Goal: Task Accomplishment & Management: Use online tool/utility

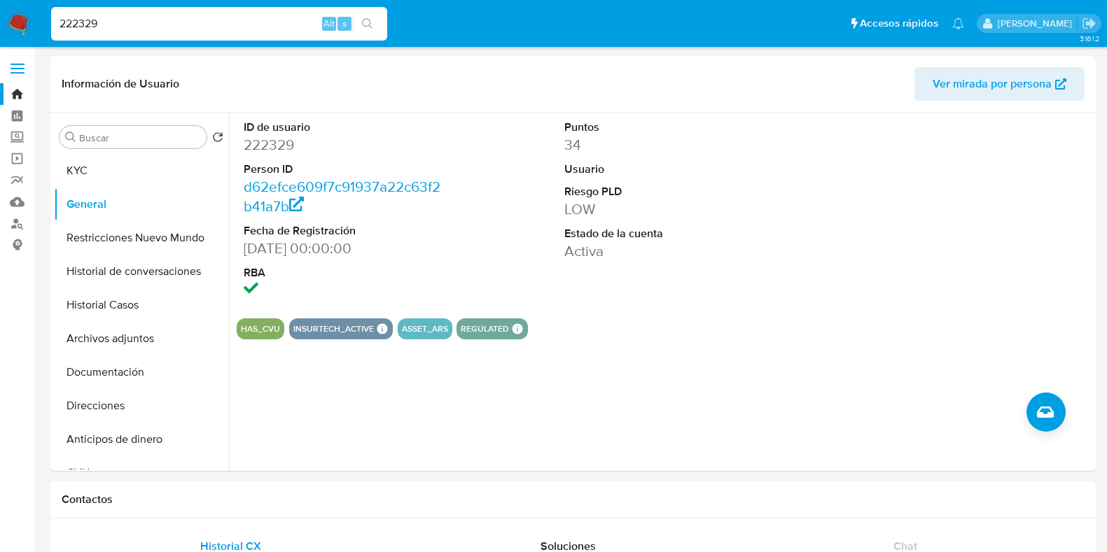
select select "10"
drag, startPoint x: 78, startPoint y: 29, endPoint x: 48, endPoint y: 29, distance: 30.1
click at [48, 29] on li "222329 Alt s" at bounding box center [219, 23] width 343 height 35
type input "246587241"
drag, startPoint x: 122, startPoint y: 29, endPoint x: 31, endPoint y: 22, distance: 91.9
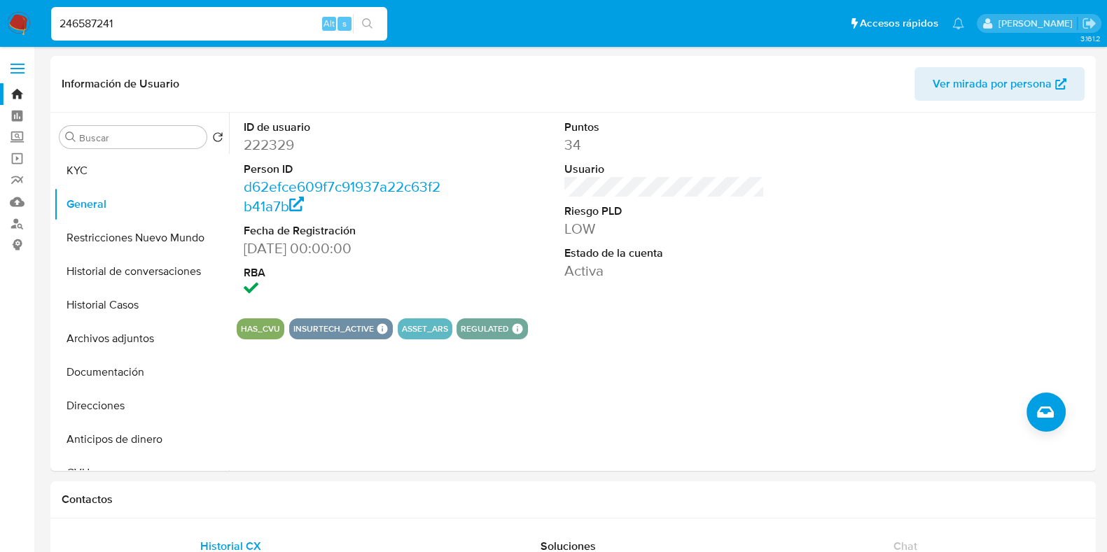
click at [31, 22] on nav "Pausado Ver notificaciones 246587241 Alt s Accesos rápidos Presiona las siguien…" at bounding box center [553, 23] width 1107 height 47
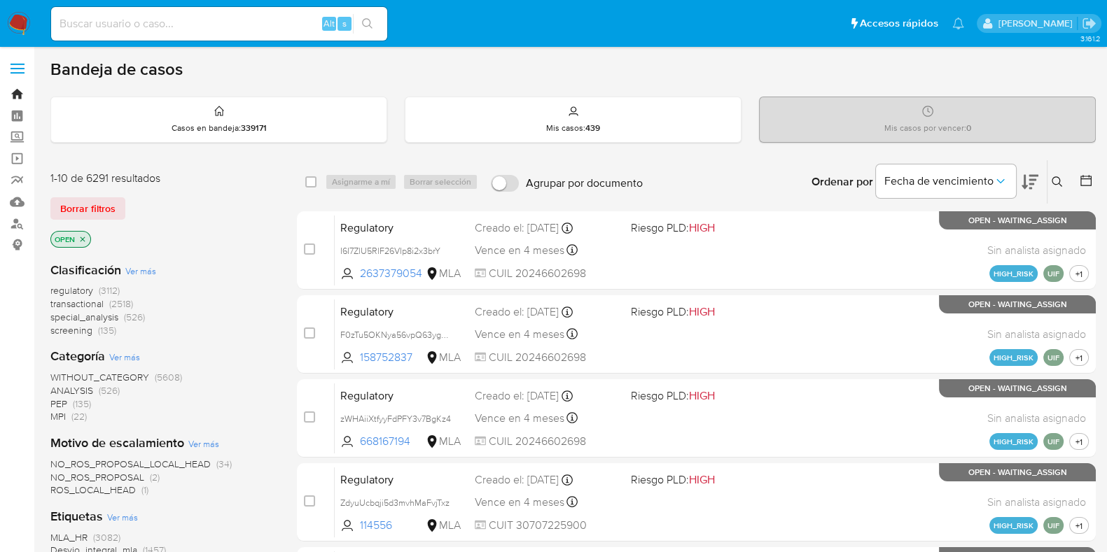
click at [16, 92] on link "Bandeja" at bounding box center [83, 94] width 167 height 22
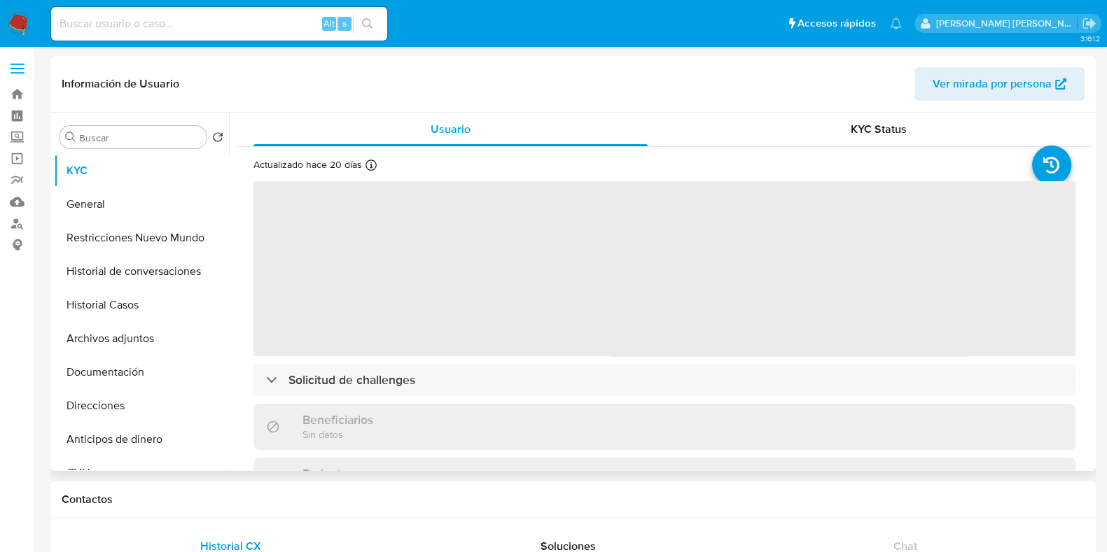
select select "10"
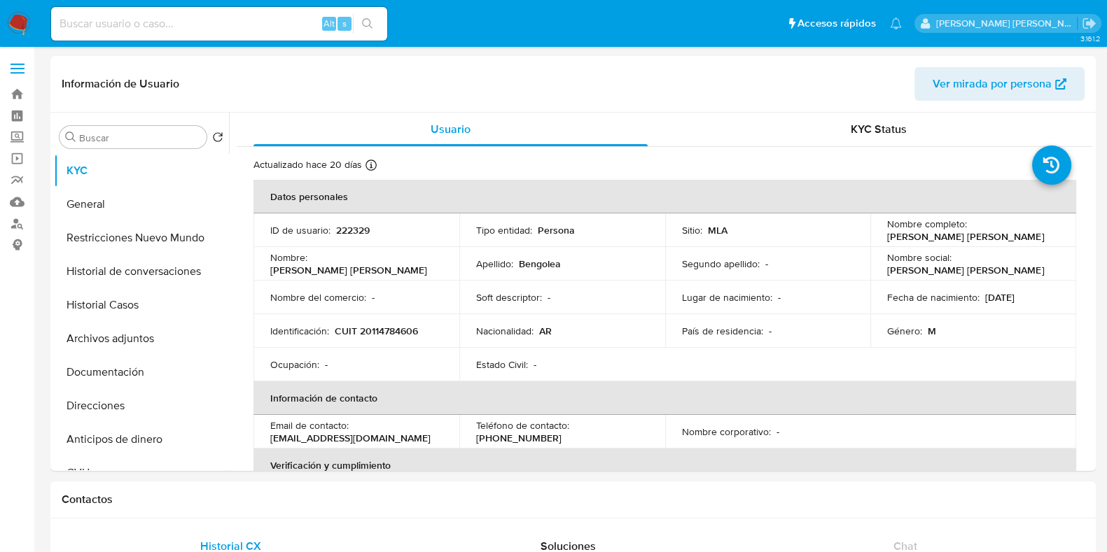
click at [164, 18] on input at bounding box center [219, 24] width 336 height 18
paste input "246587241"
type input "246587241"
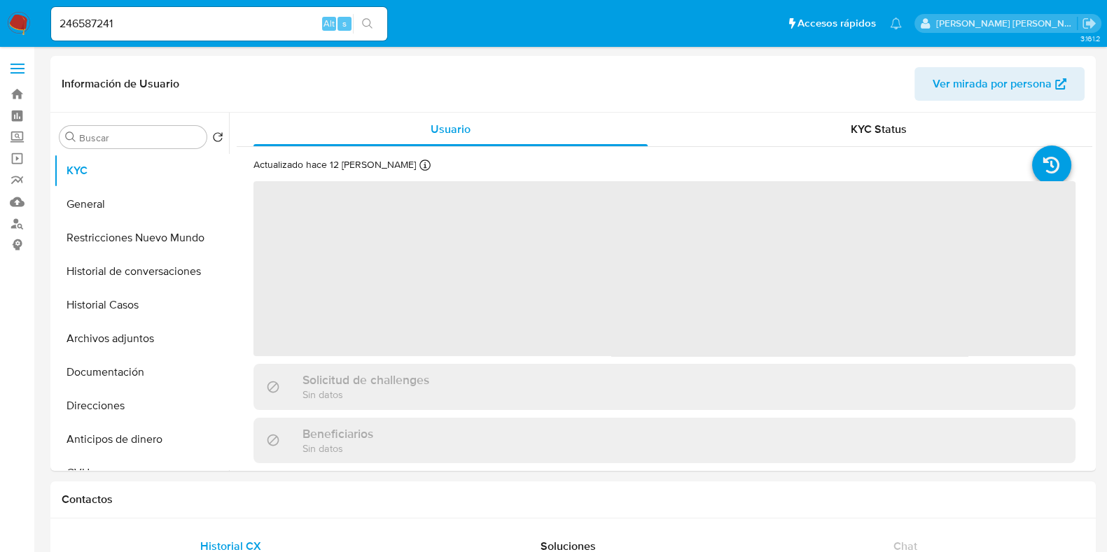
select select "10"
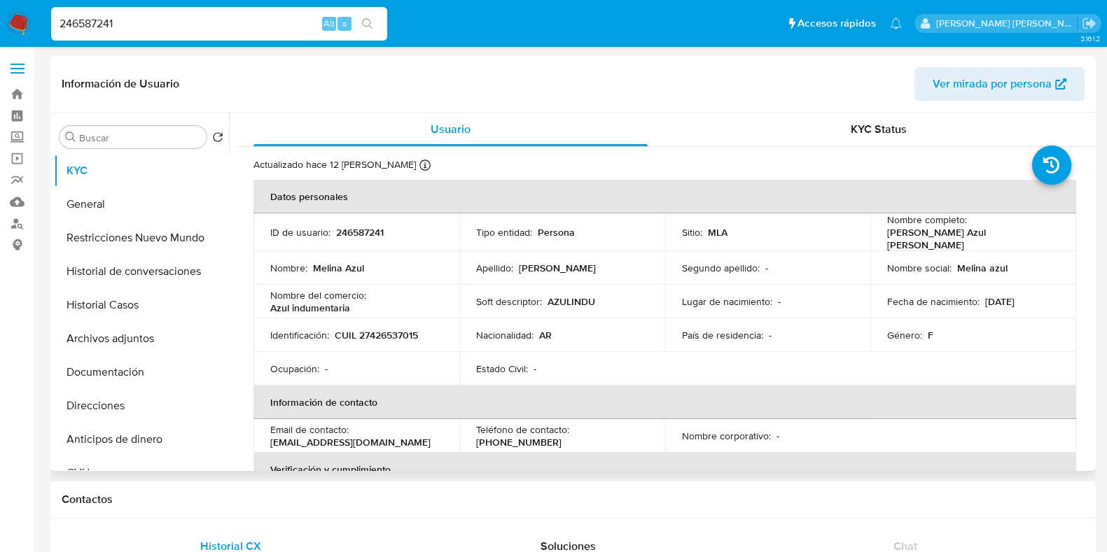
click at [363, 230] on p "246587241" at bounding box center [360, 232] width 48 height 13
copy p "246587241"
click at [105, 304] on button "Historial Casos" at bounding box center [136, 305] width 164 height 34
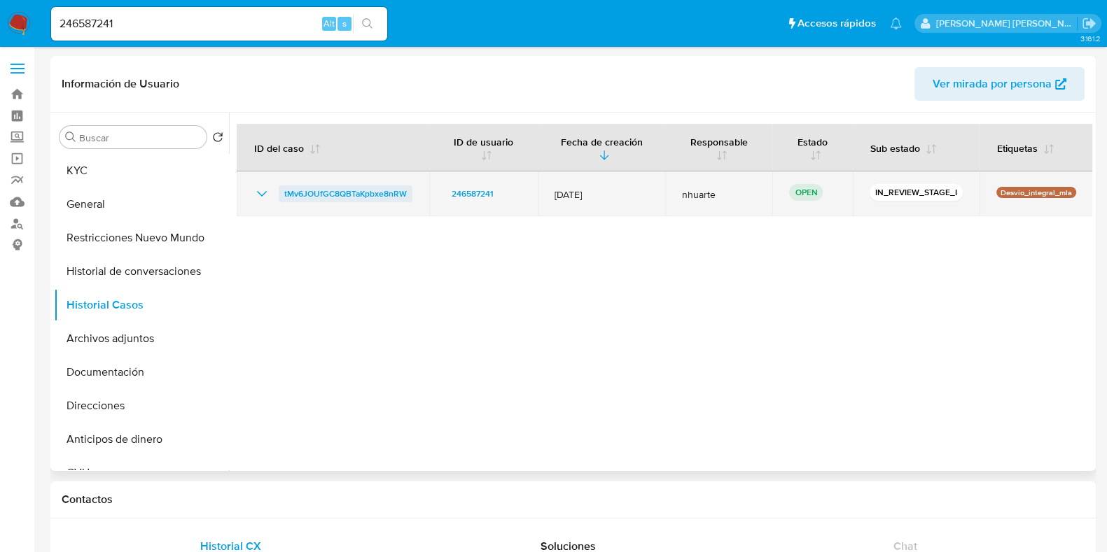
click at [360, 191] on span "tMv6JOUfGC8QBTaKpbxe8nRW" at bounding box center [345, 193] width 122 height 17
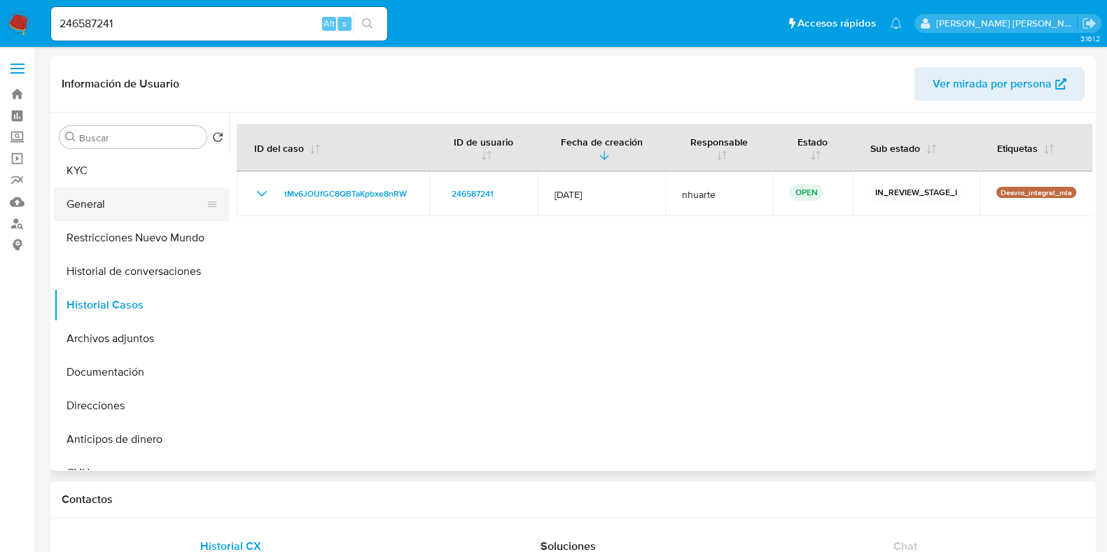
click at [132, 200] on button "General" at bounding box center [136, 205] width 164 height 34
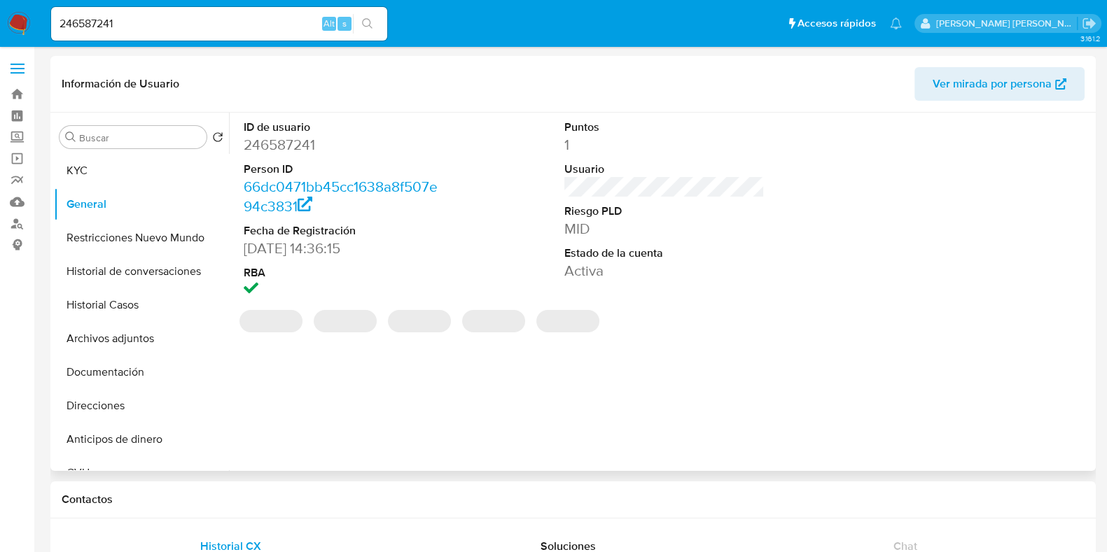
click at [293, 132] on dt "ID de usuario" at bounding box center [344, 127] width 200 height 15
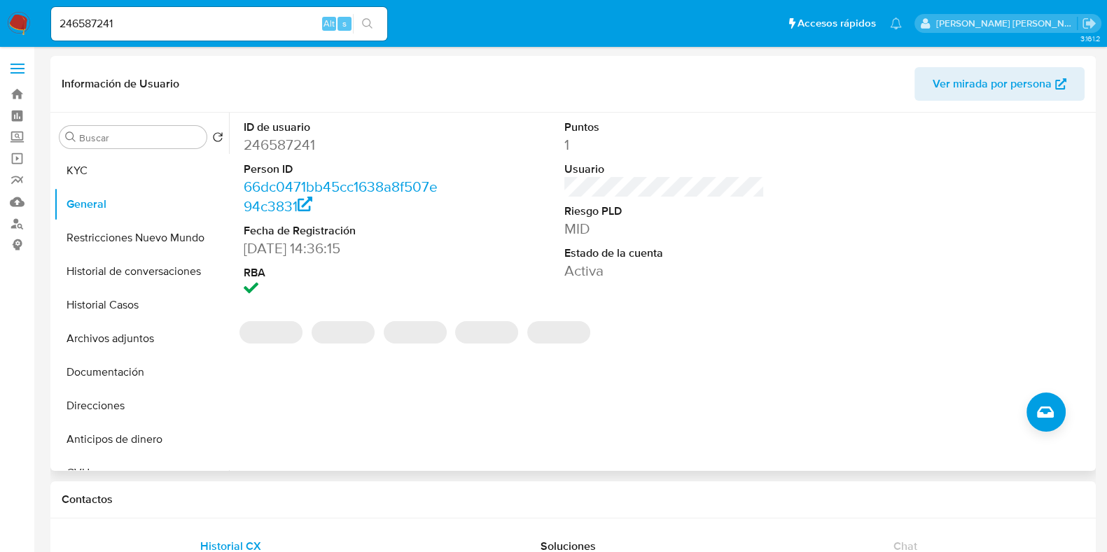
click at [291, 139] on dd "246587241" at bounding box center [344, 145] width 200 height 20
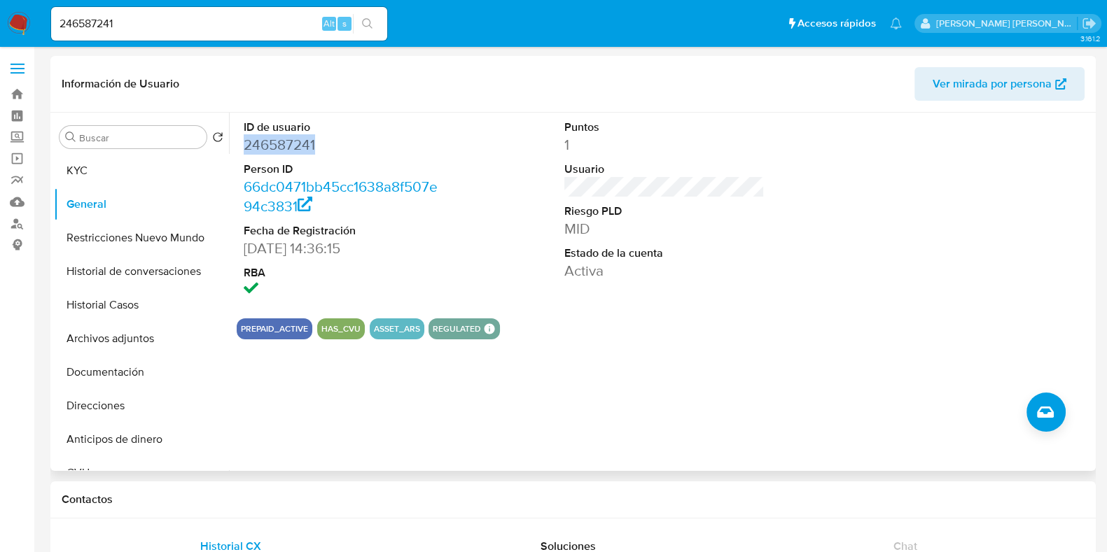
copy dd "246587241"
click at [119, 168] on button "KYC" at bounding box center [136, 171] width 164 height 34
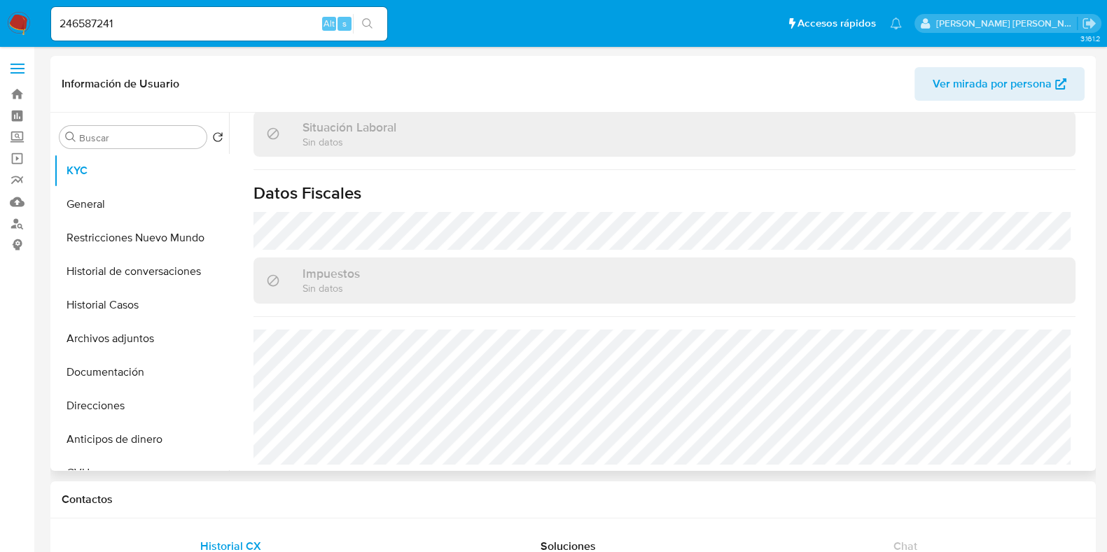
scroll to position [661, 0]
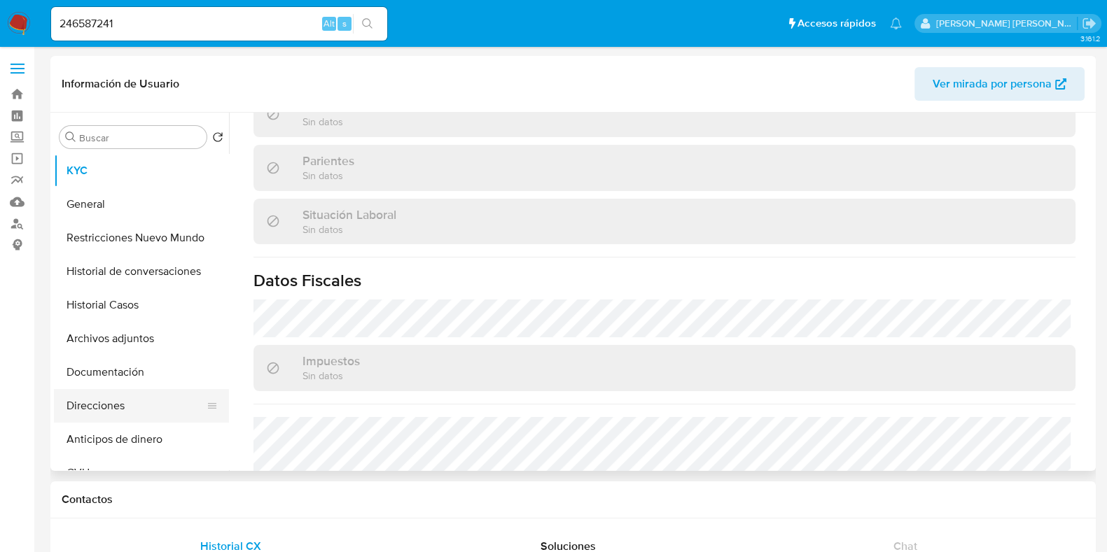
click at [157, 407] on button "Direcciones" at bounding box center [136, 406] width 164 height 34
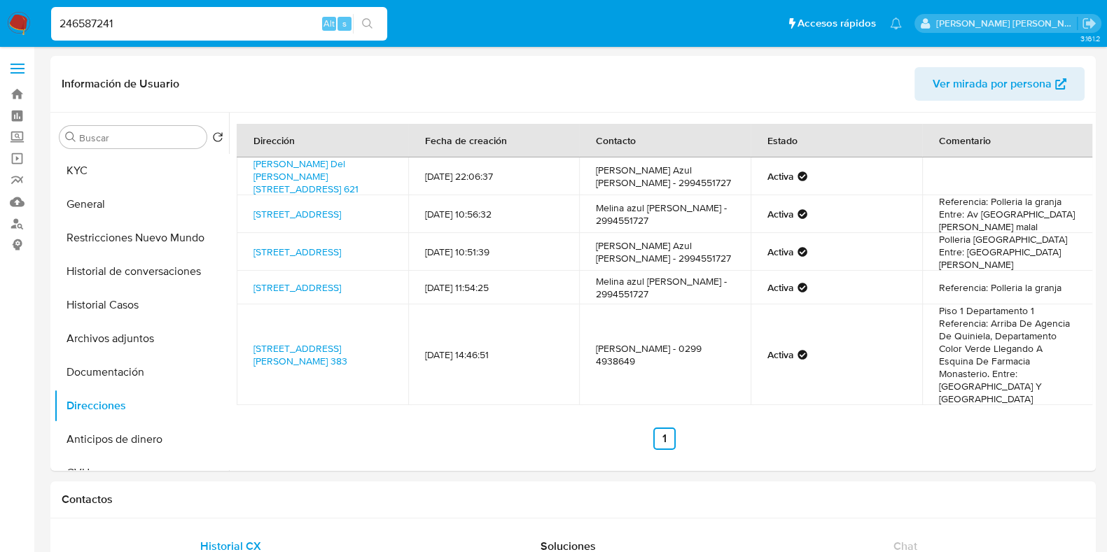
drag, startPoint x: 66, startPoint y: 23, endPoint x: 30, endPoint y: 23, distance: 35.7
click at [30, 23] on nav "Pausado Ver notificaciones 246587241 Alt s Accesos rápidos Presiona las siguien…" at bounding box center [553, 23] width 1107 height 47
paste input "87604787"
type input "2487604787"
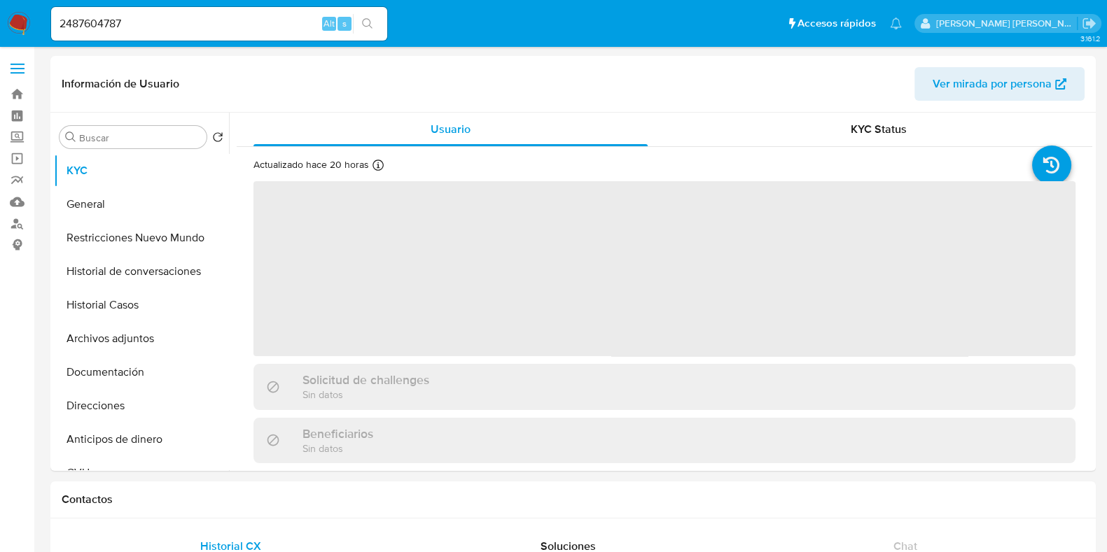
select select "10"
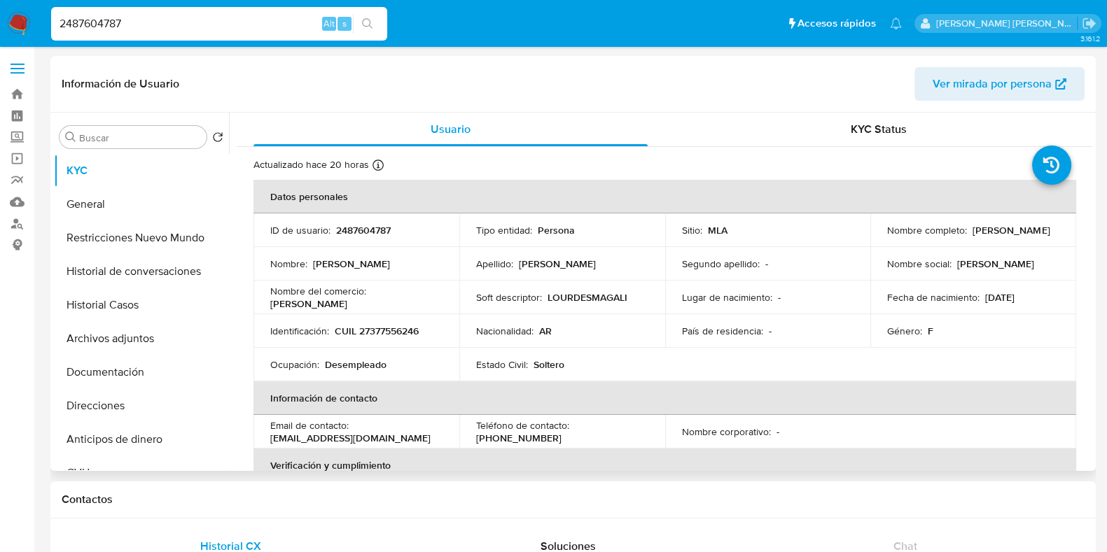
click at [372, 234] on p "2487604787" at bounding box center [363, 230] width 55 height 13
copy p "2487604787"
click at [373, 332] on p "CUIL 27377556246" at bounding box center [377, 331] width 84 height 13
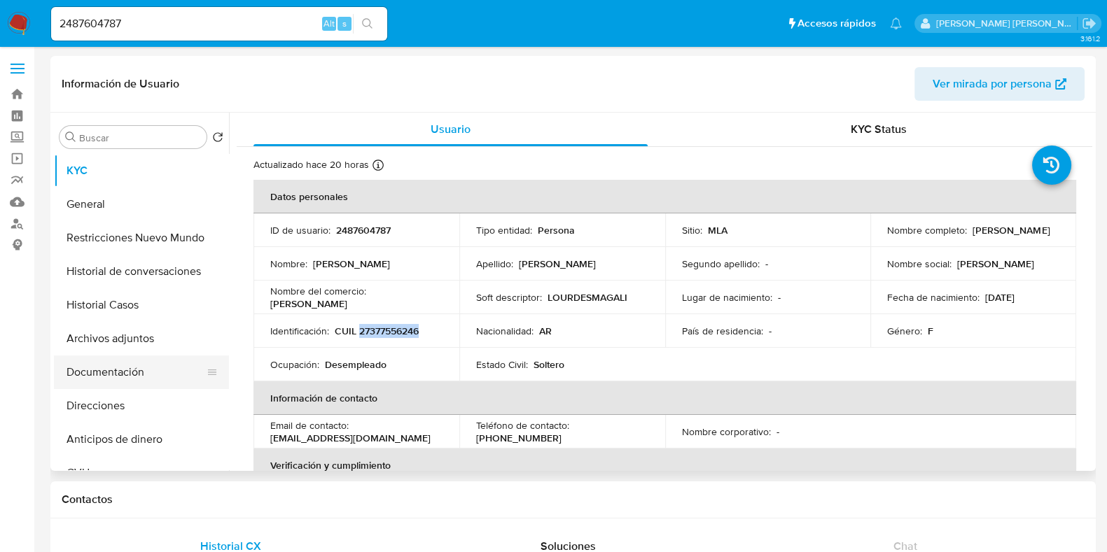
drag, startPoint x: 373, startPoint y: 332, endPoint x: 139, endPoint y: 365, distance: 236.9
click at [139, 365] on button "Documentación" at bounding box center [136, 373] width 164 height 34
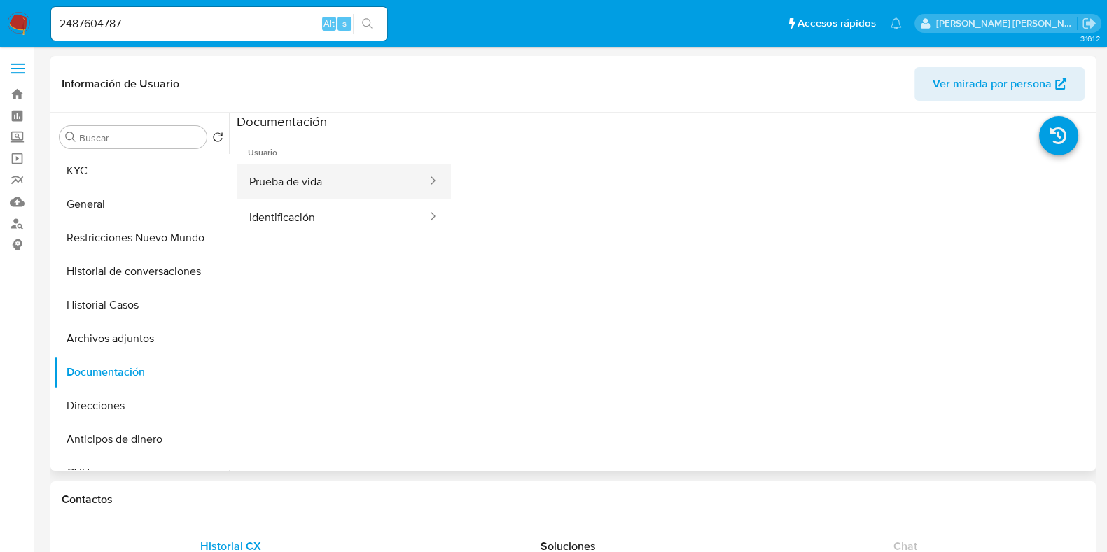
click at [292, 183] on button "Prueba de vida" at bounding box center [333, 182] width 192 height 36
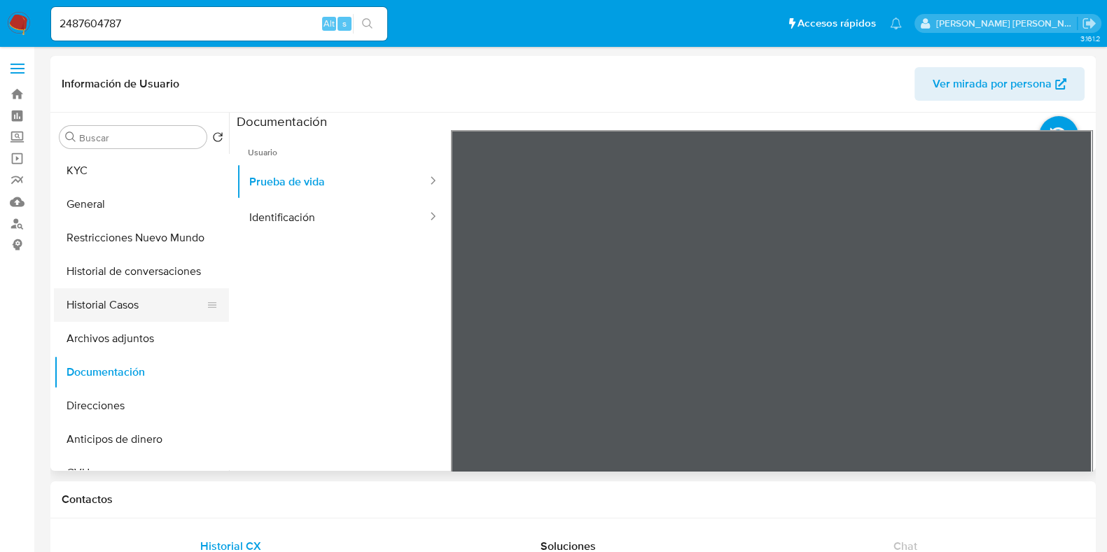
click at [113, 302] on button "Historial Casos" at bounding box center [136, 305] width 164 height 34
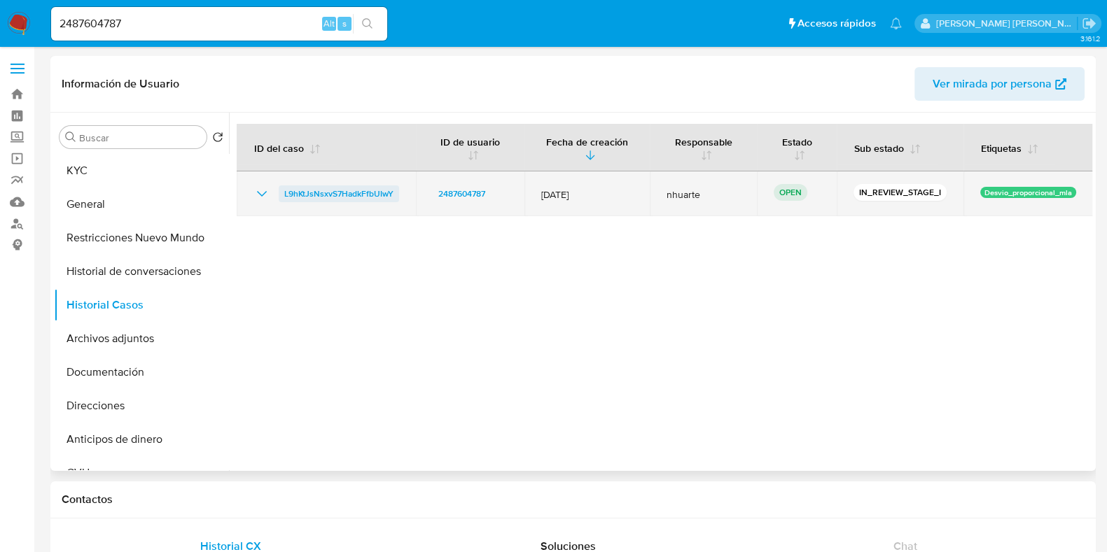
click at [324, 194] on span "L9hKtJsNsxvS7HadkFfbUIwY" at bounding box center [338, 193] width 109 height 17
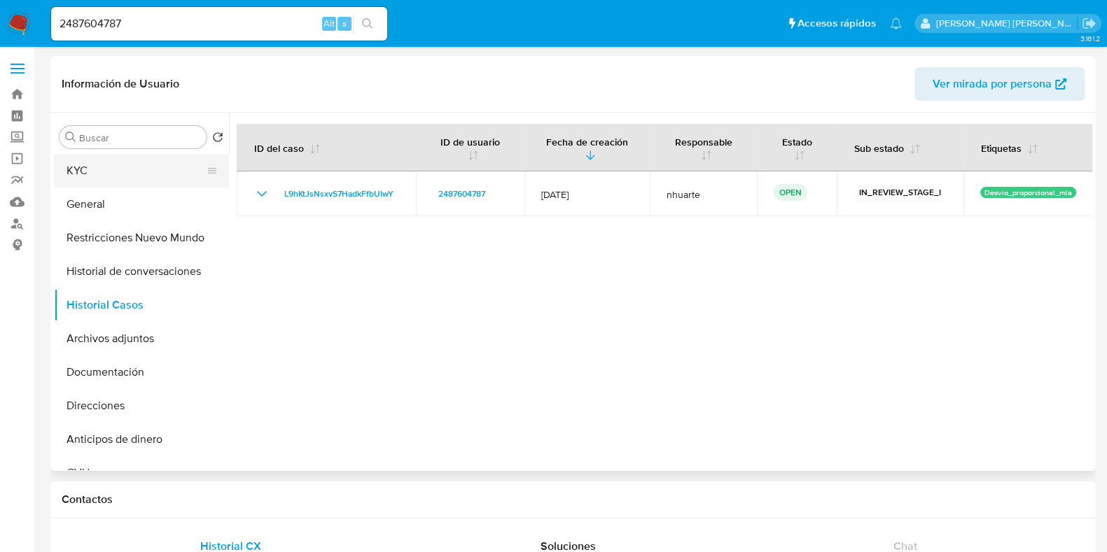
click at [123, 173] on button "KYC" at bounding box center [136, 171] width 164 height 34
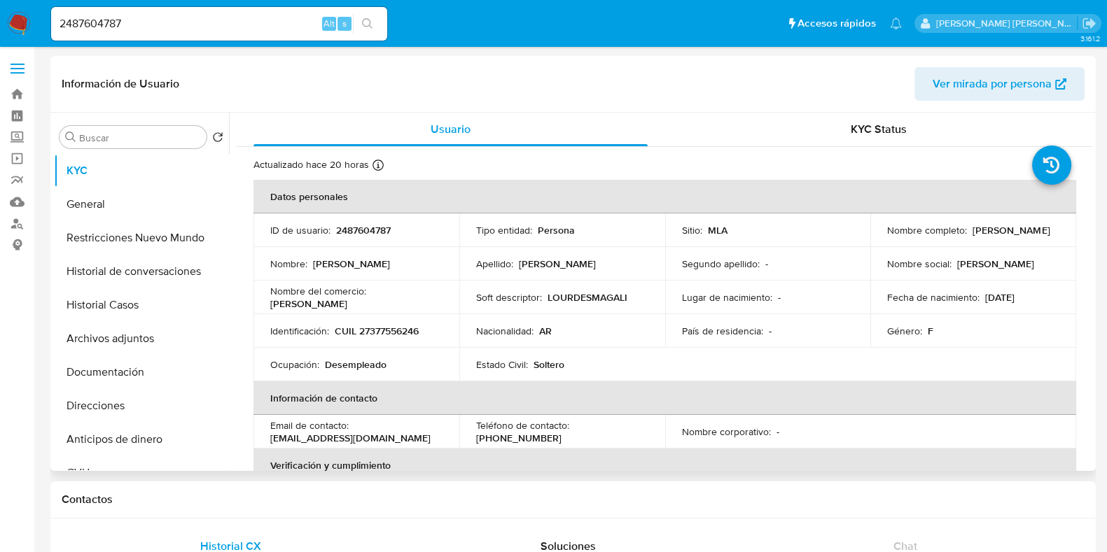
click at [396, 328] on p "CUIL 27377556246" at bounding box center [377, 331] width 84 height 13
copy p "27377556246"
drag, startPoint x: 134, startPoint y: 17, endPoint x: 59, endPoint y: 24, distance: 75.2
click at [59, 24] on input "2487604787" at bounding box center [219, 24] width 336 height 18
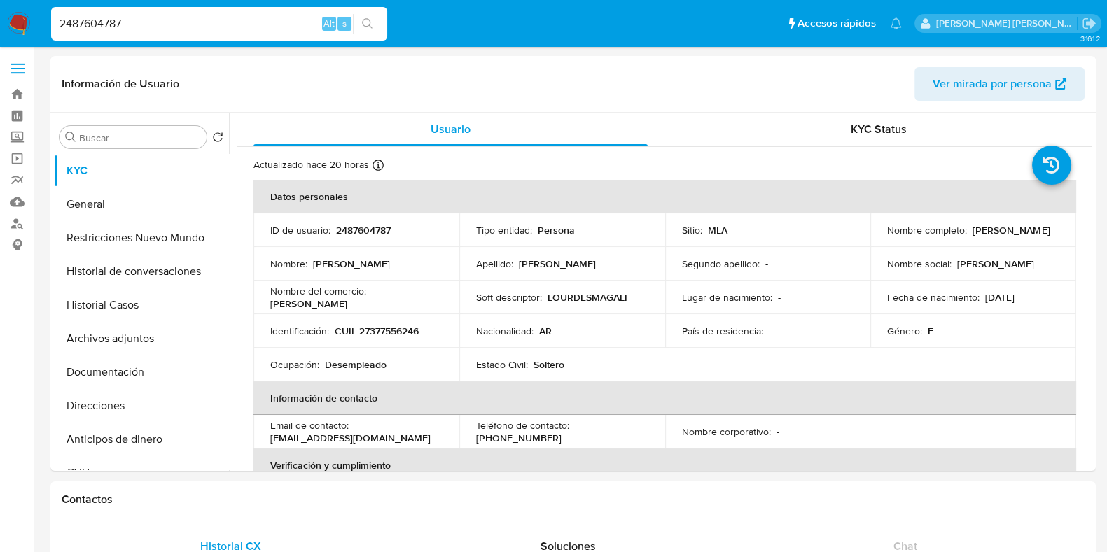
paste input "565297972"
type input "565297972"
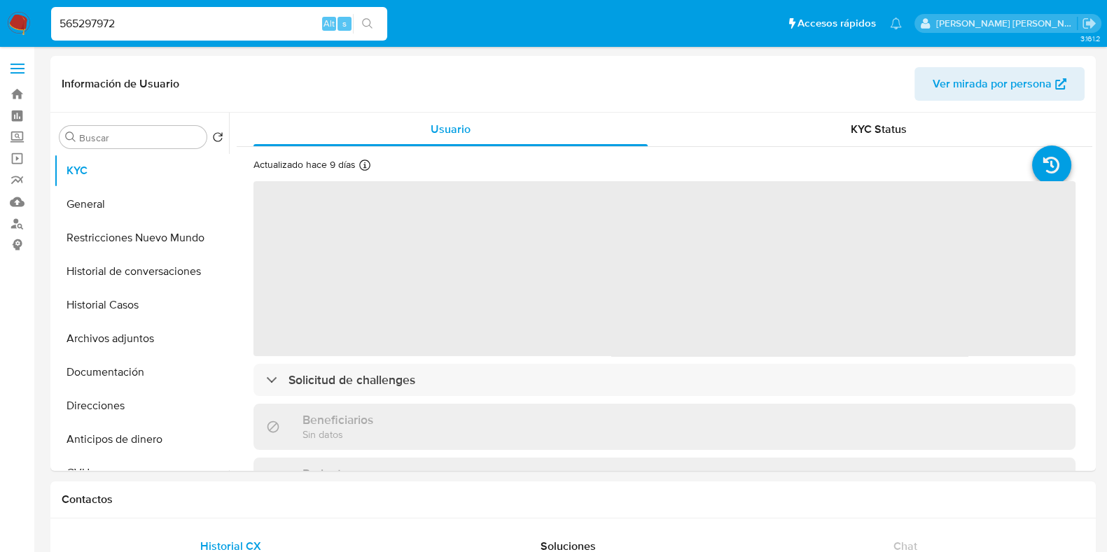
select select "10"
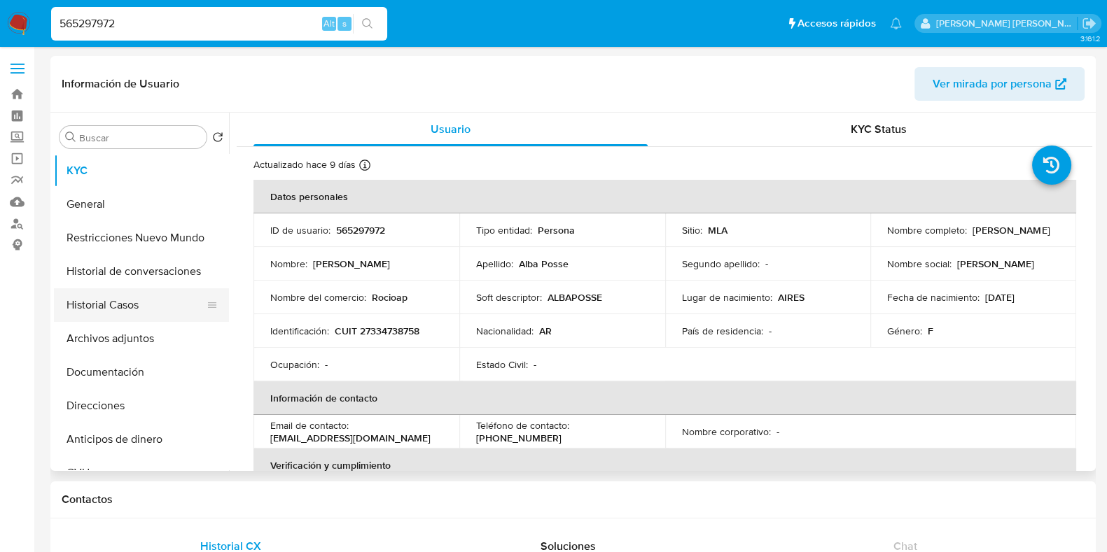
click at [143, 319] on button "Historial Casos" at bounding box center [136, 305] width 164 height 34
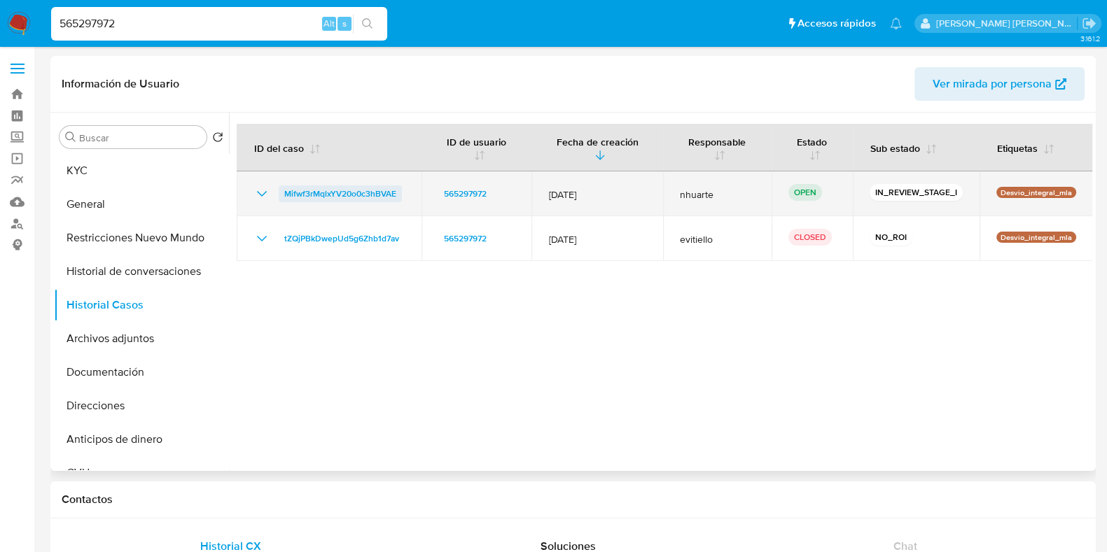
click at [307, 193] on span "Mifwf3rMqlxYV20o0c3hBVAE" at bounding box center [340, 193] width 112 height 17
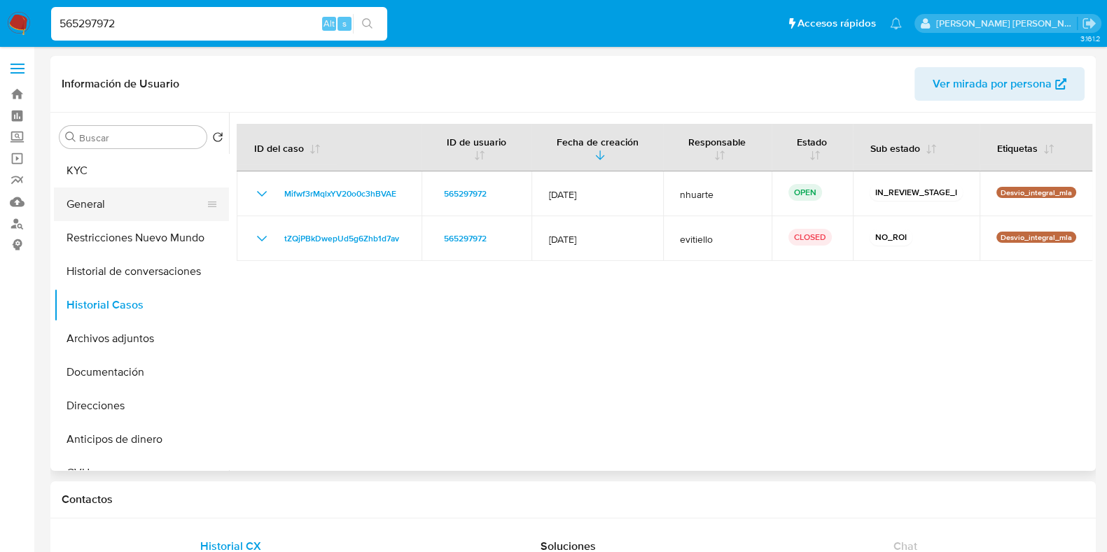
drag, startPoint x: 126, startPoint y: 178, endPoint x: 153, endPoint y: 190, distance: 29.1
click at [126, 178] on button "KYC" at bounding box center [141, 171] width 175 height 34
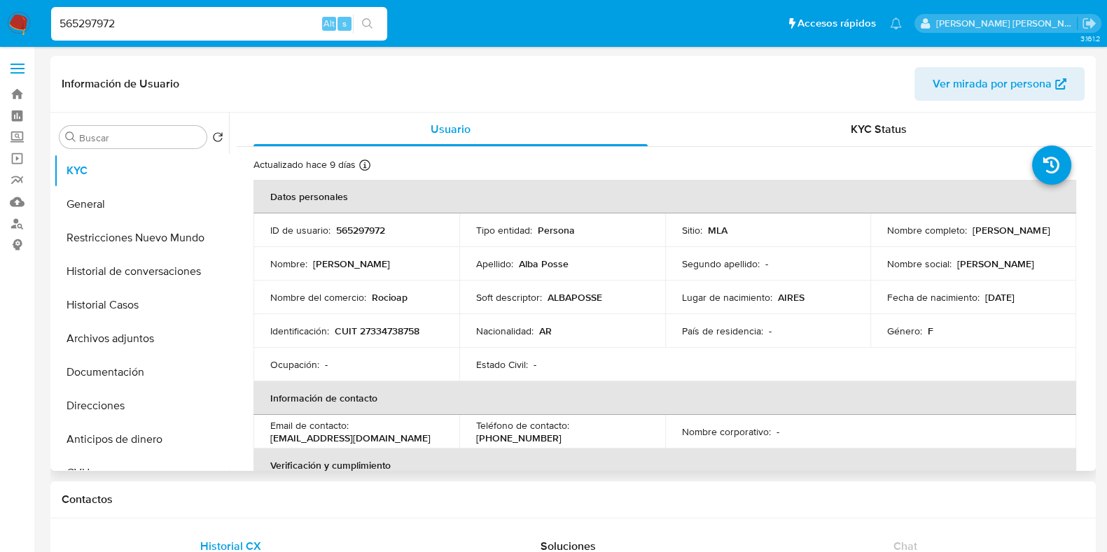
click at [379, 331] on p "CUIT 27334738758" at bounding box center [377, 331] width 85 height 13
copy p "27334738758"
click at [141, 335] on button "Archivos adjuntos" at bounding box center [136, 339] width 164 height 34
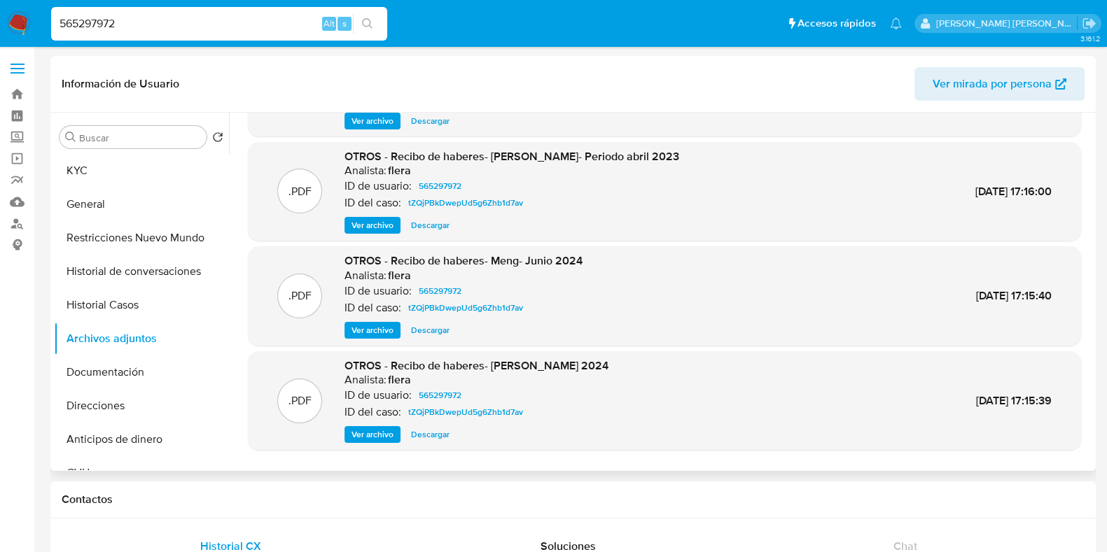
scroll to position [118, 0]
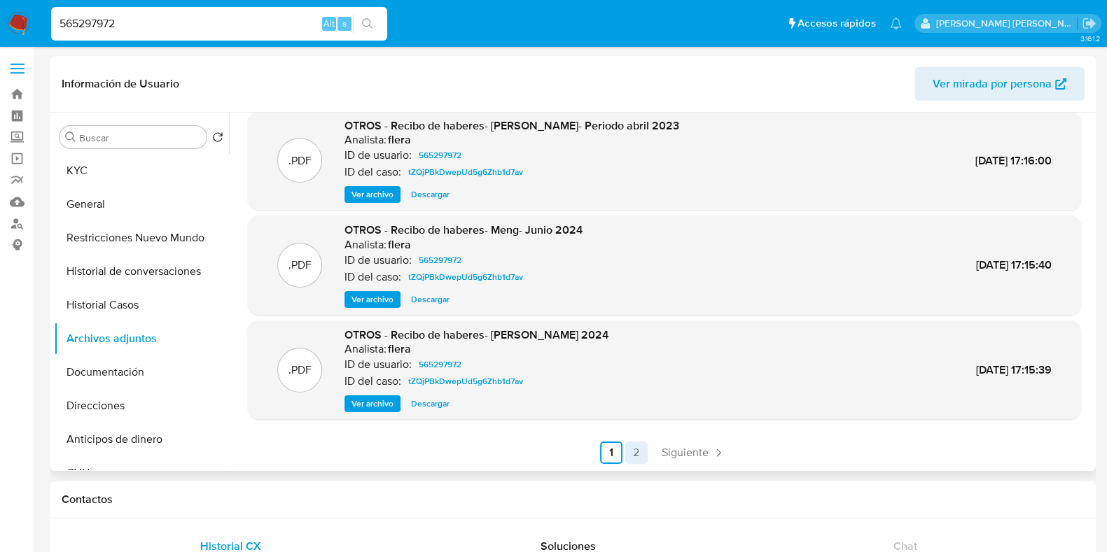
click at [631, 455] on link "2" at bounding box center [636, 453] width 22 height 22
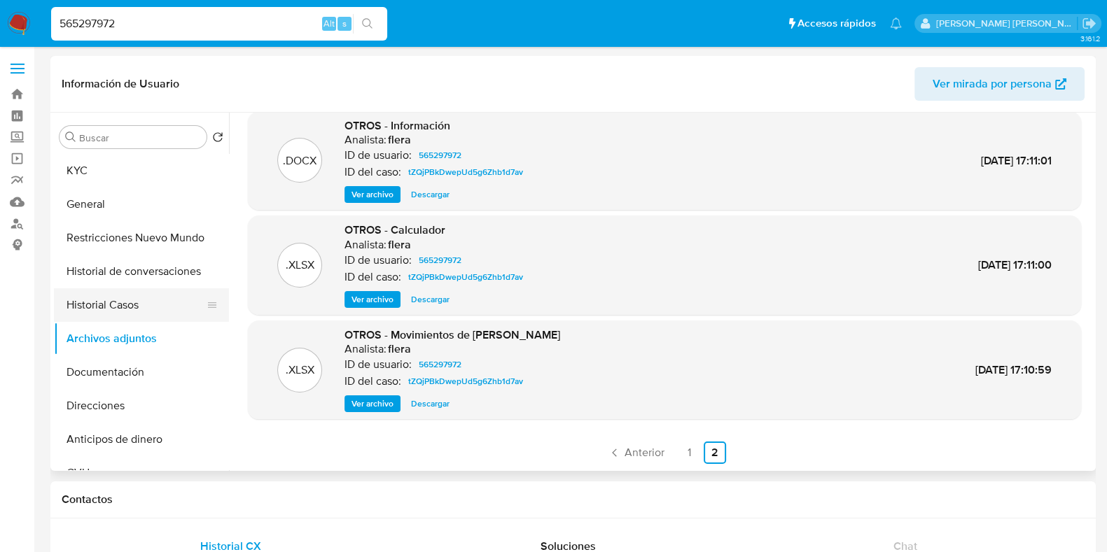
click at [141, 300] on button "Historial Casos" at bounding box center [136, 305] width 164 height 34
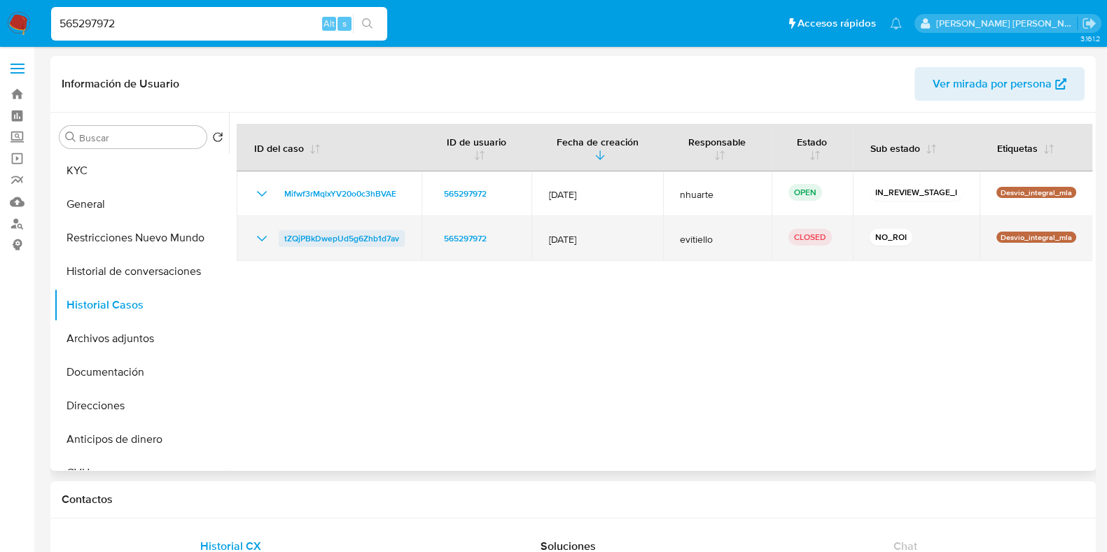
click at [370, 236] on span "tZQjPBkDwepUd5g6Zhb1d7av" at bounding box center [341, 238] width 115 height 17
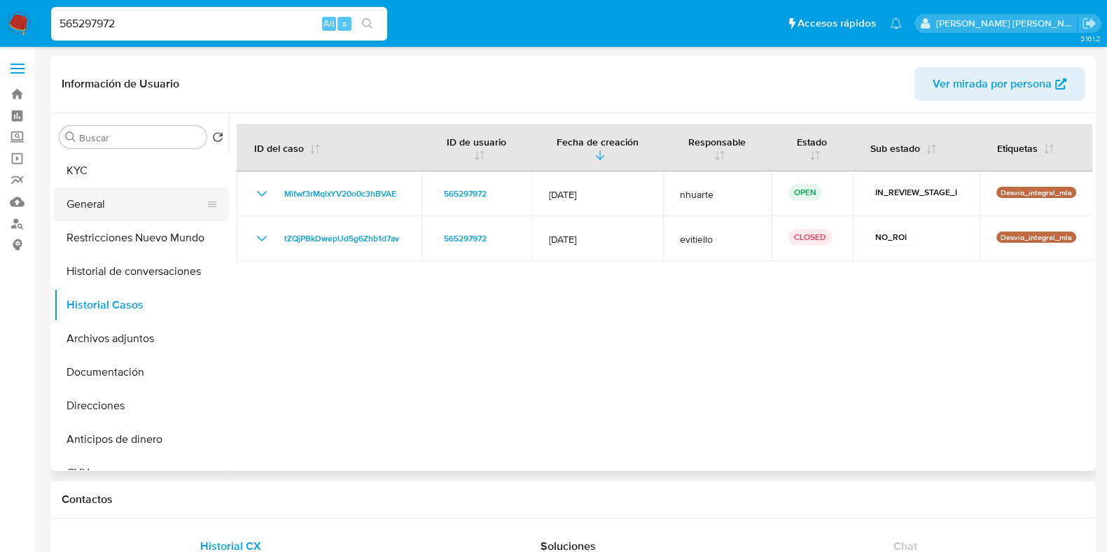
click at [153, 198] on button "General" at bounding box center [136, 205] width 164 height 34
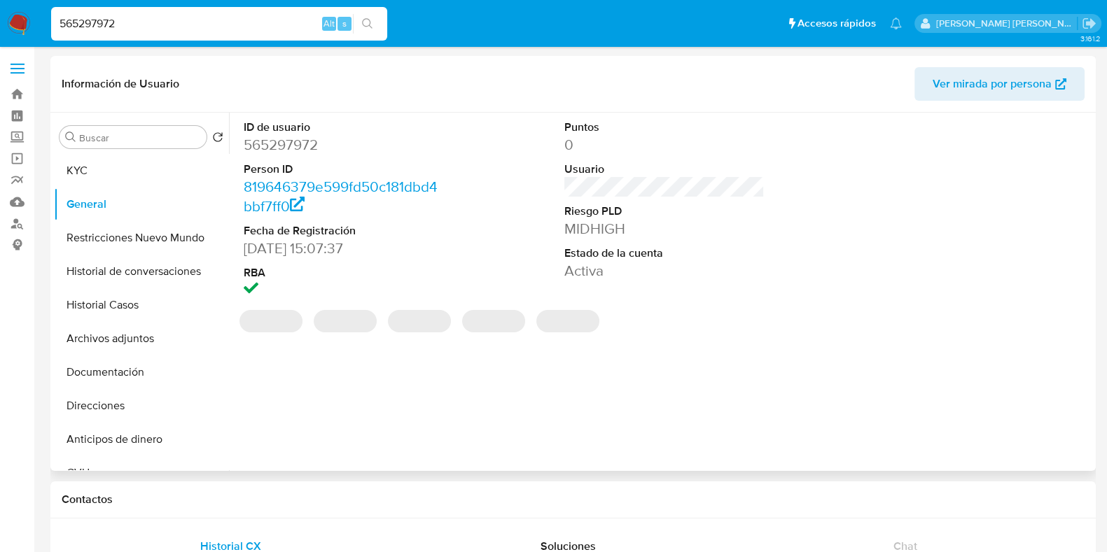
click at [307, 145] on dd "565297972" at bounding box center [344, 145] width 200 height 20
copy dd "565297972"
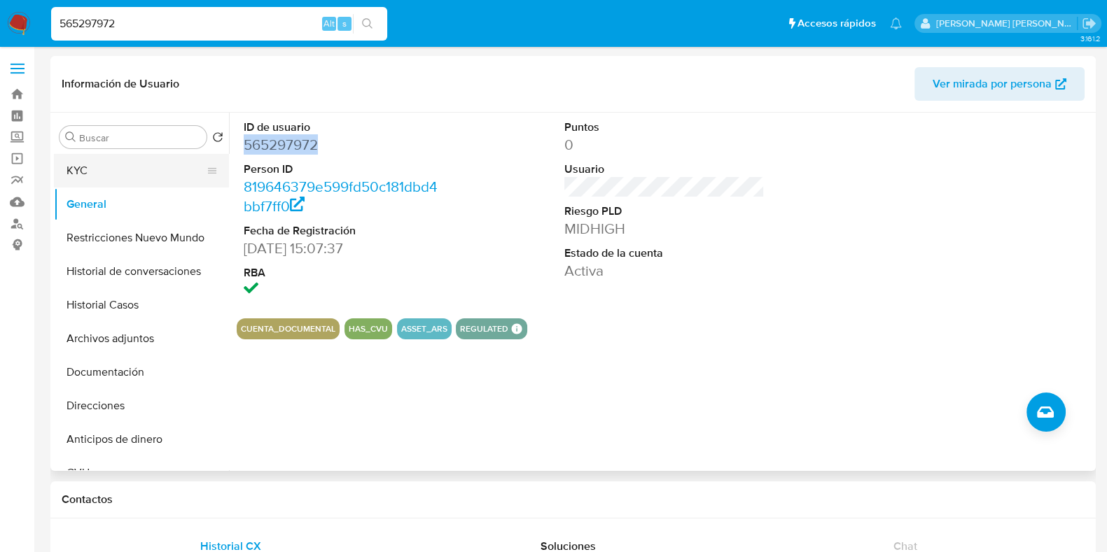
drag, startPoint x: 122, startPoint y: 181, endPoint x: 171, endPoint y: 185, distance: 49.2
click at [122, 181] on button "KYC" at bounding box center [136, 171] width 164 height 34
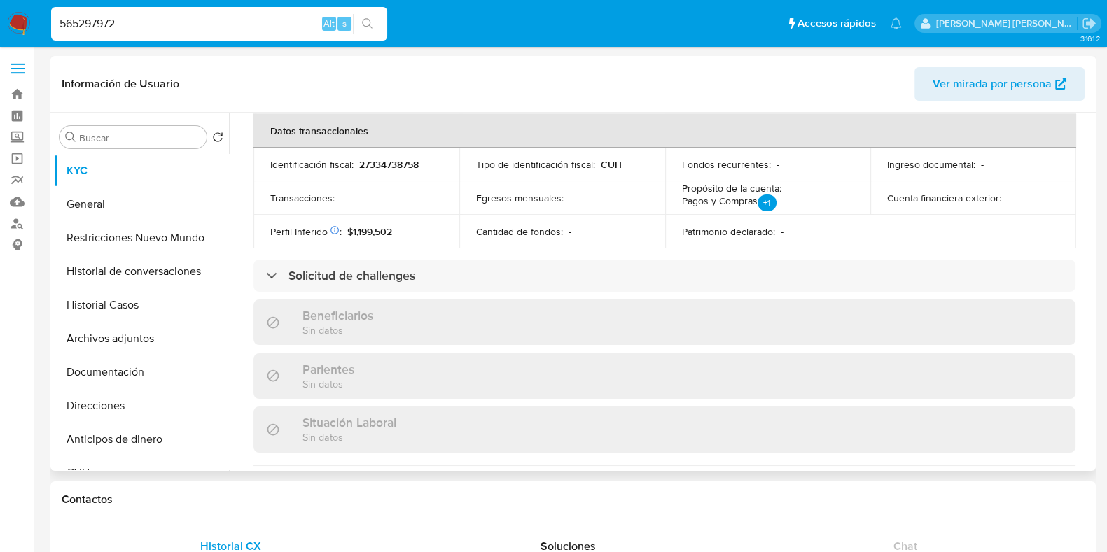
scroll to position [437, 0]
click at [193, 372] on button "Documentación" at bounding box center [136, 373] width 164 height 34
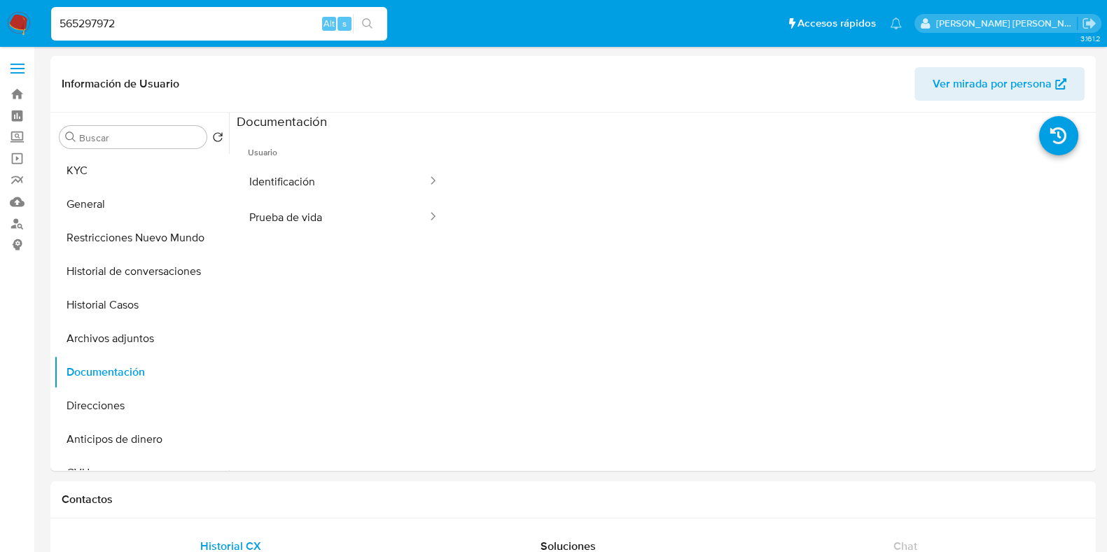
click at [351, 176] on button "Identificación" at bounding box center [333, 182] width 192 height 36
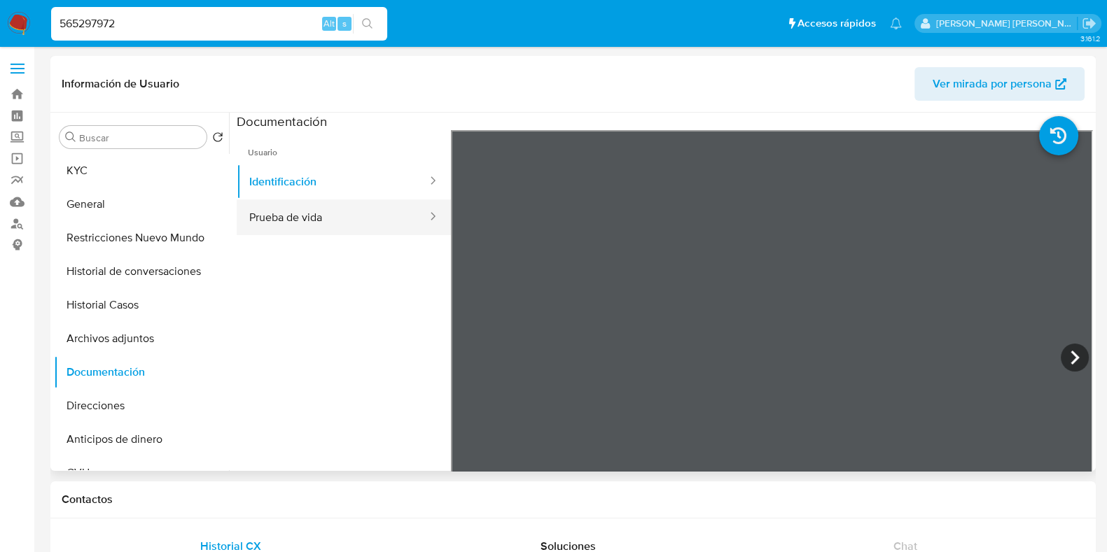
click at [307, 221] on button "Prueba de vida" at bounding box center [333, 217] width 192 height 36
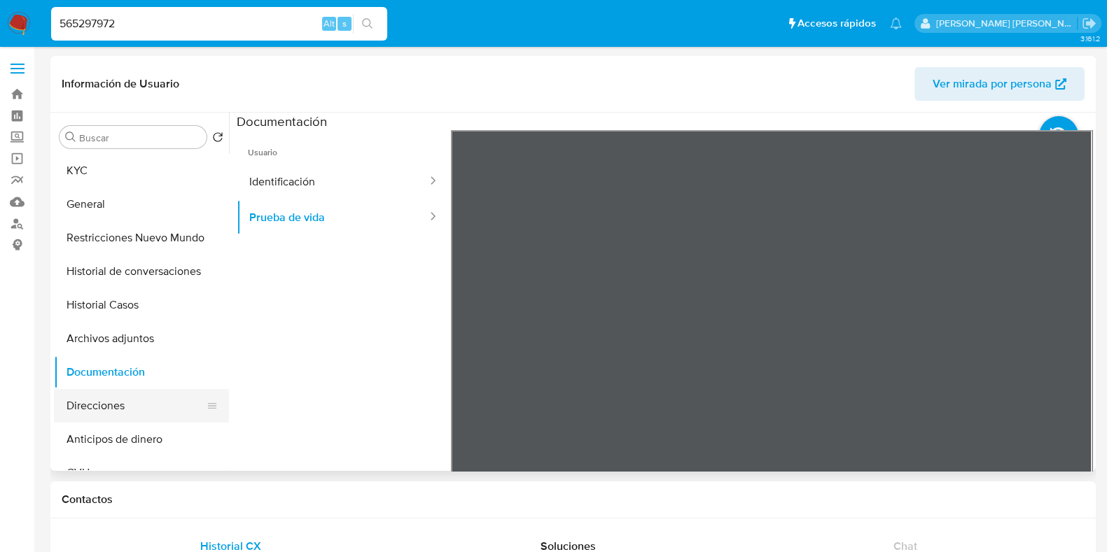
click at [98, 406] on button "Direcciones" at bounding box center [136, 406] width 164 height 34
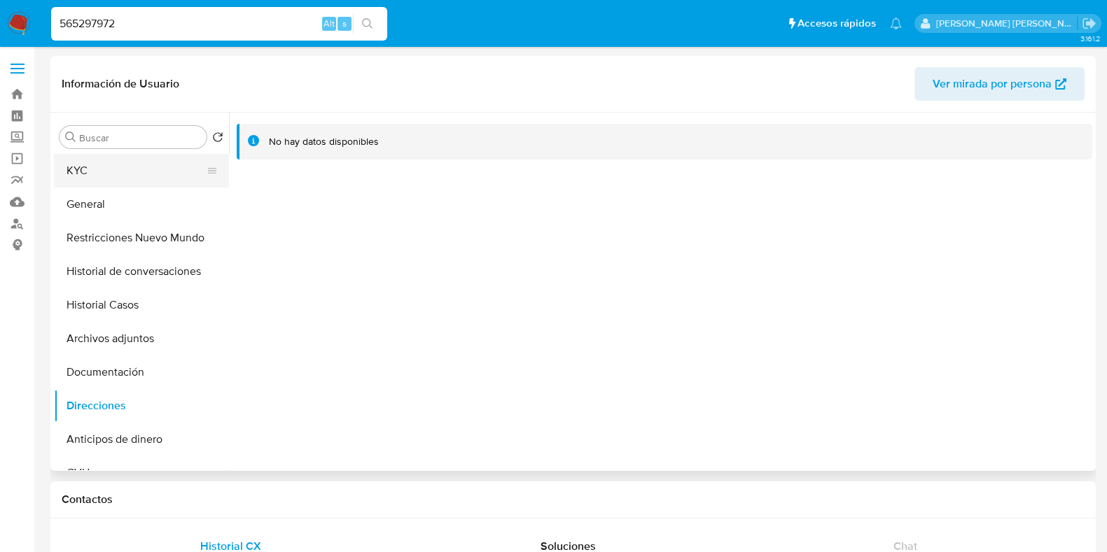
click at [80, 176] on button "KYC" at bounding box center [136, 171] width 164 height 34
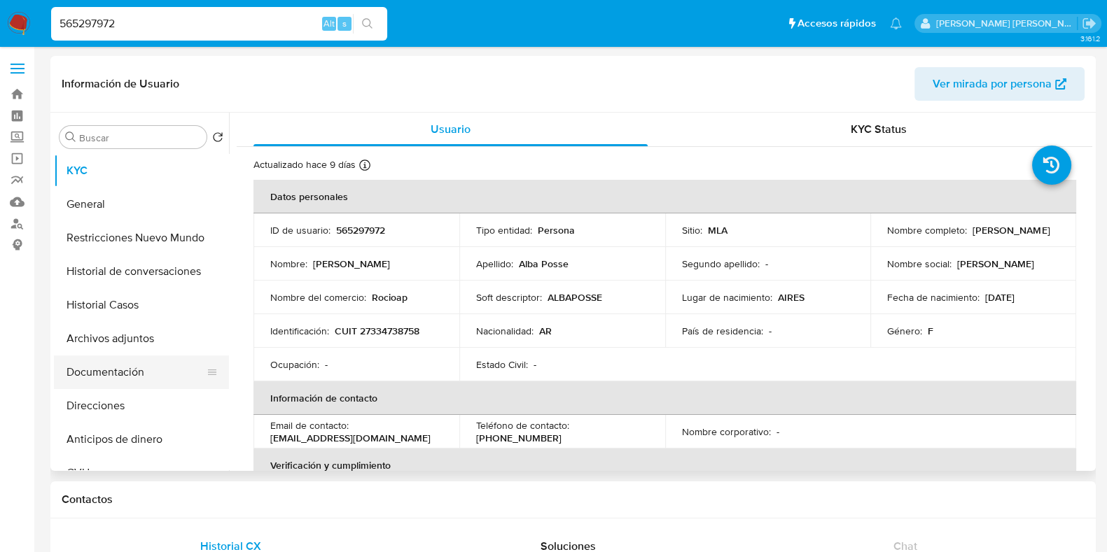
click at [150, 379] on button "Documentación" at bounding box center [136, 373] width 164 height 34
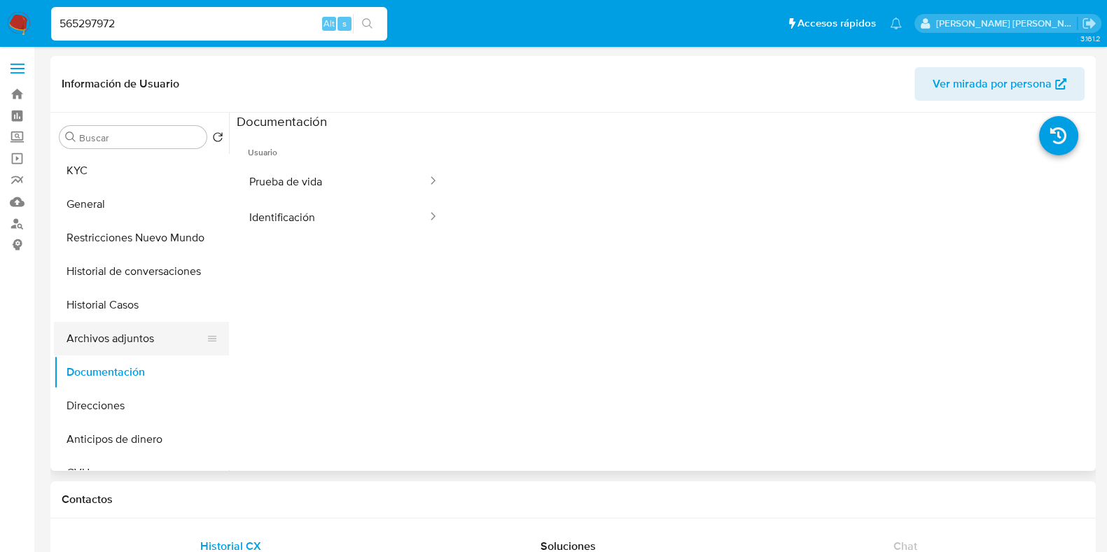
click at [127, 337] on button "Archivos adjuntos" at bounding box center [136, 339] width 164 height 34
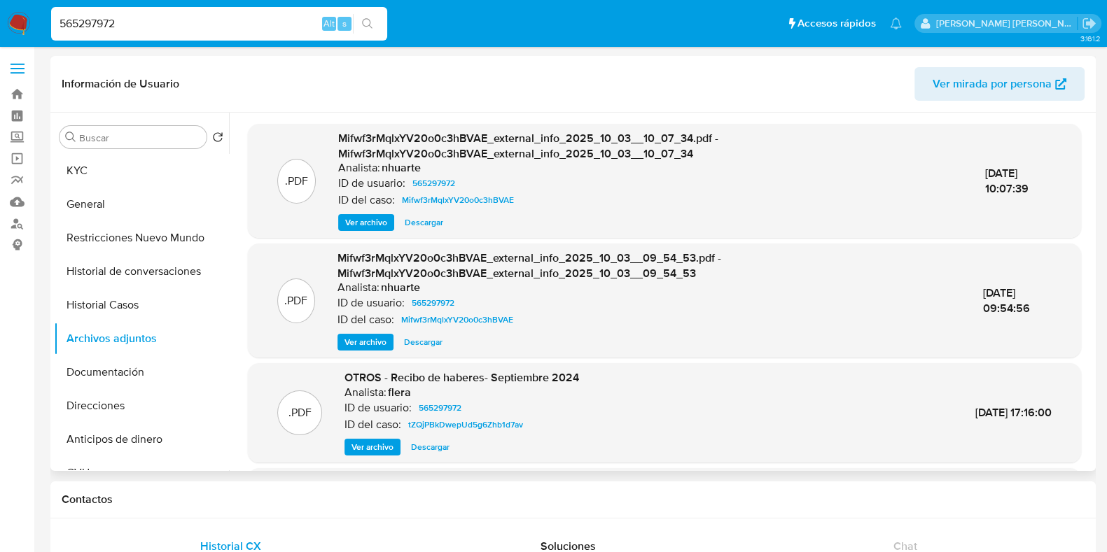
scroll to position [87, 0]
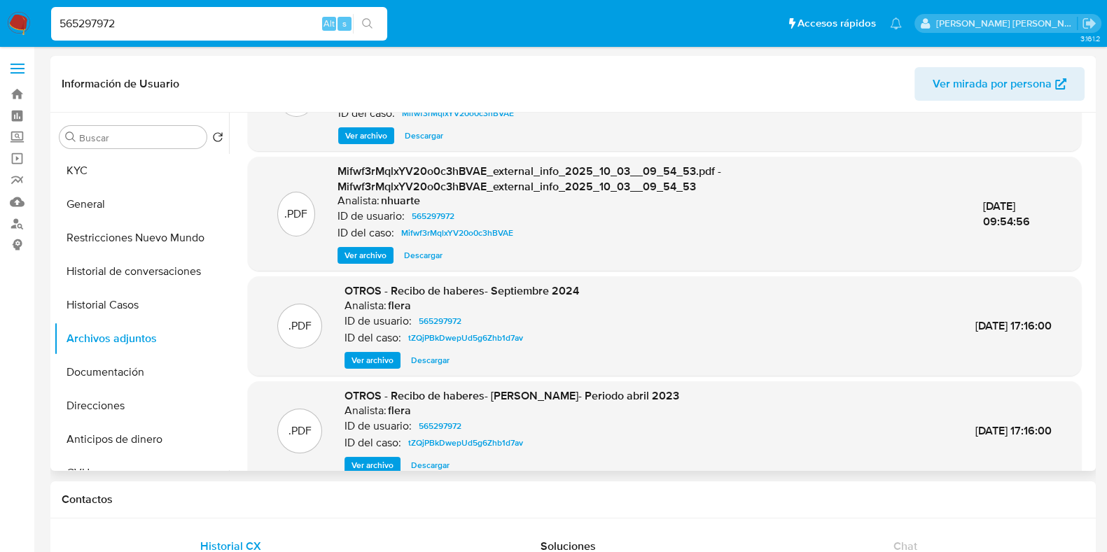
click at [365, 359] on span "Ver archivo" at bounding box center [372, 360] width 42 height 14
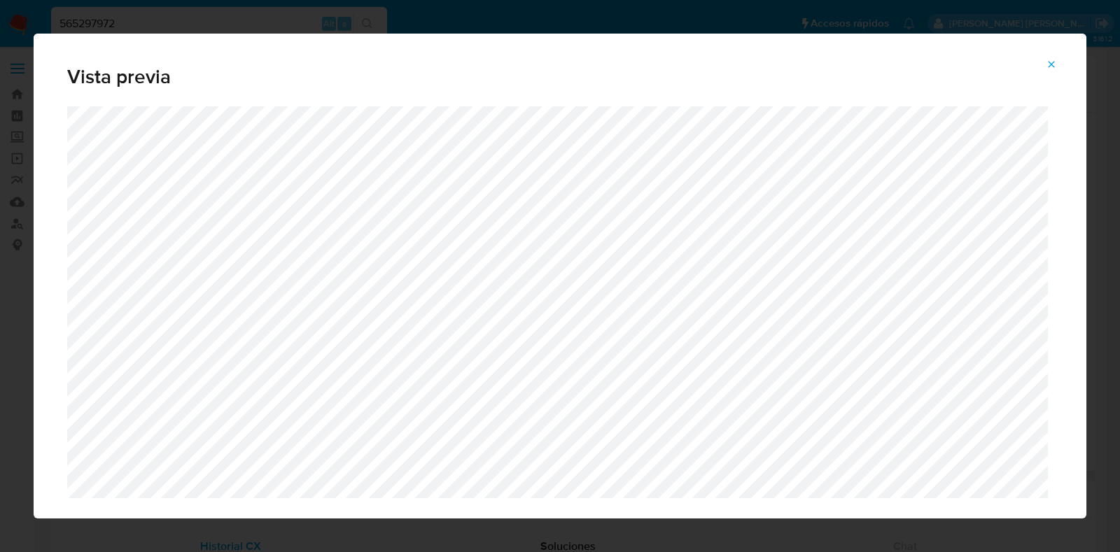
click at [1047, 62] on icon "Attachment preview" at bounding box center [1051, 64] width 11 height 11
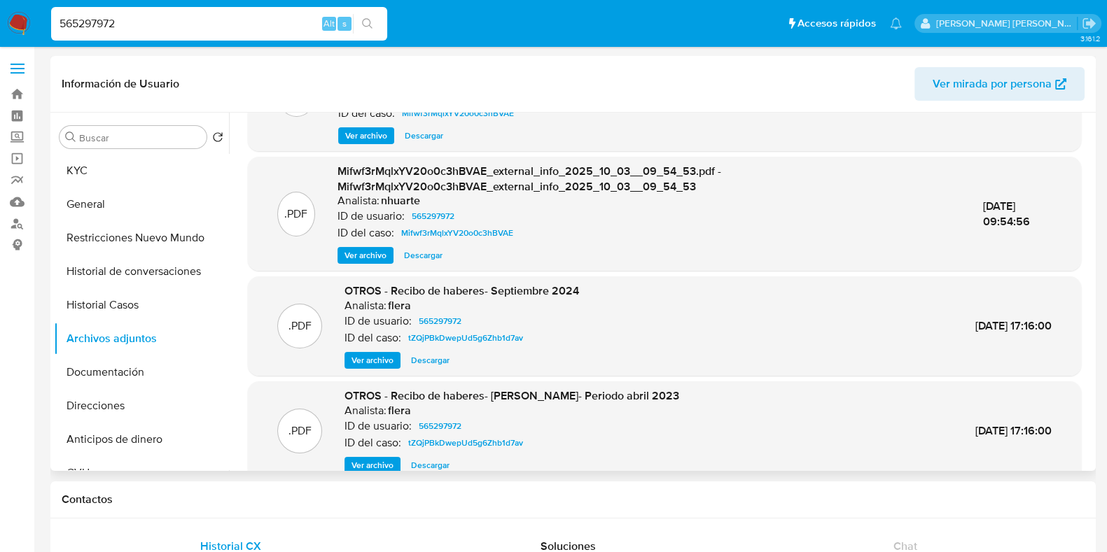
drag, startPoint x: 124, startPoint y: 17, endPoint x: 41, endPoint y: 22, distance: 83.4
click at [41, 22] on nav "Pausado Ver notificaciones 565297972 Alt s Accesos rápidos Presiona las siguien…" at bounding box center [553, 23] width 1107 height 47
paste input "1232845284"
type input "1232845284"
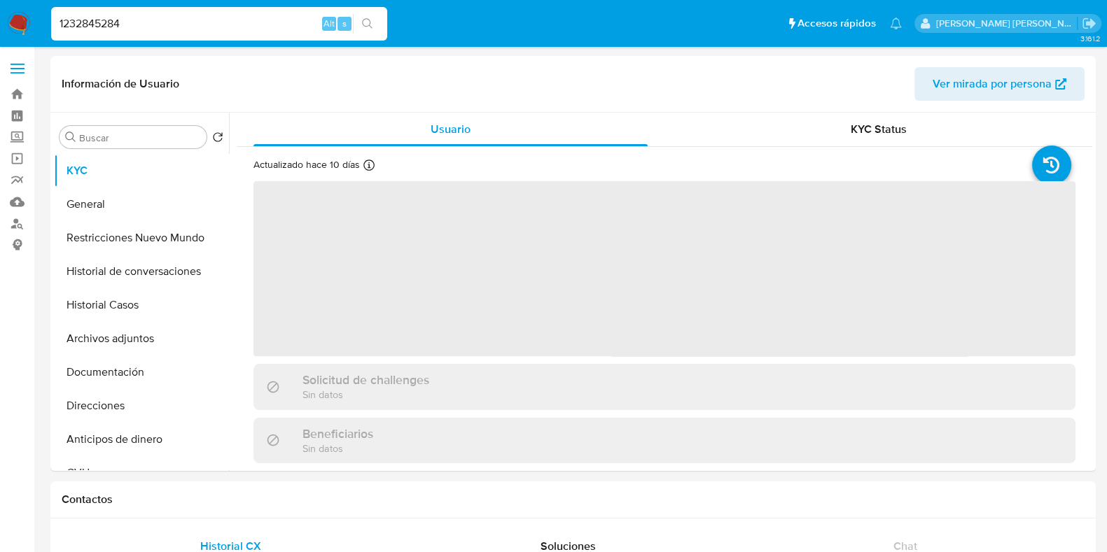
select select "10"
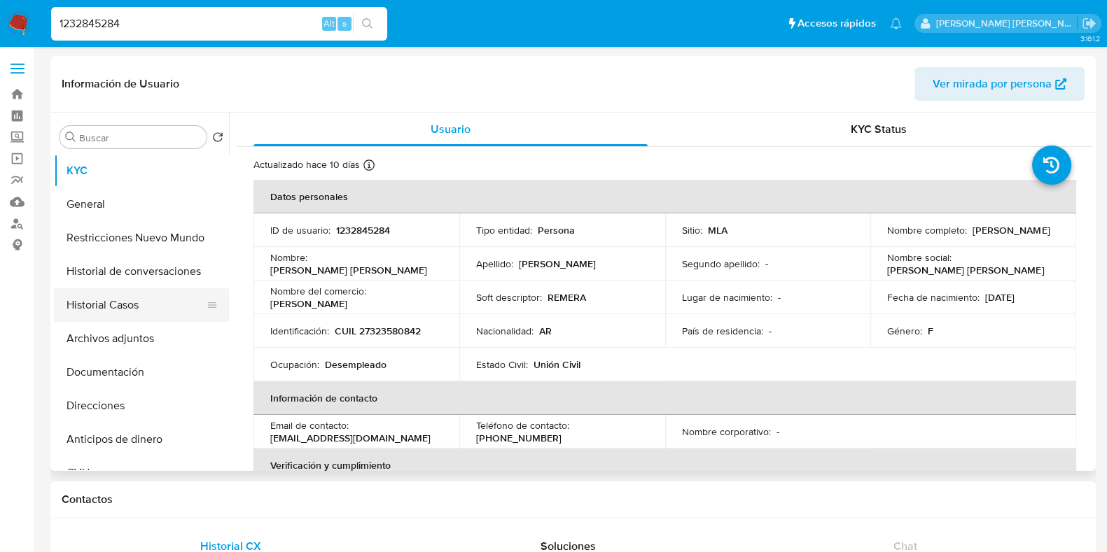
click at [150, 304] on button "Historial Casos" at bounding box center [136, 305] width 164 height 34
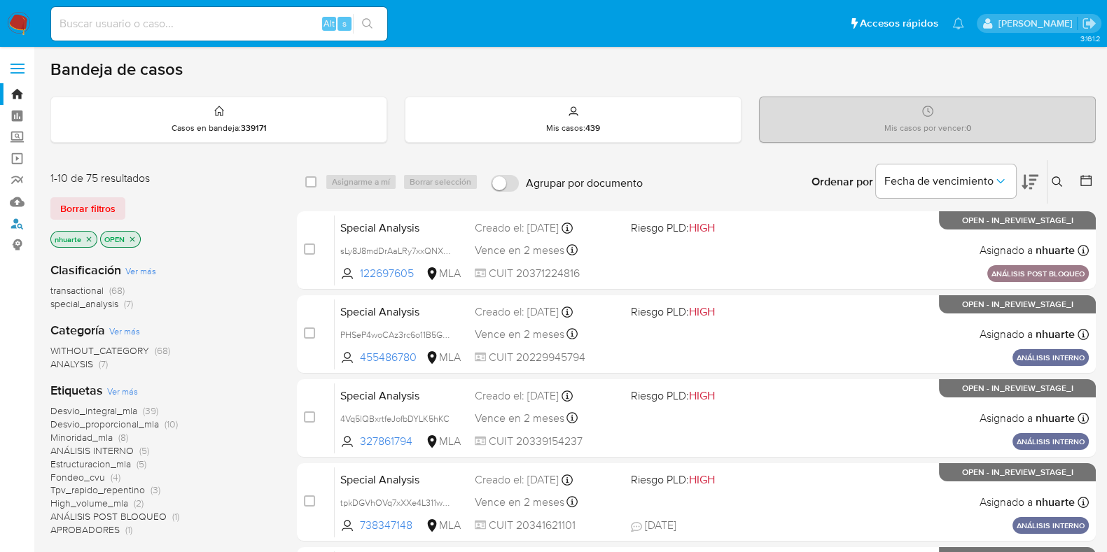
drag, startPoint x: 14, startPoint y: 225, endPoint x: 90, endPoint y: 191, distance: 83.6
click at [14, 225] on link "Buscador de personas" at bounding box center [83, 224] width 167 height 22
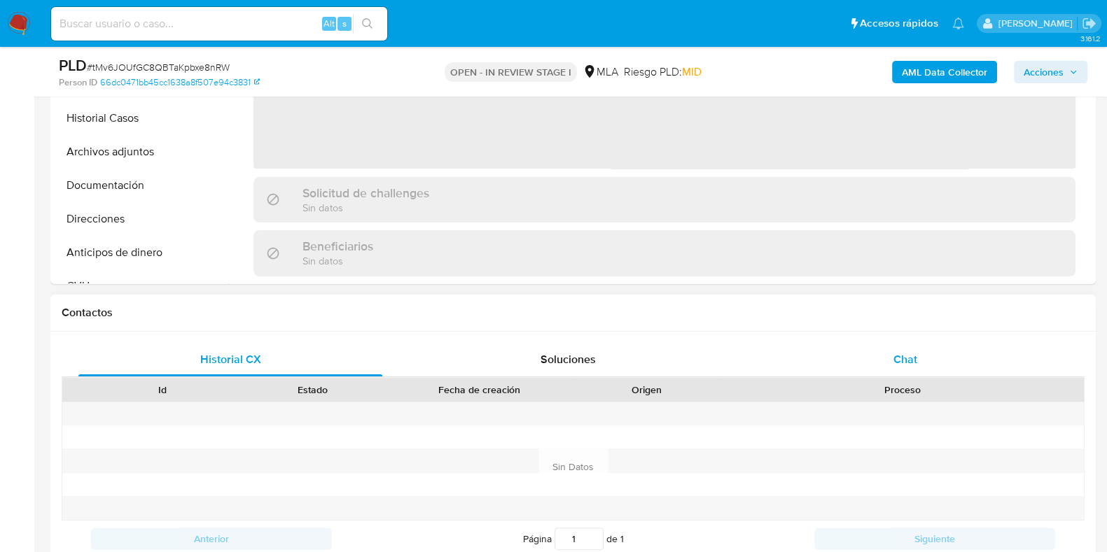
click at [910, 359] on span "Chat" at bounding box center [905, 359] width 24 height 16
select select "10"
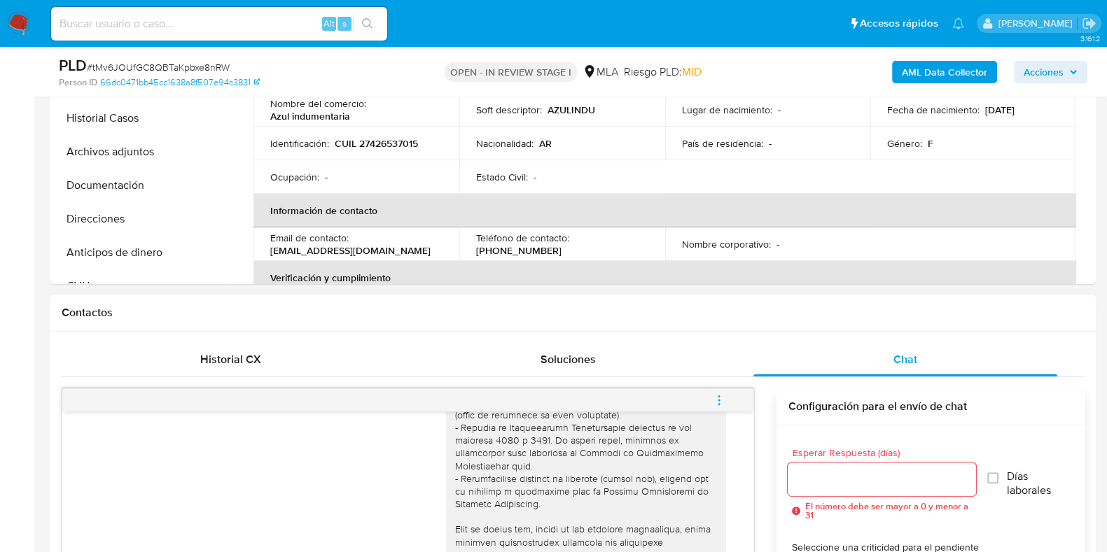
scroll to position [349, 0]
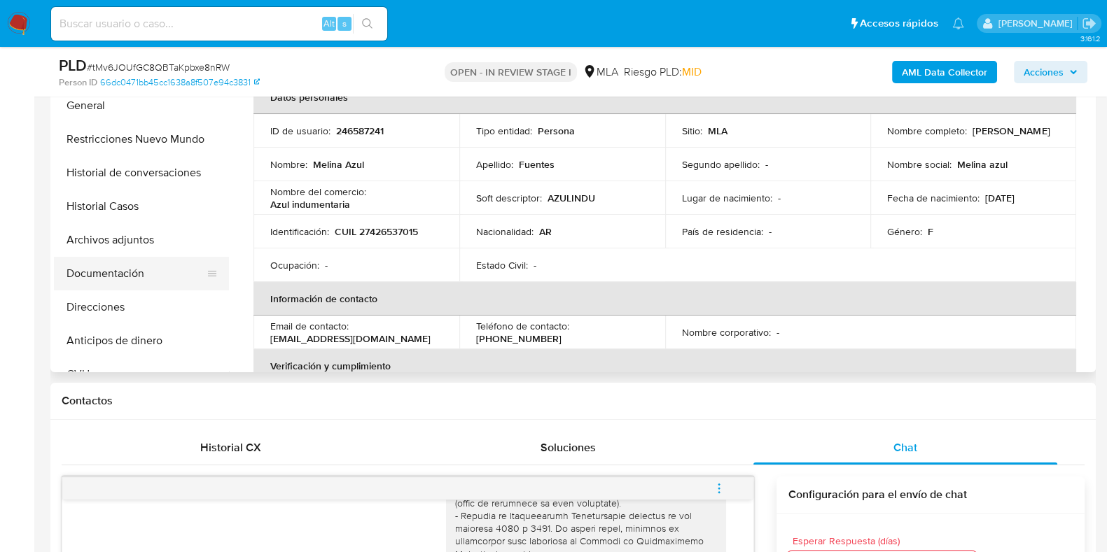
click at [161, 272] on button "Documentación" at bounding box center [136, 274] width 164 height 34
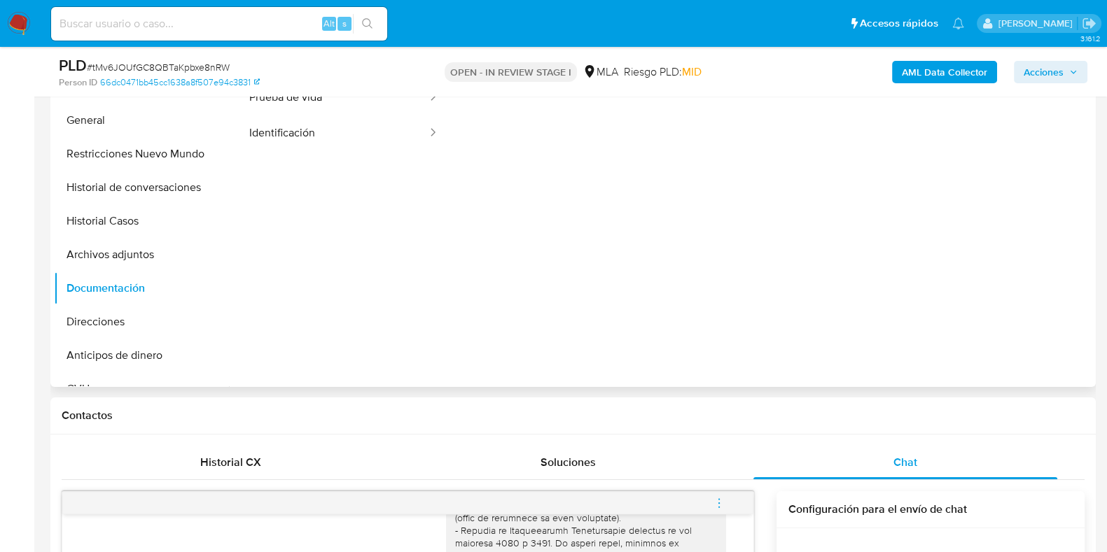
scroll to position [174, 0]
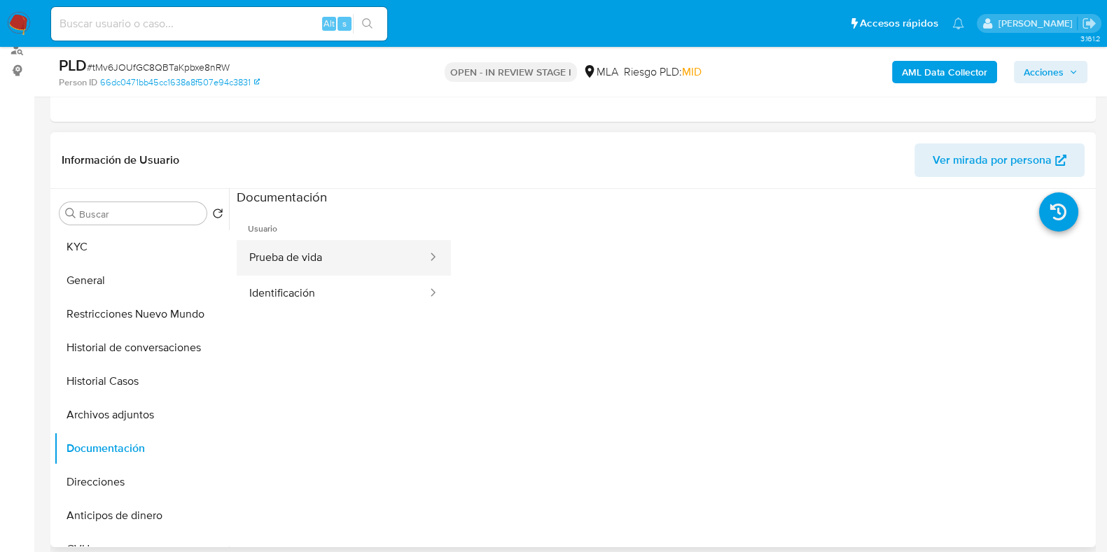
click at [339, 246] on button "Prueba de vida" at bounding box center [333, 258] width 192 height 36
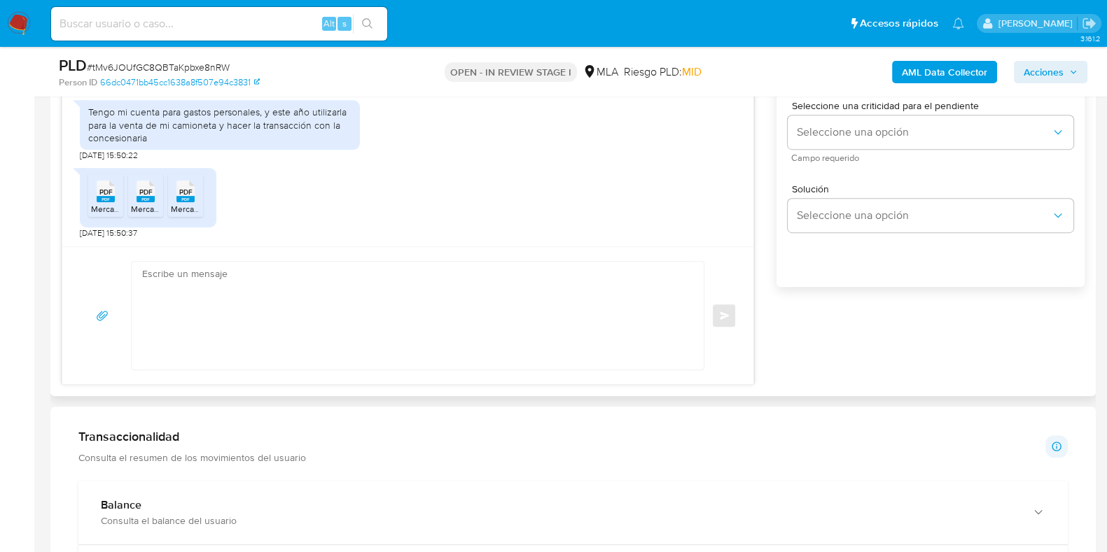
scroll to position [678, 0]
drag, startPoint x: 108, startPoint y: 189, endPoint x: 143, endPoint y: 190, distance: 35.0
click at [108, 188] on span "PDF" at bounding box center [105, 192] width 13 height 9
click at [146, 189] on span "PDF" at bounding box center [145, 192] width 13 height 9
drag, startPoint x: 186, startPoint y: 190, endPoint x: 266, endPoint y: 195, distance: 79.9
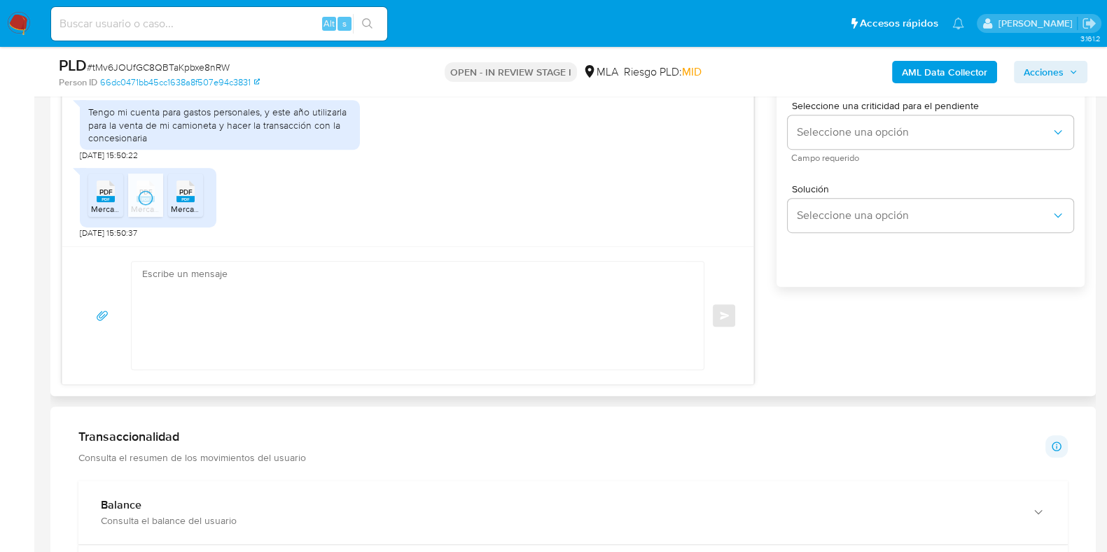
click at [186, 190] on span "PDF" at bounding box center [185, 192] width 13 height 9
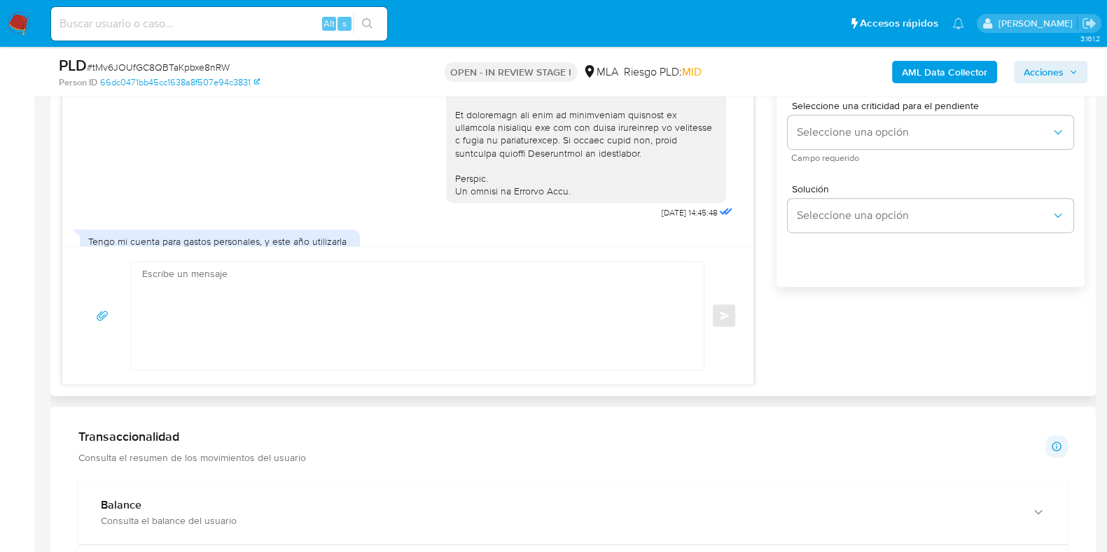
scroll to position [416, 0]
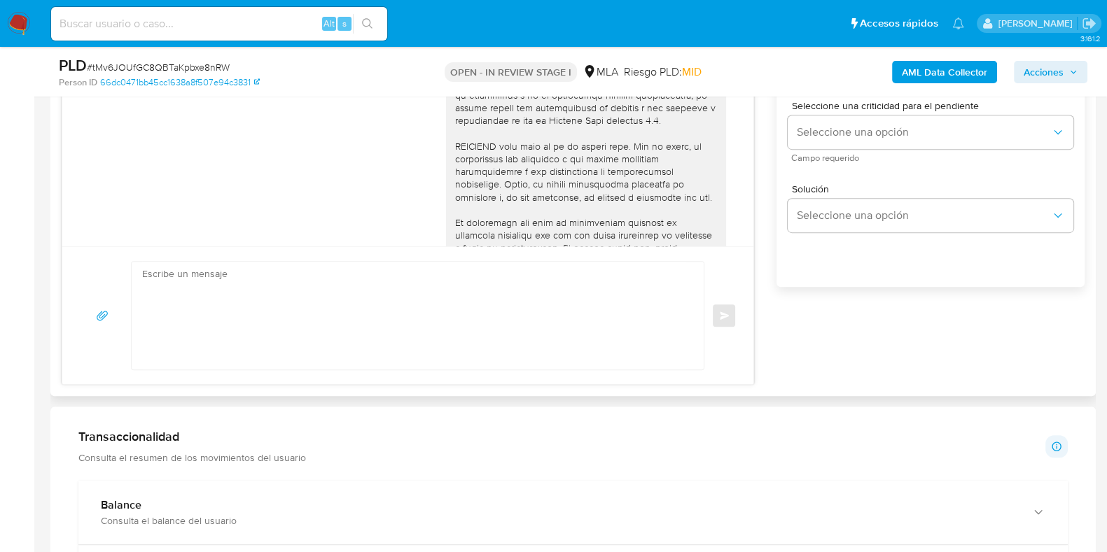
click at [267, 323] on textarea at bounding box center [414, 316] width 544 height 108
paste textarea "Hola, Muchas gracias por la respuesta."
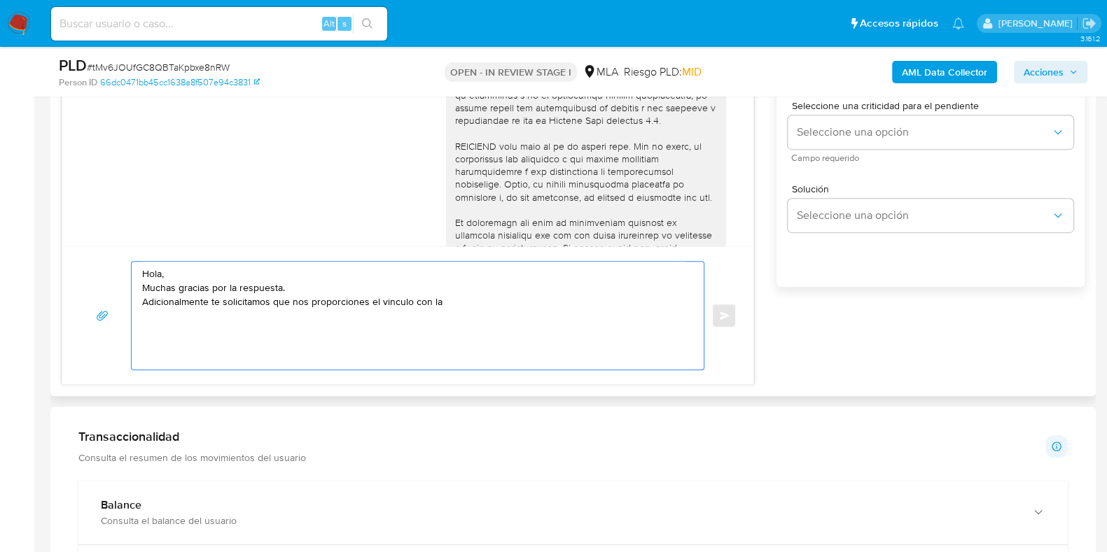
paste textarea "siguientes contrapartes con las que operaste, el motivo de las transacciones y …"
click at [484, 296] on textarea "Hola, Muchas gracias por la respuesta. Adicionalmente te solicitamos que nos pr…" at bounding box center [414, 316] width 544 height 108
click at [535, 304] on textarea "Hola, Muchas gracias por la respuesta. Adicionalmente te solicitamos que nos pr…" at bounding box center [414, 316] width 544 height 108
click at [176, 339] on textarea "Hola, Muchas gracias por la respuesta. Adicionalmente te solicitamos que nos pr…" at bounding box center [414, 316] width 544 height 108
click at [372, 319] on textarea "Hola, Muchas gracias por la respuesta. Adicionalmente te solicitamos que nos pr…" at bounding box center [414, 316] width 544 height 108
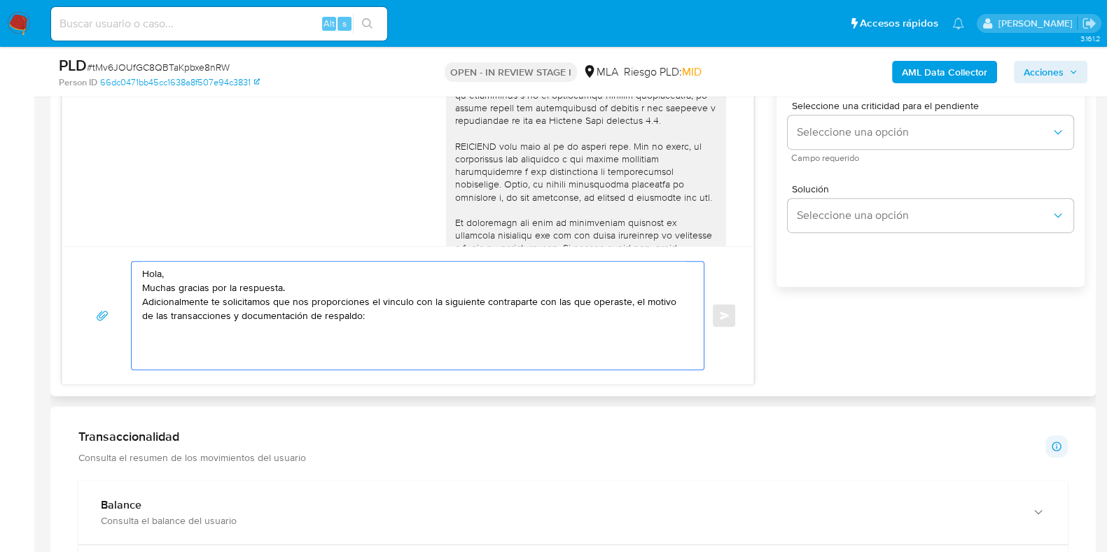
paste textarea "20382050593 name: LEIBOVICH JULIAN LUC || alias:"
click at [300, 330] on textarea "Hola, Muchas gracias por la respuesta. Adicionalmente te solicitamos que nos pr…" at bounding box center [414, 316] width 544 height 108
click at [362, 327] on textarea "Hola, Muchas gracias por la respuesta. Adicionalmente te solicitamos que nos pr…" at bounding box center [414, 316] width 544 height 108
click at [192, 349] on textarea "Hola, Muchas gracias por la respuesta. Adicionalmente te solicitamos que nos pr…" at bounding box center [414, 316] width 544 height 108
paste textarea "Es importante que sepas que, en caso de no responder a lo solicitado o si lo pr…"
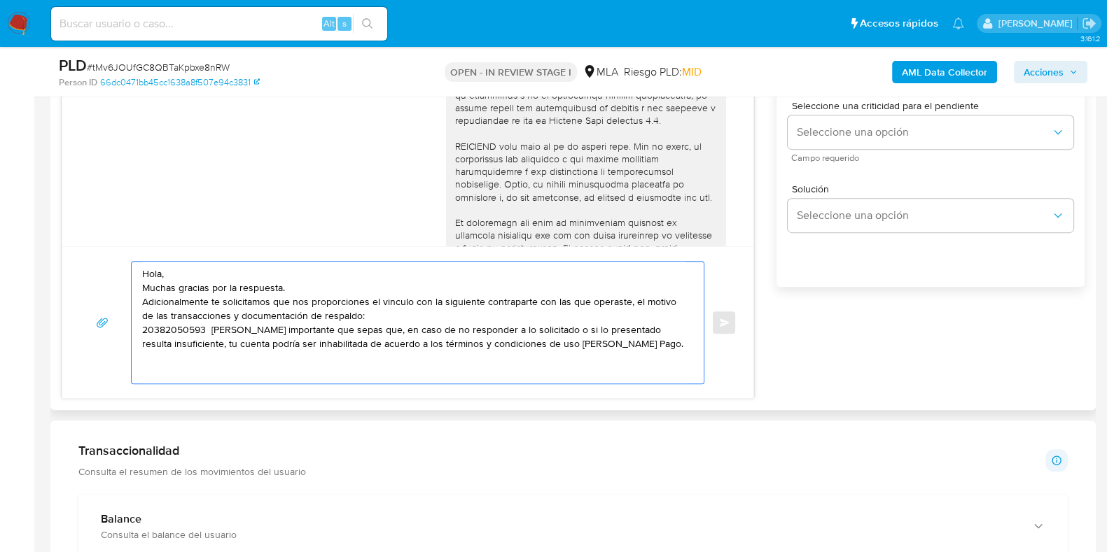
click at [143, 330] on textarea "Hola, Muchas gracias por la respuesta. Adicionalmente te solicitamos que nos pr…" at bounding box center [414, 323] width 544 height 122
click at [192, 377] on textarea "Hola, Muchas gracias por la respuesta. Adicionalmente te solicitamos que nos pr…" at bounding box center [414, 323] width 544 height 122
paste textarea "Quedamos aguardando por la información solicitada dentro de los próximos XX día…"
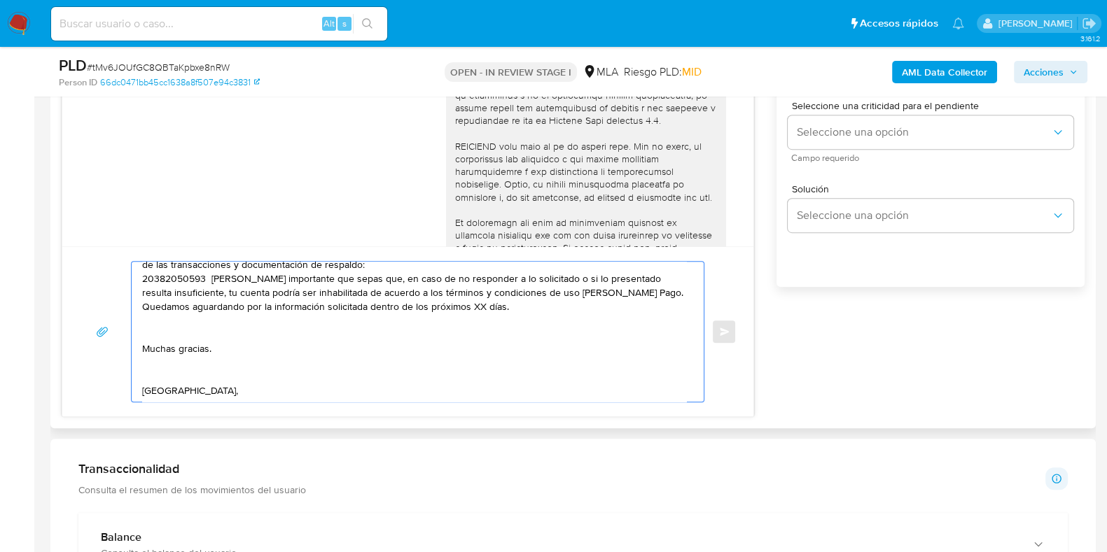
scroll to position [29, 0]
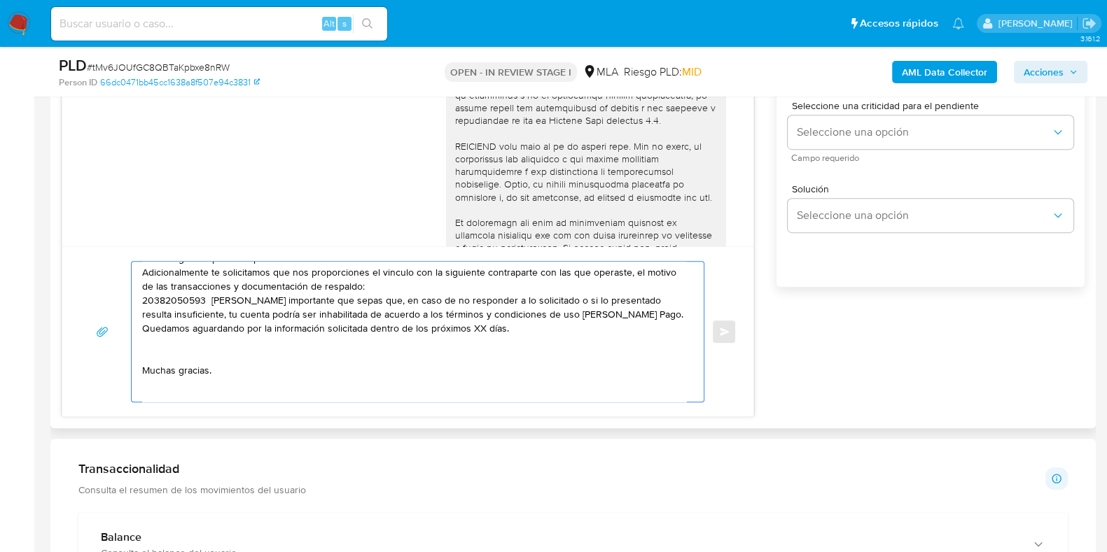
click at [482, 336] on textarea "Hola, Muchas gracias por la respuesta. Adicionalmente te solicitamos que nos pr…" at bounding box center [414, 332] width 544 height 140
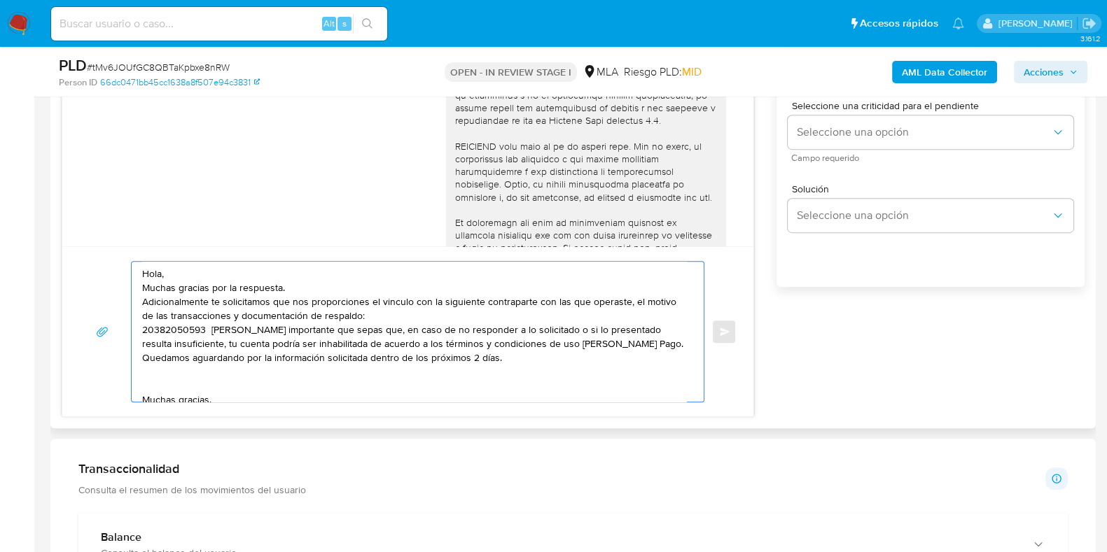
click at [140, 328] on div "Hola, Muchas gracias por la respuesta. Adicionalmente te solicitamos que nos pr…" at bounding box center [414, 332] width 565 height 140
click at [142, 328] on textarea "Hola, Muchas gracias por la respuesta. Adicionalmente te solicitamos que nos pr…" at bounding box center [414, 332] width 544 height 140
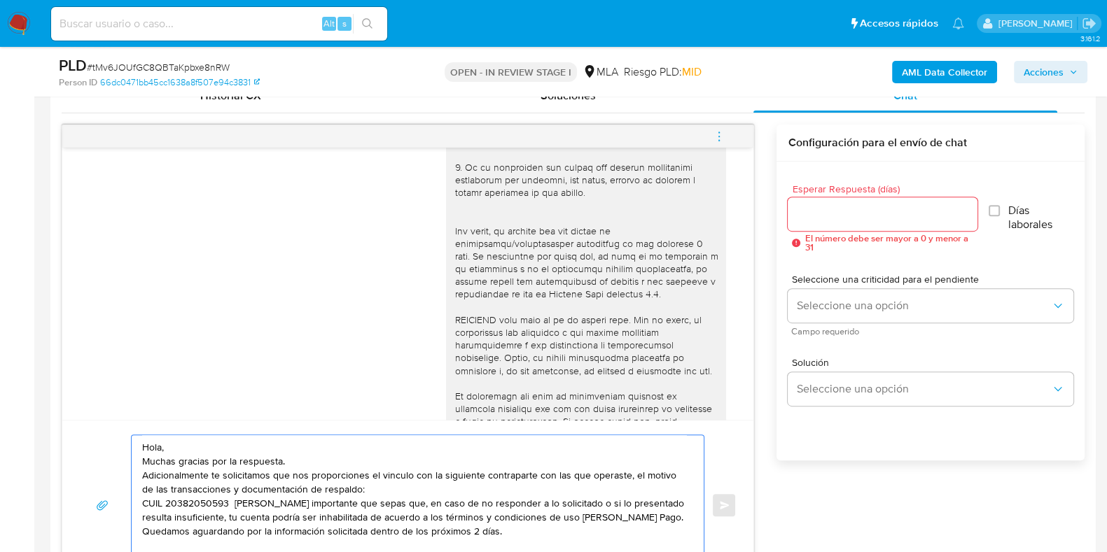
scroll to position [699, 0]
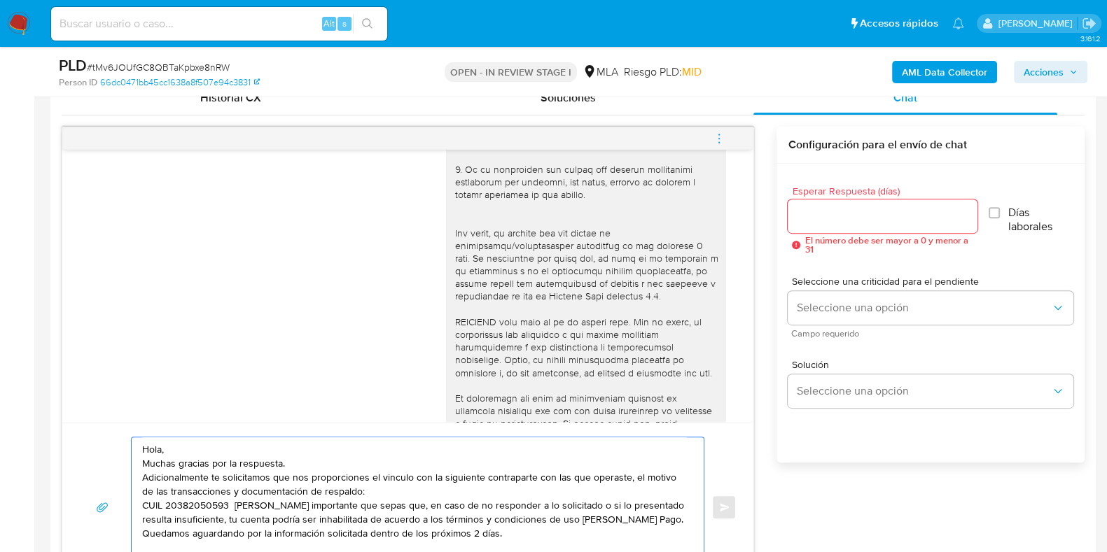
type textarea "Hola, Muchas gracias por la respuesta. Adicionalmente te solicitamos que nos pr…"
click at [826, 222] on input "Esperar Respuesta (días)" at bounding box center [881, 216] width 189 height 18
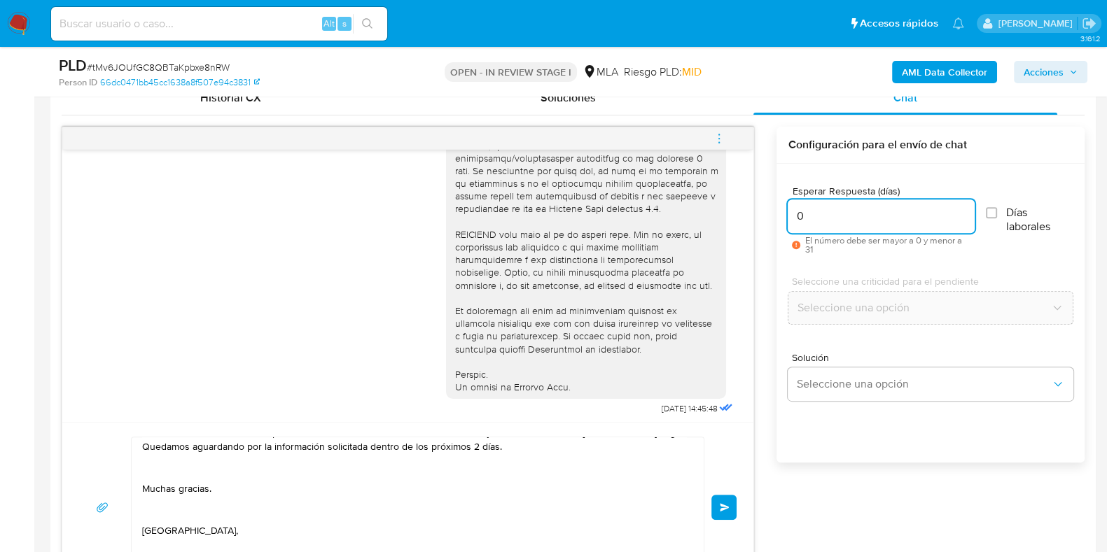
scroll to position [416, 0]
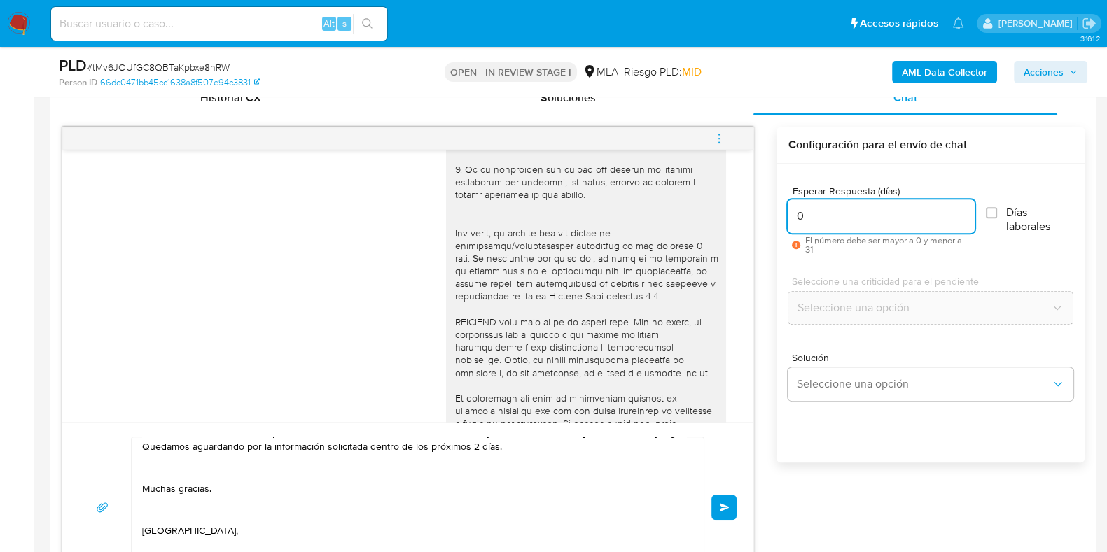
type input "0"
click at [789, 498] on div "Esperar Respuesta (días) 0 El número debe ser mayor a 0 y menor a 31 Días labor…" at bounding box center [930, 332] width 308 height 336
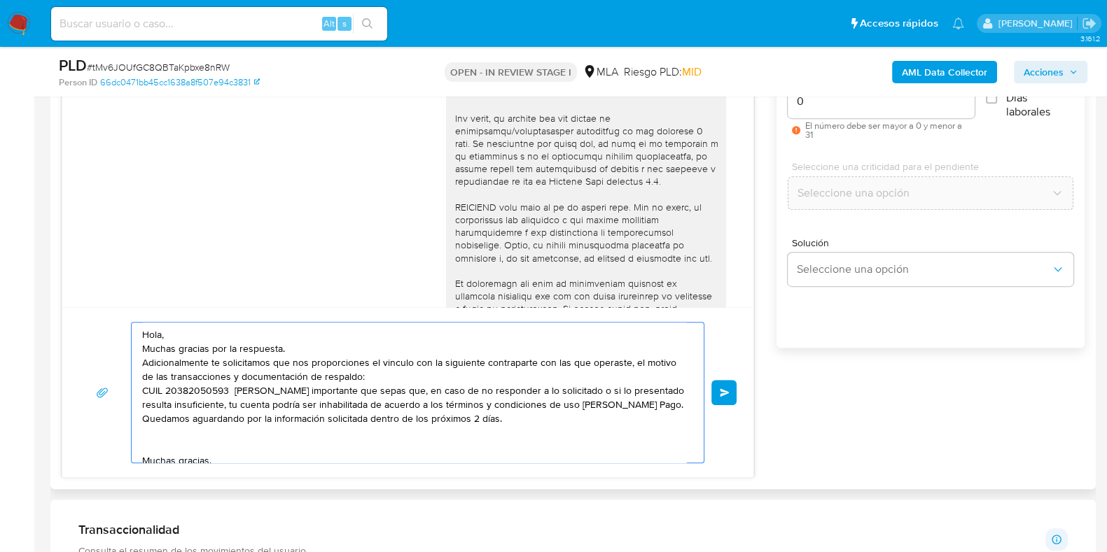
scroll to position [787, 0]
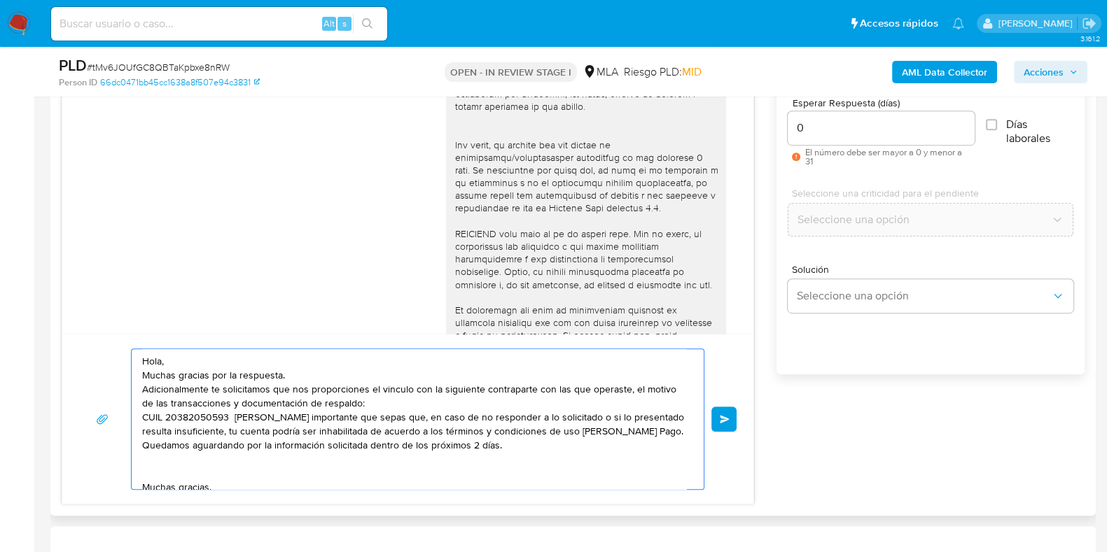
click at [815, 134] on input "0" at bounding box center [880, 128] width 187 height 18
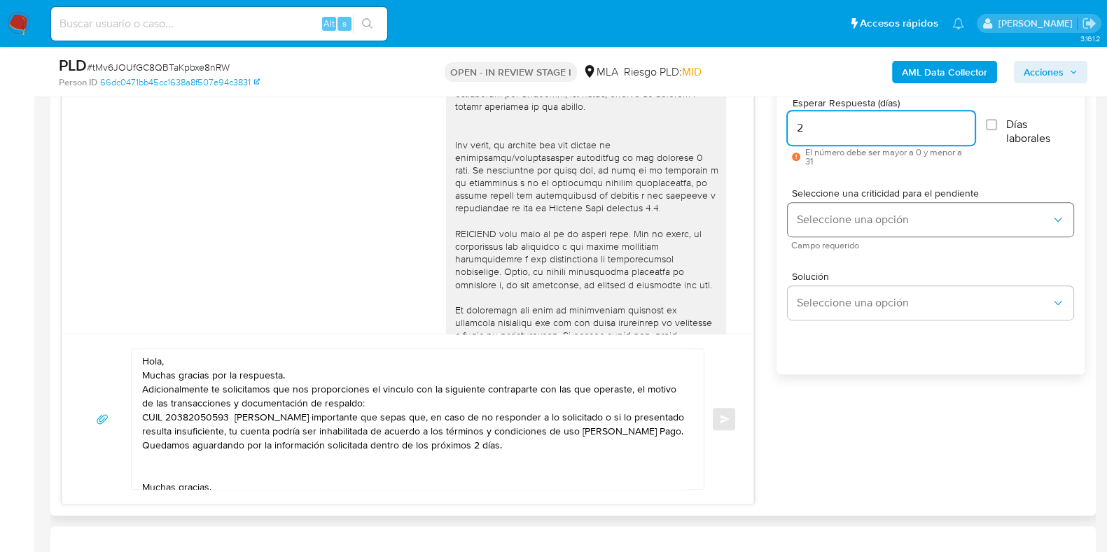
type input "2"
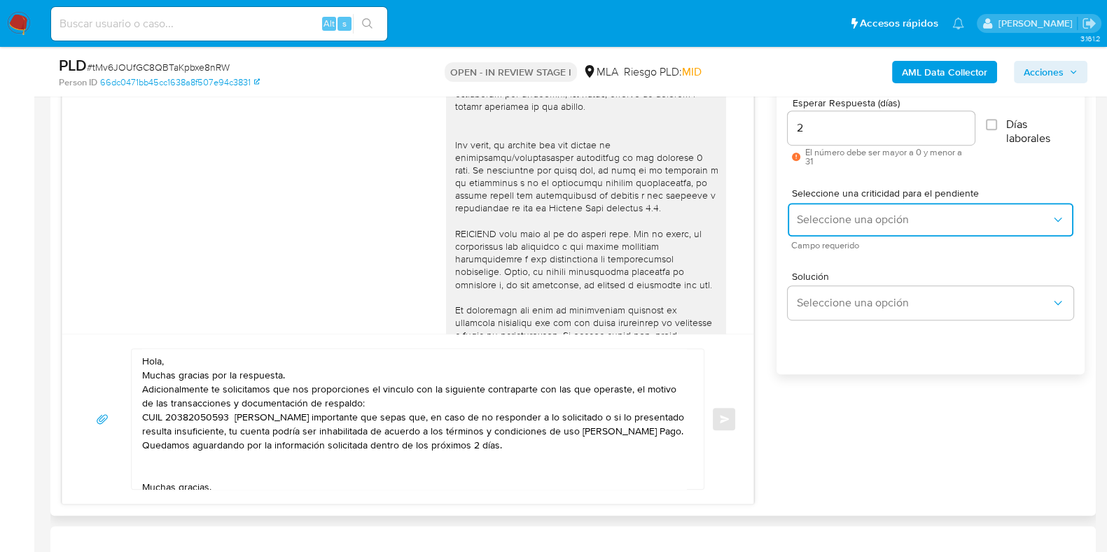
click at [807, 220] on span "Seleccione una opción" at bounding box center [923, 220] width 255 height 14
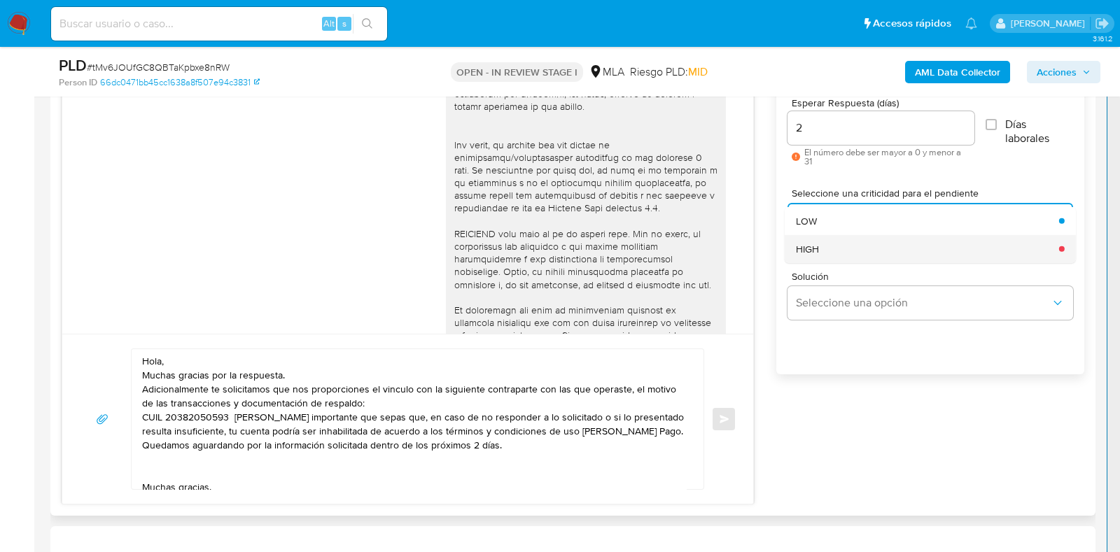
click at [812, 246] on span "HIGH" at bounding box center [807, 248] width 23 height 13
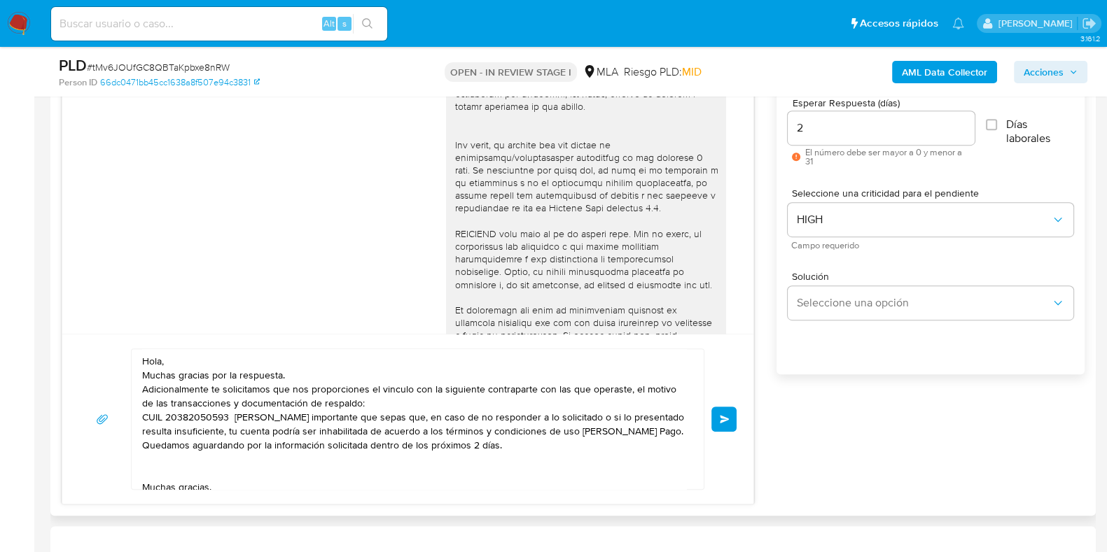
click at [723, 418] on span "Enviar" at bounding box center [725, 419] width 10 height 8
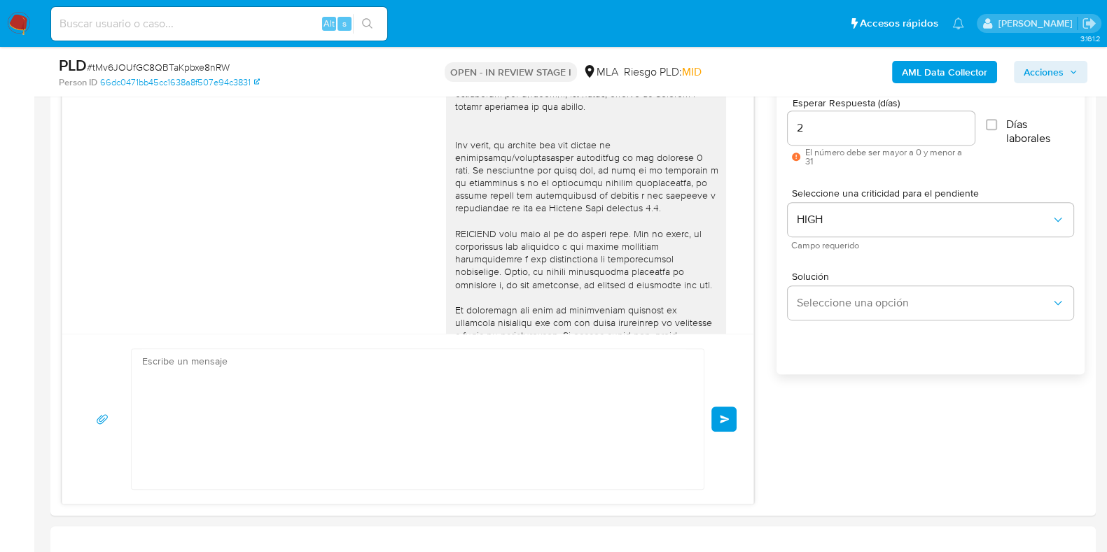
scroll to position [986, 0]
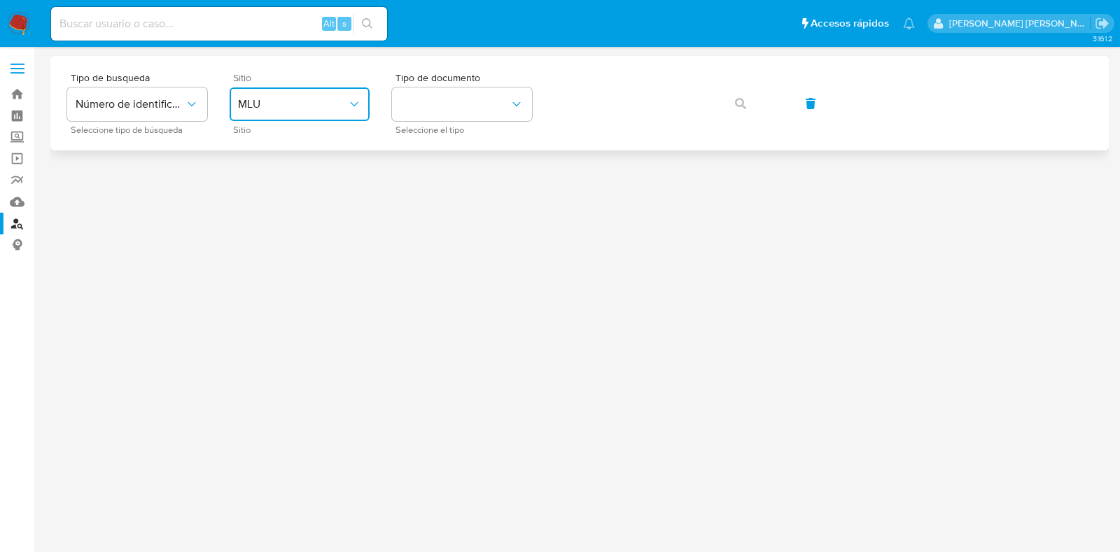
click at [337, 101] on span "MLU" at bounding box center [292, 104] width 109 height 14
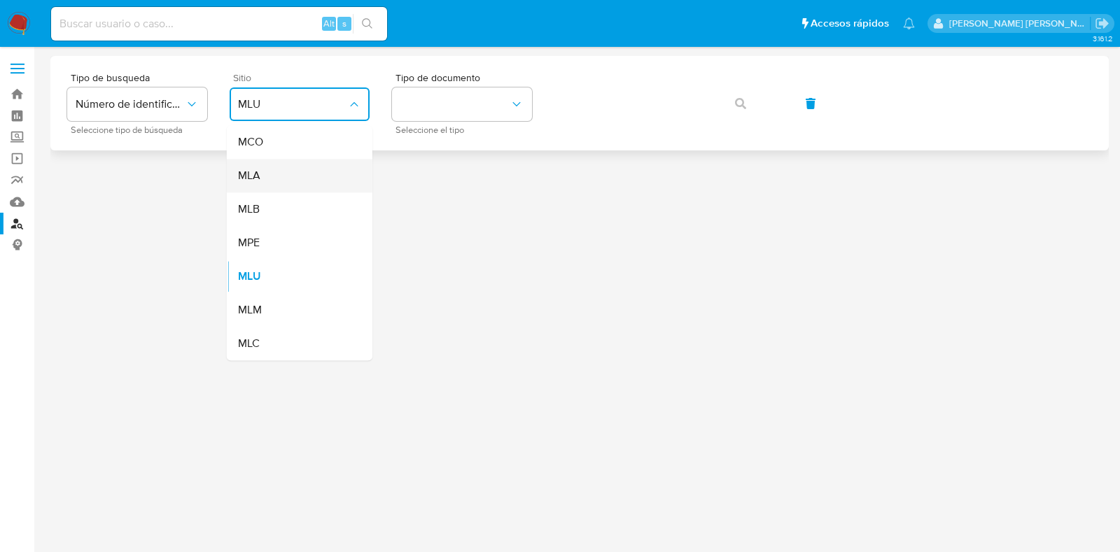
click at [325, 171] on div "MLA" at bounding box center [295, 176] width 115 height 34
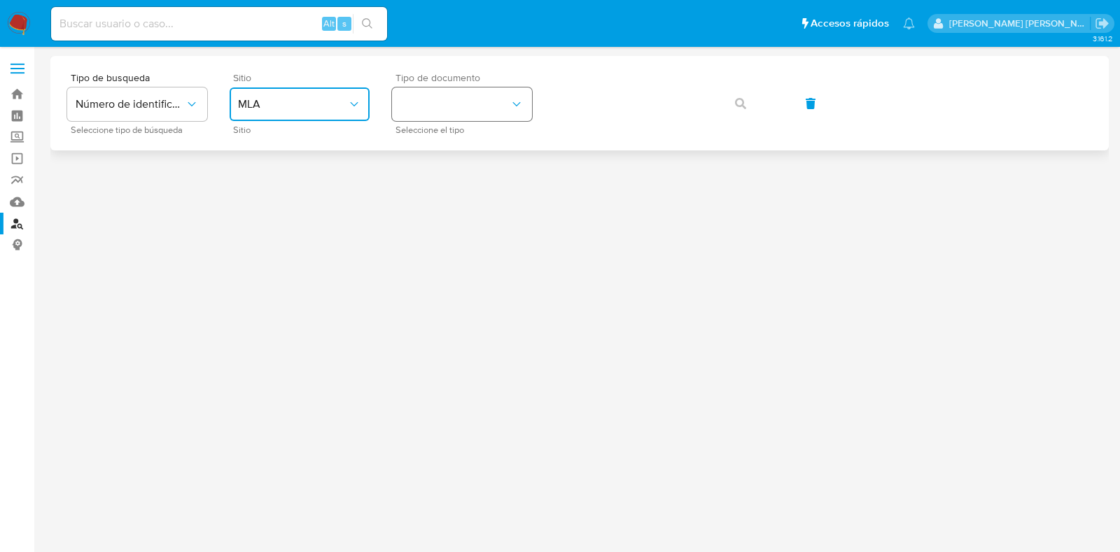
click at [463, 106] on button "identificationType" at bounding box center [462, 104] width 140 height 34
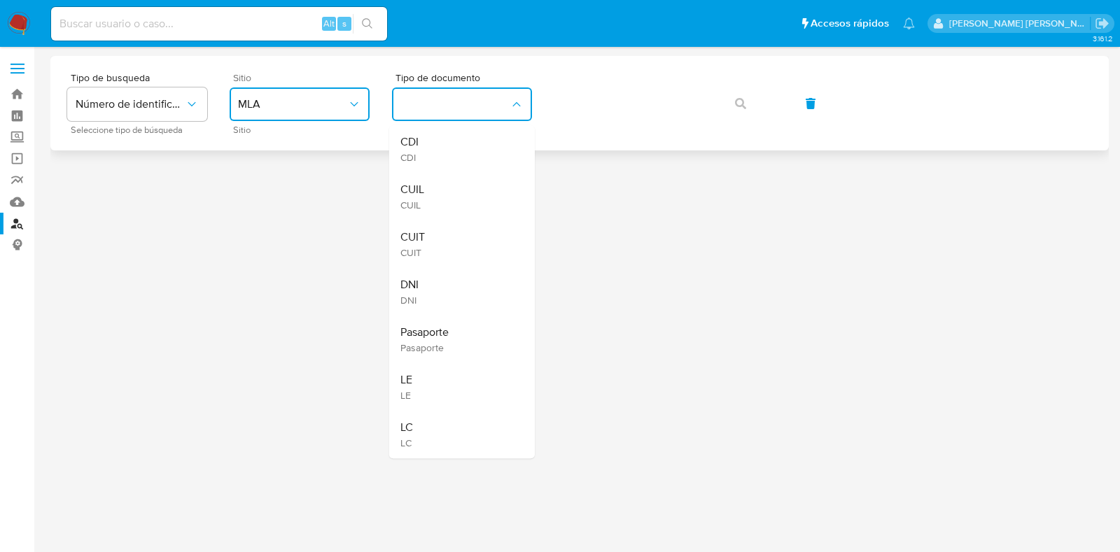
click at [433, 187] on div "CUIL CUIL" at bounding box center [457, 197] width 115 height 48
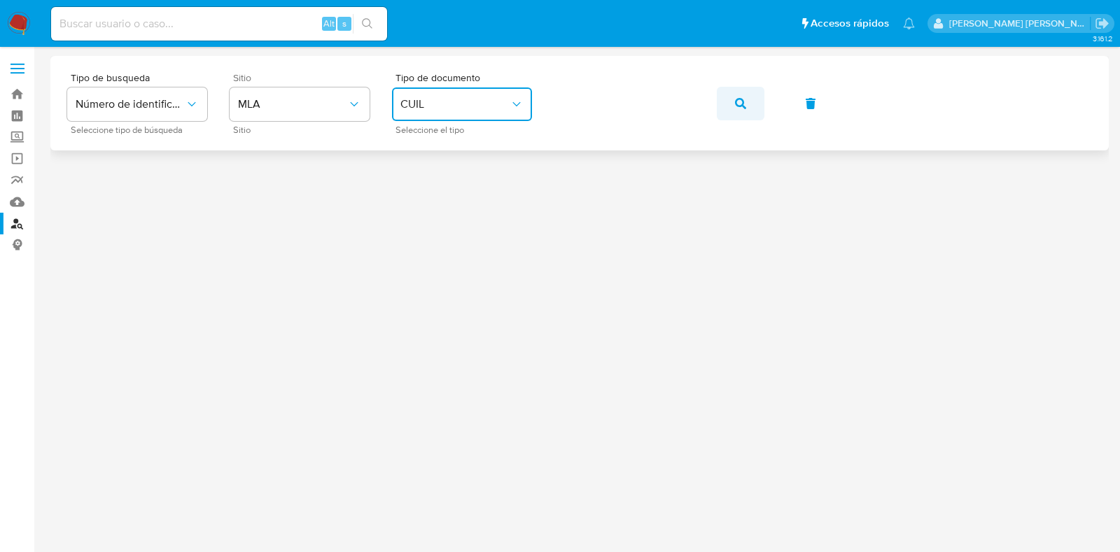
click at [721, 106] on button "button" at bounding box center [741, 104] width 48 height 34
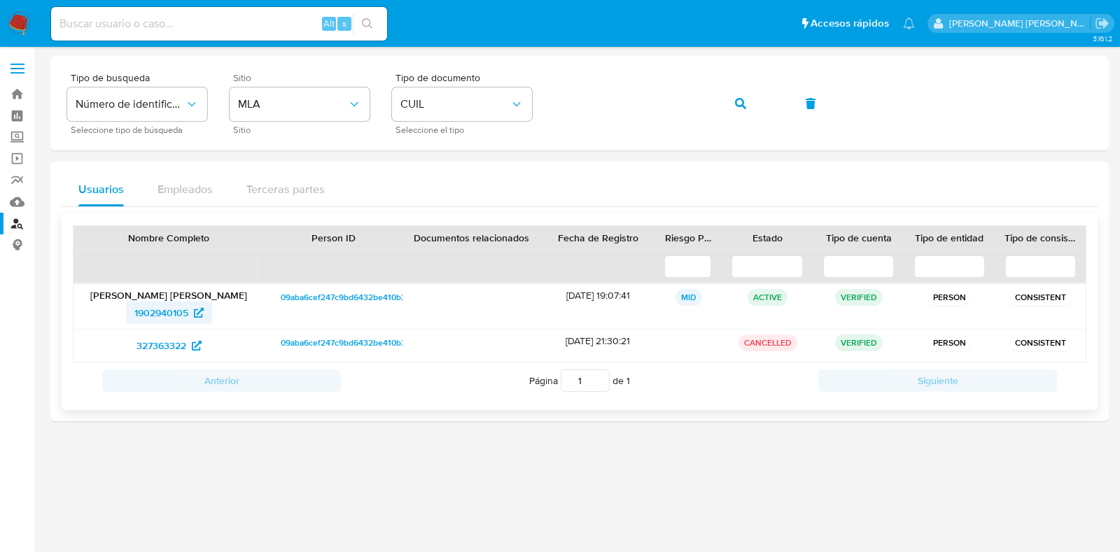
click at [167, 311] on span "1902940105" at bounding box center [161, 313] width 54 height 22
click at [15, 97] on link "Bandeja" at bounding box center [83, 94] width 167 height 22
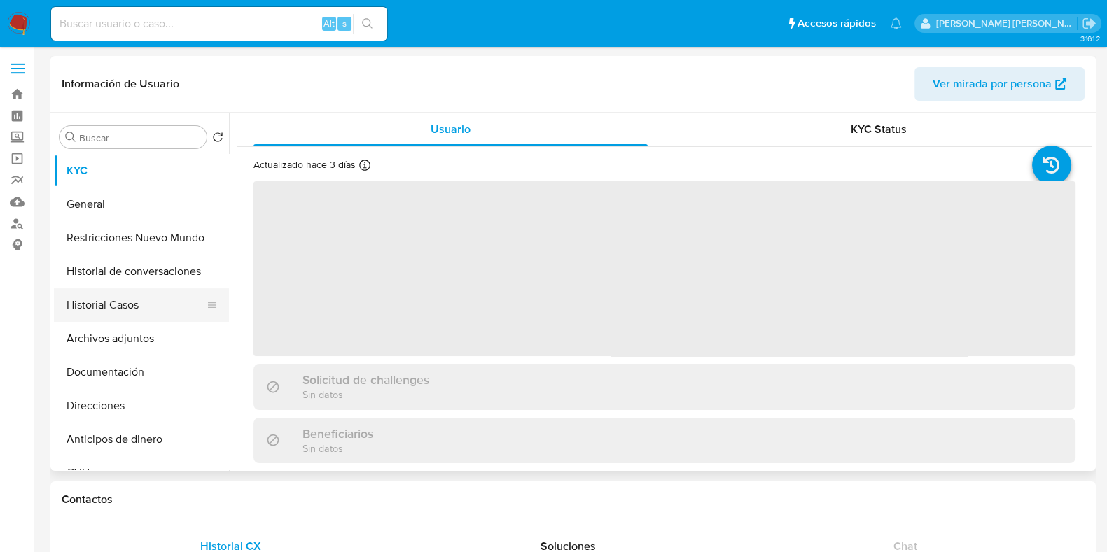
select select "10"
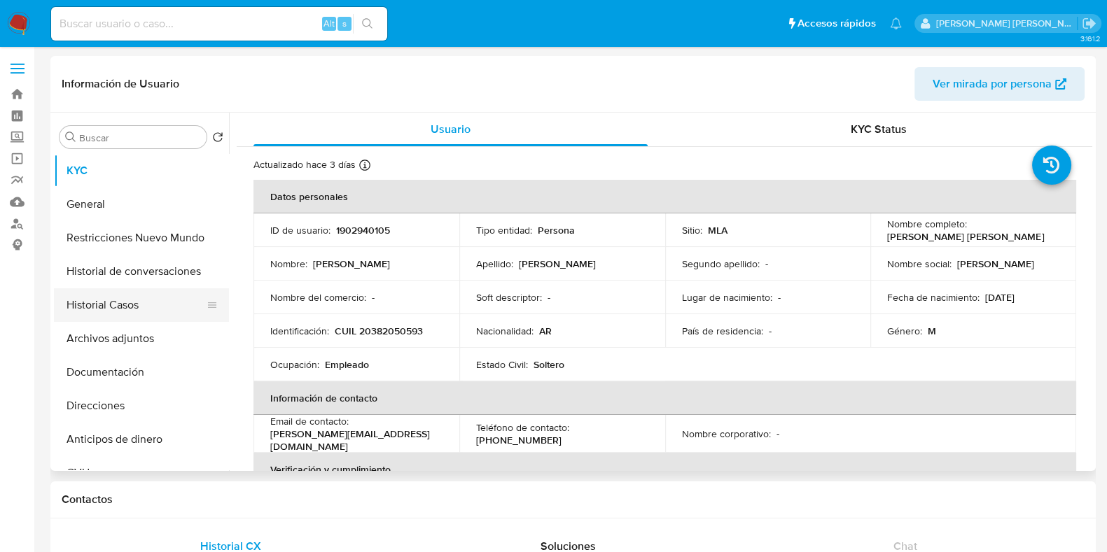
click at [157, 309] on button "Historial Casos" at bounding box center [136, 305] width 164 height 34
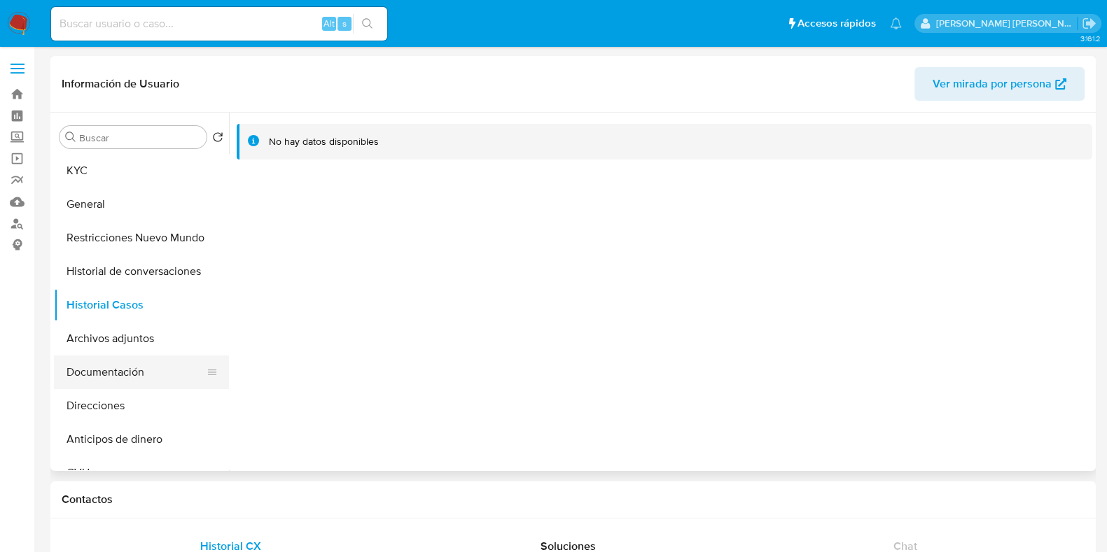
click at [136, 384] on button "Documentación" at bounding box center [136, 373] width 164 height 34
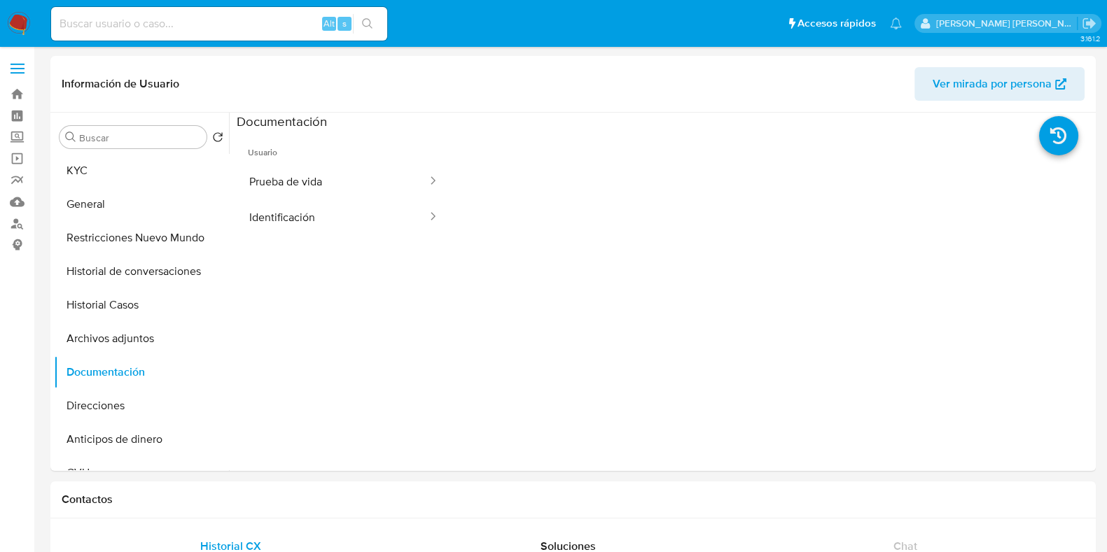
click at [290, 184] on button "Prueba de vida" at bounding box center [333, 182] width 192 height 36
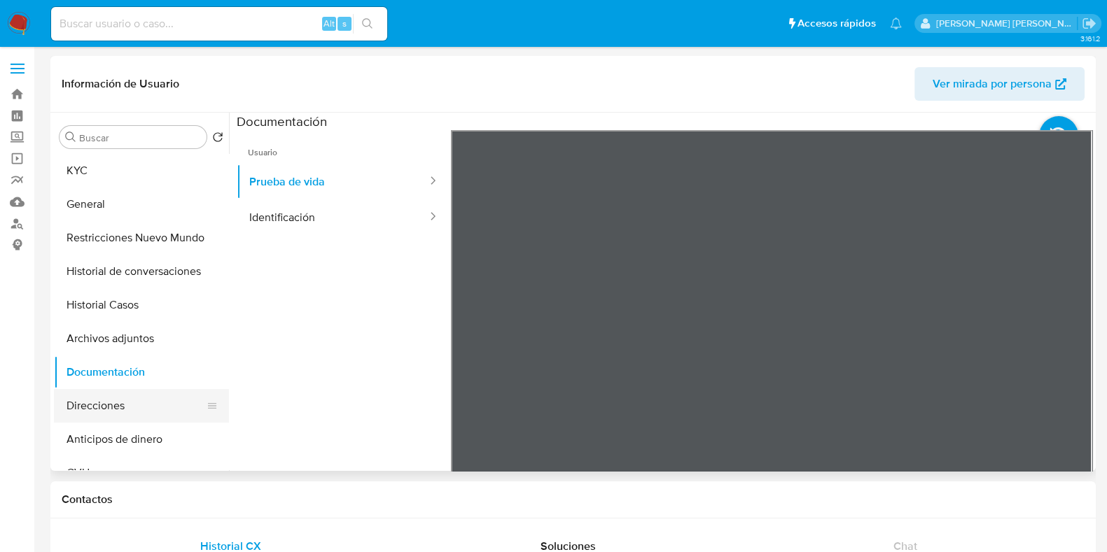
click at [124, 405] on button "Direcciones" at bounding box center [136, 406] width 164 height 34
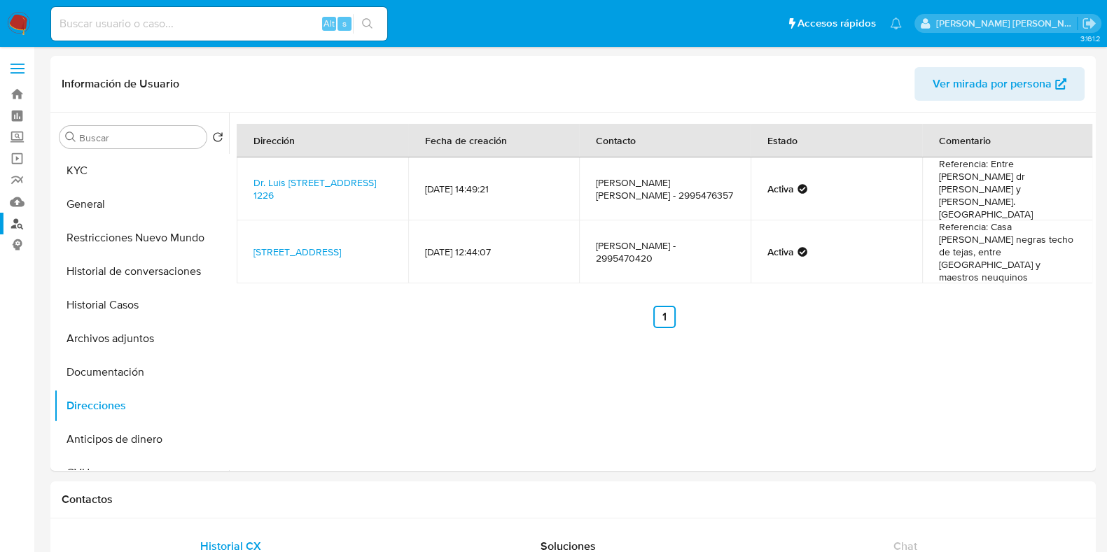
click at [22, 218] on link "Buscador de personas" at bounding box center [83, 224] width 167 height 22
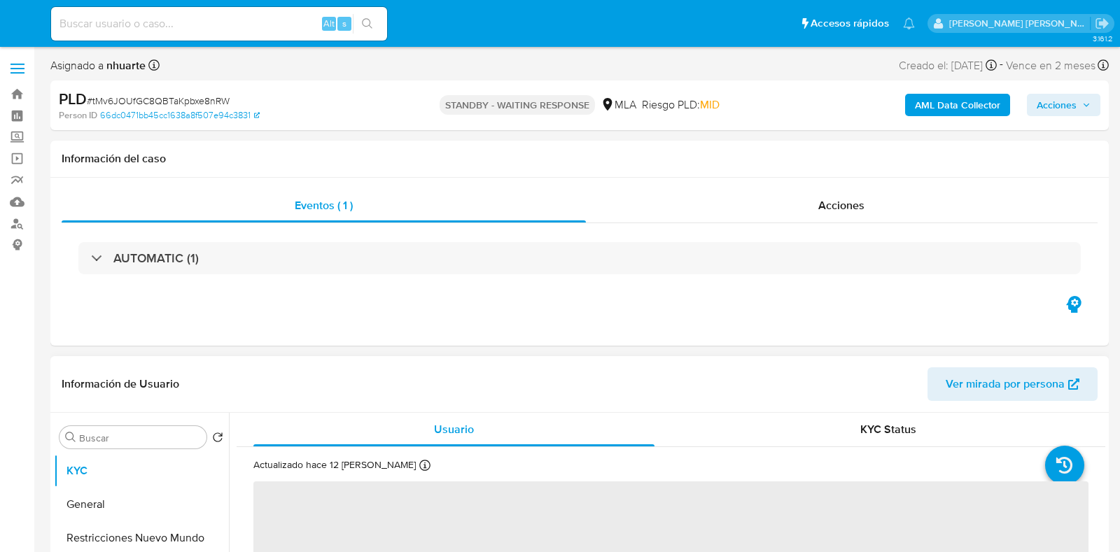
select select "10"
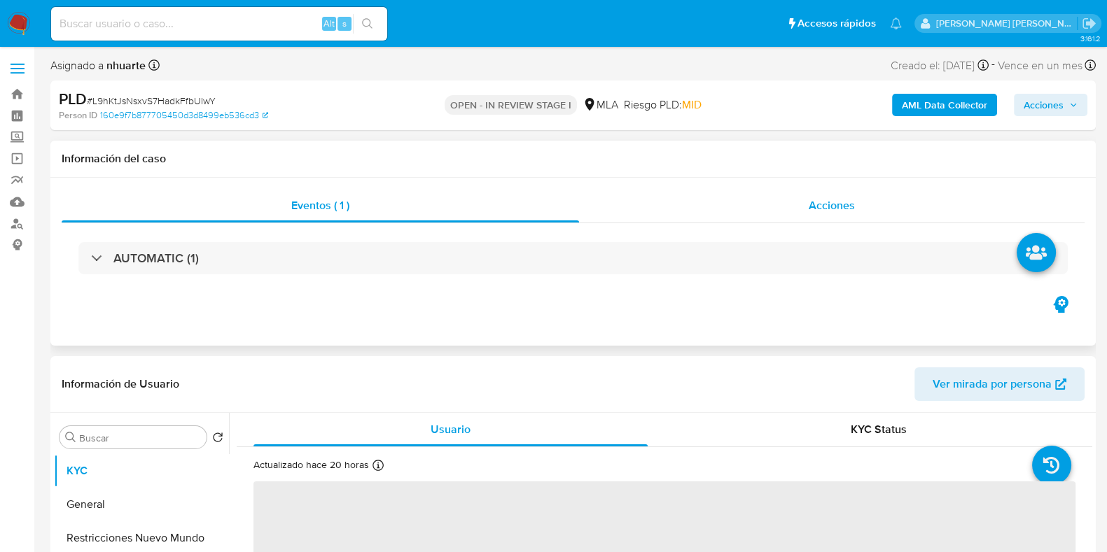
click at [810, 211] on span "Acciones" at bounding box center [831, 205] width 46 height 16
select select "10"
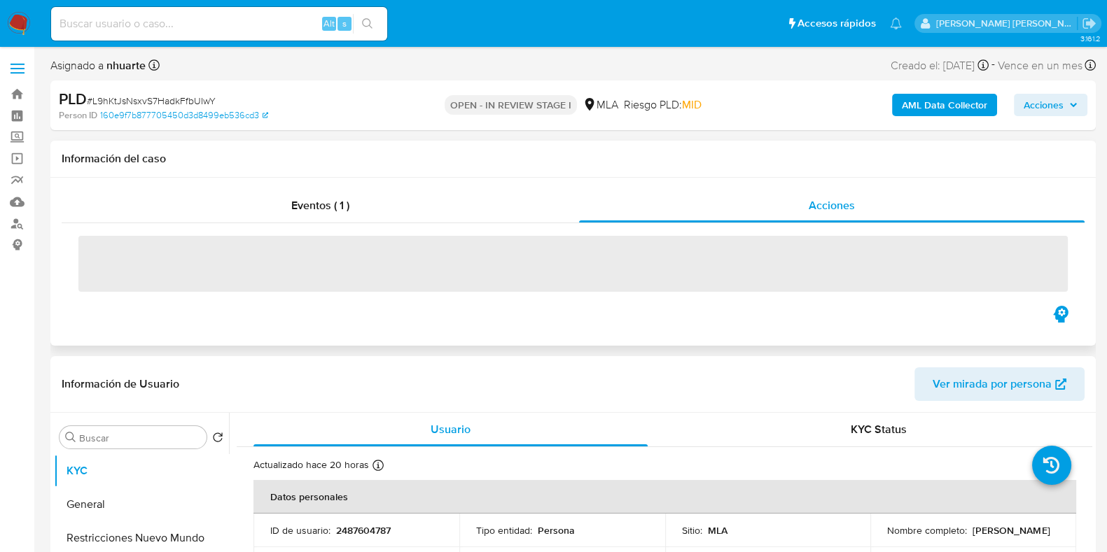
scroll to position [349, 0]
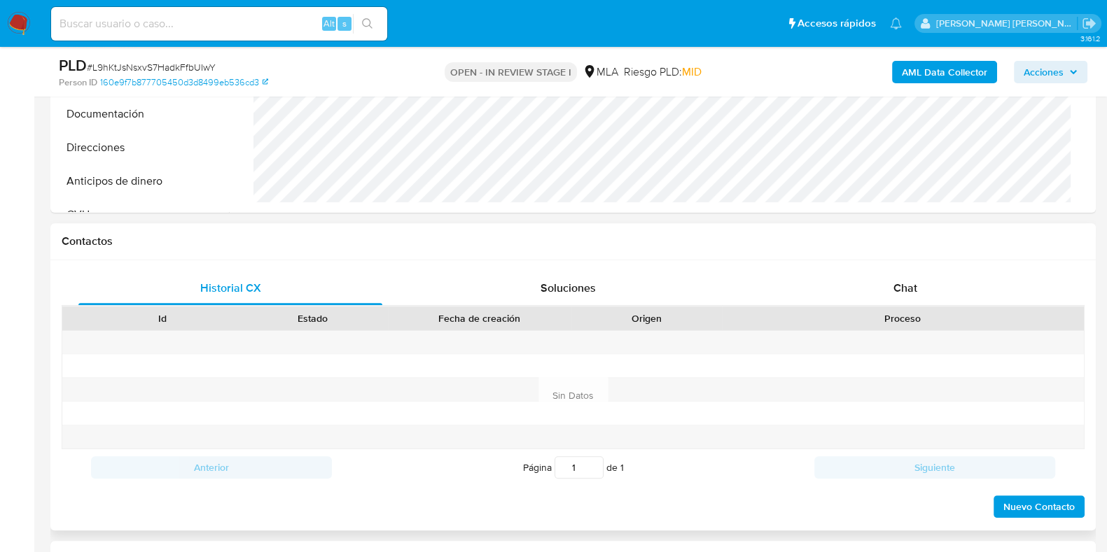
scroll to position [699, 0]
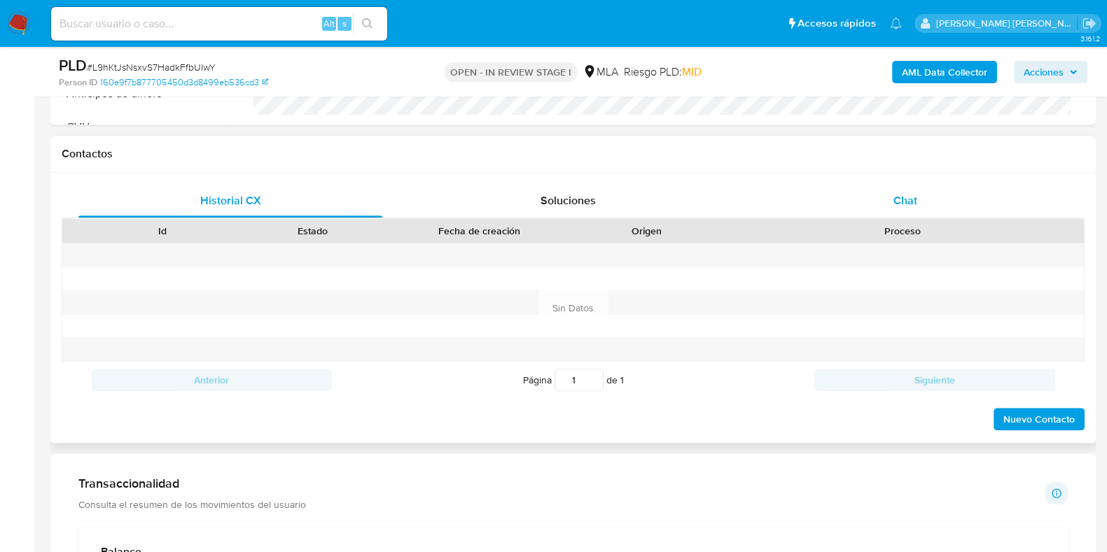
click at [890, 203] on div "Chat" at bounding box center [905, 201] width 304 height 34
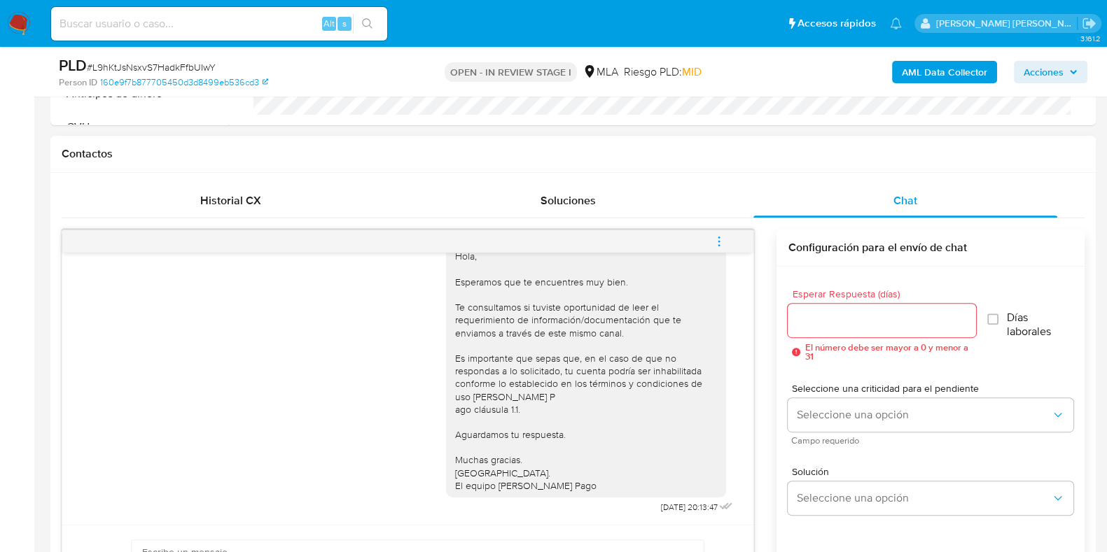
scroll to position [741, 0]
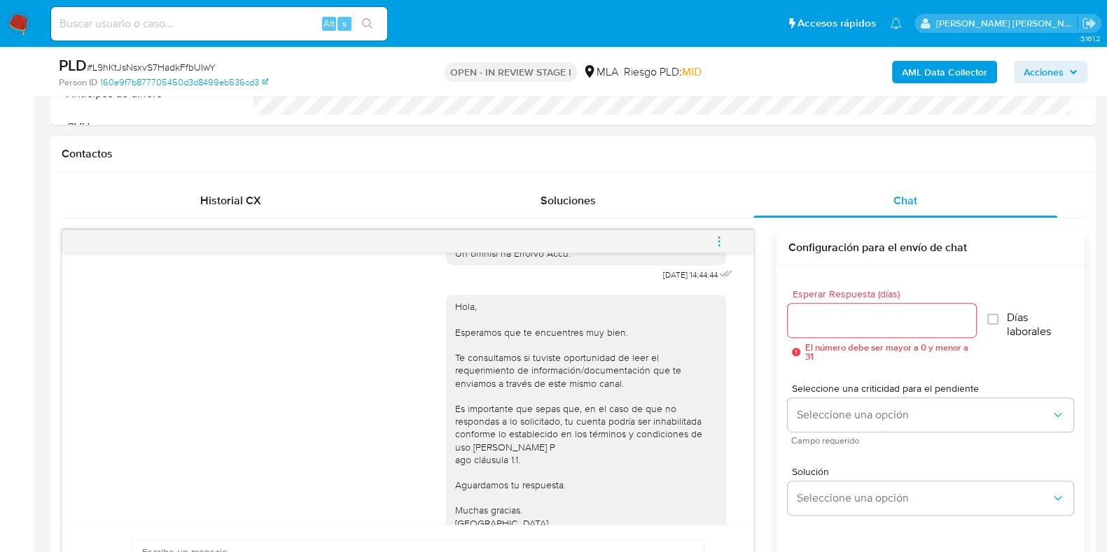
click at [721, 241] on icon "menu-action" at bounding box center [719, 241] width 13 height 13
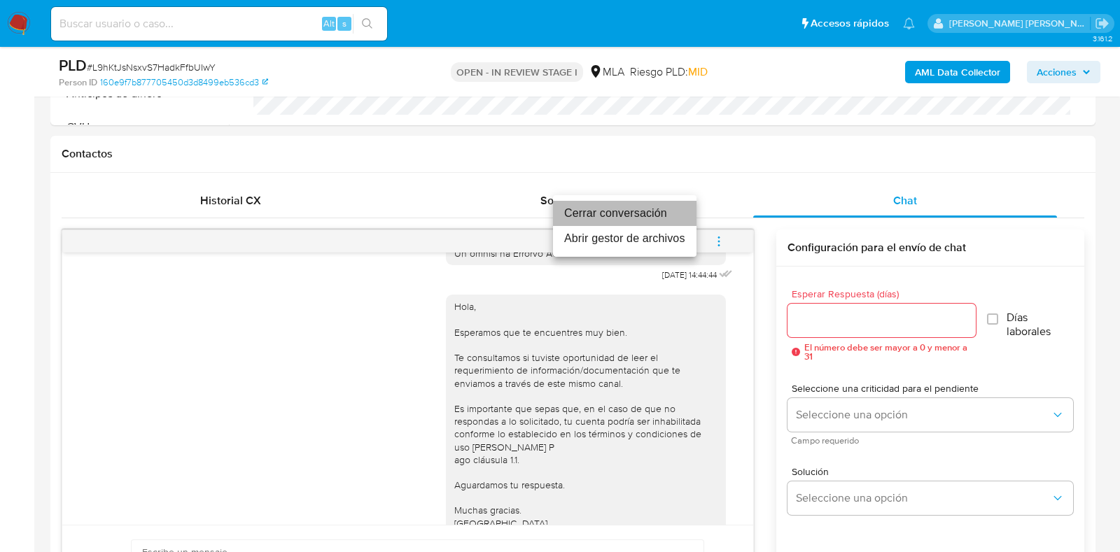
click at [673, 220] on li "Cerrar conversación" at bounding box center [624, 213] width 143 height 25
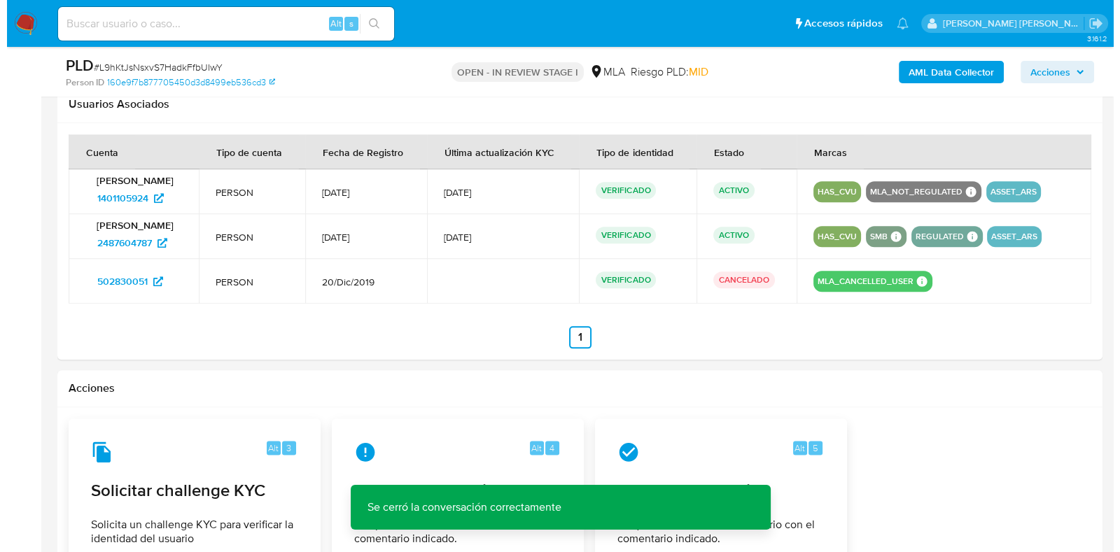
scroll to position [2330, 0]
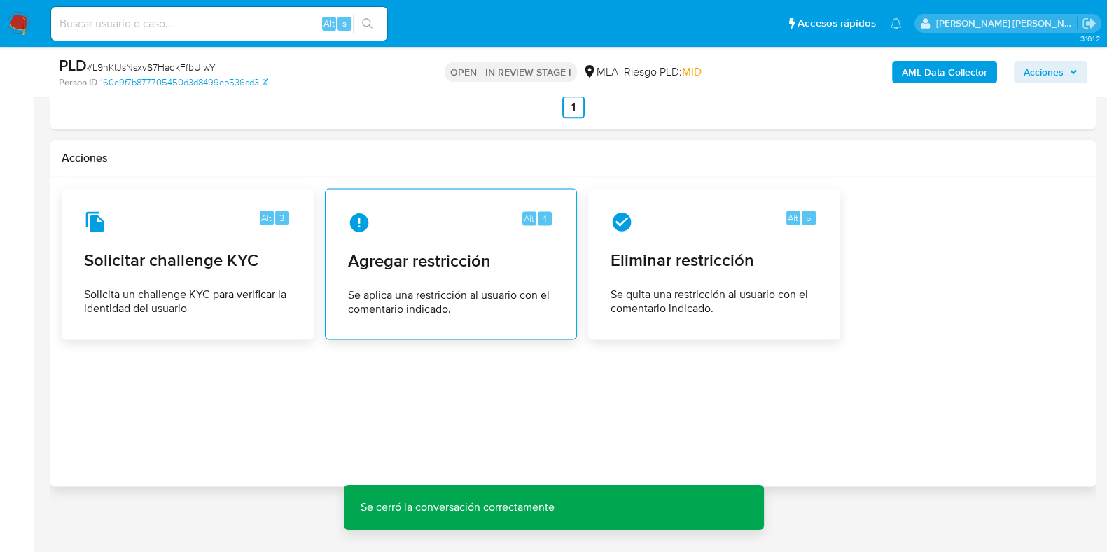
click at [472, 254] on span "Agregar restricción" at bounding box center [451, 261] width 206 height 21
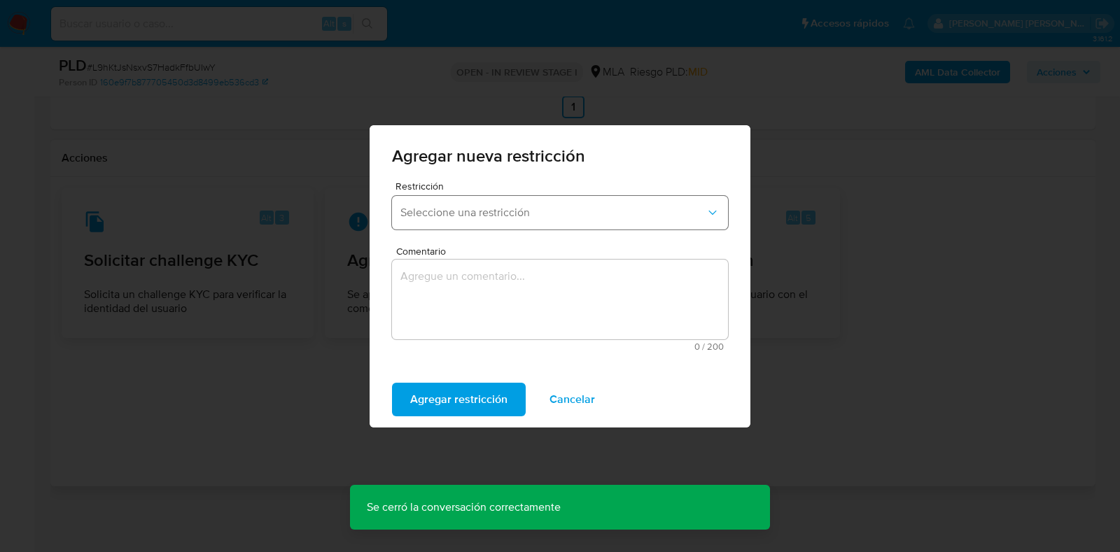
click at [490, 220] on button "Seleccione una restricción" at bounding box center [560, 213] width 336 height 34
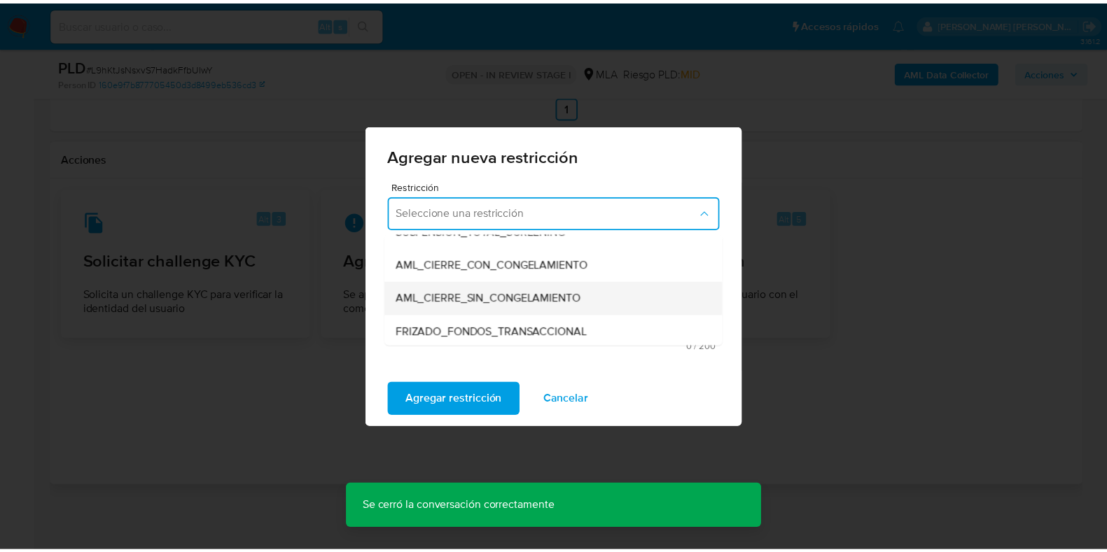
scroll to position [174, 0]
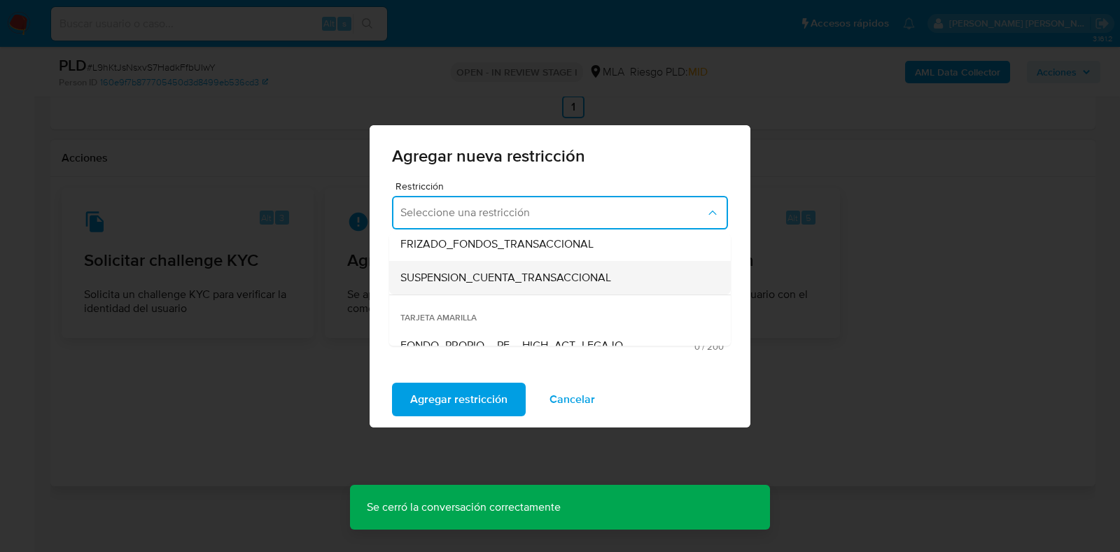
click at [466, 283] on span "SUSPENSION_CUENTA_TRANSACCIONAL" at bounding box center [505, 278] width 211 height 14
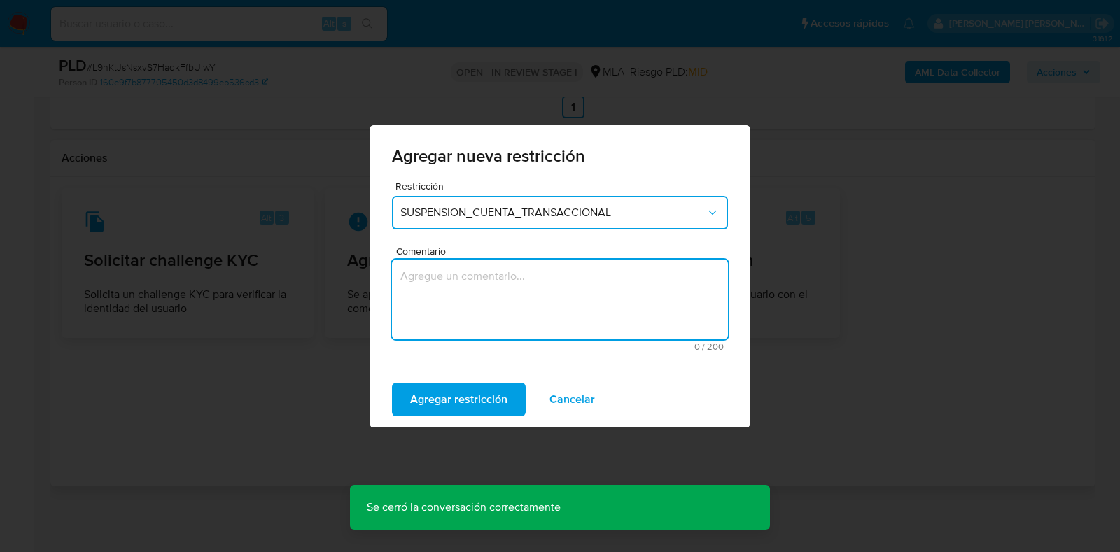
click at [466, 283] on textarea "Comentario" at bounding box center [560, 300] width 336 height 80
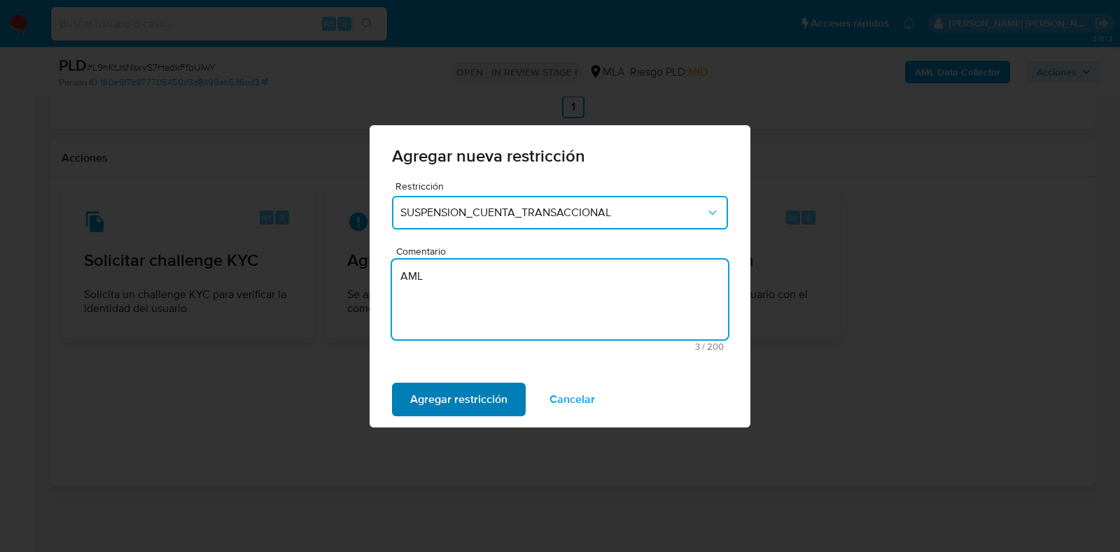
type textarea "AML"
click at [474, 400] on span "Agregar restricción" at bounding box center [458, 399] width 97 height 31
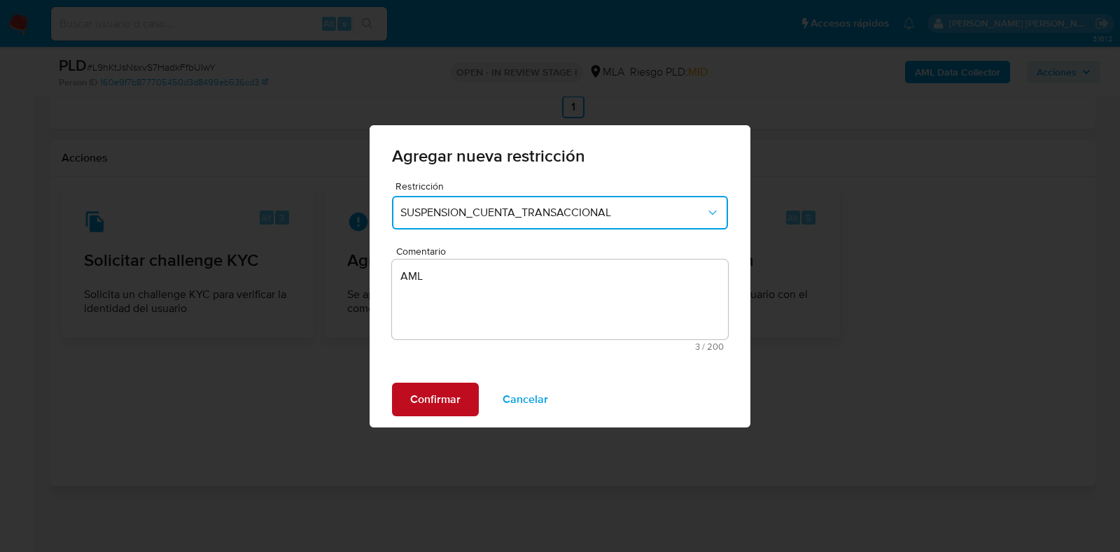
click at [444, 401] on span "Confirmar" at bounding box center [435, 399] width 50 height 31
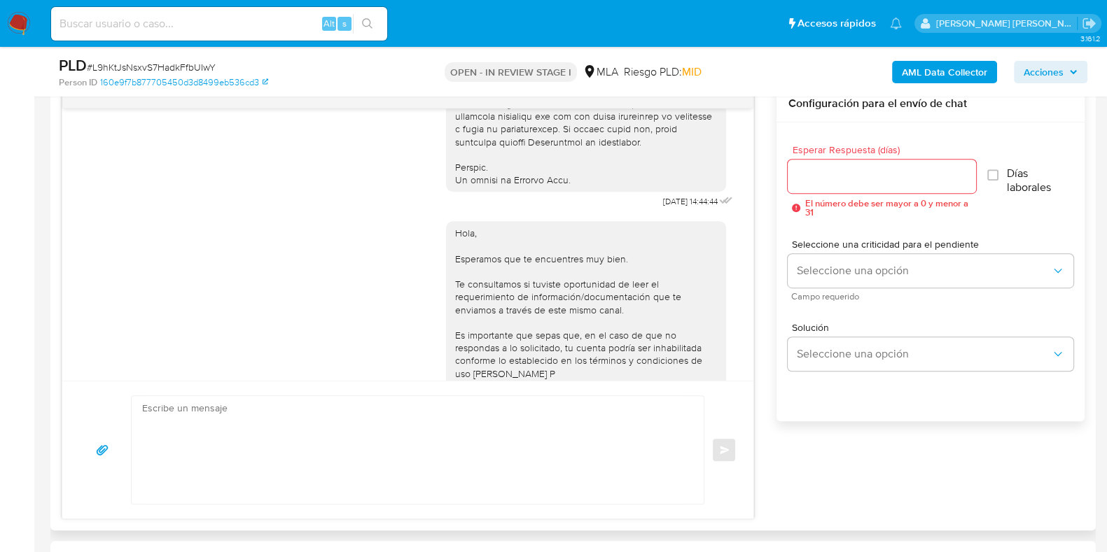
scroll to position [653, 0]
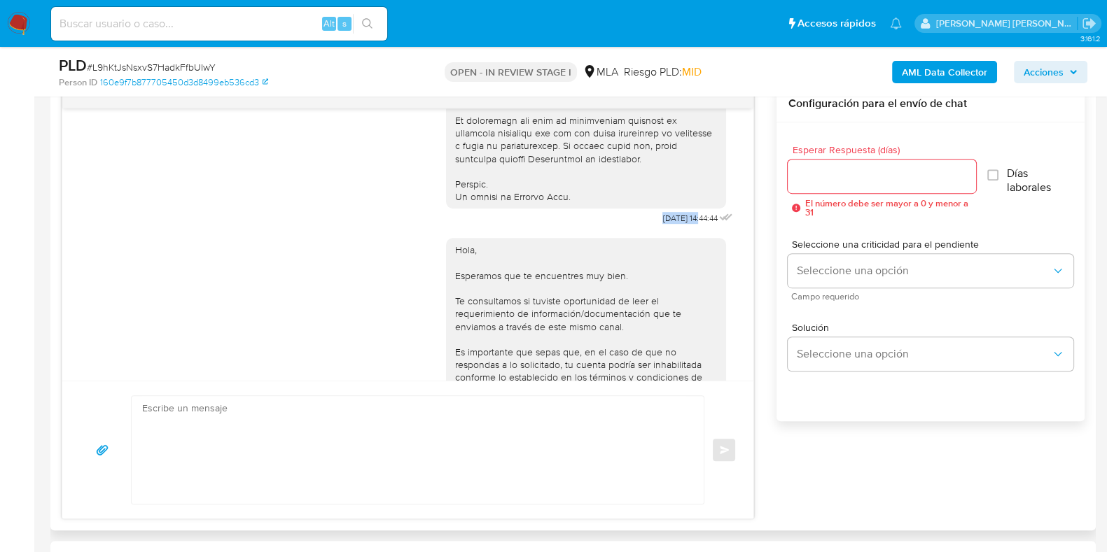
drag, startPoint x: 632, startPoint y: 240, endPoint x: 673, endPoint y: 243, distance: 40.7
click at [673, 224] on span "17/09/2025 14:44:44" at bounding box center [689, 218] width 55 height 11
copy span "[DATE]"
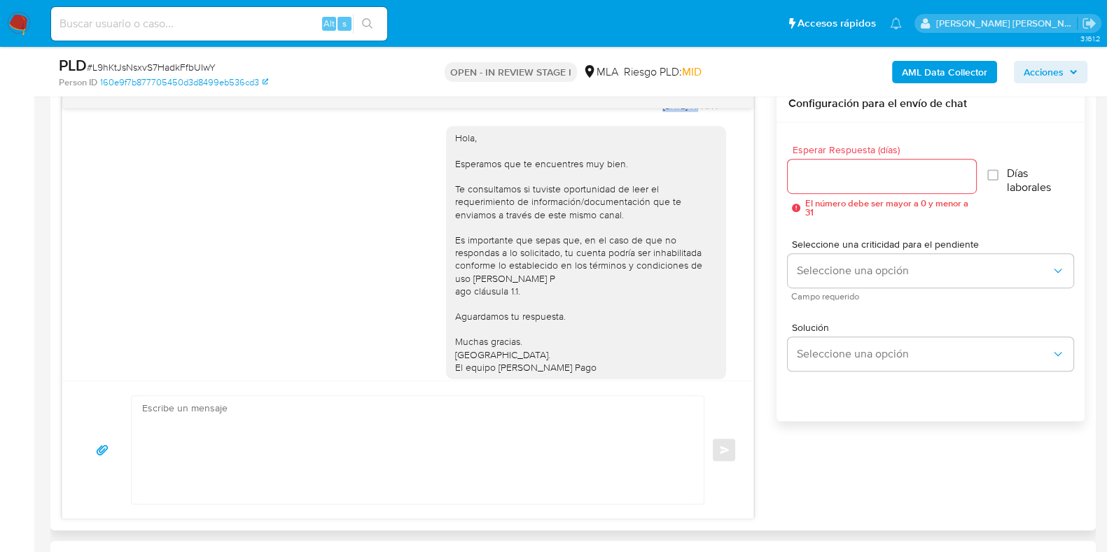
scroll to position [828, 0]
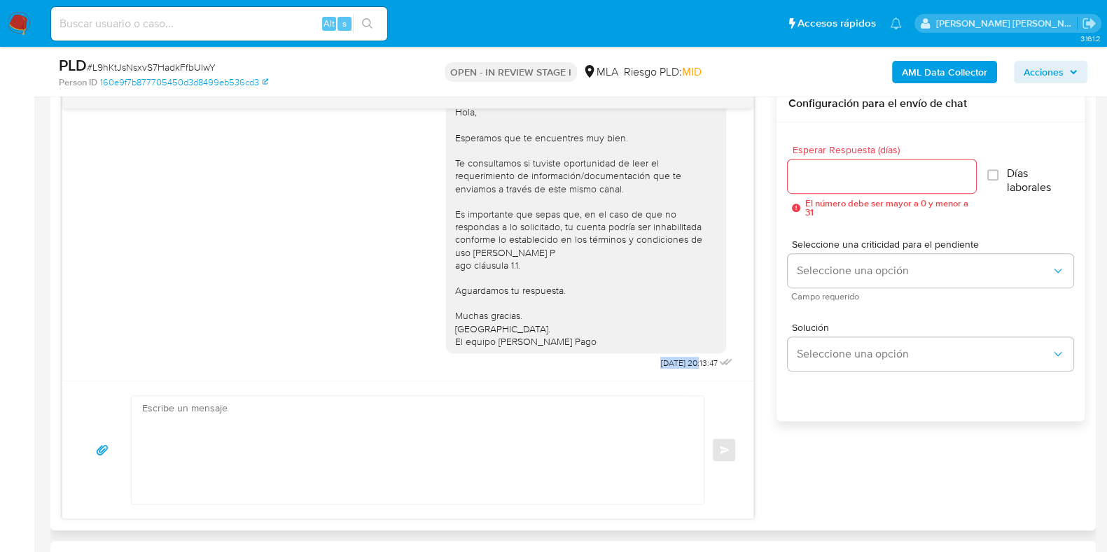
drag, startPoint x: 626, startPoint y: 365, endPoint x: 671, endPoint y: 358, distance: 45.5
click at [671, 358] on div "Hola, Esperamos que te encuentres muy bien. Te consultamos si tuviste oportunid…" at bounding box center [591, 231] width 290 height 283
copy span "22/09/2025"
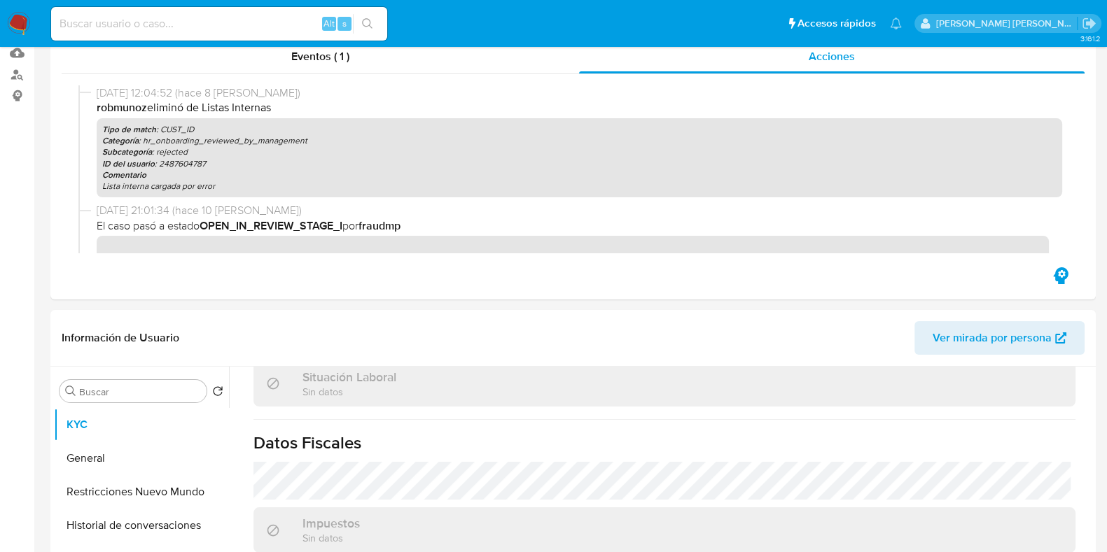
scroll to position [0, 0]
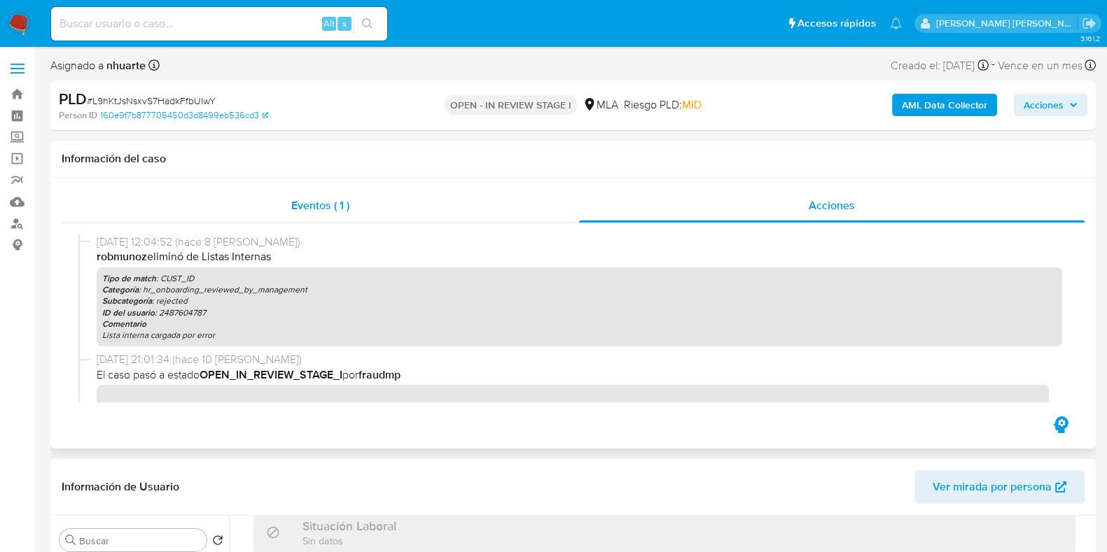
click at [307, 201] on span "Eventos ( 1 )" at bounding box center [320, 205] width 58 height 16
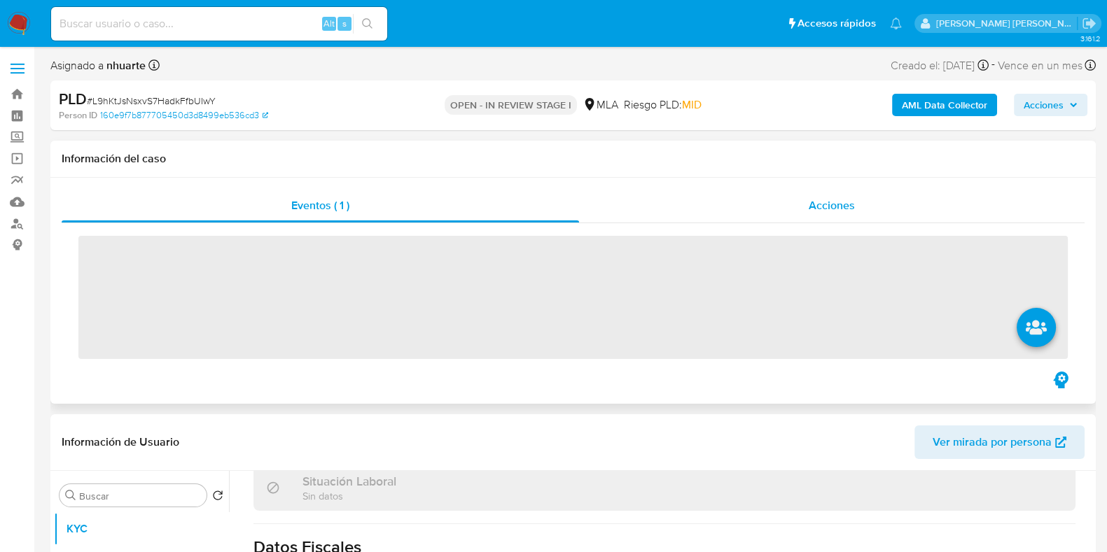
click at [817, 211] on span "Acciones" at bounding box center [831, 205] width 46 height 16
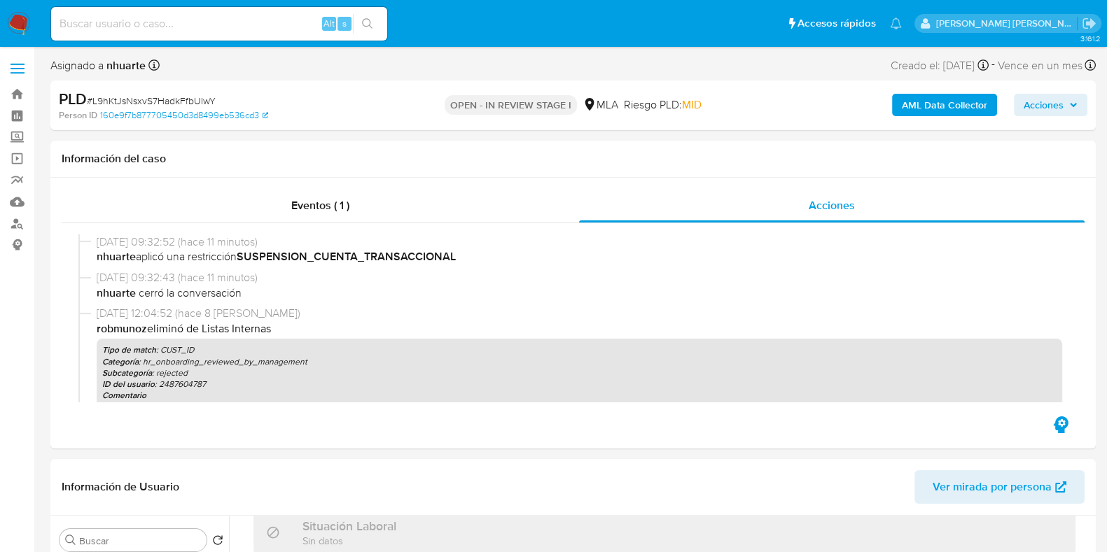
click at [930, 105] on b "AML Data Collector" at bounding box center [943, 105] width 85 height 22
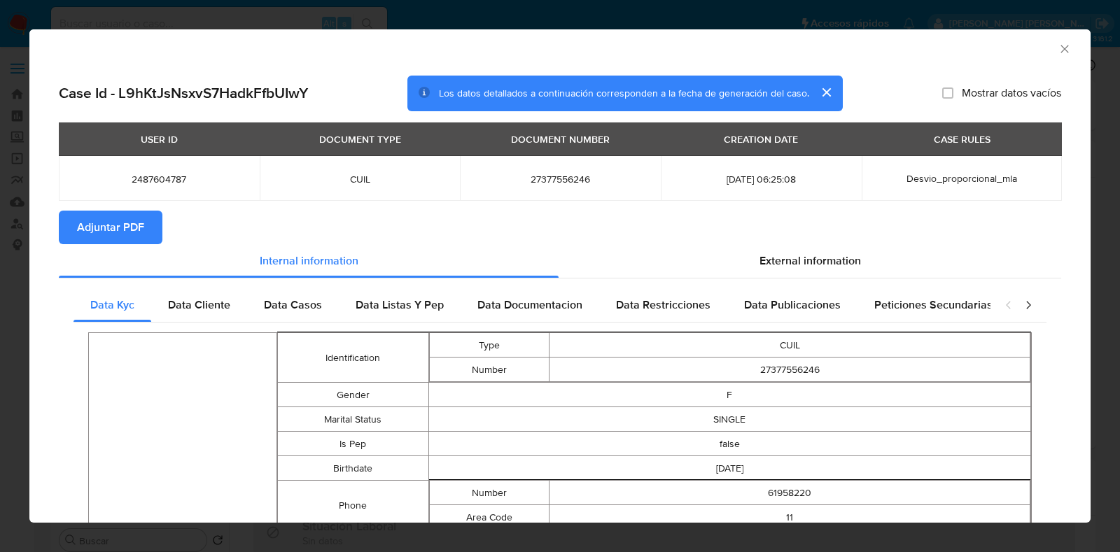
click at [119, 222] on span "Adjuntar PDF" at bounding box center [110, 227] width 67 height 31
click at [1058, 45] on icon "Cerrar ventana" at bounding box center [1065, 49] width 14 height 14
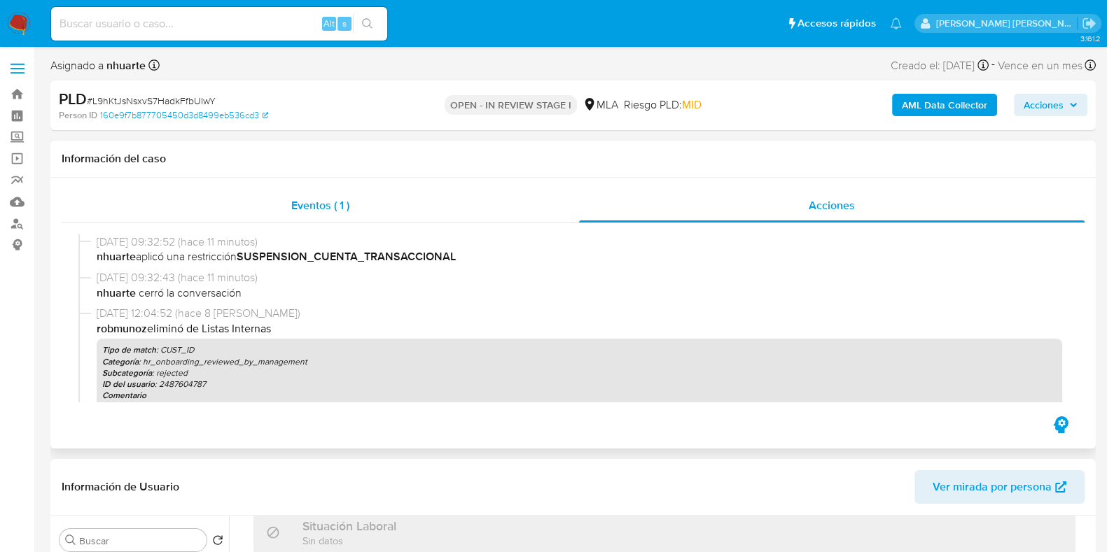
click at [296, 213] on span "Eventos ( 1 )" at bounding box center [320, 205] width 58 height 16
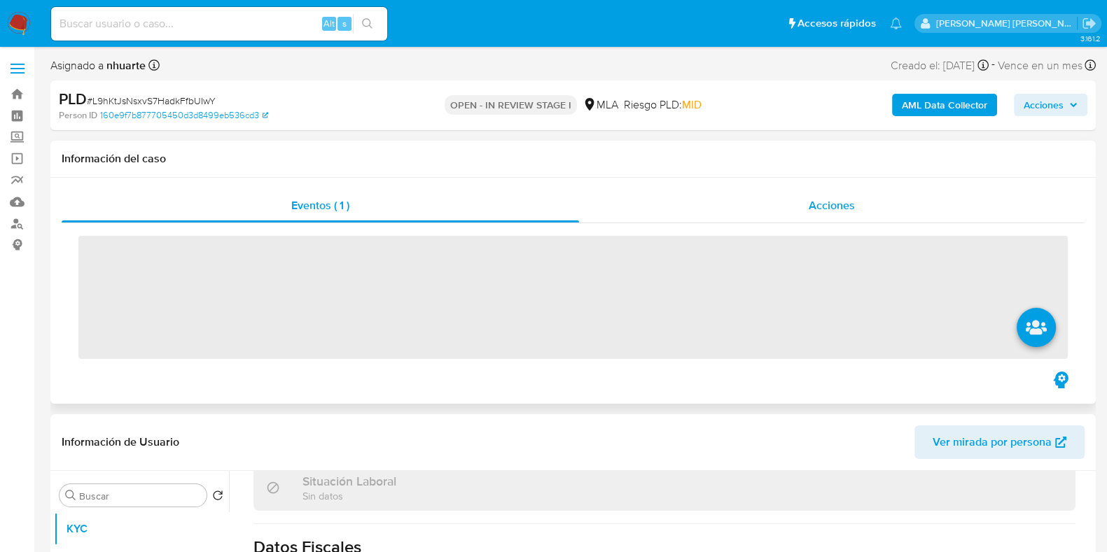
click at [848, 194] on div "Acciones" at bounding box center [831, 206] width 505 height 34
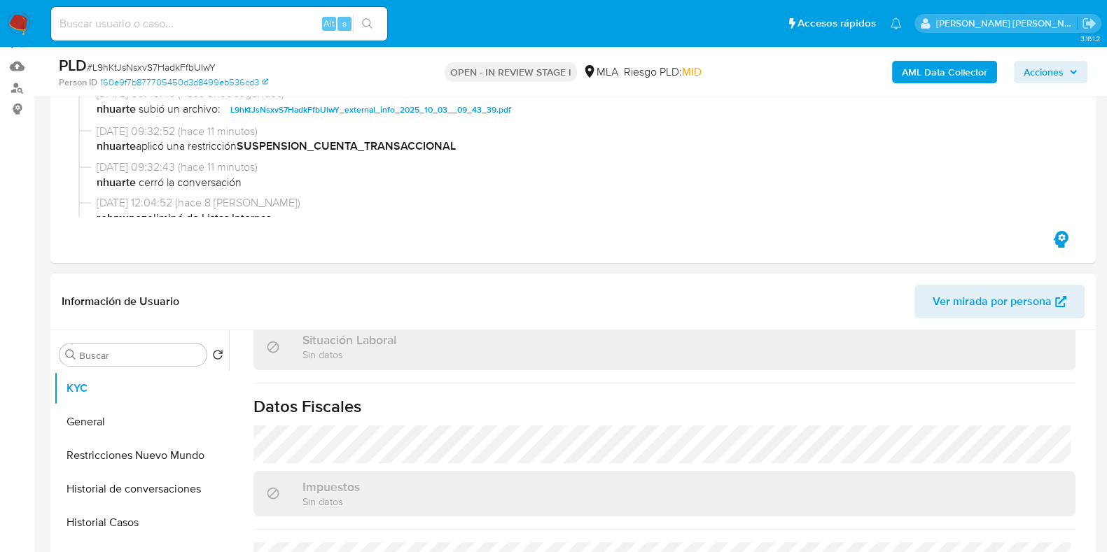
scroll to position [437, 0]
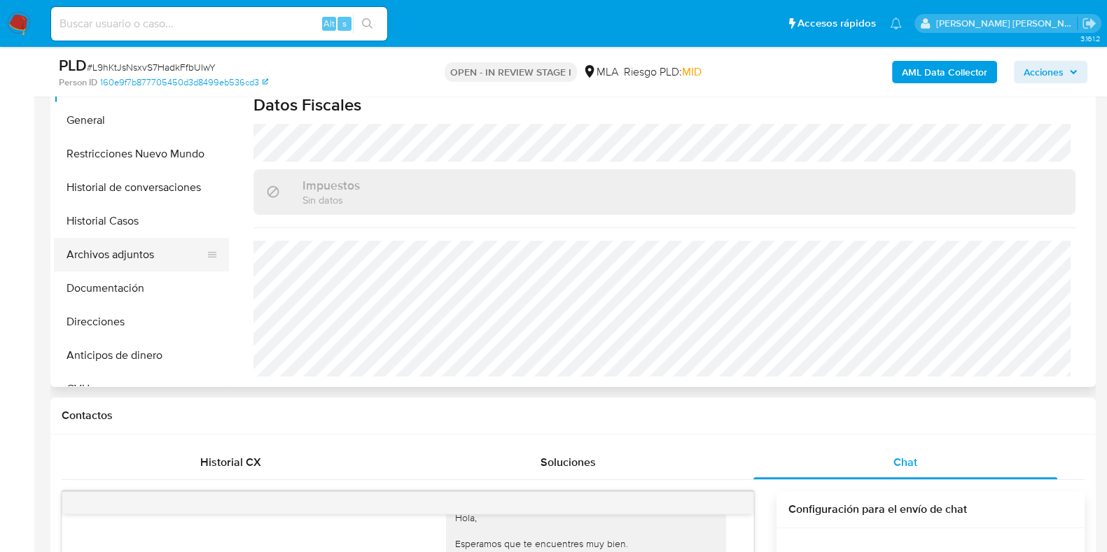
click at [113, 251] on button "Archivos adjuntos" at bounding box center [136, 255] width 164 height 34
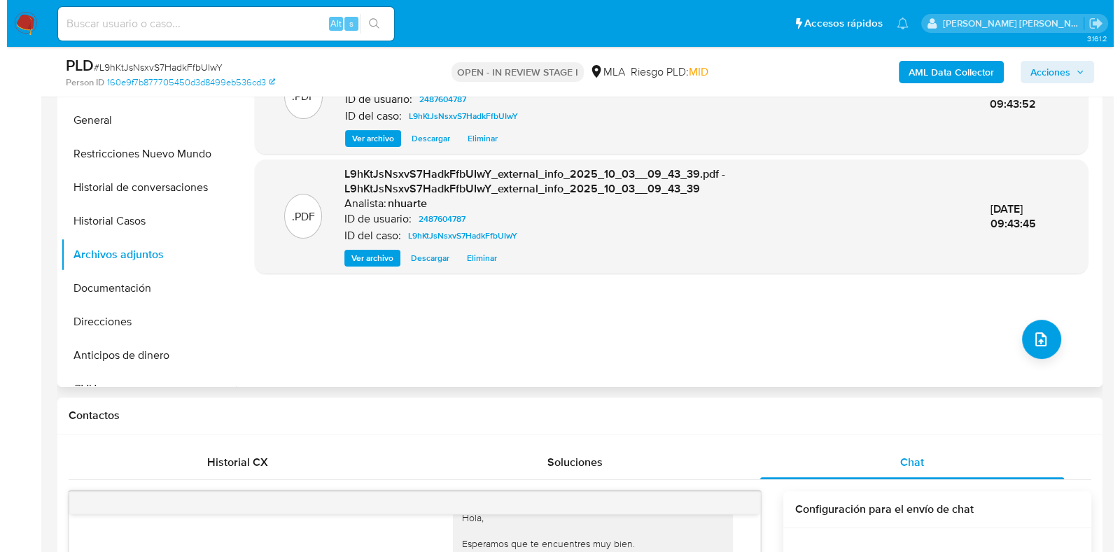
scroll to position [349, 0]
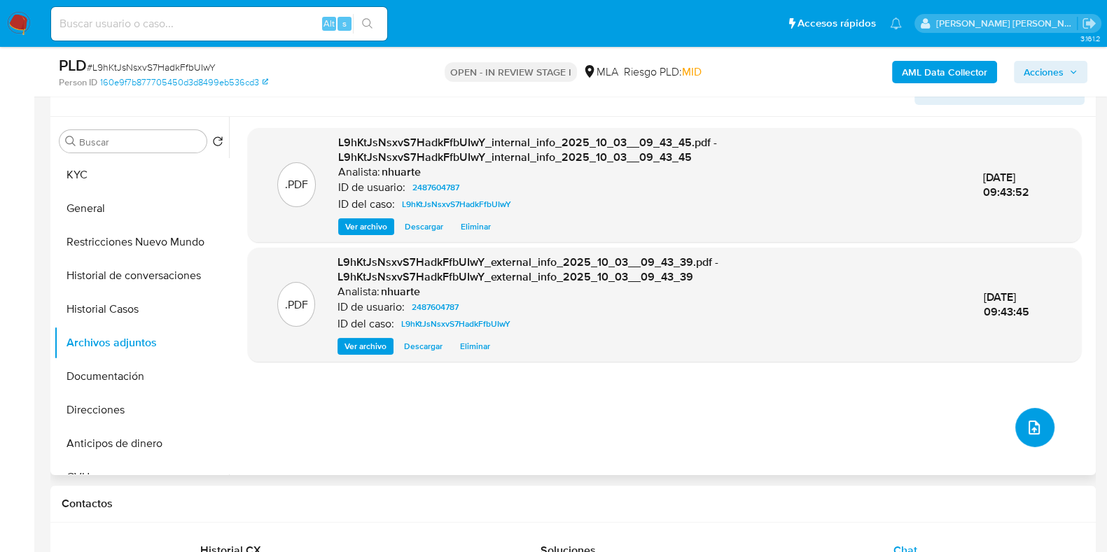
click at [1025, 431] on icon "upload-file" at bounding box center [1033, 427] width 17 height 17
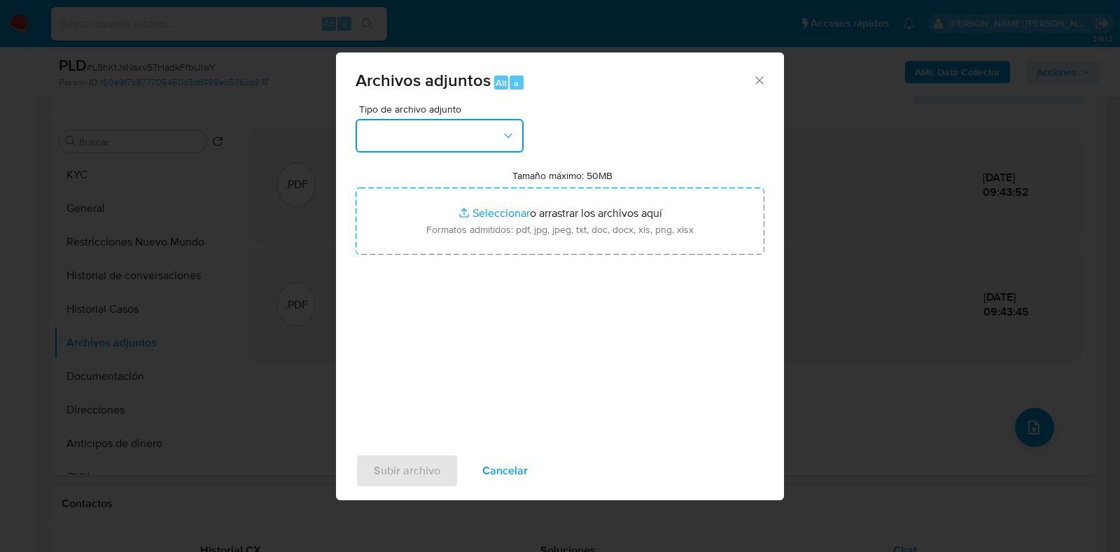
click at [503, 143] on button "button" at bounding box center [440, 136] width 168 height 34
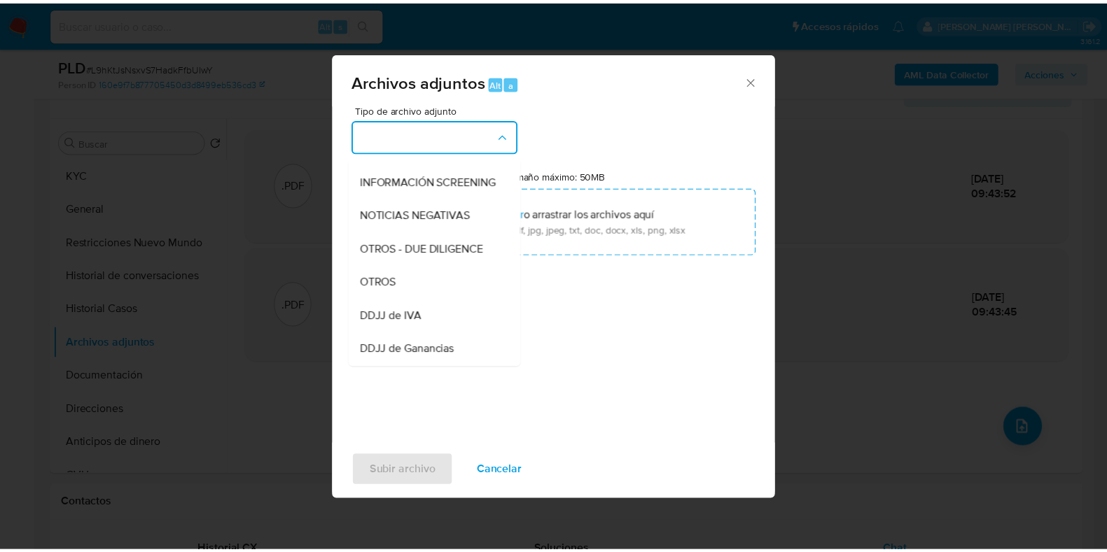
scroll to position [171, 0]
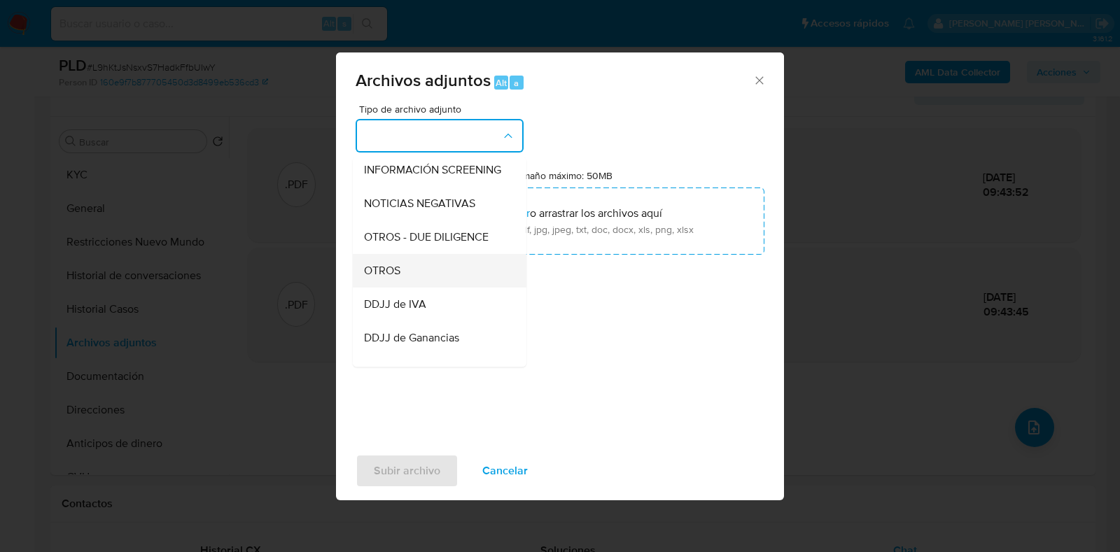
click at [437, 284] on div "OTROS" at bounding box center [435, 271] width 143 height 34
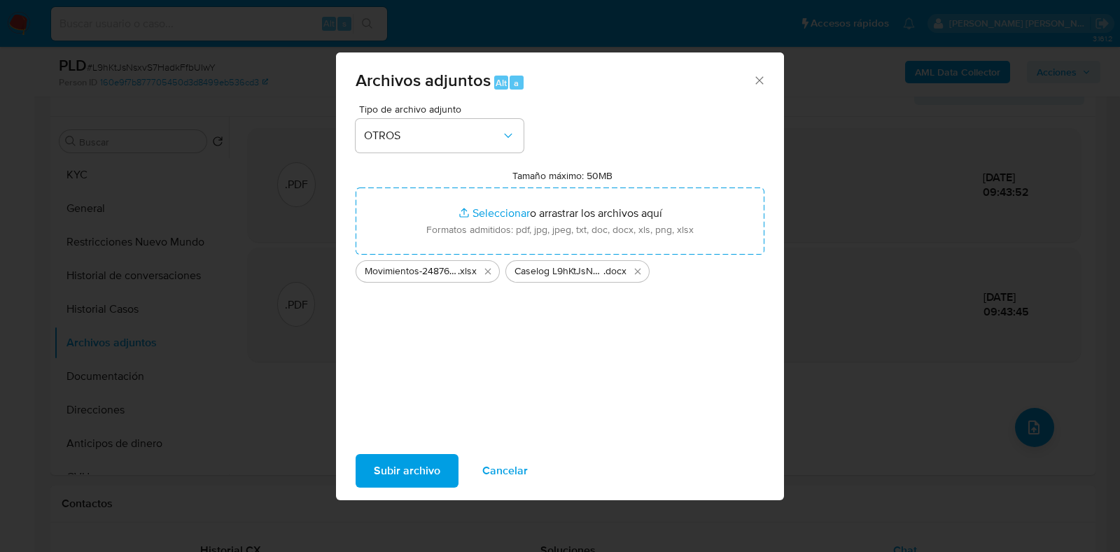
click at [420, 469] on span "Subir archivo" at bounding box center [407, 471] width 66 height 31
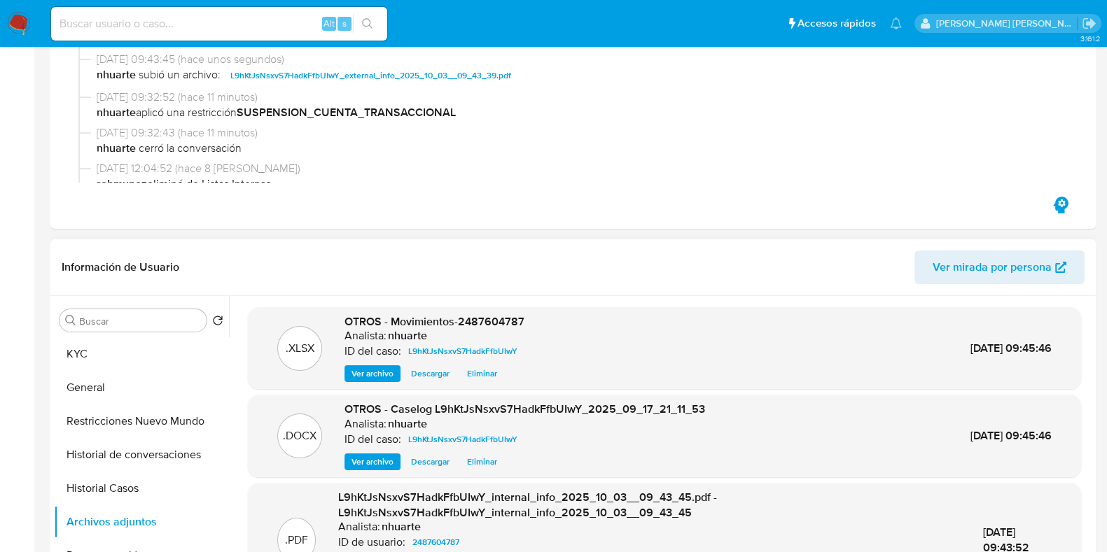
scroll to position [0, 0]
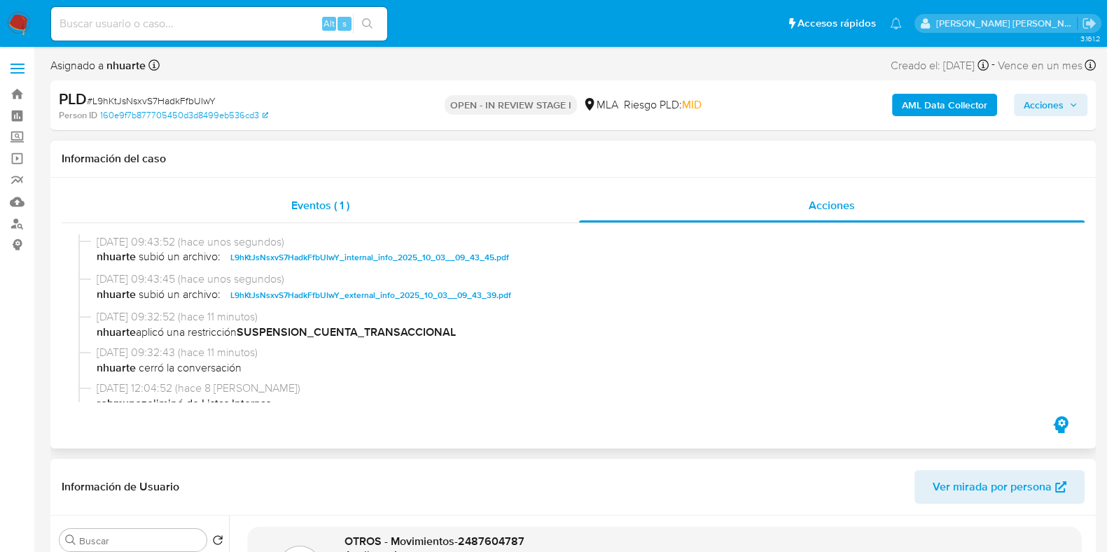
drag, startPoint x: 357, startPoint y: 216, endPoint x: 383, endPoint y: 215, distance: 25.9
click at [357, 216] on div "Eventos ( 1 )" at bounding box center [320, 206] width 517 height 34
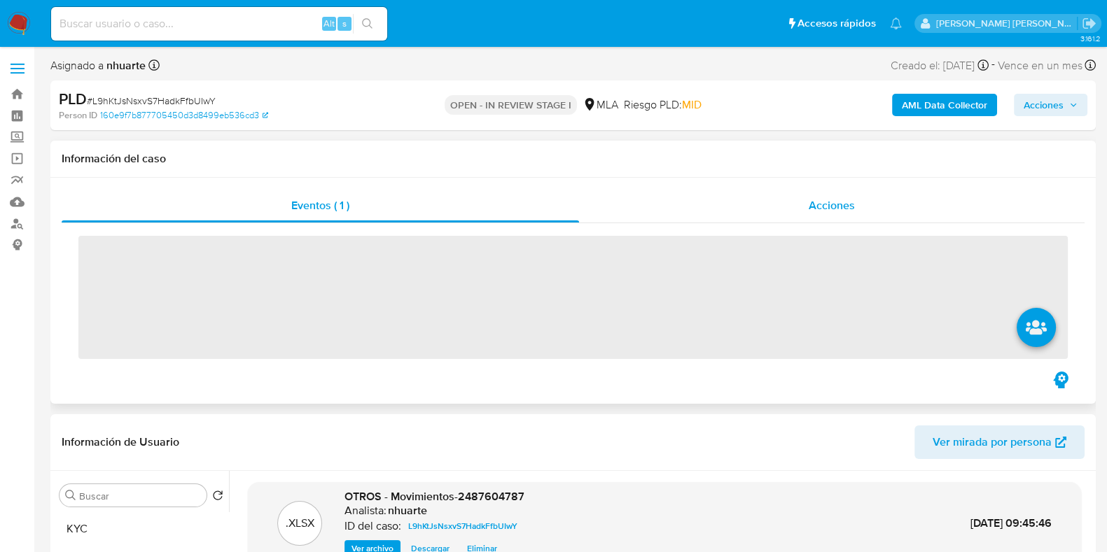
click at [836, 207] on span "Acciones" at bounding box center [831, 205] width 46 height 16
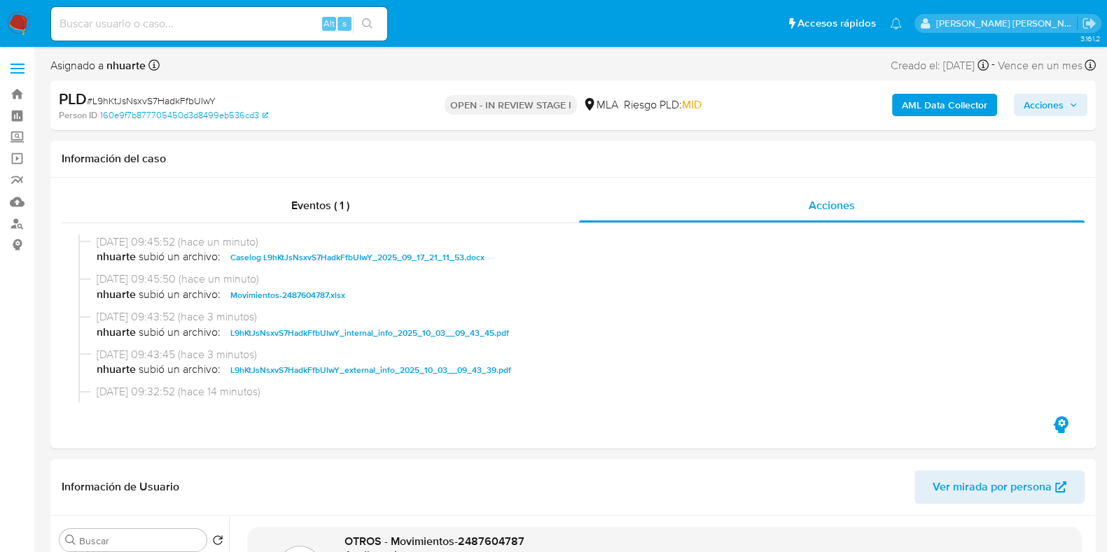
click at [1050, 106] on span "Acciones" at bounding box center [1043, 105] width 40 height 22
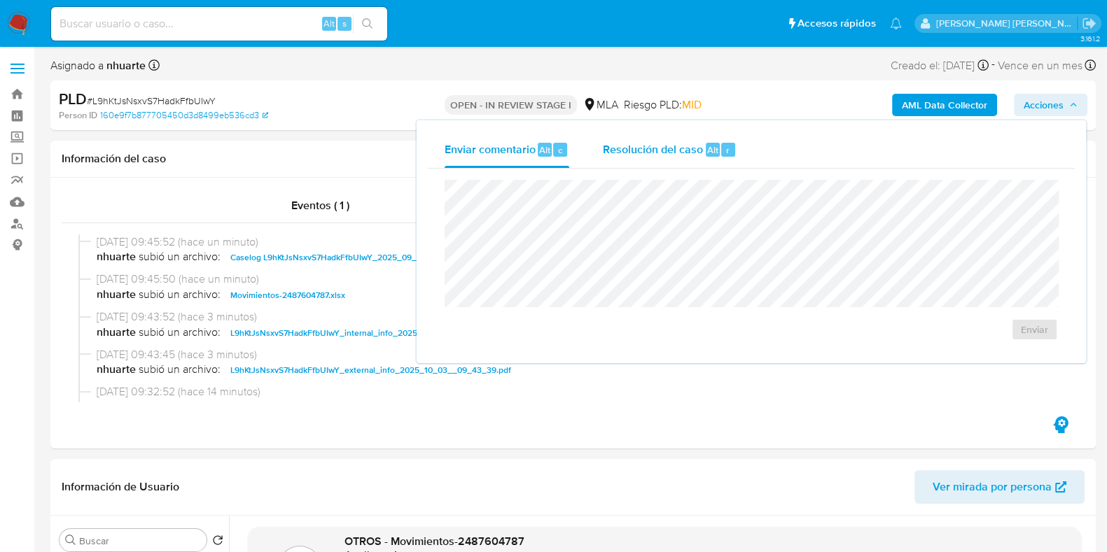
click at [736, 155] on button "Resolución del caso Alt r" at bounding box center [669, 150] width 167 height 36
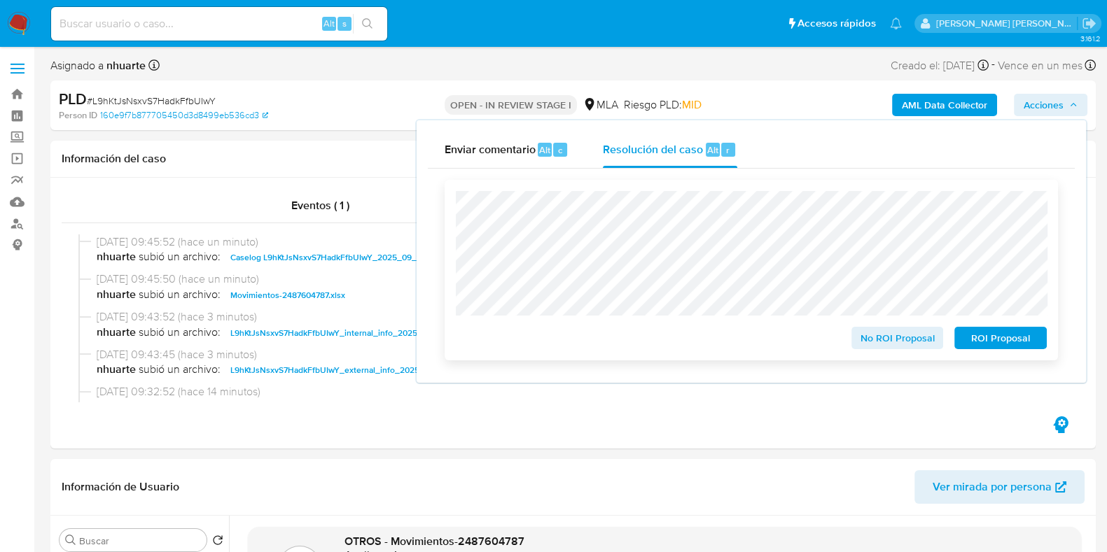
click at [972, 332] on span "ROI Proposal" at bounding box center [1000, 338] width 73 height 20
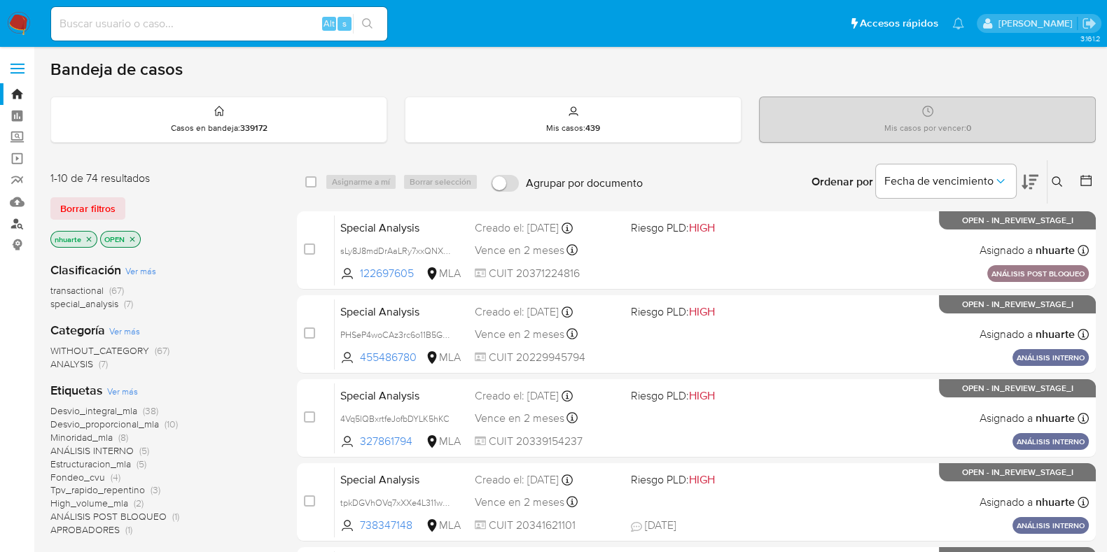
click at [17, 220] on link "Buscador de personas" at bounding box center [83, 224] width 167 height 22
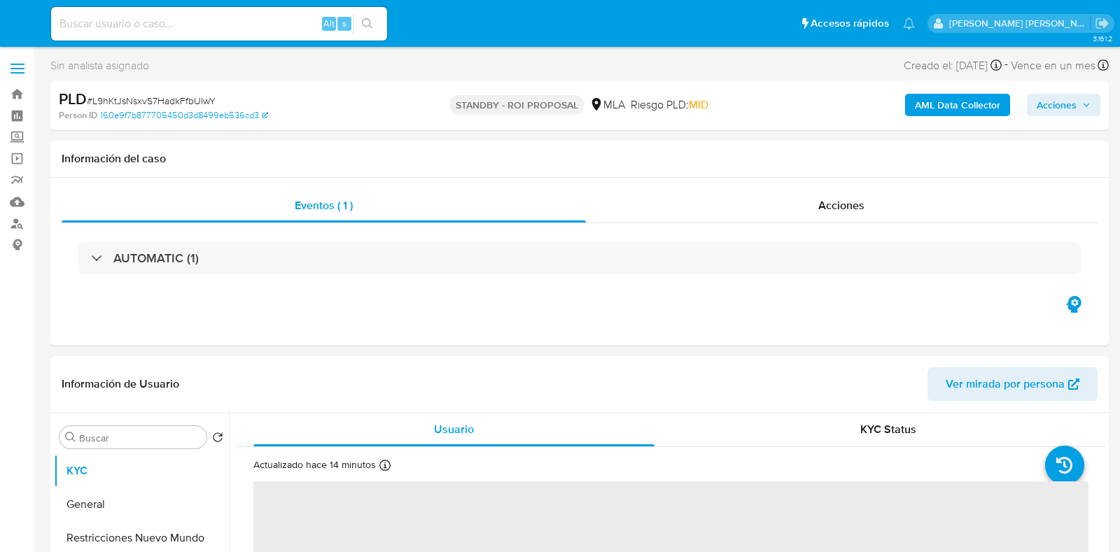
select select "10"
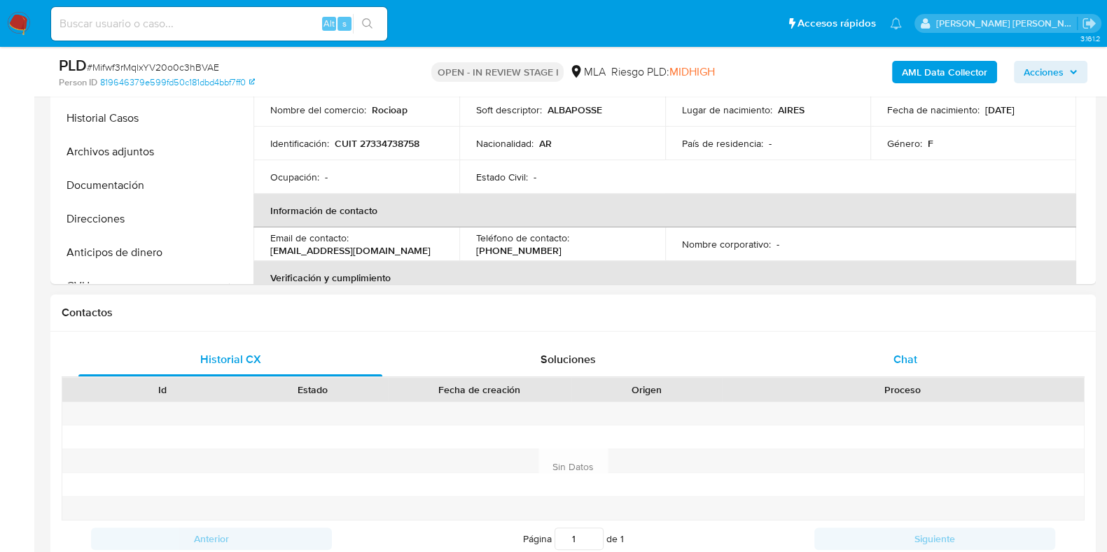
click at [879, 354] on div "Chat" at bounding box center [905, 360] width 304 height 34
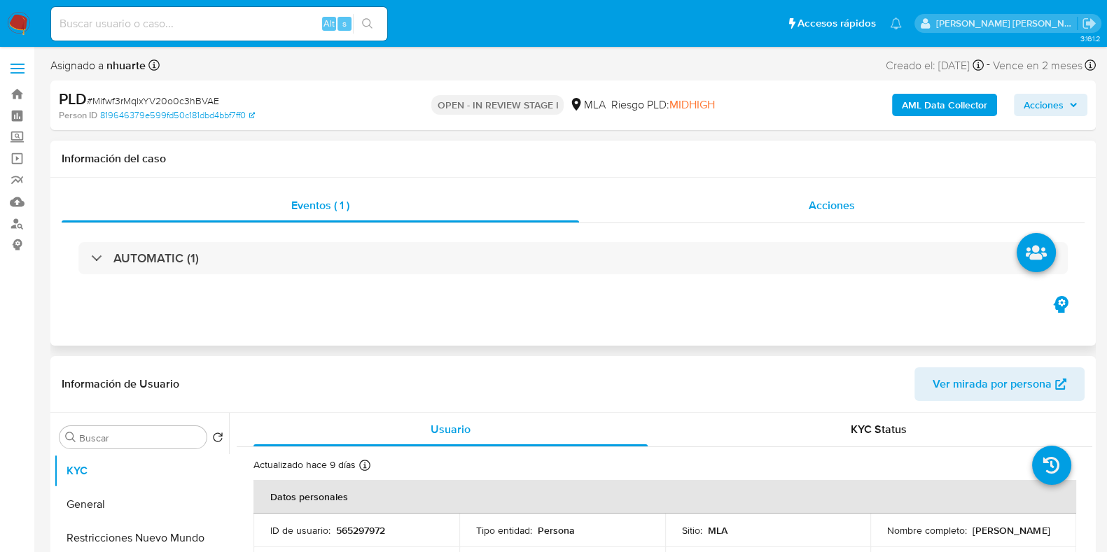
click at [810, 219] on div "Acciones" at bounding box center [831, 206] width 505 height 34
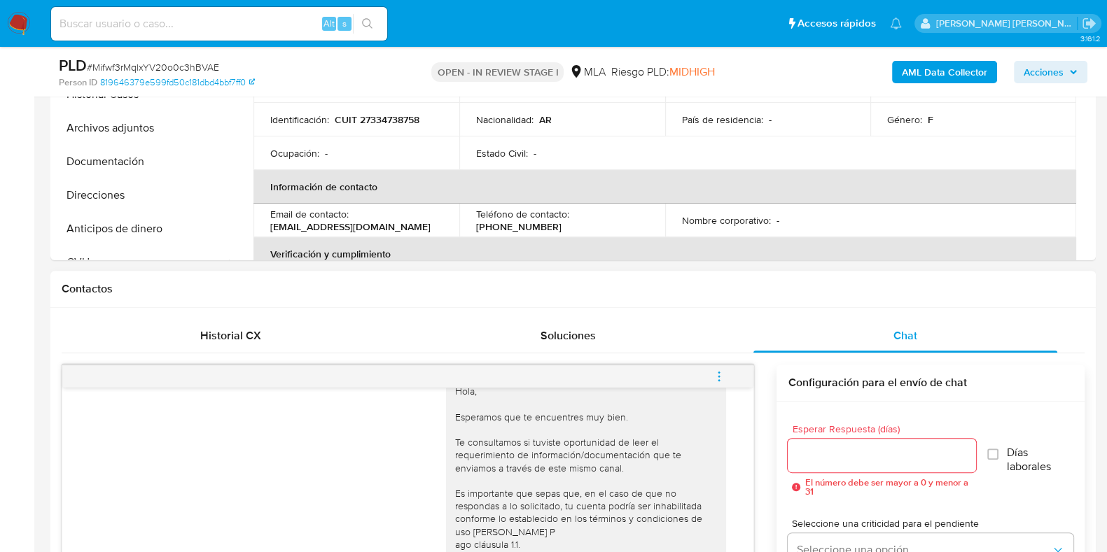
scroll to position [612, 0]
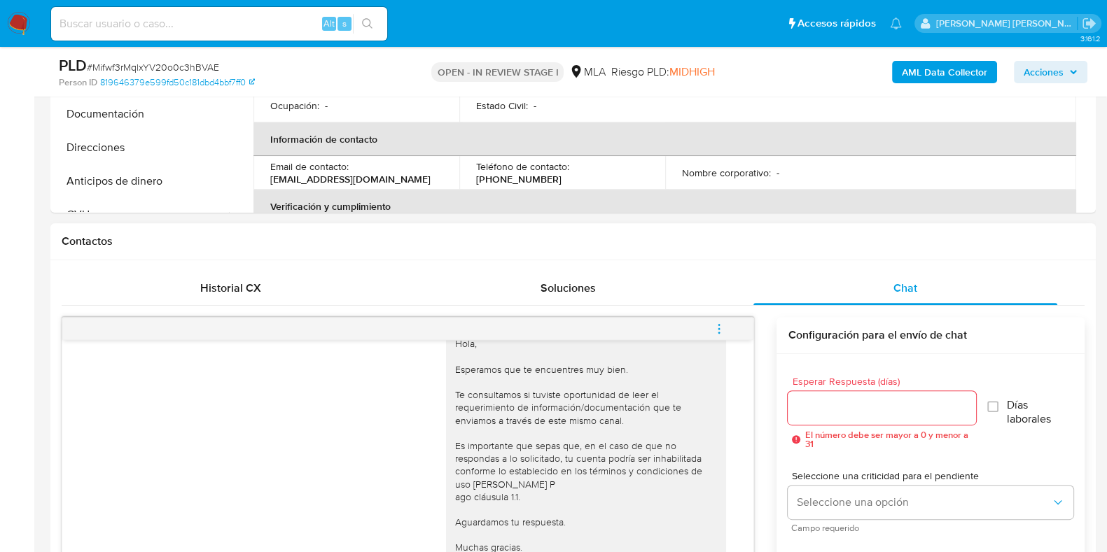
click at [715, 332] on icon "menu-action" at bounding box center [719, 329] width 13 height 13
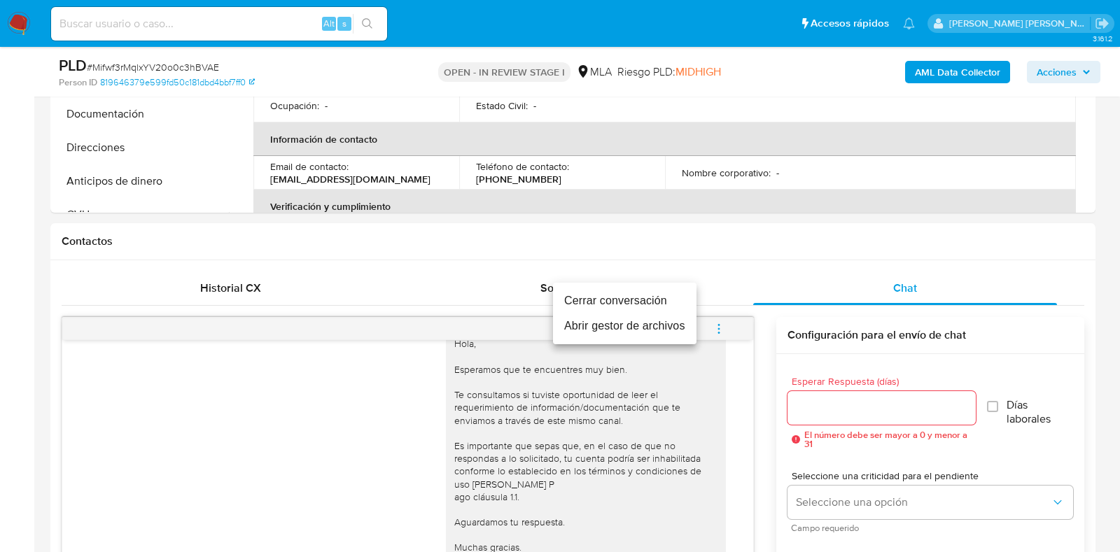
click at [668, 297] on li "Cerrar conversación" at bounding box center [624, 300] width 143 height 25
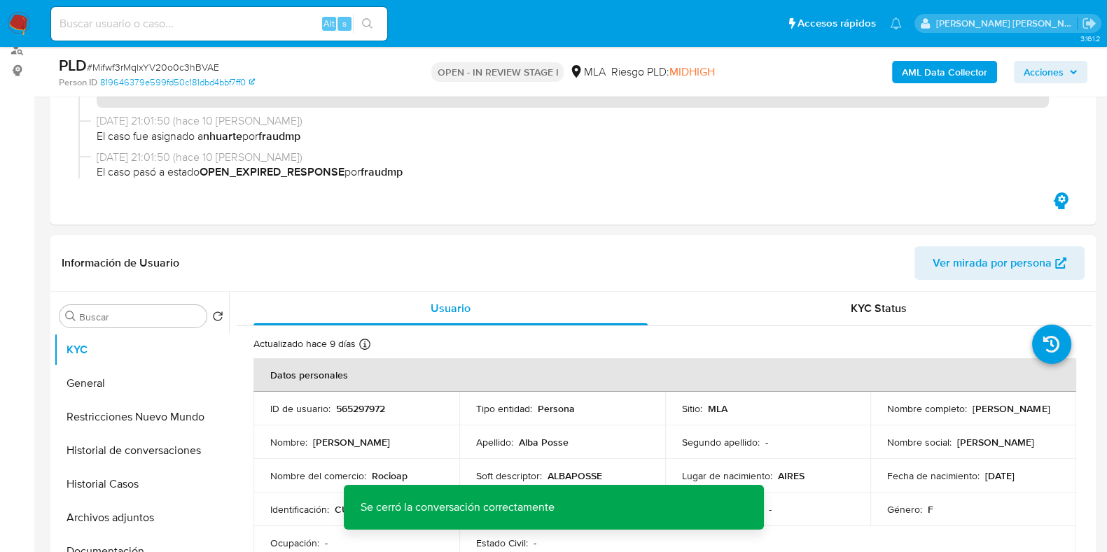
scroll to position [0, 0]
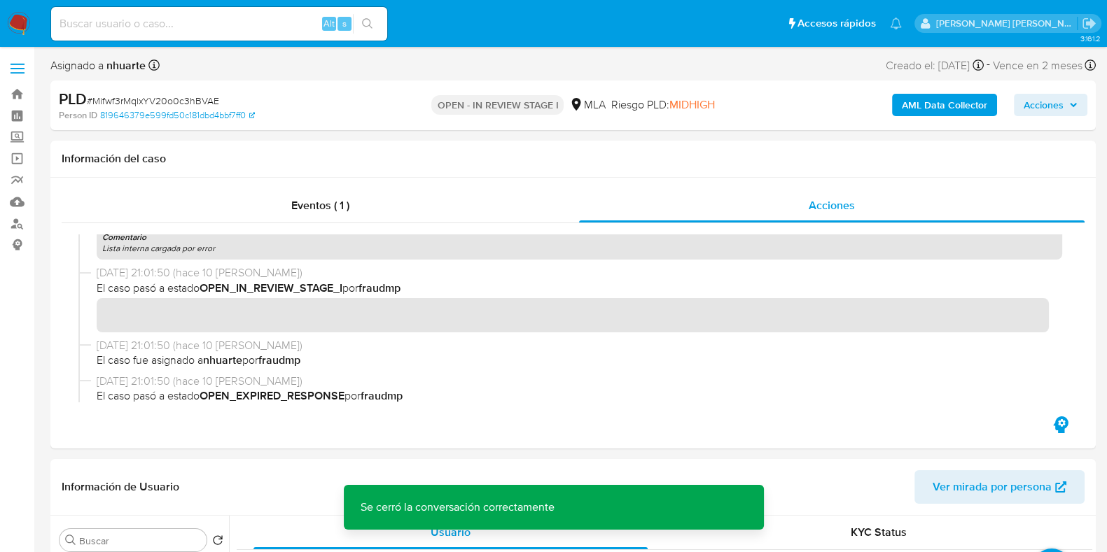
click at [953, 92] on div "AML Data Collector Acciones" at bounding box center [917, 105] width 339 height 33
click at [952, 110] on b "AML Data Collector" at bounding box center [943, 105] width 85 height 22
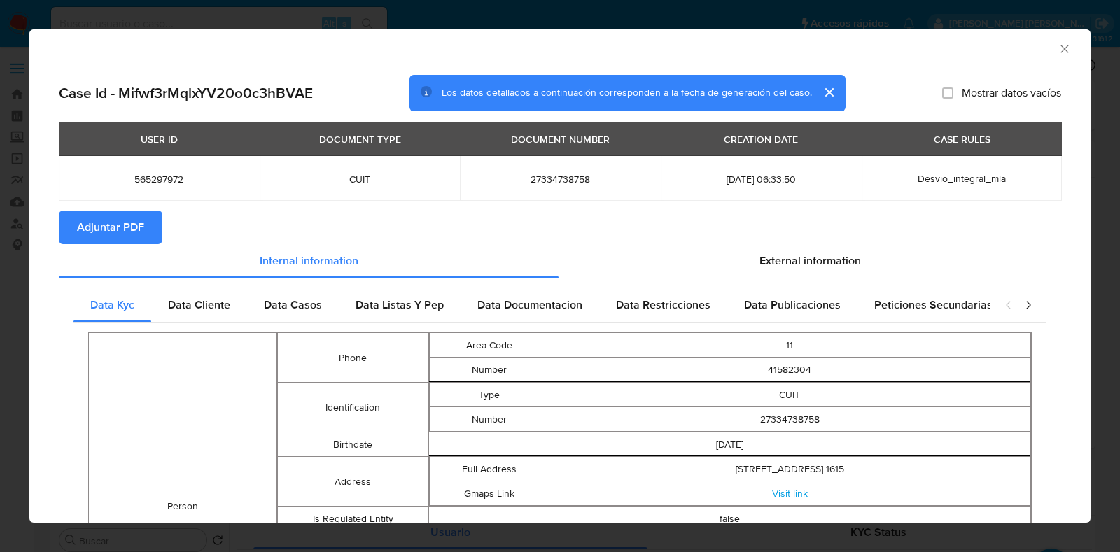
click at [145, 225] on button "Adjuntar PDF" at bounding box center [111, 228] width 104 height 34
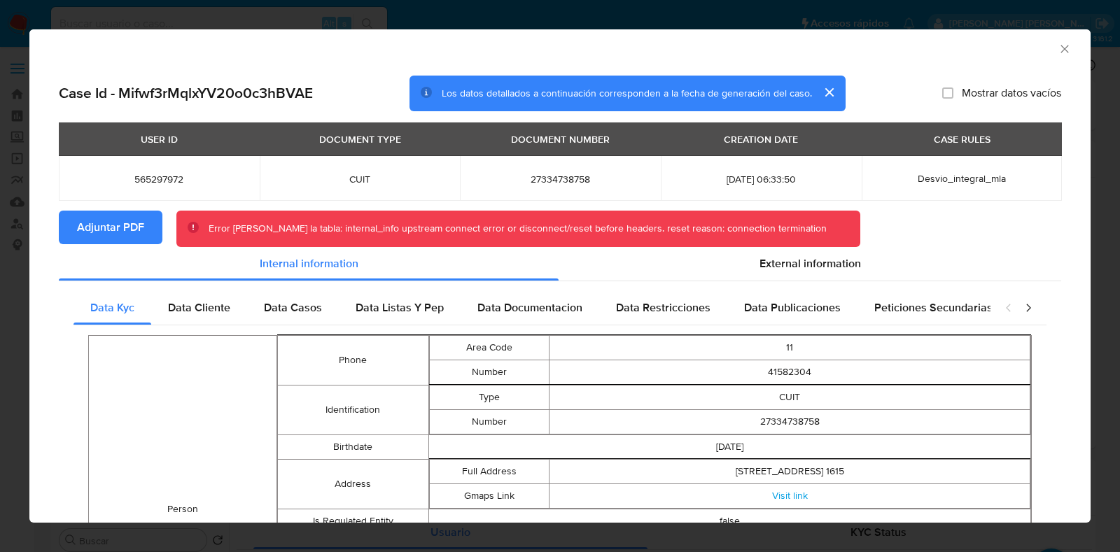
click at [1058, 47] on icon "Cerrar ventana" at bounding box center [1065, 49] width 14 height 14
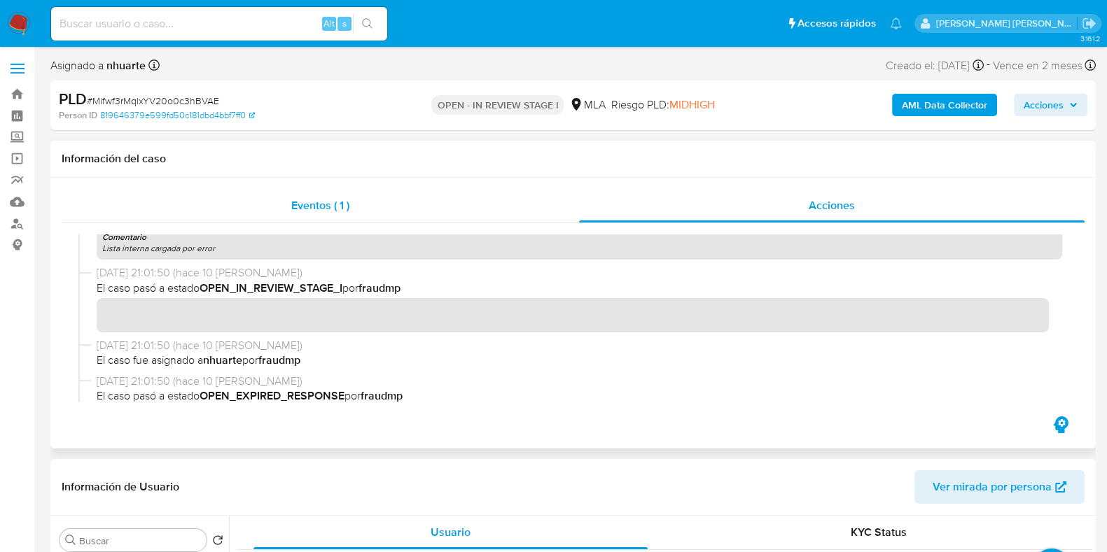
click at [288, 202] on div "Eventos ( 1 )" at bounding box center [320, 206] width 517 height 34
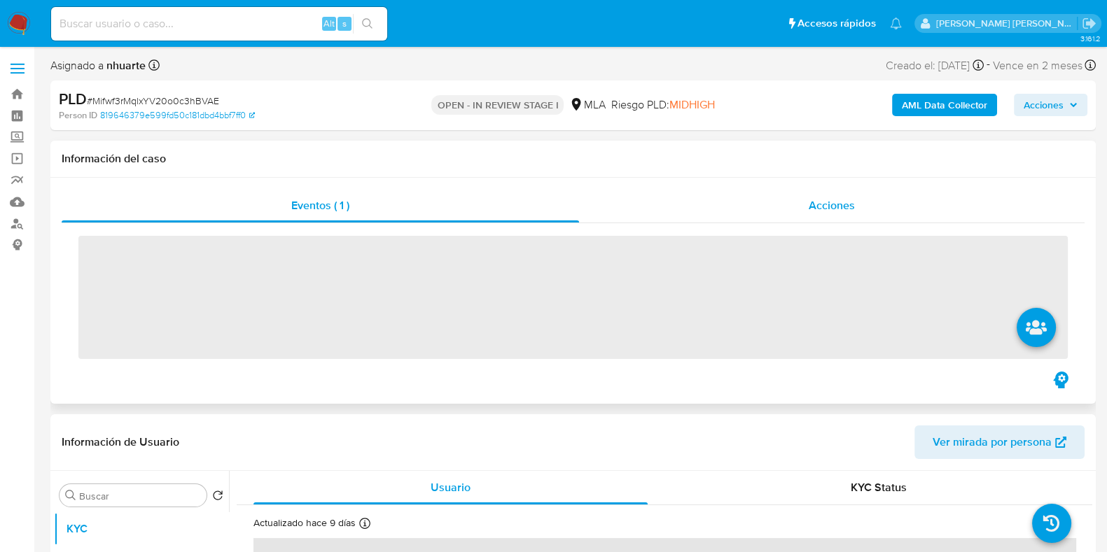
click at [814, 199] on span "Acciones" at bounding box center [831, 205] width 46 height 16
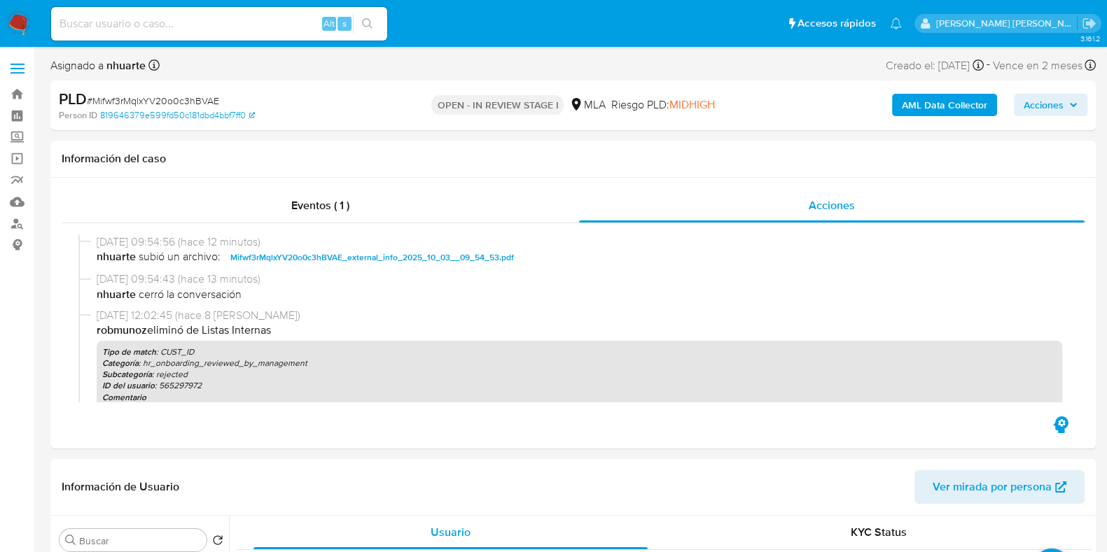
click at [915, 113] on b "AML Data Collector" at bounding box center [943, 105] width 85 height 22
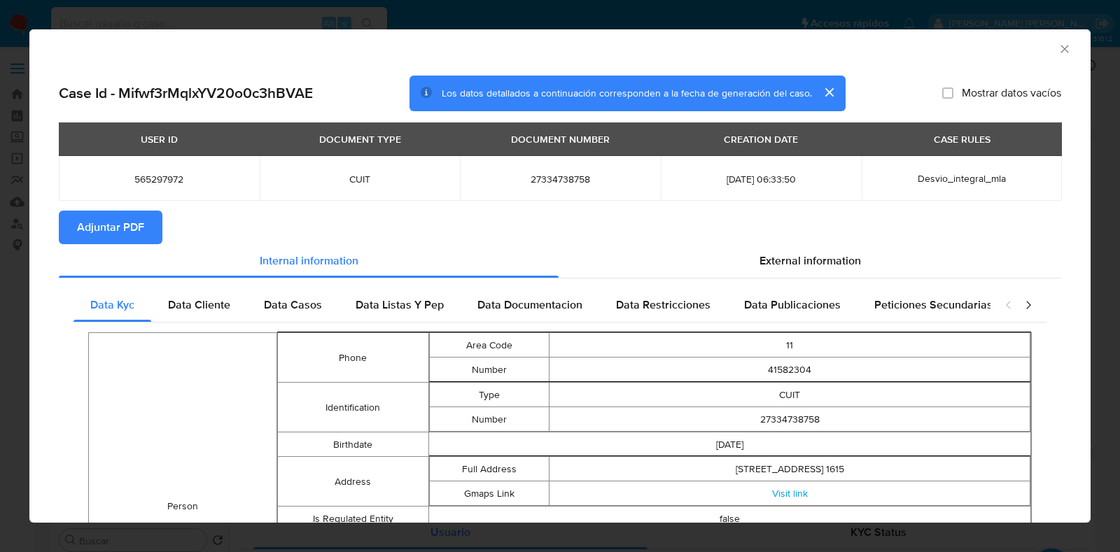
click at [100, 212] on span "Adjuntar PDF" at bounding box center [110, 227] width 67 height 31
click at [1060, 50] on icon "Cerrar ventana" at bounding box center [1064, 49] width 8 height 8
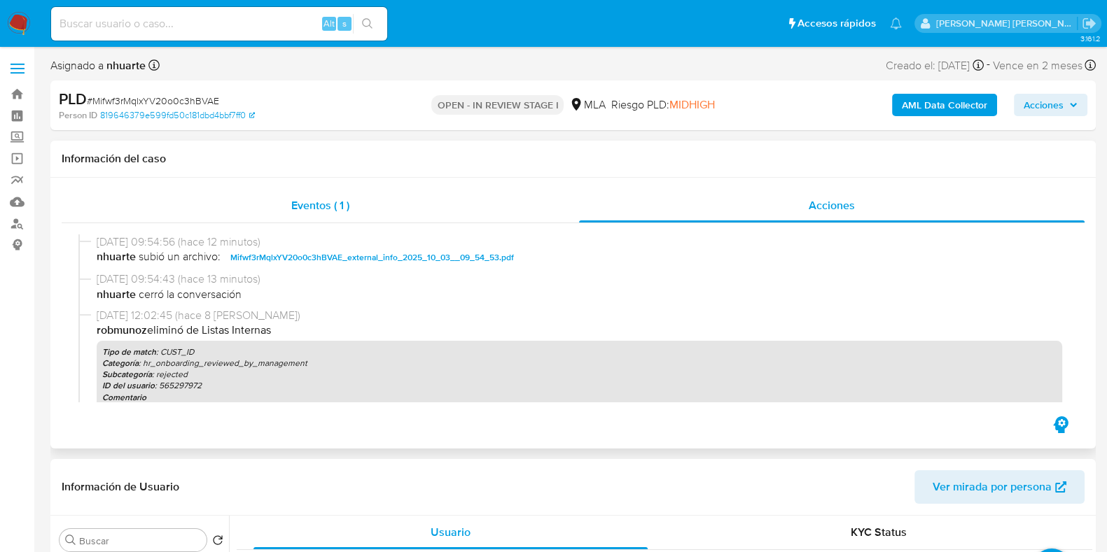
click at [324, 209] on span "Eventos ( 1 )" at bounding box center [320, 205] width 58 height 16
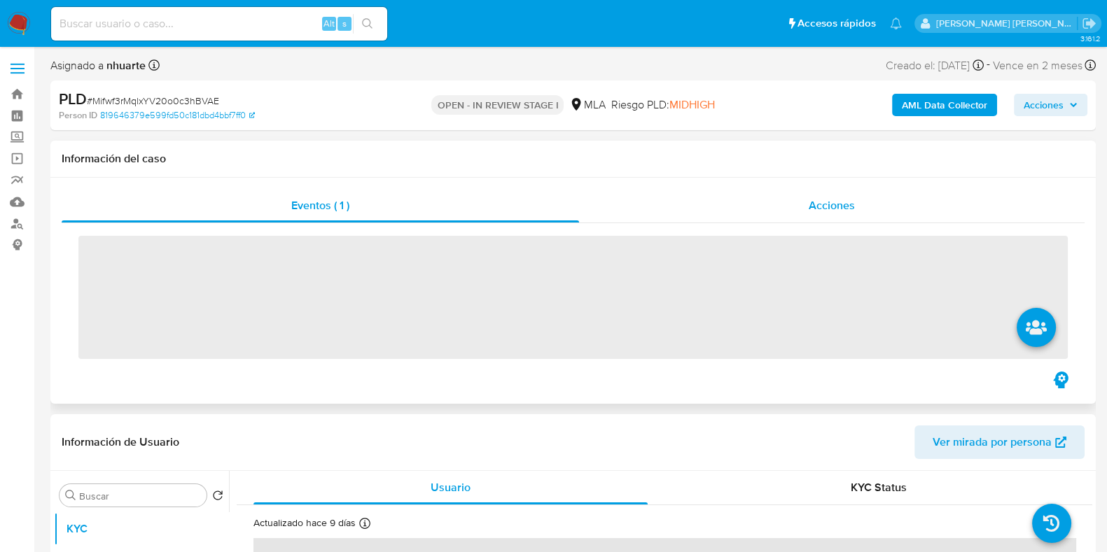
click at [831, 199] on span "Acciones" at bounding box center [831, 205] width 46 height 16
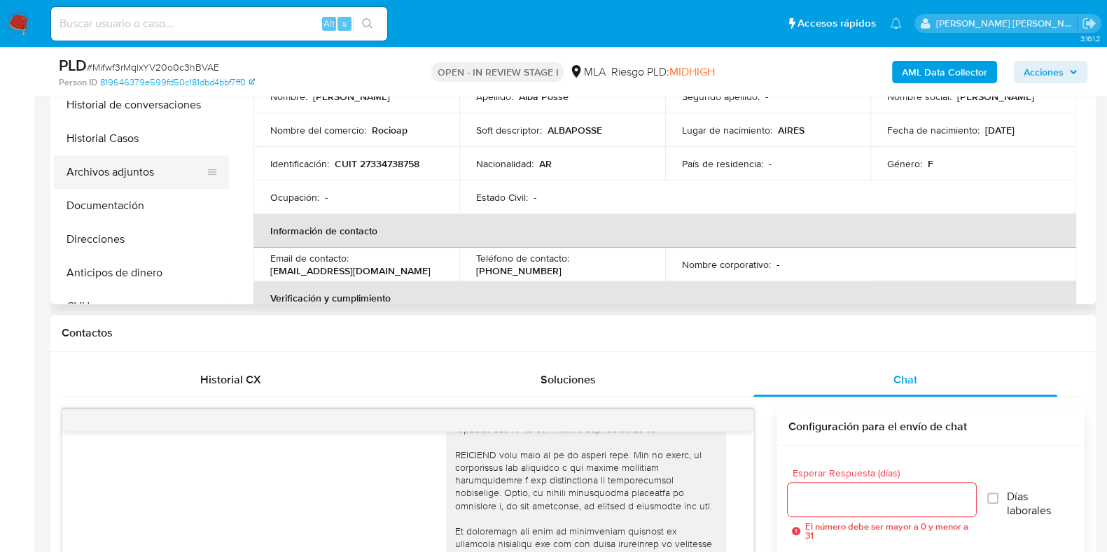
scroll to position [437, 0]
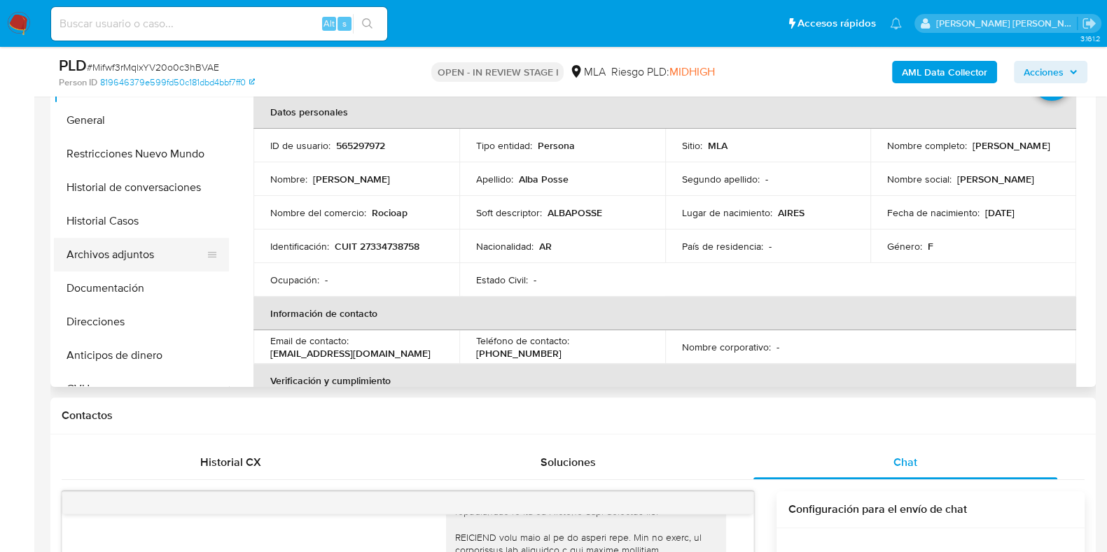
click at [138, 243] on button "Archivos adjuntos" at bounding box center [136, 255] width 164 height 34
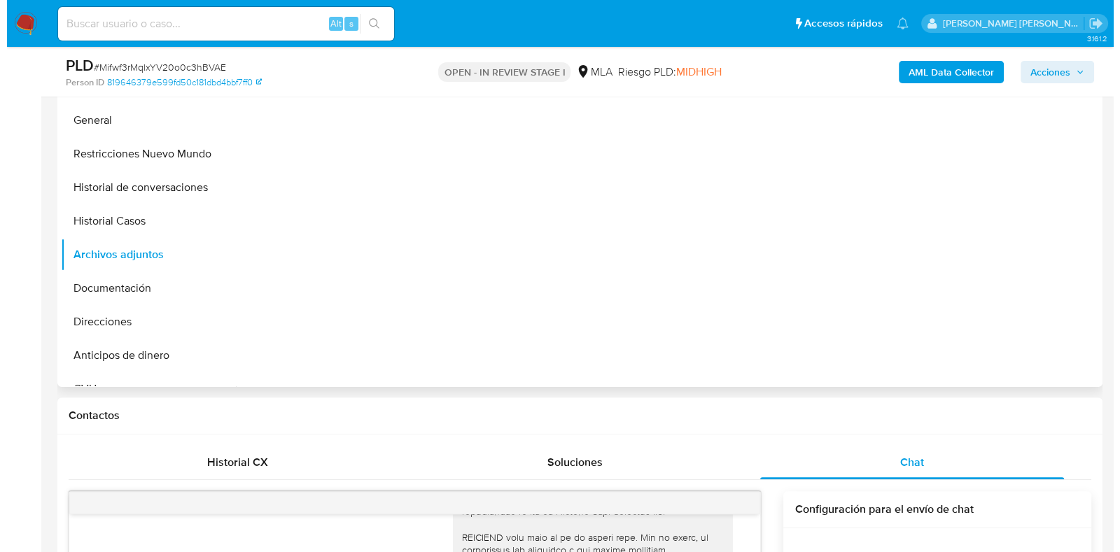
scroll to position [349, 0]
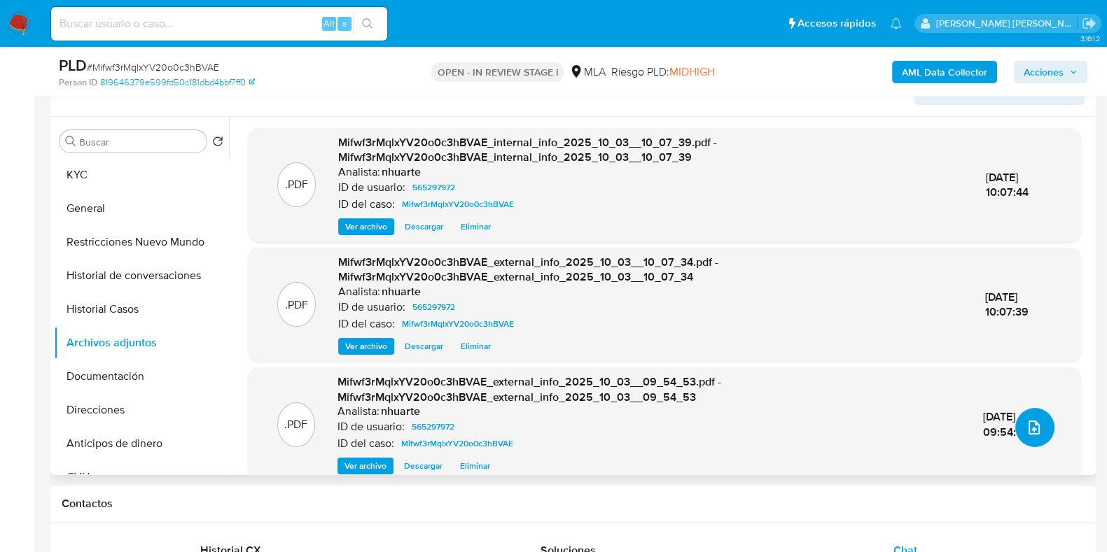
click at [1025, 426] on icon "upload-file" at bounding box center [1033, 427] width 17 height 17
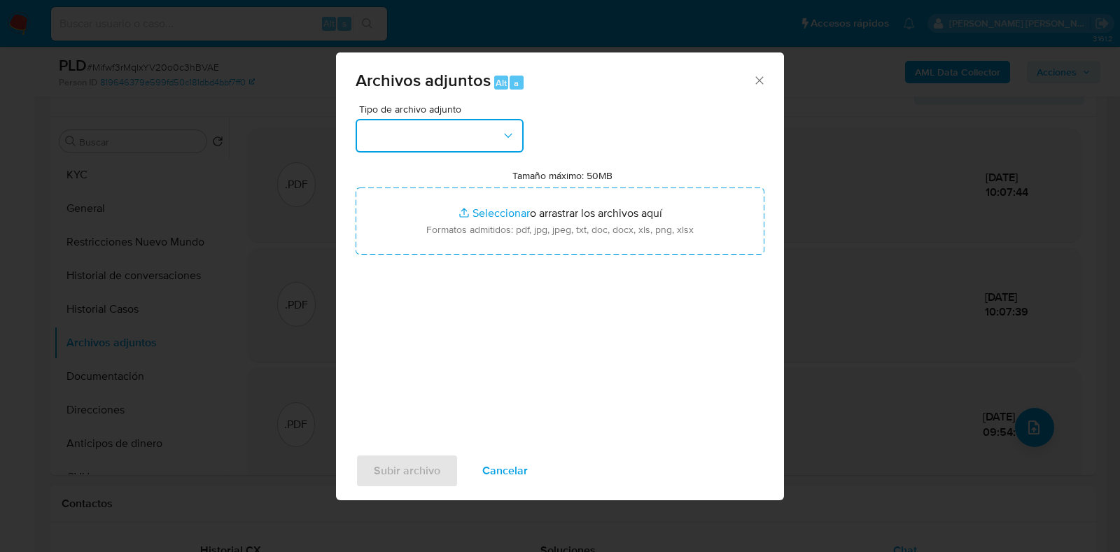
click at [508, 147] on button "button" at bounding box center [440, 136] width 168 height 34
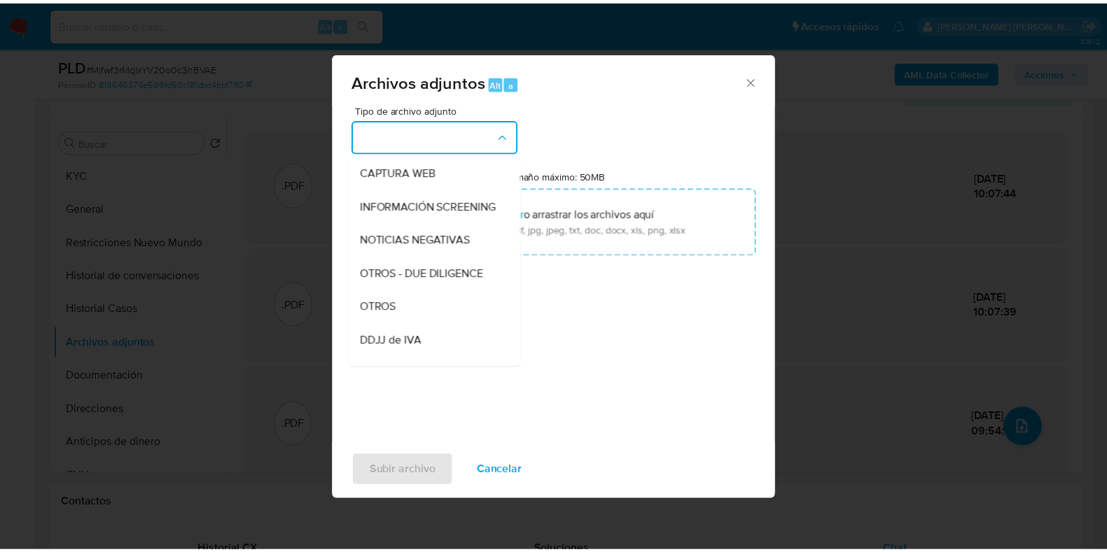
scroll to position [141, 0]
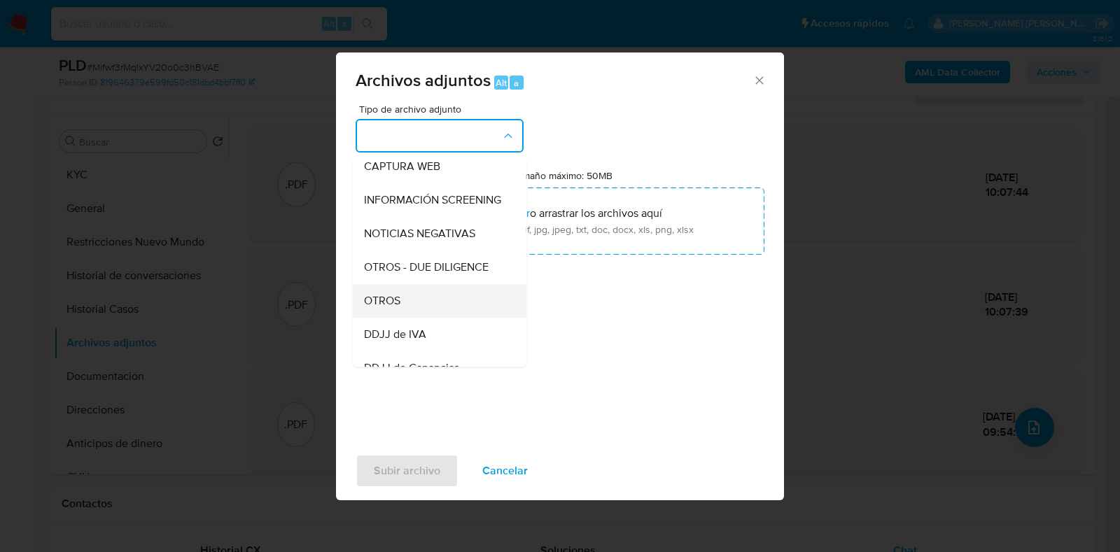
click at [451, 309] on div "OTROS" at bounding box center [435, 301] width 143 height 34
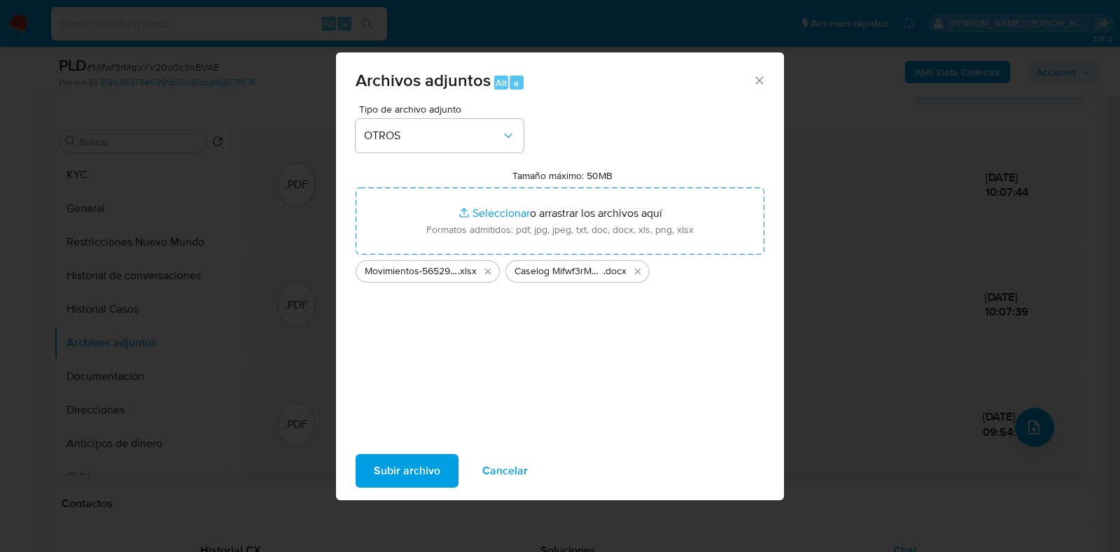
click at [430, 466] on span "Subir archivo" at bounding box center [407, 471] width 66 height 31
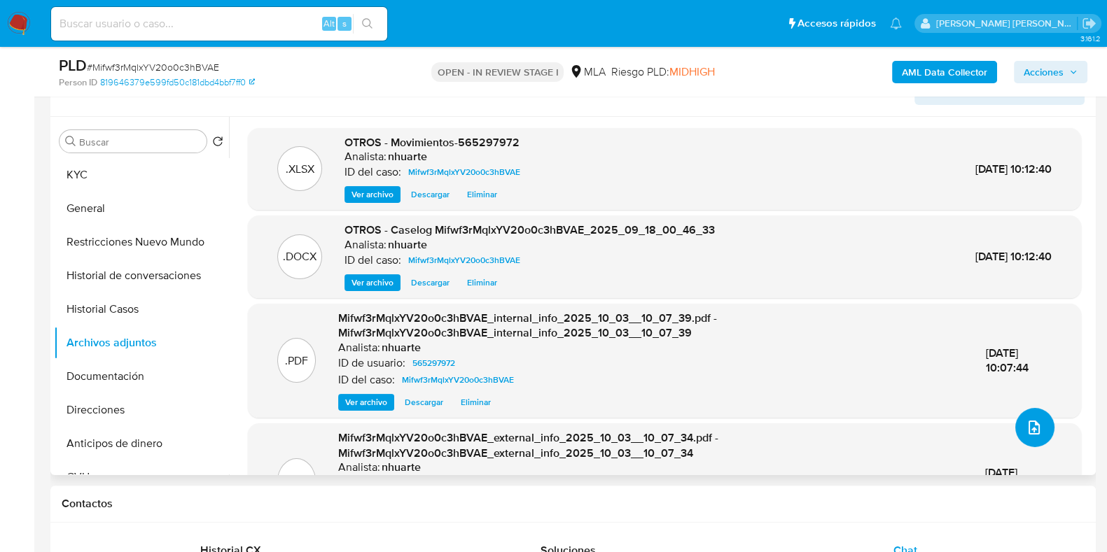
scroll to position [0, 0]
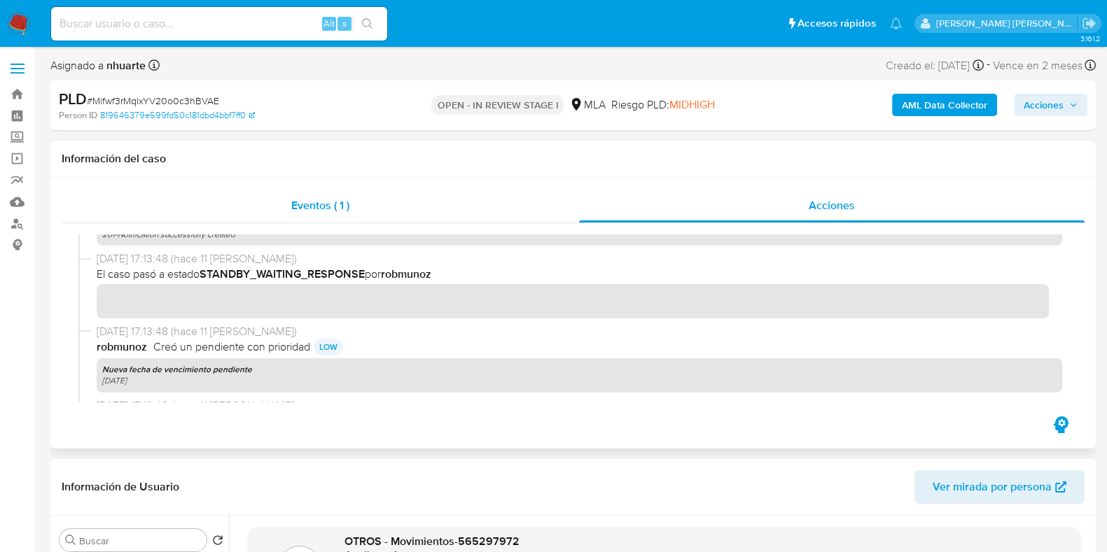
click at [328, 193] on div "Eventos ( 1 )" at bounding box center [320, 206] width 517 height 34
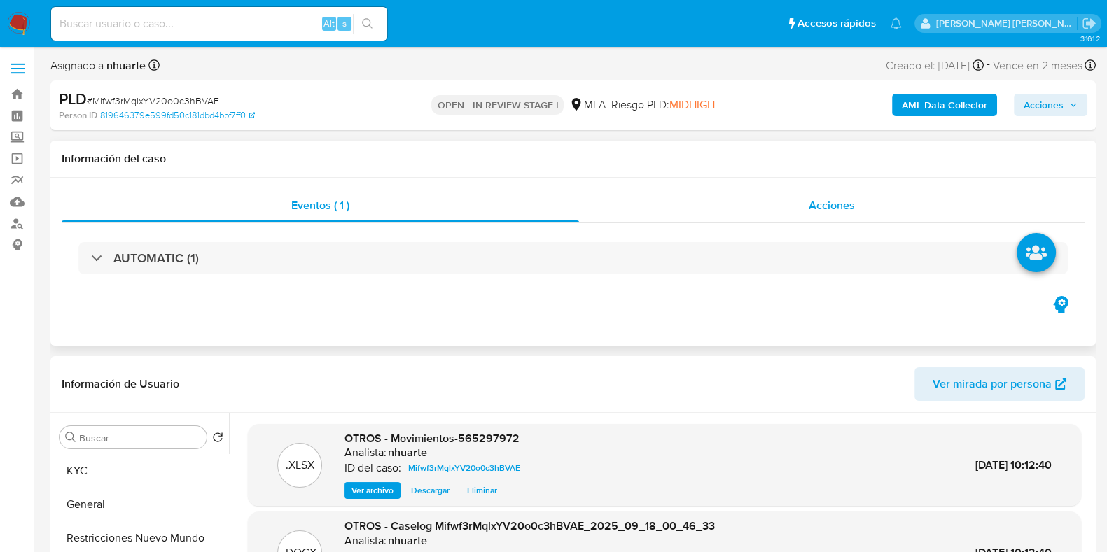
click at [823, 202] on span "Acciones" at bounding box center [831, 205] width 46 height 16
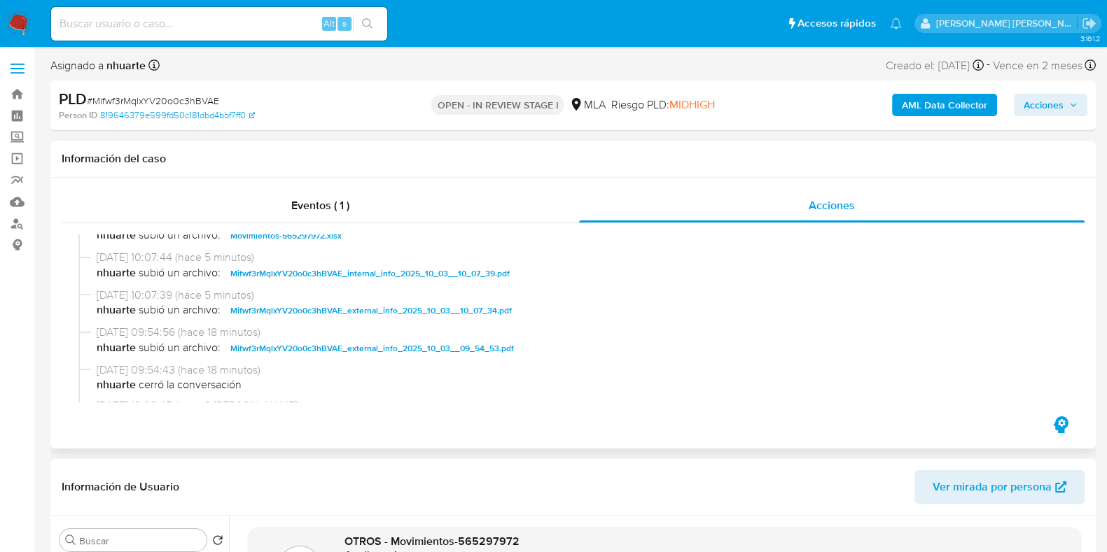
scroll to position [87, 0]
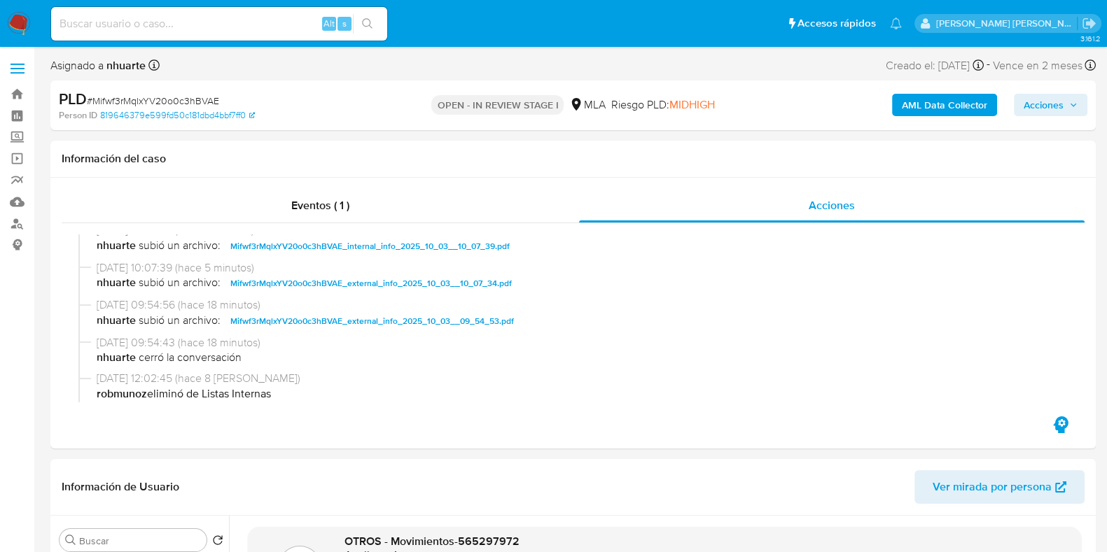
click at [1052, 110] on span "Acciones" at bounding box center [1043, 105] width 40 height 22
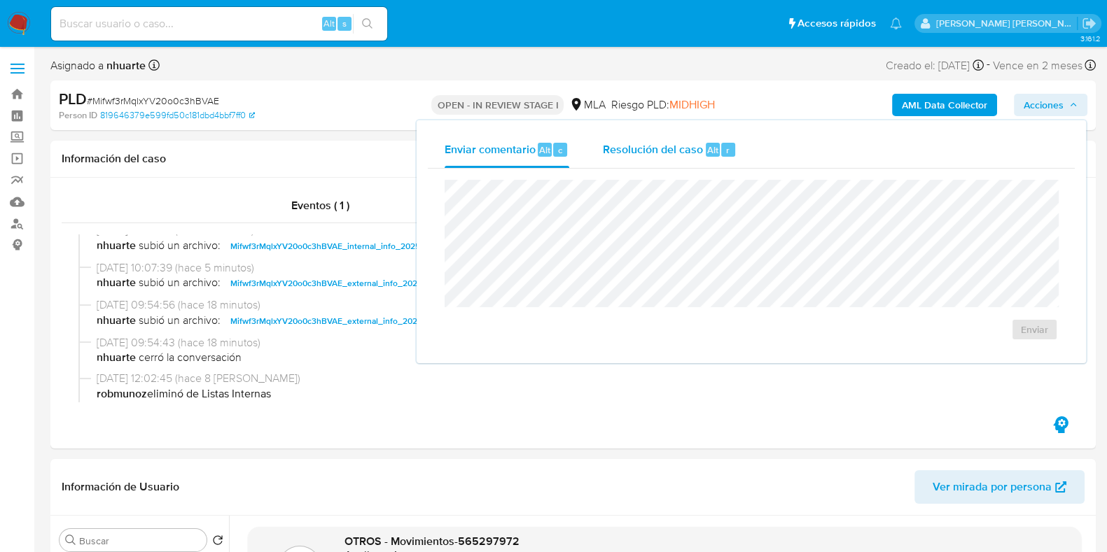
click at [617, 155] on span "Resolución del caso" at bounding box center [653, 149] width 100 height 16
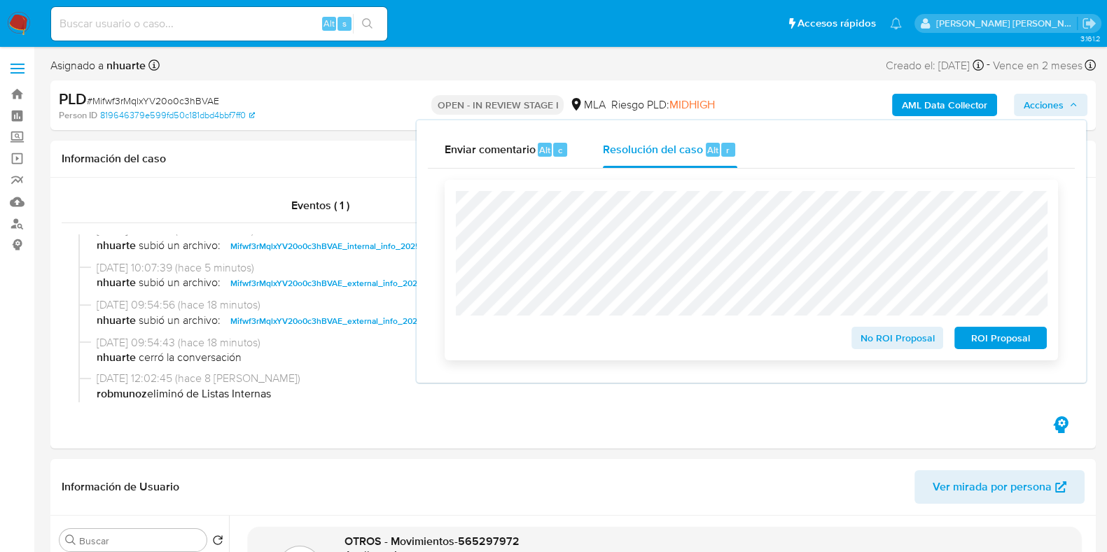
click at [896, 341] on span "No ROI Proposal" at bounding box center [897, 338] width 73 height 20
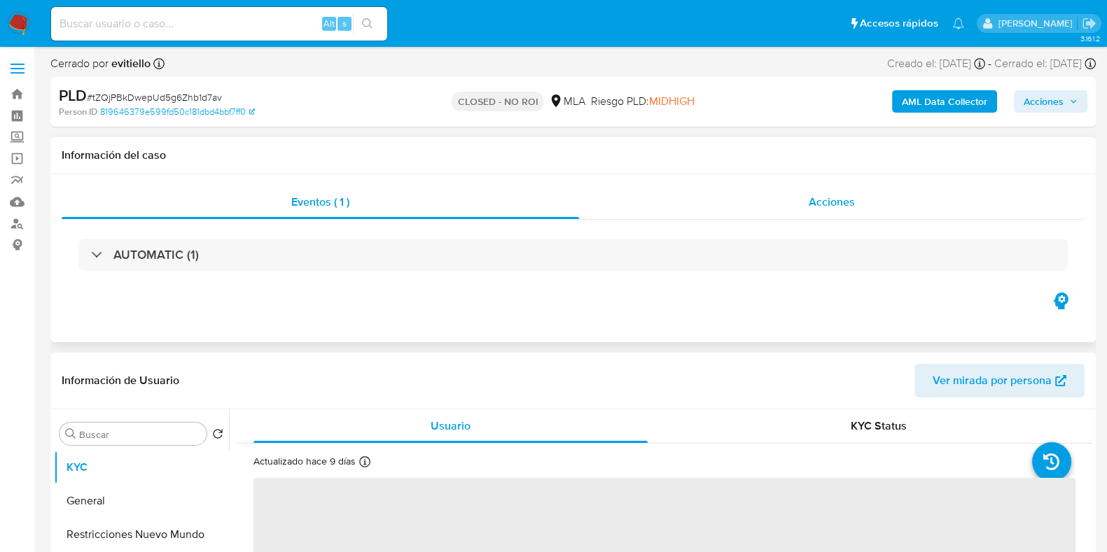
click at [845, 213] on div "Acciones" at bounding box center [831, 202] width 505 height 34
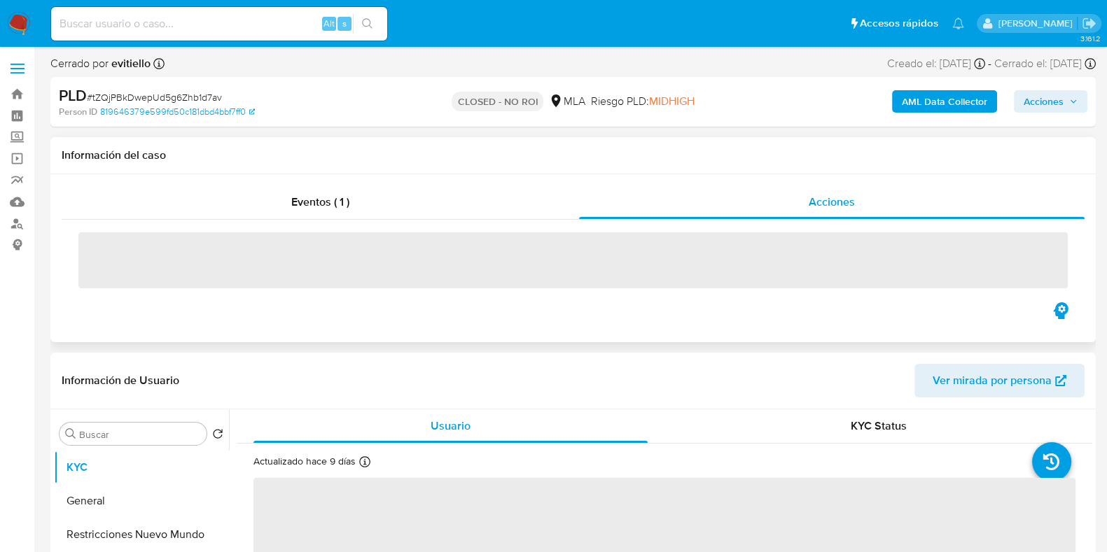
select select "10"
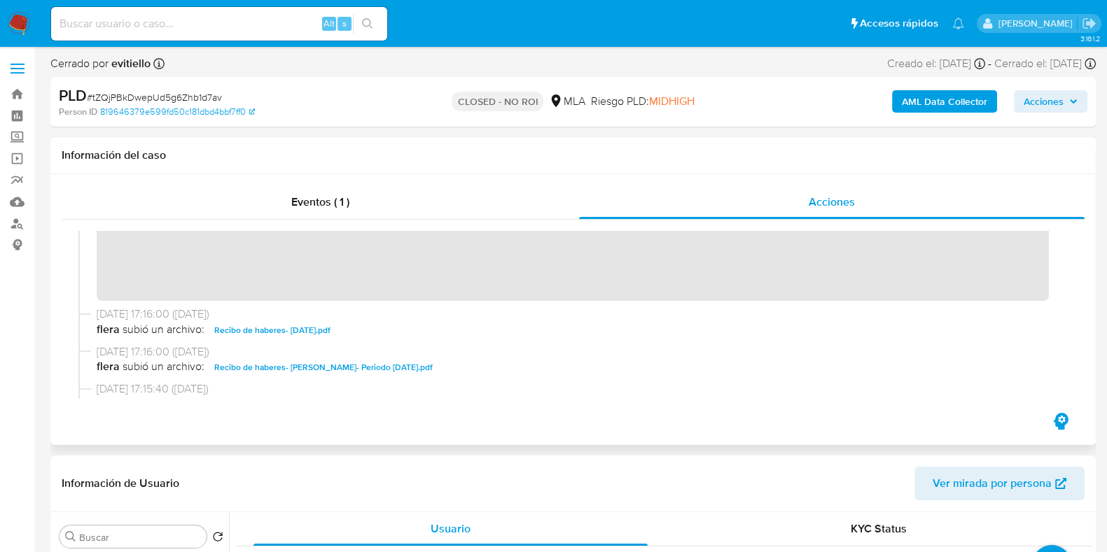
scroll to position [262, 0]
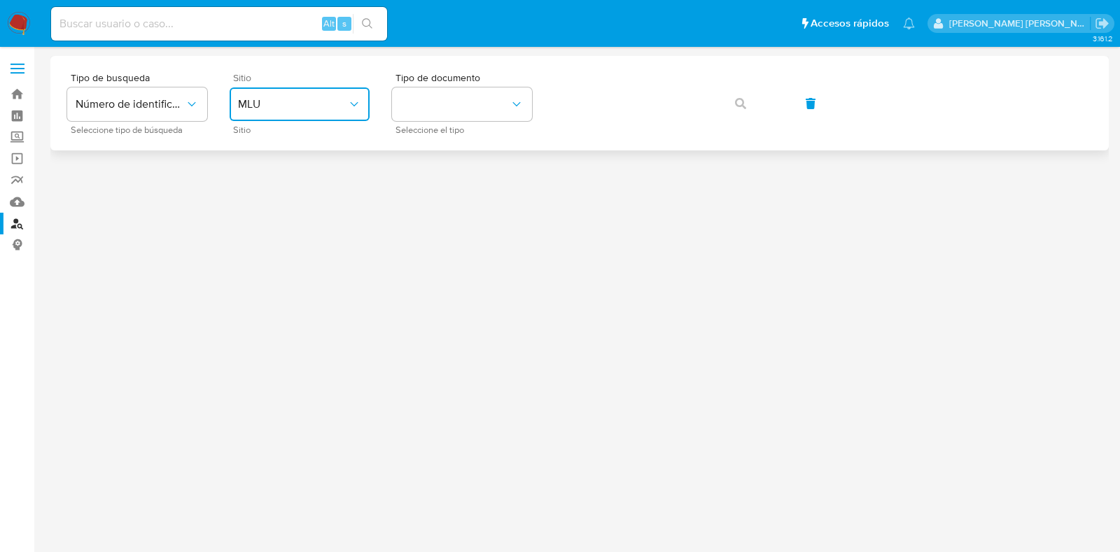
click at [329, 113] on button "MLU" at bounding box center [300, 104] width 140 height 34
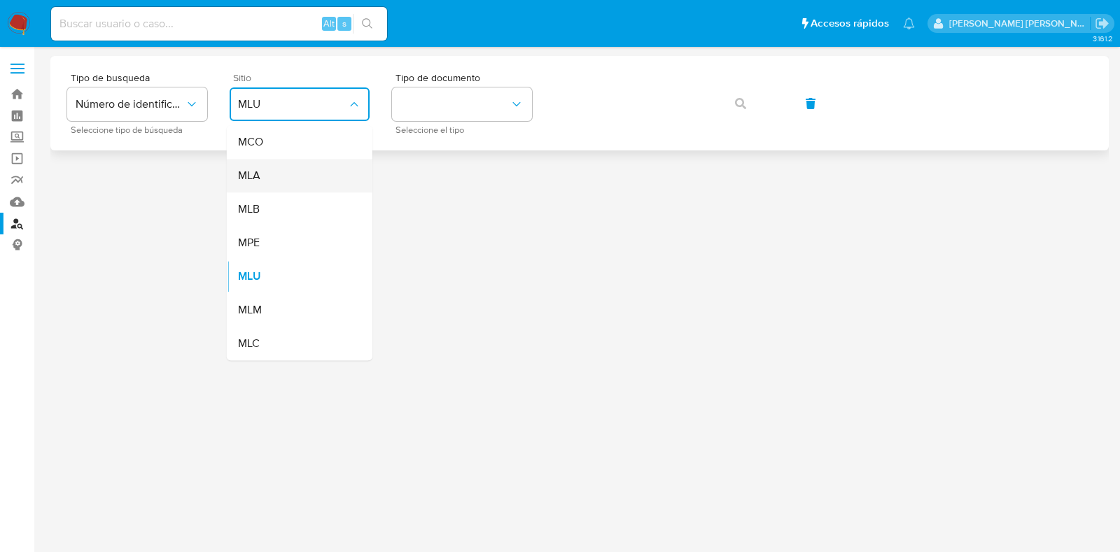
click at [312, 171] on div "MLA" at bounding box center [295, 176] width 115 height 34
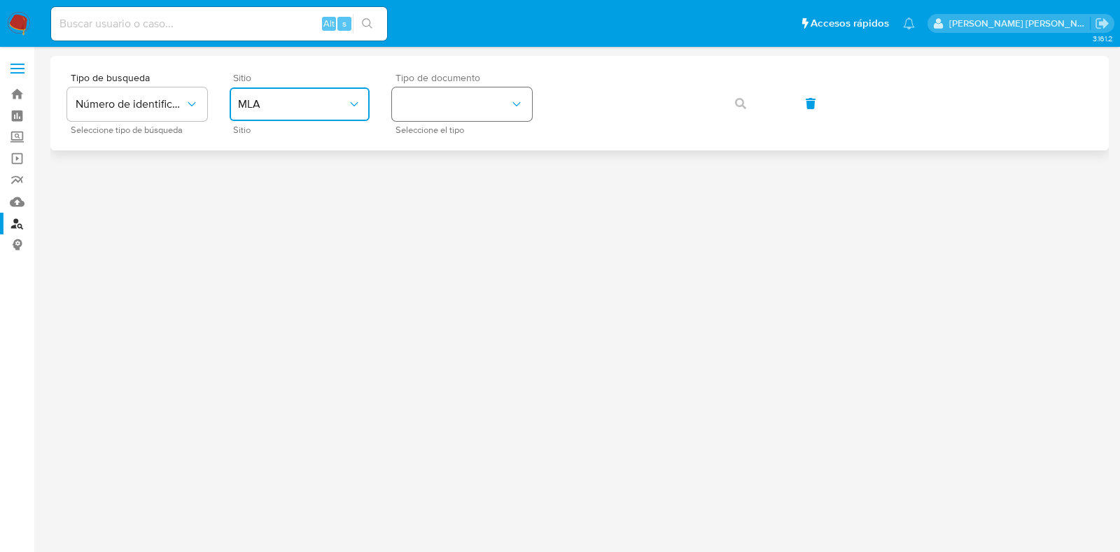
click at [426, 104] on button "identificationType" at bounding box center [462, 104] width 140 height 34
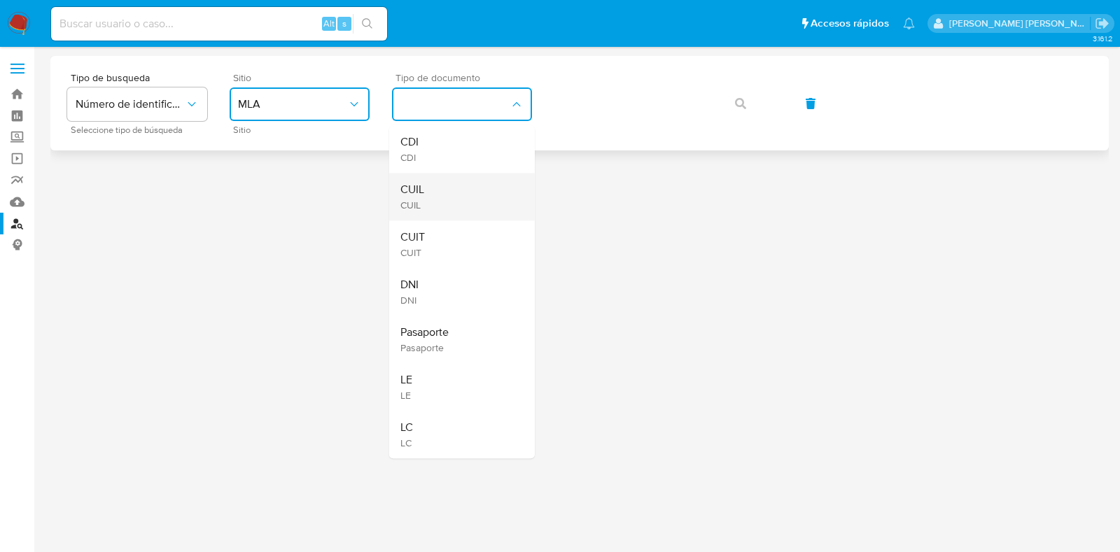
click at [421, 184] on span "CUIL" at bounding box center [412, 190] width 24 height 14
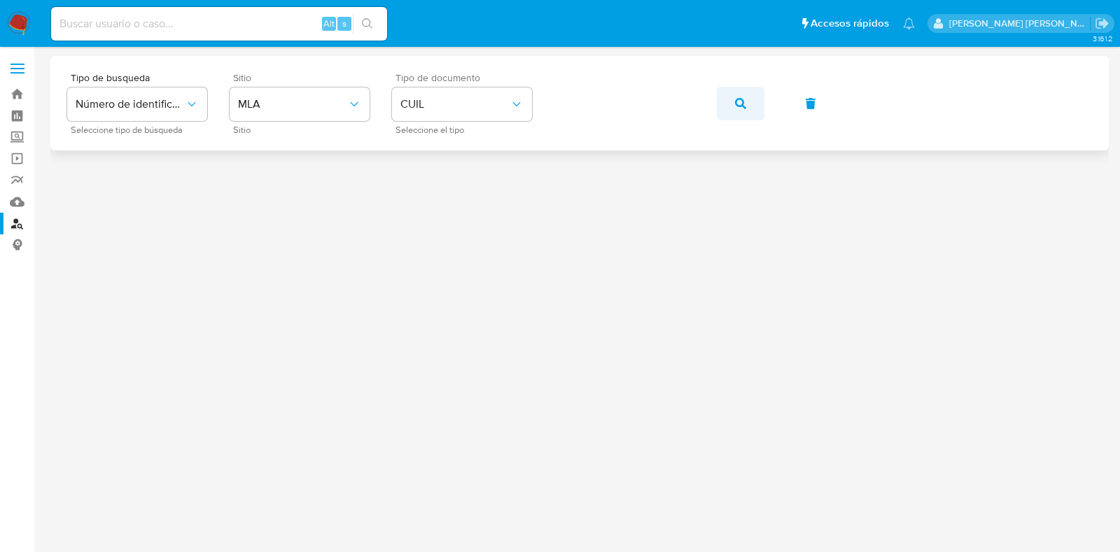
click at [742, 108] on icon "button" at bounding box center [740, 103] width 11 height 11
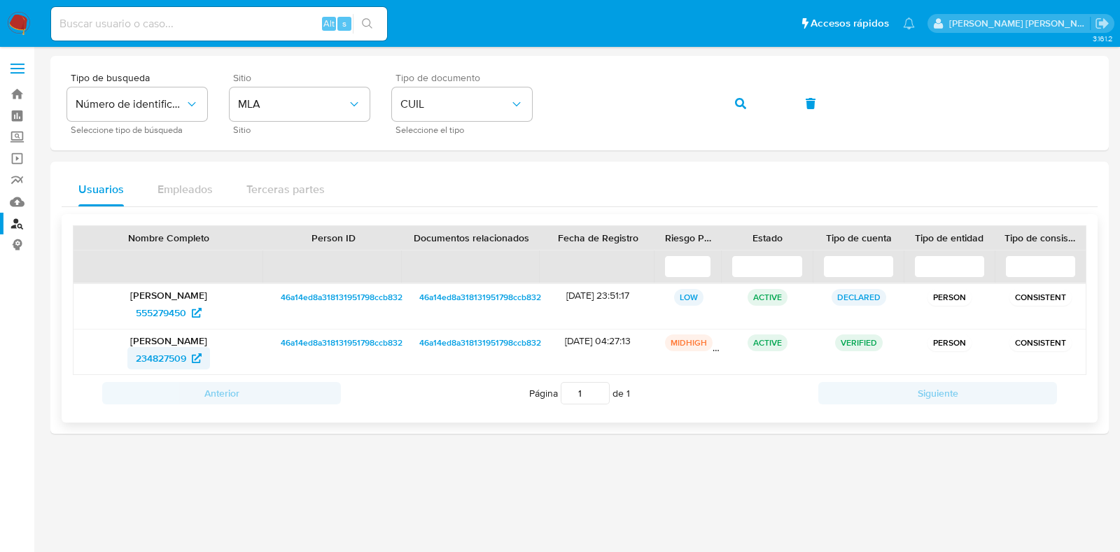
click at [197, 357] on icon at bounding box center [197, 358] width 10 height 10
click at [533, 110] on div "Tipo de busqueda Número de identificación Seleccione tipo de búsqueda Sitio MLA…" at bounding box center [579, 103] width 1025 height 61
click at [738, 96] on span "button" at bounding box center [740, 103] width 11 height 31
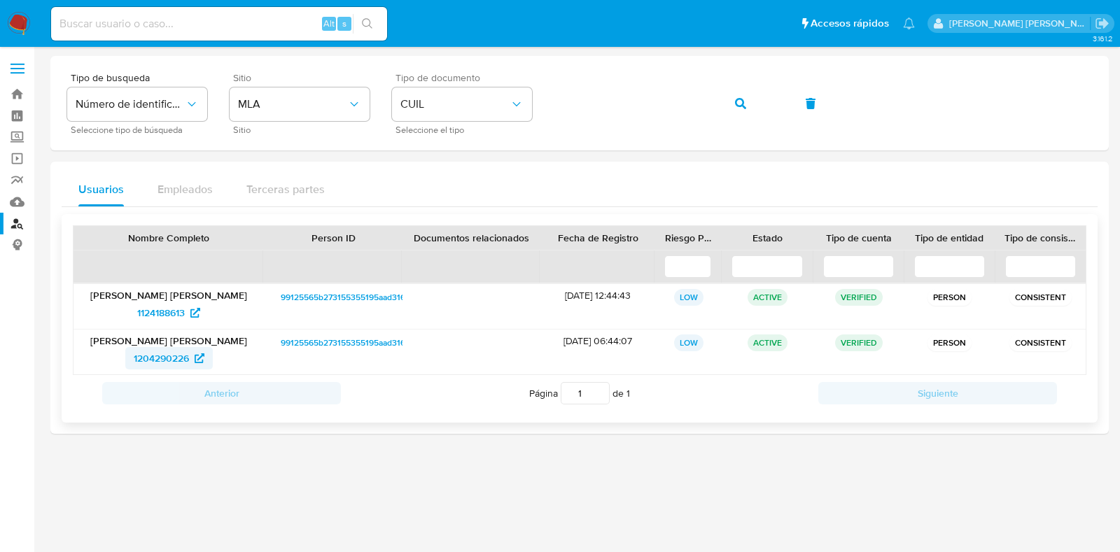
click at [190, 358] on span "1204290226" at bounding box center [169, 358] width 71 height 22
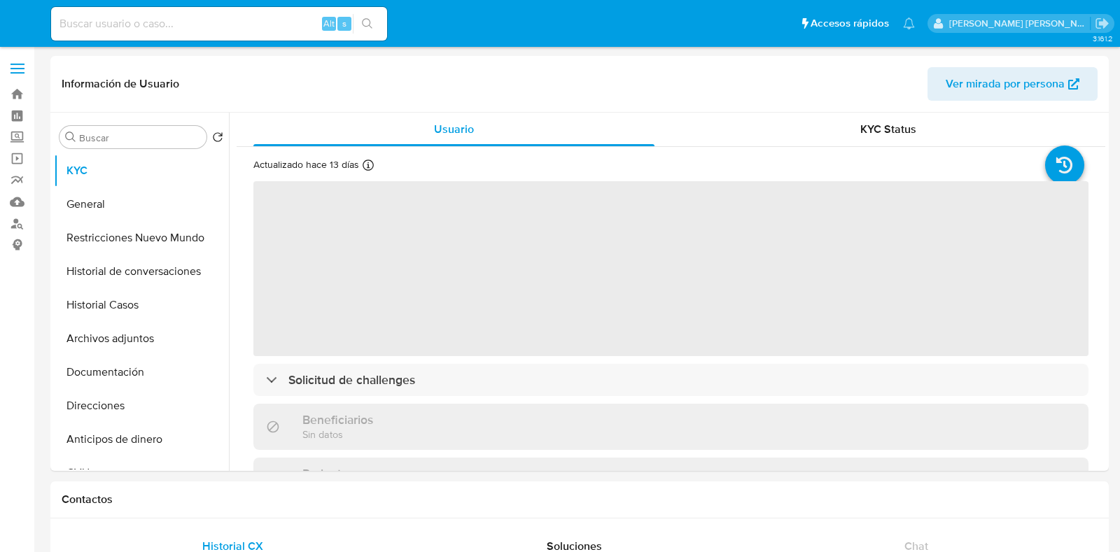
select select "10"
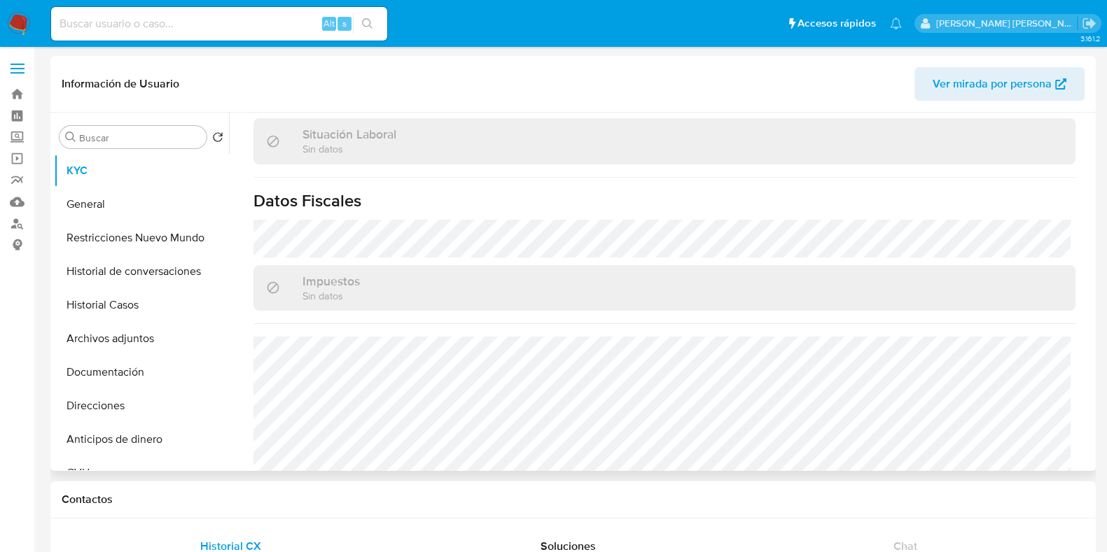
scroll to position [736, 0]
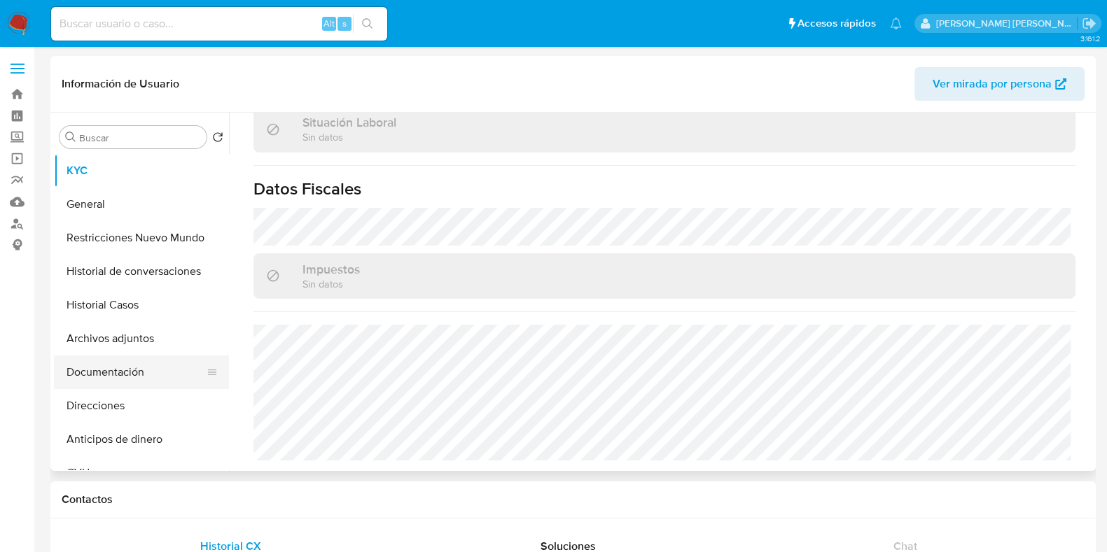
click at [132, 366] on button "Documentación" at bounding box center [136, 373] width 164 height 34
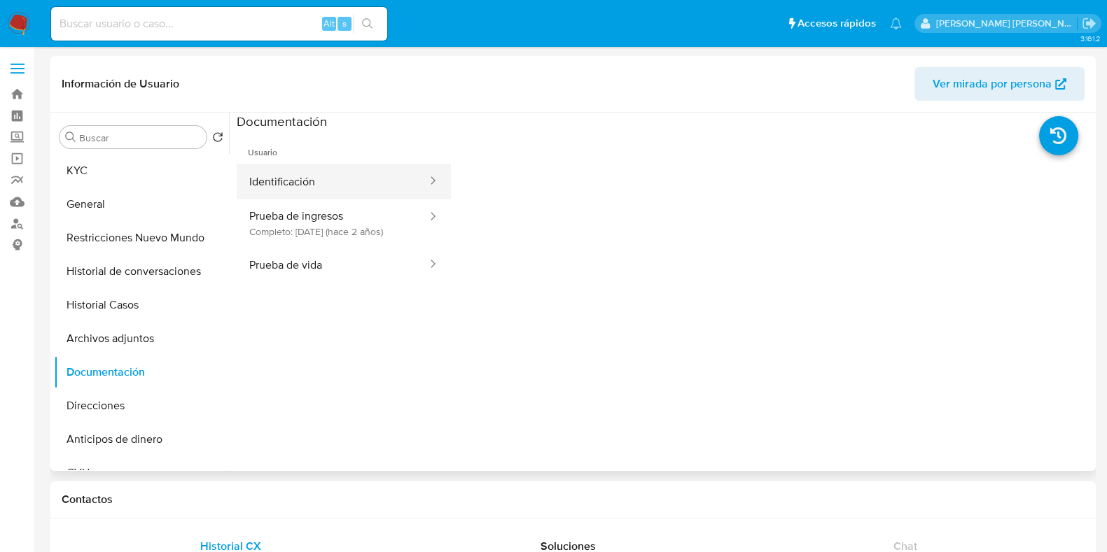
click at [343, 169] on button "Identificación" at bounding box center [333, 182] width 192 height 36
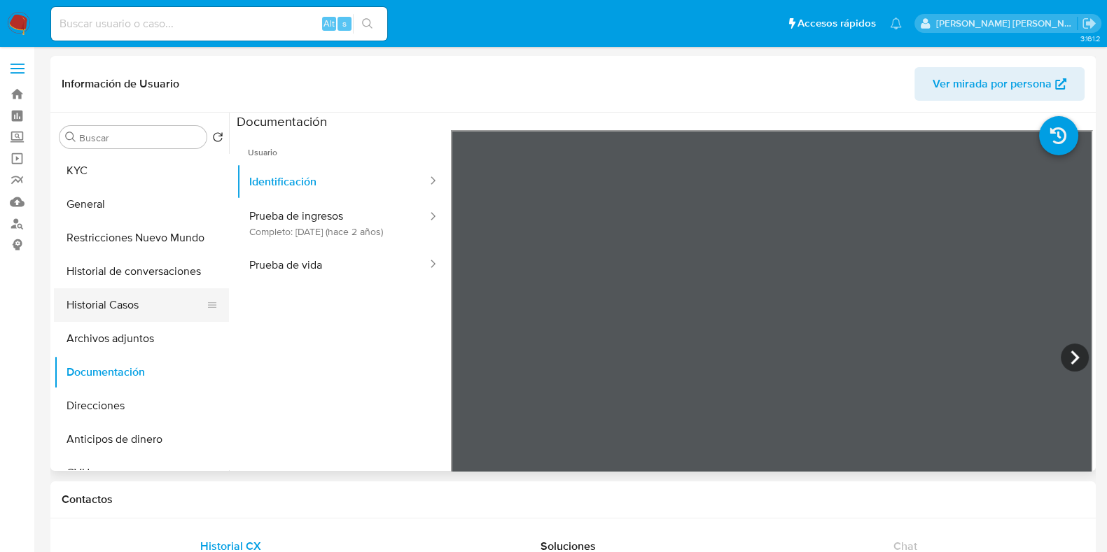
click at [132, 307] on button "Historial Casos" at bounding box center [136, 305] width 164 height 34
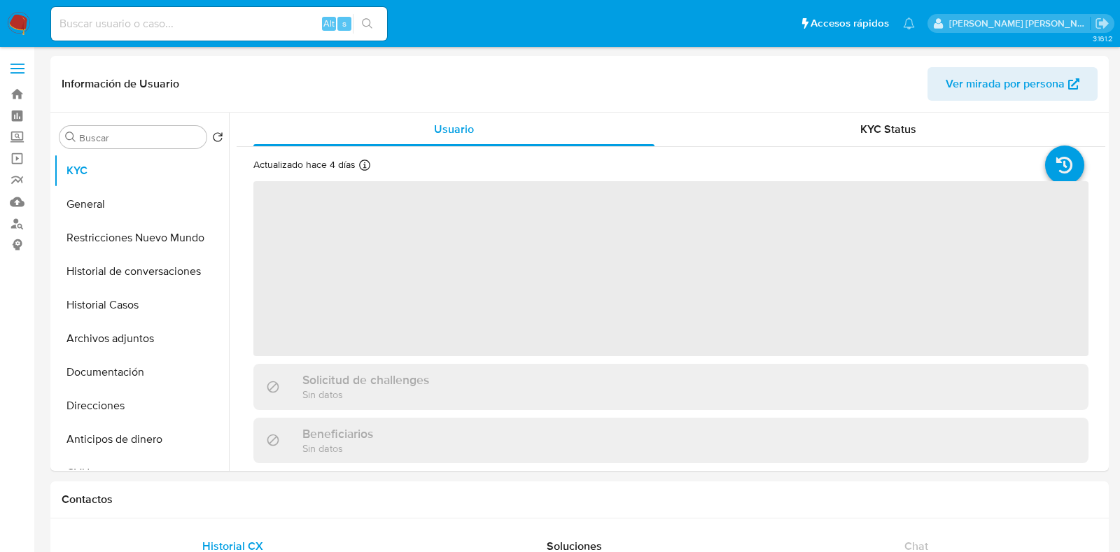
select select "10"
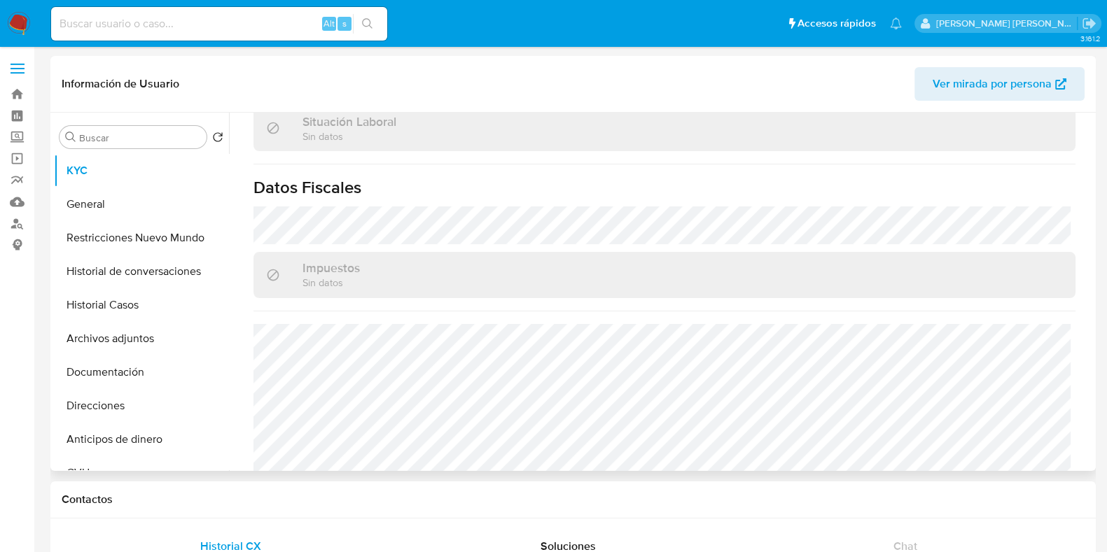
scroll to position [763, 0]
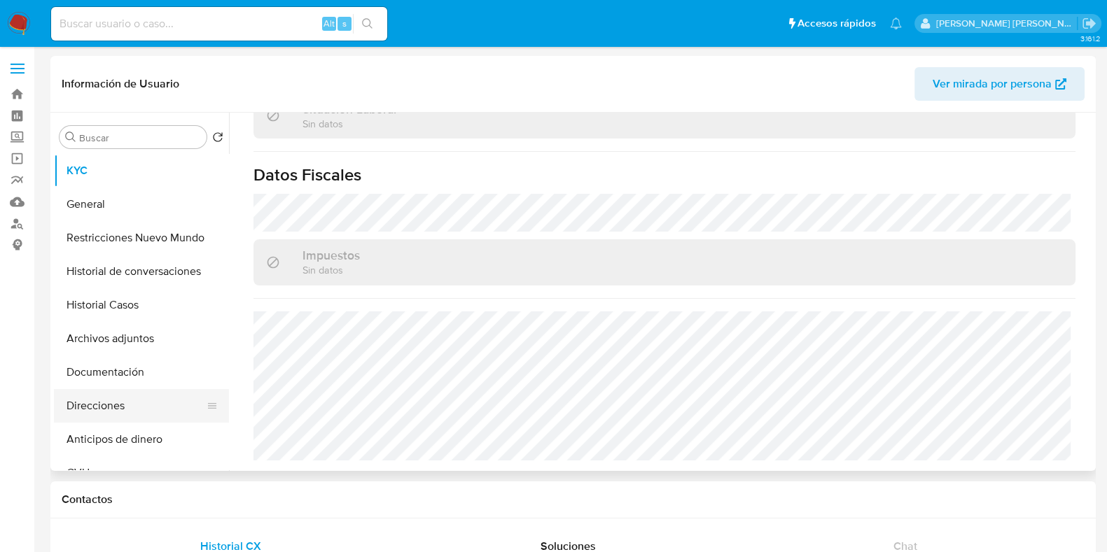
click at [139, 405] on button "Direcciones" at bounding box center [136, 406] width 164 height 34
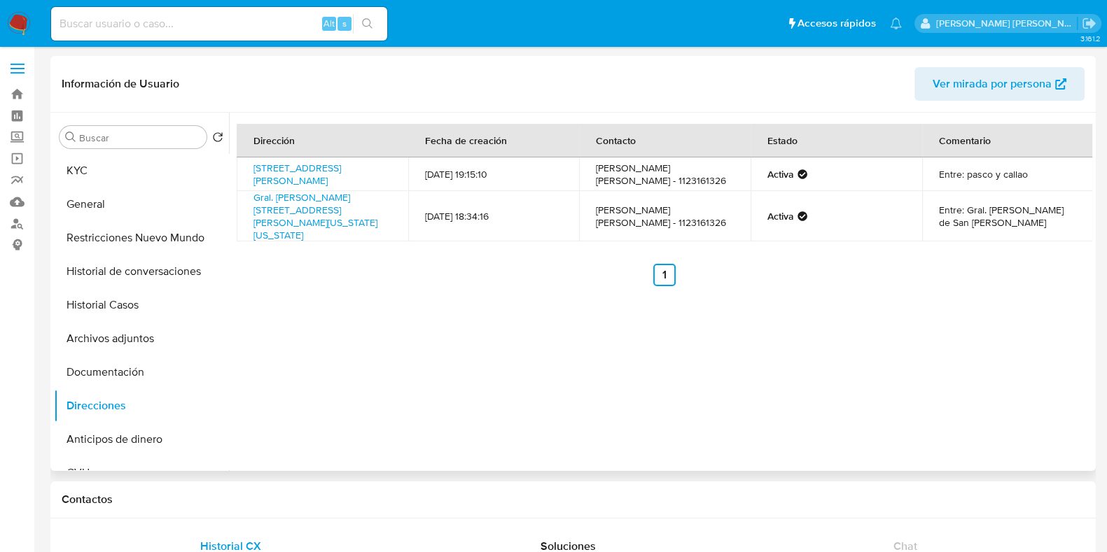
drag, startPoint x: 245, startPoint y: 164, endPoint x: 288, endPoint y: 185, distance: 47.9
click at [288, 185] on td "Calle Pasco 1381, Grand Bourg, Buenos Aires, 1615, Argentina 1381" at bounding box center [322, 174] width 171 height 34
copy link "Calle Pasco 1381, Grand Bourg, Buenos Aires, 1615, Argentina 1381"
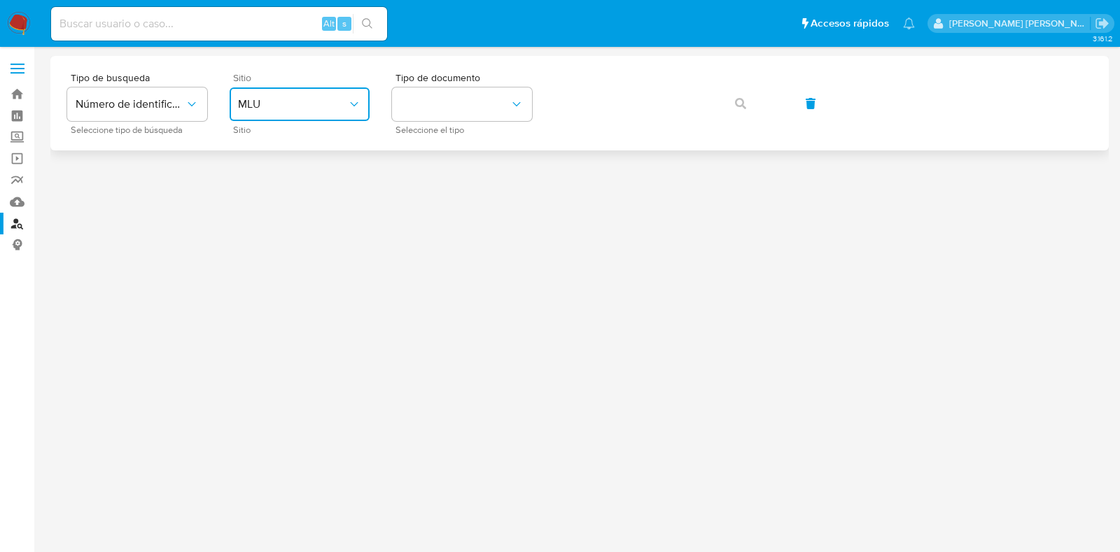
click at [318, 101] on span "MLU" at bounding box center [292, 104] width 109 height 14
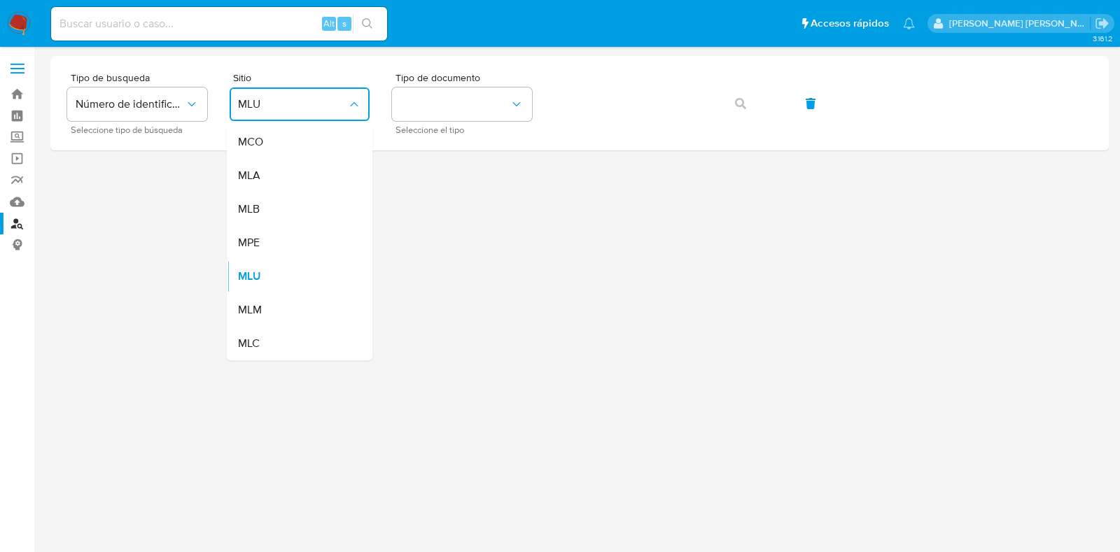
click at [308, 175] on div "MLA" at bounding box center [295, 176] width 115 height 34
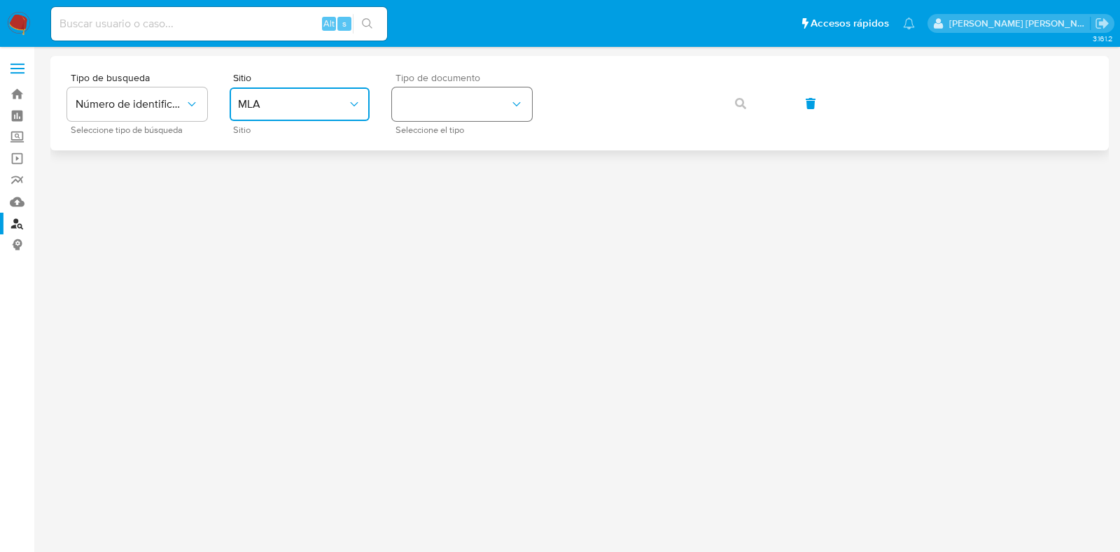
click at [431, 107] on button "identificationType" at bounding box center [462, 104] width 140 height 34
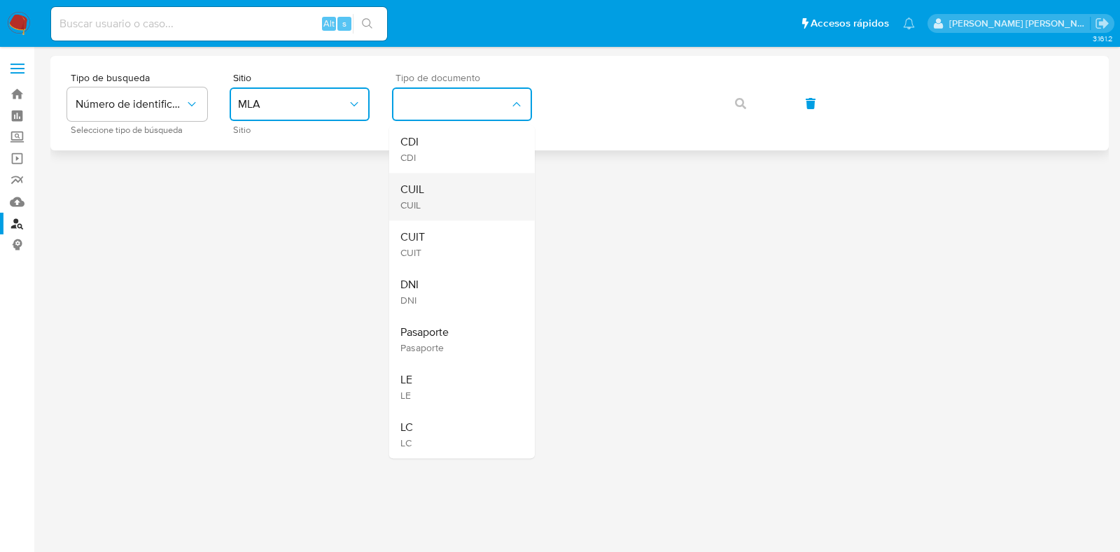
click at [430, 190] on div "CUIL CUIL" at bounding box center [457, 197] width 115 height 48
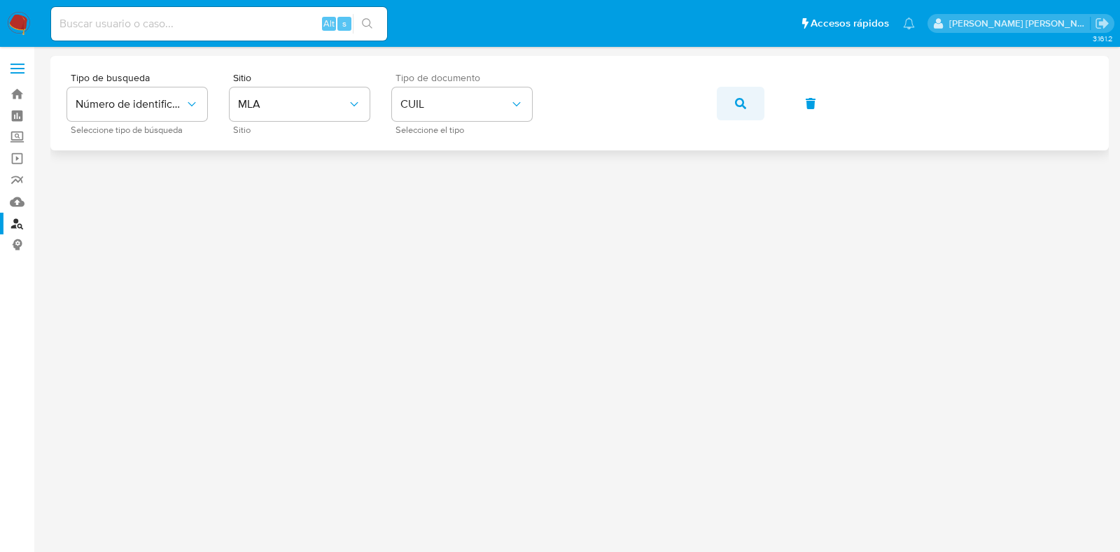
click at [745, 106] on icon "button" at bounding box center [740, 103] width 11 height 11
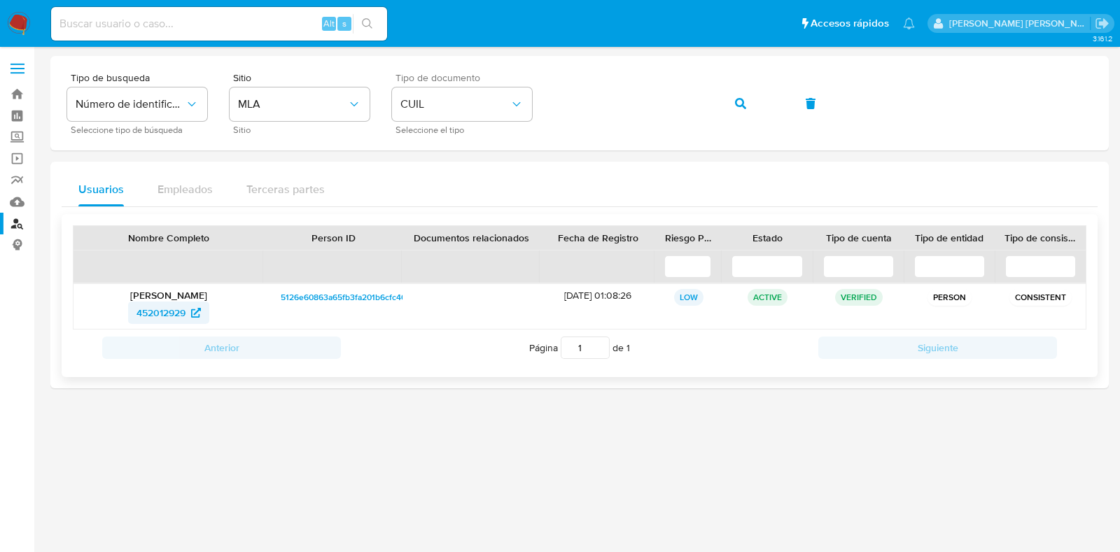
click at [183, 309] on span "452012929" at bounding box center [160, 313] width 49 height 22
click at [21, 96] on link "Bandeja" at bounding box center [83, 94] width 167 height 22
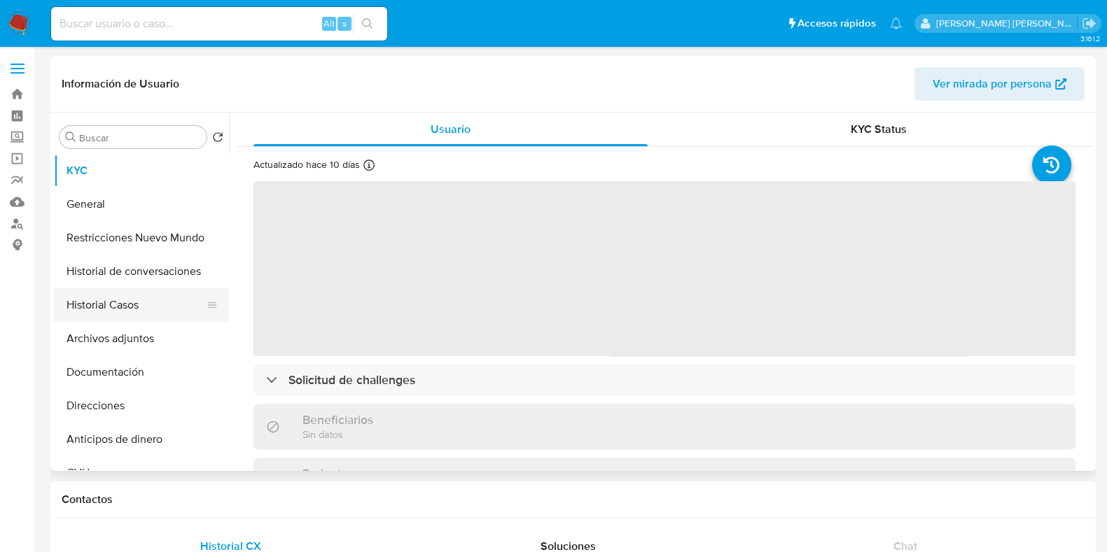
click at [164, 310] on button "Historial Casos" at bounding box center [136, 305] width 164 height 34
select select "10"
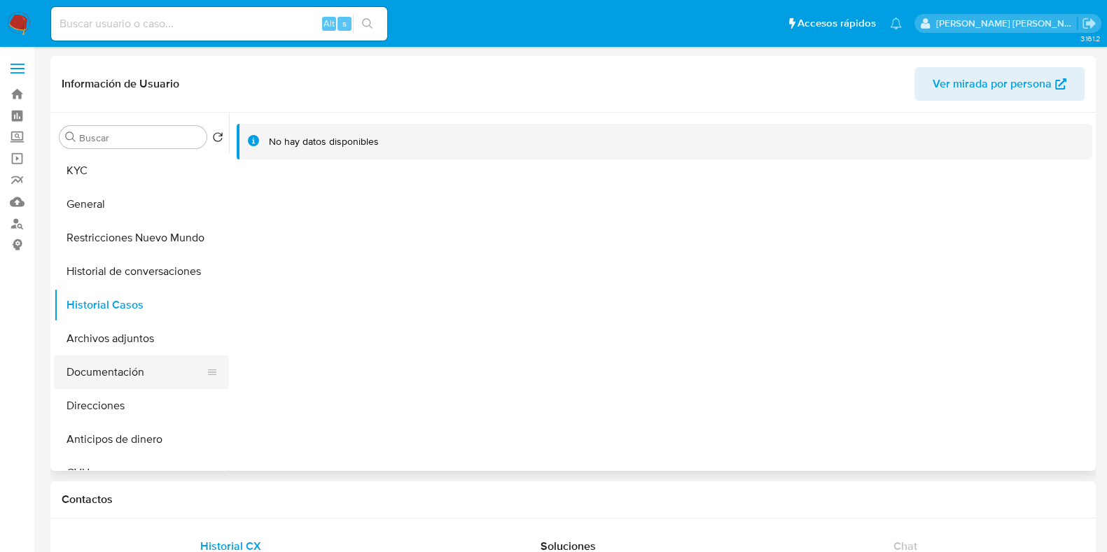
click at [133, 370] on button "Documentación" at bounding box center [136, 373] width 164 height 34
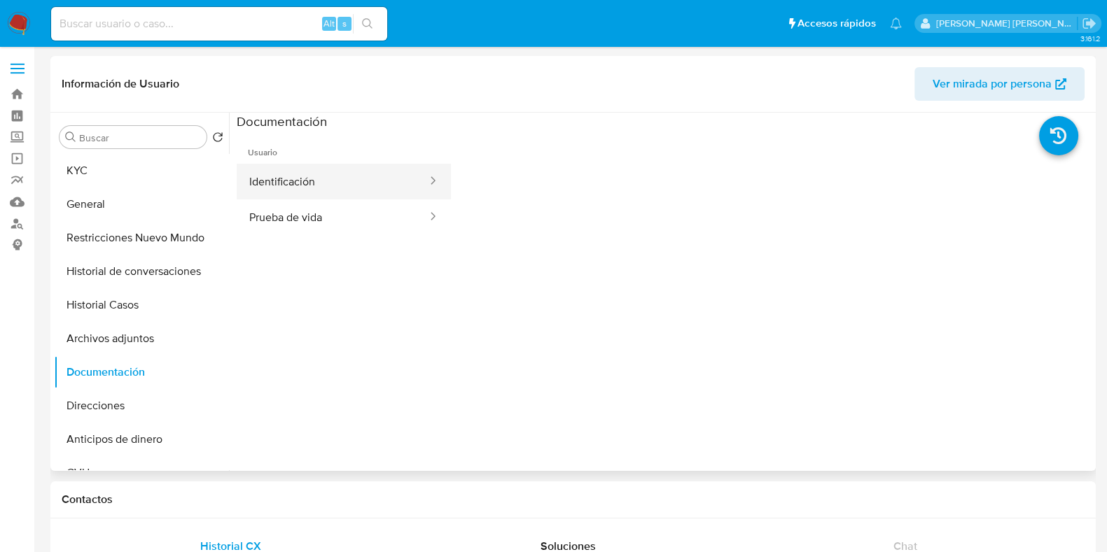
click at [281, 174] on button "Identificación" at bounding box center [333, 182] width 192 height 36
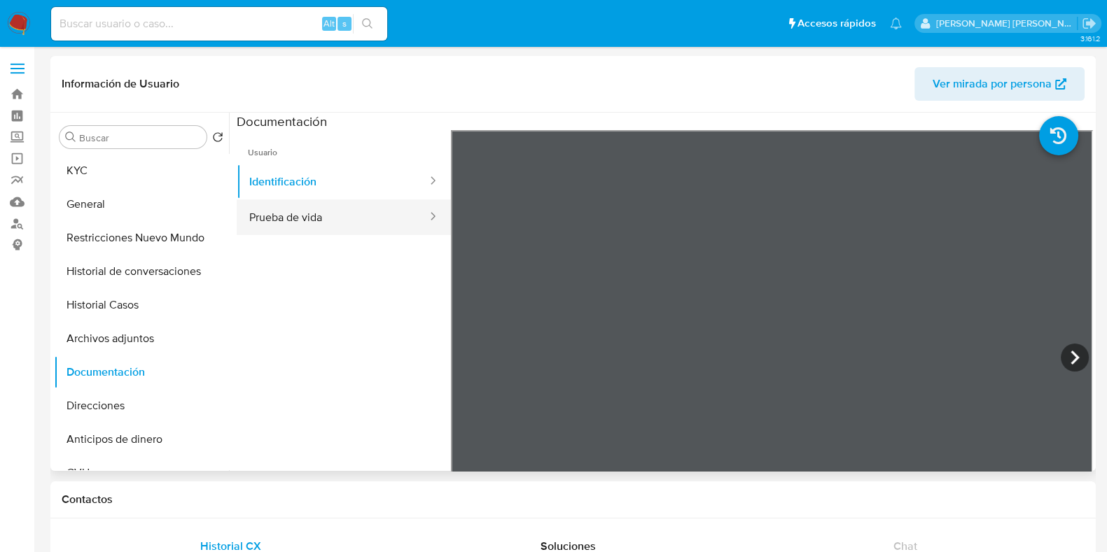
click at [321, 213] on button "Prueba de vida" at bounding box center [333, 217] width 192 height 36
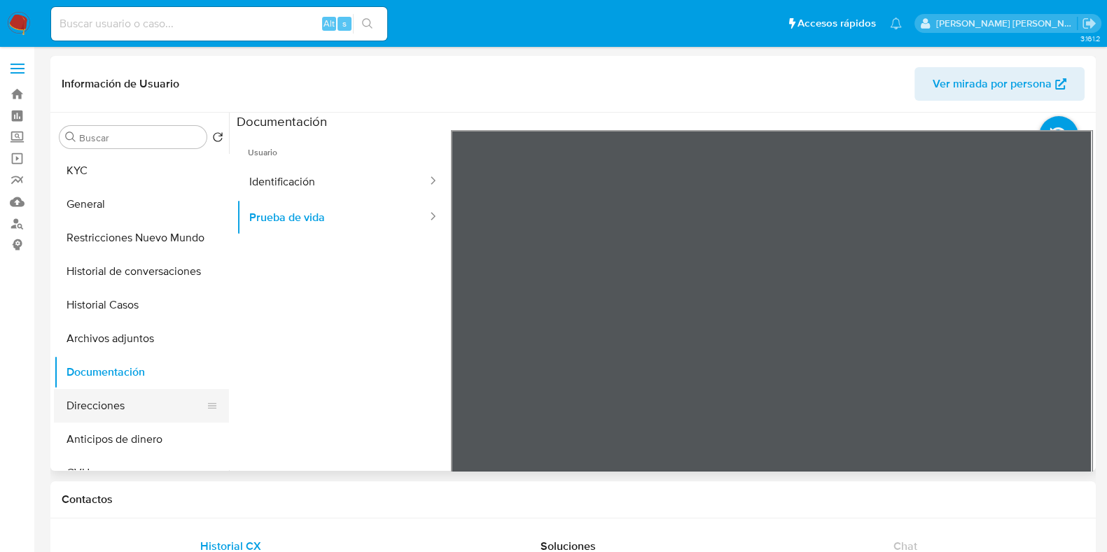
click at [122, 402] on button "Direcciones" at bounding box center [136, 406] width 164 height 34
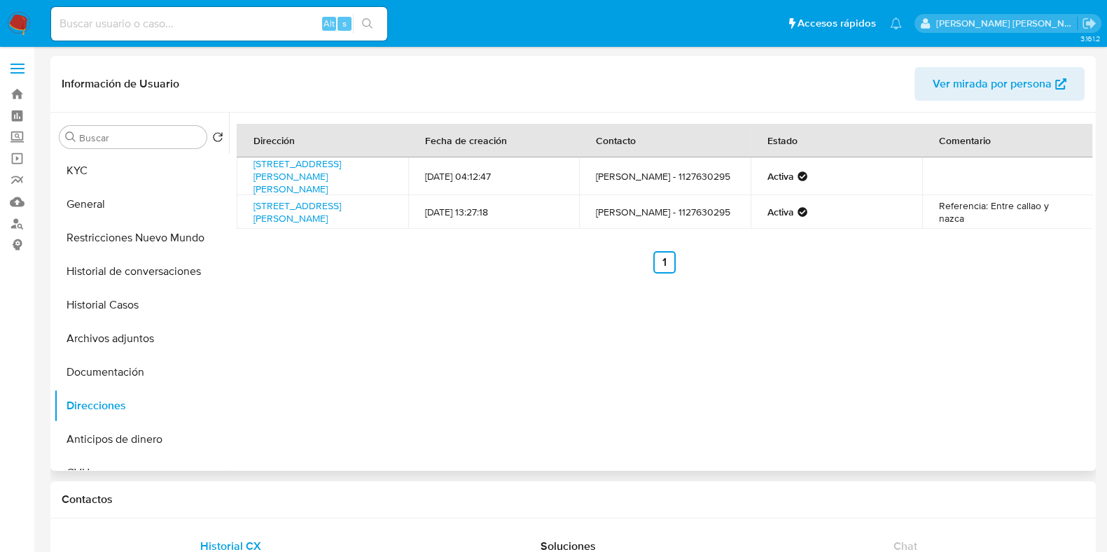
drag, startPoint x: 251, startPoint y: 198, endPoint x: 285, endPoint y: 223, distance: 42.1
click at [285, 223] on td "Calle Pasco 1381, Grand Bourg, Buenos Aires, 1615, Argentina 1381" at bounding box center [322, 212] width 171 height 34
copy link "Calle Pasco 1381, Grand Bourg, Buenos Aires, 1615, Argentina 1381"
click at [101, 163] on button "KYC" at bounding box center [136, 171] width 164 height 34
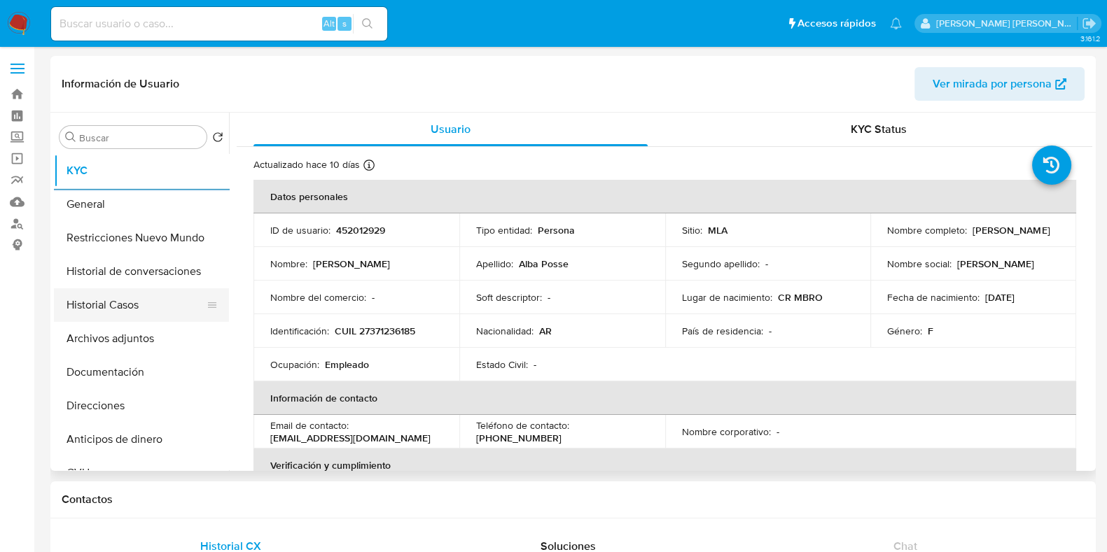
click at [137, 301] on button "Historial Casos" at bounding box center [136, 305] width 164 height 34
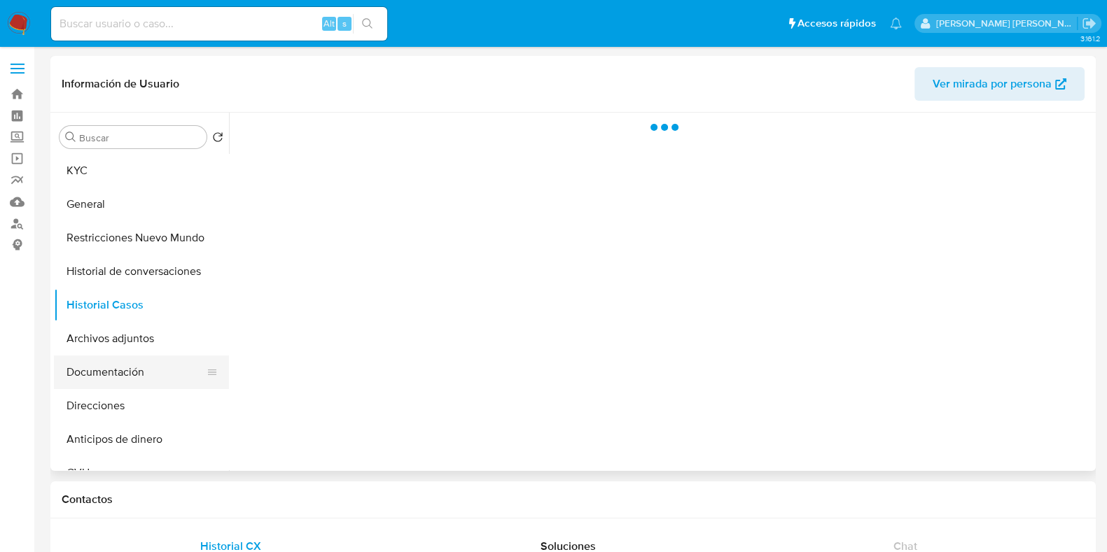
click at [141, 367] on button "Documentación" at bounding box center [136, 373] width 164 height 34
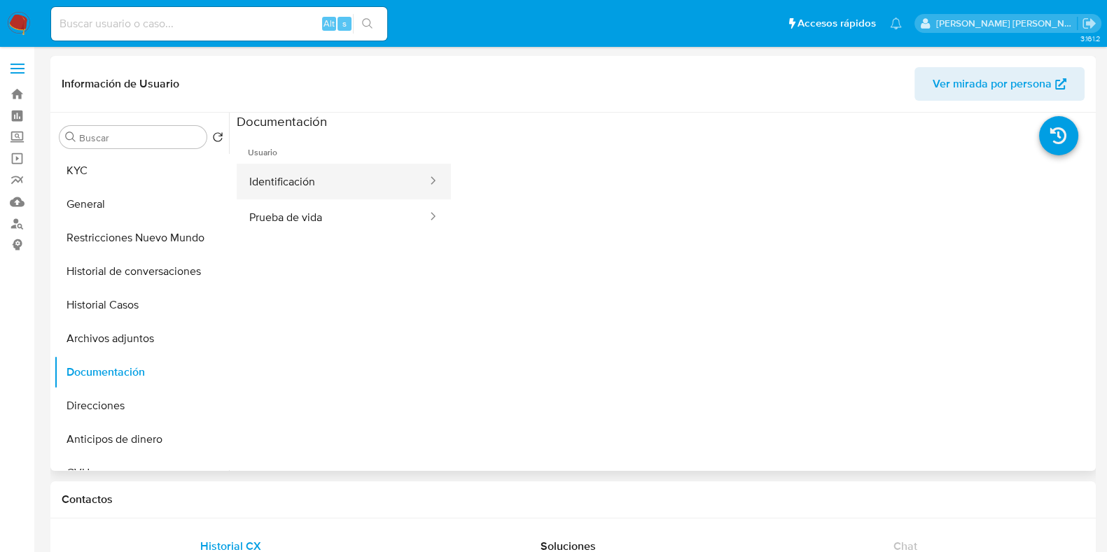
click at [359, 188] on button "Identificación" at bounding box center [333, 182] width 192 height 36
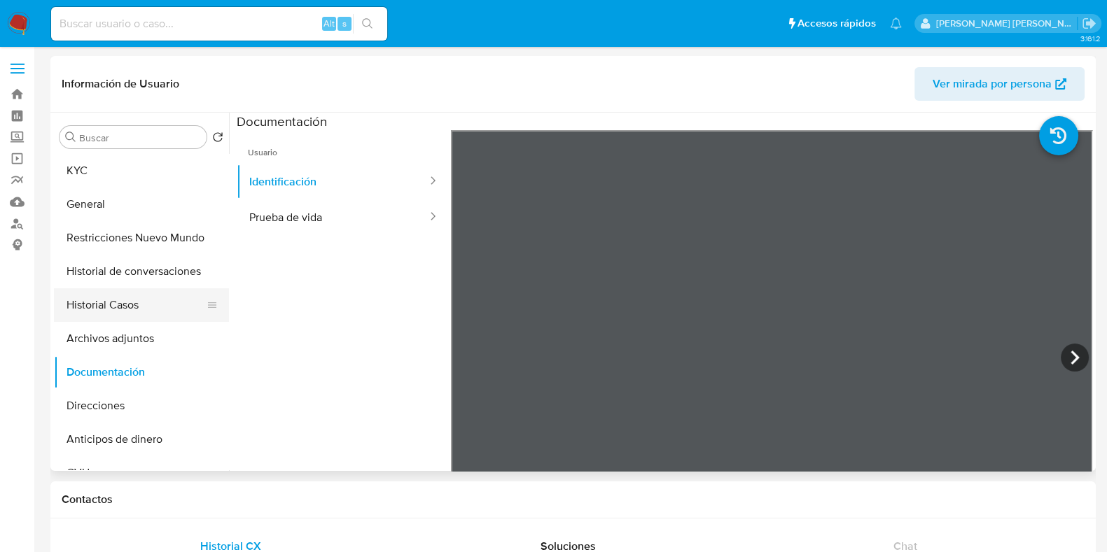
click at [117, 302] on button "Historial Casos" at bounding box center [136, 305] width 164 height 34
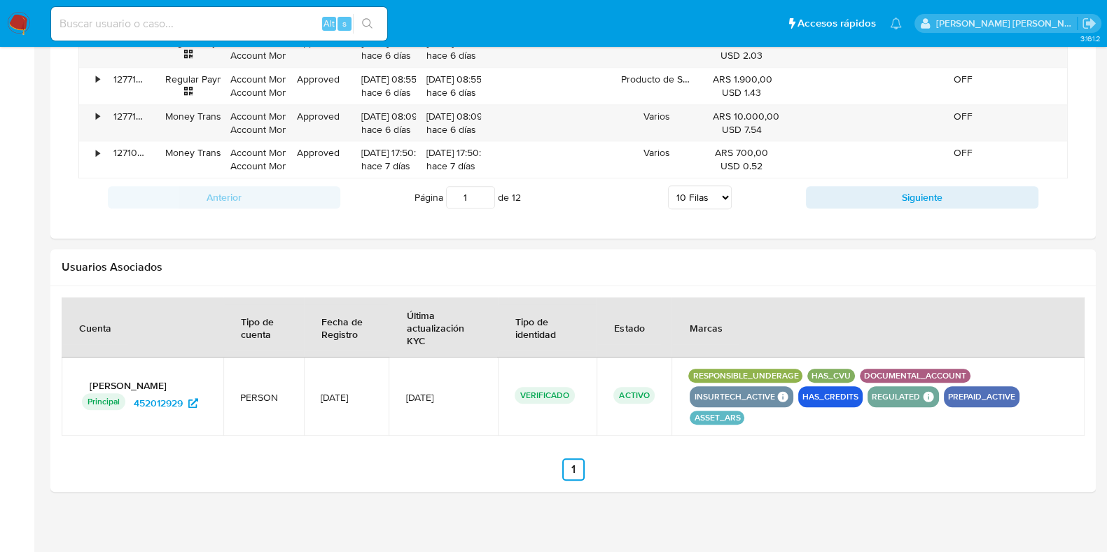
scroll to position [1324, 0]
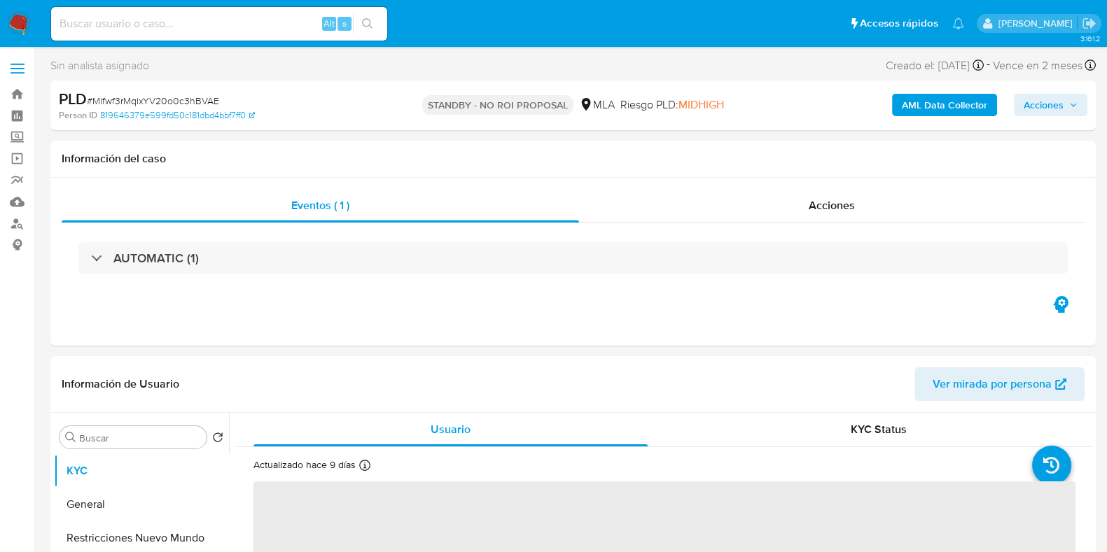
select select "10"
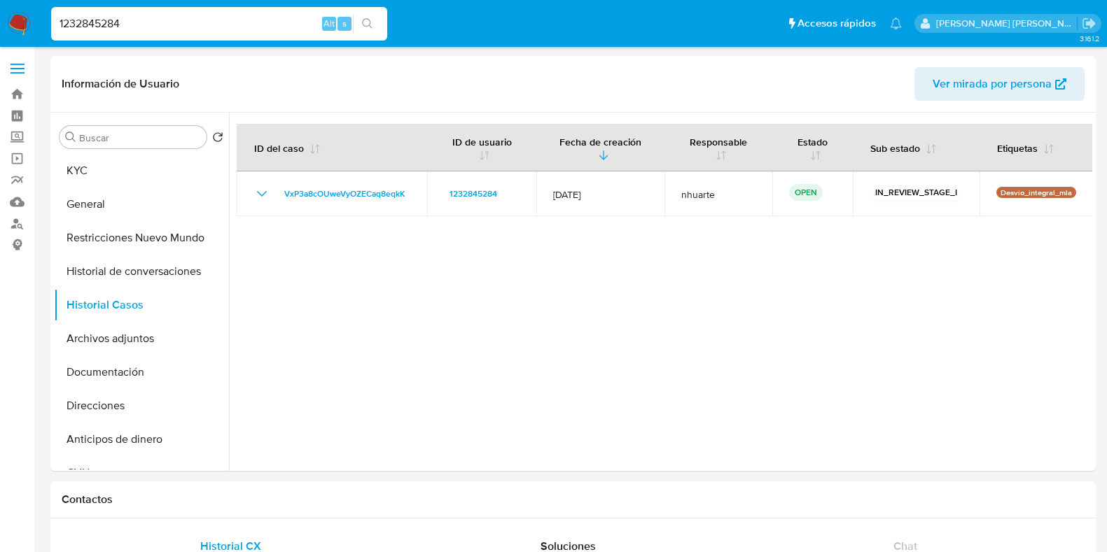
select select "10"
click at [120, 198] on button "General" at bounding box center [136, 205] width 164 height 34
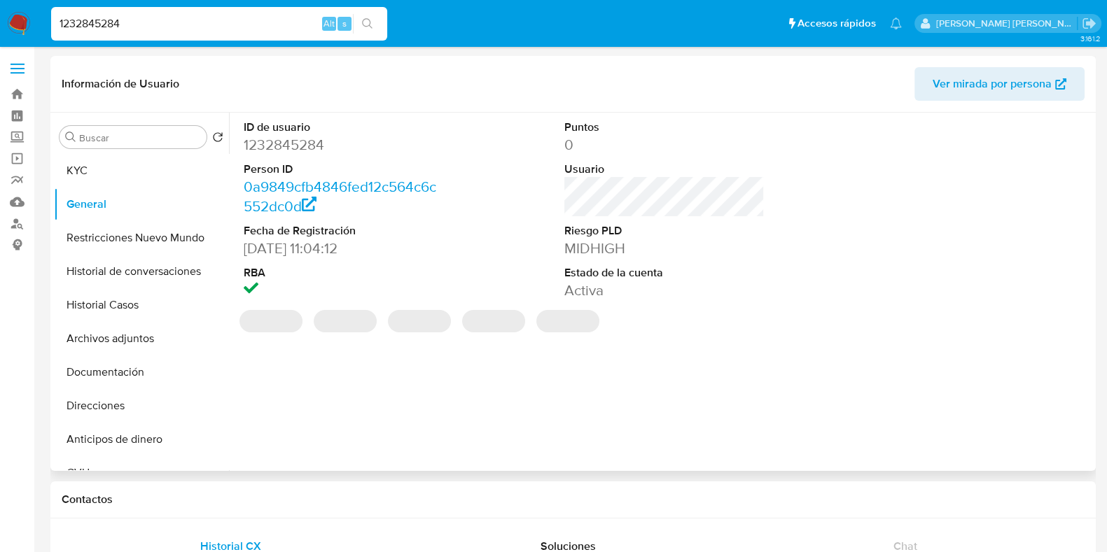
click at [295, 141] on dd "1232845284" at bounding box center [344, 145] width 200 height 20
copy dd "1232845284"
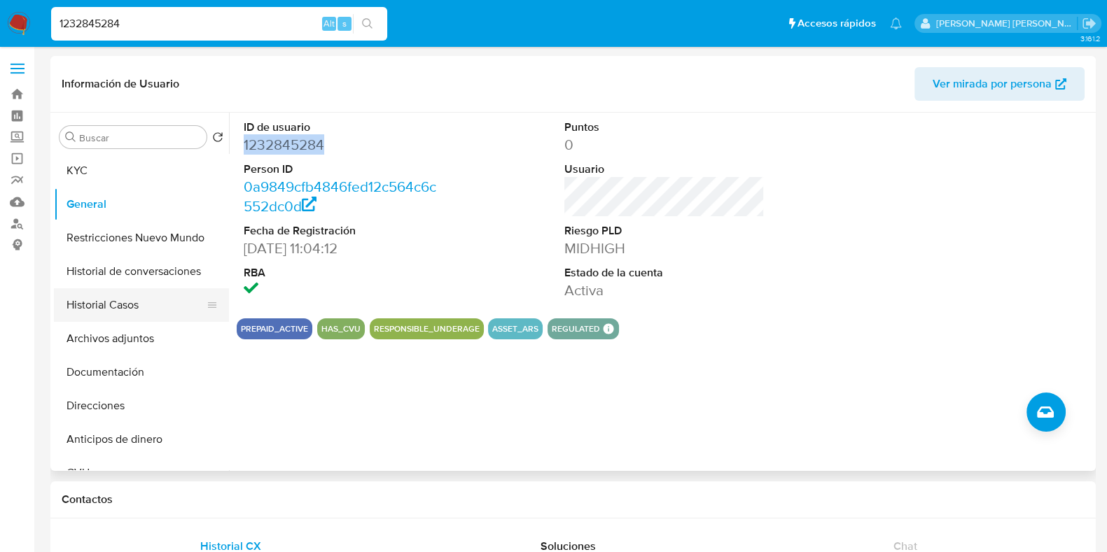
click at [150, 312] on button "Historial Casos" at bounding box center [136, 305] width 164 height 34
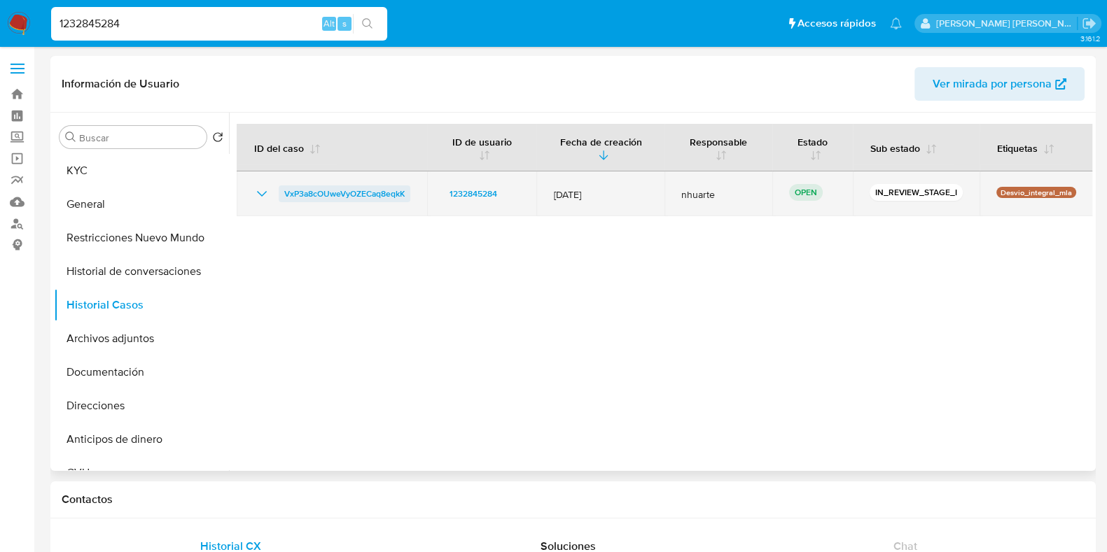
click at [334, 192] on span "VxP3a8cOUweVyOZECaq8eqkK" at bounding box center [344, 193] width 120 height 17
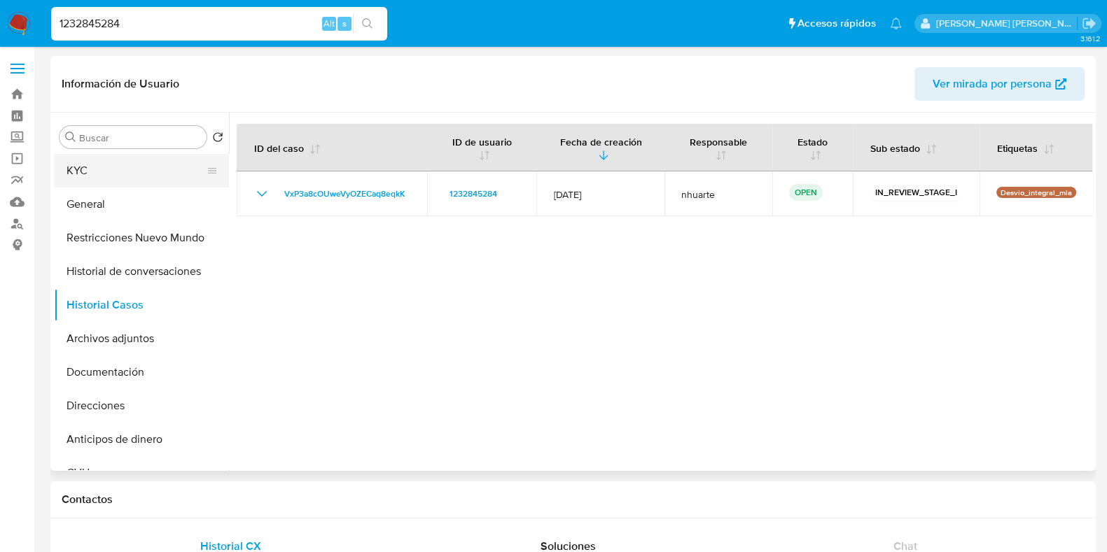
click at [98, 153] on div "Buscar Volver al orden por defecto KYC General Restricciones Nuevo Mundo Histor…" at bounding box center [141, 293] width 175 height 356
click at [72, 137] on icon "Buscar" at bounding box center [70, 137] width 11 height 11
click at [73, 169] on button "KYC" at bounding box center [136, 171] width 164 height 34
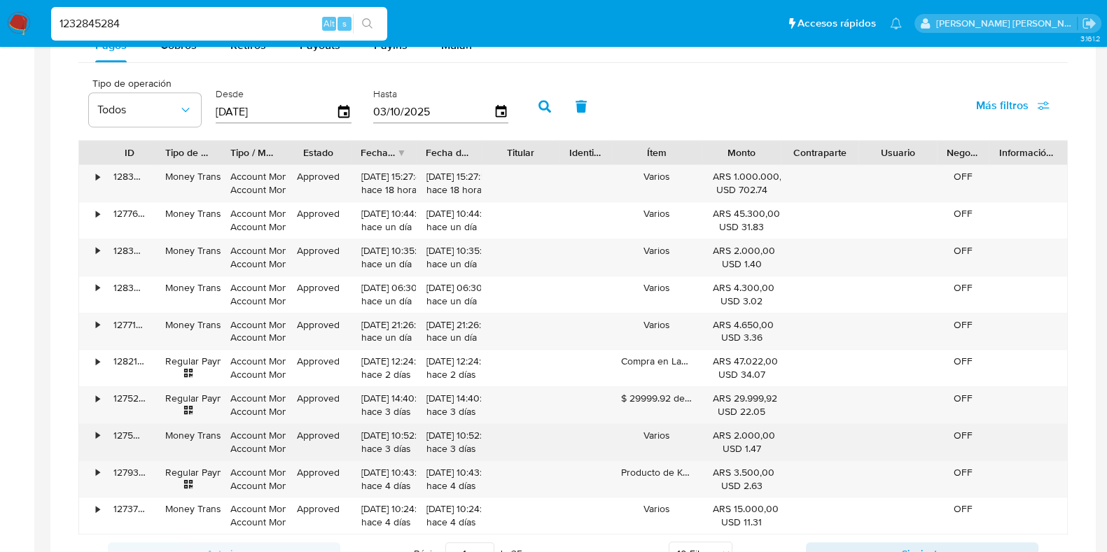
scroll to position [612, 0]
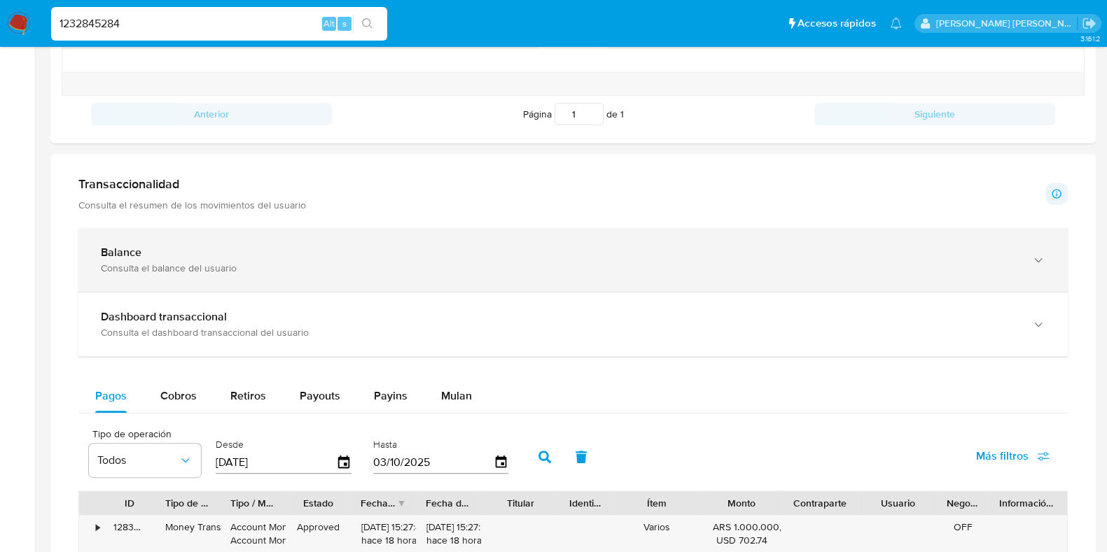
click at [248, 281] on div "Balance Consulta el balance del usuario" at bounding box center [572, 260] width 989 height 64
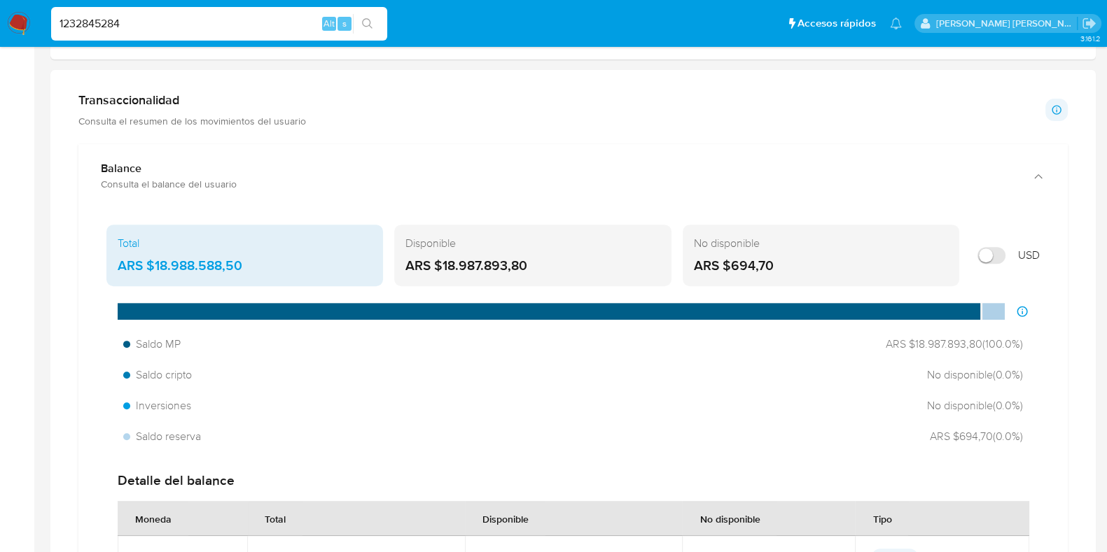
scroll to position [699, 0]
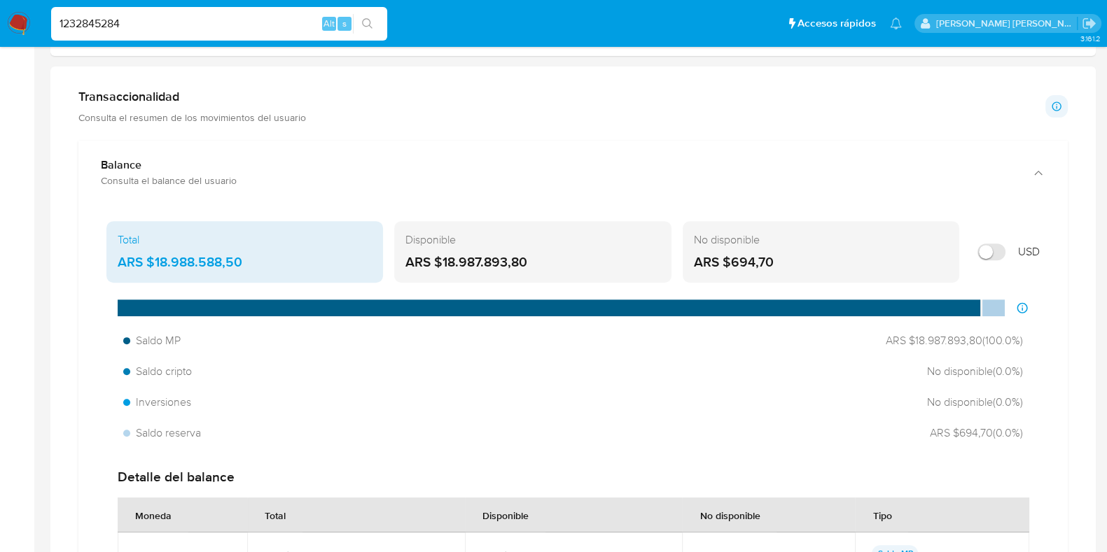
drag, startPoint x: 406, startPoint y: 261, endPoint x: 528, endPoint y: 265, distance: 122.5
click at [528, 265] on div "ARS $18.987.893,80" at bounding box center [532, 262] width 254 height 18
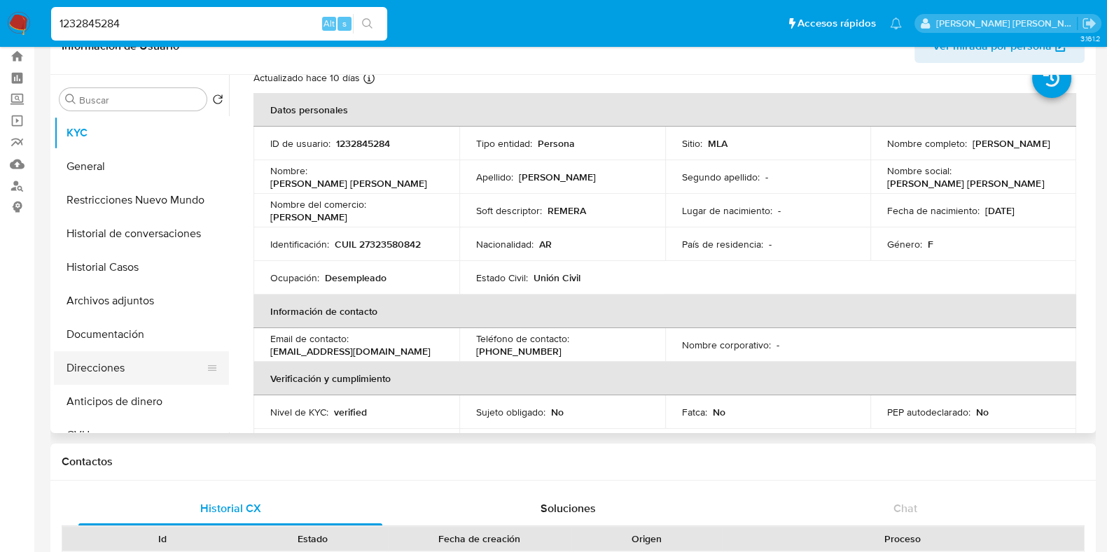
scroll to position [0, 0]
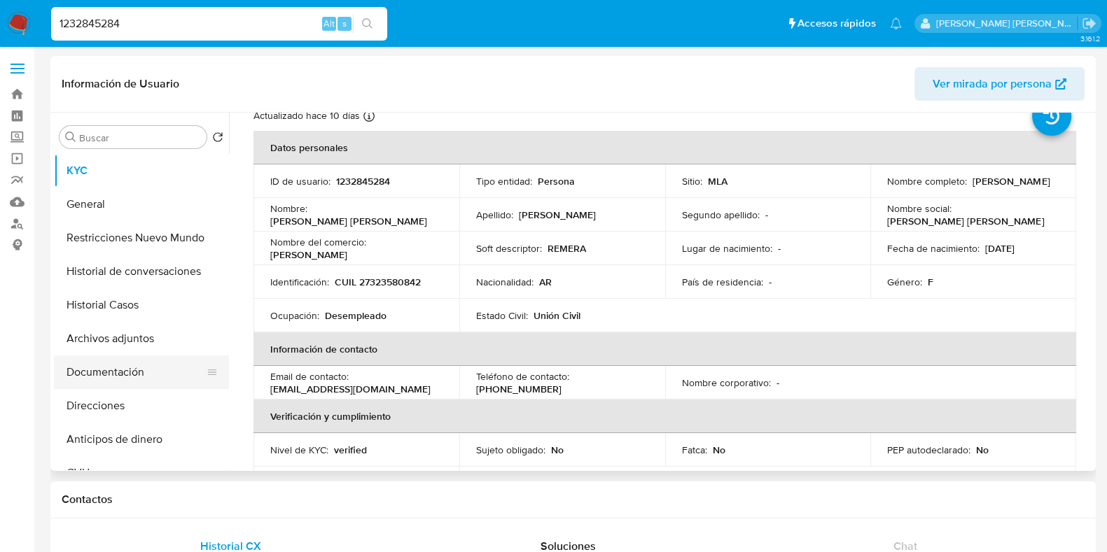
click at [139, 372] on button "Documentación" at bounding box center [136, 373] width 164 height 34
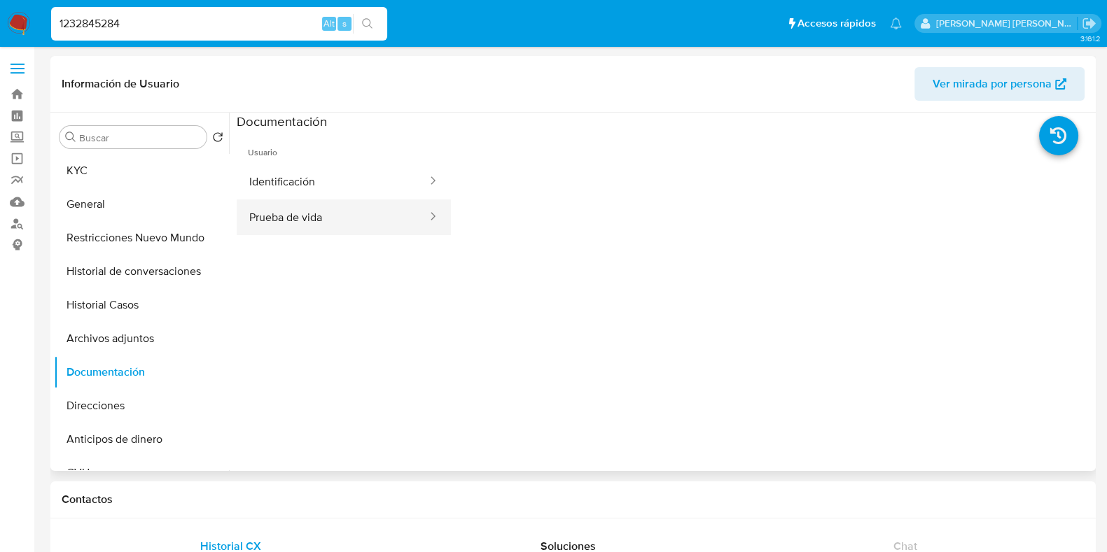
click at [294, 202] on button "Prueba de vida" at bounding box center [333, 217] width 192 height 36
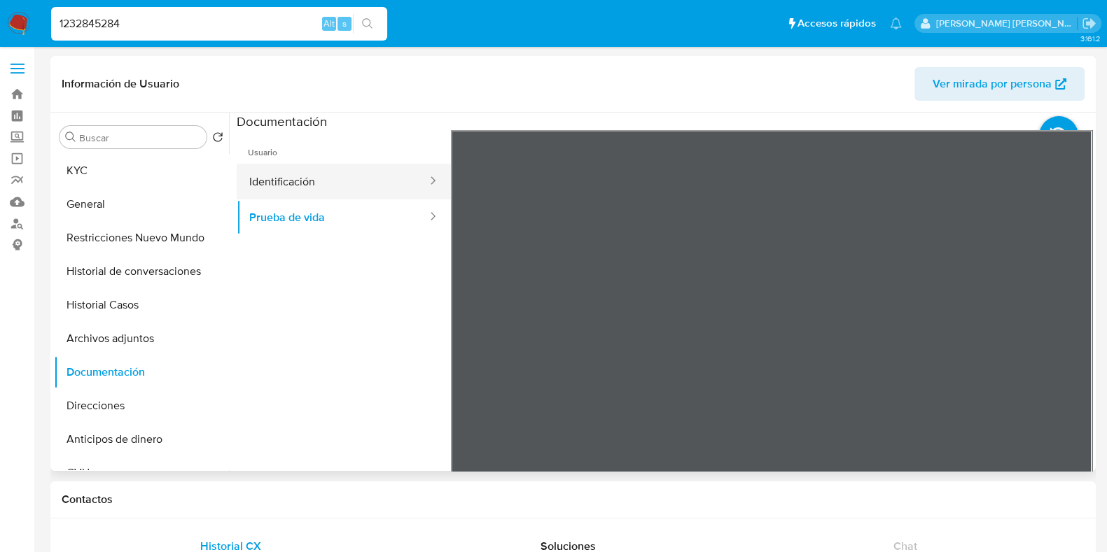
click at [294, 180] on button "Identificación" at bounding box center [333, 182] width 192 height 36
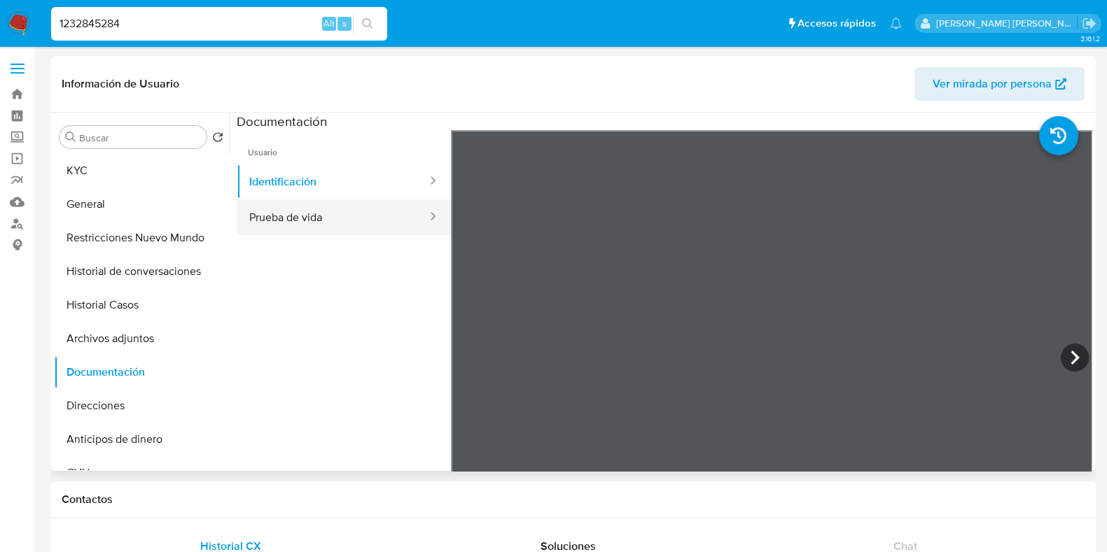
click at [283, 213] on button "Prueba de vida" at bounding box center [333, 217] width 192 height 36
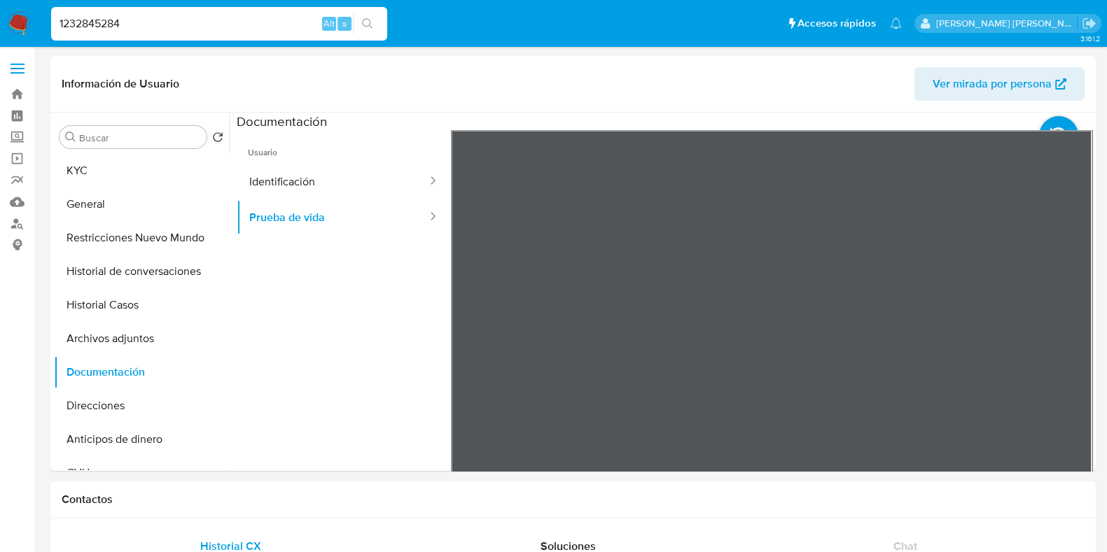
drag, startPoint x: 134, startPoint y: 17, endPoint x: 29, endPoint y: 12, distance: 105.8
click at [29, 12] on nav "Pausado Ver notificaciones 1232845284 Alt s Accesos rápidos Presiona las siguie…" at bounding box center [553, 23] width 1107 height 47
paste input "2579364003"
type input "2579364003"
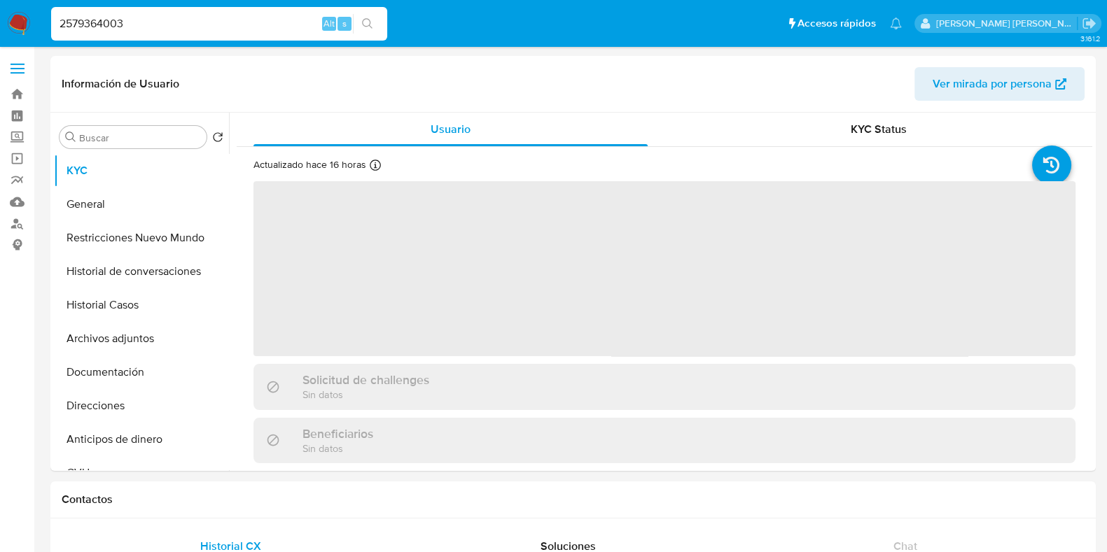
select select "10"
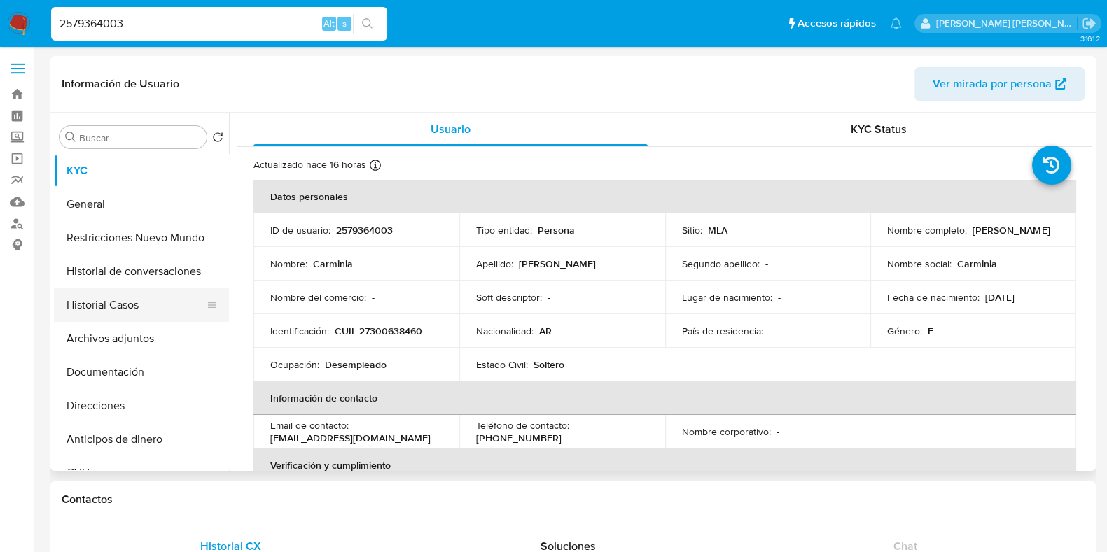
click at [127, 311] on button "Historial Casos" at bounding box center [136, 305] width 164 height 34
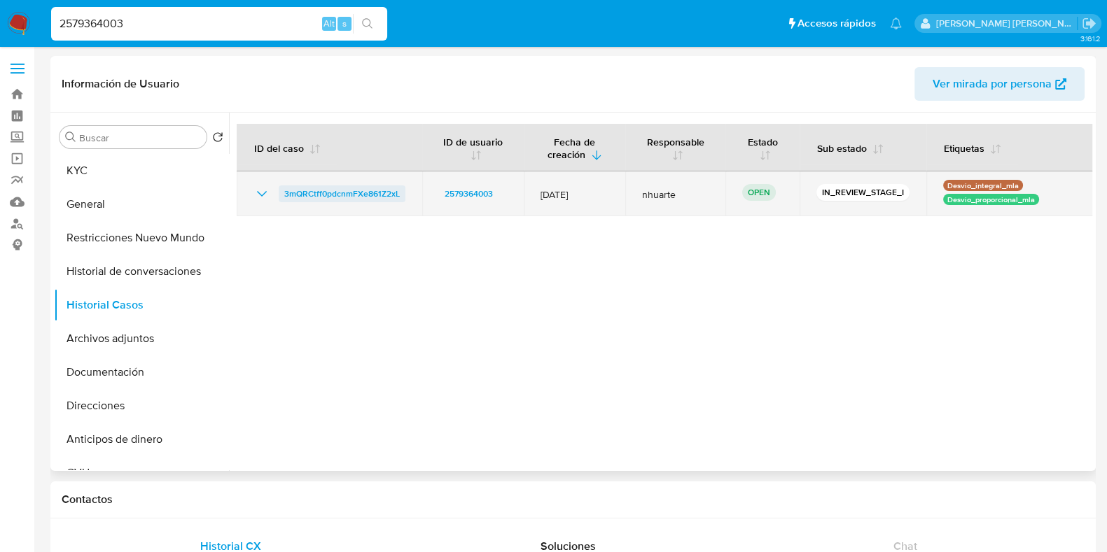
click at [371, 191] on span "3mQRCtff0pdcnmFXe861Z2xL" at bounding box center [341, 193] width 115 height 17
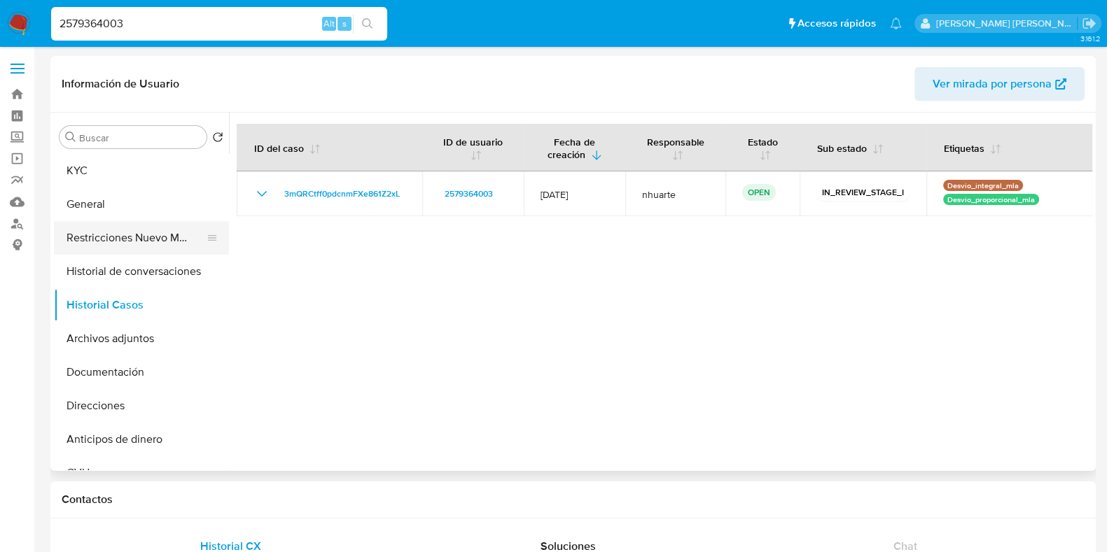
click at [143, 236] on button "Restricciones Nuevo Mundo" at bounding box center [136, 238] width 164 height 34
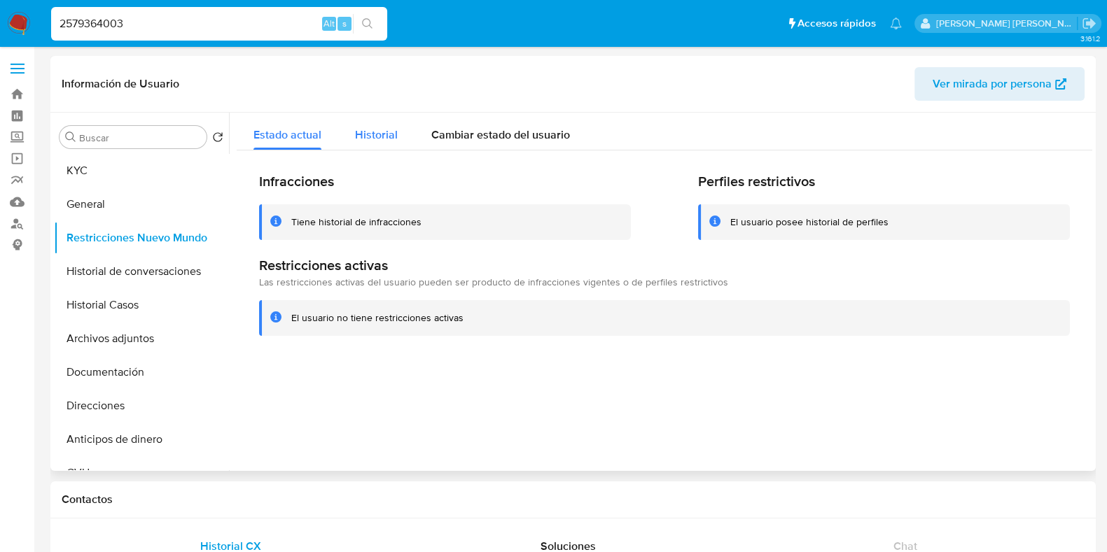
click at [358, 139] on span "Historial" at bounding box center [376, 135] width 43 height 16
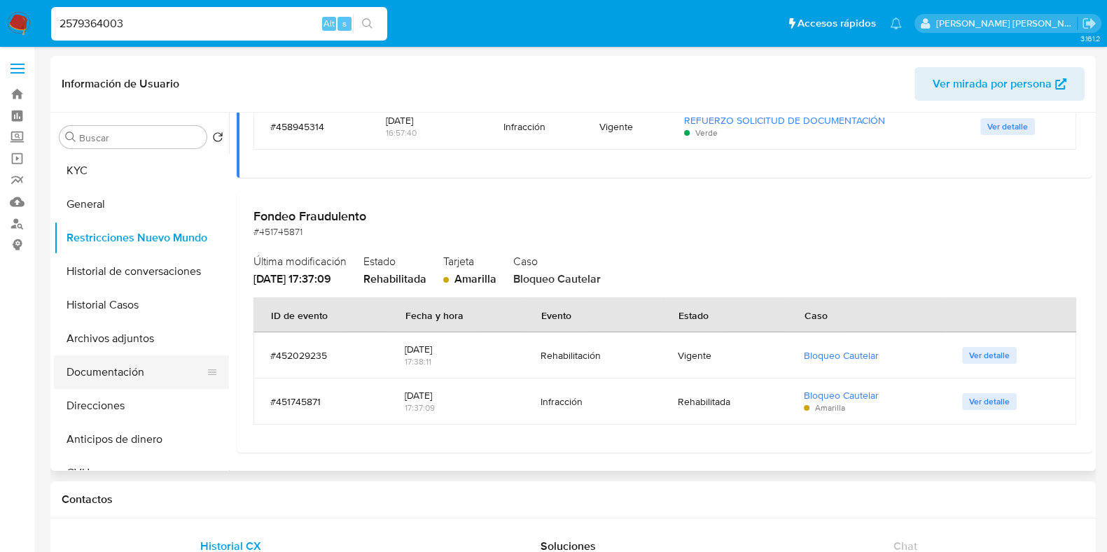
click at [150, 377] on button "Documentación" at bounding box center [136, 373] width 164 height 34
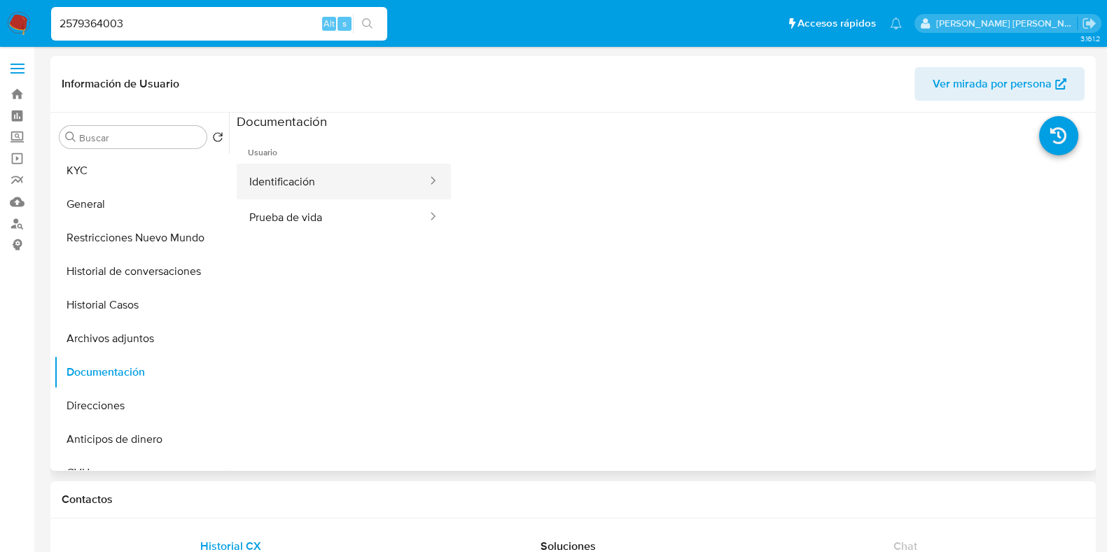
click at [336, 173] on button "Identificación" at bounding box center [333, 182] width 192 height 36
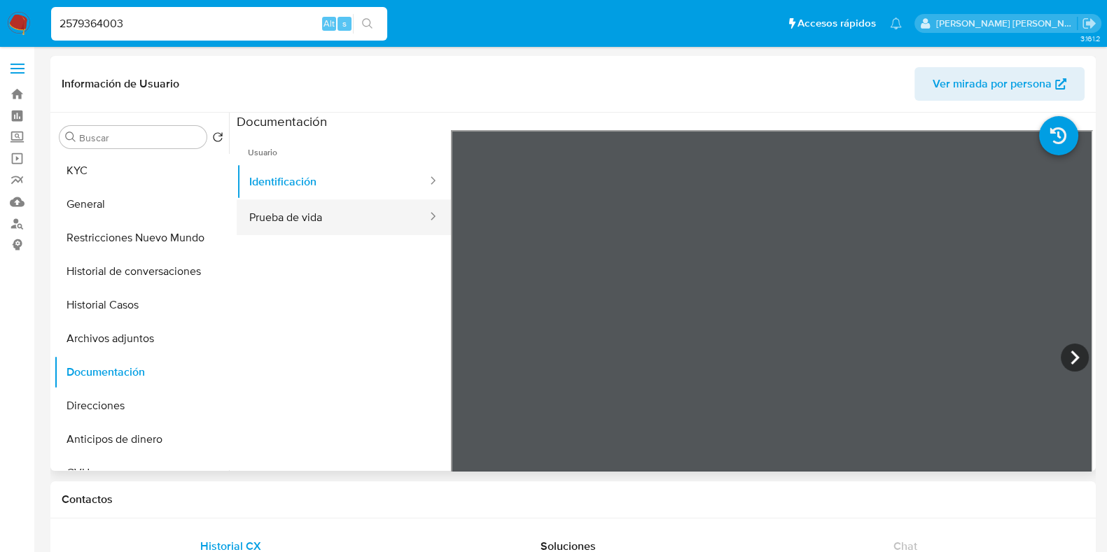
click at [373, 215] on button "Prueba de vida" at bounding box center [333, 217] width 192 height 36
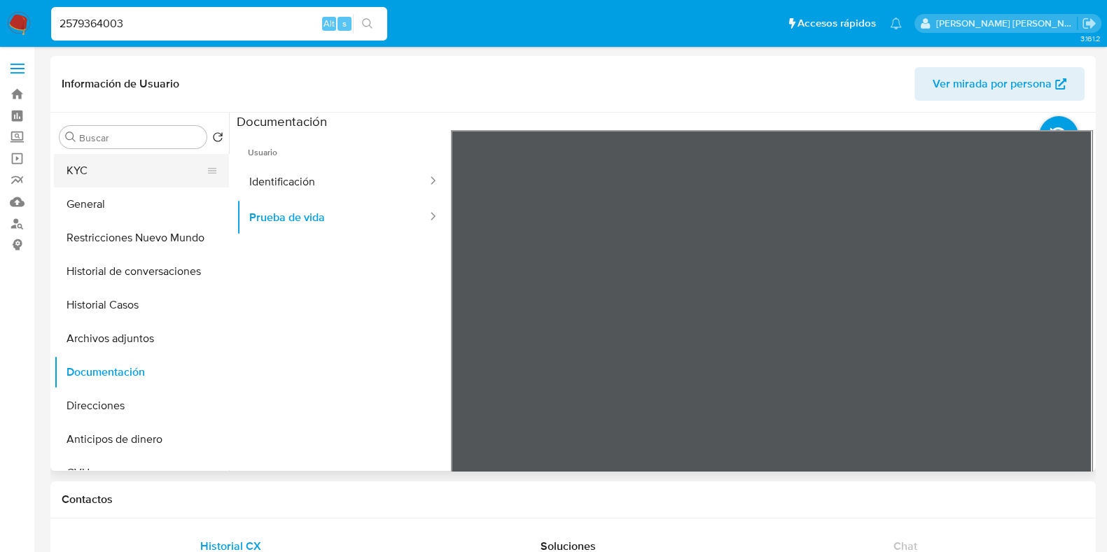
click at [98, 162] on button "KYC" at bounding box center [136, 171] width 164 height 34
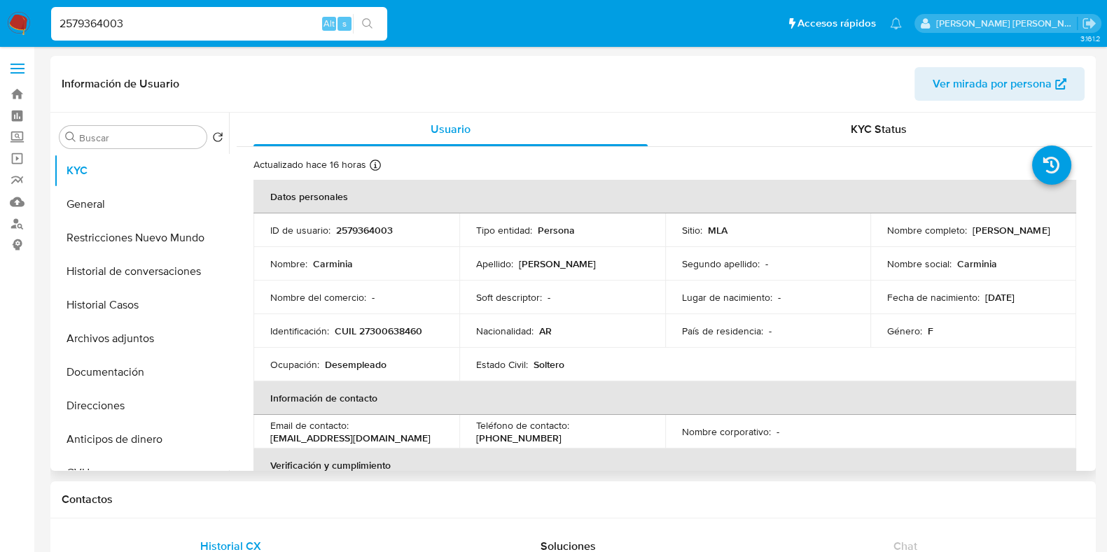
click at [405, 327] on p "CUIL 27300638460" at bounding box center [378, 331] width 87 height 13
copy p "27300638460"
click at [364, 224] on p "2579364003" at bounding box center [364, 230] width 57 height 13
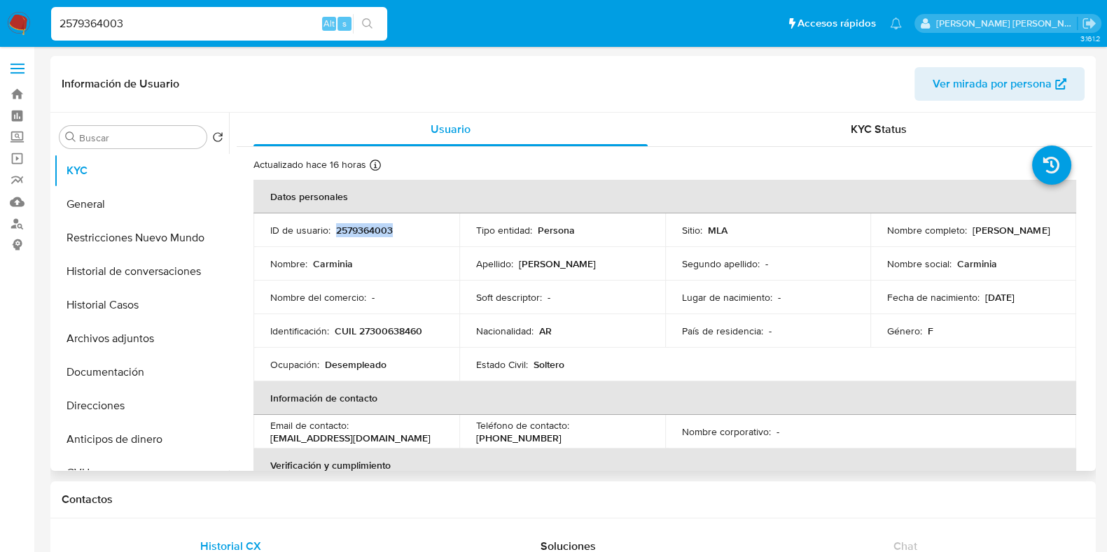
copy p "2579364003"
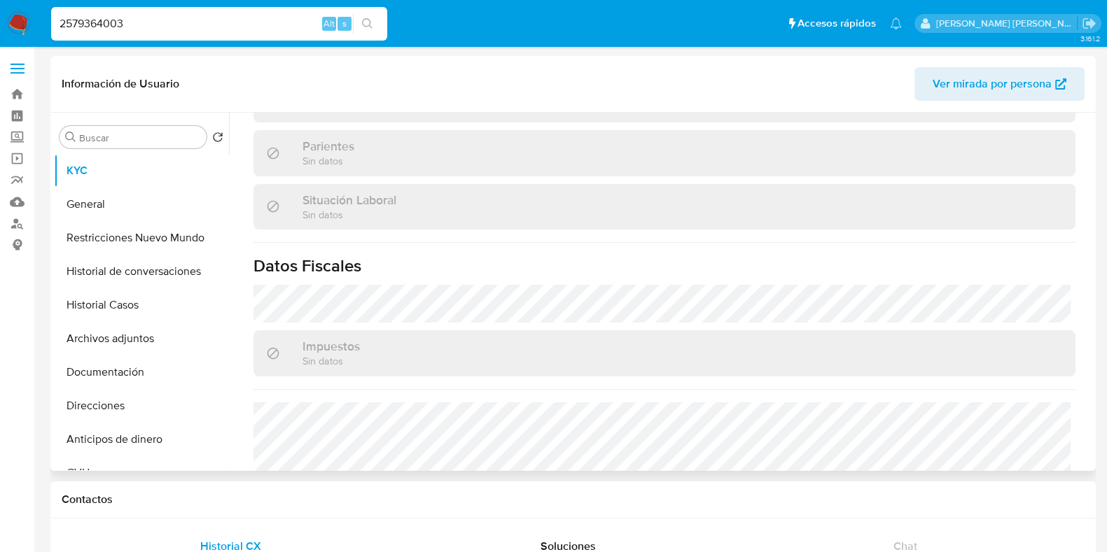
scroll to position [753, 0]
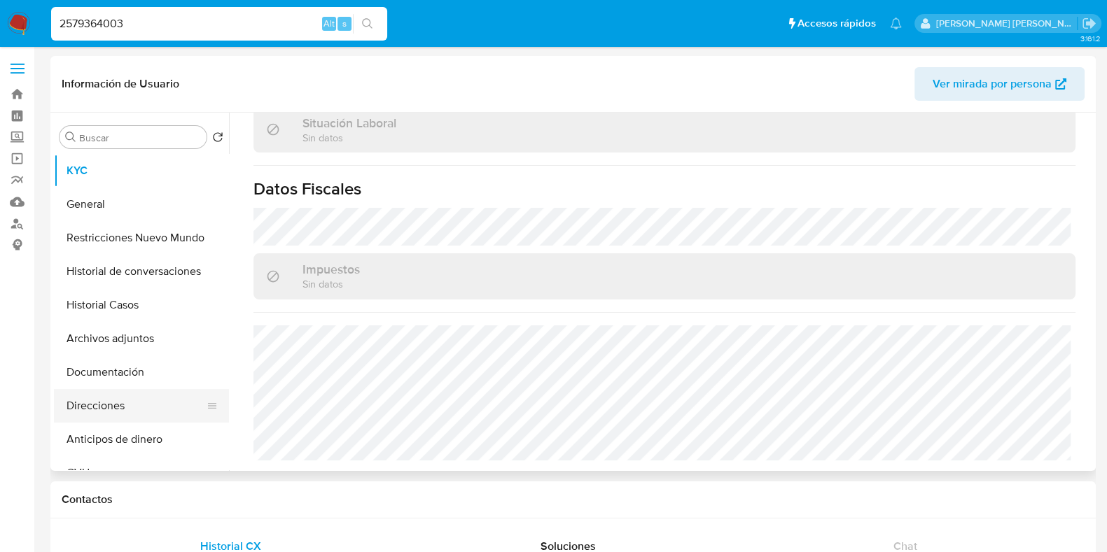
click at [119, 413] on button "Direcciones" at bounding box center [136, 406] width 164 height 34
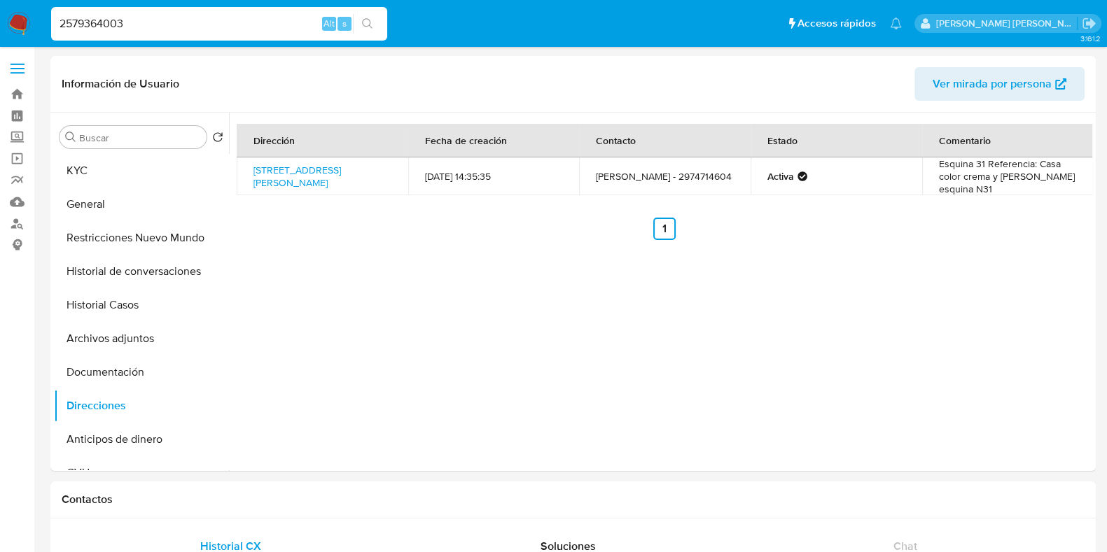
drag, startPoint x: 134, startPoint y: 19, endPoint x: 37, endPoint y: 29, distance: 97.9
click at [38, 29] on nav "Pausado Ver notificaciones 2579364003 Alt s Accesos rápidos Presiona las siguie…" at bounding box center [553, 23] width 1107 height 47
paste input "444140020"
type input "444140020"
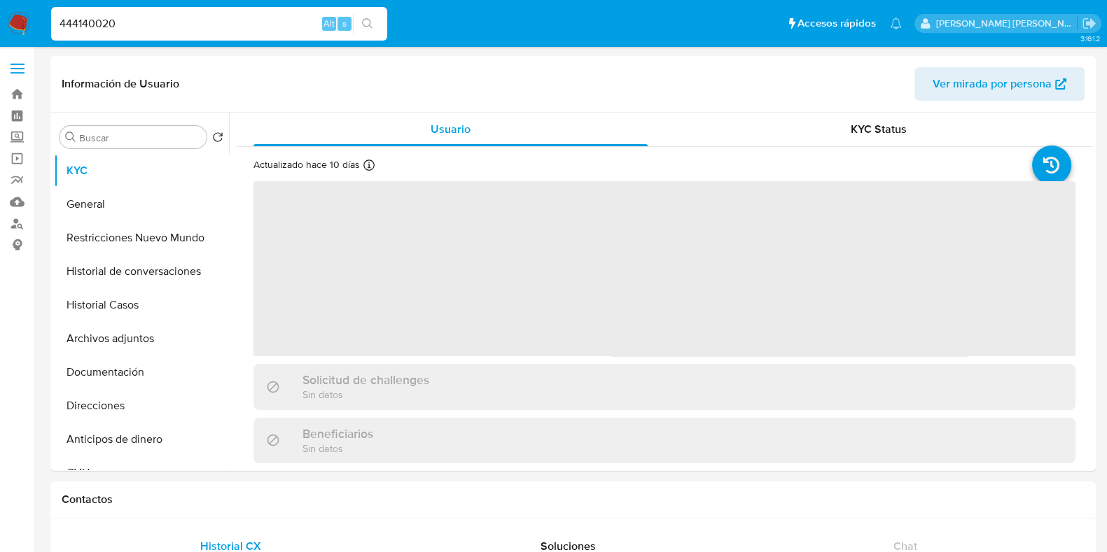
select select "10"
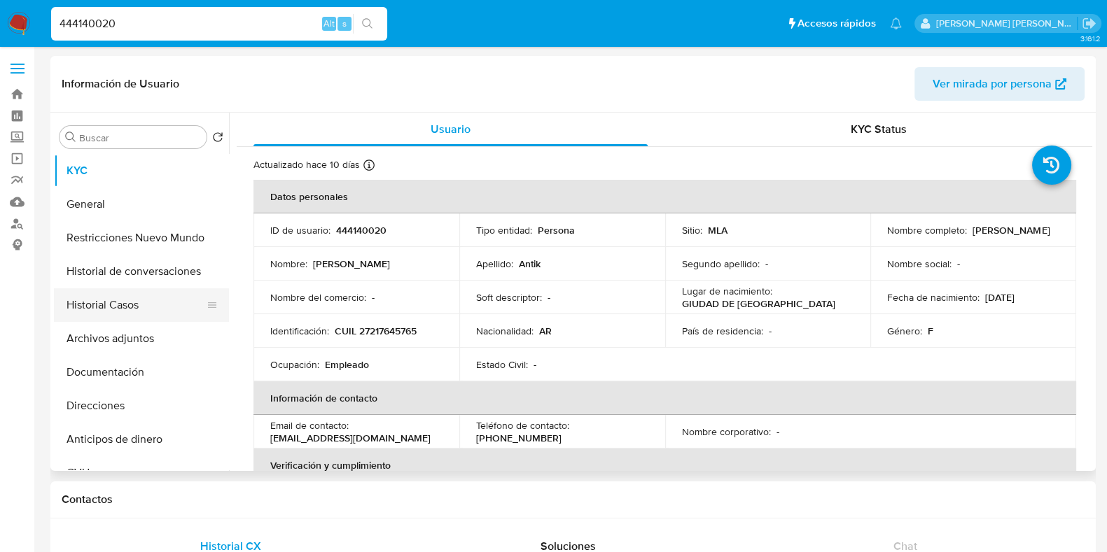
click at [133, 304] on button "Historial Casos" at bounding box center [136, 305] width 164 height 34
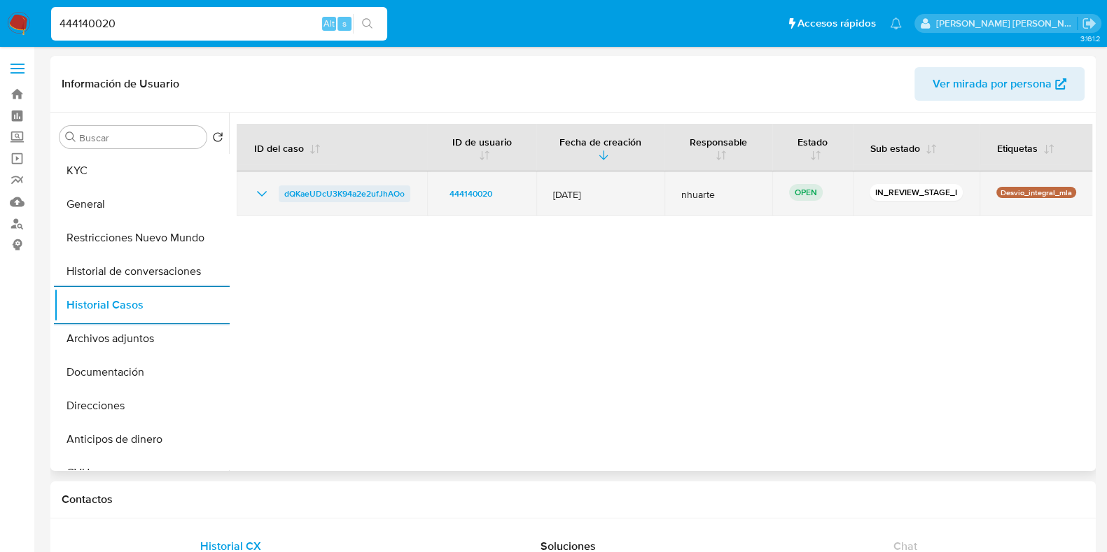
click at [370, 197] on span "dQKaeUDcU3K94a2e2ufJhAOo" at bounding box center [344, 193] width 120 height 17
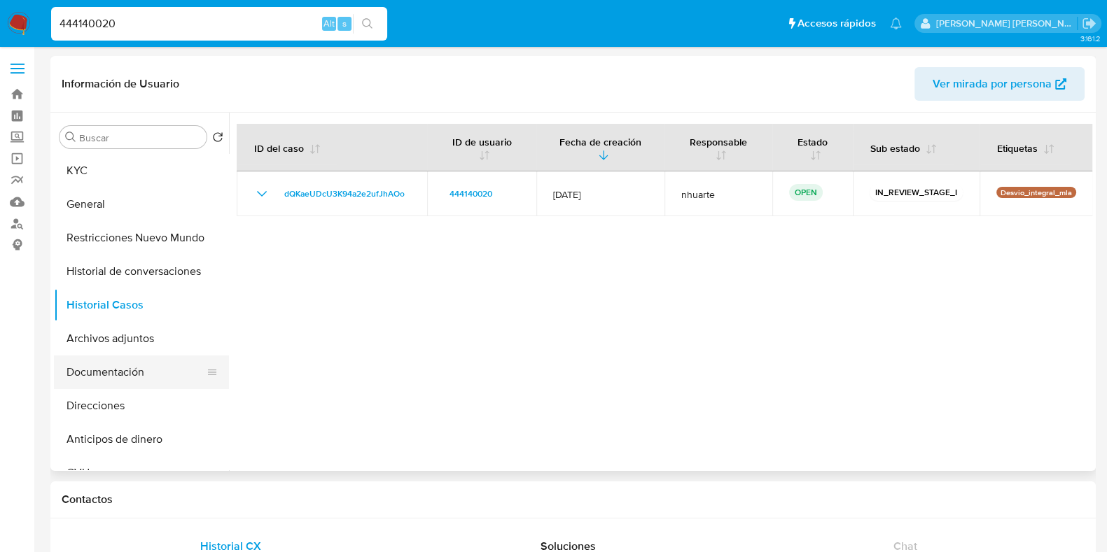
click at [102, 372] on button "Documentación" at bounding box center [136, 373] width 164 height 34
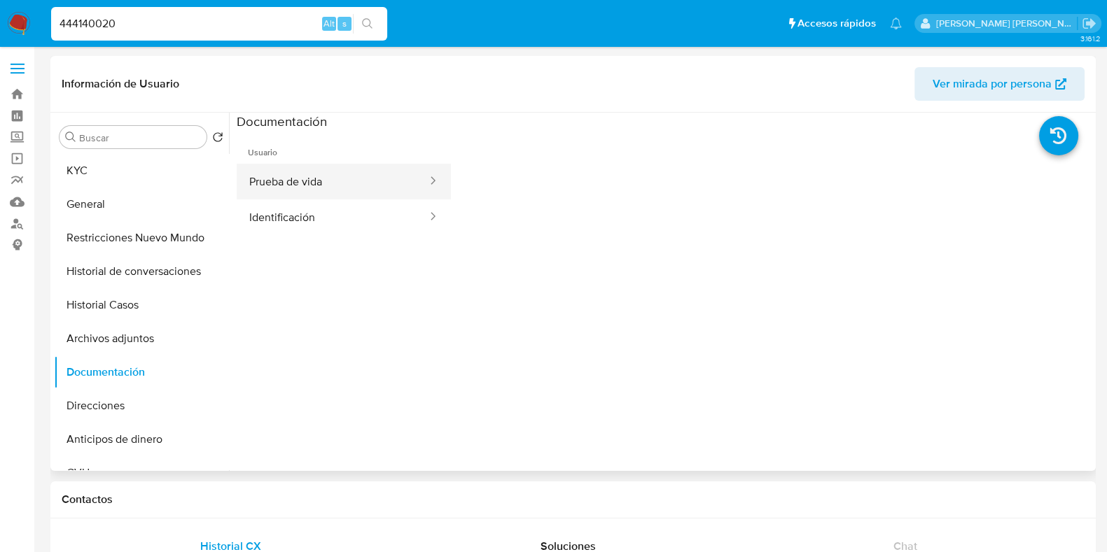
click at [293, 193] on button "Prueba de vida" at bounding box center [333, 182] width 192 height 36
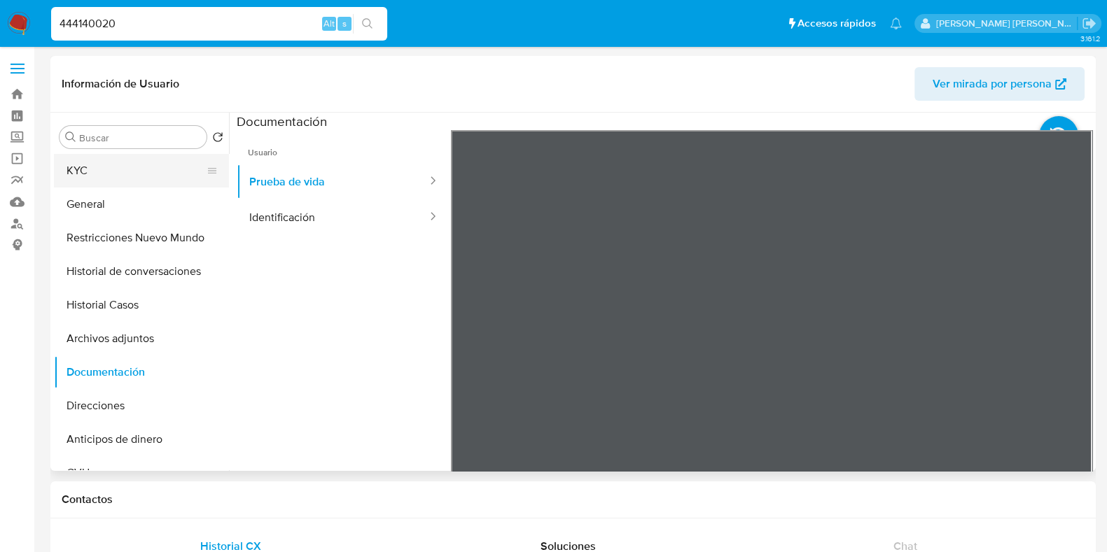
click at [91, 165] on button "KYC" at bounding box center [136, 171] width 164 height 34
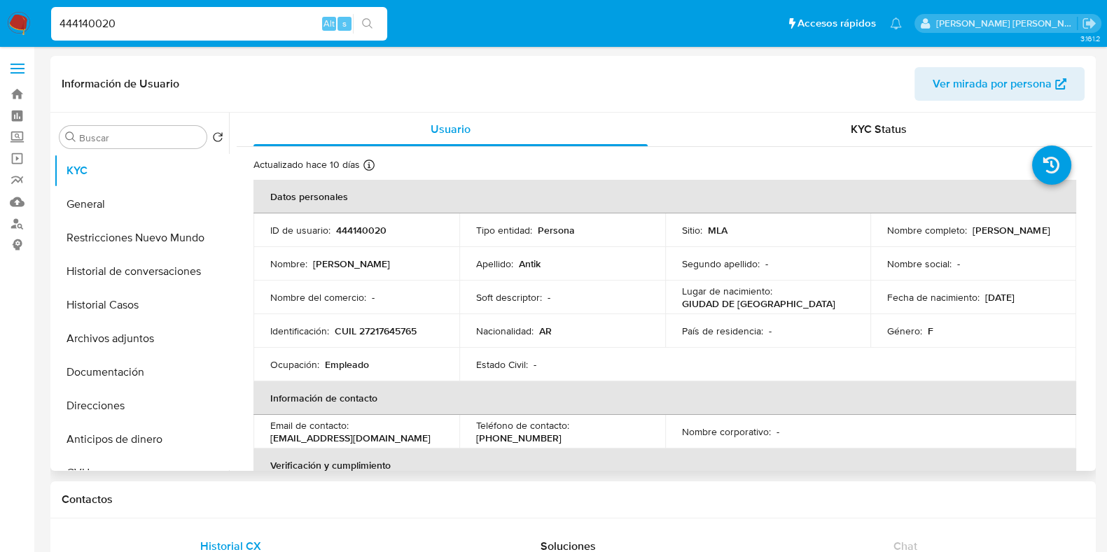
click at [371, 326] on p "CUIL 27217645765" at bounding box center [376, 331] width 82 height 13
copy p "27217645765"
click at [365, 225] on p "444140020" at bounding box center [361, 230] width 50 height 13
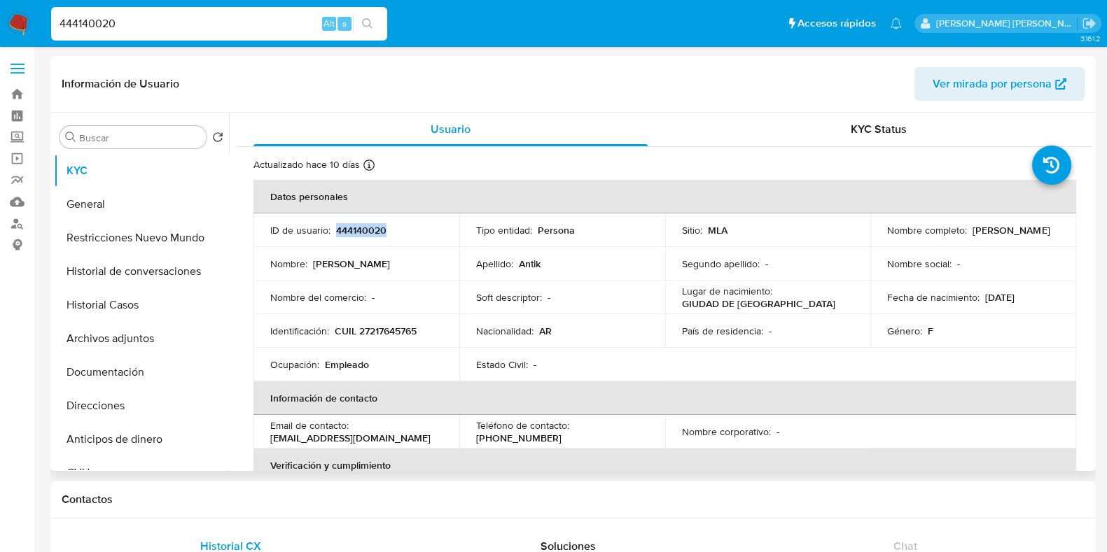
copy p "444140020"
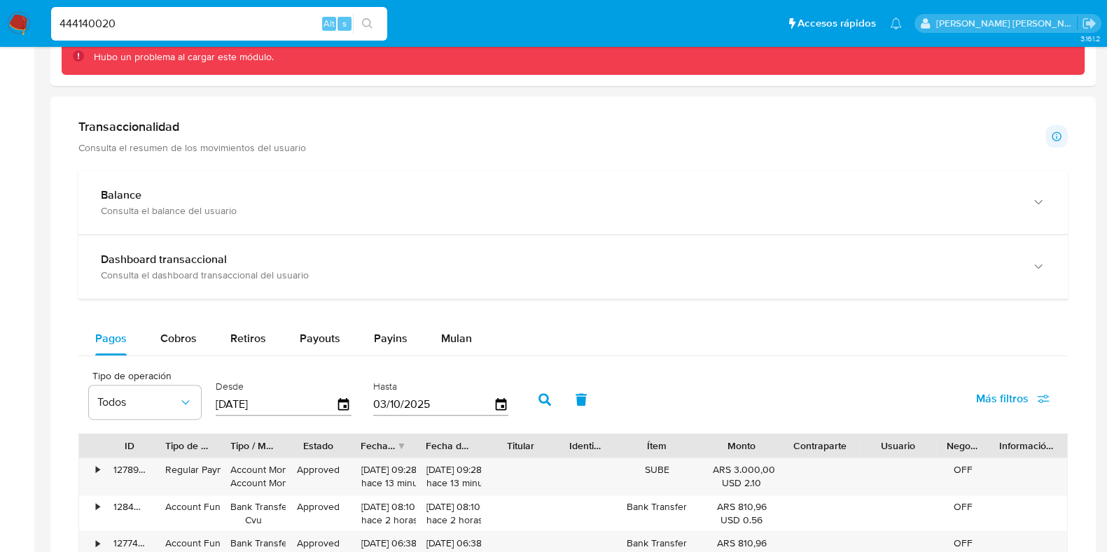
scroll to position [349, 0]
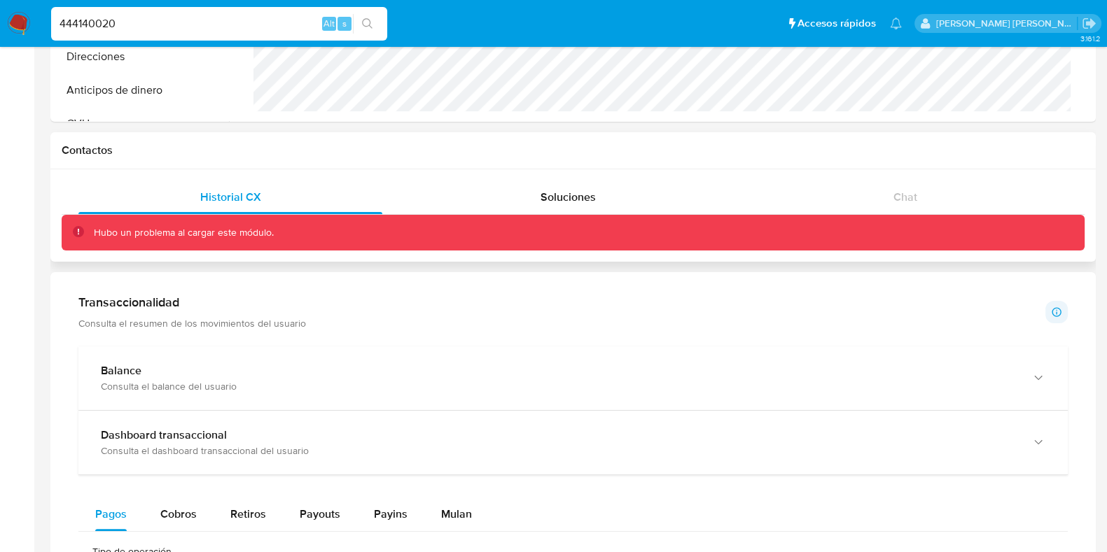
click at [488, 232] on div "Hubo un problema al cargar este módulo." at bounding box center [583, 232] width 979 height 13
click at [560, 189] on span "Soluciones" at bounding box center [567, 197] width 55 height 16
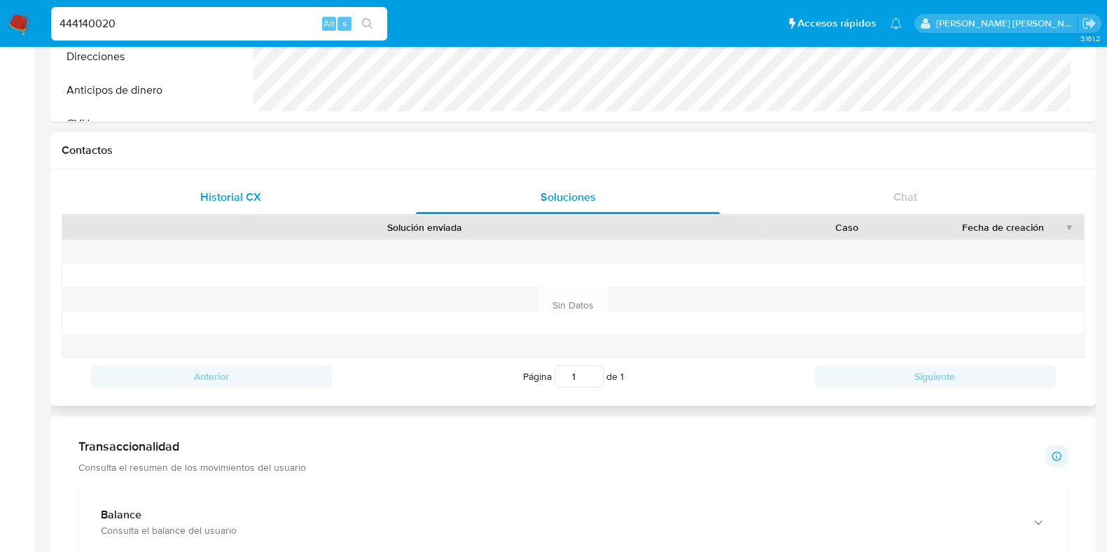
click at [217, 193] on span "Historial CX" at bounding box center [230, 197] width 61 height 16
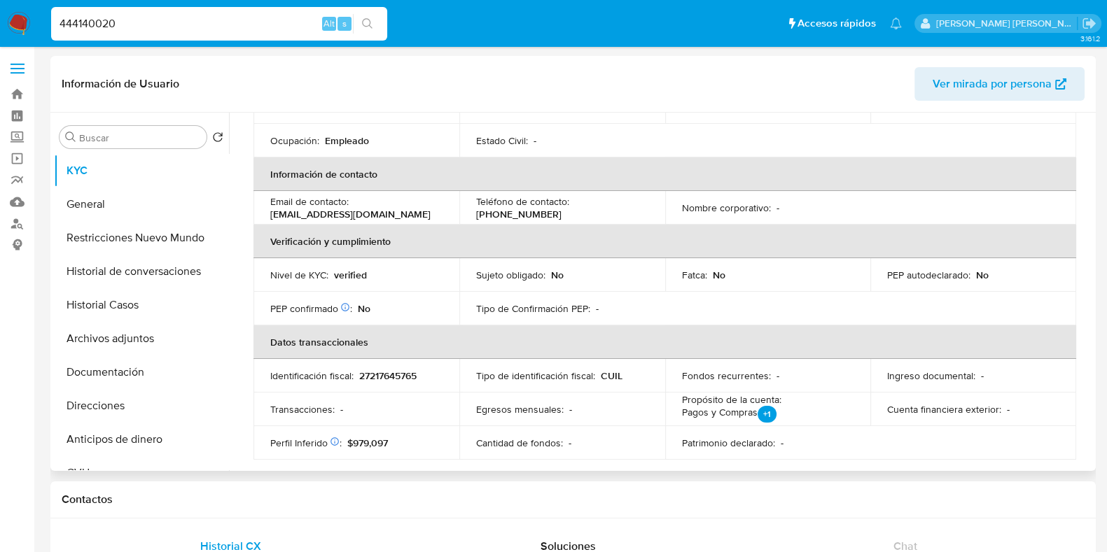
scroll to position [0, 0]
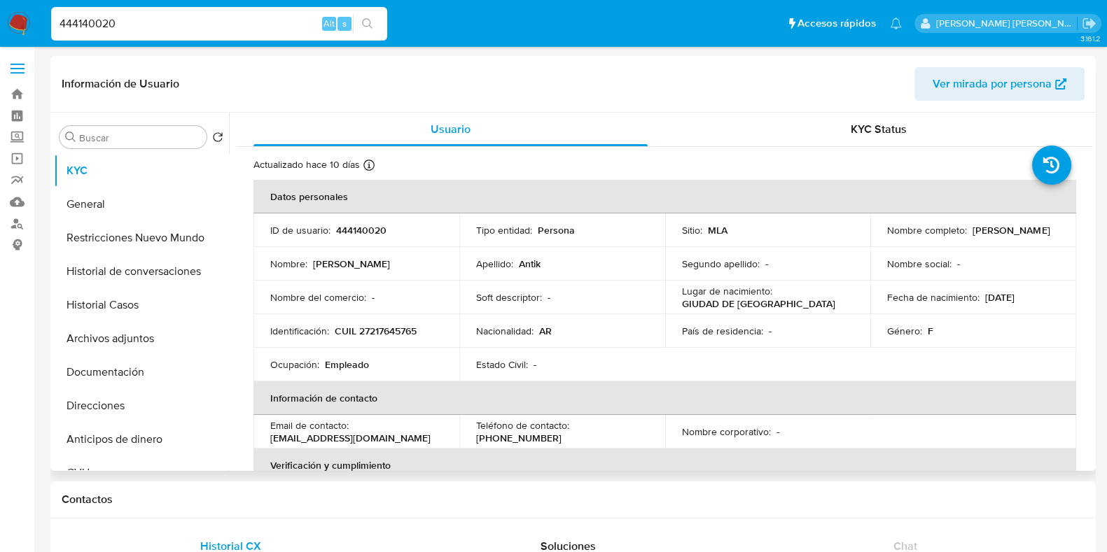
drag, startPoint x: 885, startPoint y: 236, endPoint x: 980, endPoint y: 242, distance: 95.4
click at [980, 237] on div "Nombre completo : Mariana Rosa Antik" at bounding box center [973, 230] width 172 height 13
copy p "Mariana Rosa Antik"
drag, startPoint x: 132, startPoint y: 22, endPoint x: 42, endPoint y: 17, distance: 90.4
click at [42, 17] on nav "Pausado Ver notificaciones 444140020 Alt s Accesos rápidos Presiona las siguien…" at bounding box center [553, 23] width 1107 height 47
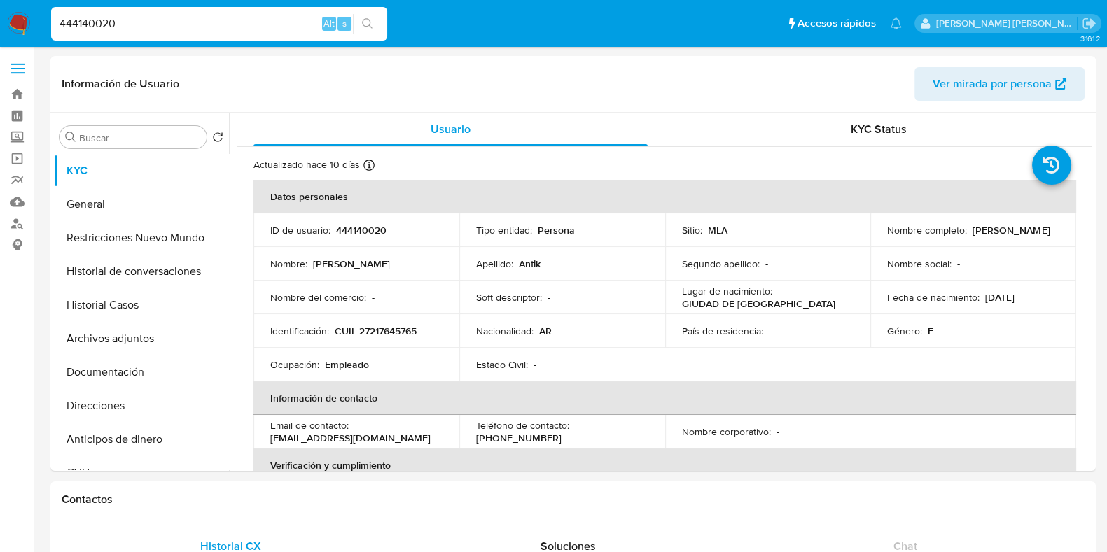
paste input "2625893434"
type input "2625893434"
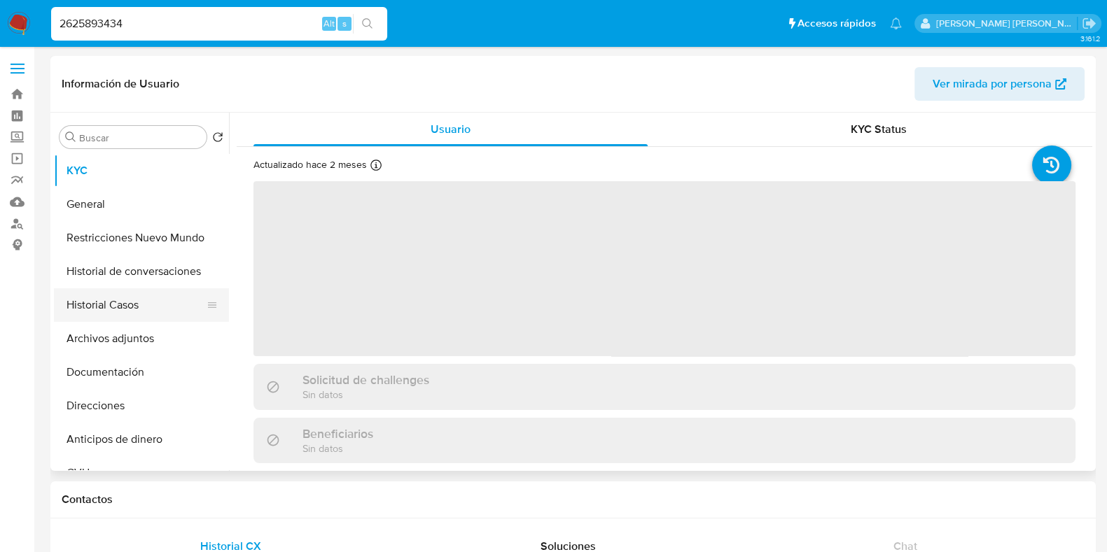
select select "10"
click at [122, 304] on button "Historial Casos" at bounding box center [136, 305] width 164 height 34
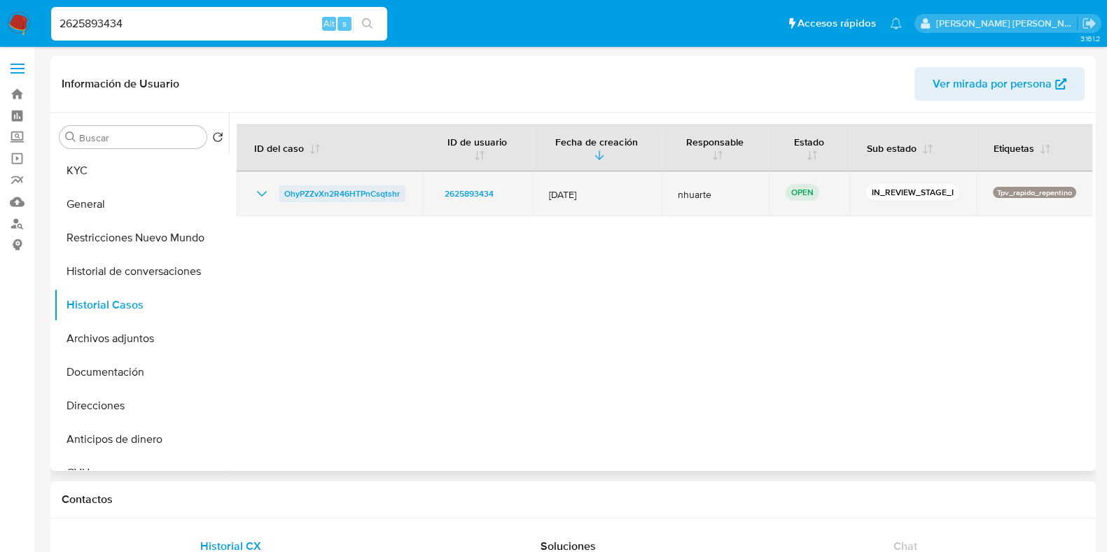
click at [314, 190] on span "OhyPZZvXn2R46HTPnCsqtshr" at bounding box center [341, 193] width 115 height 17
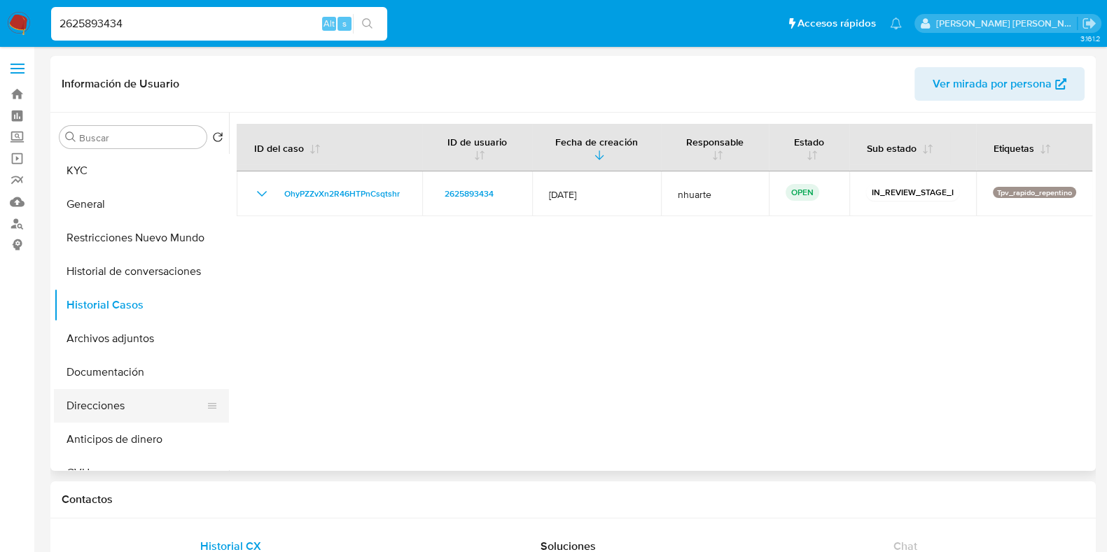
click at [99, 407] on button "Direcciones" at bounding box center [136, 406] width 164 height 34
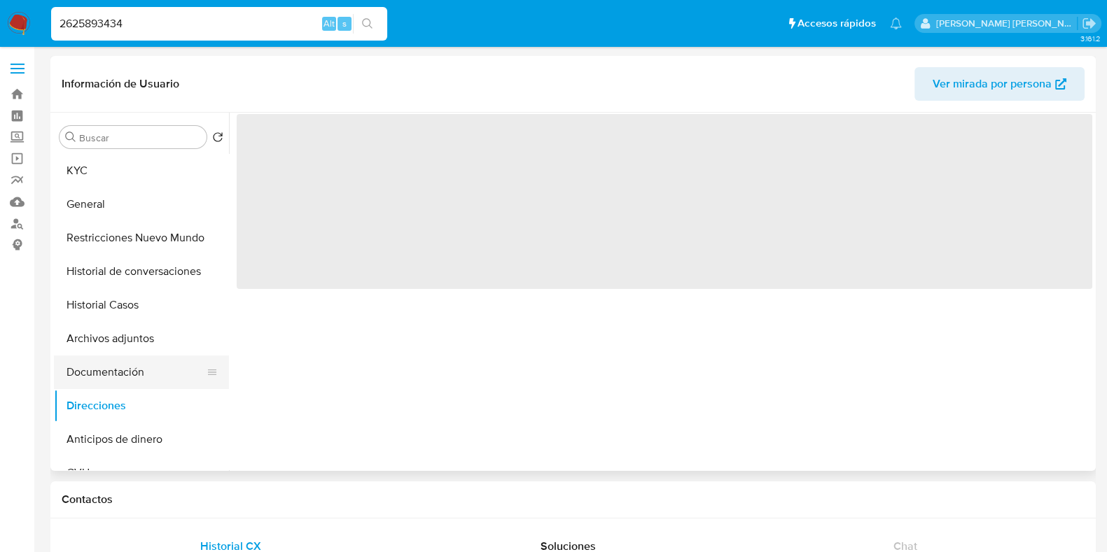
click at [111, 378] on button "Documentación" at bounding box center [136, 373] width 164 height 34
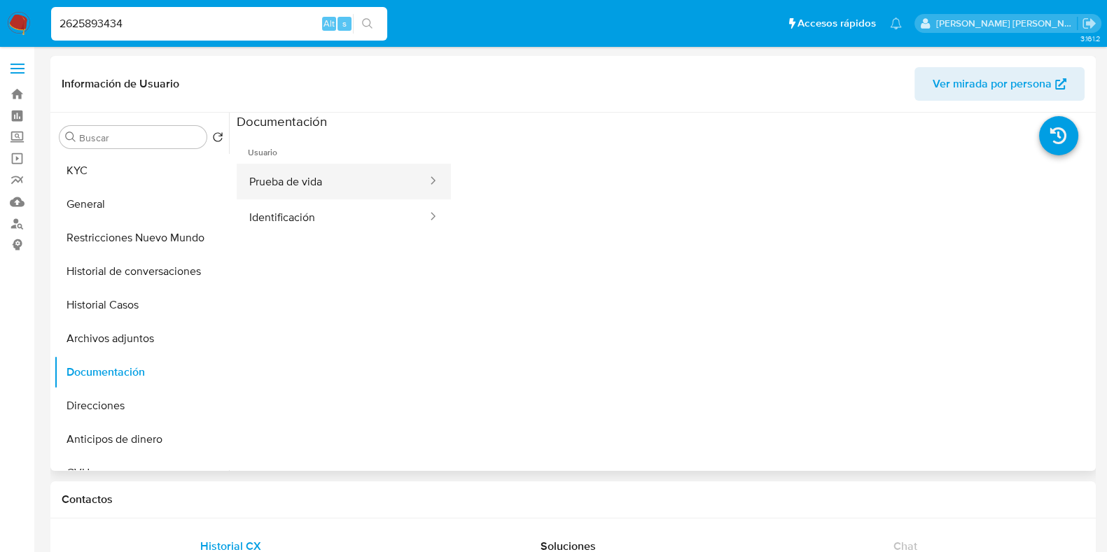
click at [290, 179] on button "Prueba de vida" at bounding box center [333, 182] width 192 height 36
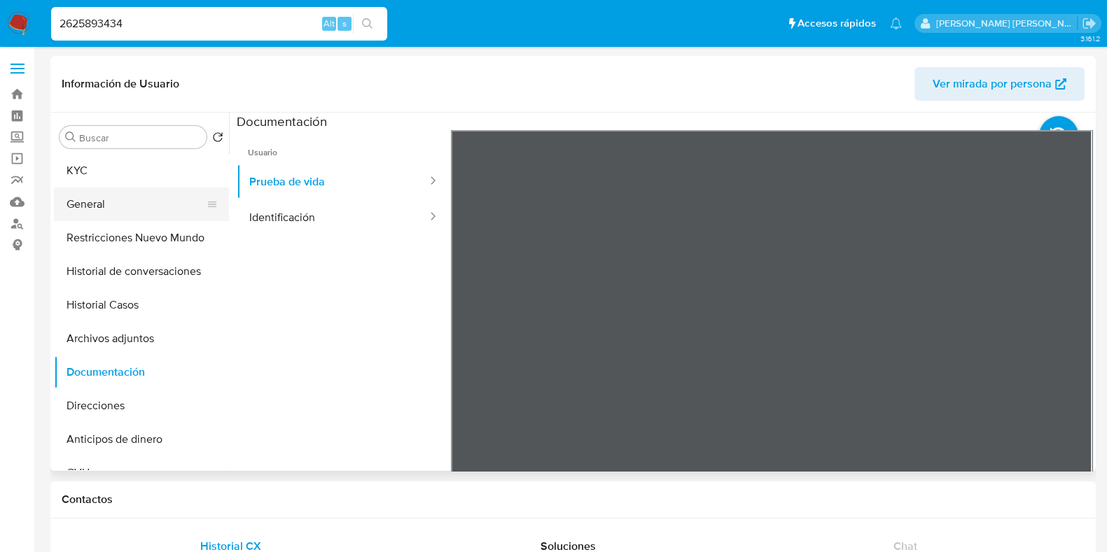
click at [140, 197] on button "General" at bounding box center [136, 205] width 164 height 34
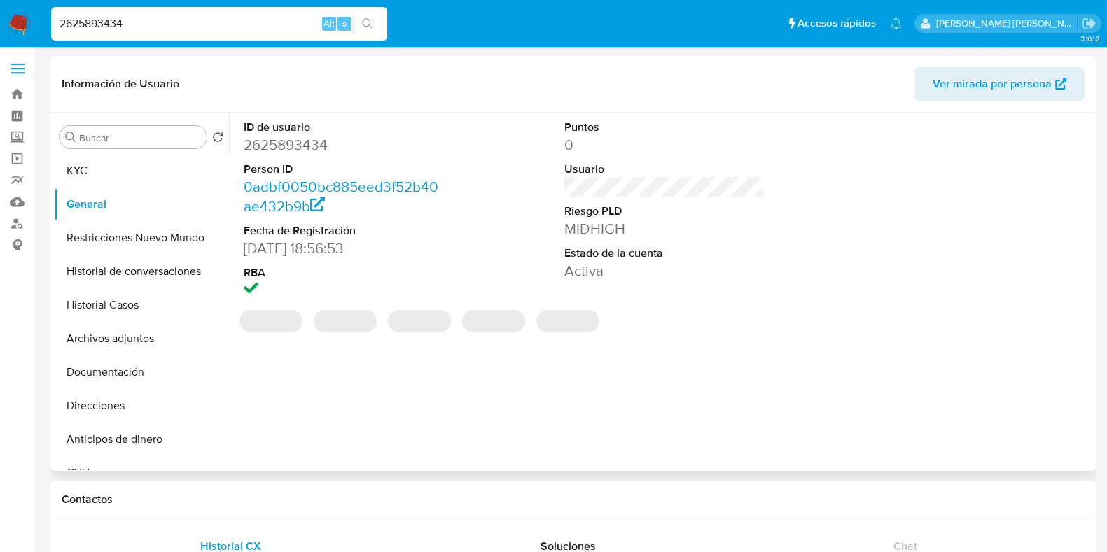
click at [308, 138] on dd "2625893434" at bounding box center [344, 145] width 200 height 20
copy dd "2625893434"
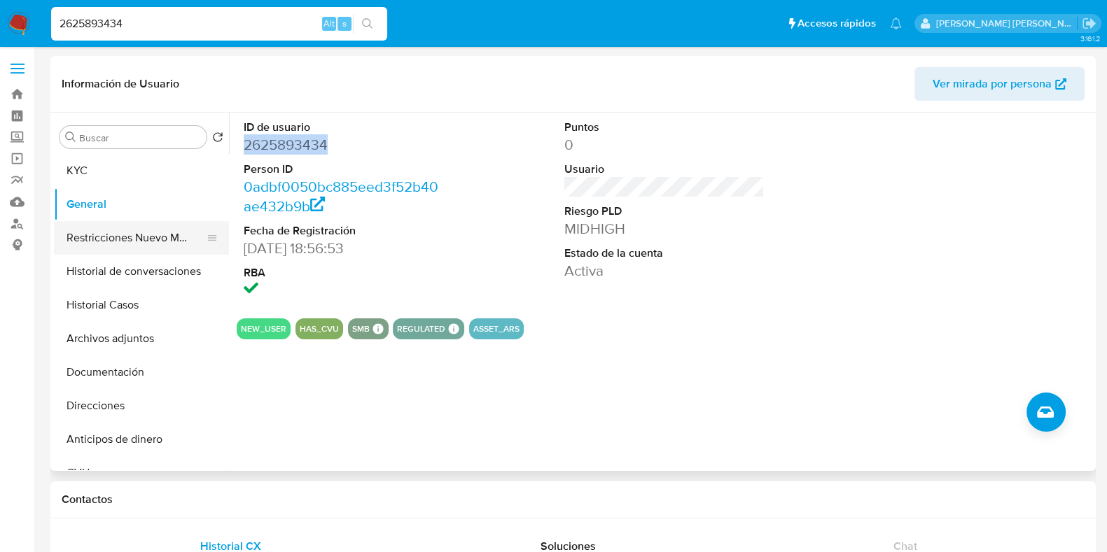
click at [122, 231] on button "Restricciones Nuevo Mundo" at bounding box center [136, 238] width 164 height 34
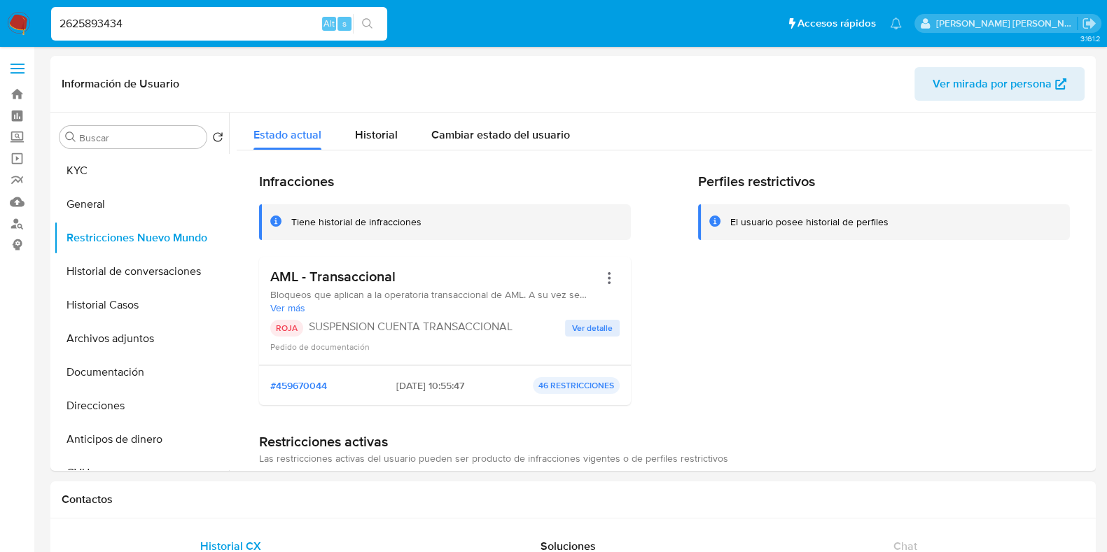
drag, startPoint x: 145, startPoint y: 22, endPoint x: 36, endPoint y: 29, distance: 108.7
click at [36, 29] on nav "Pausado Ver notificaciones 2625893434 Alt s Accesos rápidos Presiona las siguie…" at bounding box center [553, 23] width 1107 height 47
paste input "540085375"
type input "540085375"
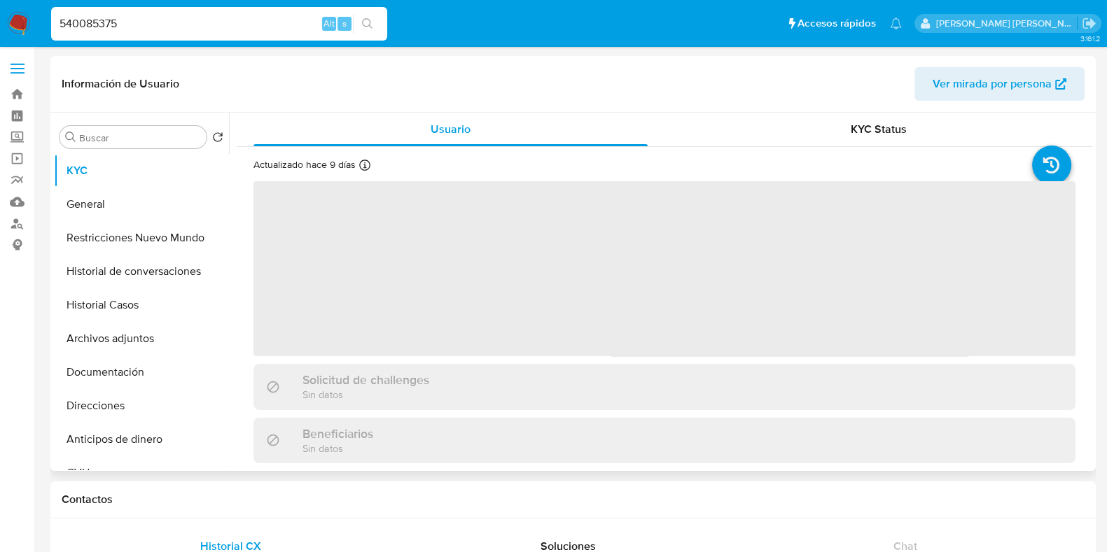
select select "10"
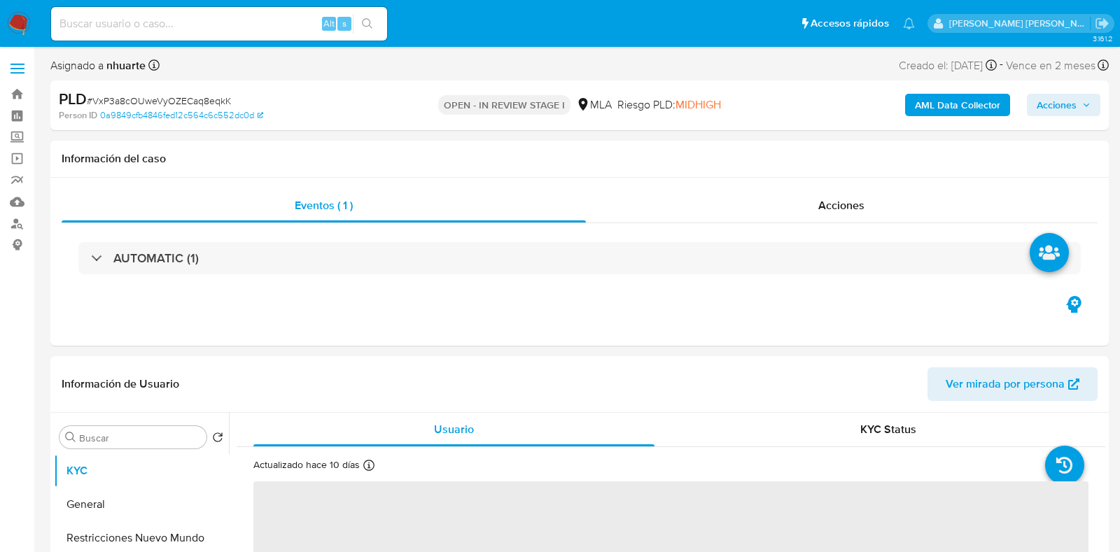
select select "10"
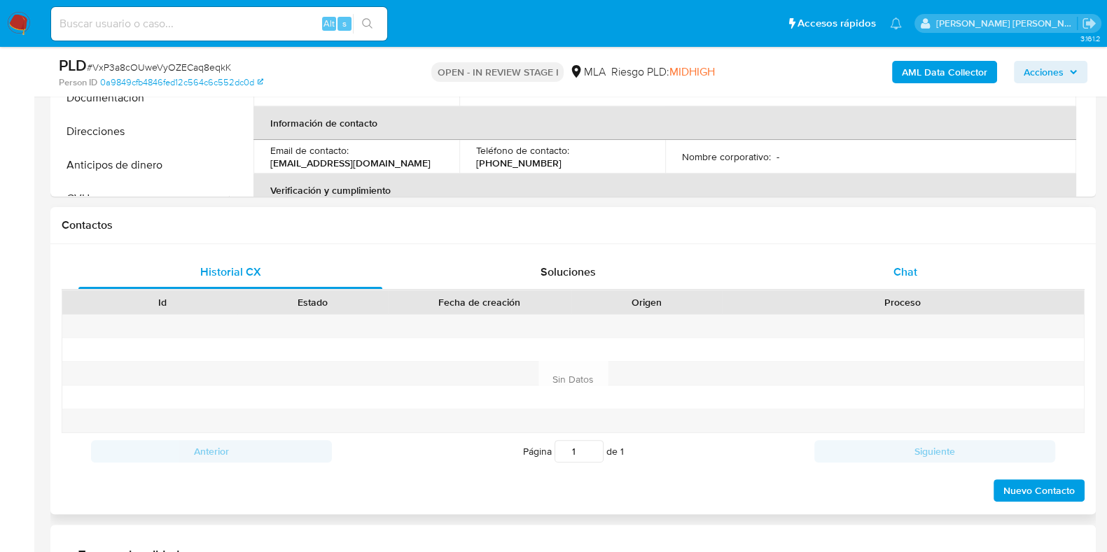
click at [906, 283] on div "Chat" at bounding box center [905, 272] width 304 height 34
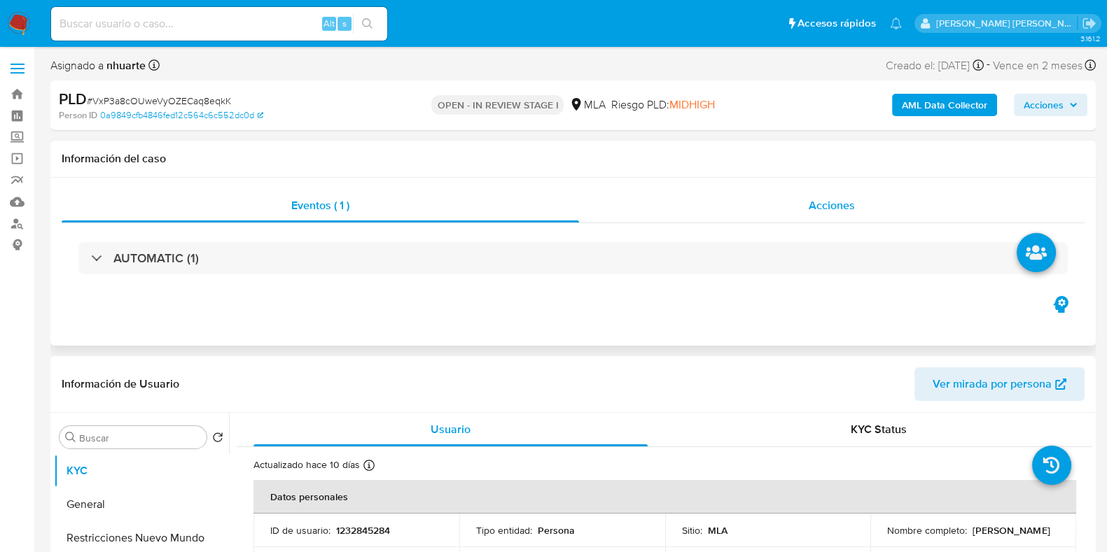
click at [806, 194] on div "Acciones" at bounding box center [831, 206] width 505 height 34
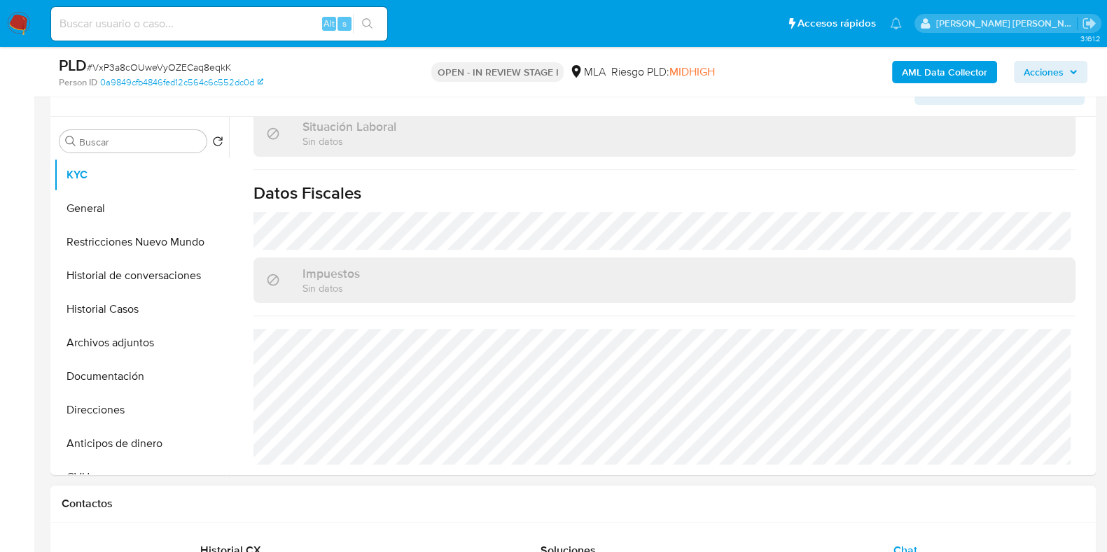
scroll to position [699, 0]
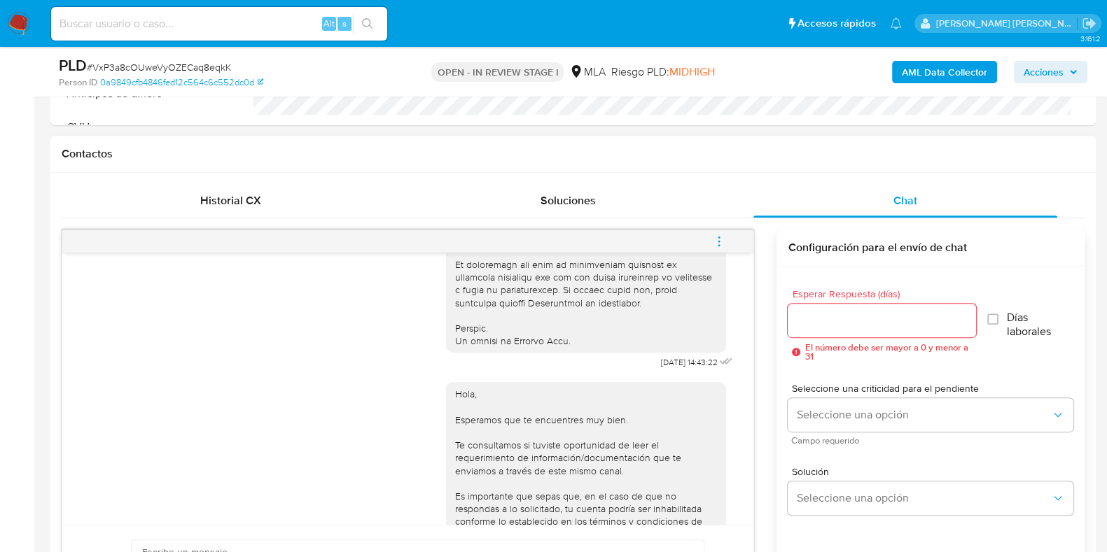
click at [710, 239] on button "menu-action" at bounding box center [719, 242] width 46 height 34
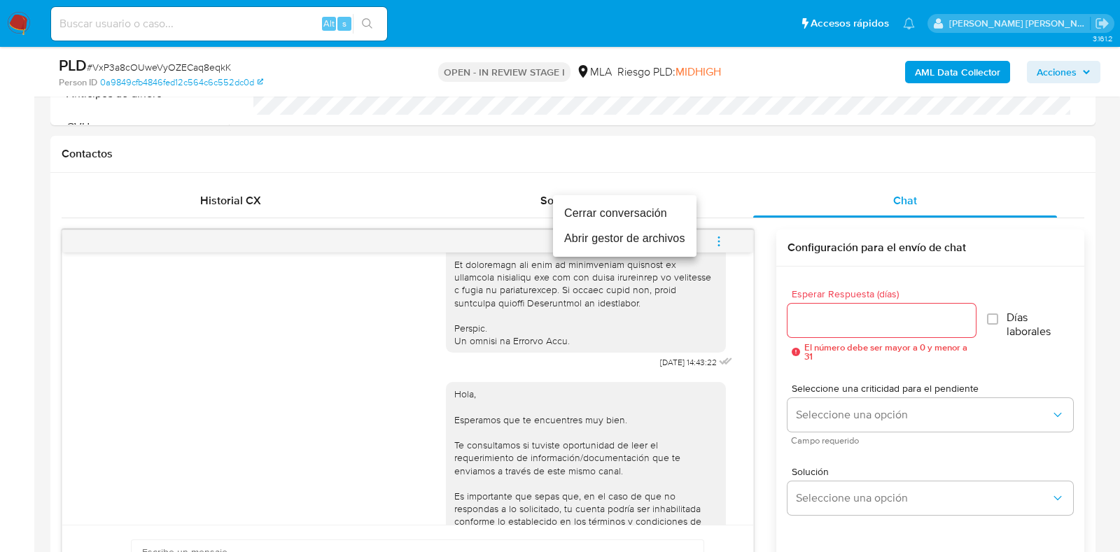
click at [665, 209] on li "Cerrar conversación" at bounding box center [624, 213] width 143 height 25
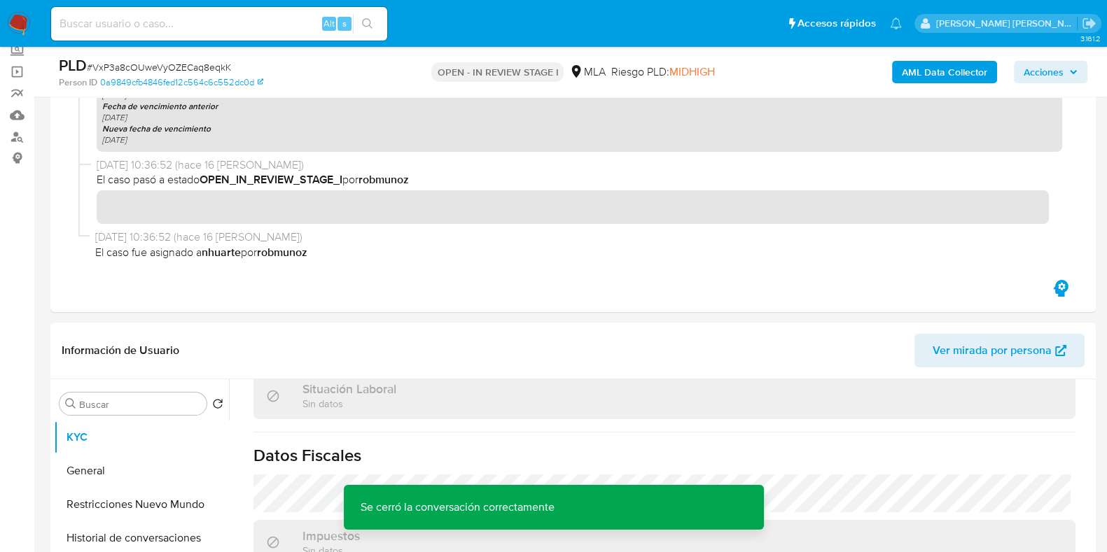
scroll to position [0, 0]
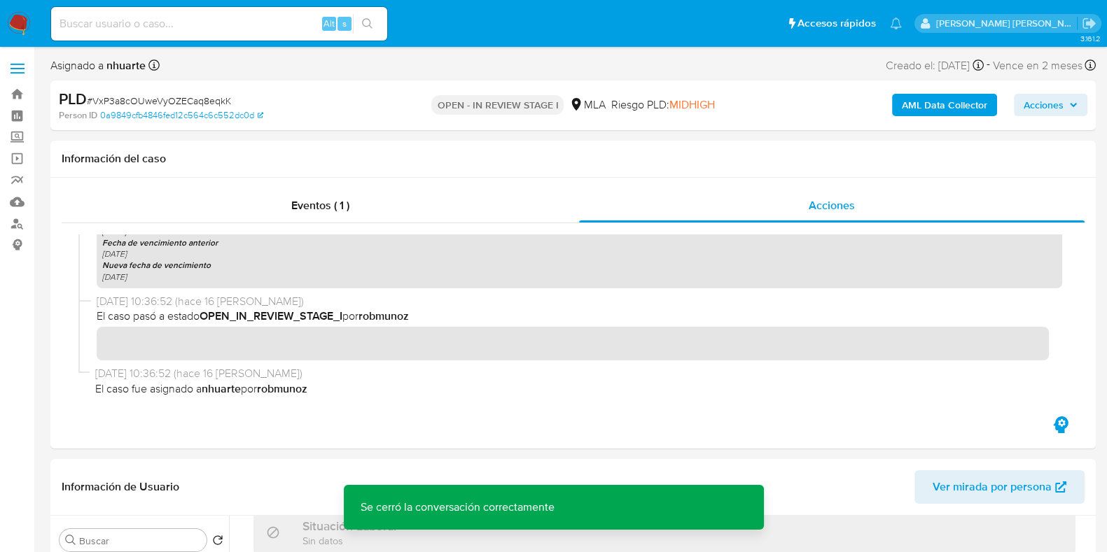
click at [958, 97] on b "AML Data Collector" at bounding box center [943, 105] width 85 height 22
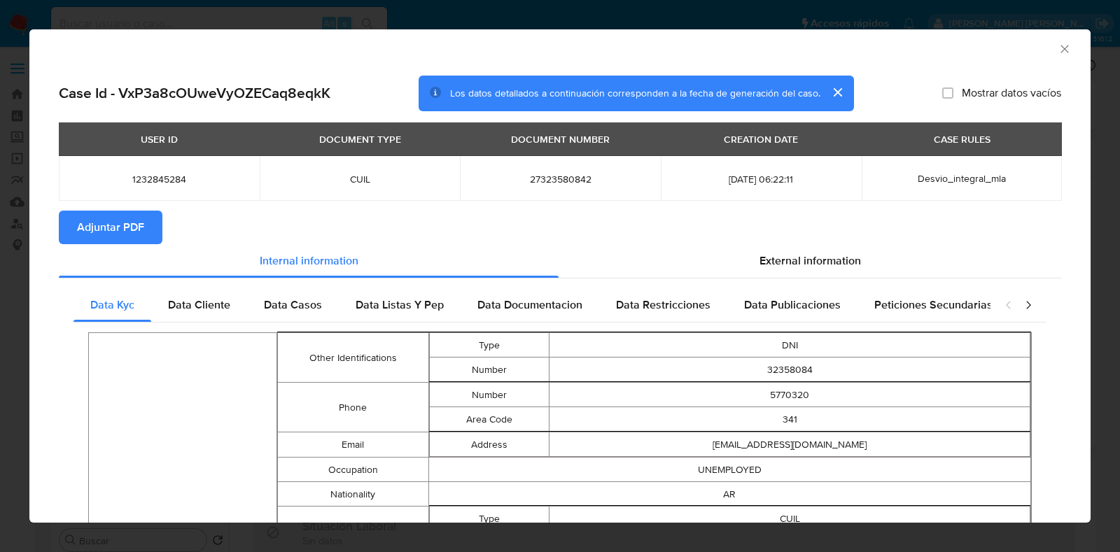
click at [150, 220] on button "Adjuntar PDF" at bounding box center [111, 228] width 104 height 34
click at [1058, 48] on icon "Cerrar ventana" at bounding box center [1065, 49] width 14 height 14
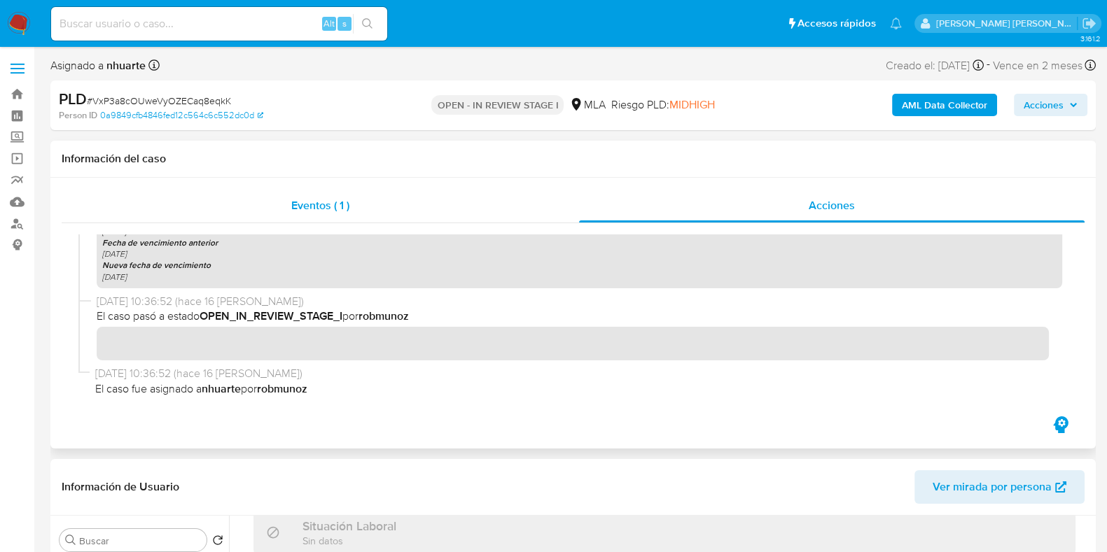
click at [290, 190] on div "Eventos ( 1 )" at bounding box center [320, 206] width 517 height 34
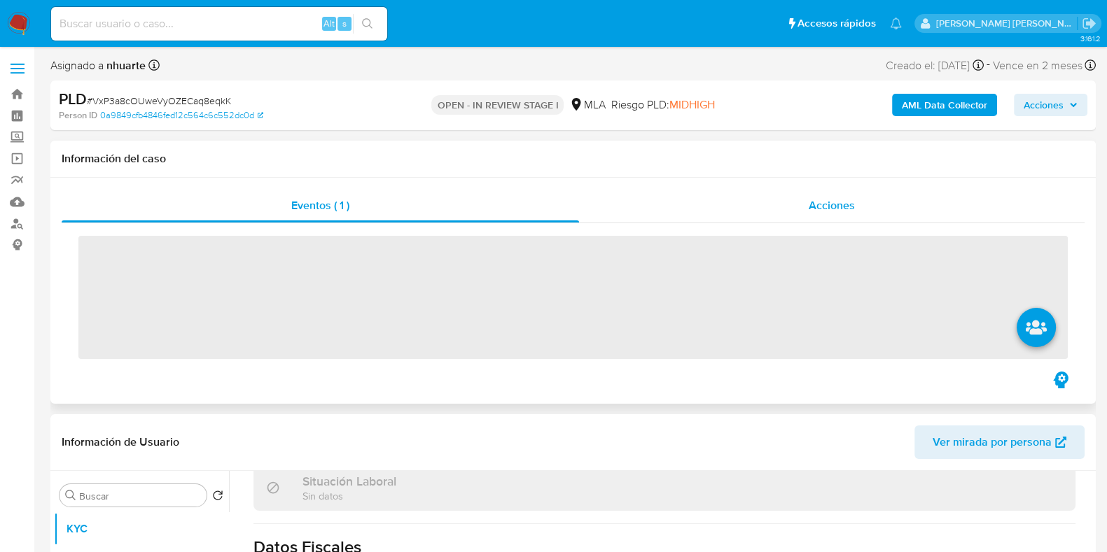
click at [834, 201] on span "Acciones" at bounding box center [831, 205] width 46 height 16
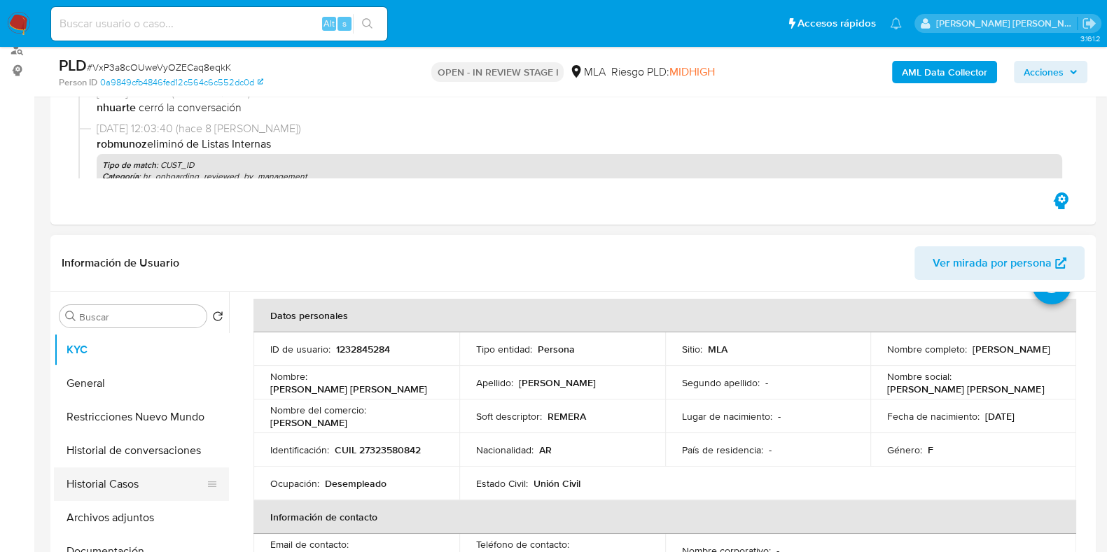
scroll to position [87, 0]
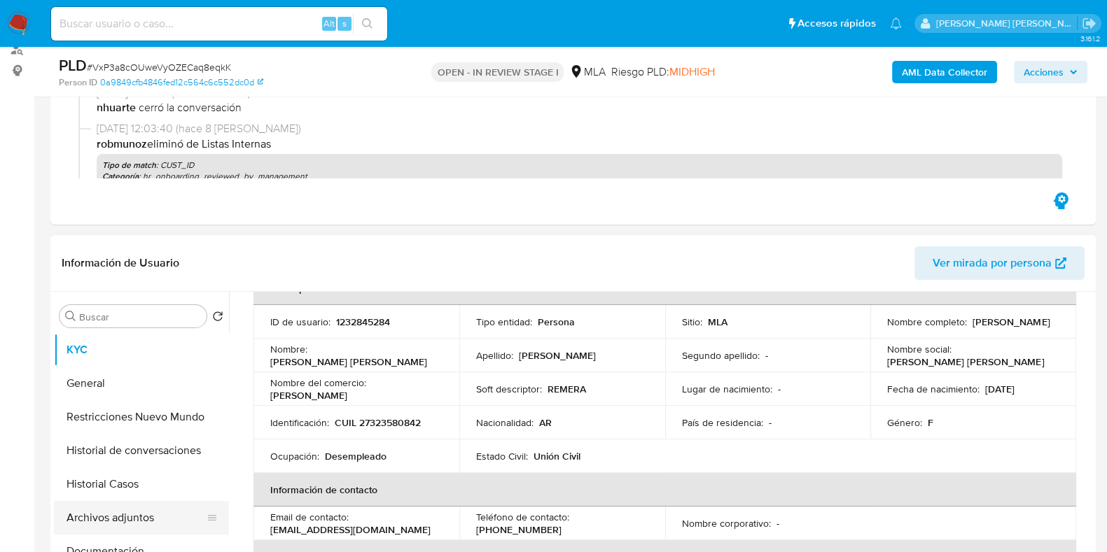
click at [125, 519] on button "Archivos adjuntos" at bounding box center [136, 518] width 164 height 34
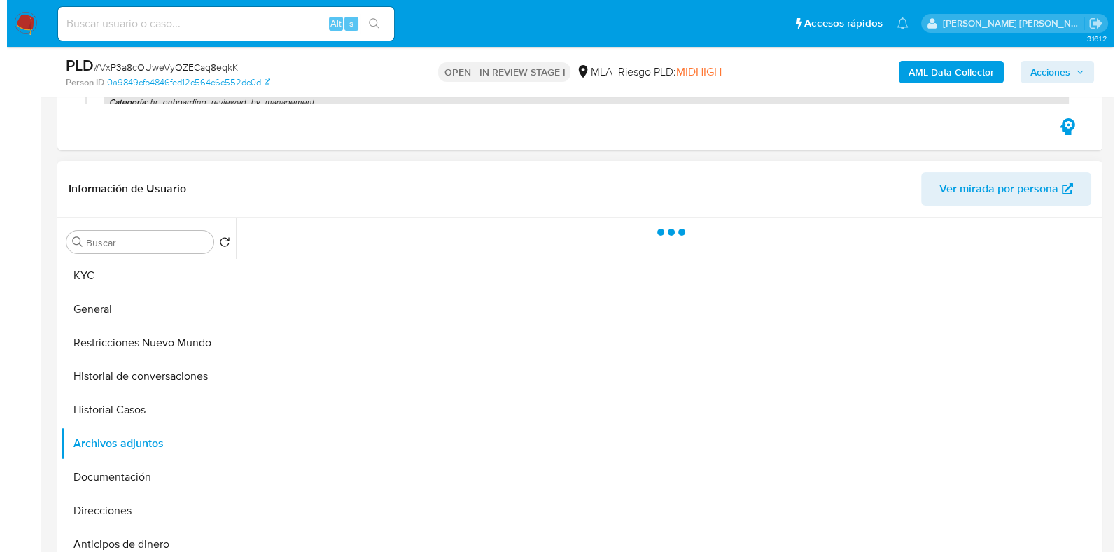
scroll to position [349, 0]
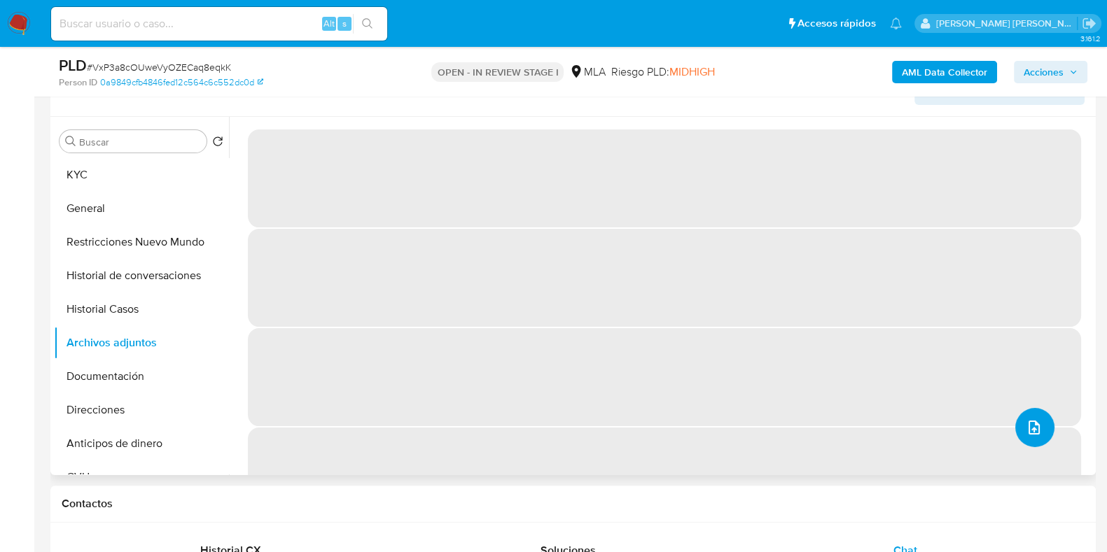
click at [1029, 433] on icon "upload-file" at bounding box center [1033, 427] width 17 height 17
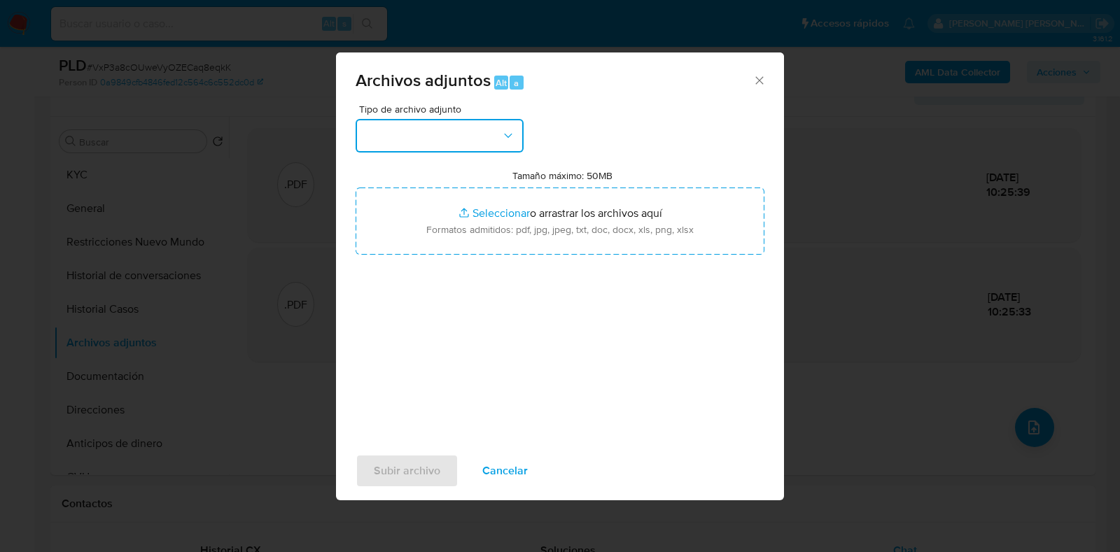
click at [510, 144] on button "button" at bounding box center [440, 136] width 168 height 34
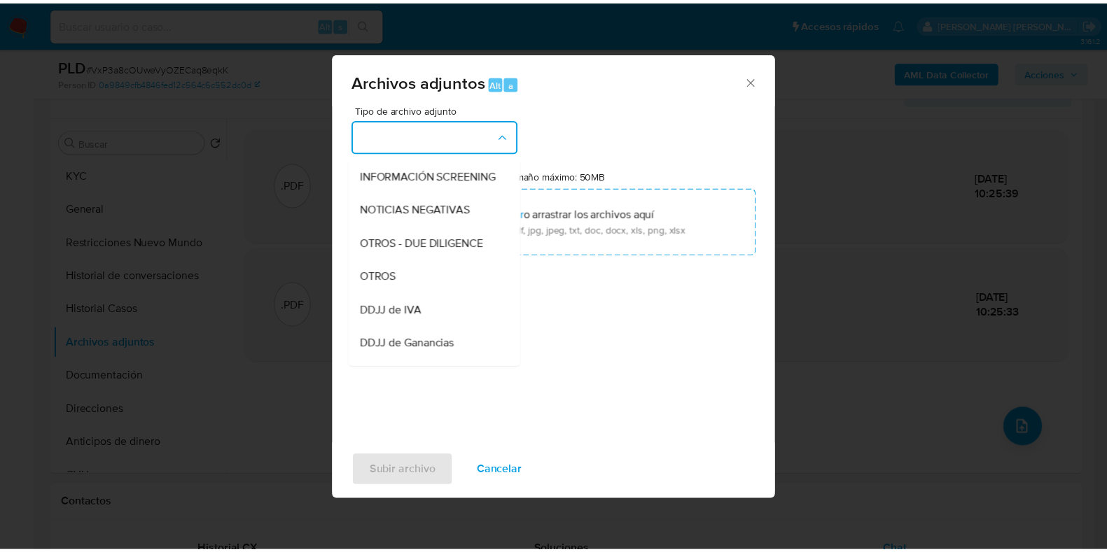
scroll to position [180, 0]
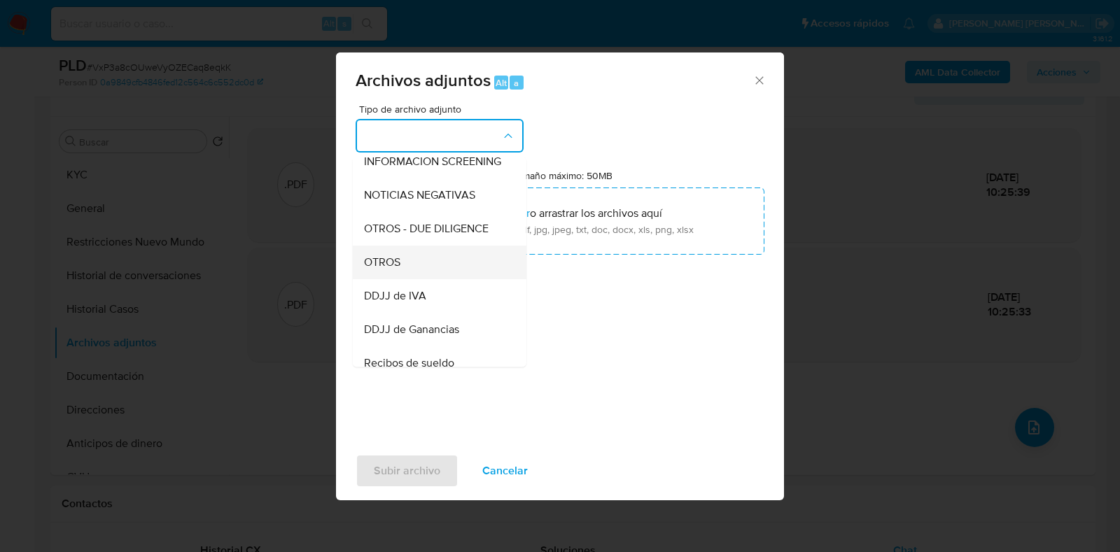
click at [423, 279] on div "OTROS" at bounding box center [435, 263] width 143 height 34
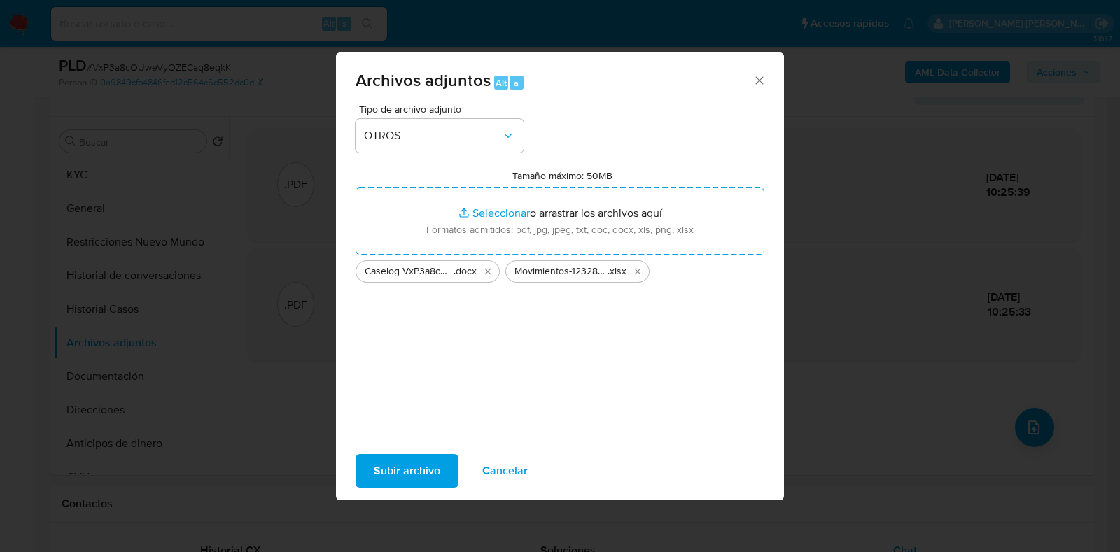
click at [420, 465] on span "Subir archivo" at bounding box center [407, 471] width 66 height 31
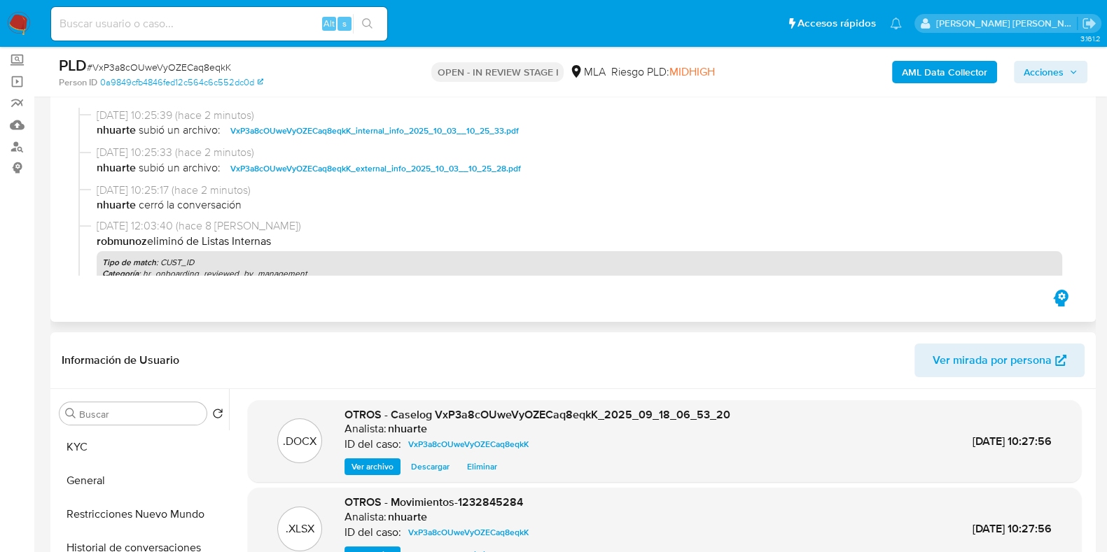
scroll to position [0, 0]
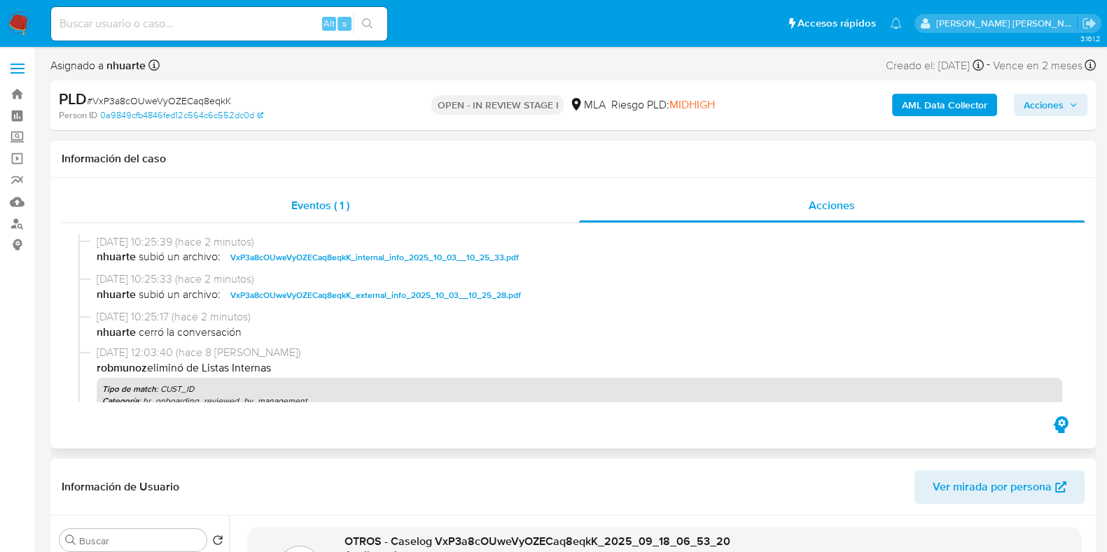
click at [297, 197] on span "Eventos ( 1 )" at bounding box center [320, 205] width 58 height 16
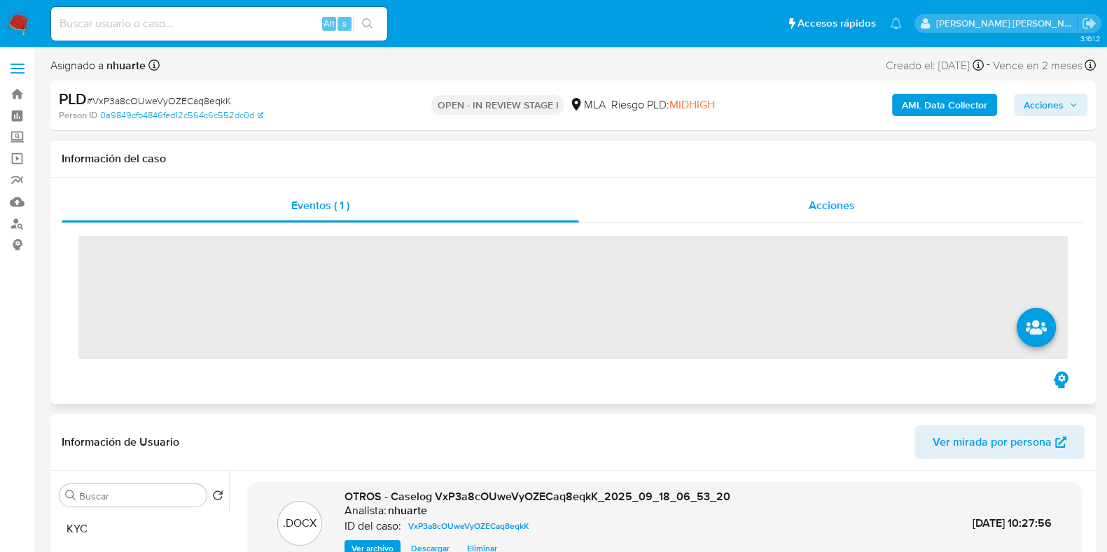
click at [806, 199] on div "Acciones" at bounding box center [831, 206] width 505 height 34
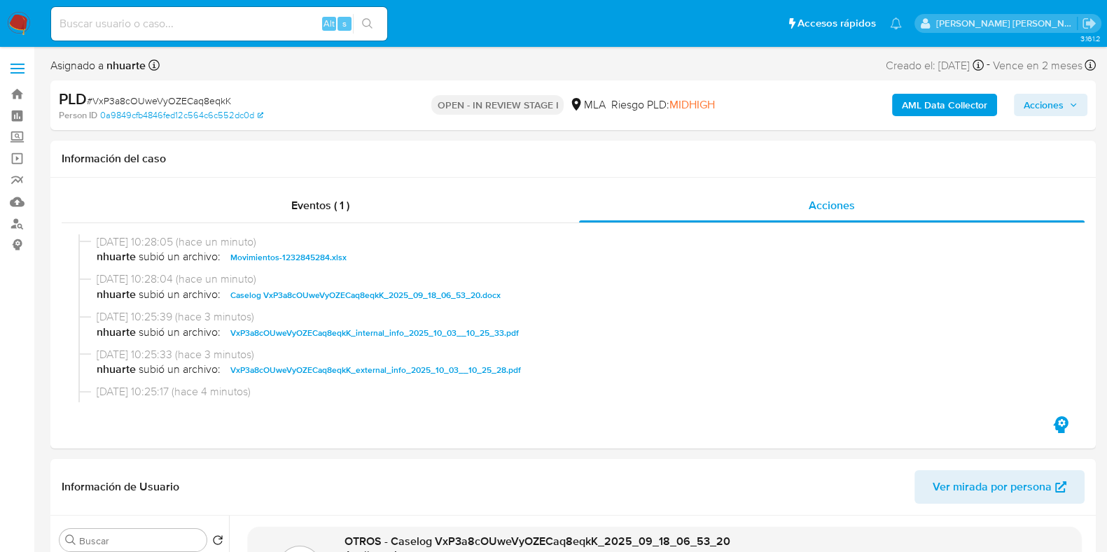
click at [1046, 114] on span "Acciones" at bounding box center [1043, 105] width 40 height 22
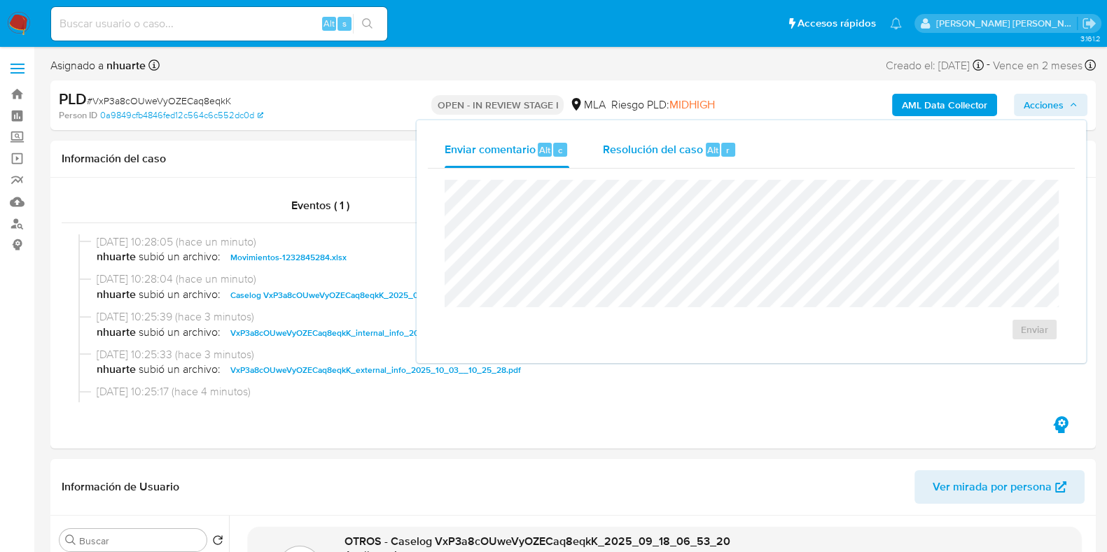
click at [701, 155] on span "Resolución del caso" at bounding box center [653, 149] width 100 height 16
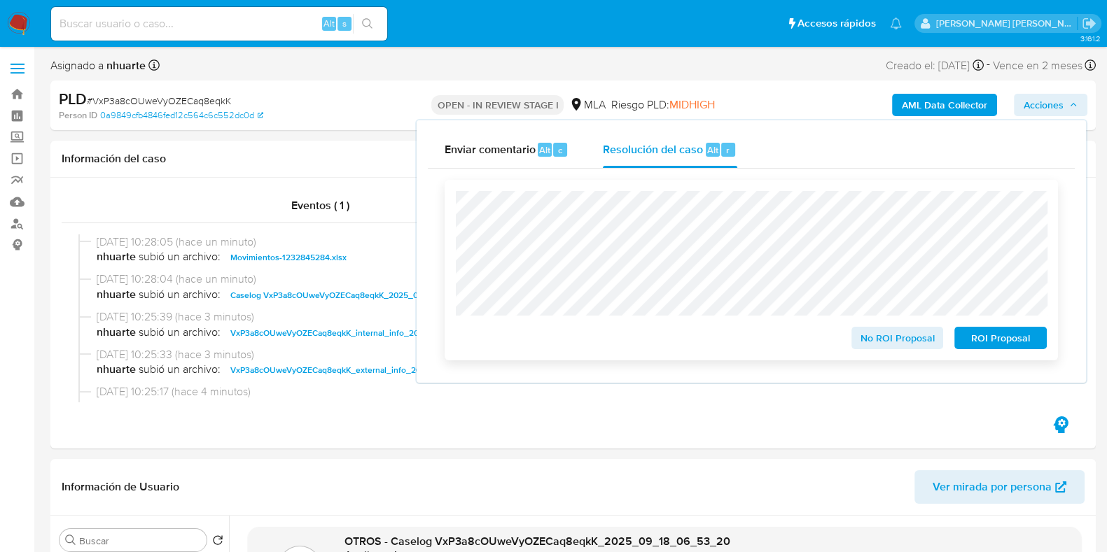
click at [903, 345] on span "No ROI Proposal" at bounding box center [897, 338] width 73 height 20
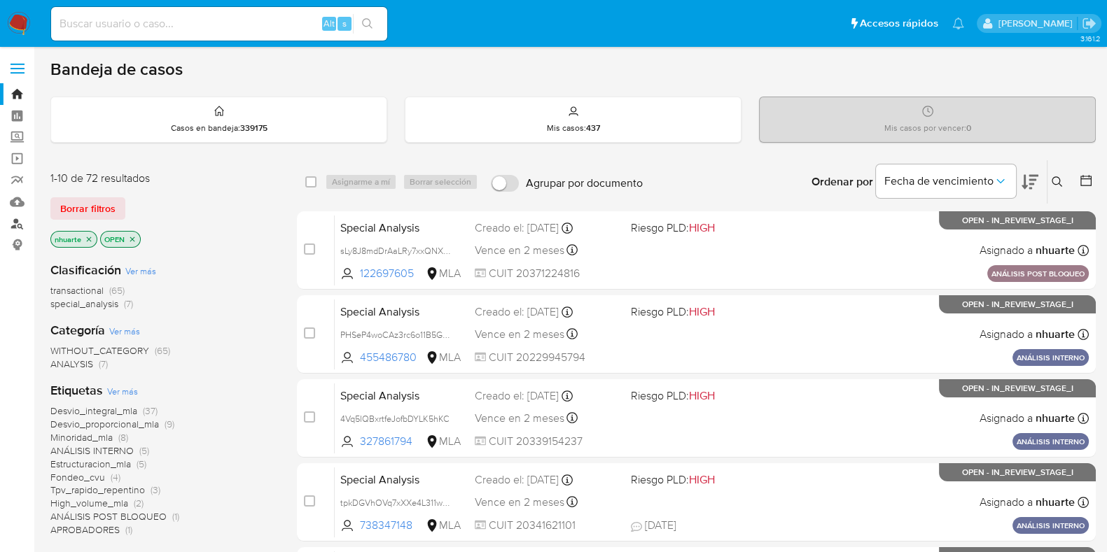
click at [17, 221] on link "Buscador de personas" at bounding box center [83, 224] width 167 height 22
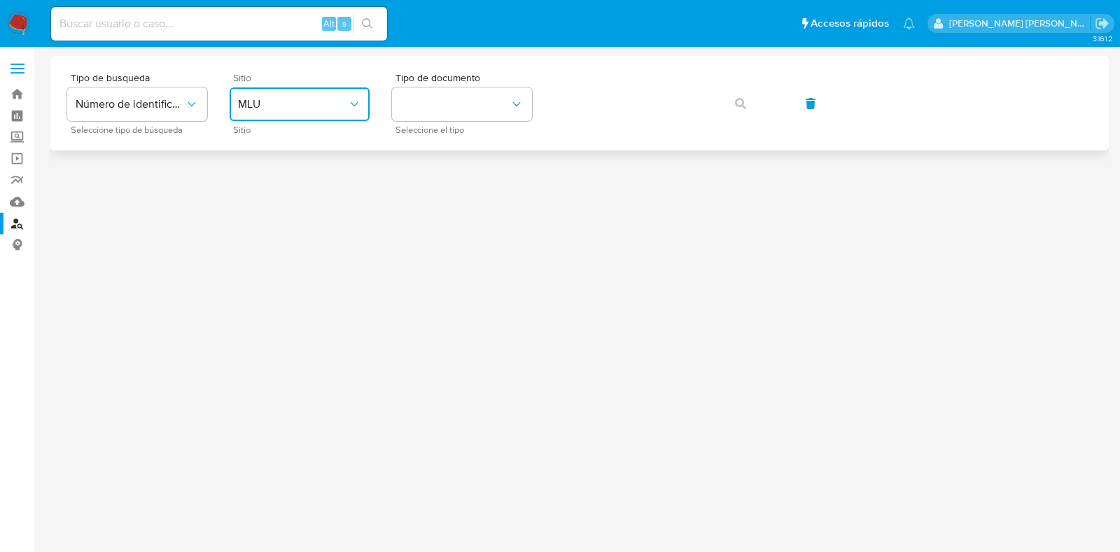
click at [310, 109] on span "MLU" at bounding box center [292, 104] width 109 height 14
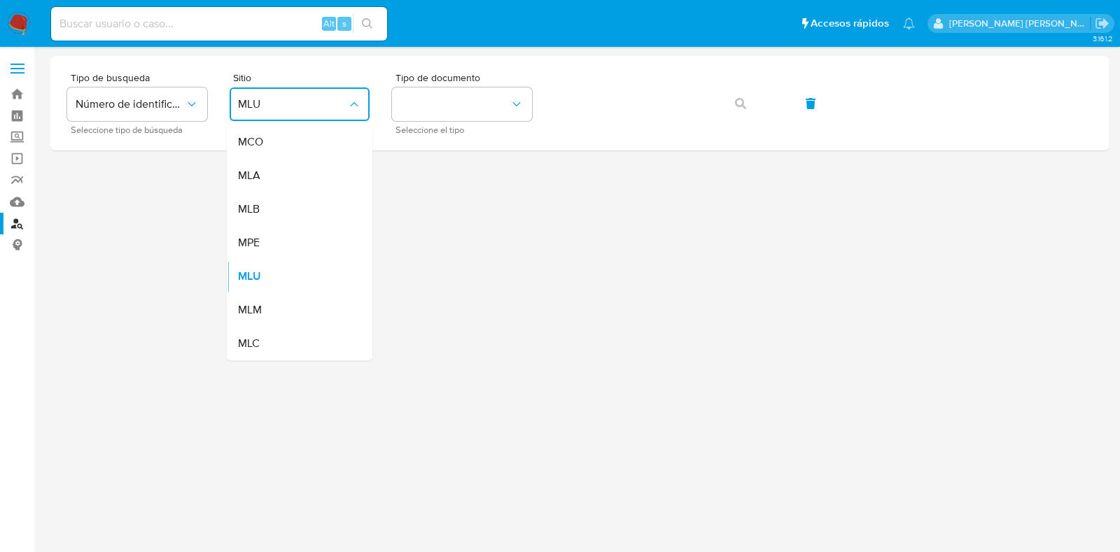
click at [298, 176] on div "MLA" at bounding box center [295, 176] width 115 height 34
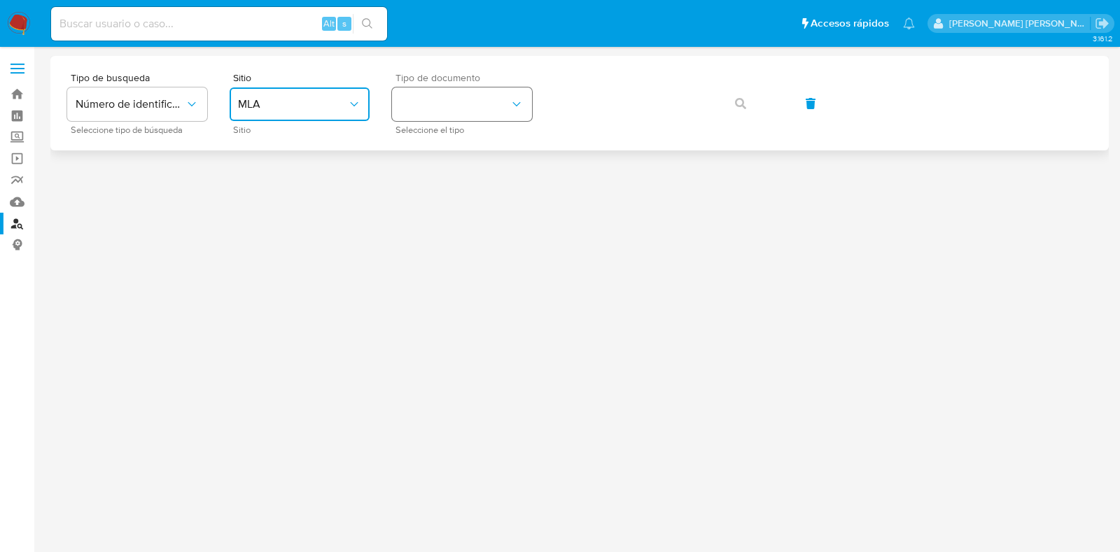
click at [458, 119] on button "identificationType" at bounding box center [462, 104] width 140 height 34
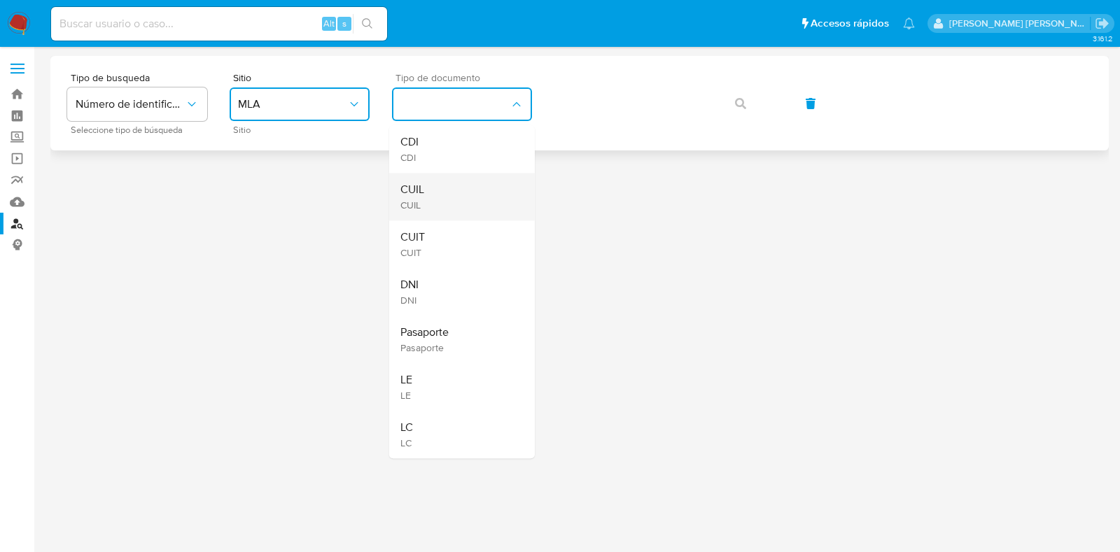
click at [453, 180] on div "CUIL CUIL" at bounding box center [457, 197] width 115 height 48
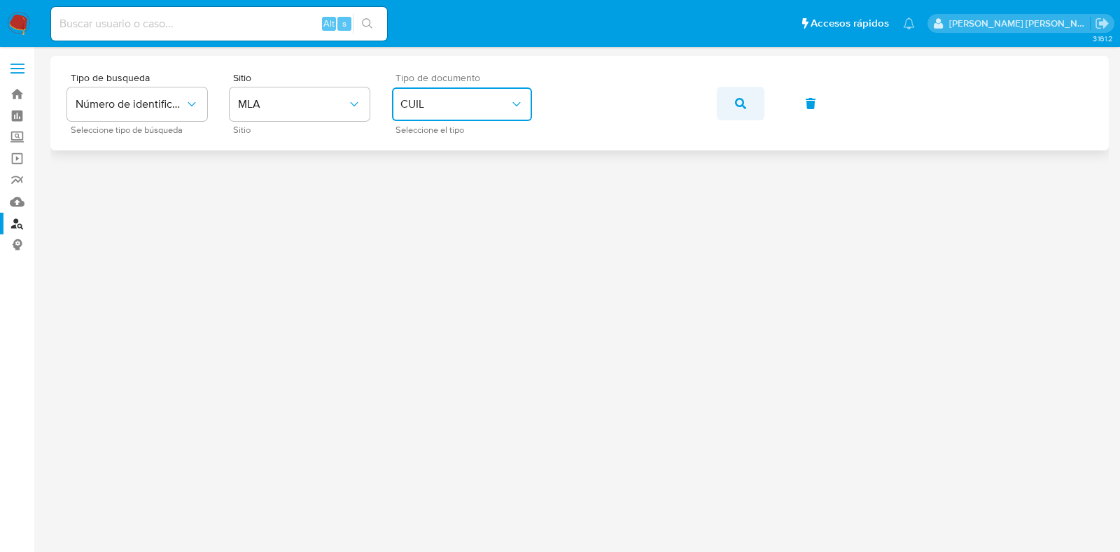
click at [741, 106] on icon "button" at bounding box center [740, 103] width 11 height 11
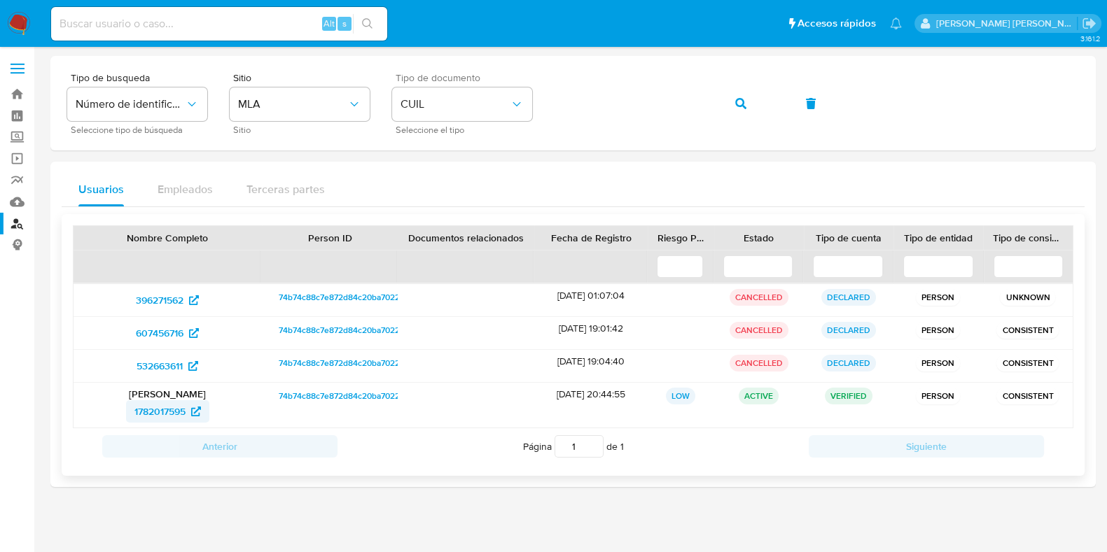
click at [174, 411] on span "1782017595" at bounding box center [159, 411] width 51 height 22
drag, startPoint x: 14, startPoint y: 92, endPoint x: 295, endPoint y: 38, distance: 286.6
click at [14, 92] on link "Bandeja" at bounding box center [83, 94] width 167 height 22
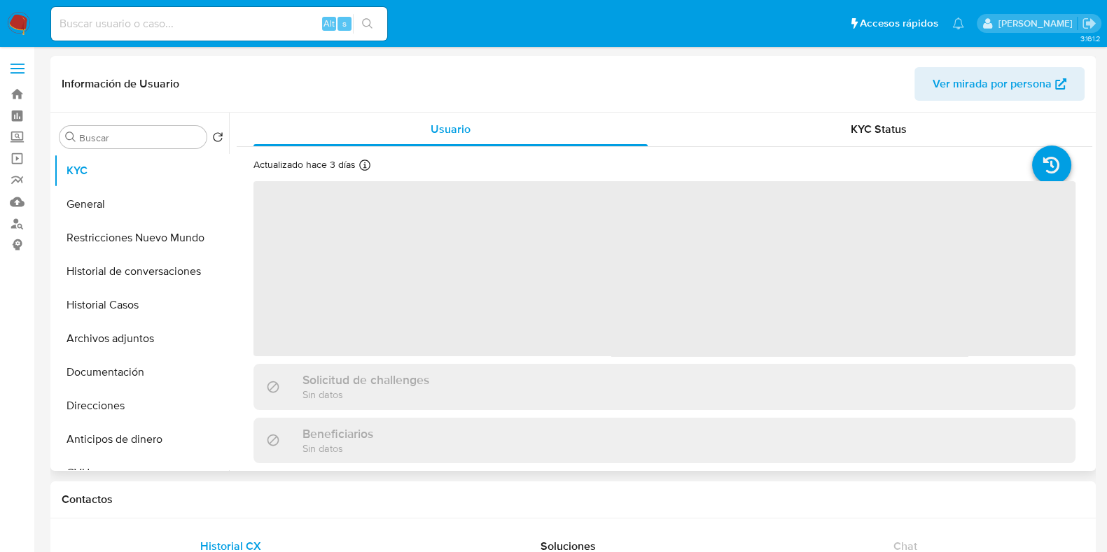
select select "10"
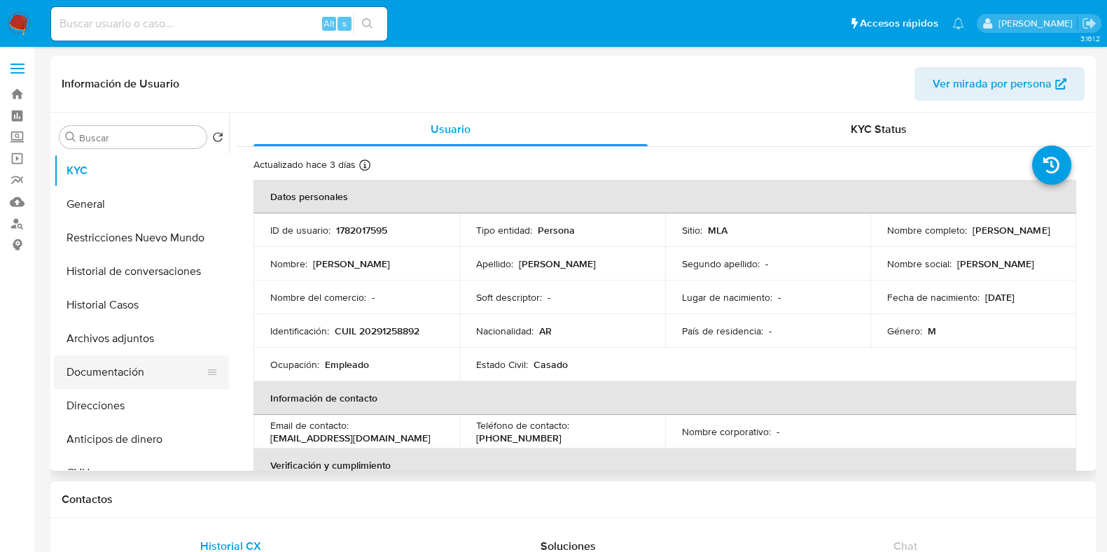
click at [122, 367] on button "Documentación" at bounding box center [136, 373] width 164 height 34
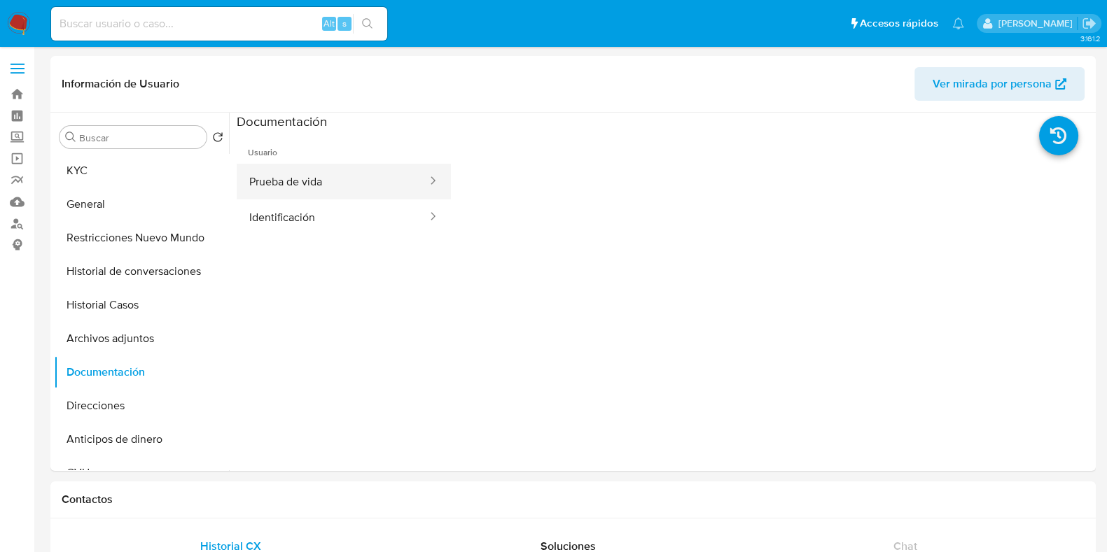
click at [349, 183] on button "Prueba de vida" at bounding box center [333, 182] width 192 height 36
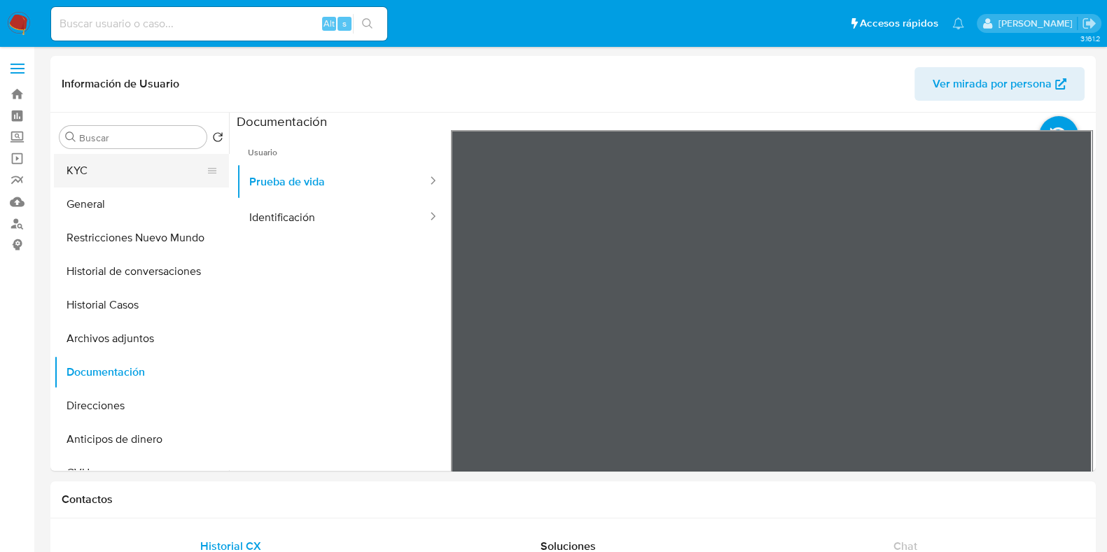
click at [128, 174] on button "KYC" at bounding box center [136, 171] width 164 height 34
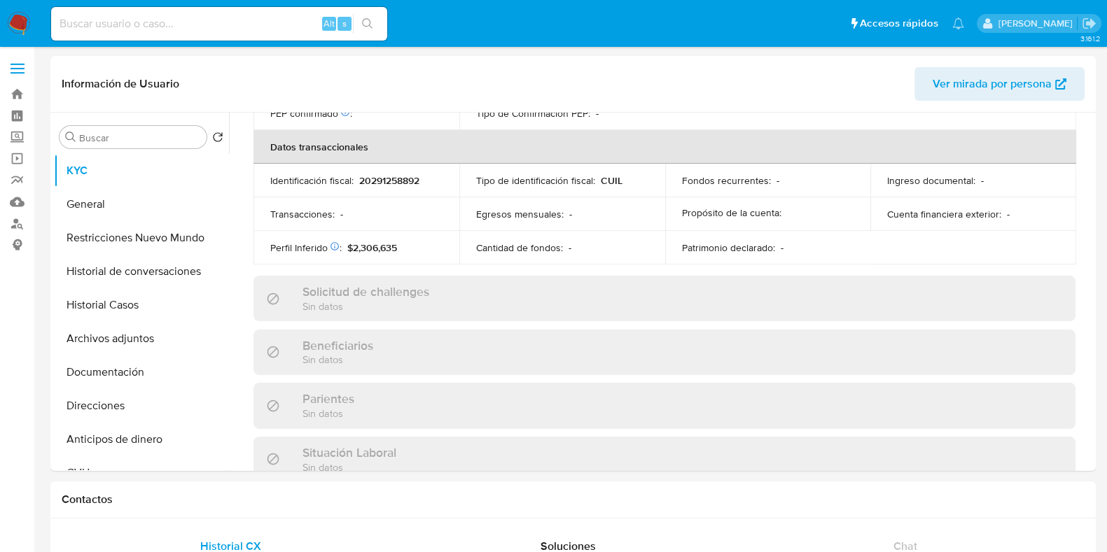
scroll to position [749, 0]
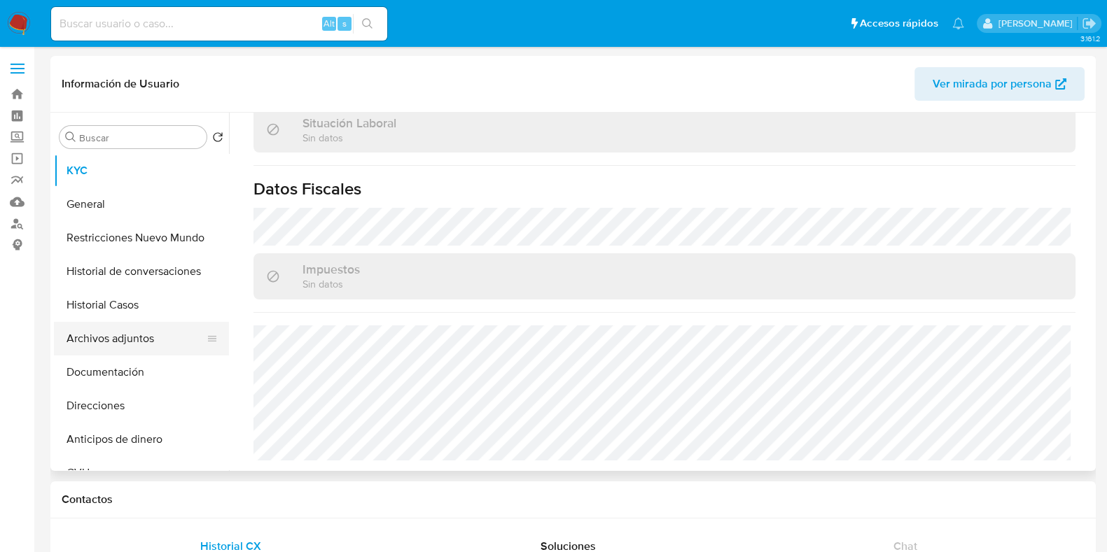
click at [111, 345] on button "Archivos adjuntos" at bounding box center [136, 339] width 164 height 34
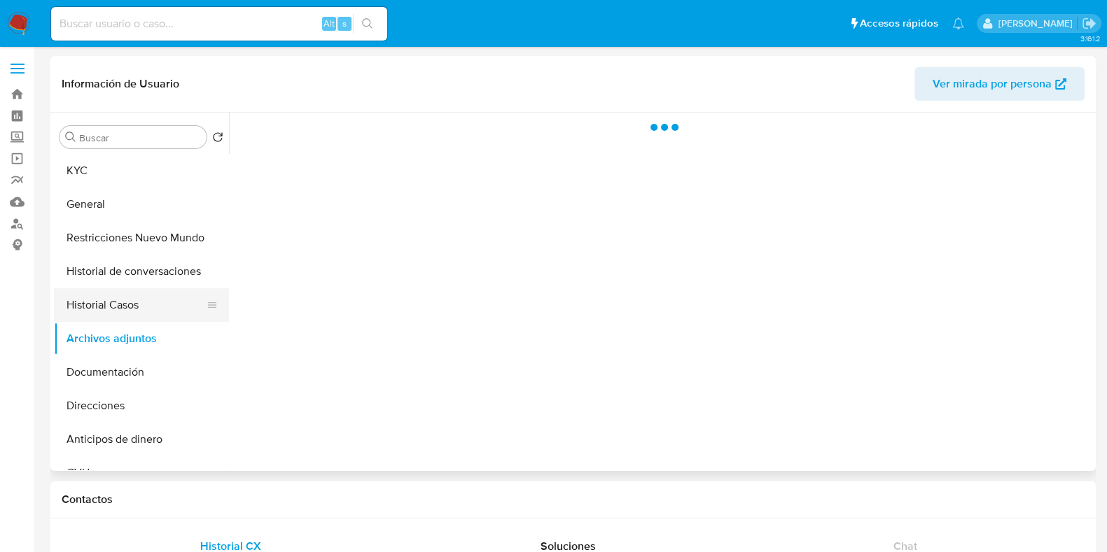
scroll to position [0, 0]
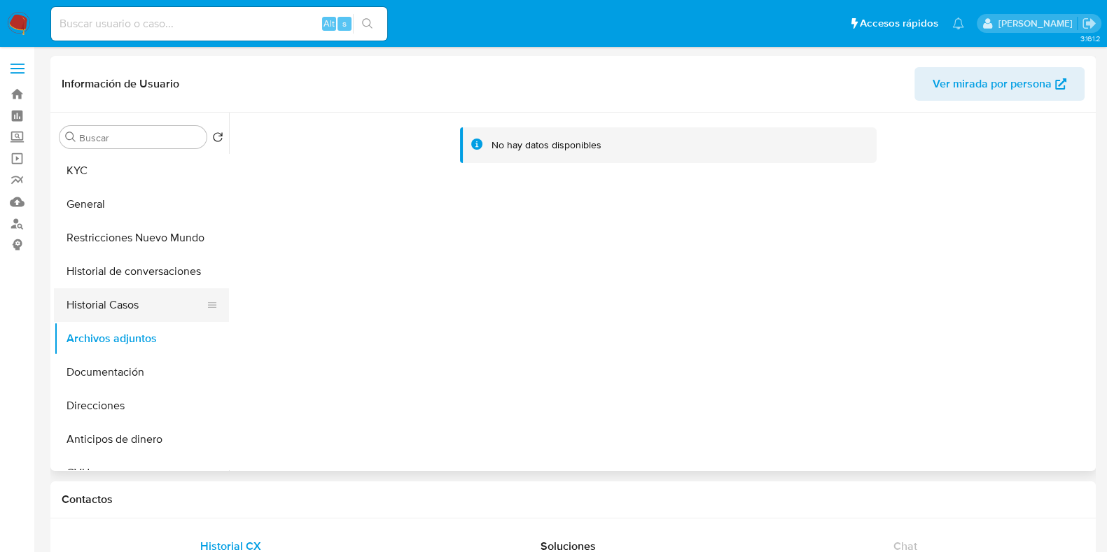
click at [120, 309] on button "Historial Casos" at bounding box center [136, 305] width 164 height 34
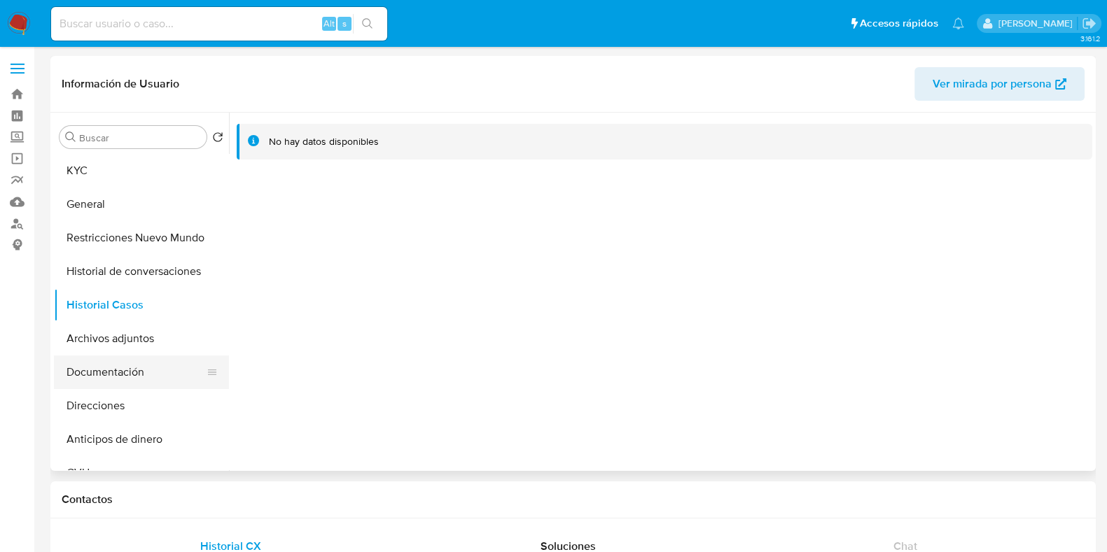
click at [133, 369] on button "Documentación" at bounding box center [136, 373] width 164 height 34
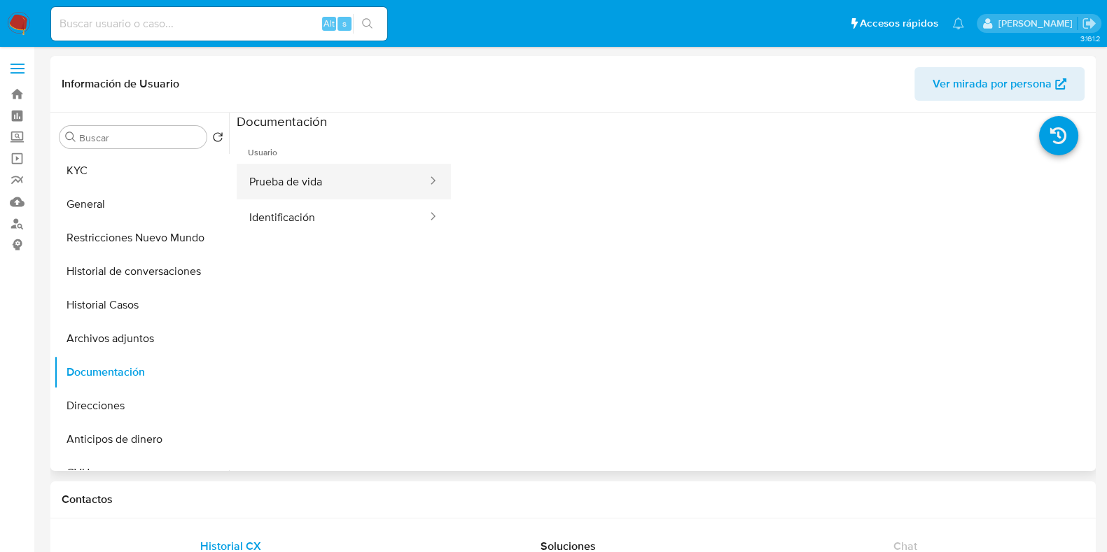
click at [316, 182] on button "Prueba de vida" at bounding box center [333, 182] width 192 height 36
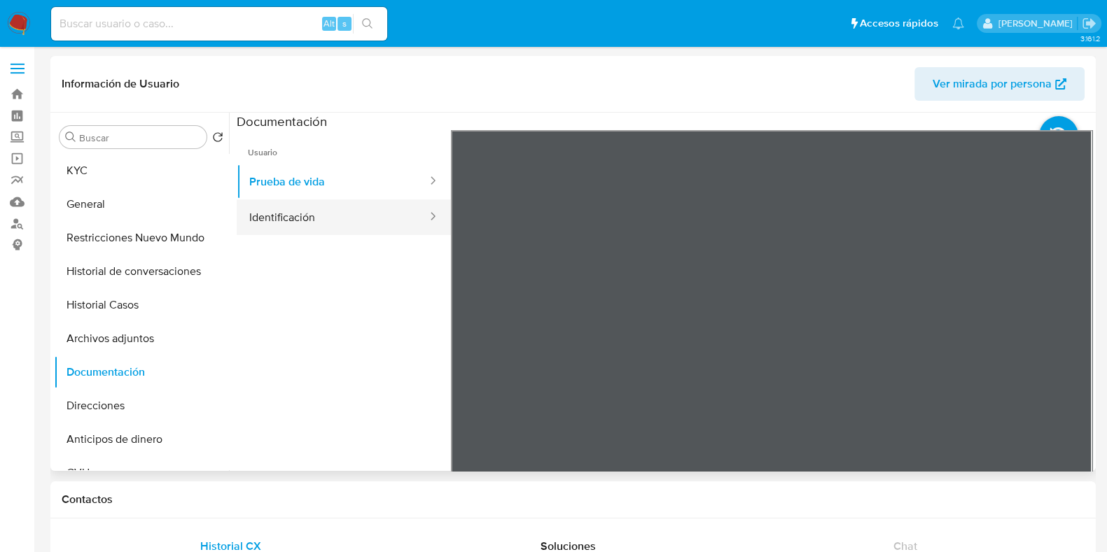
click at [302, 228] on button "Identificación" at bounding box center [333, 217] width 192 height 36
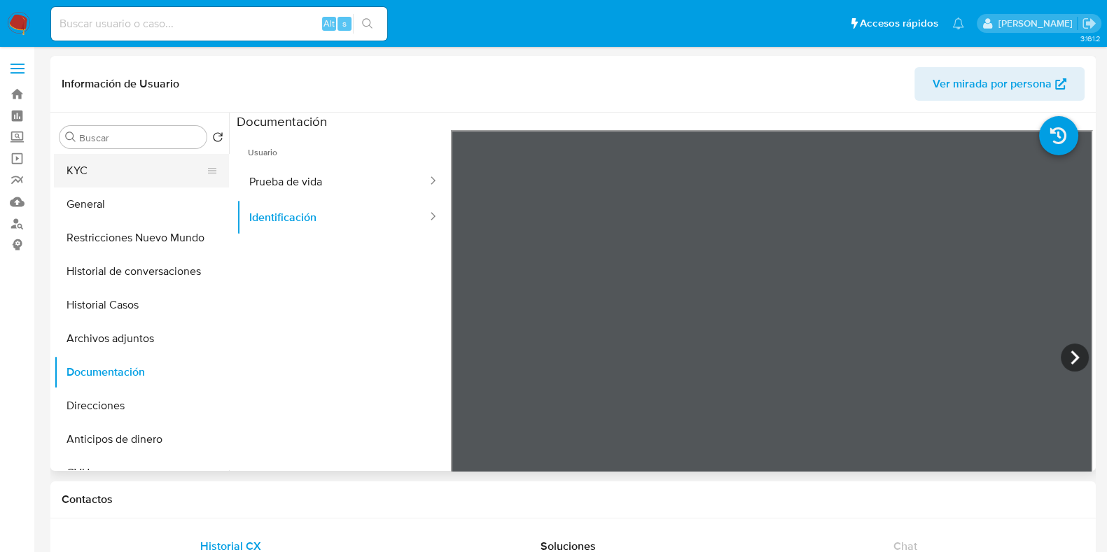
click at [133, 166] on button "KYC" at bounding box center [136, 171] width 164 height 34
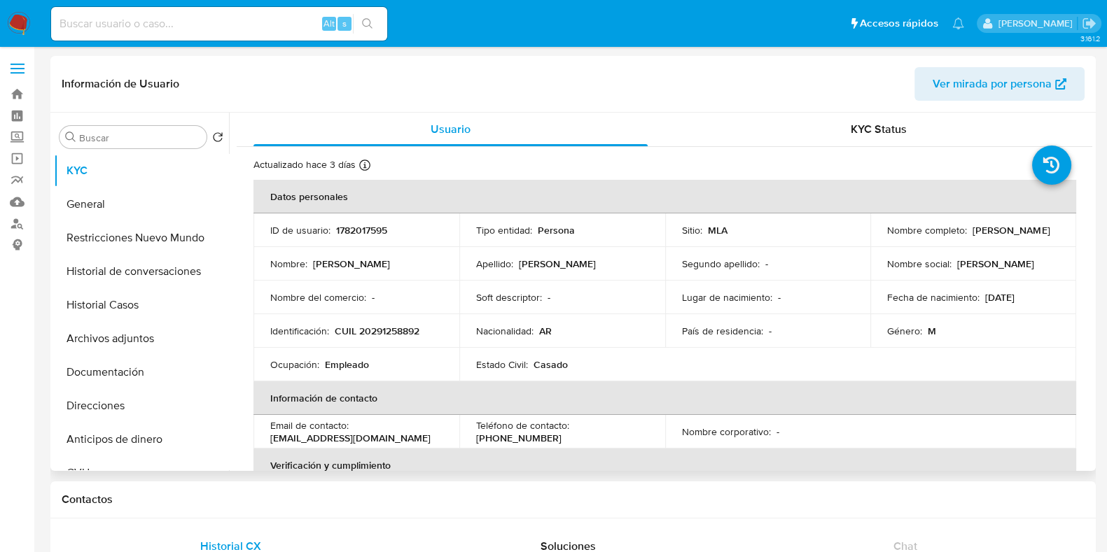
click at [368, 330] on p "CUIL 20291258892" at bounding box center [377, 331] width 85 height 13
copy p "20291258892"
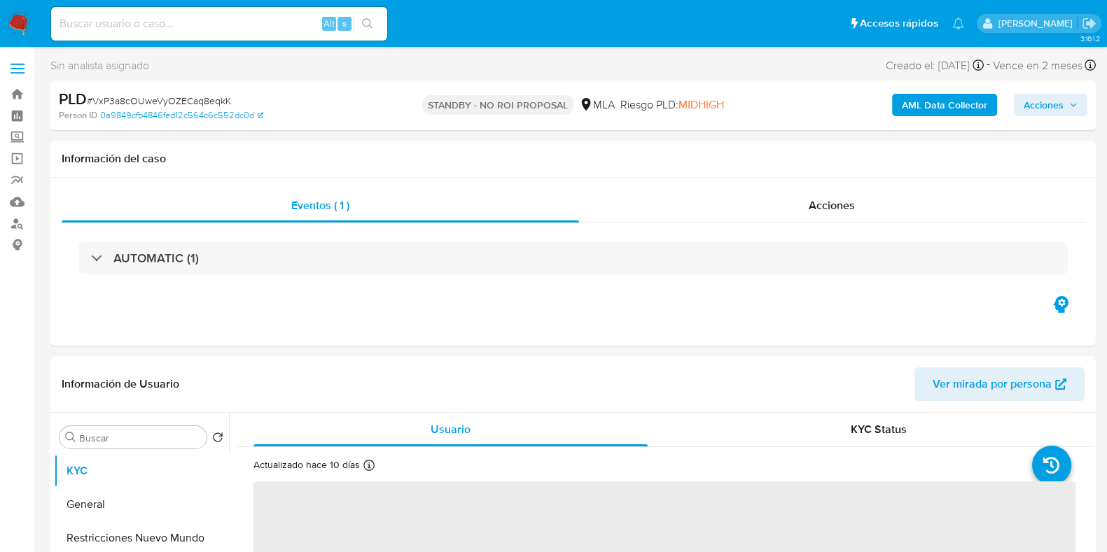
select select "10"
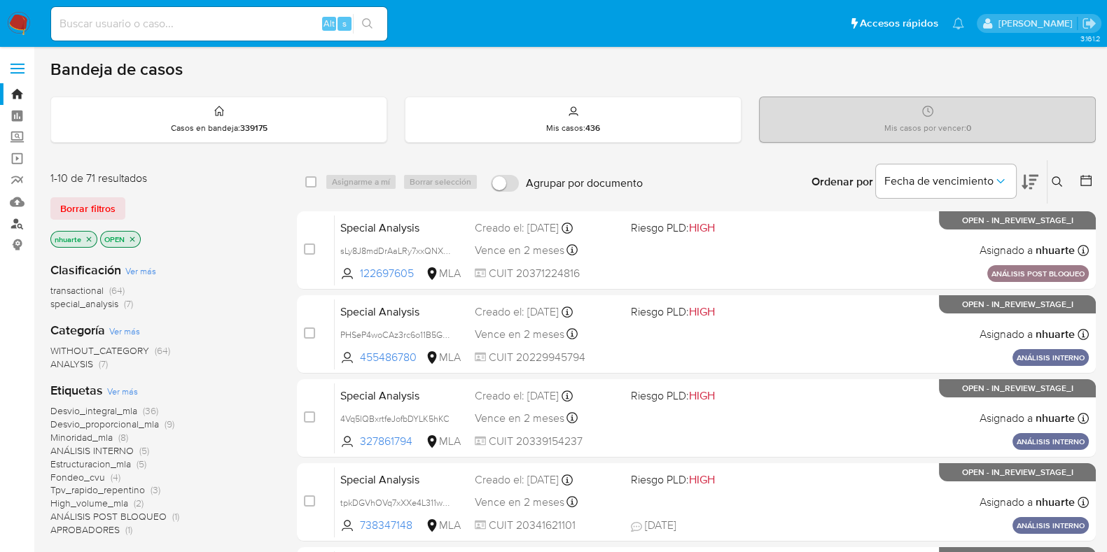
click at [17, 217] on link "Buscador de personas" at bounding box center [83, 224] width 167 height 22
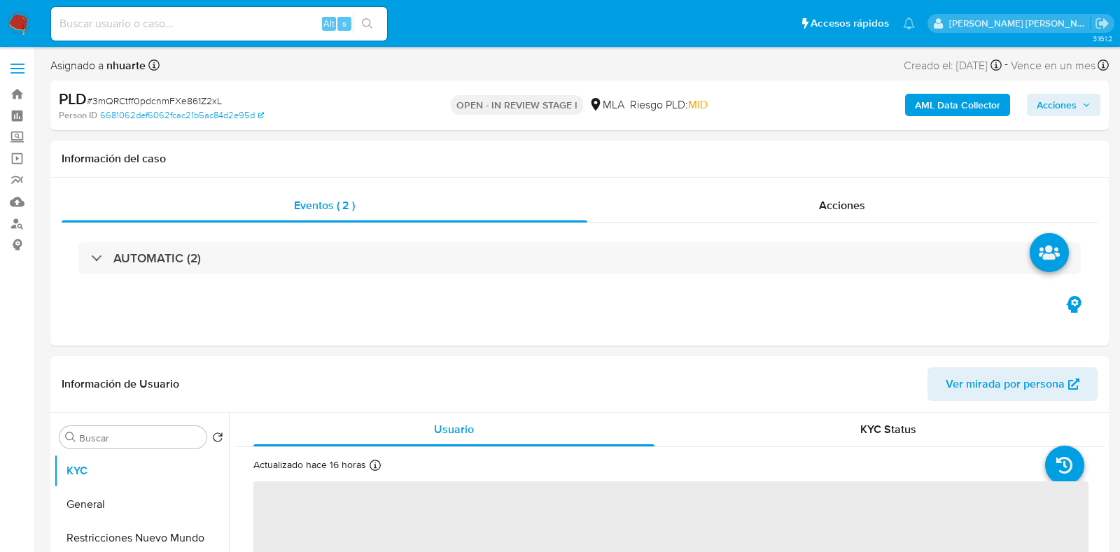
select select "10"
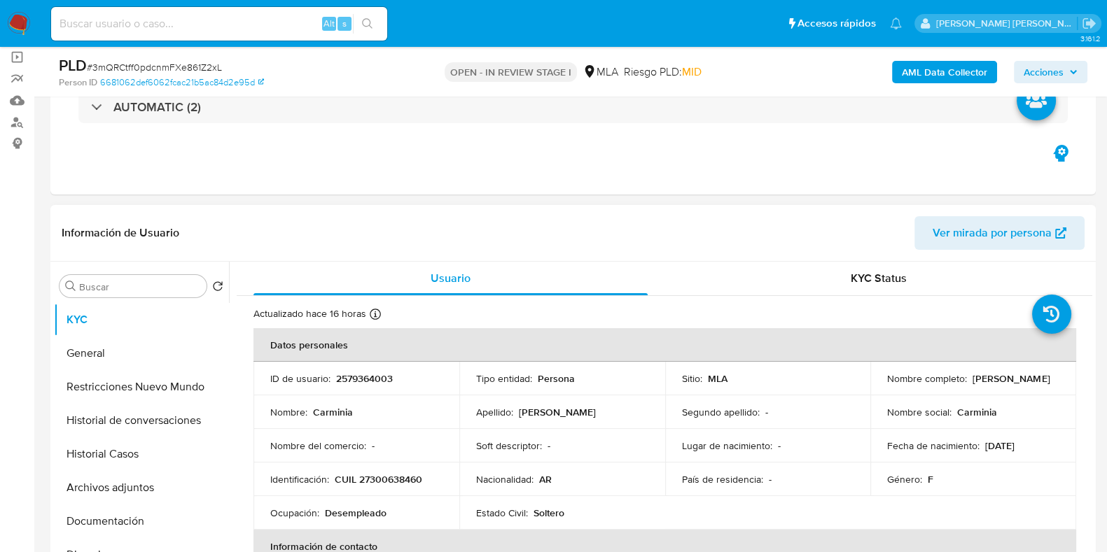
scroll to position [349, 0]
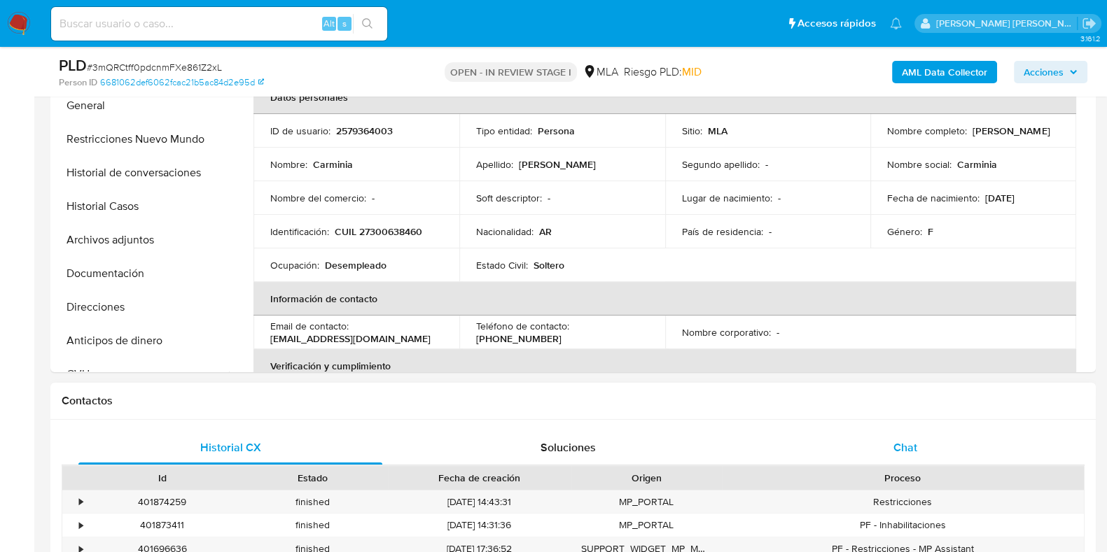
click at [921, 441] on div "Chat" at bounding box center [905, 448] width 304 height 34
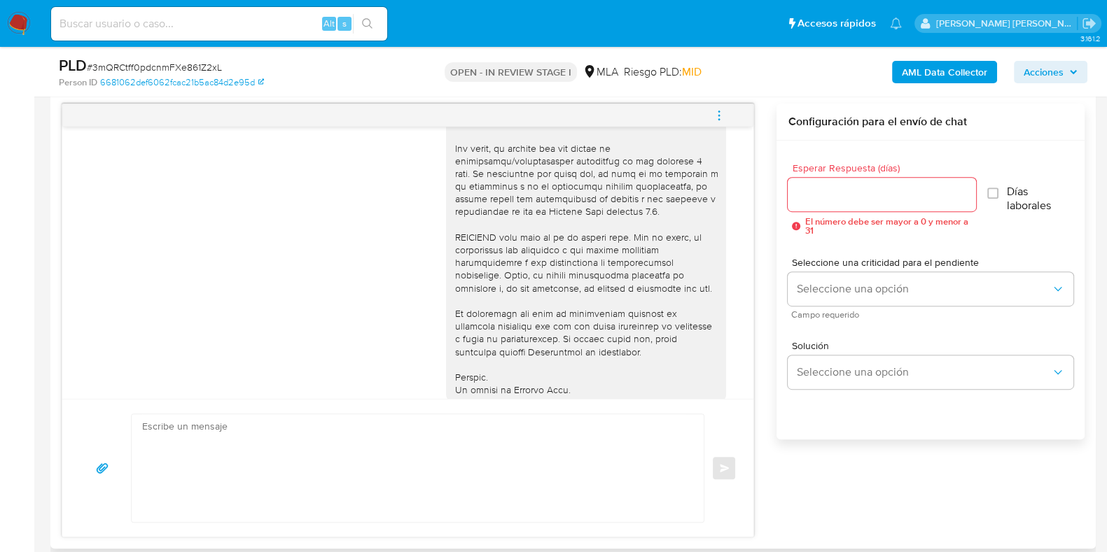
scroll to position [612, 0]
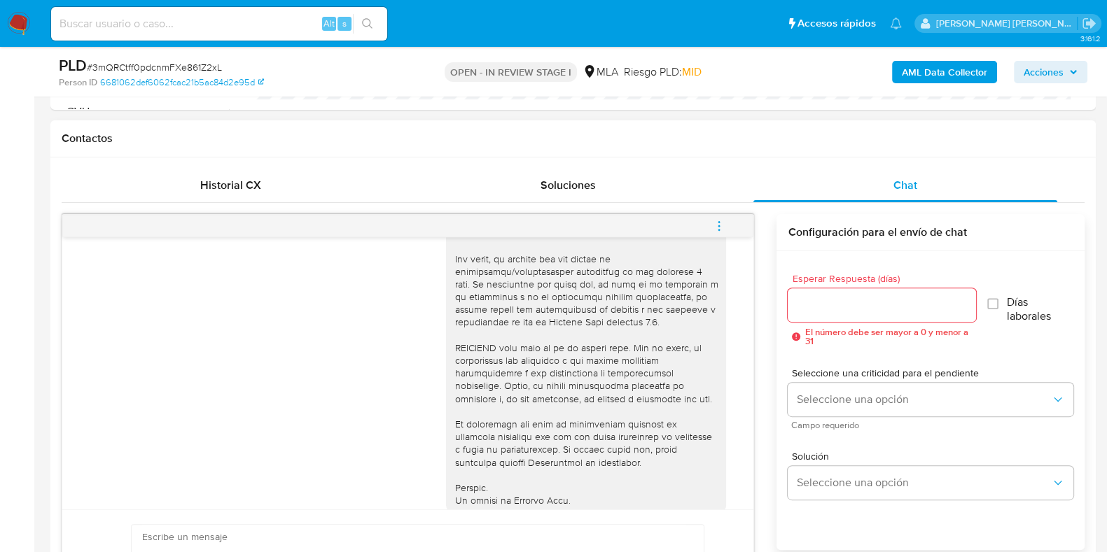
click at [717, 223] on icon "menu-action" at bounding box center [719, 226] width 13 height 13
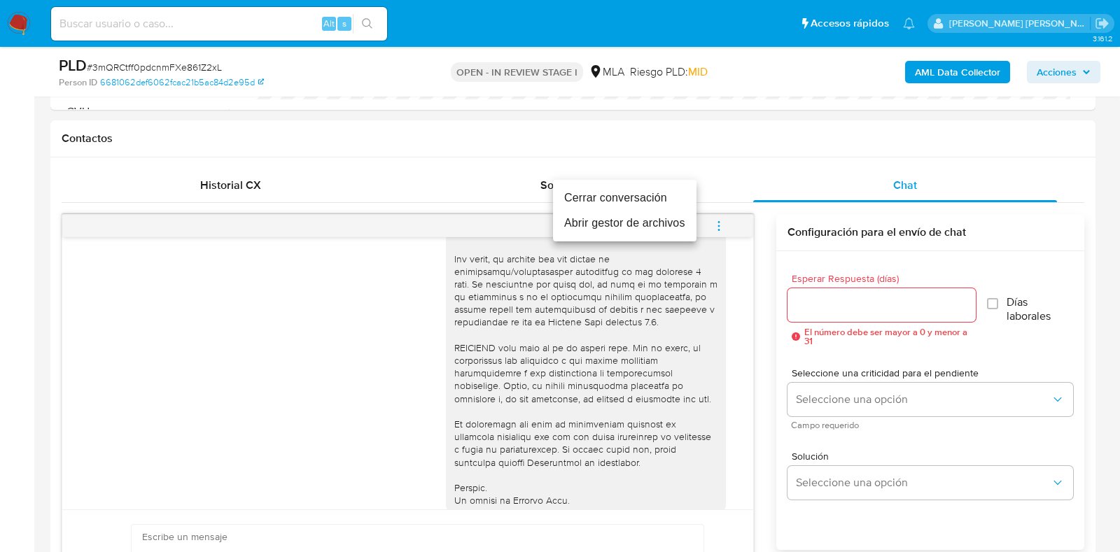
click at [669, 201] on li "Cerrar conversación" at bounding box center [624, 197] width 143 height 25
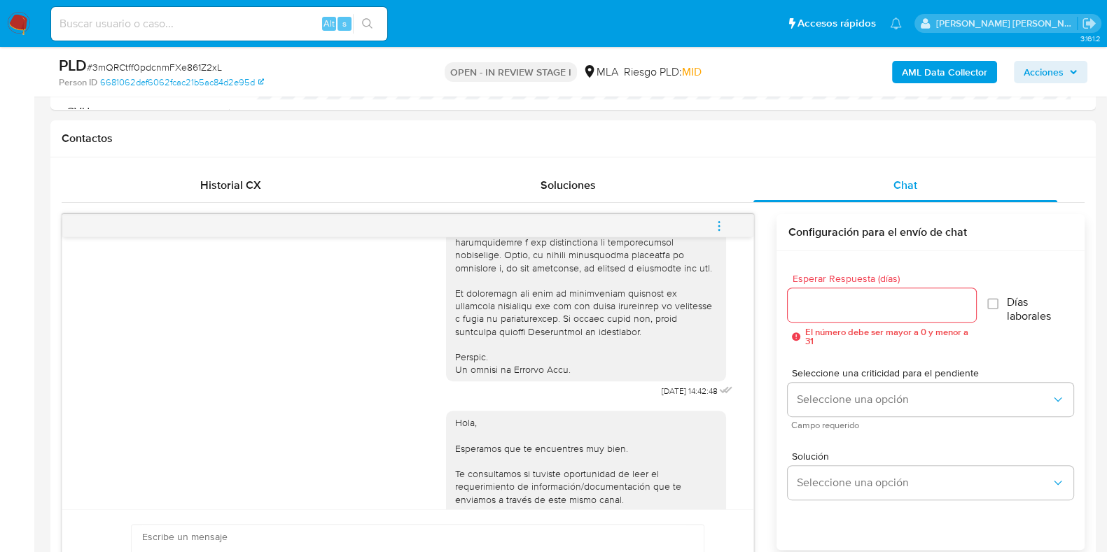
scroll to position [653, 0]
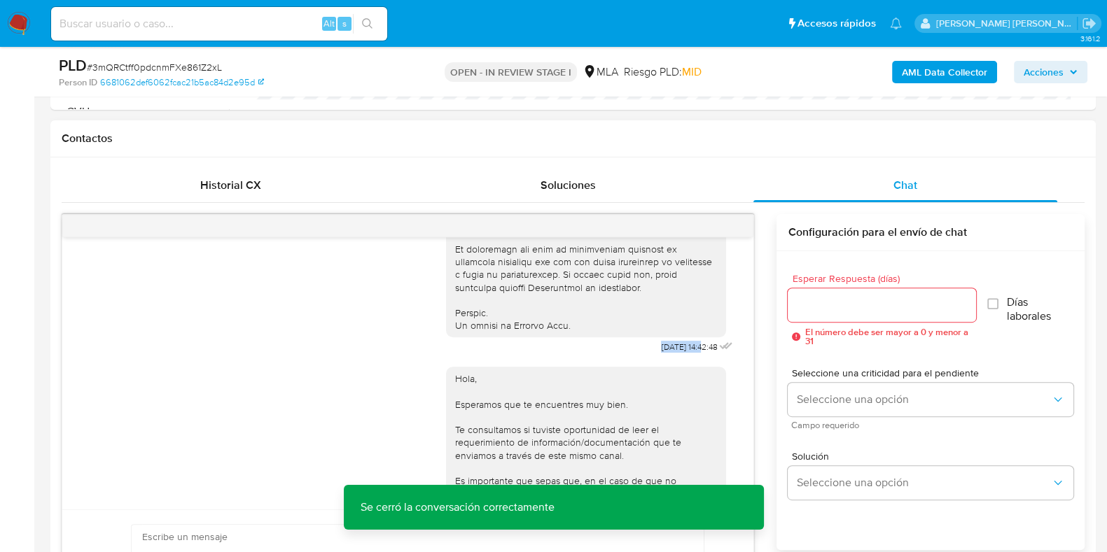
drag, startPoint x: 630, startPoint y: 370, endPoint x: 675, endPoint y: 366, distance: 44.9
copy span "17/09/2025"
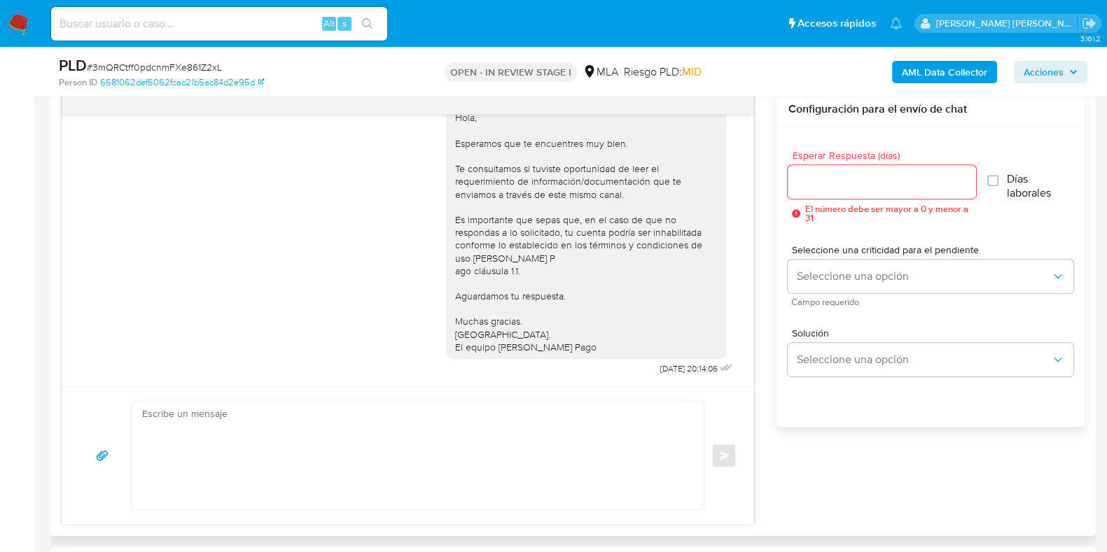
scroll to position [787, 0]
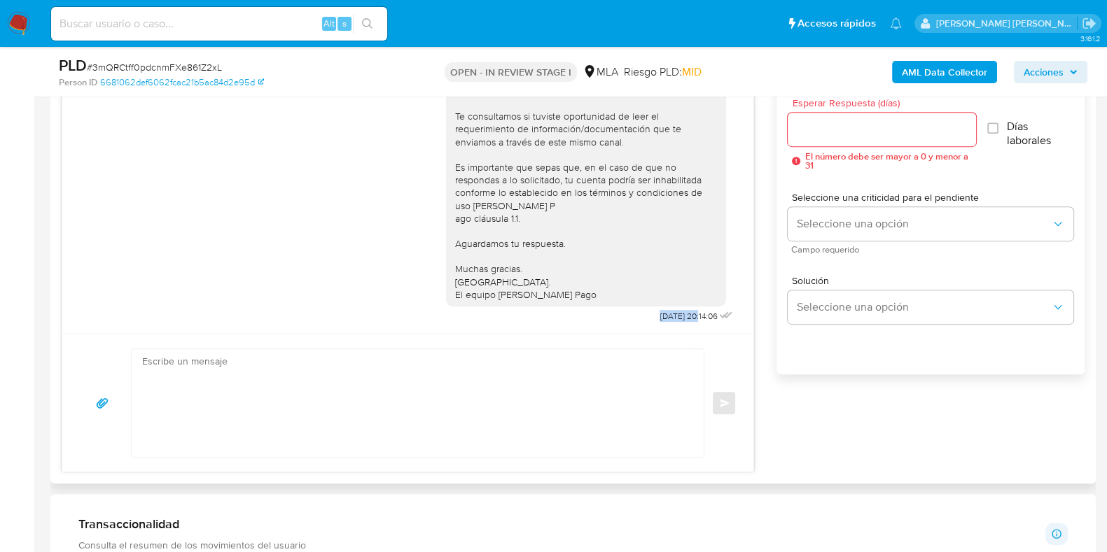
drag, startPoint x: 626, startPoint y: 316, endPoint x: 671, endPoint y: 318, distance: 44.1
click at [671, 318] on span "22/09/2025 20:14:06" at bounding box center [687, 316] width 57 height 11
copy span "22/09/2025"
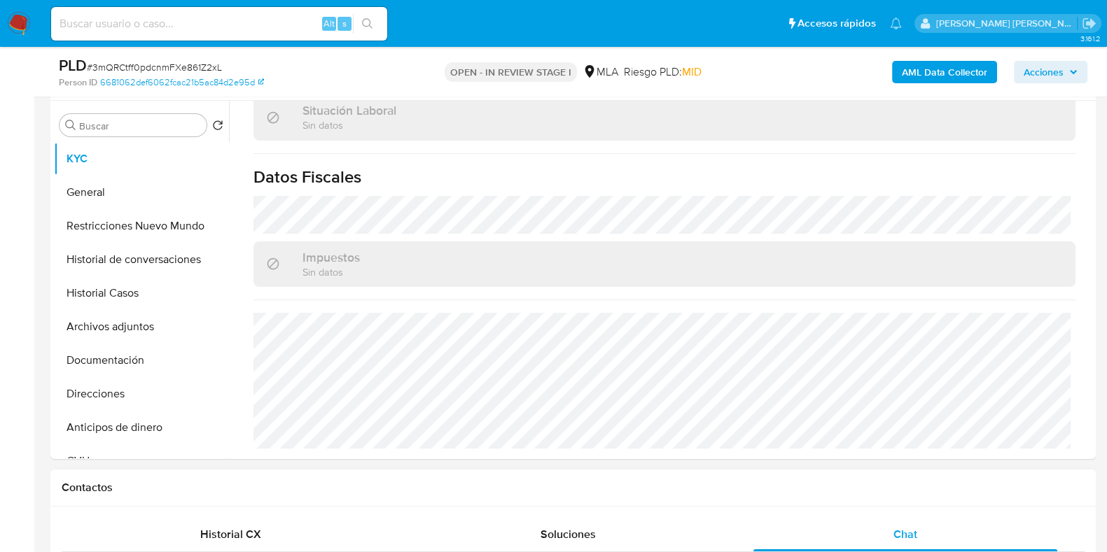
scroll to position [0, 0]
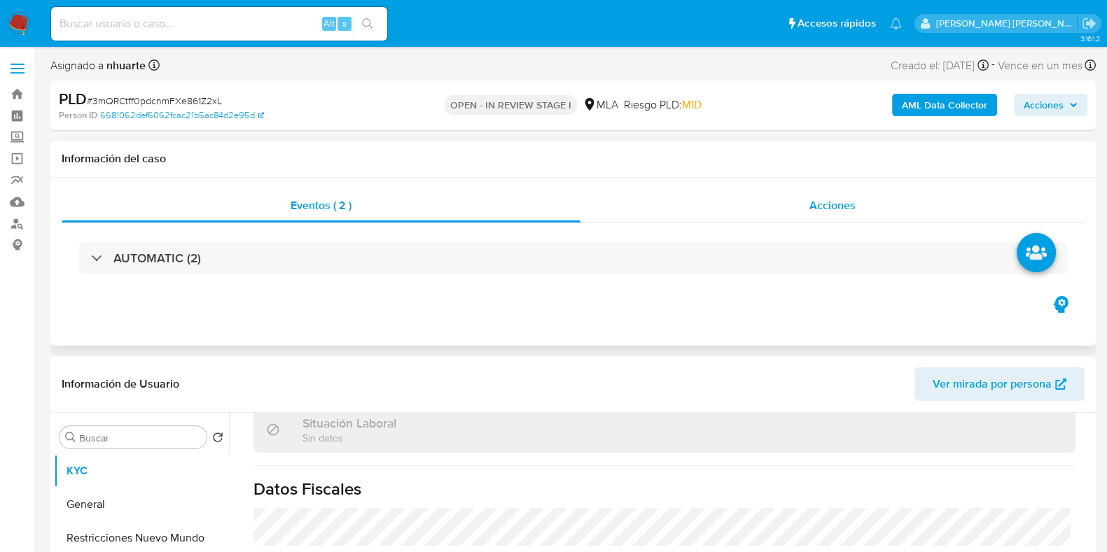
click at [831, 206] on span "Acciones" at bounding box center [832, 205] width 46 height 16
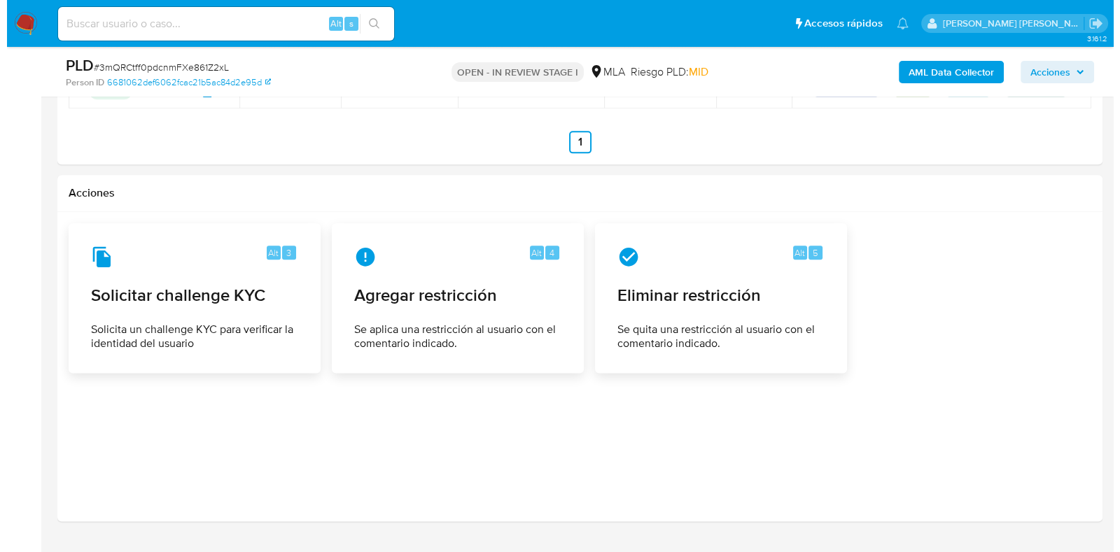
scroll to position [2240, 0]
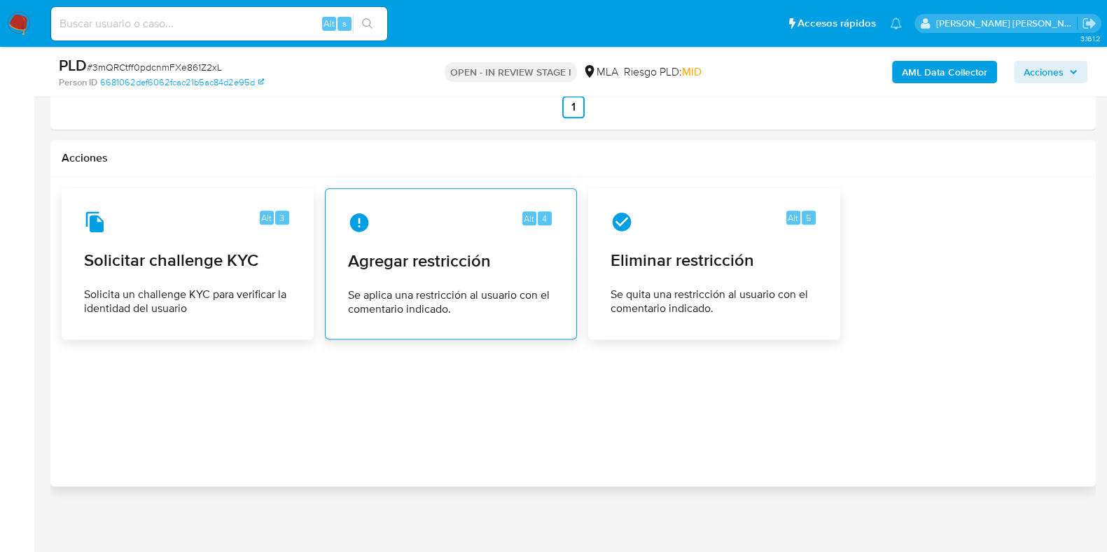
click at [483, 271] on div "Alt 4 Agregar restricción Se aplica una restricción al usuario con el comentari…" at bounding box center [451, 263] width 228 height 127
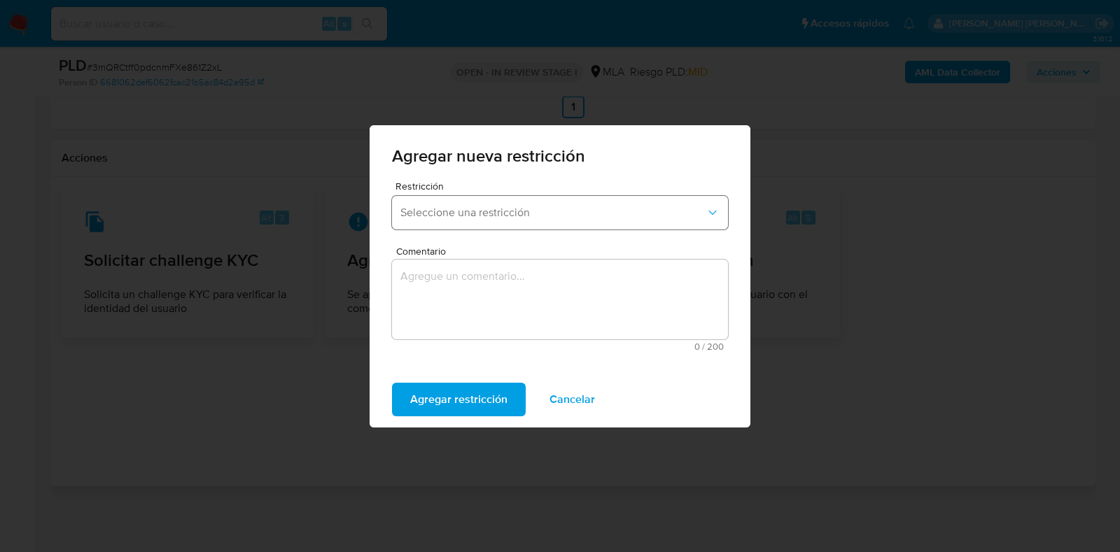
click at [491, 216] on span "Seleccione una restricción" at bounding box center [552, 213] width 305 height 14
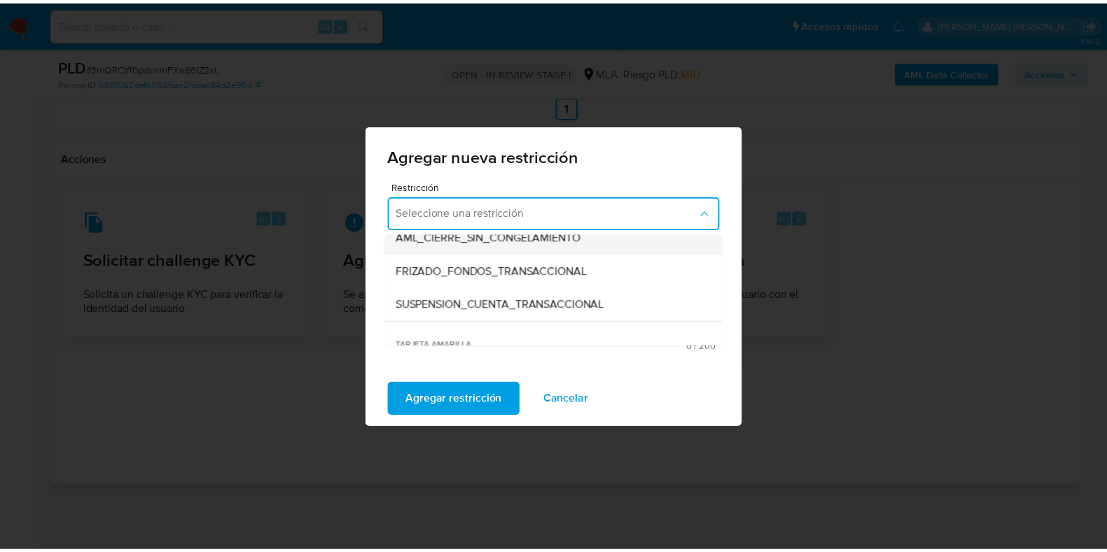
scroll to position [174, 0]
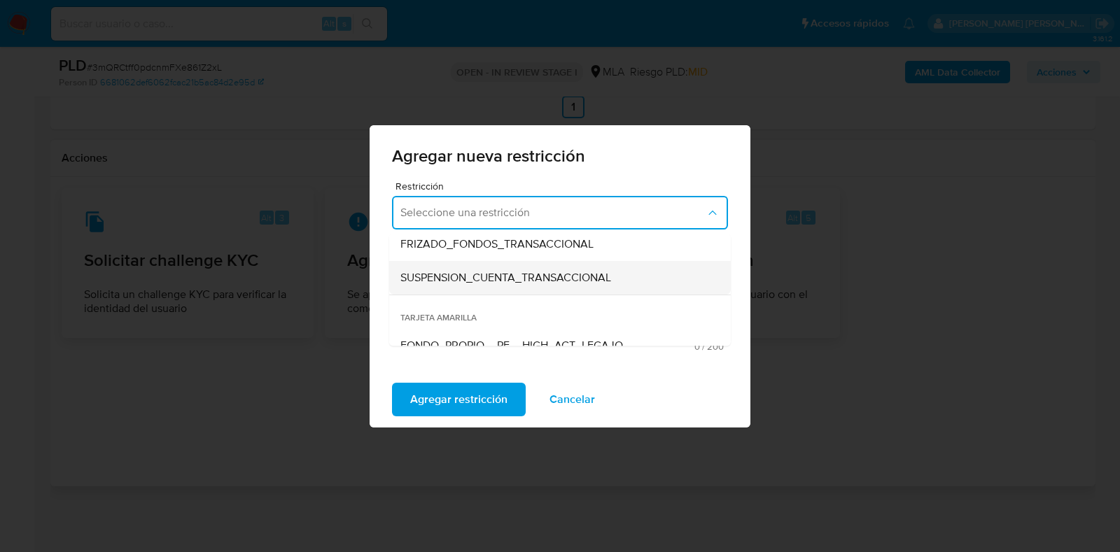
click at [483, 283] on span "SUSPENSION_CUENTA_TRANSACCIONAL" at bounding box center [505, 278] width 211 height 14
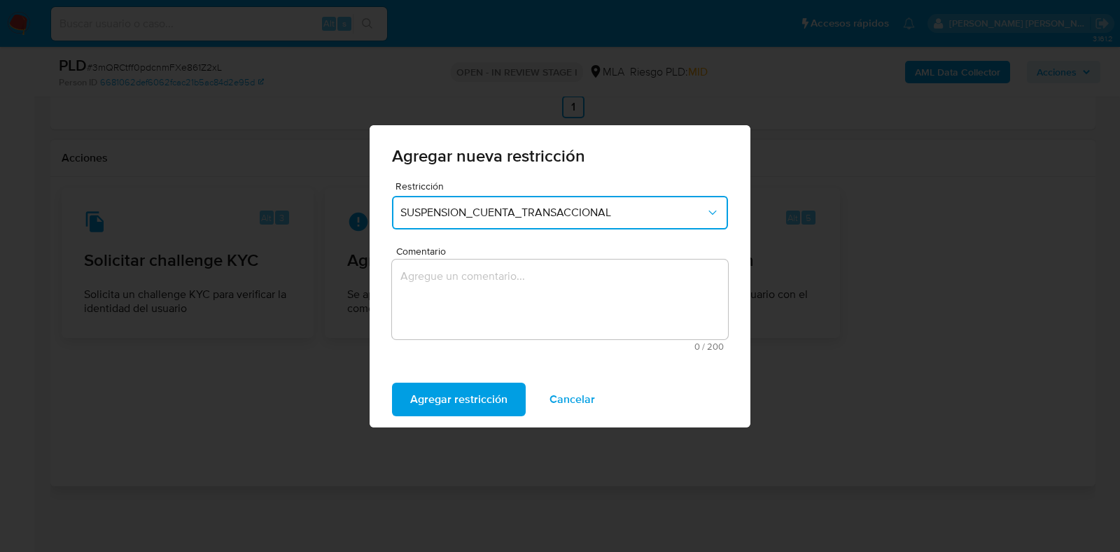
click at [483, 283] on textarea "Comentario" at bounding box center [560, 300] width 336 height 80
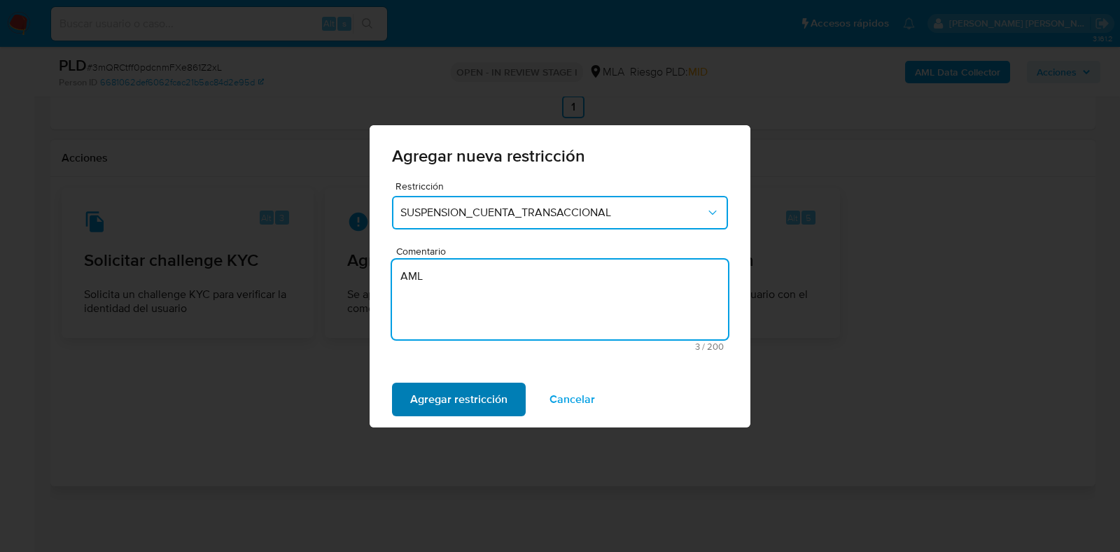
type textarea "AML"
click at [471, 386] on span "Agregar restricción" at bounding box center [458, 399] width 97 height 31
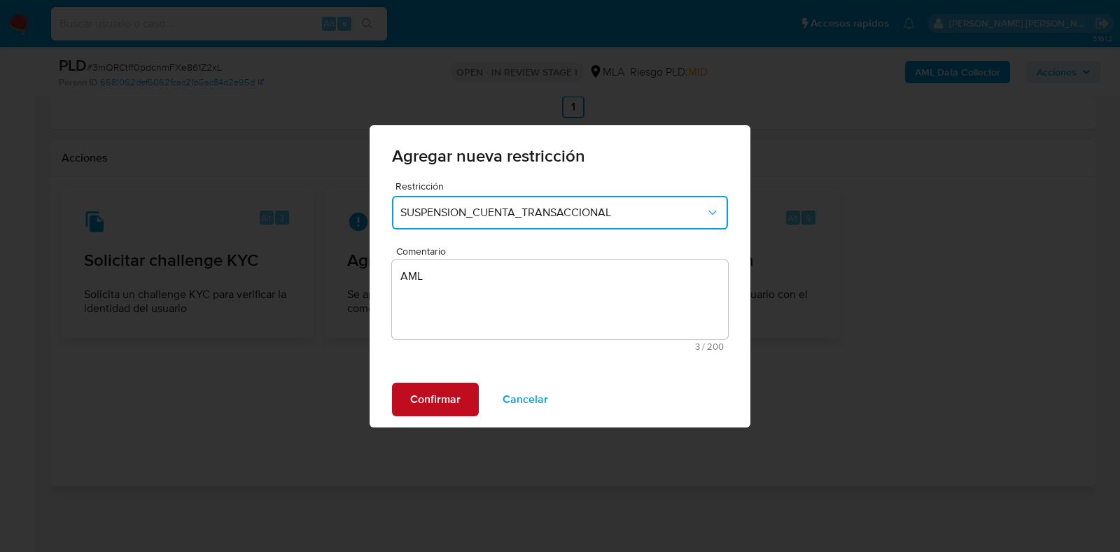
click at [471, 386] on button "Confirmar" at bounding box center [435, 400] width 87 height 34
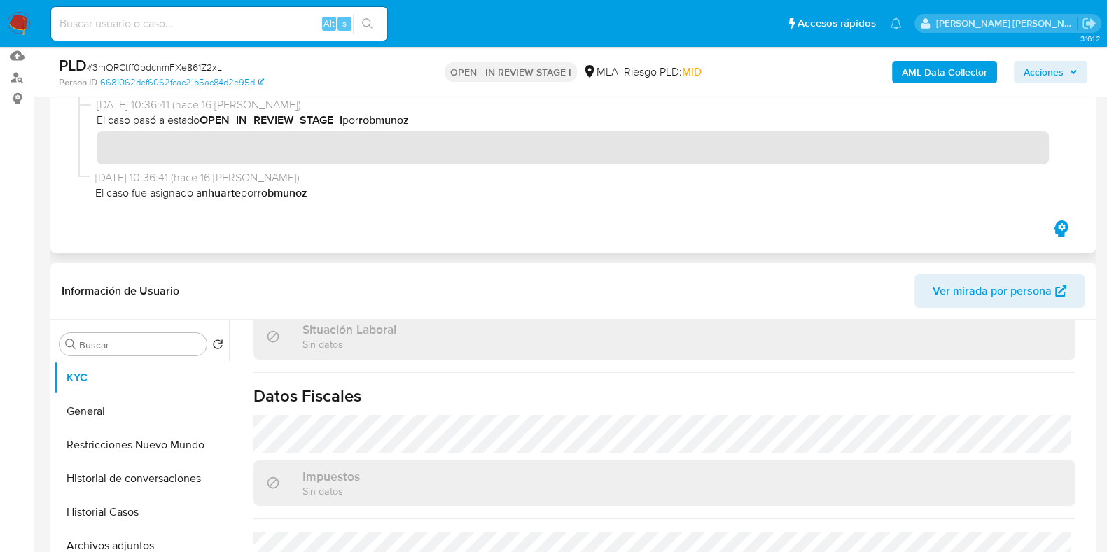
scroll to position [0, 0]
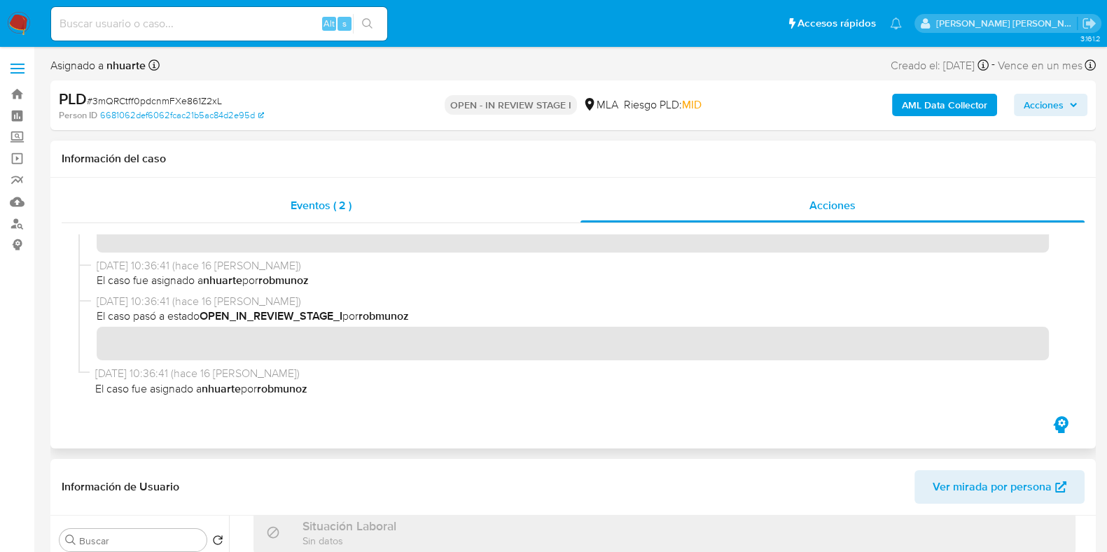
click at [298, 190] on div "Eventos ( 2 )" at bounding box center [321, 206] width 519 height 34
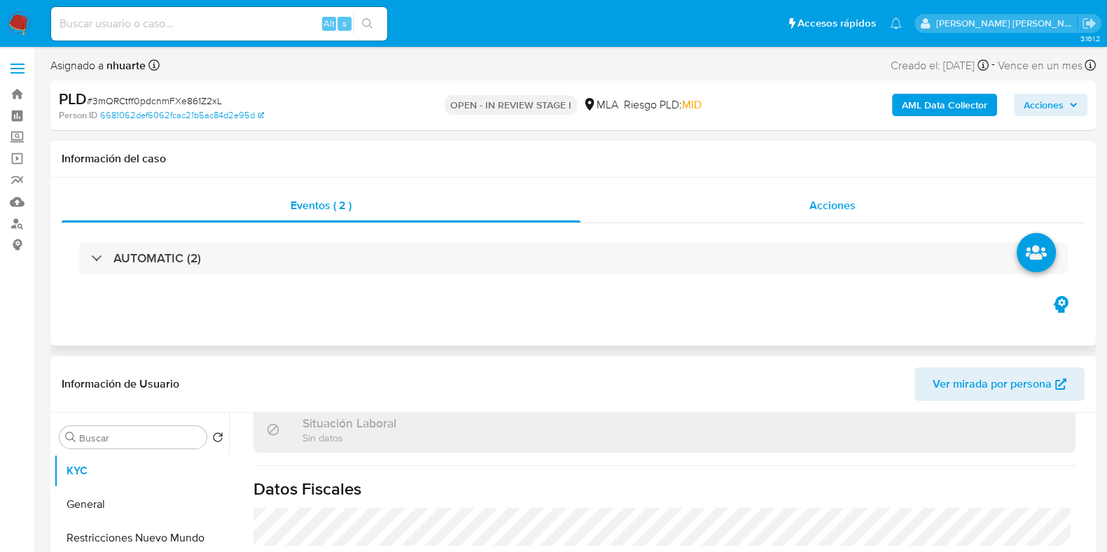
click at [809, 197] on div "Acciones" at bounding box center [832, 206] width 504 height 34
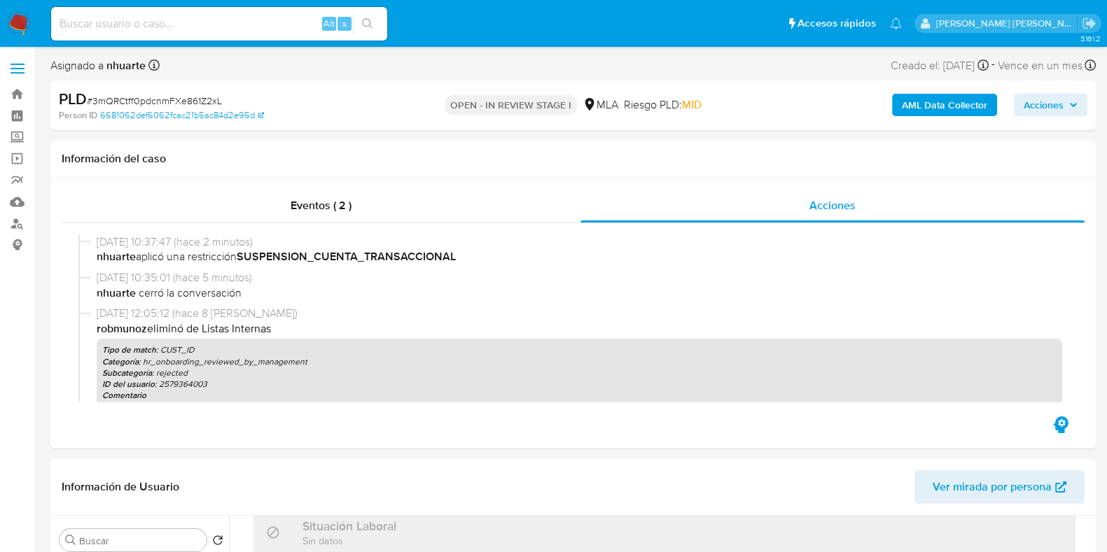
click at [981, 106] on b "AML Data Collector" at bounding box center [943, 105] width 85 height 22
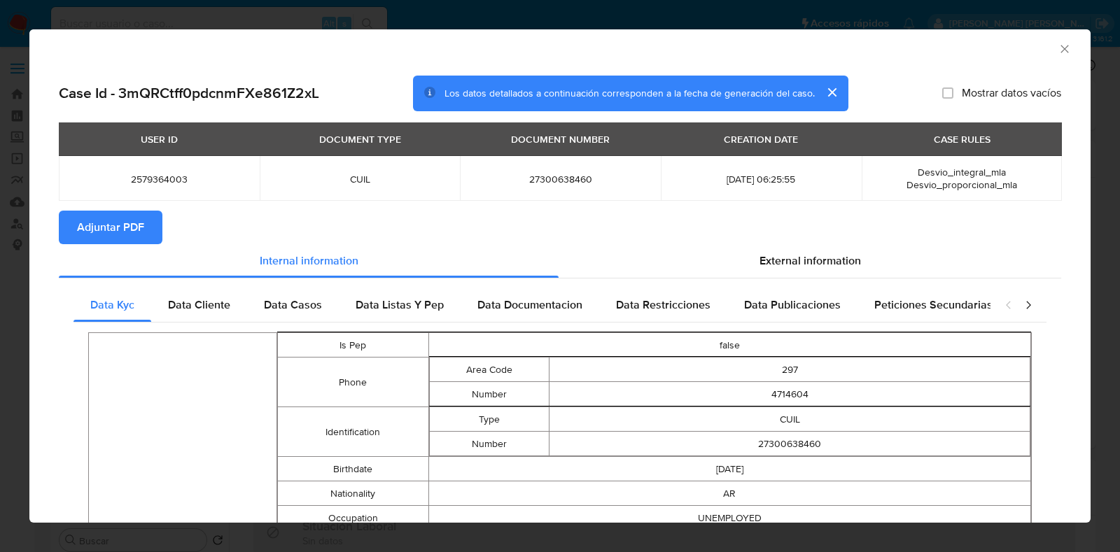
click at [1058, 49] on icon "Cerrar ventana" at bounding box center [1065, 49] width 14 height 14
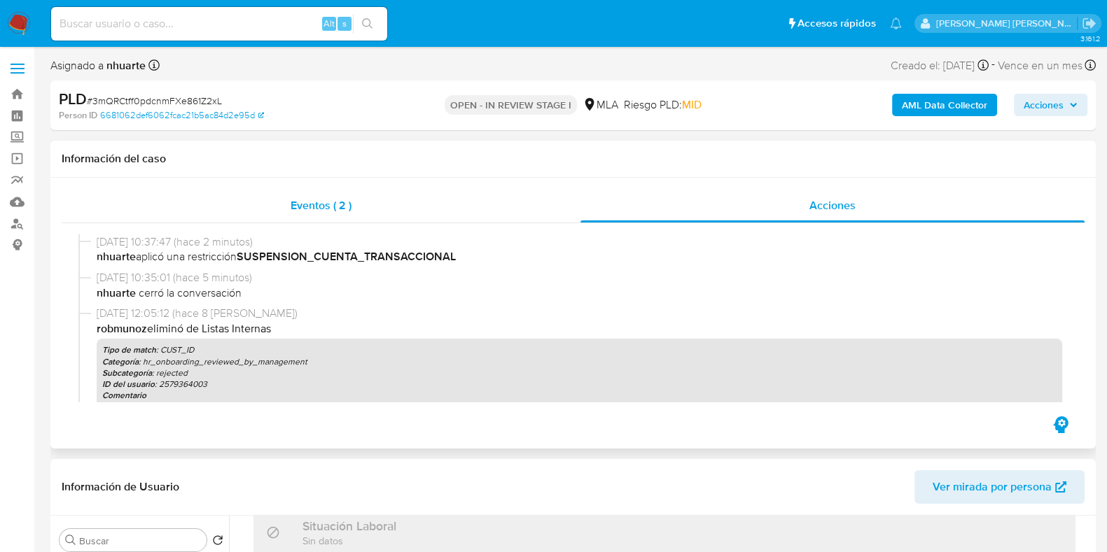
click at [314, 217] on div "Eventos ( 2 )" at bounding box center [321, 206] width 519 height 34
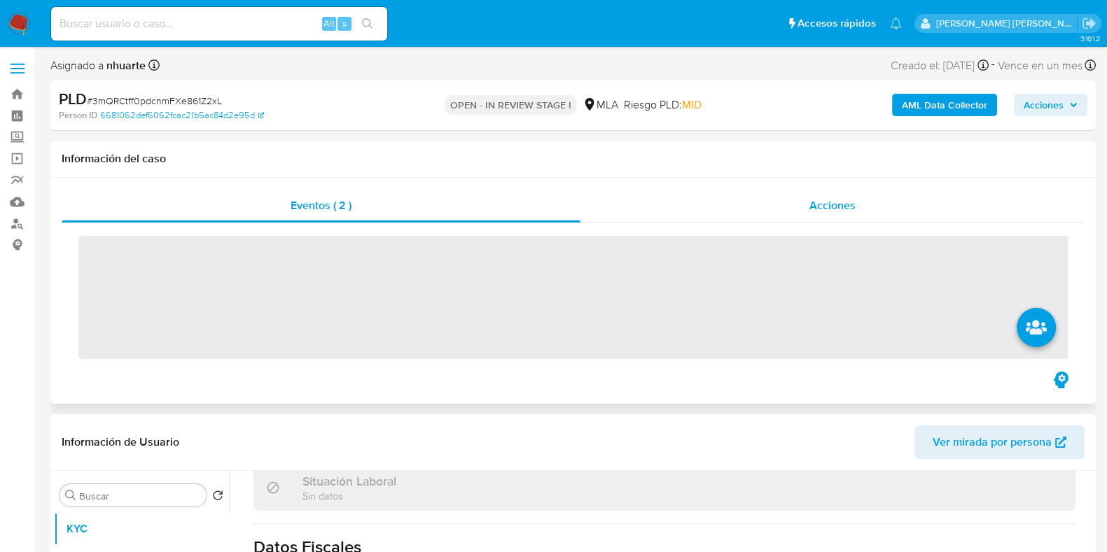
click at [814, 202] on span "Acciones" at bounding box center [832, 205] width 46 height 16
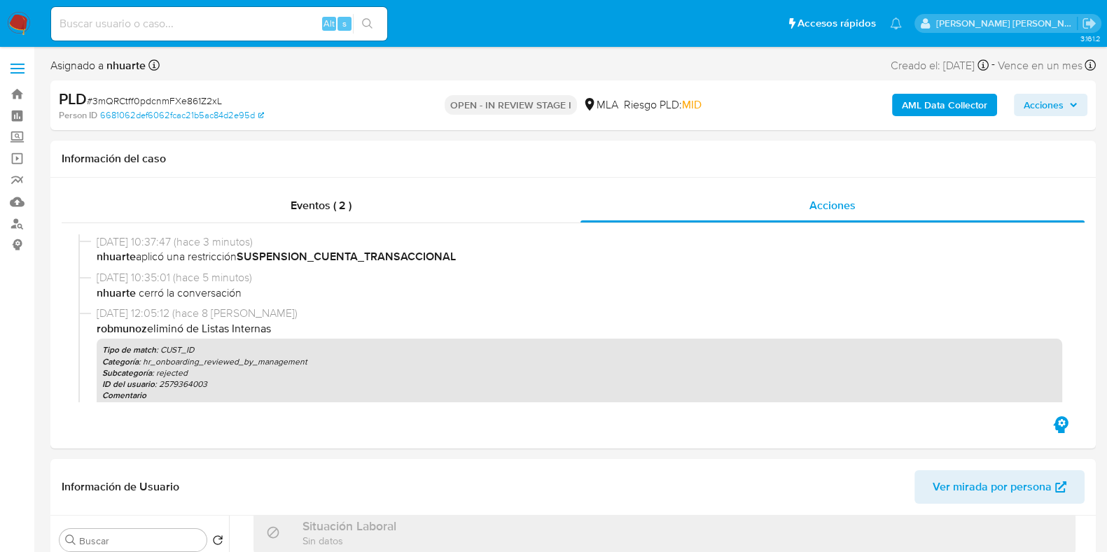
click at [914, 103] on b "AML Data Collector" at bounding box center [943, 105] width 85 height 22
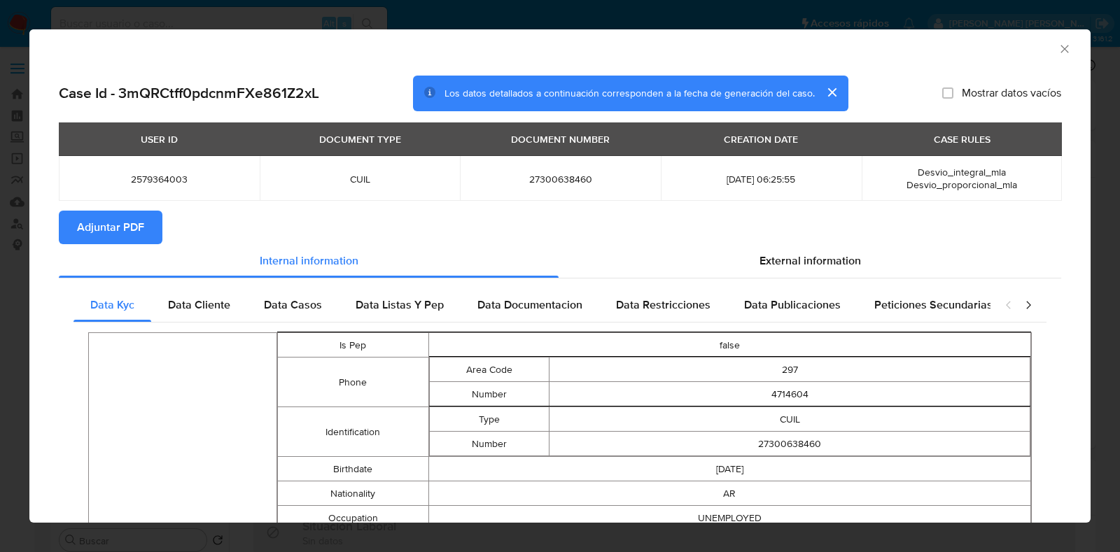
click at [155, 232] on button "Adjuntar PDF" at bounding box center [111, 228] width 104 height 34
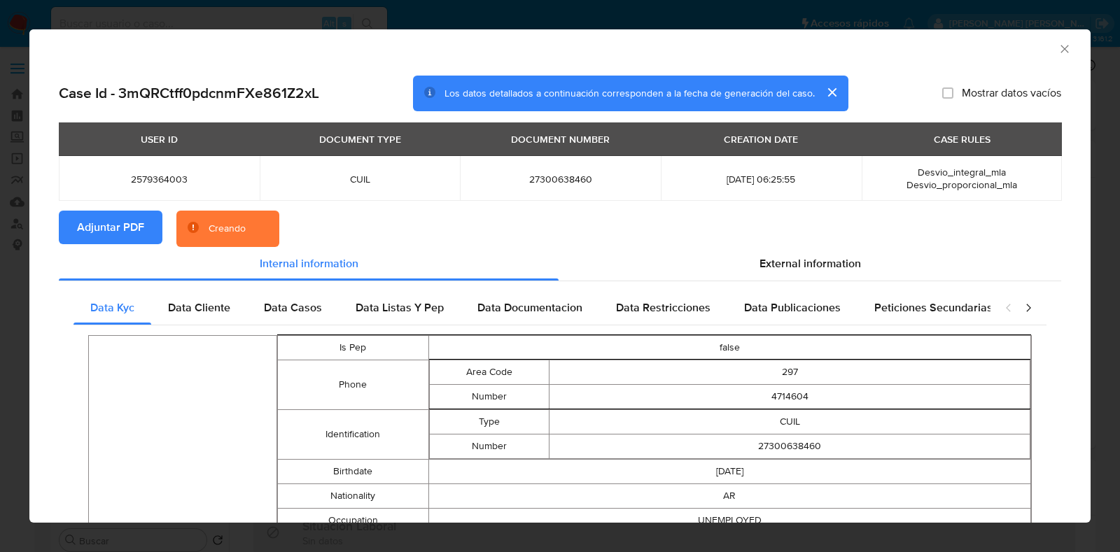
click at [1058, 45] on icon "Cerrar ventana" at bounding box center [1065, 49] width 14 height 14
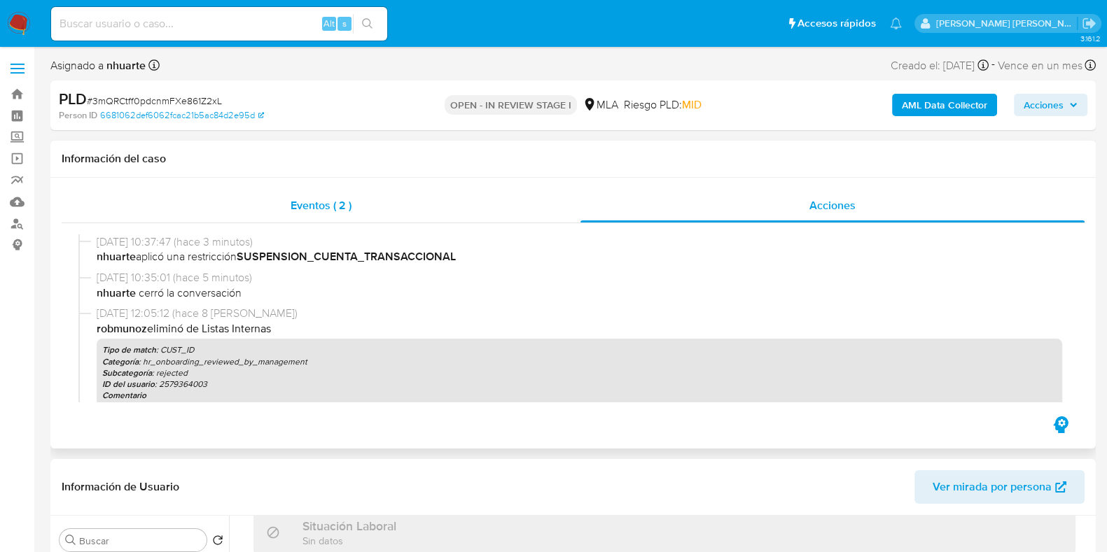
click at [330, 200] on span "Eventos ( 2 )" at bounding box center [320, 205] width 61 height 16
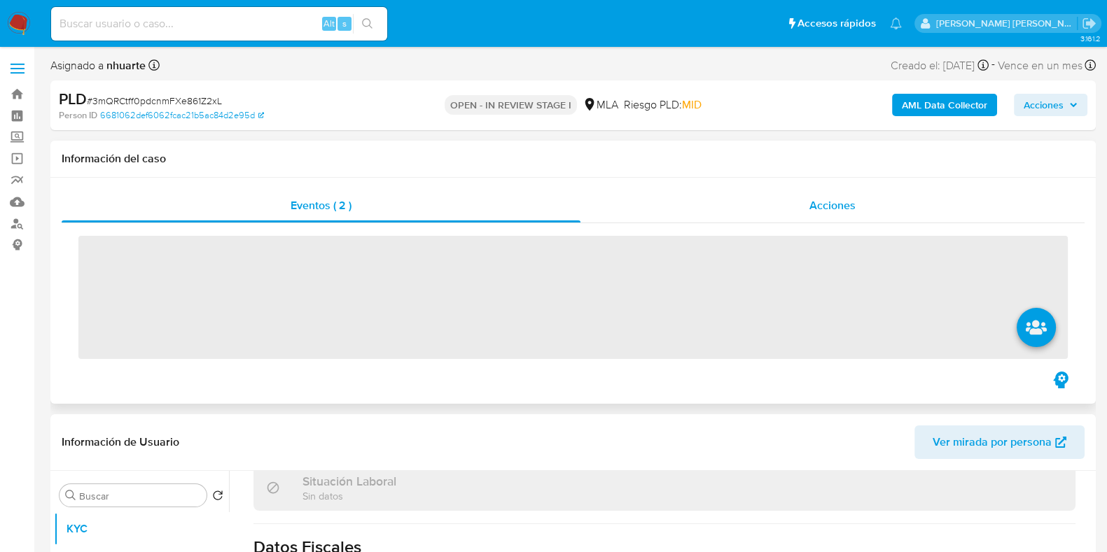
click at [825, 202] on span "Acciones" at bounding box center [832, 205] width 46 height 16
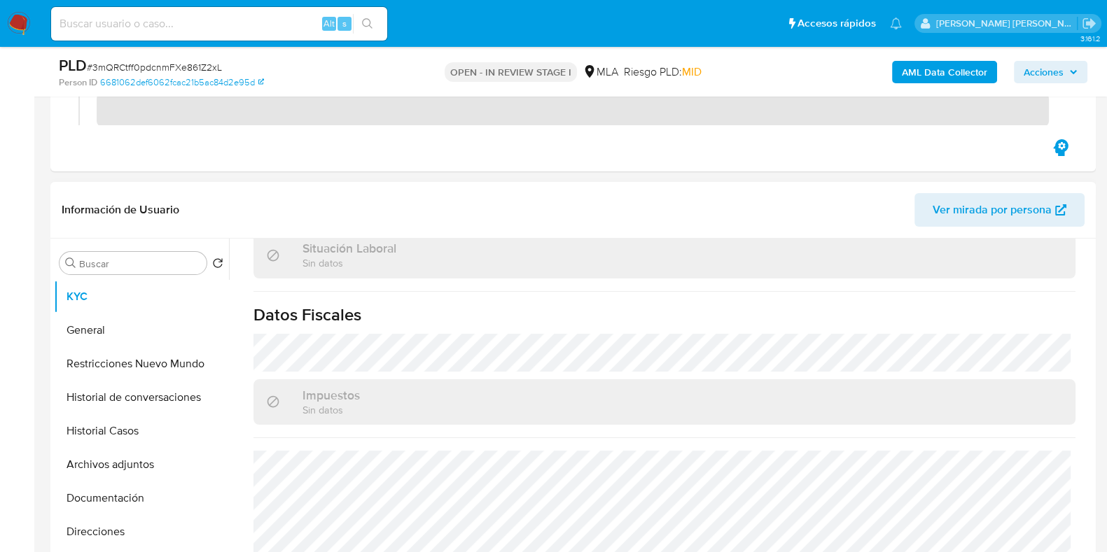
scroll to position [349, 0]
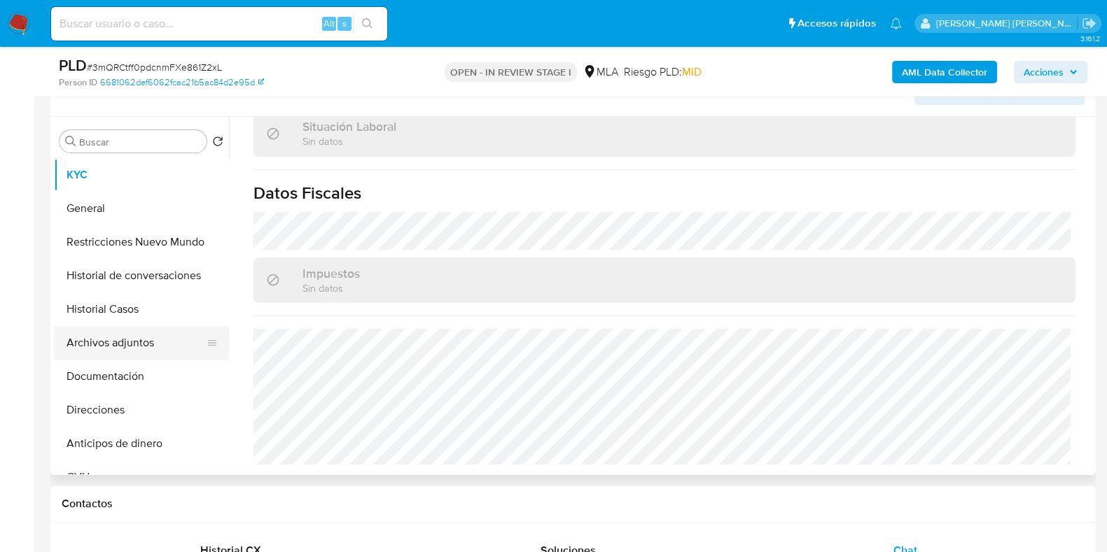
click at [160, 351] on button "Archivos adjuntos" at bounding box center [136, 343] width 164 height 34
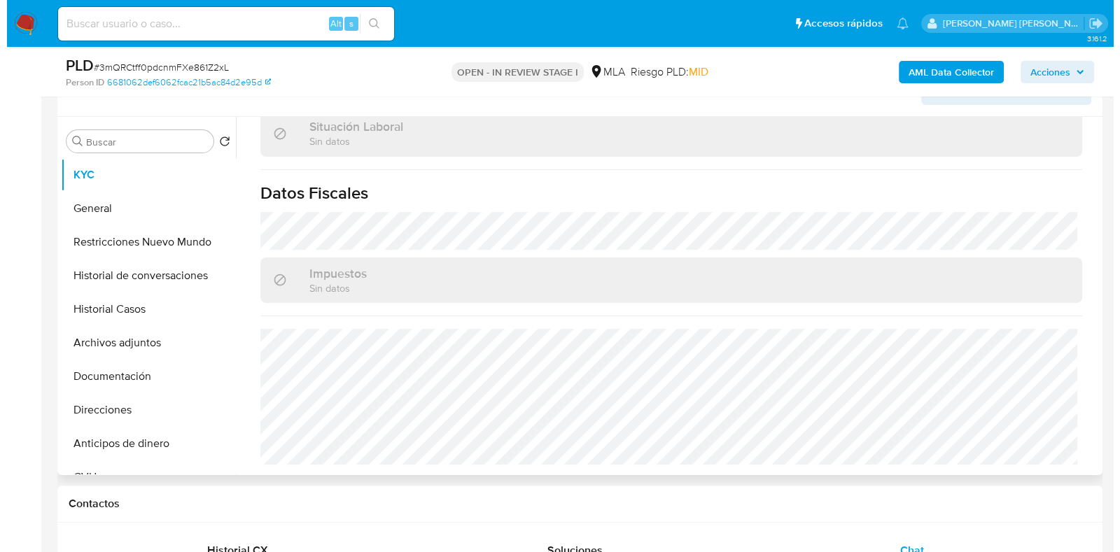
scroll to position [0, 0]
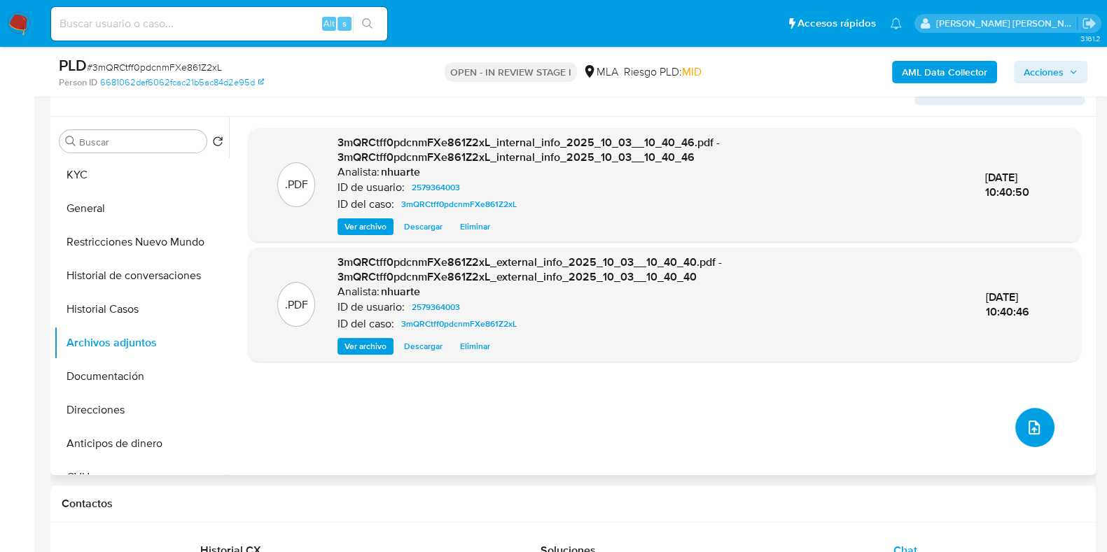
click at [1029, 431] on icon "upload-file" at bounding box center [1033, 427] width 17 height 17
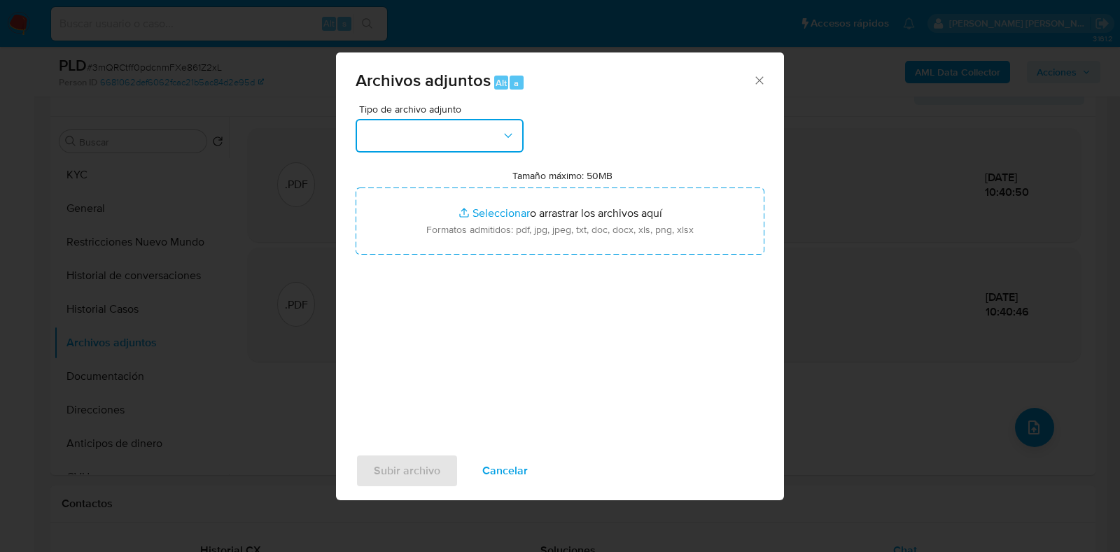
click at [501, 135] on icon "button" at bounding box center [508, 136] width 14 height 14
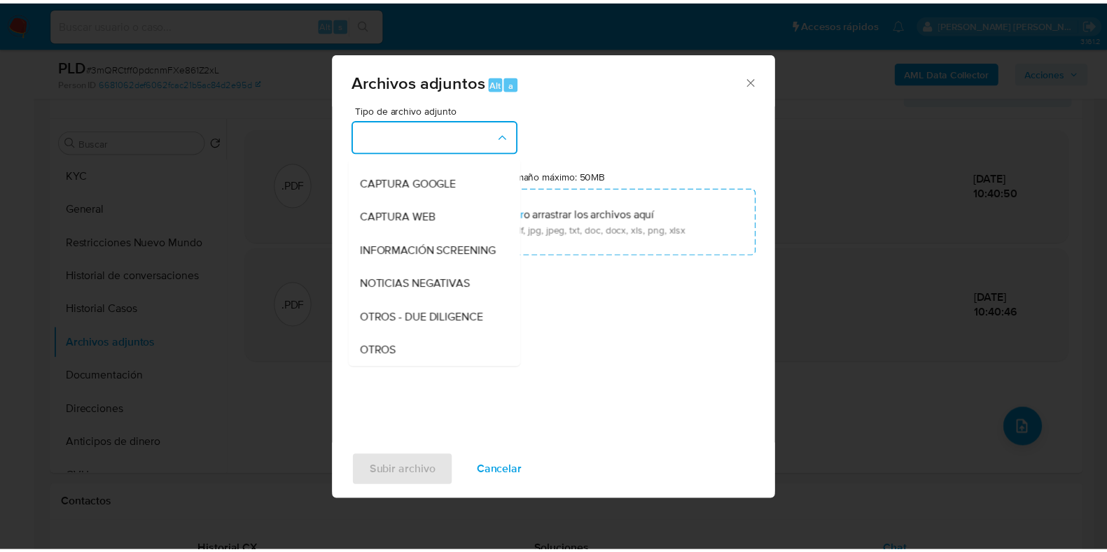
scroll to position [146, 0]
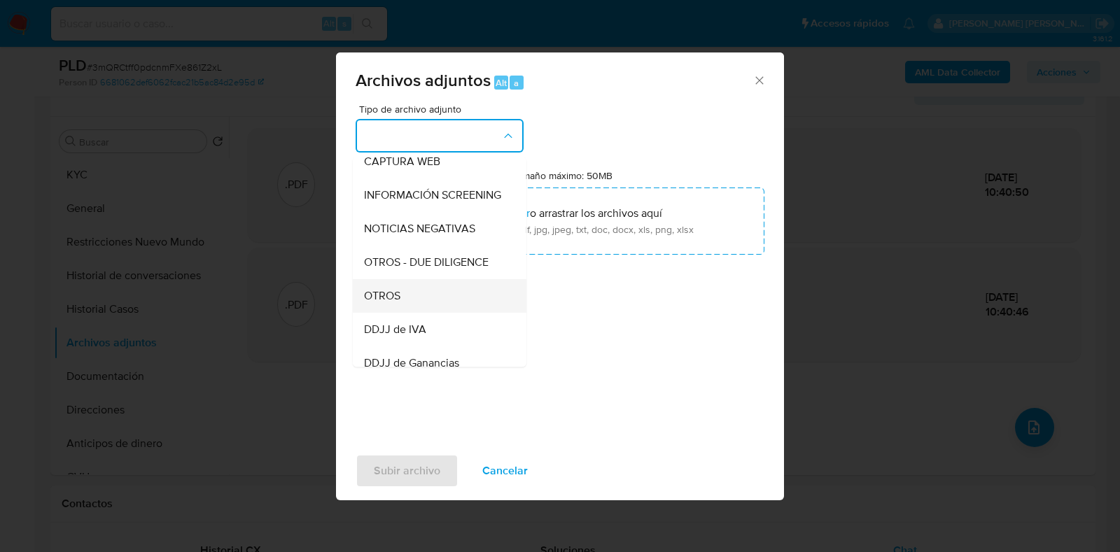
click at [434, 300] on div "OTROS" at bounding box center [435, 296] width 143 height 34
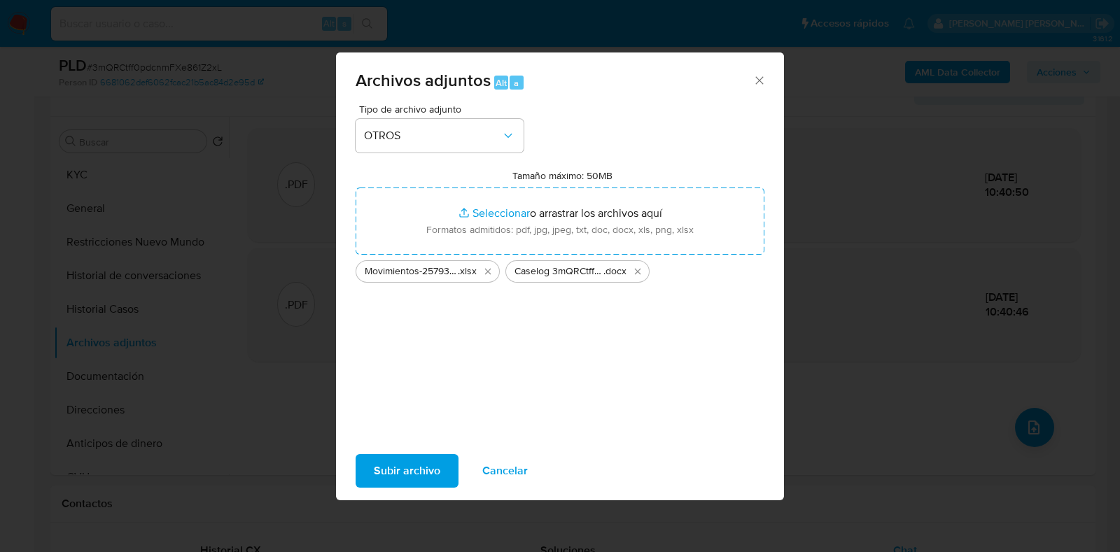
click at [426, 473] on span "Subir archivo" at bounding box center [407, 471] width 66 height 31
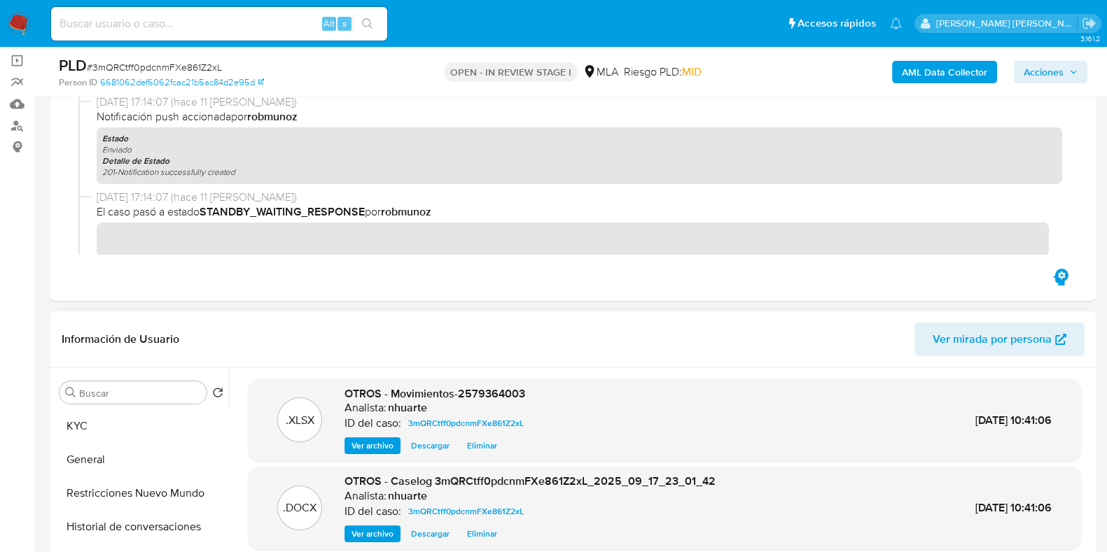
scroll to position [0, 0]
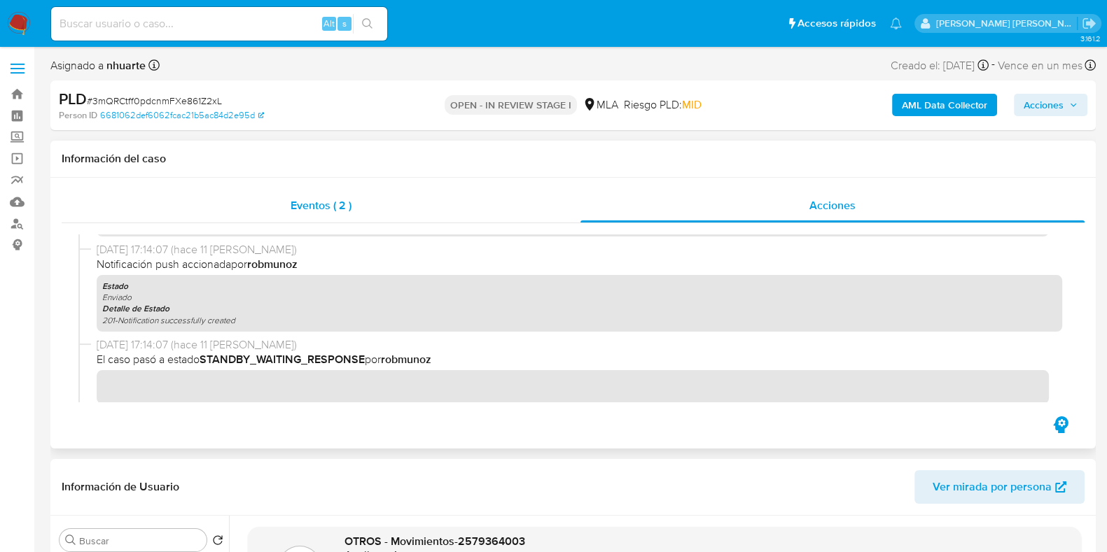
click at [342, 214] on div "Eventos ( 2 )" at bounding box center [321, 206] width 519 height 34
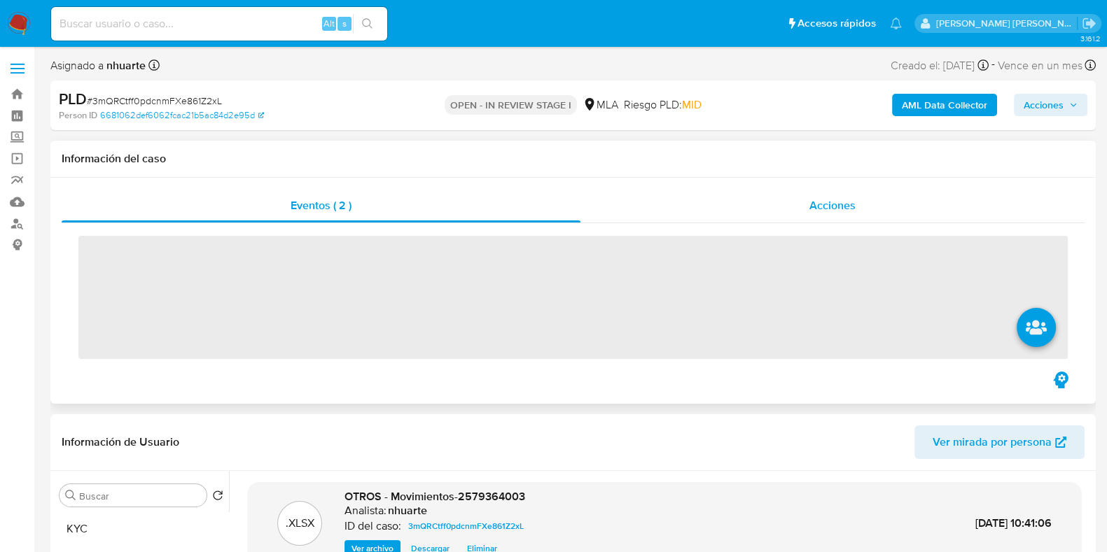
click at [834, 210] on span "Acciones" at bounding box center [832, 205] width 46 height 16
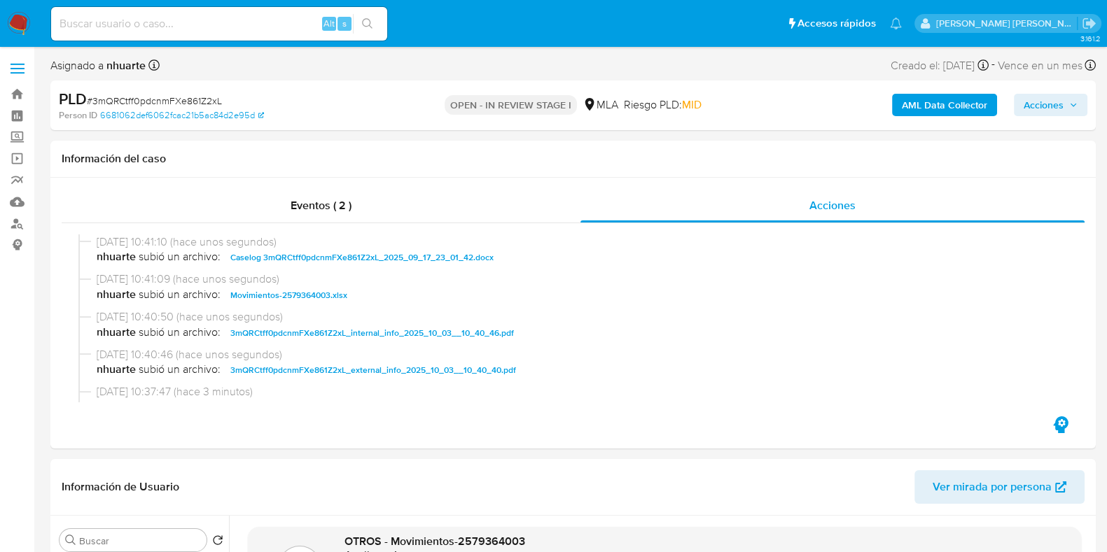
click at [1030, 109] on span "Acciones" at bounding box center [1043, 105] width 40 height 22
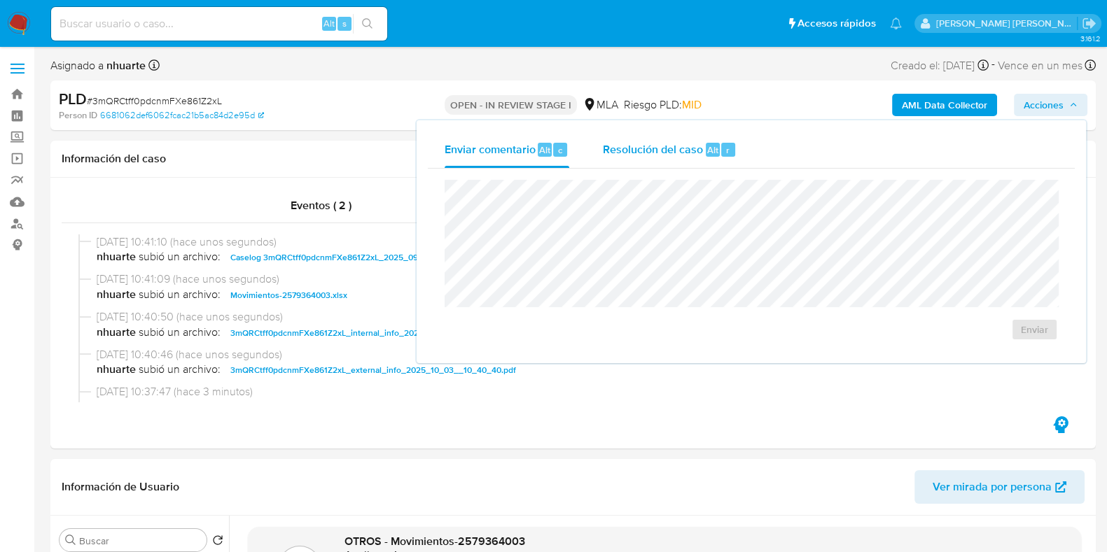
click at [701, 152] on div "Resolución del caso Alt r" at bounding box center [670, 150] width 134 height 36
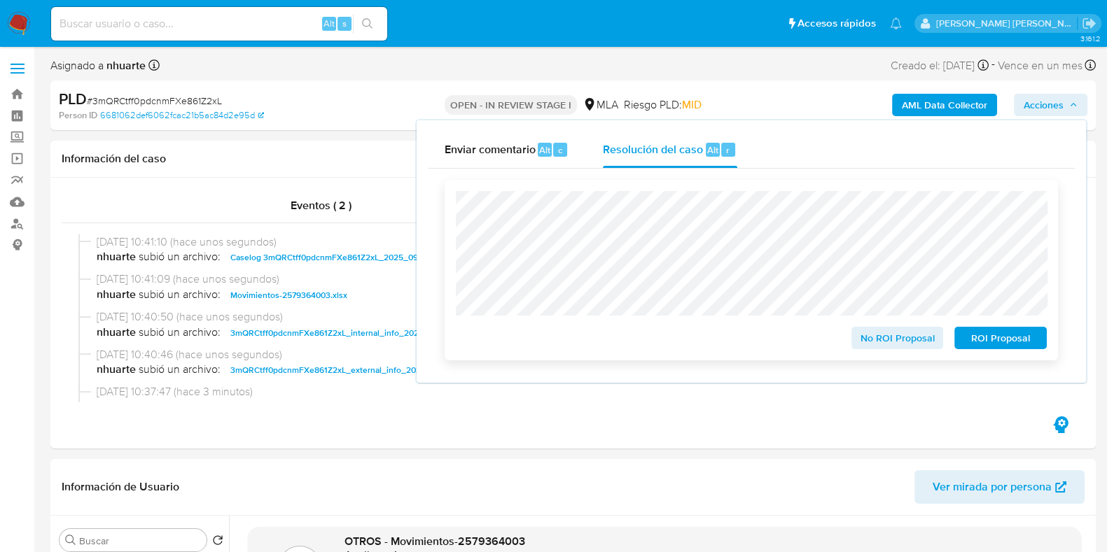
click at [1019, 339] on span "ROI Proposal" at bounding box center [1000, 338] width 73 height 20
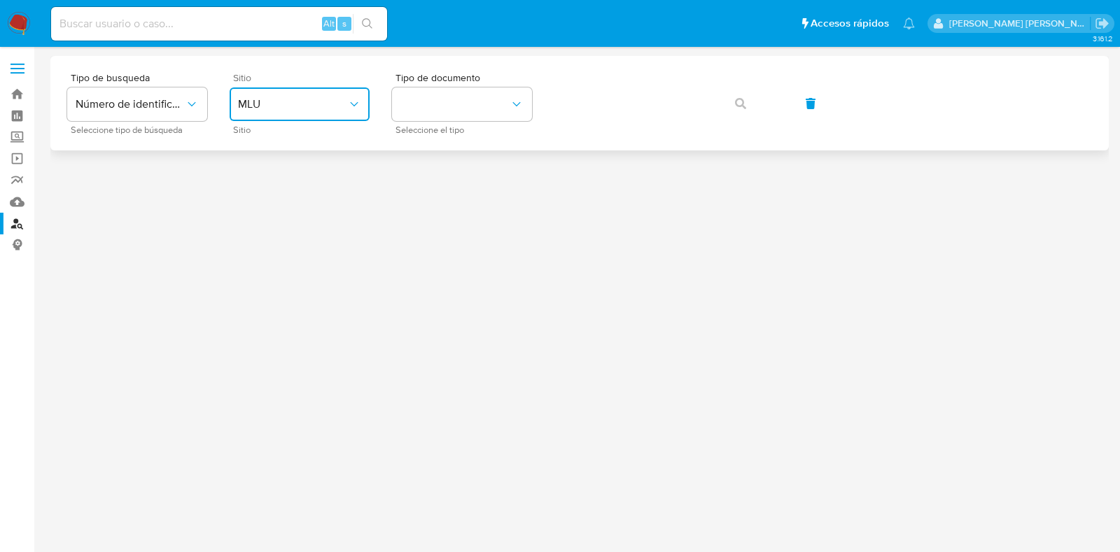
click at [320, 111] on span "MLU" at bounding box center [292, 104] width 109 height 14
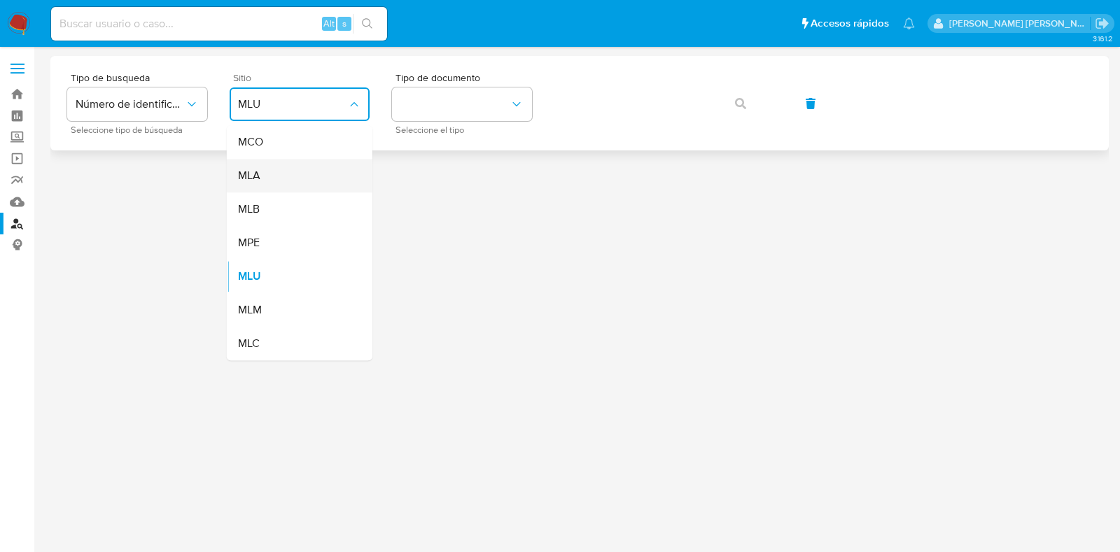
click at [321, 161] on div "MLA" at bounding box center [295, 176] width 115 height 34
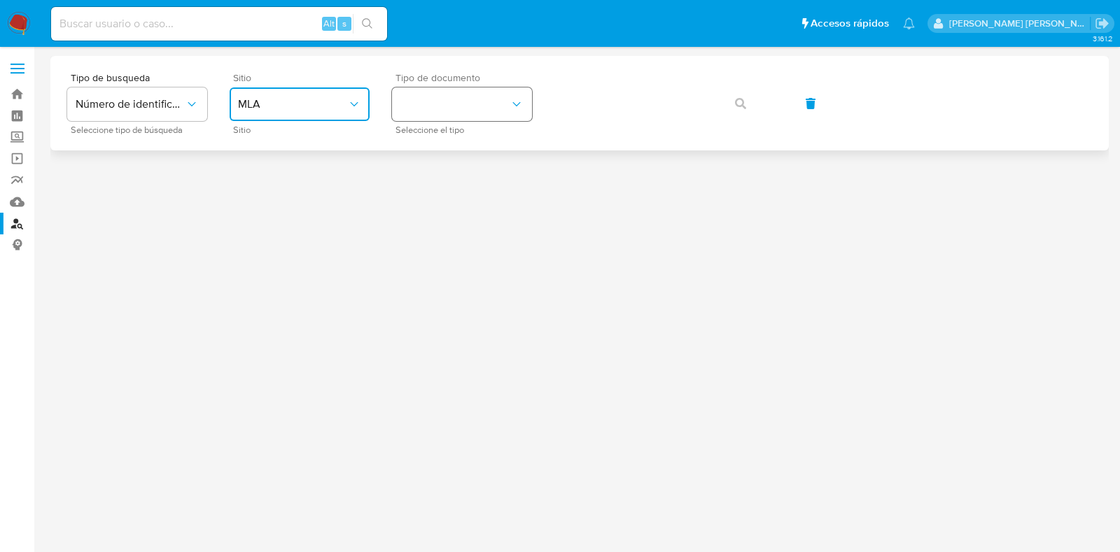
click at [464, 96] on button "identificationType" at bounding box center [462, 104] width 140 height 34
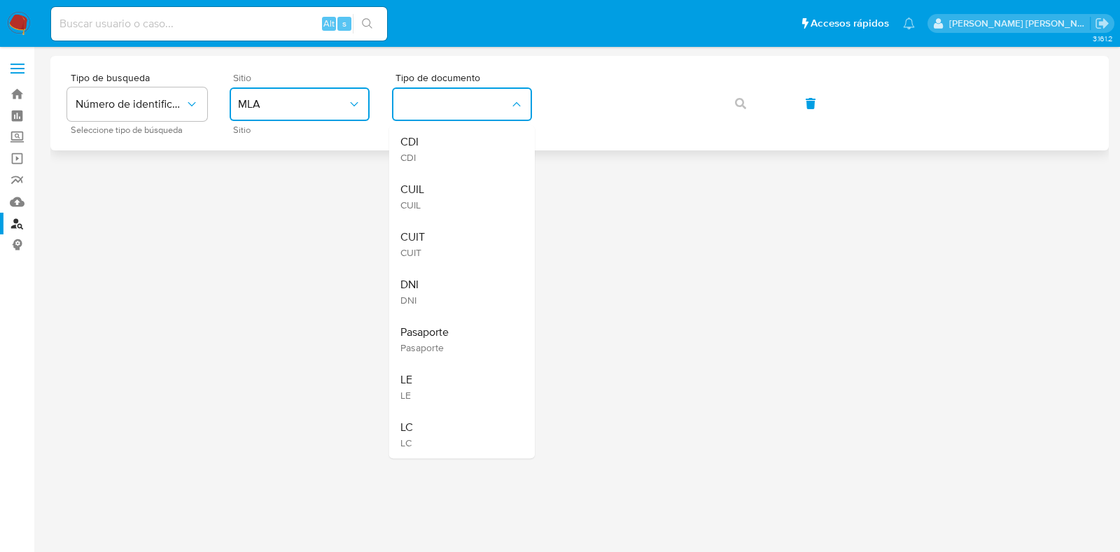
drag, startPoint x: 442, startPoint y: 177, endPoint x: 524, endPoint y: 134, distance: 92.7
click at [442, 178] on div "CUIL CUIL" at bounding box center [457, 197] width 115 height 48
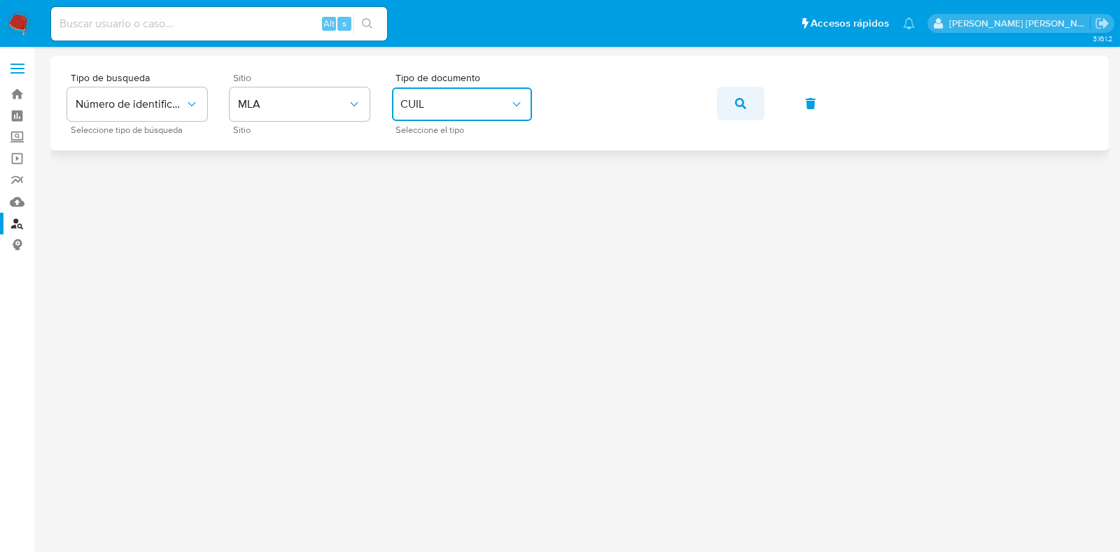
click at [738, 105] on icon "button" at bounding box center [740, 103] width 11 height 11
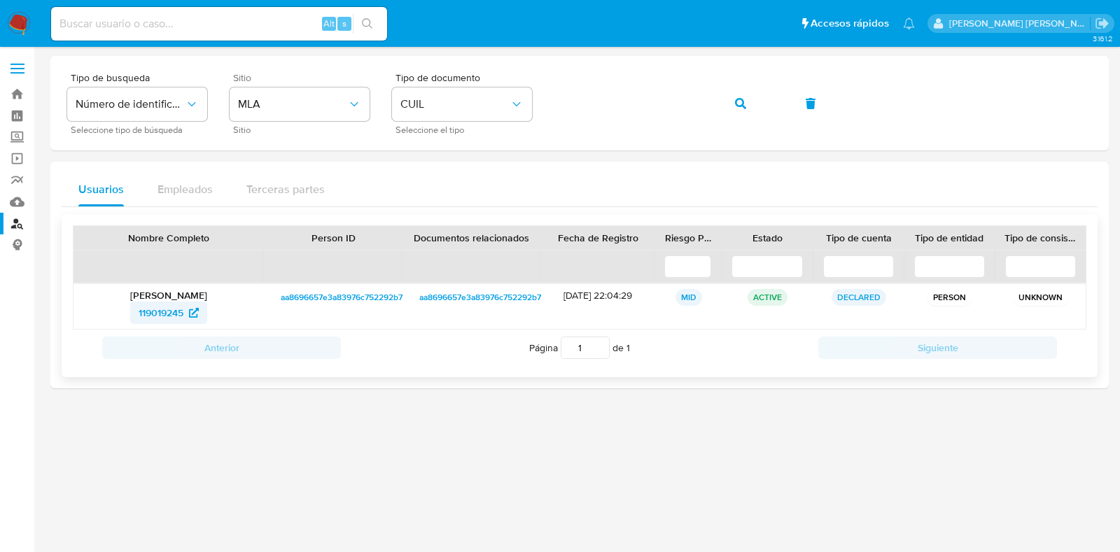
click at [178, 313] on span "119019245" at bounding box center [161, 313] width 45 height 22
click at [17, 86] on link "Bandeja" at bounding box center [83, 94] width 167 height 22
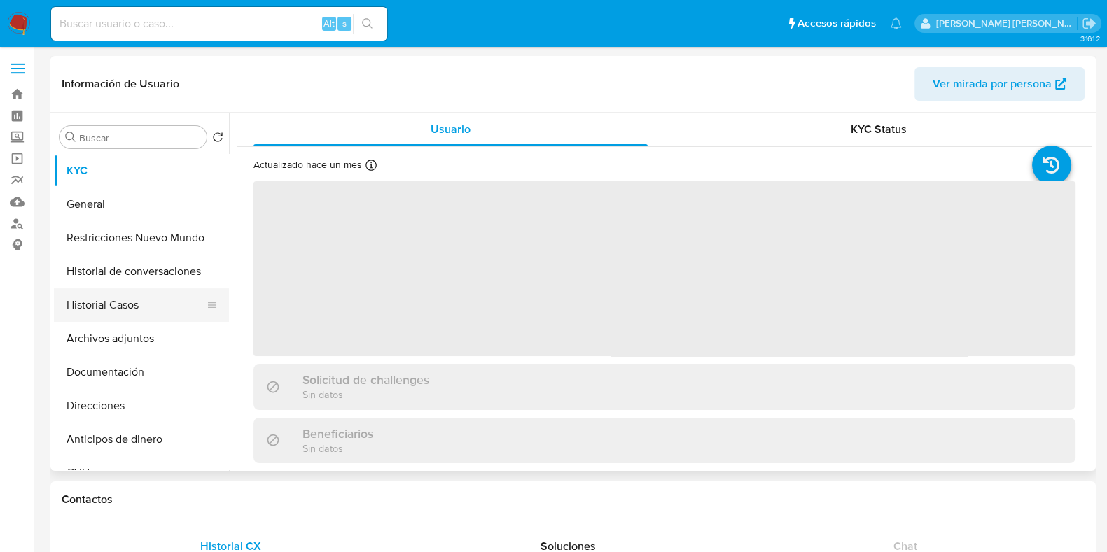
click at [147, 303] on button "Historial Casos" at bounding box center [136, 305] width 164 height 34
select select "10"
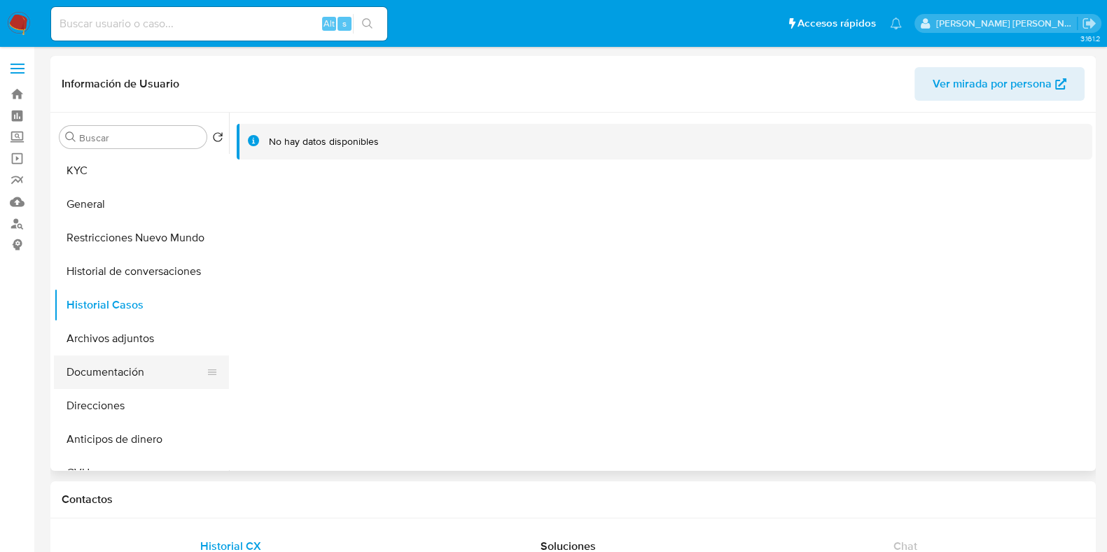
click at [127, 369] on button "Documentación" at bounding box center [136, 373] width 164 height 34
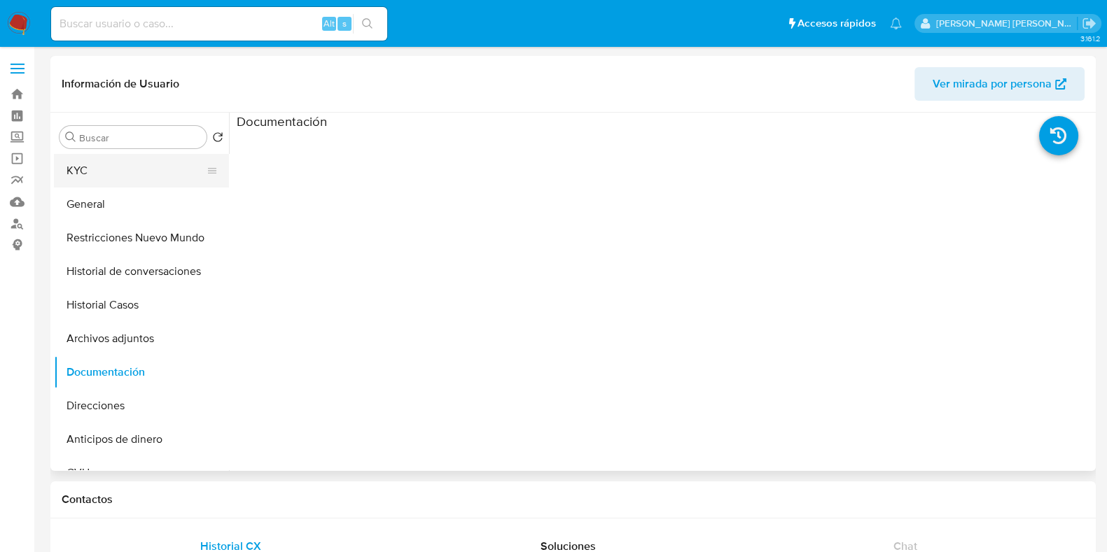
click at [126, 172] on button "KYC" at bounding box center [136, 171] width 164 height 34
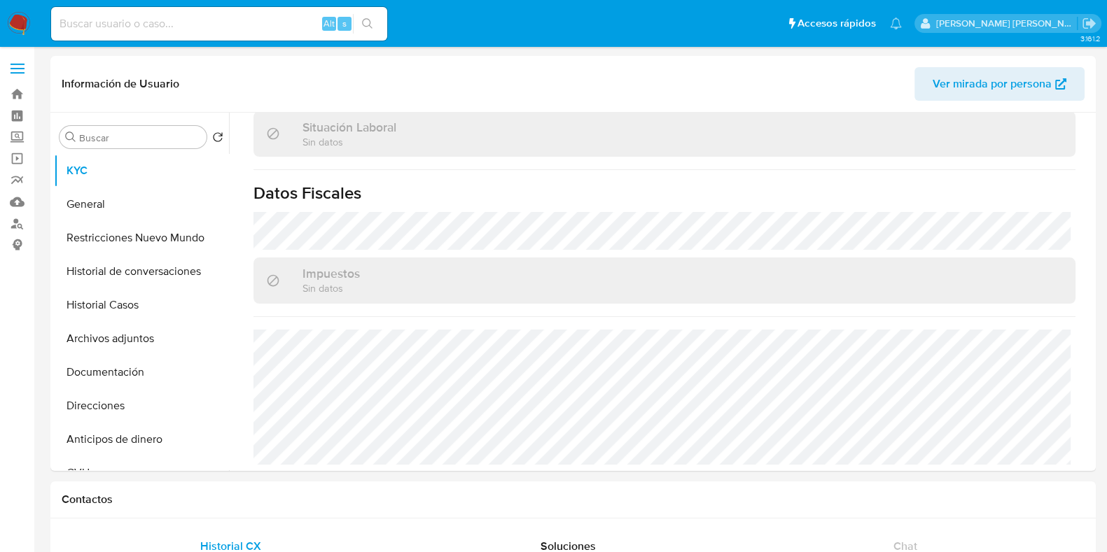
scroll to position [753, 0]
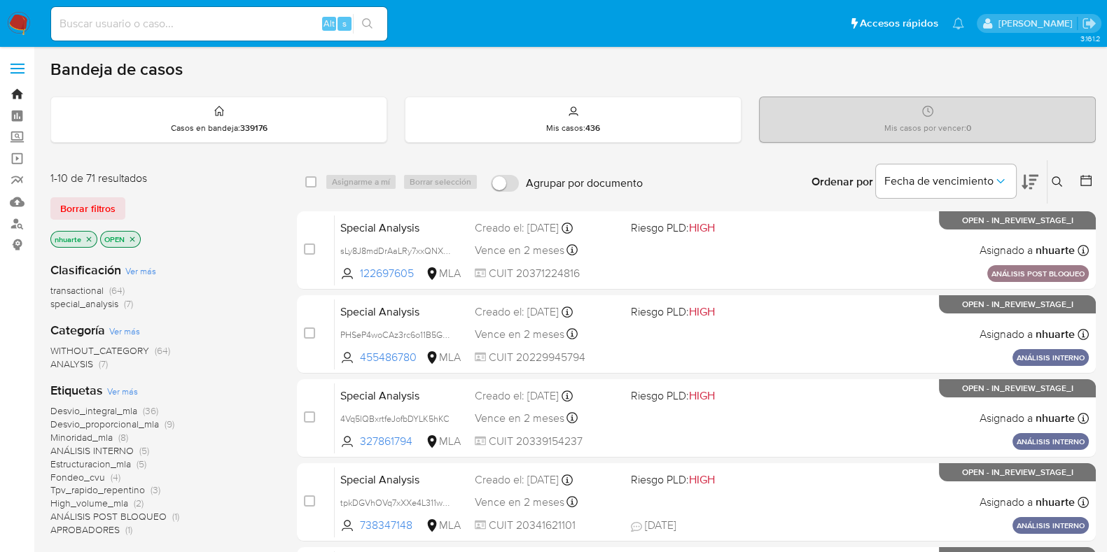
click at [15, 87] on link "Bandeja" at bounding box center [83, 94] width 167 height 22
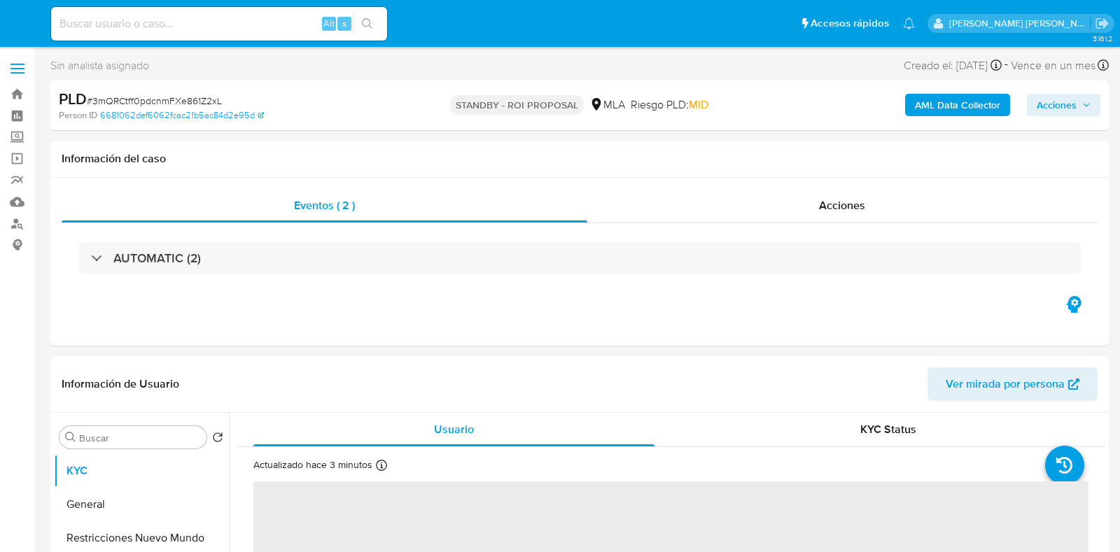
select select "10"
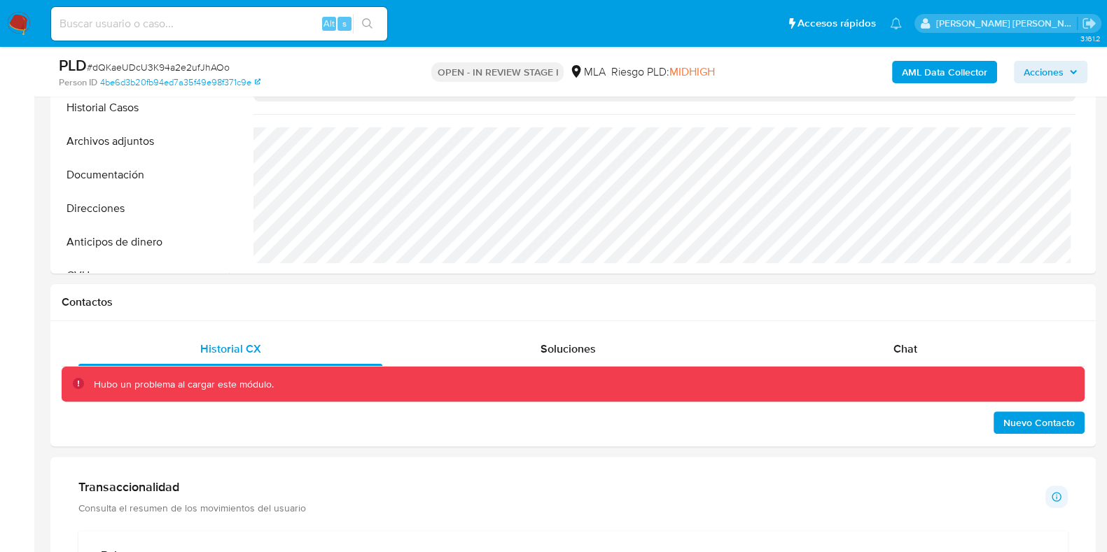
scroll to position [525, 0]
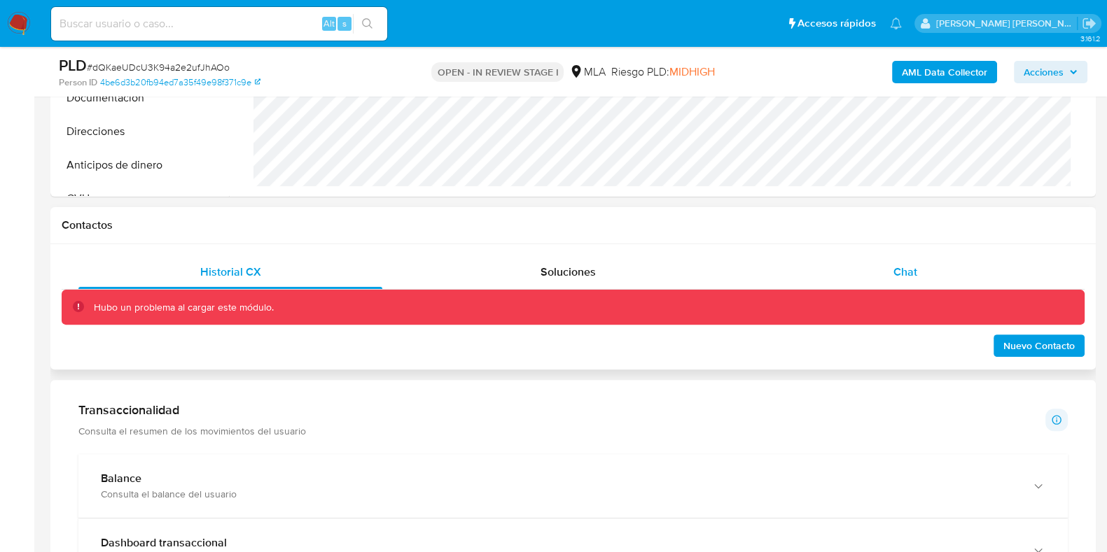
click at [895, 272] on span "Chat" at bounding box center [905, 272] width 24 height 16
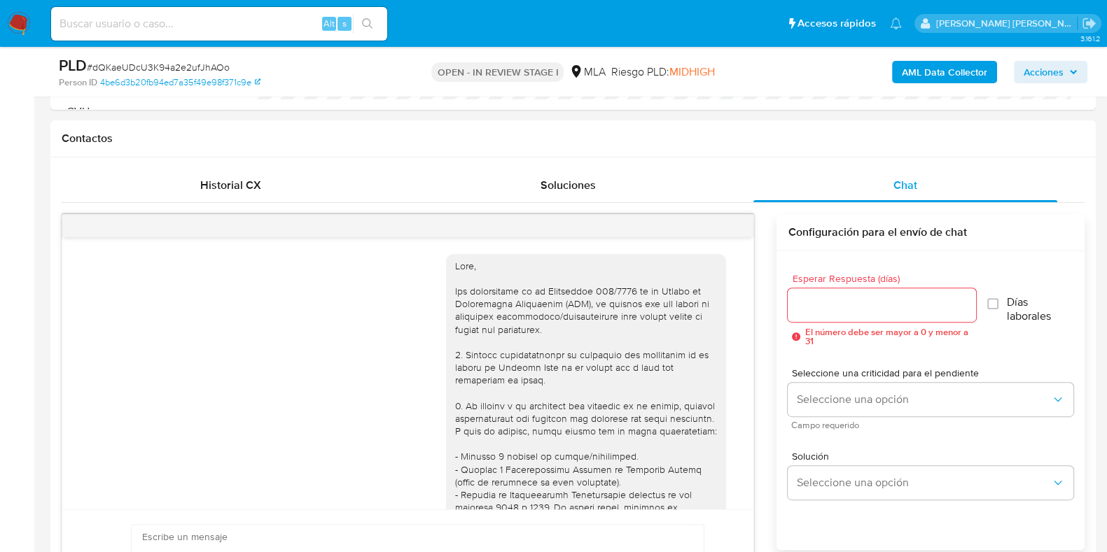
scroll to position [587, 0]
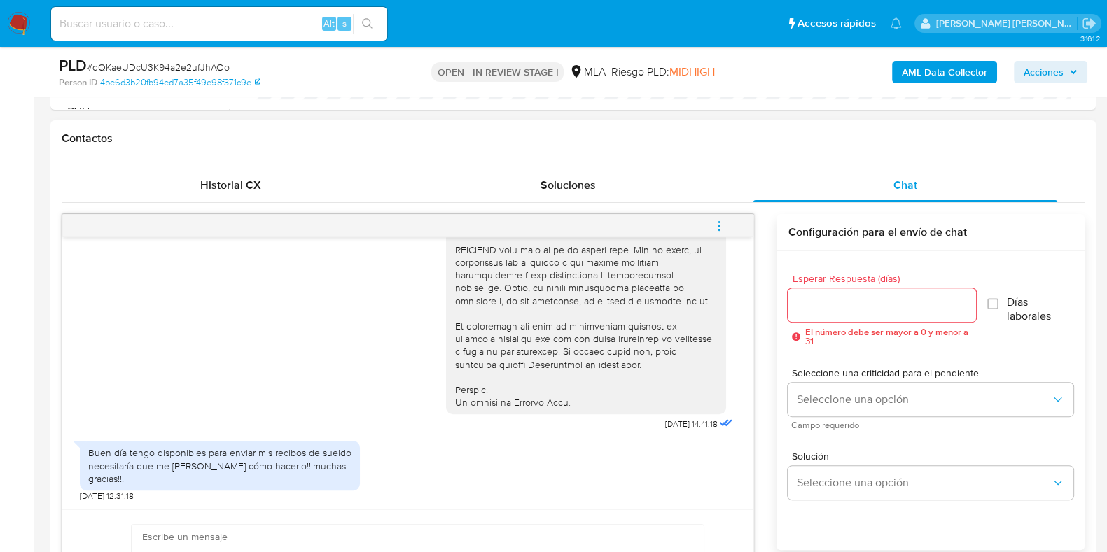
click at [718, 226] on icon "menu-action" at bounding box center [719, 226] width 13 height 13
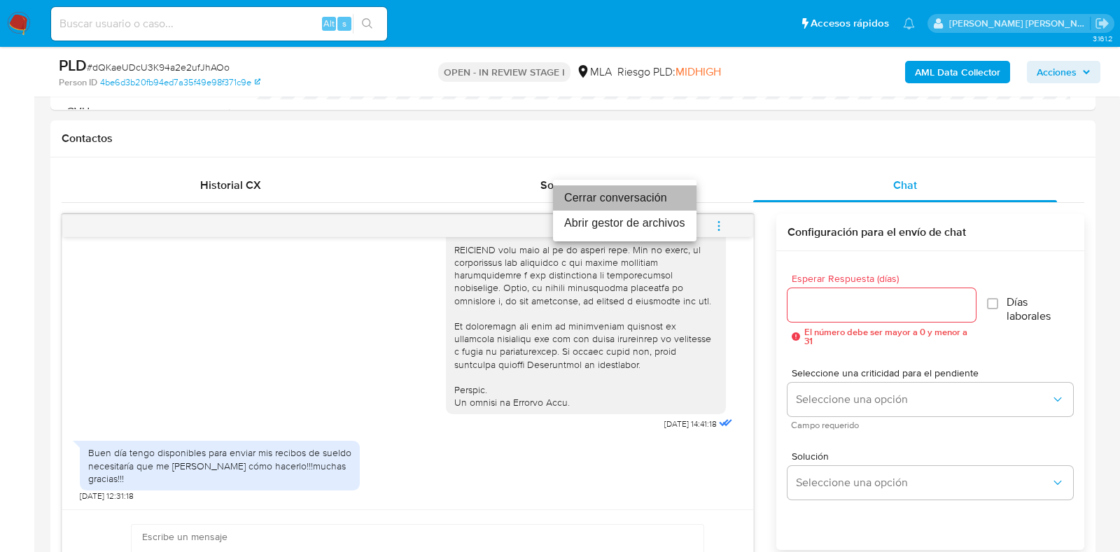
click at [658, 202] on li "Cerrar conversación" at bounding box center [624, 197] width 143 height 25
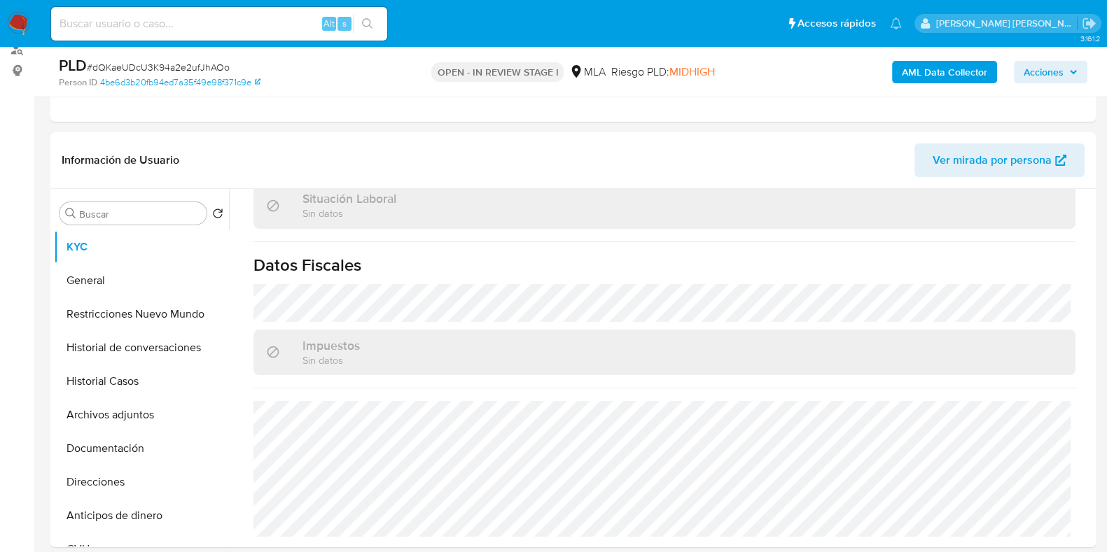
scroll to position [0, 0]
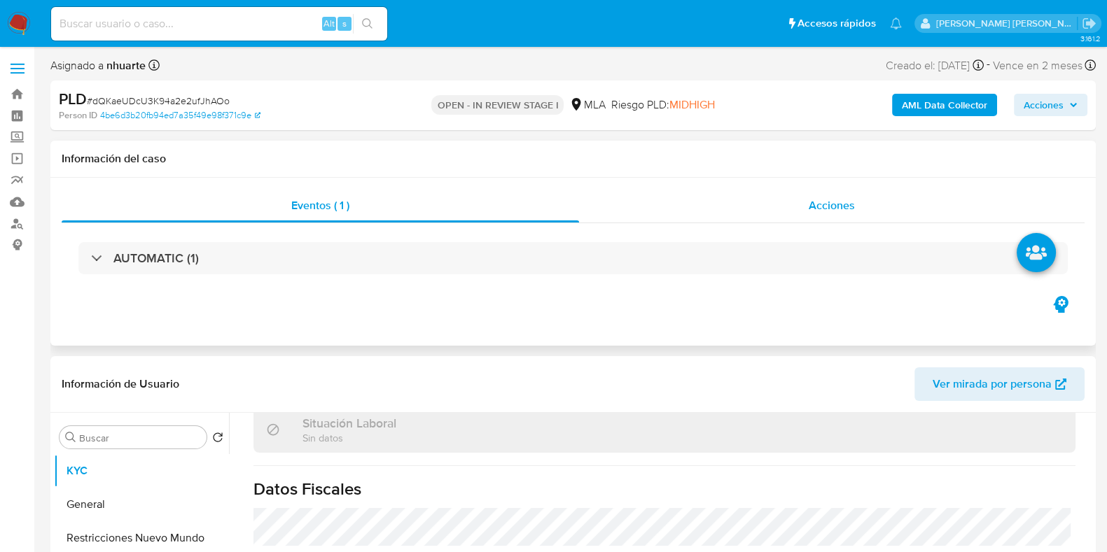
click at [840, 195] on div "Acciones" at bounding box center [831, 206] width 505 height 34
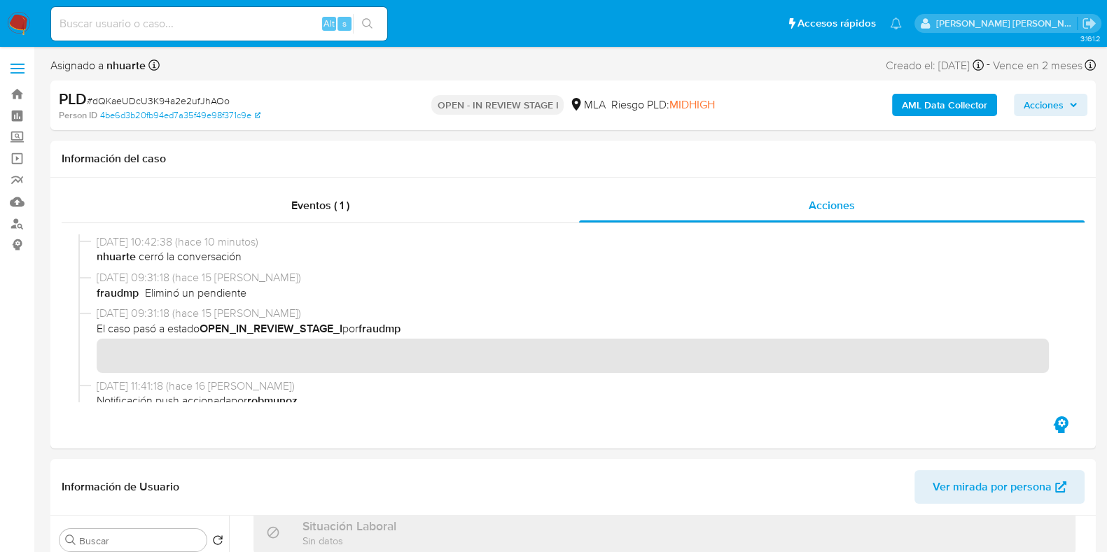
click at [906, 104] on b "AML Data Collector" at bounding box center [943, 105] width 85 height 22
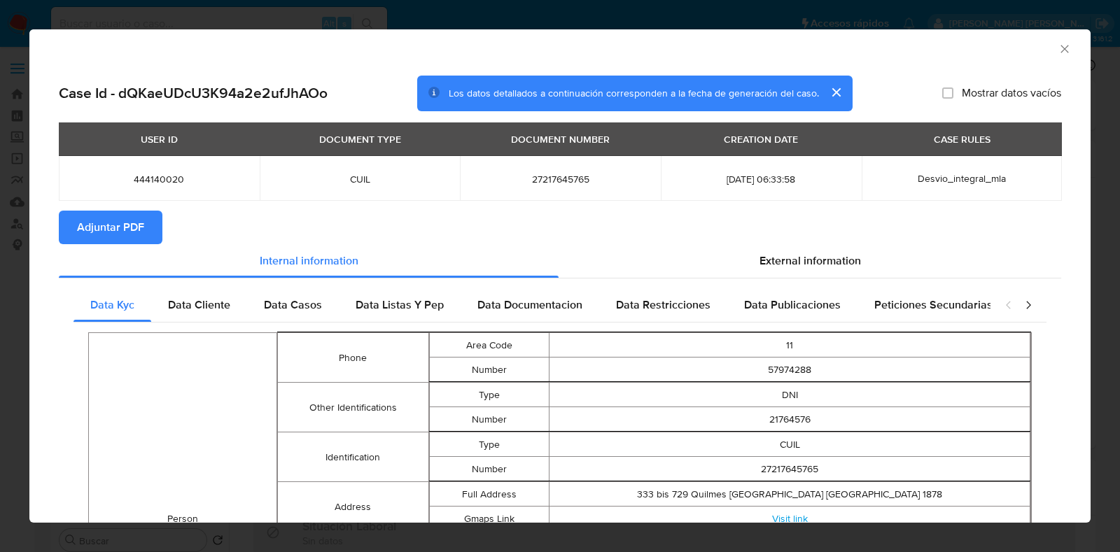
click at [113, 237] on span "Adjuntar PDF" at bounding box center [110, 227] width 67 height 31
click at [1060, 45] on icon "Cerrar ventana" at bounding box center [1064, 49] width 8 height 8
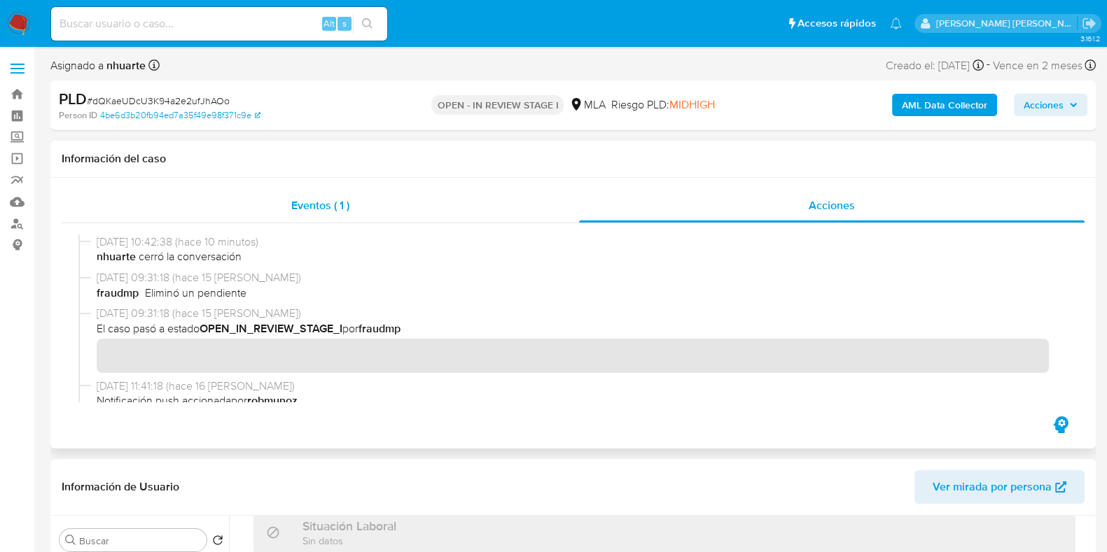
click at [328, 201] on span "Eventos ( 1 )" at bounding box center [320, 205] width 58 height 16
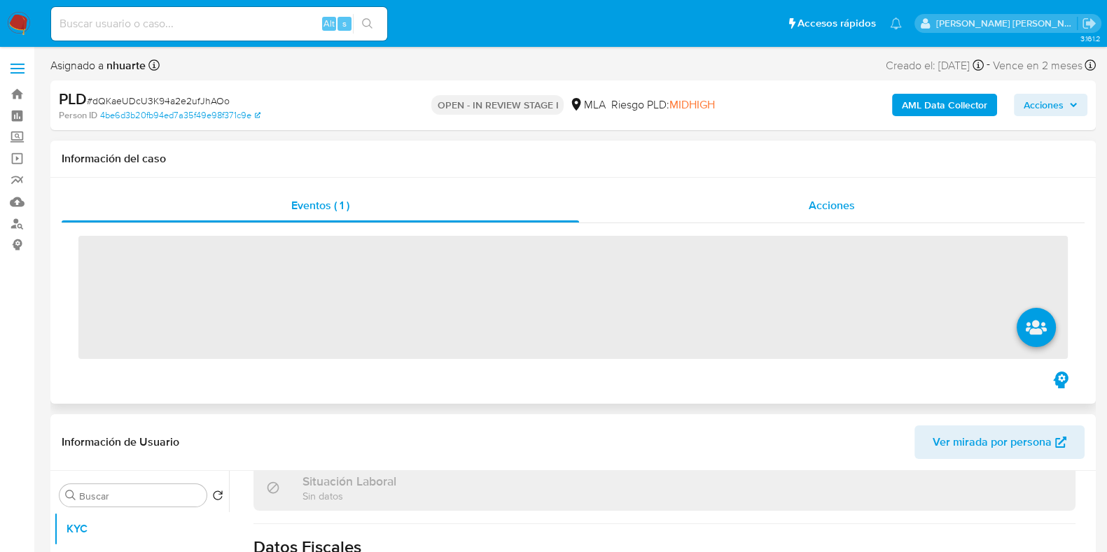
click at [847, 201] on span "Acciones" at bounding box center [831, 205] width 46 height 16
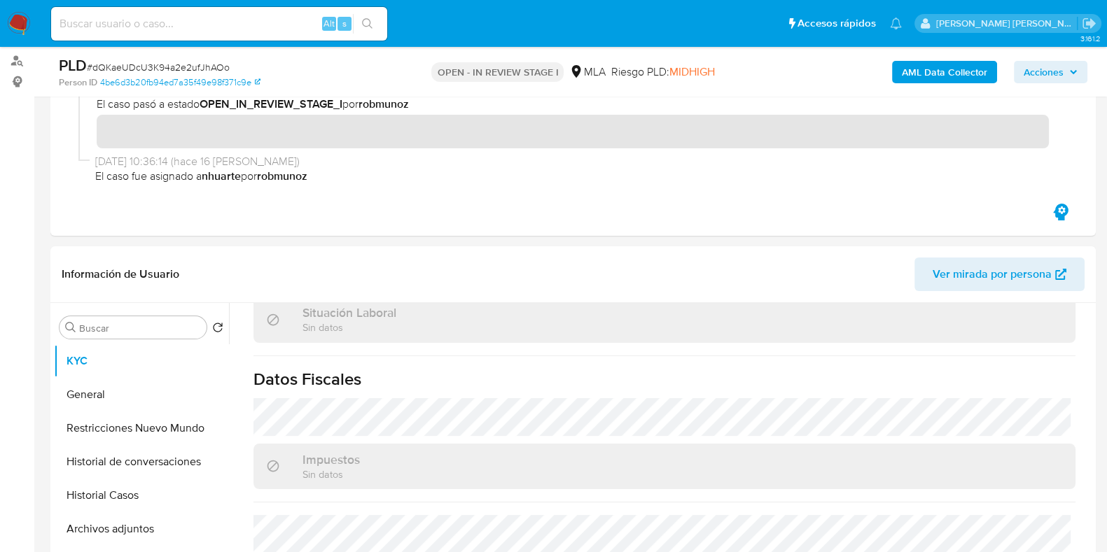
scroll to position [262, 0]
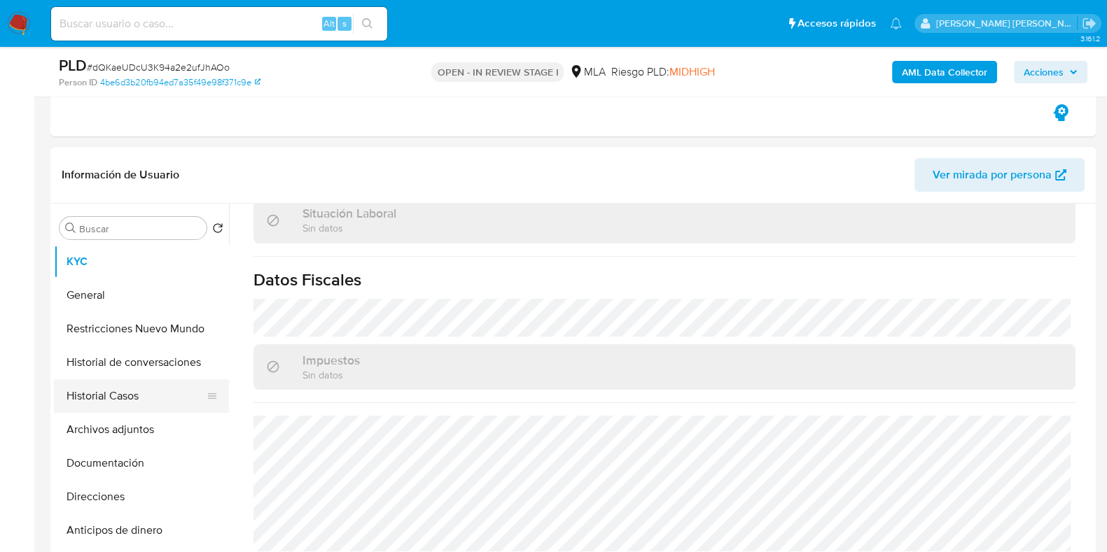
click at [122, 409] on button "Historial Casos" at bounding box center [136, 396] width 164 height 34
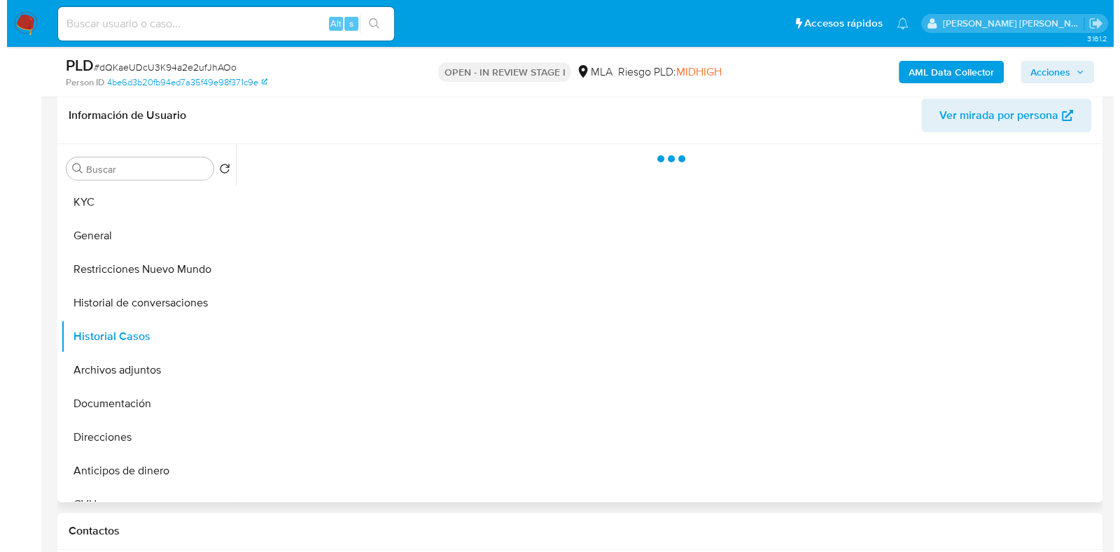
scroll to position [349, 0]
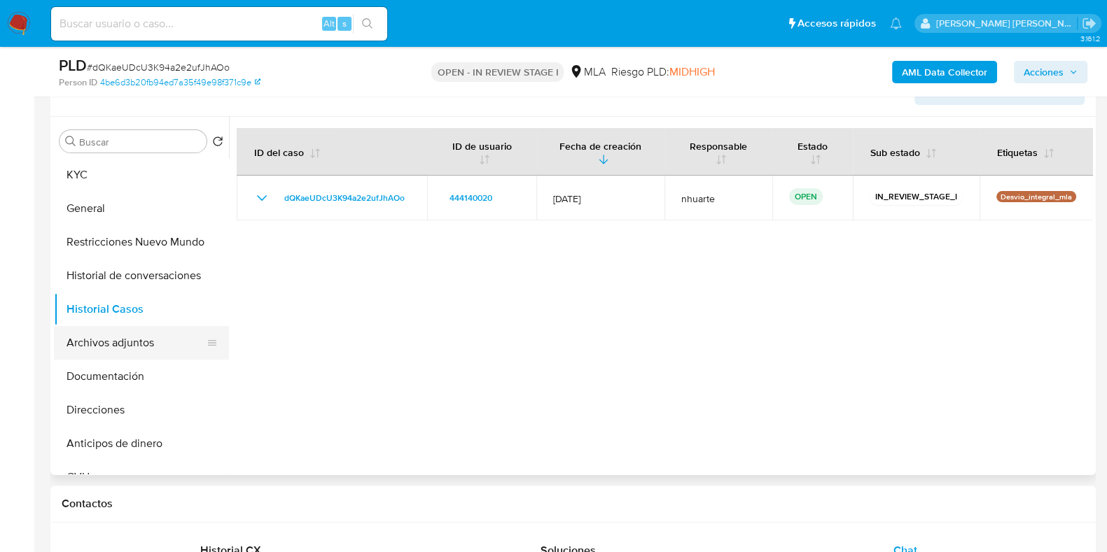
click at [119, 328] on button "Archivos adjuntos" at bounding box center [136, 343] width 164 height 34
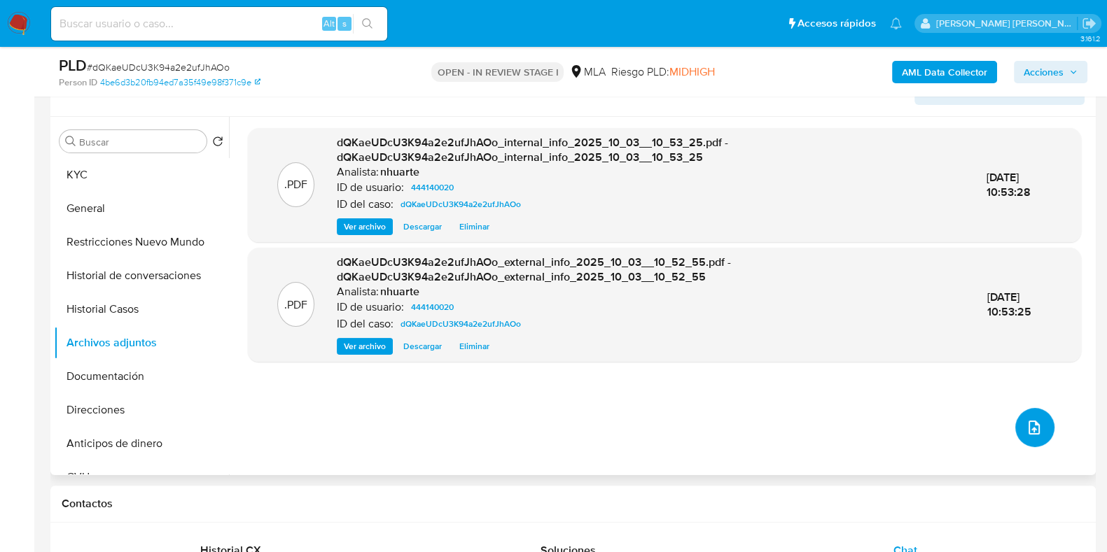
click at [1035, 413] on button "upload-file" at bounding box center [1034, 427] width 39 height 39
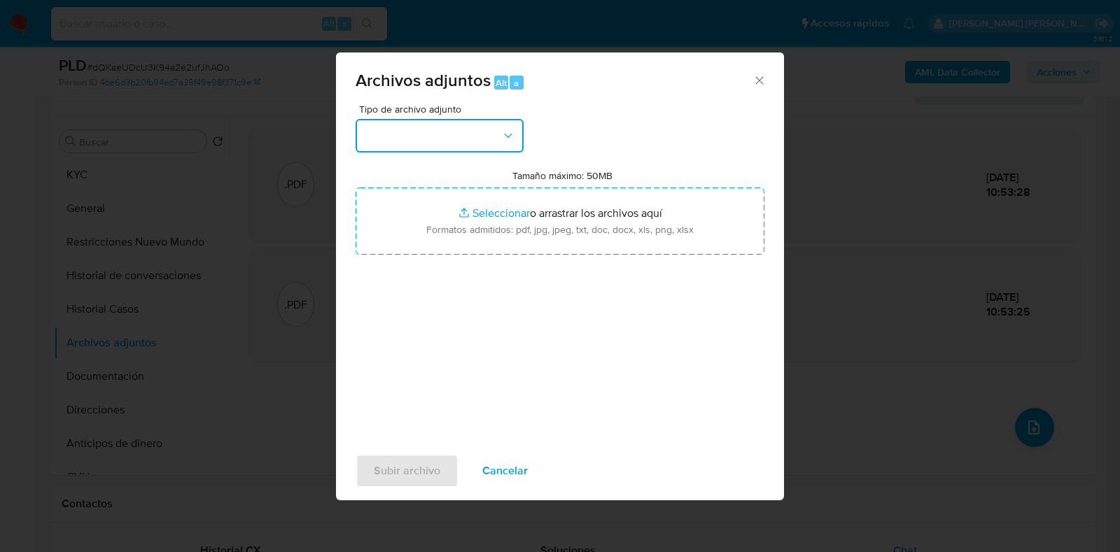
click at [504, 134] on icon "button" at bounding box center [508, 136] width 8 height 4
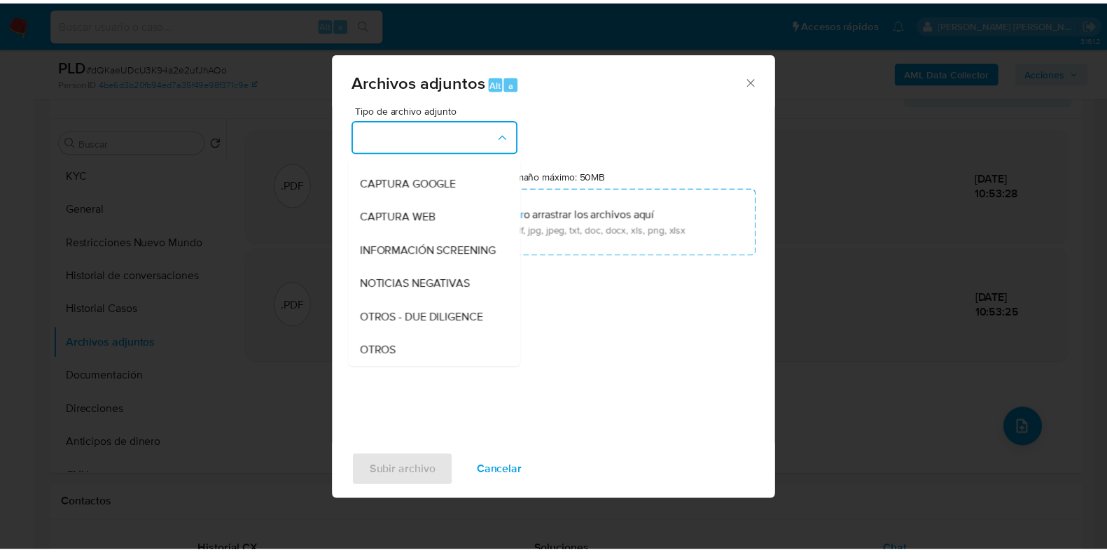
scroll to position [164, 0]
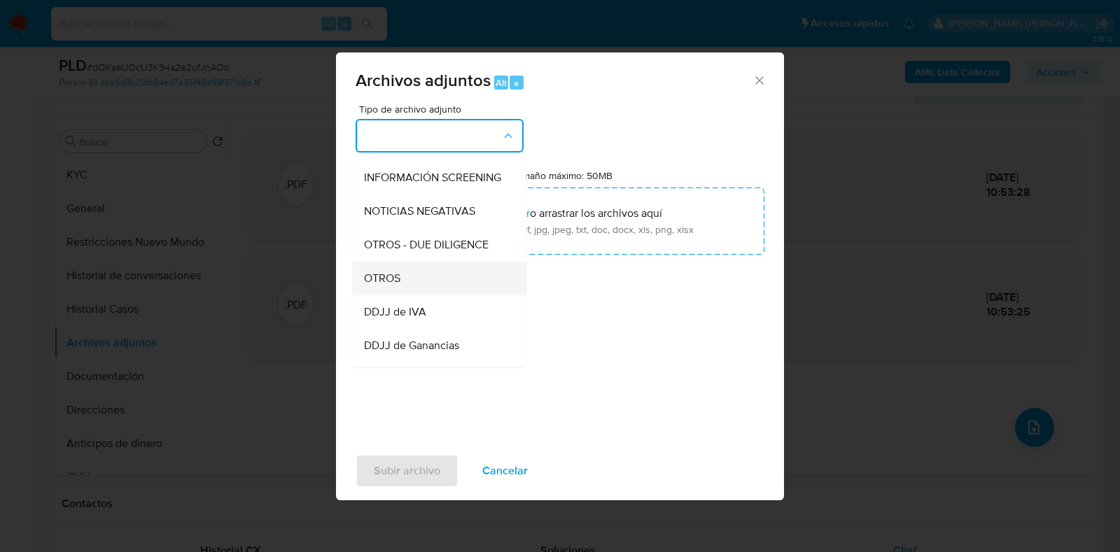
click at [433, 295] on div "OTROS" at bounding box center [435, 279] width 143 height 34
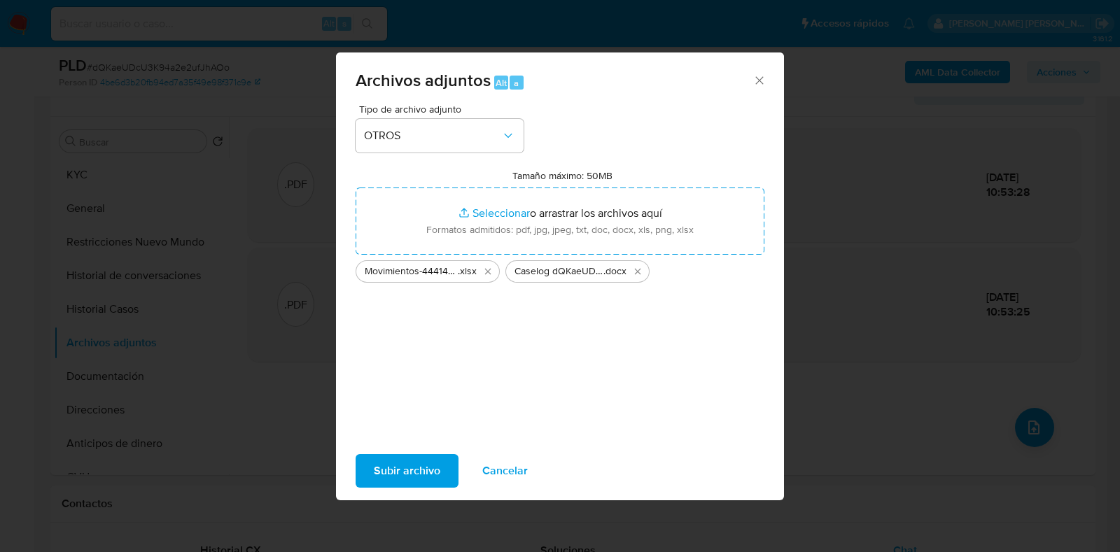
click at [411, 475] on span "Subir archivo" at bounding box center [407, 471] width 66 height 31
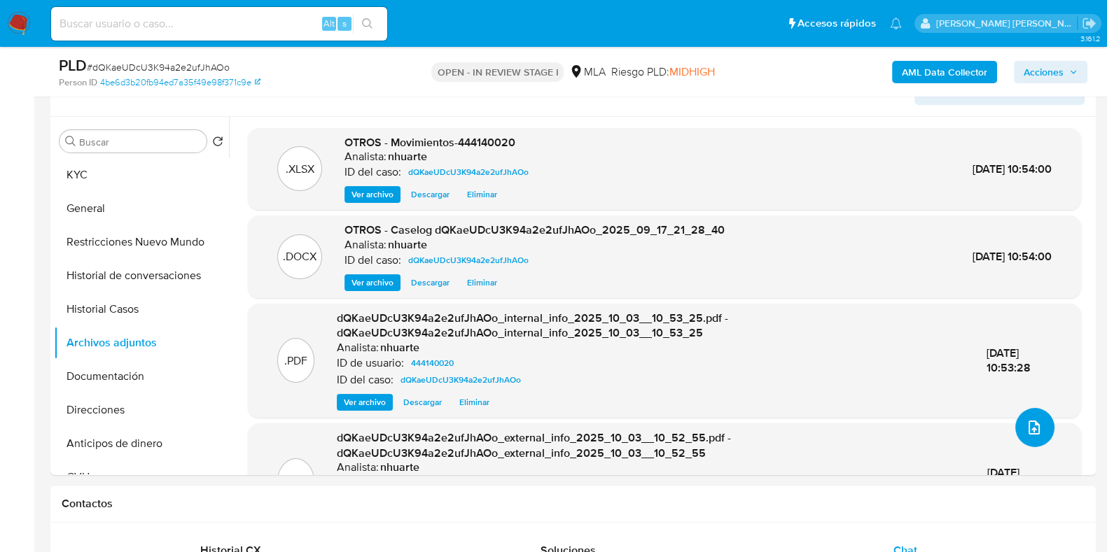
scroll to position [0, 0]
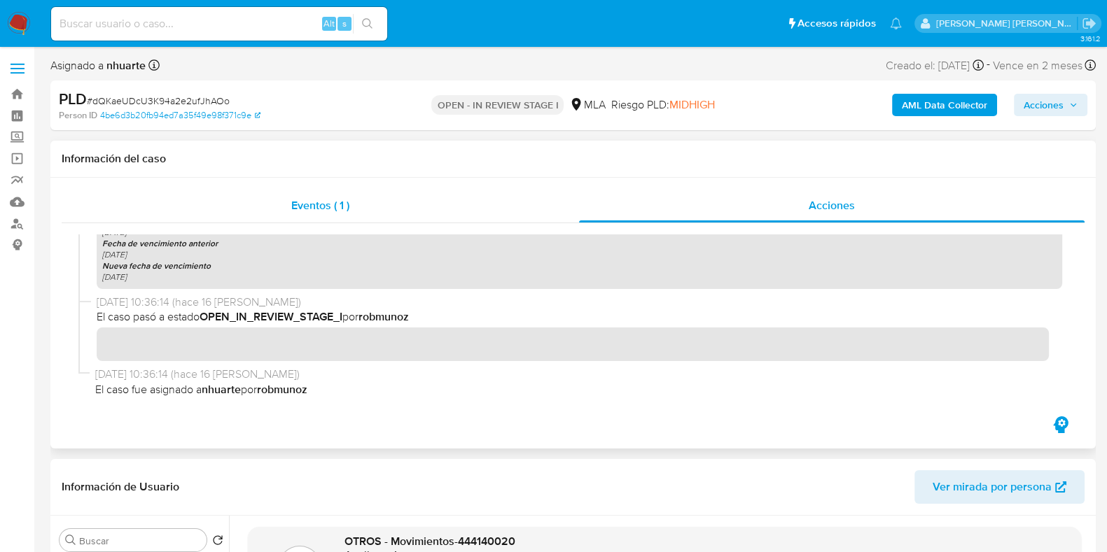
click at [342, 209] on span "Eventos ( 1 )" at bounding box center [320, 205] width 58 height 16
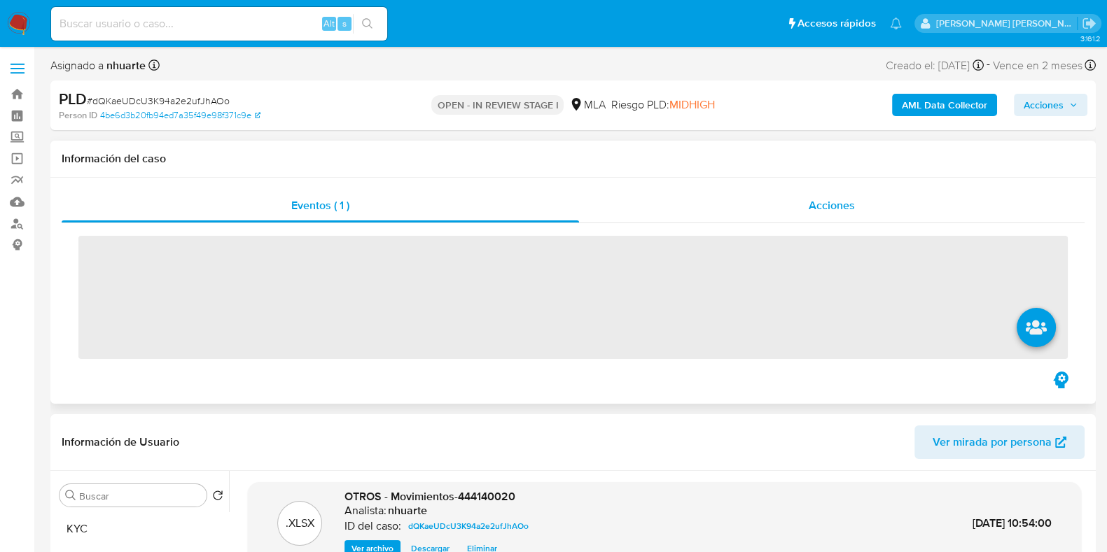
click at [830, 204] on span "Acciones" at bounding box center [831, 205] width 46 height 16
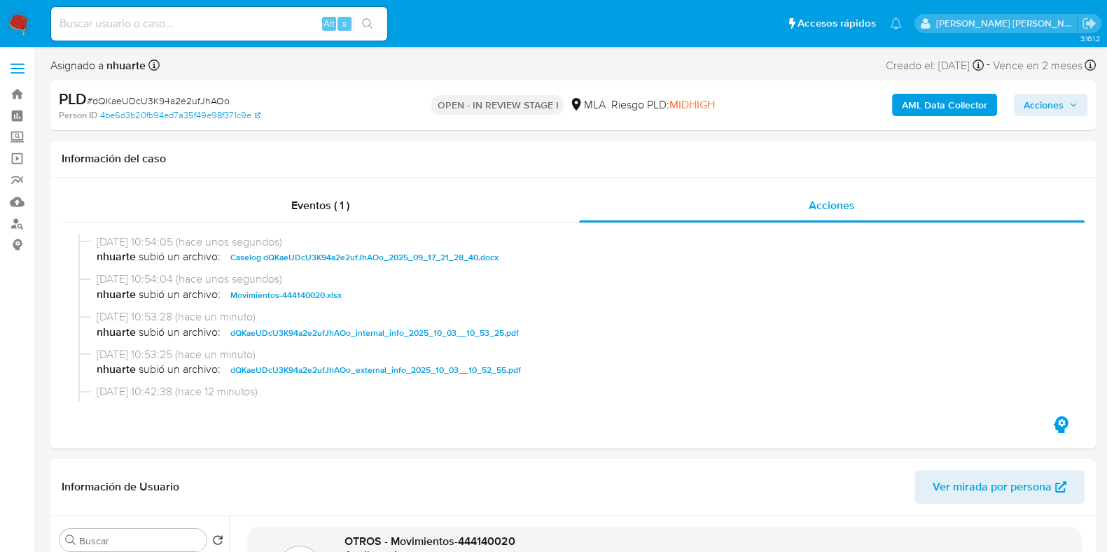
click at [1053, 101] on span "Acciones" at bounding box center [1043, 105] width 40 height 22
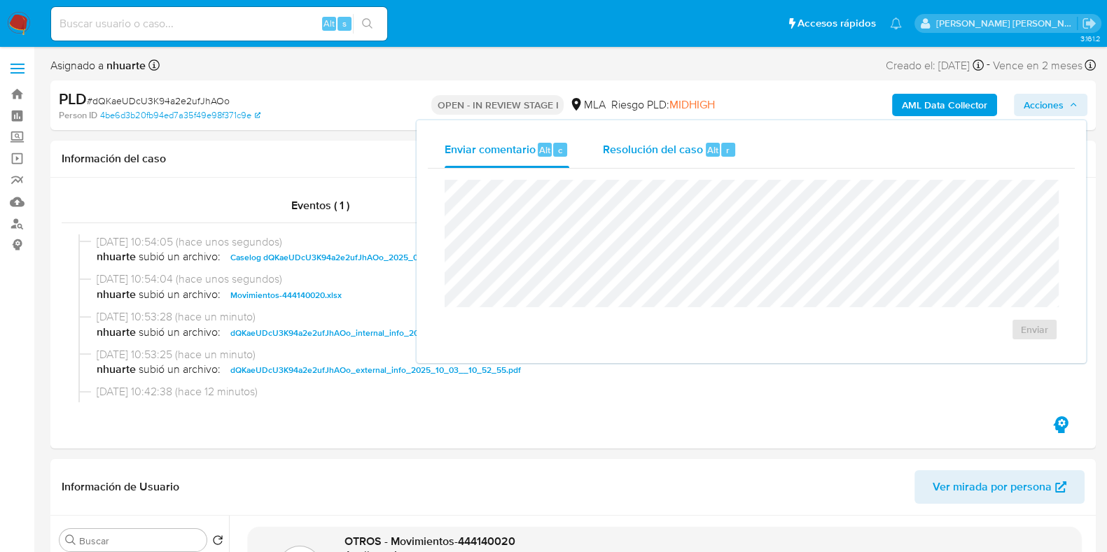
click at [741, 150] on button "Resolución del caso Alt r" at bounding box center [669, 150] width 167 height 36
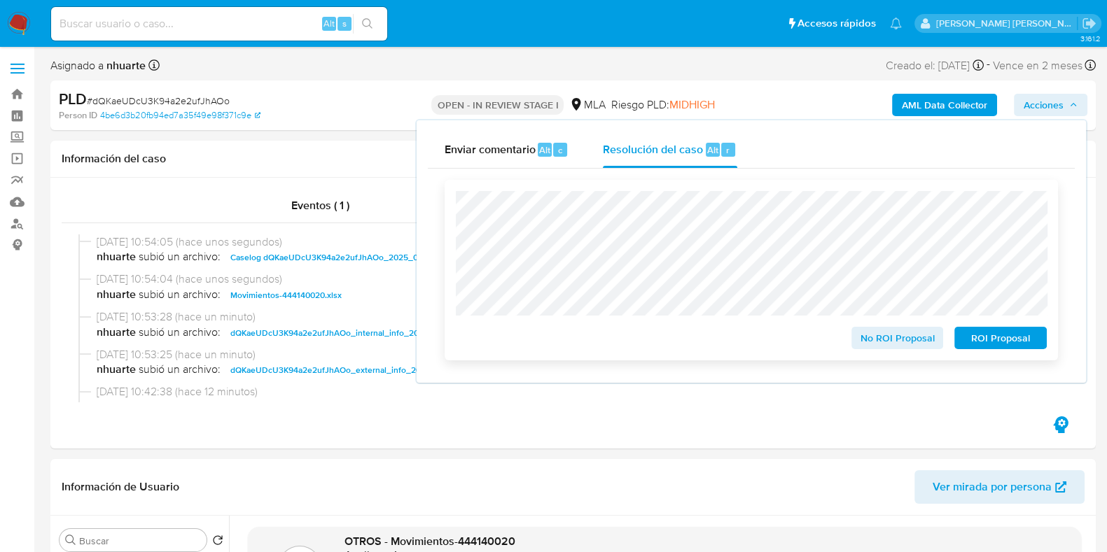
click at [908, 339] on span "No ROI Proposal" at bounding box center [897, 338] width 73 height 20
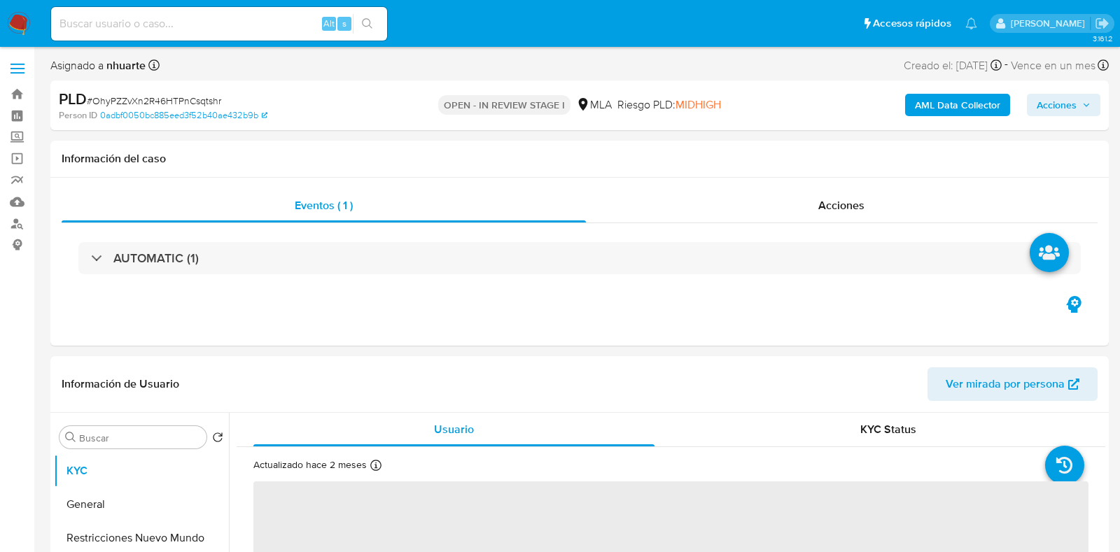
select select "10"
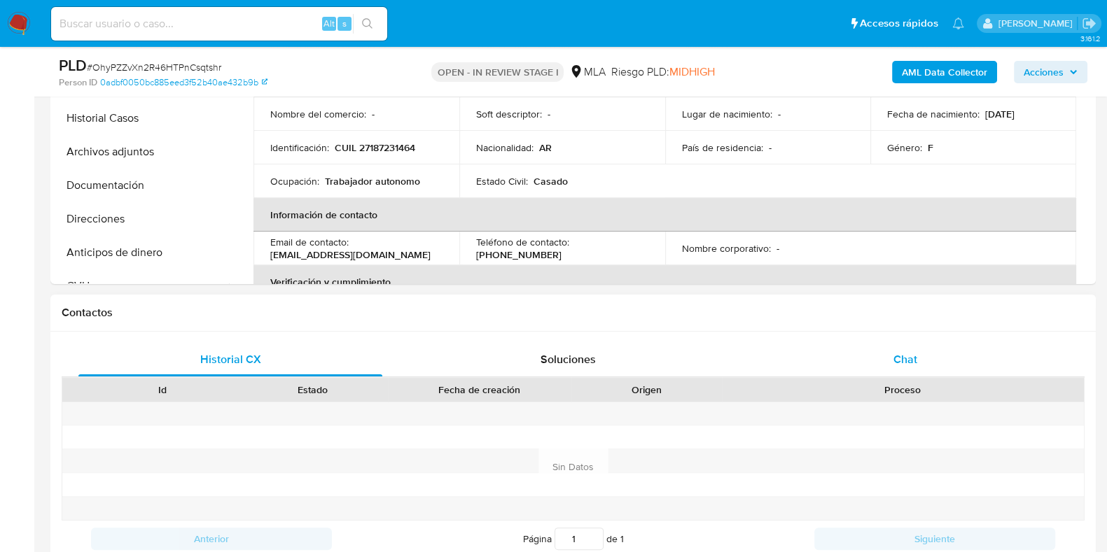
click at [871, 360] on div "Chat" at bounding box center [905, 360] width 304 height 34
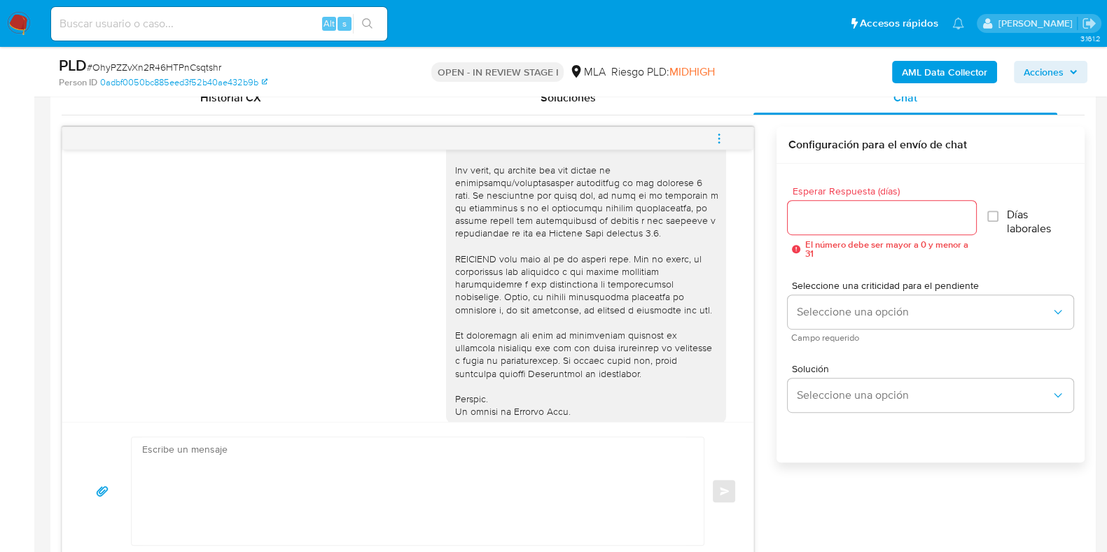
scroll to position [478, 0]
click at [720, 132] on icon "menu-action" at bounding box center [719, 138] width 13 height 13
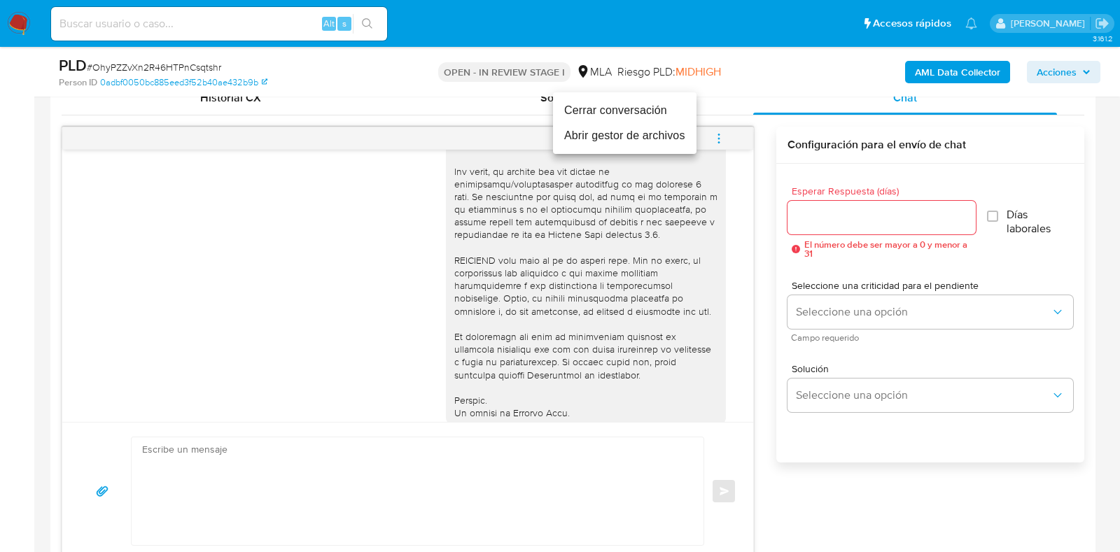
click at [643, 115] on li "Cerrar conversación" at bounding box center [624, 110] width 143 height 25
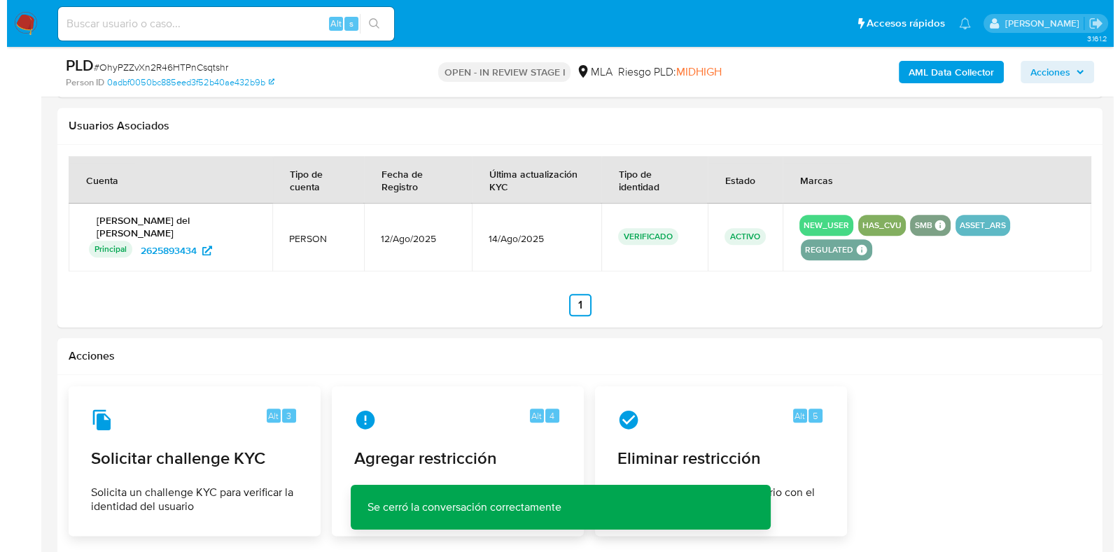
scroll to position [2100, 0]
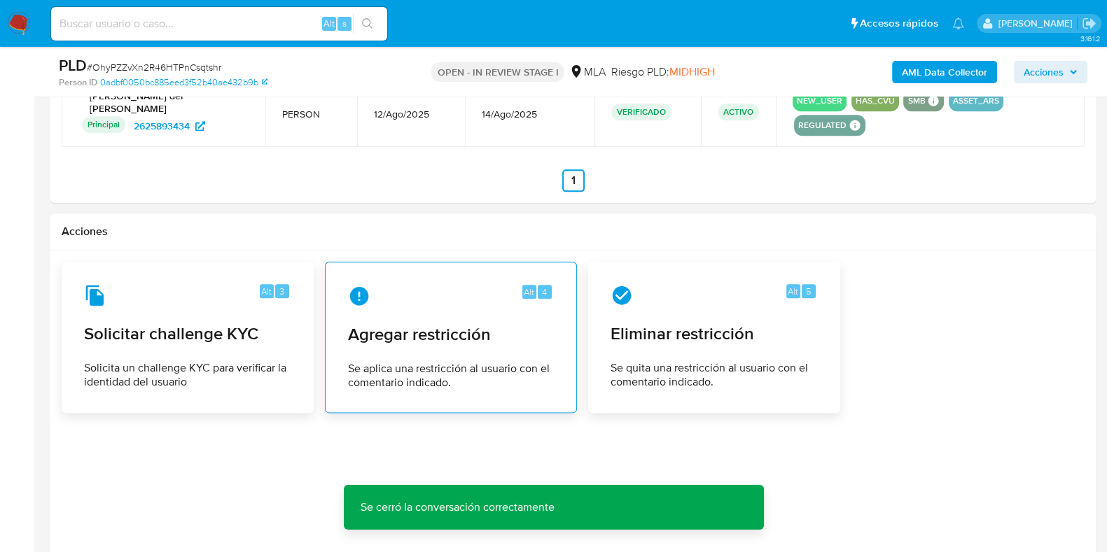
click at [440, 335] on span "Agregar restricción" at bounding box center [451, 334] width 206 height 21
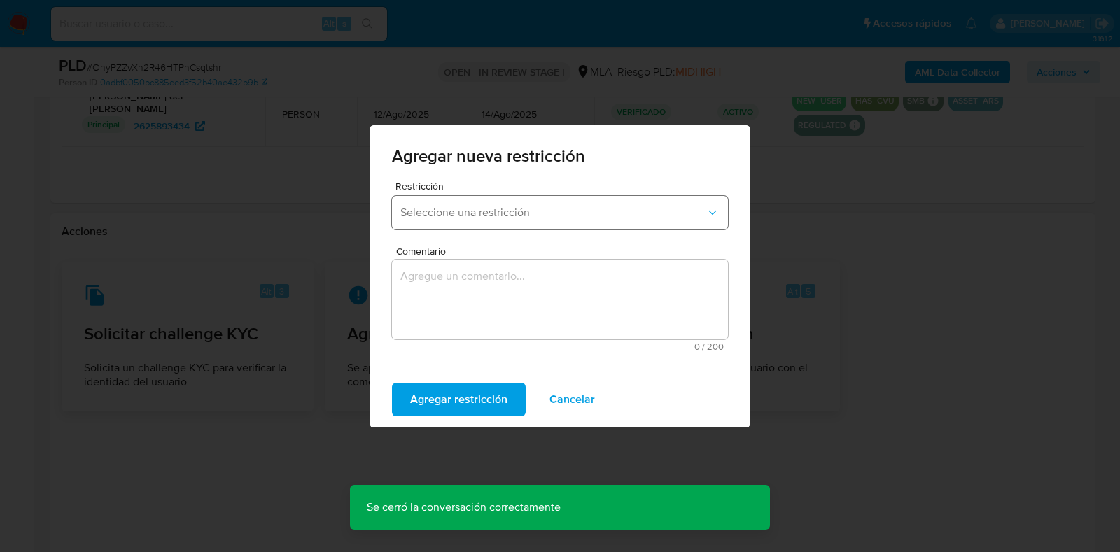
click at [528, 214] on span "Seleccione una restricción" at bounding box center [552, 213] width 305 height 14
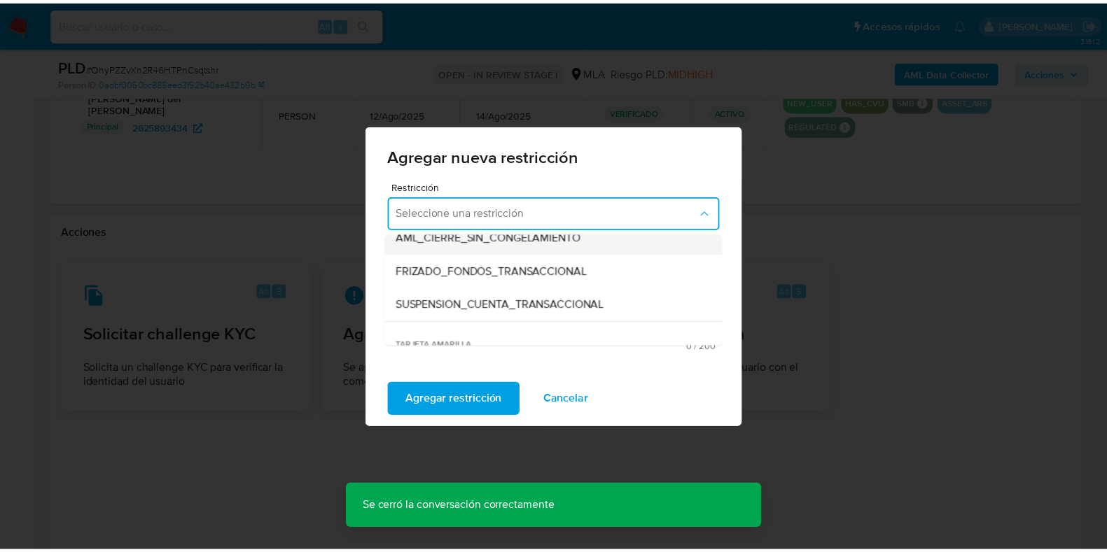
scroll to position [174, 0]
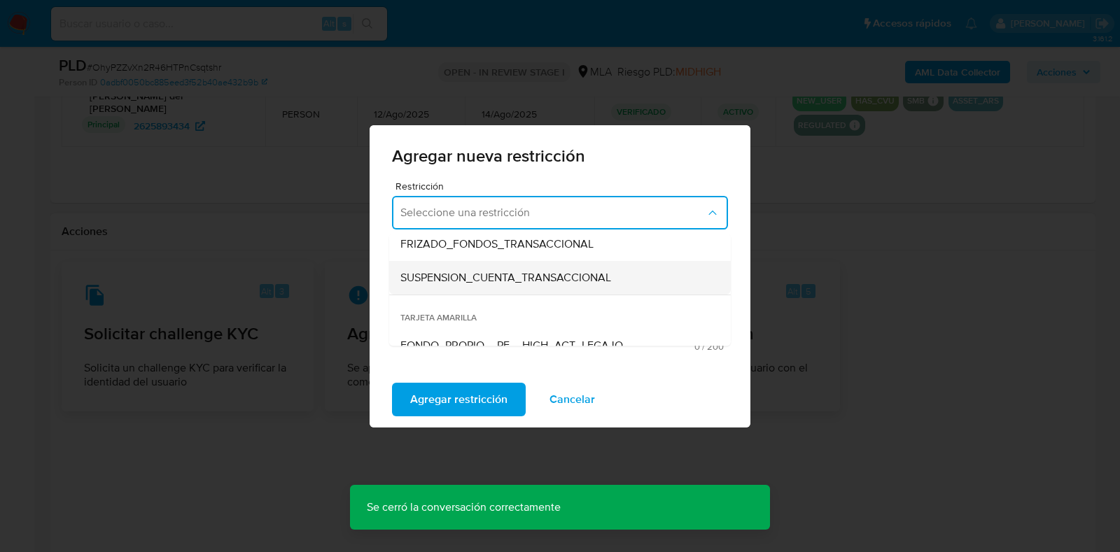
click at [499, 282] on span "SUSPENSION_CUENTA_TRANSACCIONAL" at bounding box center [505, 278] width 211 height 14
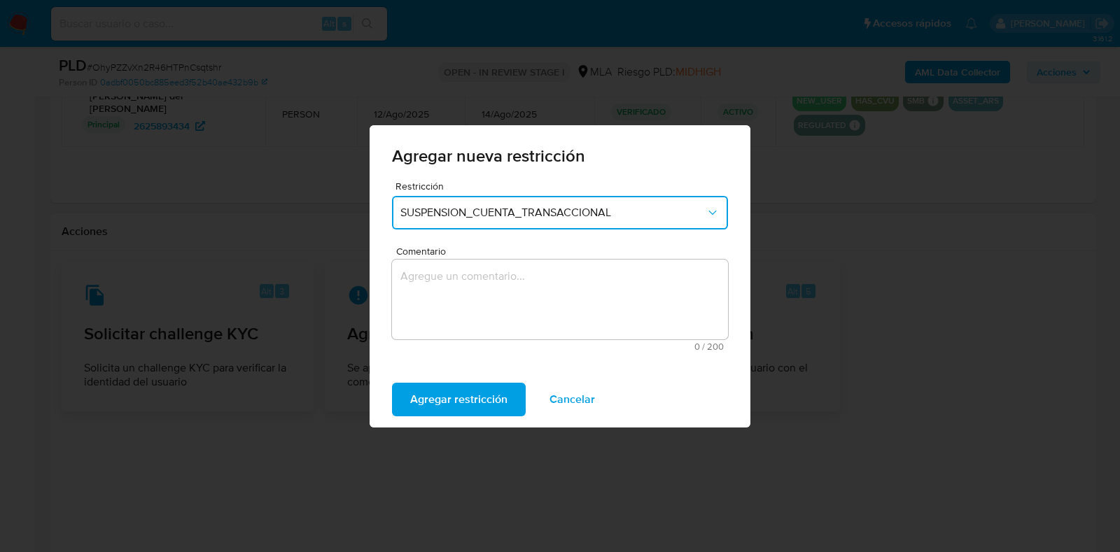
click at [499, 282] on textarea "Comentario" at bounding box center [560, 300] width 336 height 80
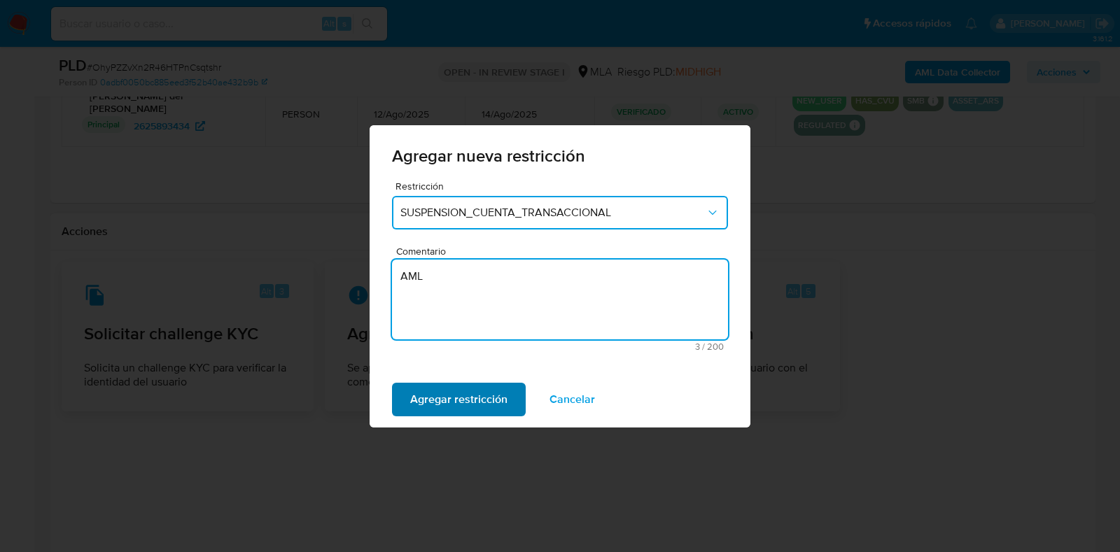
type textarea "AML"
click at [490, 391] on span "Agregar restricción" at bounding box center [458, 399] width 97 height 31
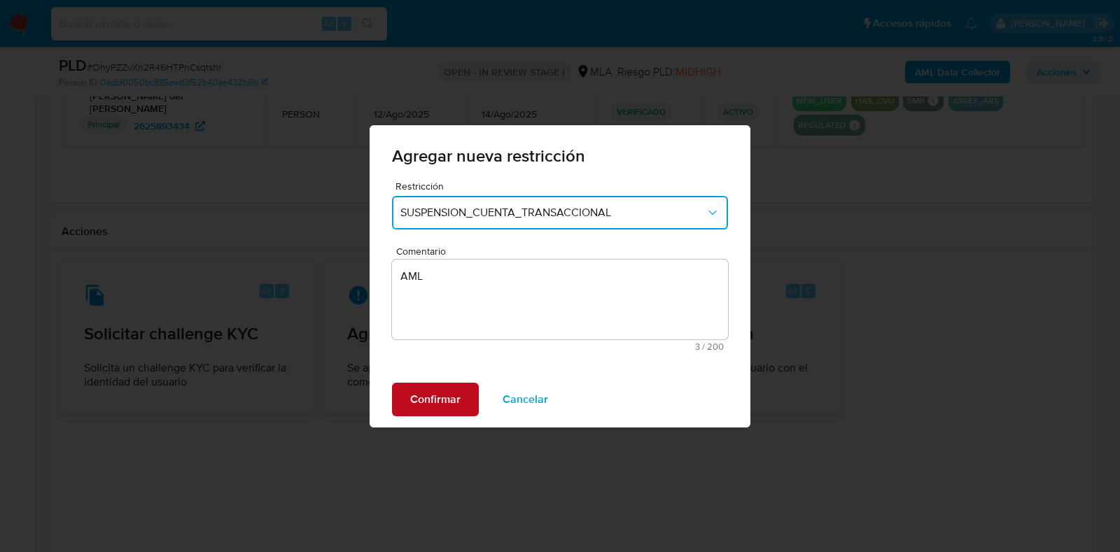
click at [444, 395] on span "Confirmar" at bounding box center [435, 399] width 50 height 31
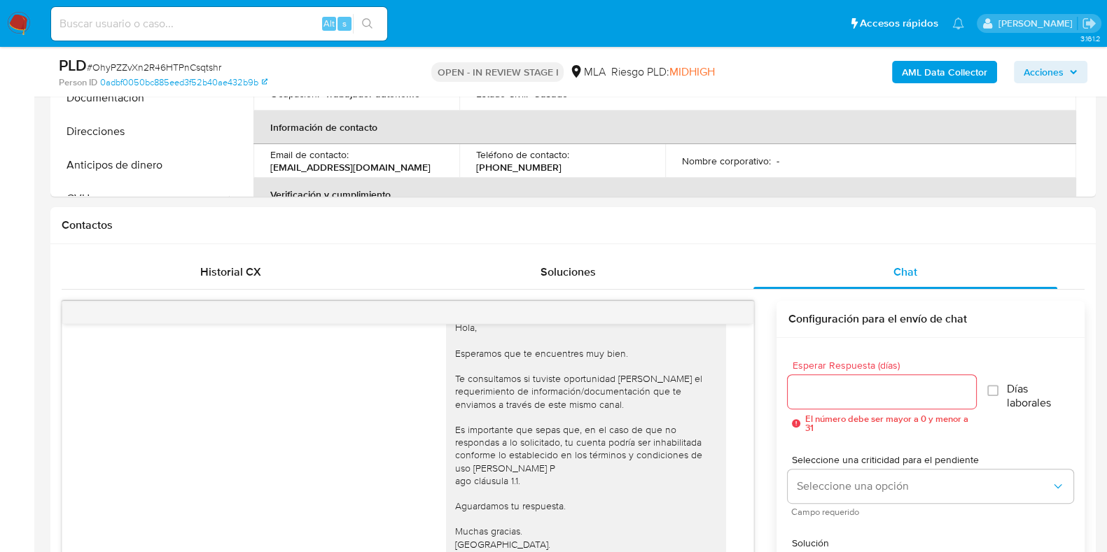
scroll to position [0, 0]
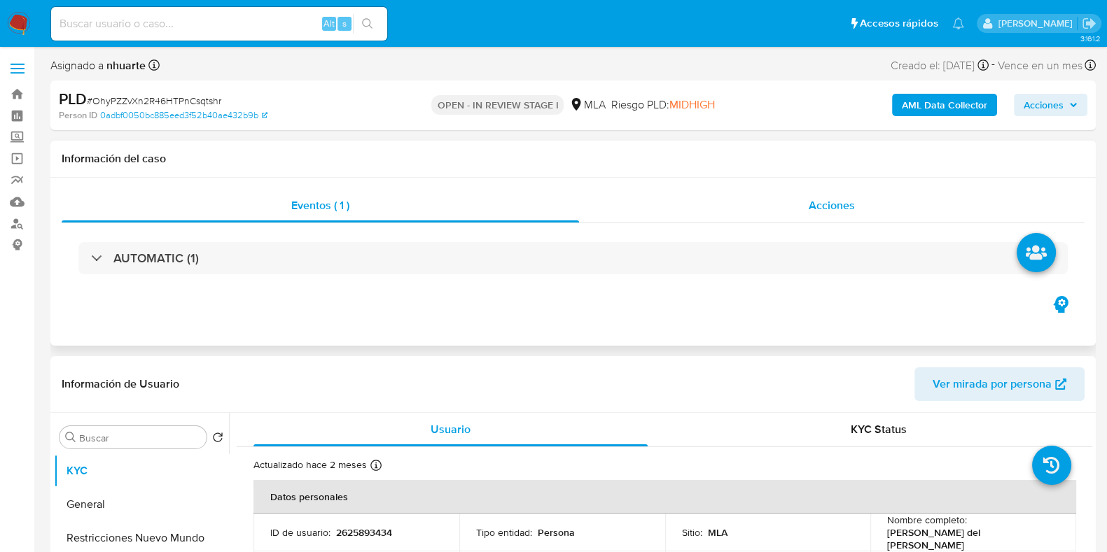
click at [842, 199] on span "Acciones" at bounding box center [831, 205] width 46 height 16
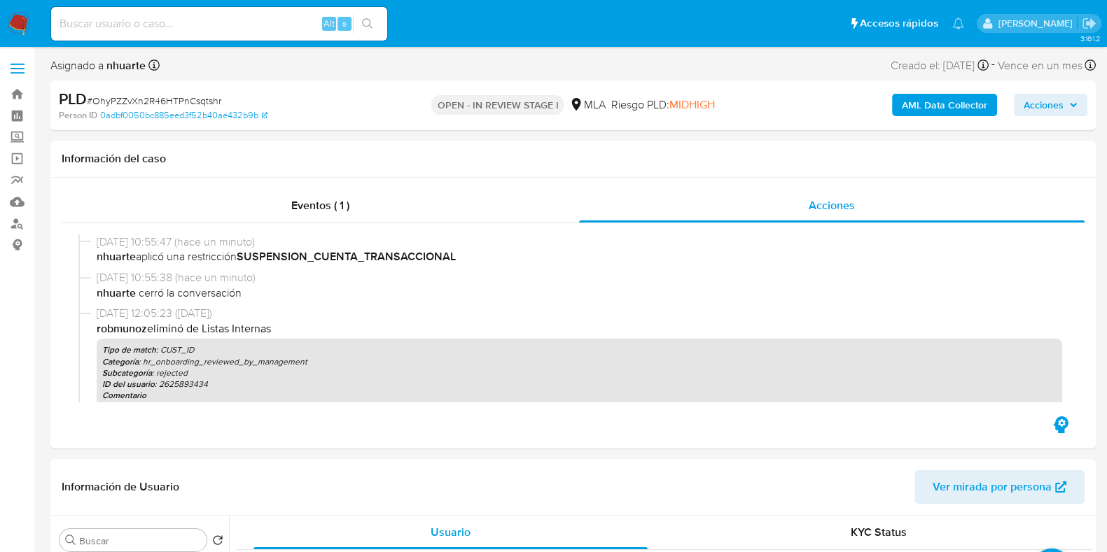
click at [943, 106] on b "AML Data Collector" at bounding box center [943, 105] width 85 height 22
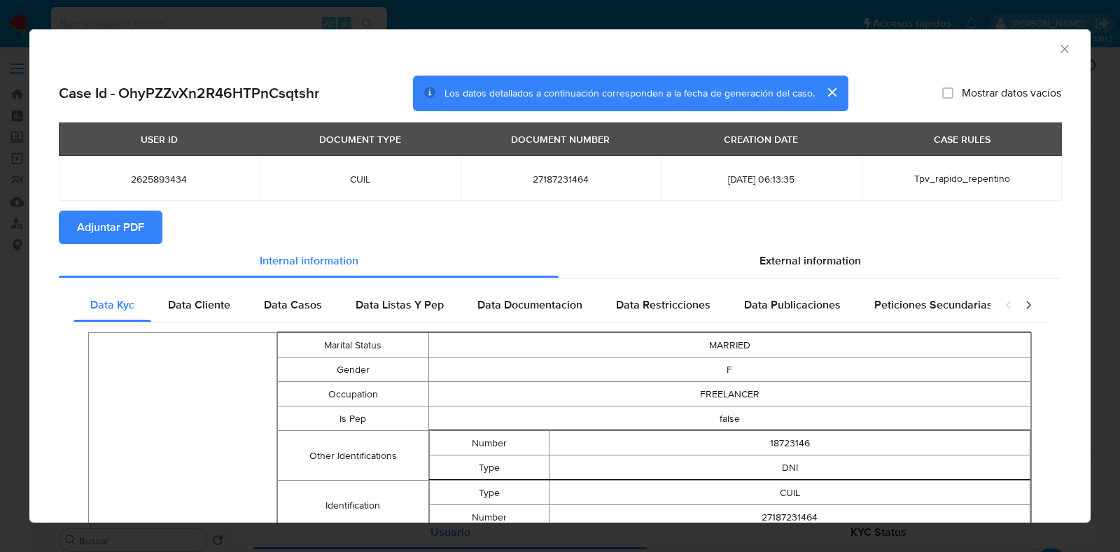
click at [144, 218] on button "Adjuntar PDF" at bounding box center [111, 228] width 104 height 34
click at [1058, 46] on icon "Cerrar ventana" at bounding box center [1065, 49] width 14 height 14
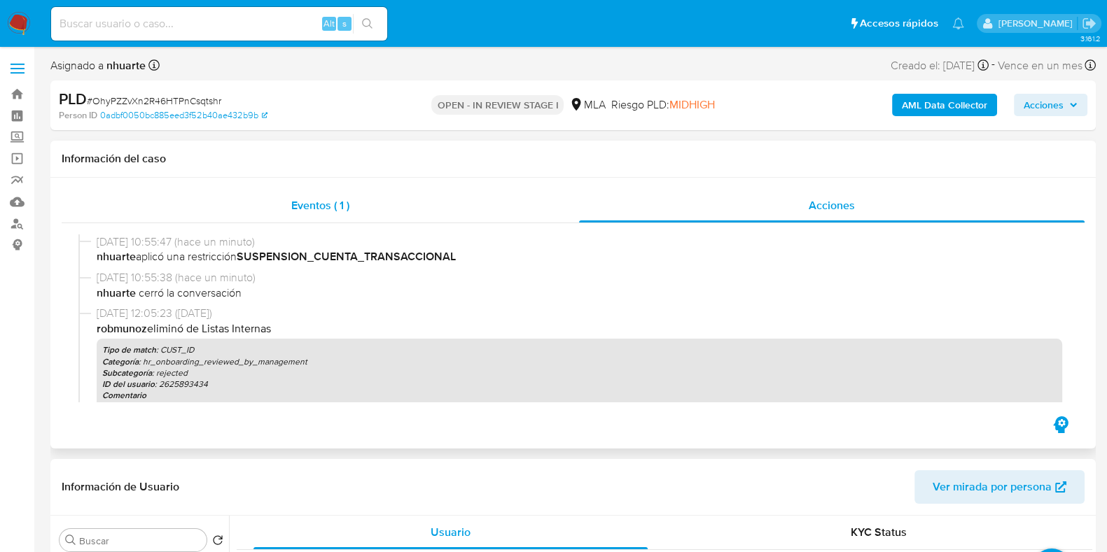
click at [339, 202] on span "Eventos ( 1 )" at bounding box center [320, 205] width 58 height 16
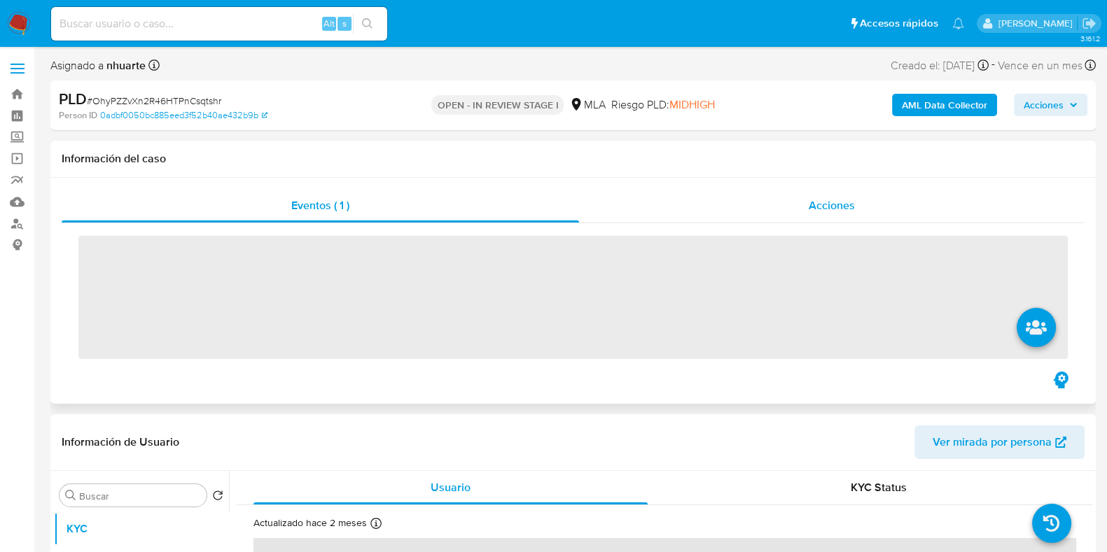
click at [842, 201] on span "Acciones" at bounding box center [831, 205] width 46 height 16
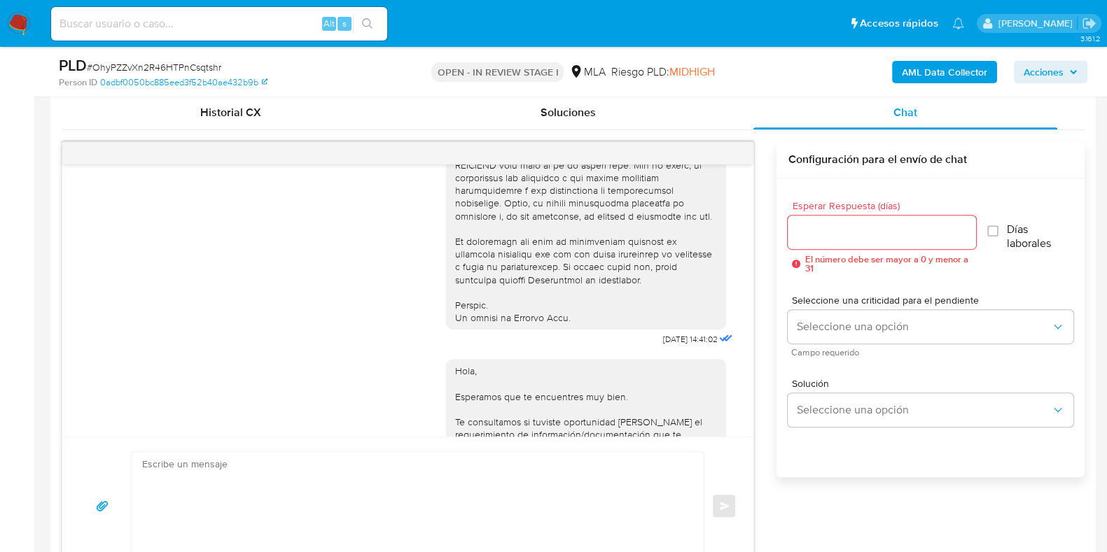
scroll to position [566, 0]
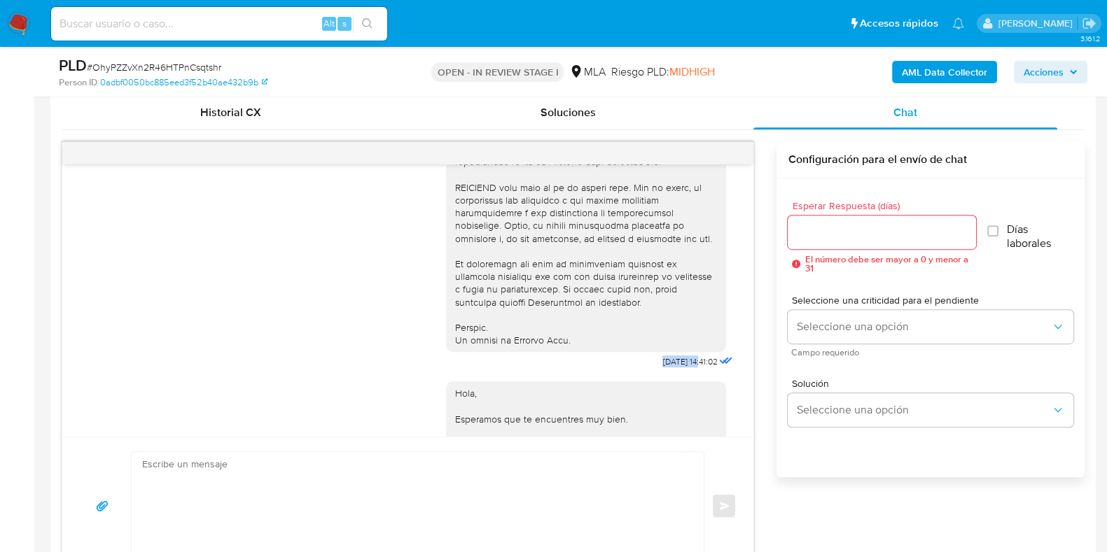
drag, startPoint x: 630, startPoint y: 384, endPoint x: 673, endPoint y: 384, distance: 43.4
copy span "17/09/2025"
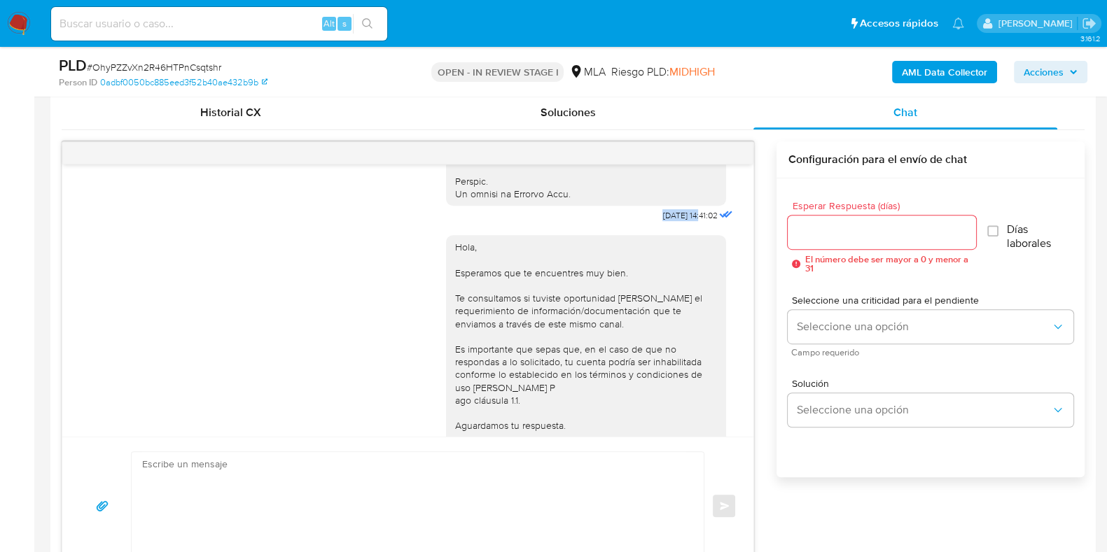
scroll to position [828, 0]
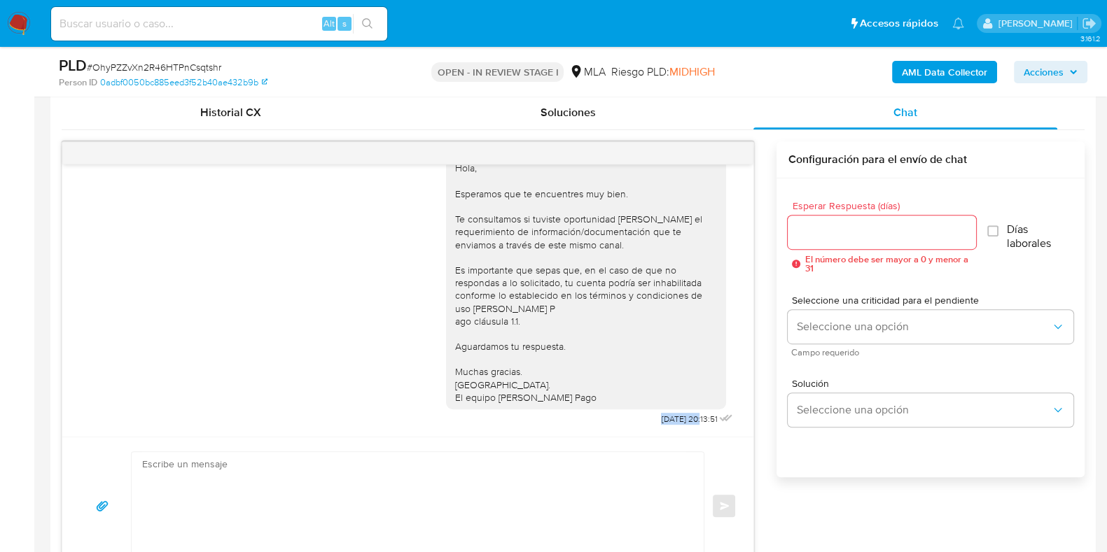
drag, startPoint x: 626, startPoint y: 416, endPoint x: 673, endPoint y: 416, distance: 46.2
click at [673, 416] on div "Hola, Esperamos que te encuentres muy bien. Te consultamos si tuviste oportunid…" at bounding box center [591, 287] width 290 height 283
copy span "22/09/2025"
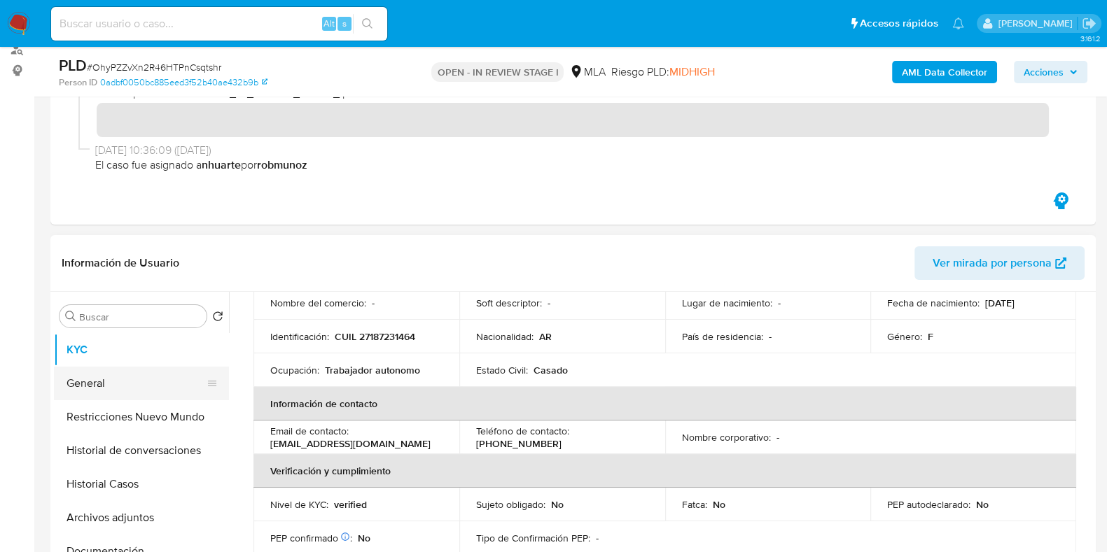
scroll to position [349, 0]
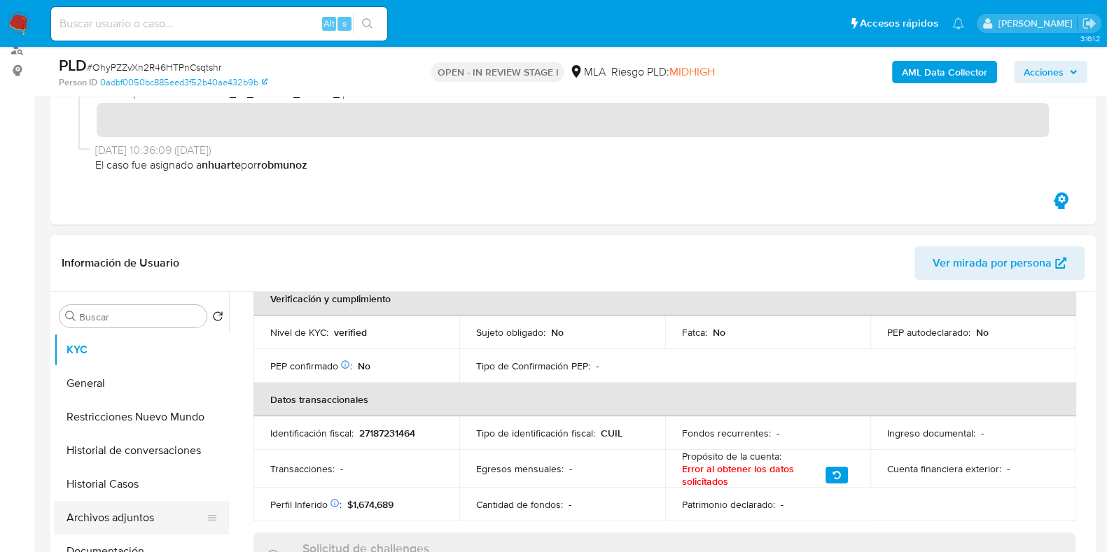
click at [125, 512] on button "Archivos adjuntos" at bounding box center [136, 518] width 164 height 34
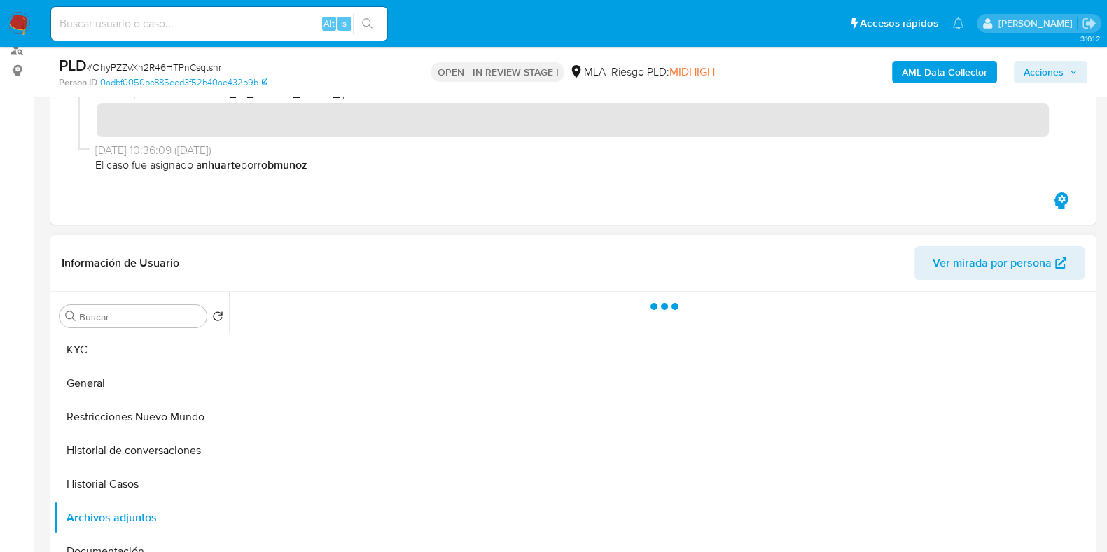
click at [409, 274] on header "Información de Usuario Ver mirada por persona" at bounding box center [573, 263] width 1023 height 34
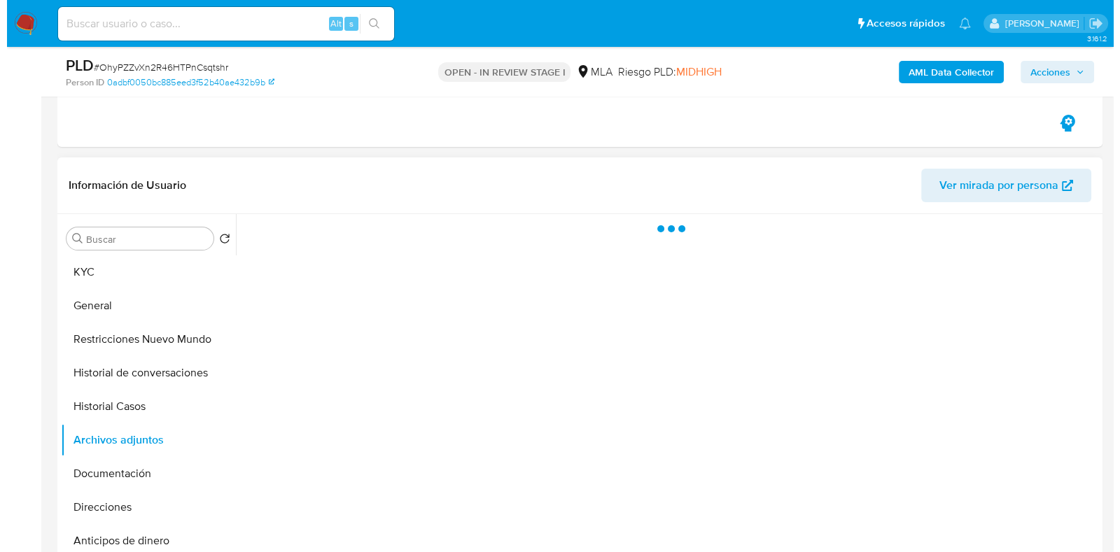
scroll to position [349, 0]
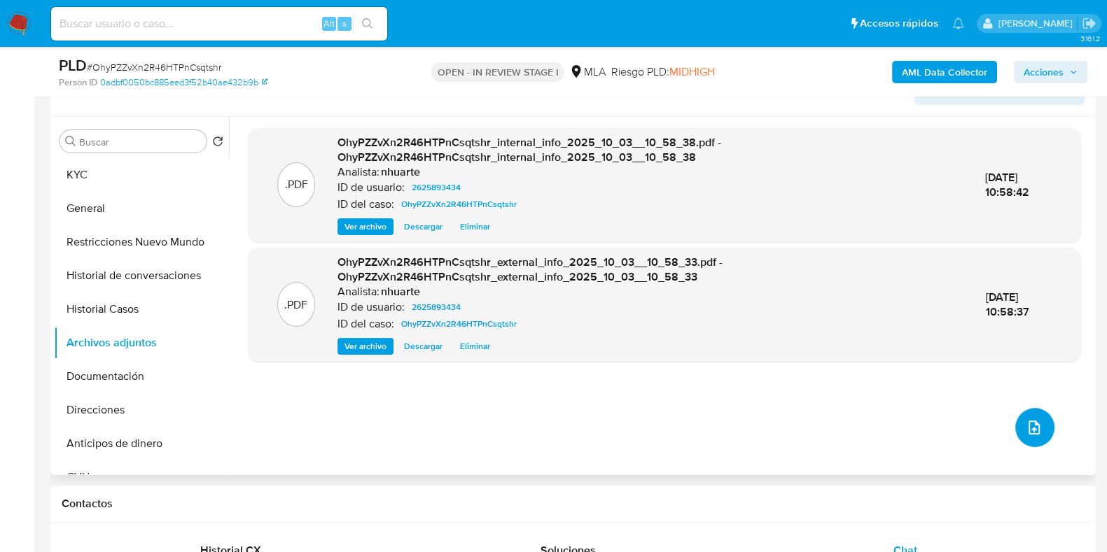
click at [1025, 421] on icon "upload-file" at bounding box center [1033, 427] width 17 height 17
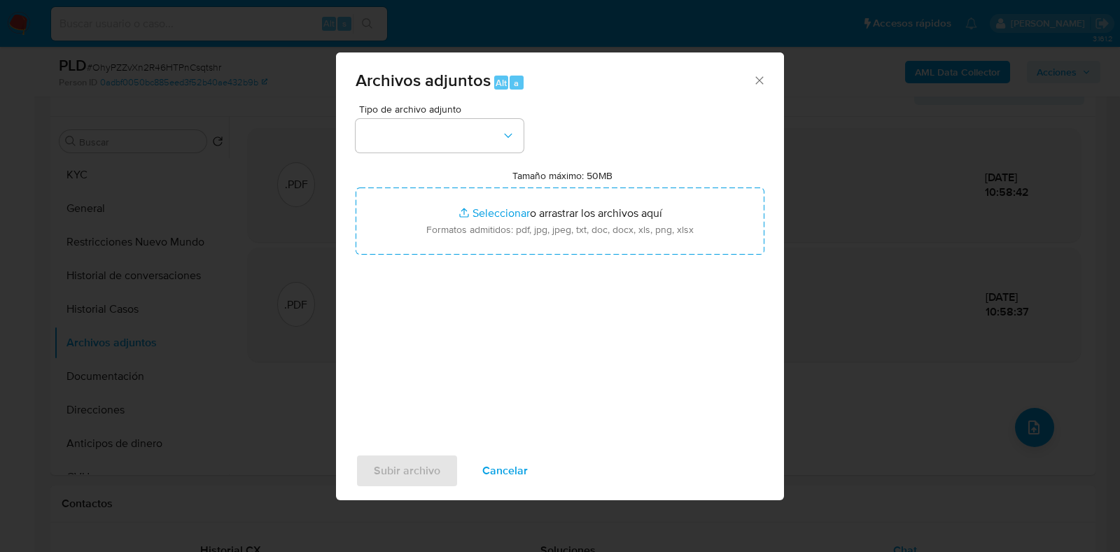
click at [507, 117] on div "Tipo de archivo adjunto" at bounding box center [440, 128] width 168 height 48
click at [507, 140] on icon "button" at bounding box center [508, 136] width 14 height 14
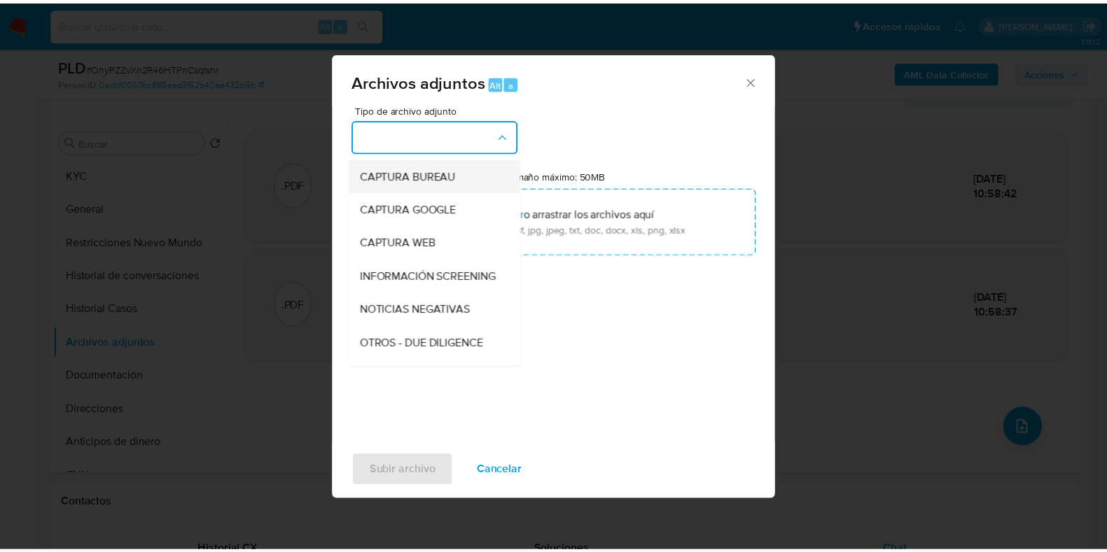
scroll to position [174, 0]
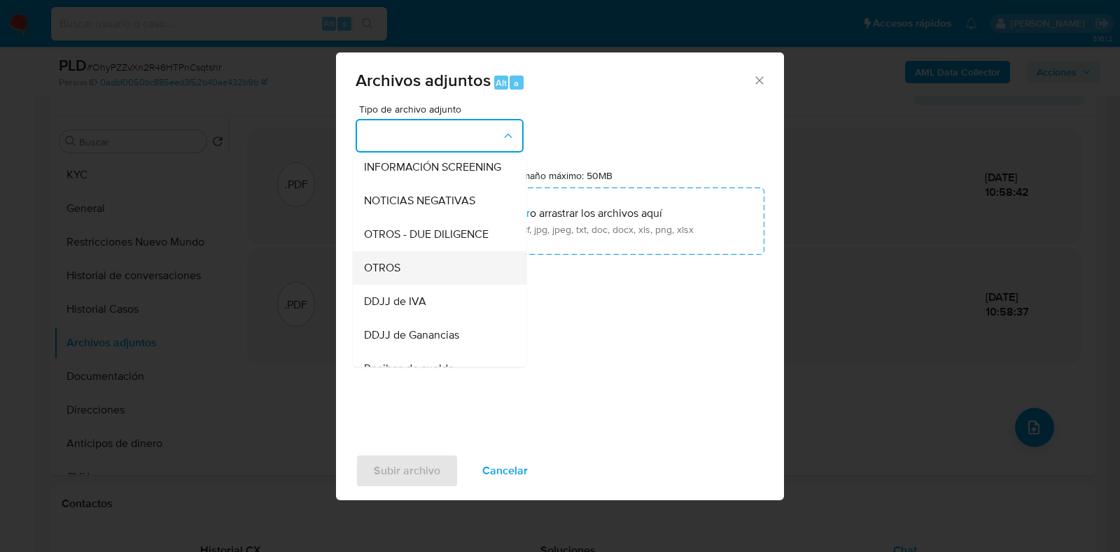
click at [426, 280] on div "OTROS" at bounding box center [435, 268] width 143 height 34
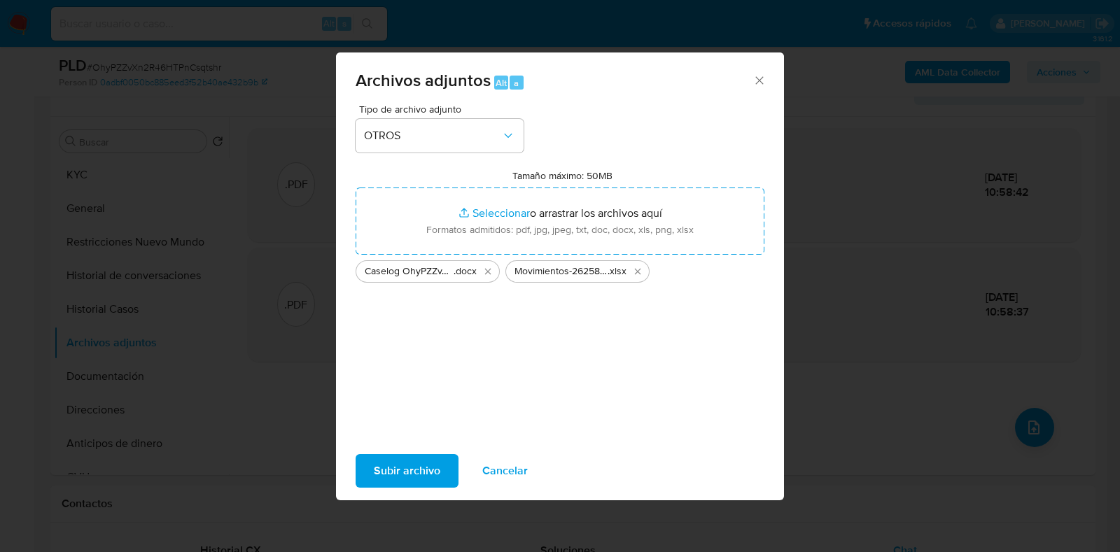
click at [437, 456] on span "Subir archivo" at bounding box center [407, 471] width 66 height 31
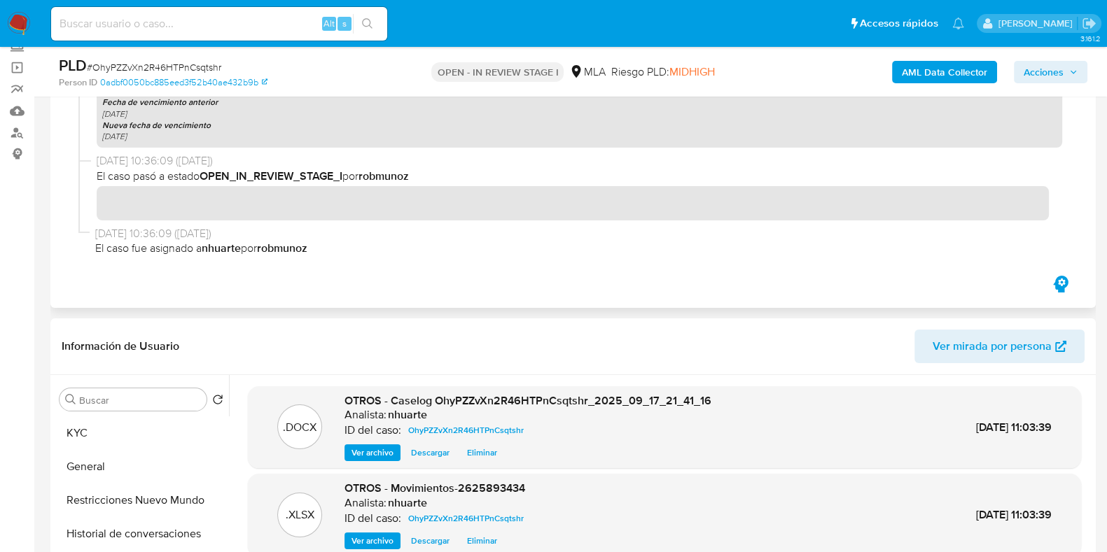
scroll to position [0, 0]
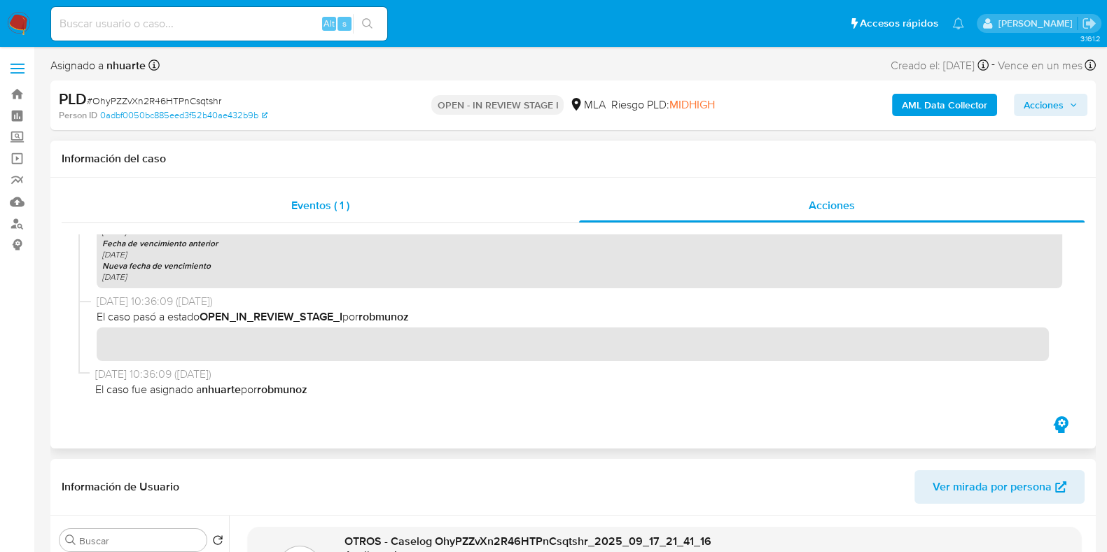
click at [316, 211] on span "Eventos ( 1 )" at bounding box center [320, 205] width 58 height 16
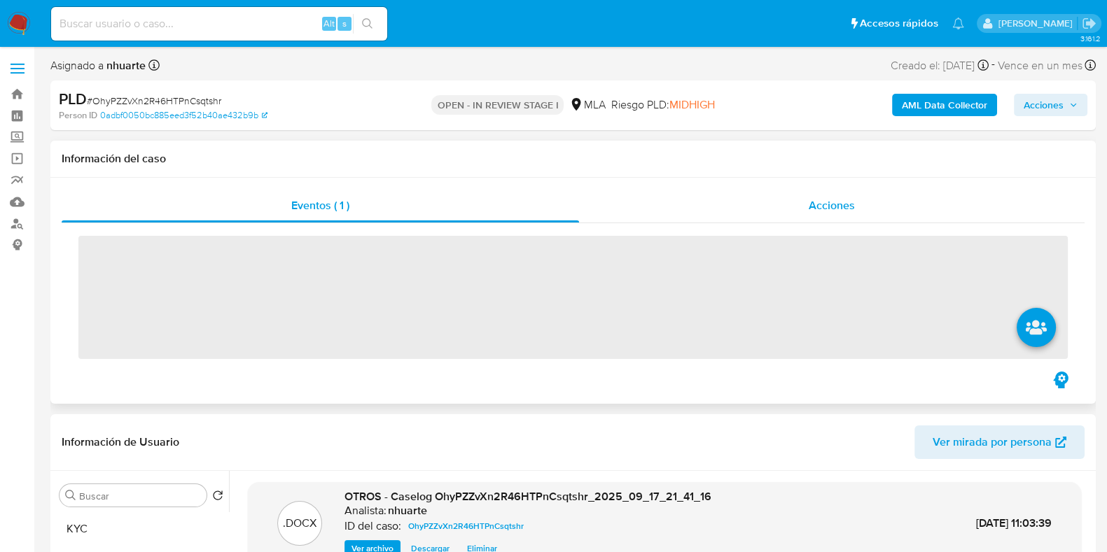
click at [814, 204] on span "Acciones" at bounding box center [831, 205] width 46 height 16
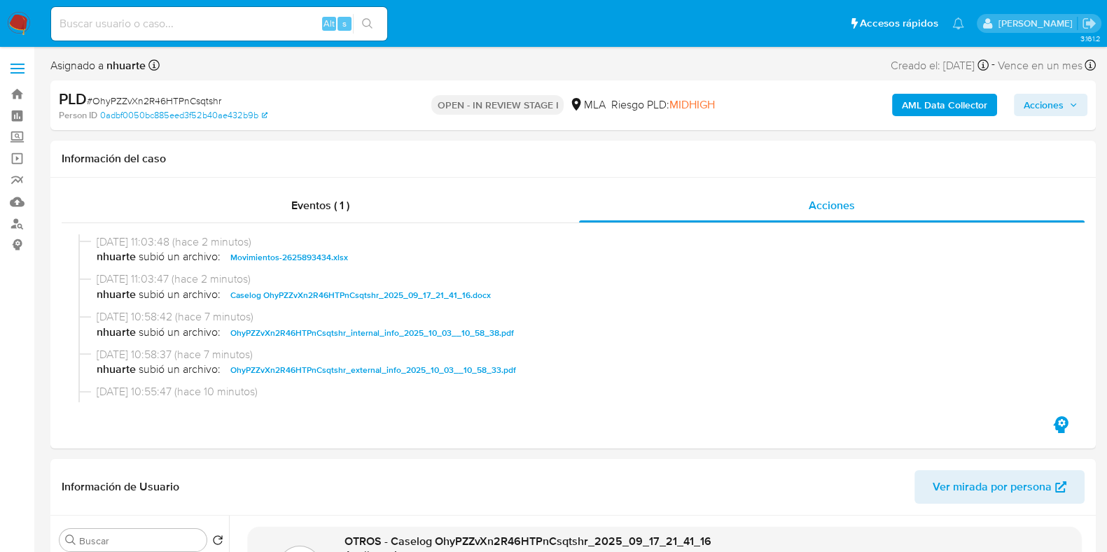
click at [1060, 109] on span "Acciones" at bounding box center [1043, 105] width 40 height 22
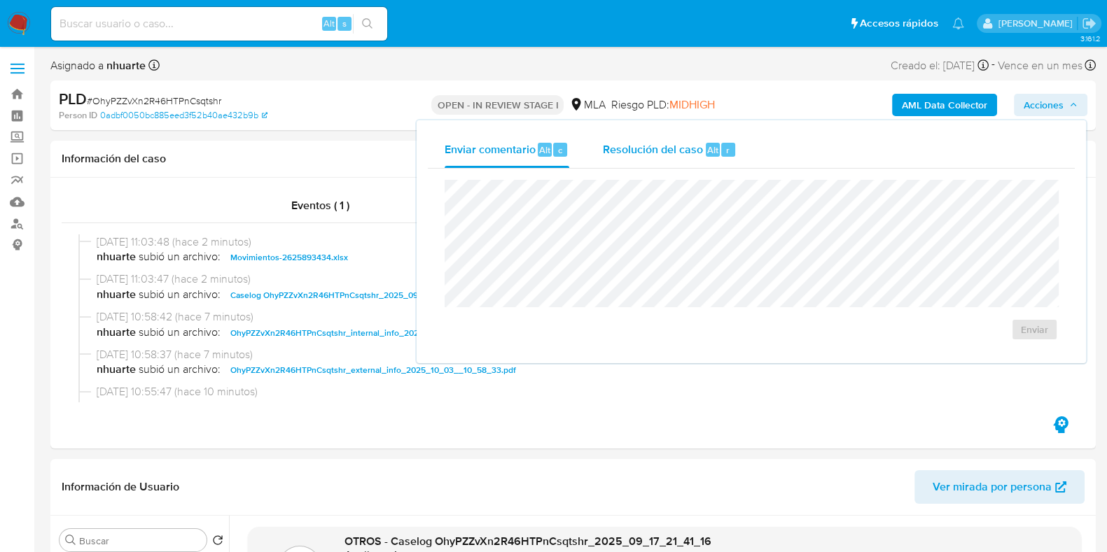
click at [712, 148] on span "Alt" at bounding box center [712, 149] width 11 height 13
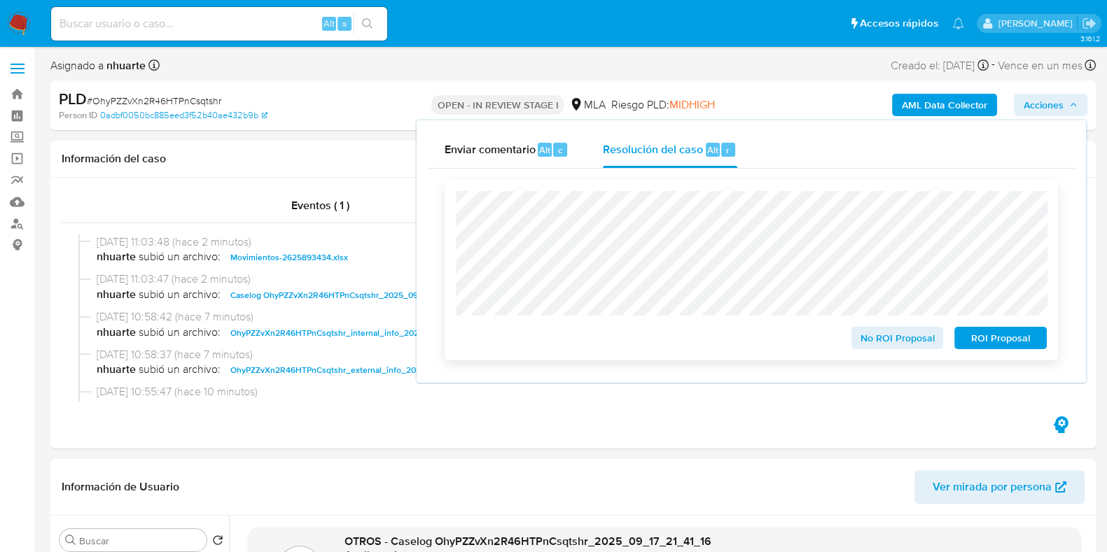
click at [975, 337] on span "ROI Proposal" at bounding box center [1000, 338] width 73 height 20
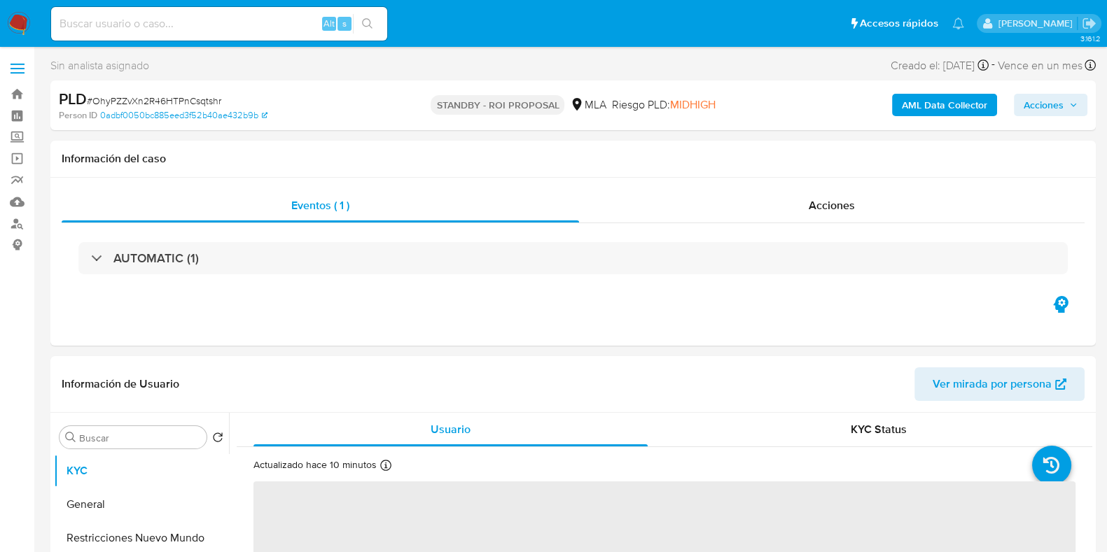
select select "10"
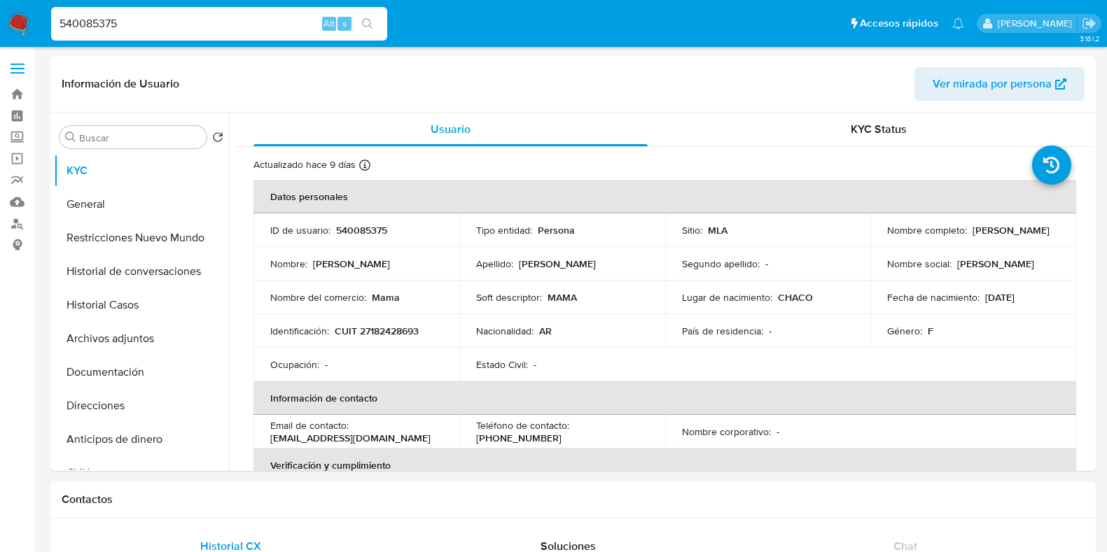
select select "10"
click at [360, 230] on p "540085375" at bounding box center [361, 230] width 51 height 13
copy p "540085375"
click at [173, 311] on button "Historial Casos" at bounding box center [136, 305] width 164 height 34
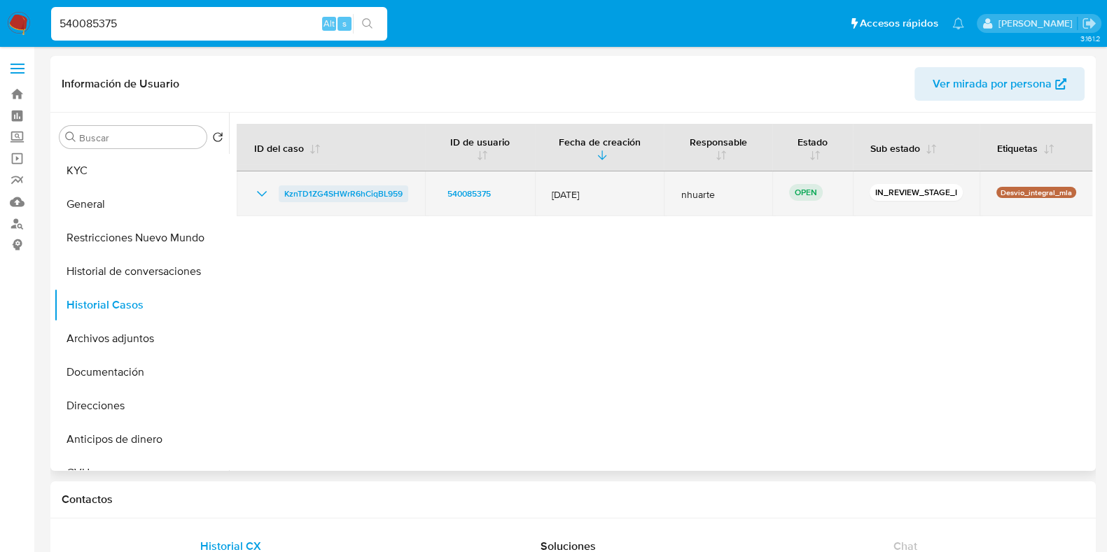
click at [351, 198] on span "KznTD1ZG4SHWrR6hCiqBL959" at bounding box center [343, 193] width 118 height 17
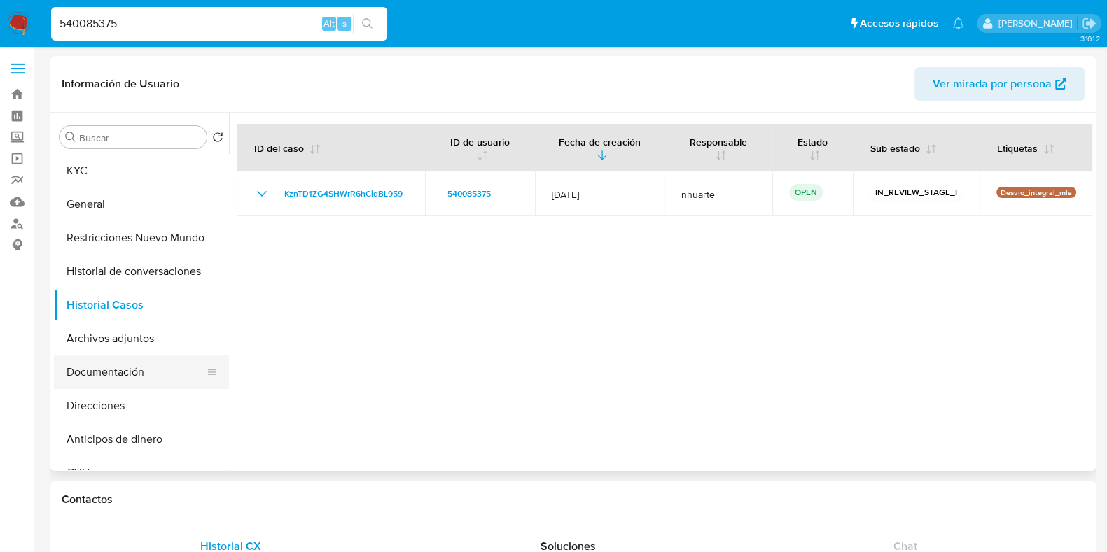
click at [114, 384] on button "Documentación" at bounding box center [136, 373] width 164 height 34
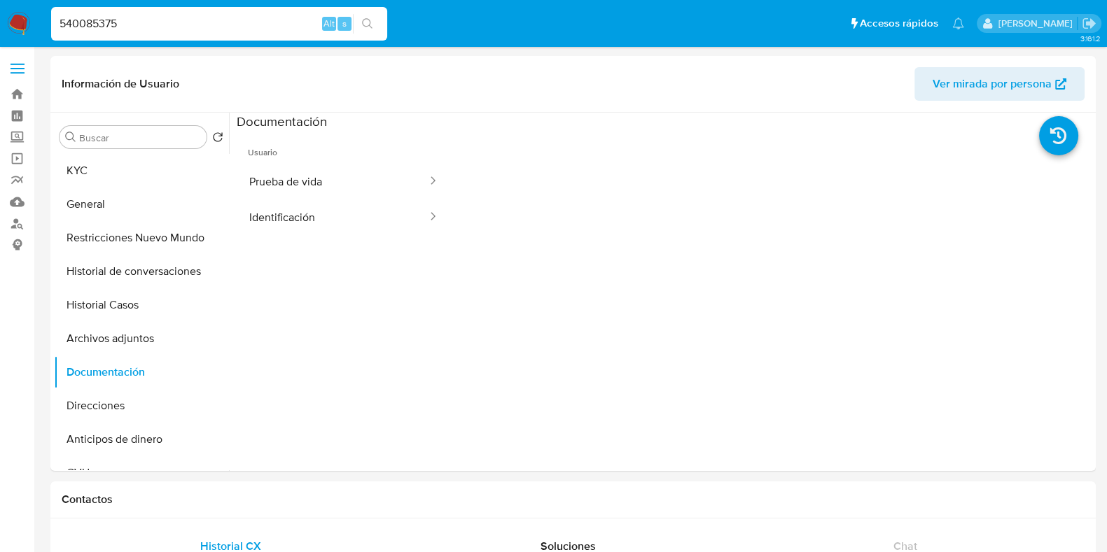
click at [266, 166] on button "Prueba de vida" at bounding box center [333, 182] width 192 height 36
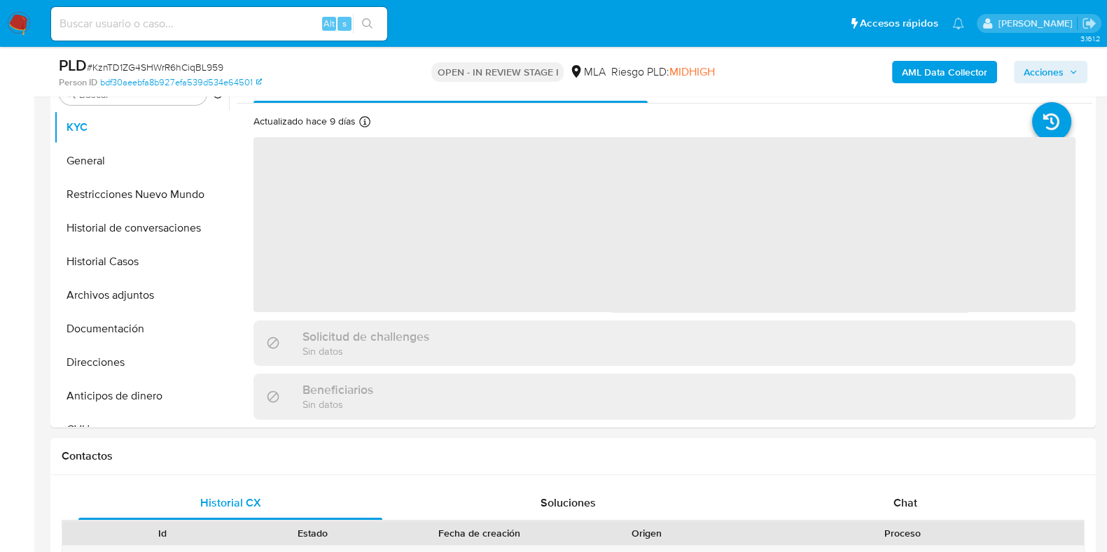
scroll to position [525, 0]
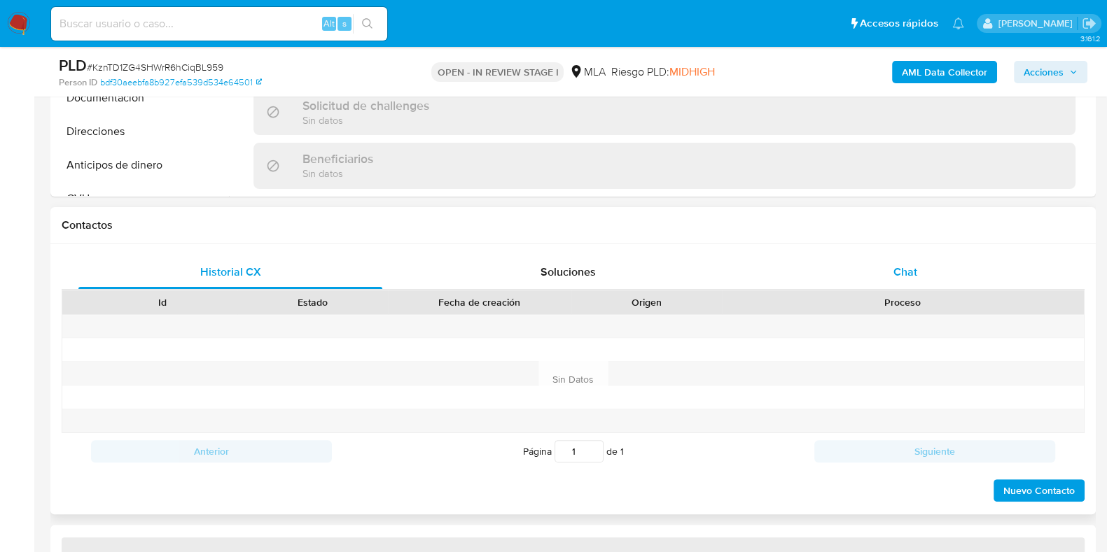
click at [917, 277] on div "Chat" at bounding box center [905, 272] width 304 height 34
select select "10"
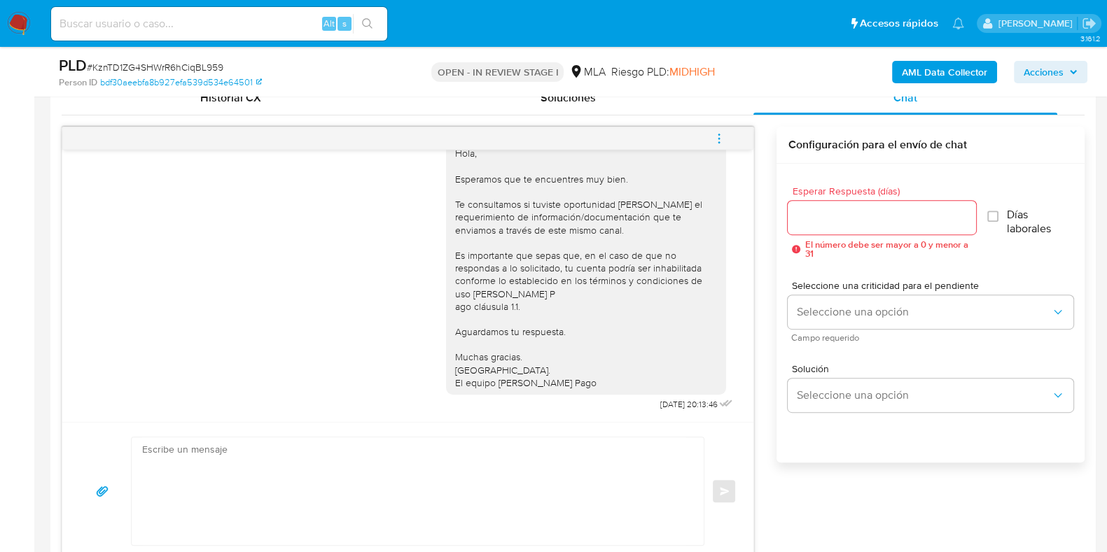
scroll to position [828, 0]
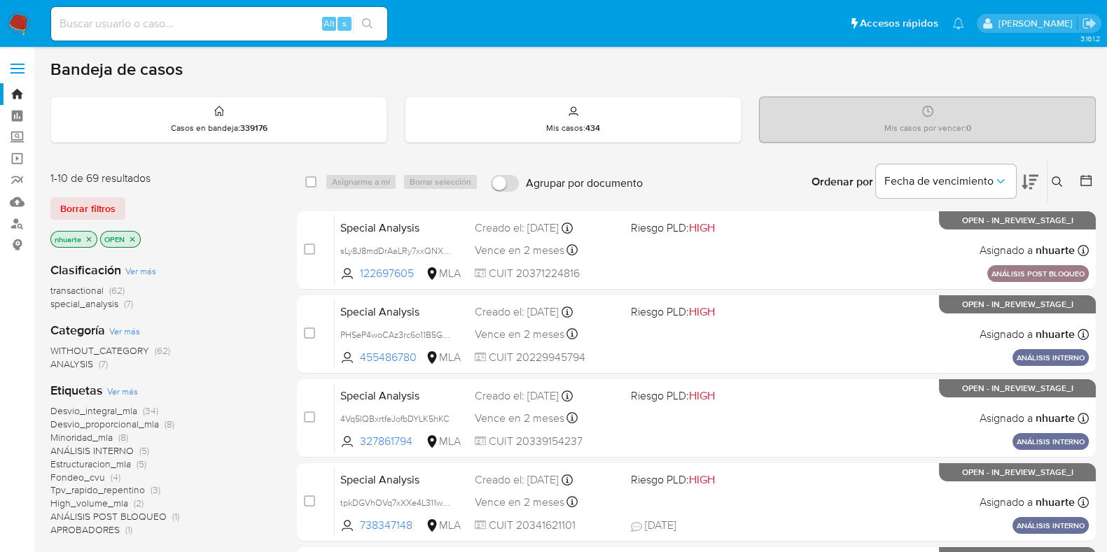
click at [22, 66] on label at bounding box center [17, 68] width 35 height 29
click at [0, 0] on input "checkbox" at bounding box center [0, 0] width 0 height 0
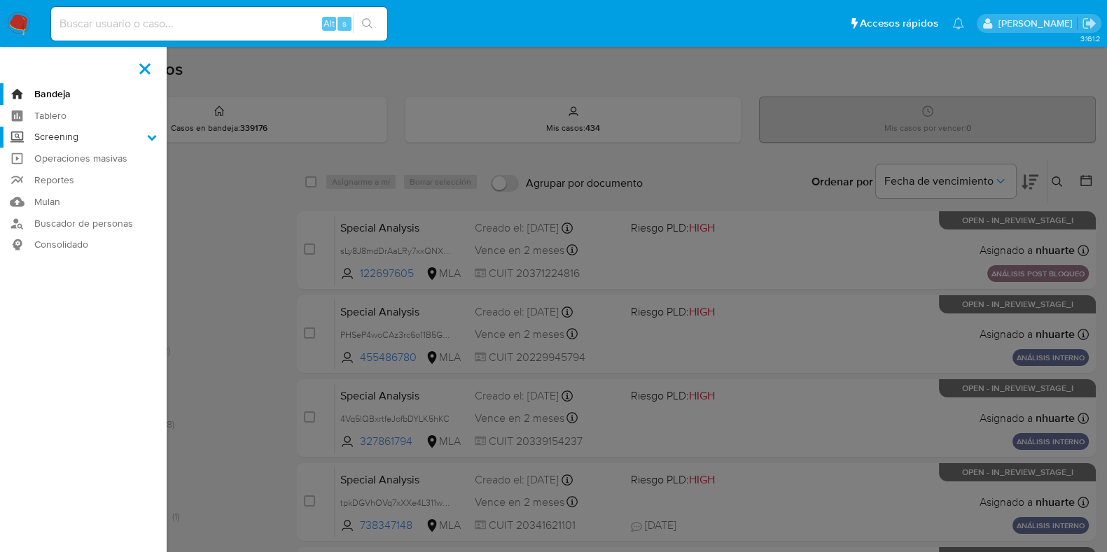
click at [58, 141] on label "Screening" at bounding box center [83, 138] width 167 height 22
click at [0, 0] on input "Screening" at bounding box center [0, 0] width 0 height 0
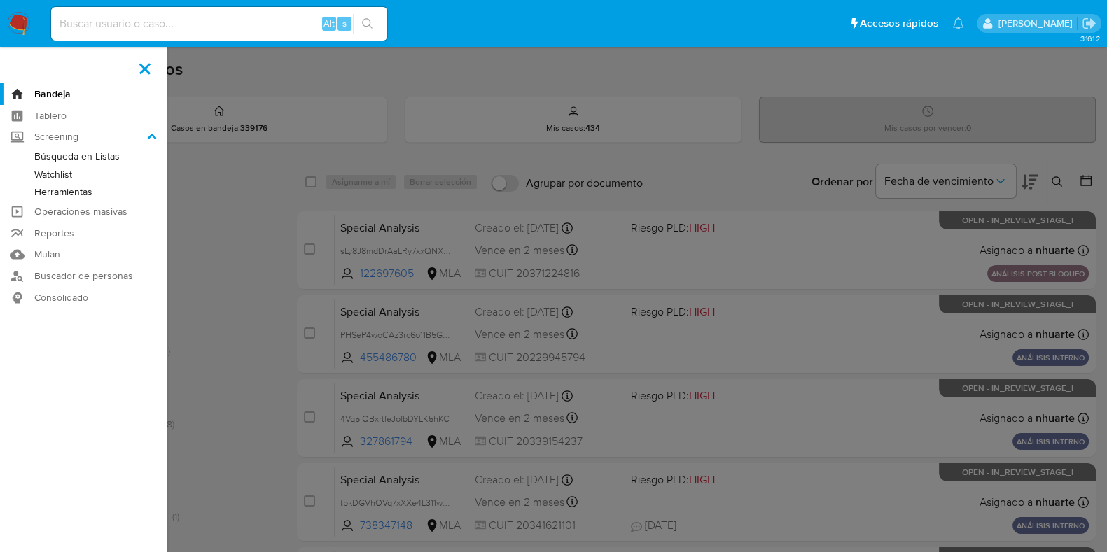
click at [53, 173] on link "Watchlist" at bounding box center [83, 174] width 167 height 17
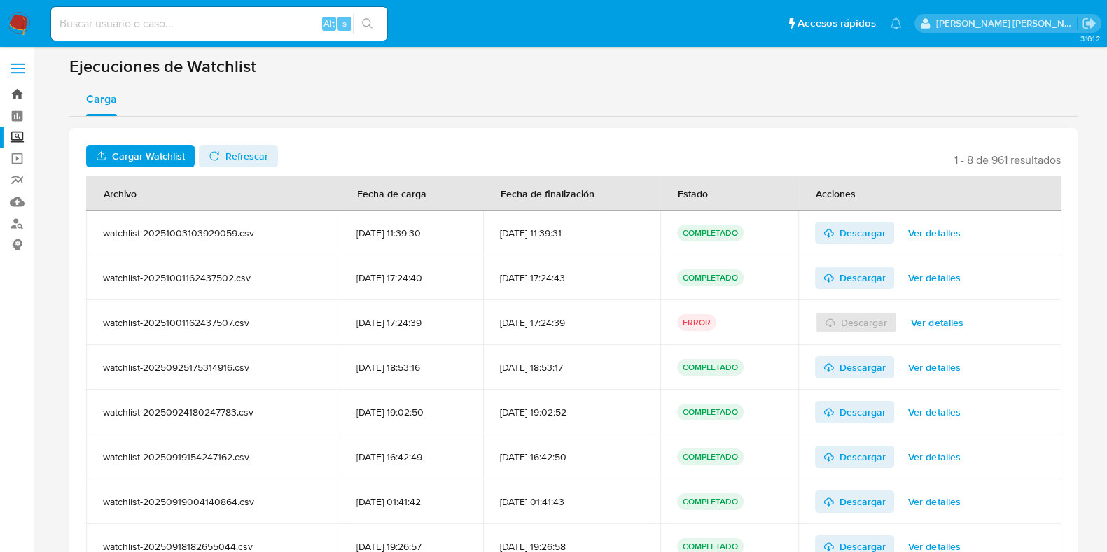
click at [17, 91] on link "Bandeja" at bounding box center [83, 94] width 167 height 22
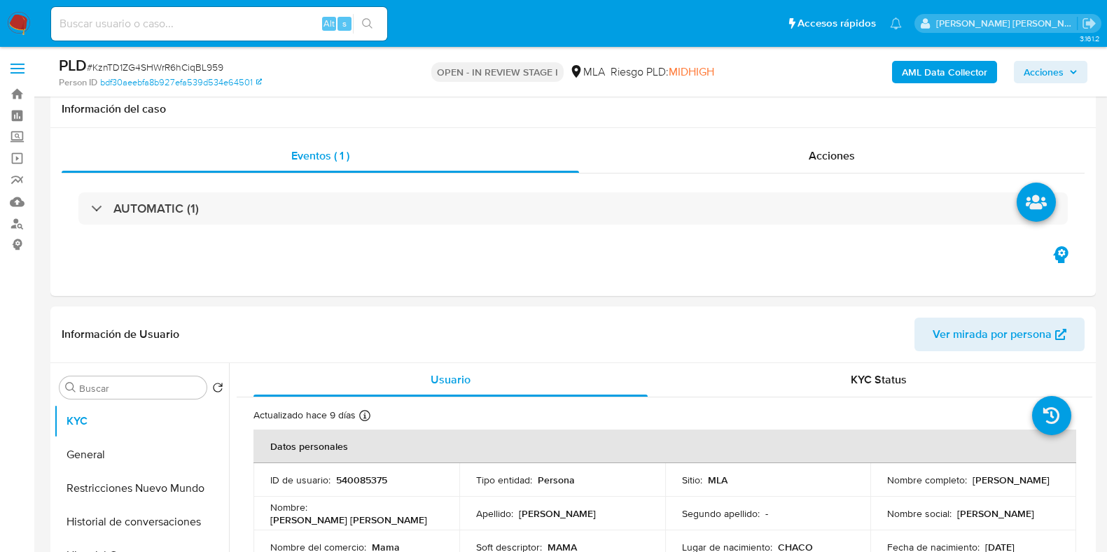
select select "10"
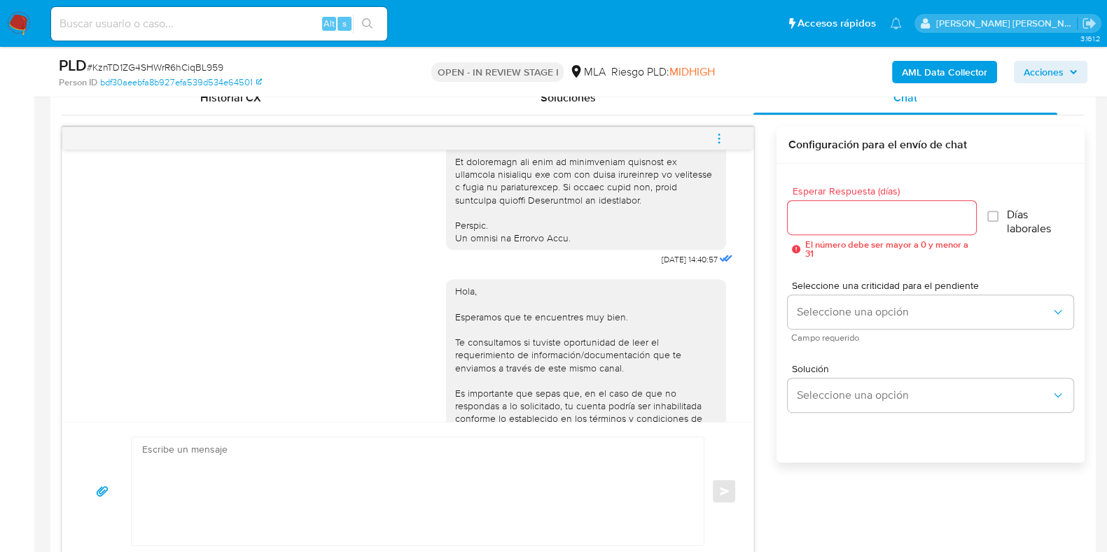
scroll to position [828, 0]
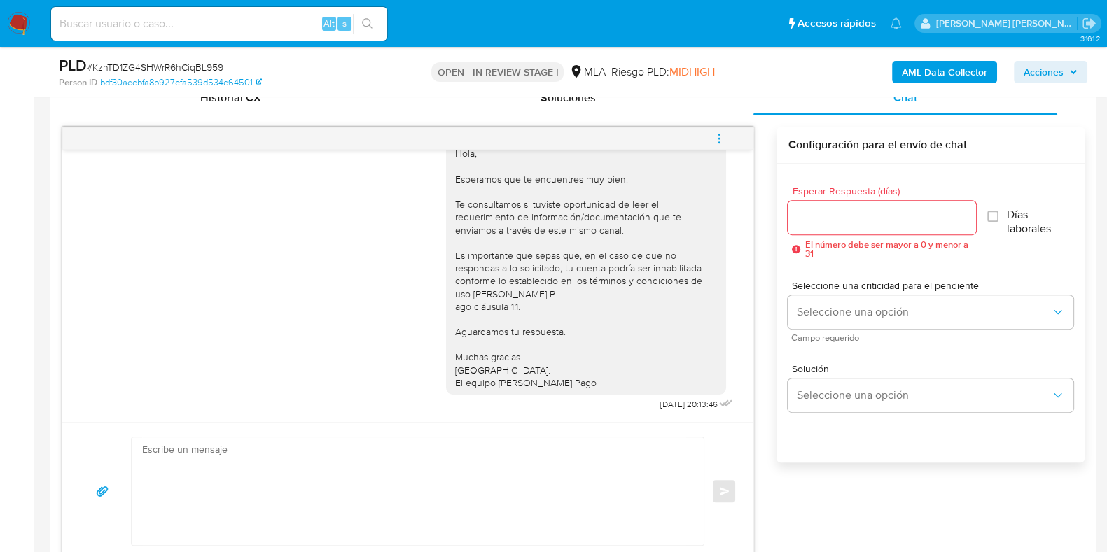
click at [720, 134] on icon "menu-action" at bounding box center [718, 134] width 1 height 1
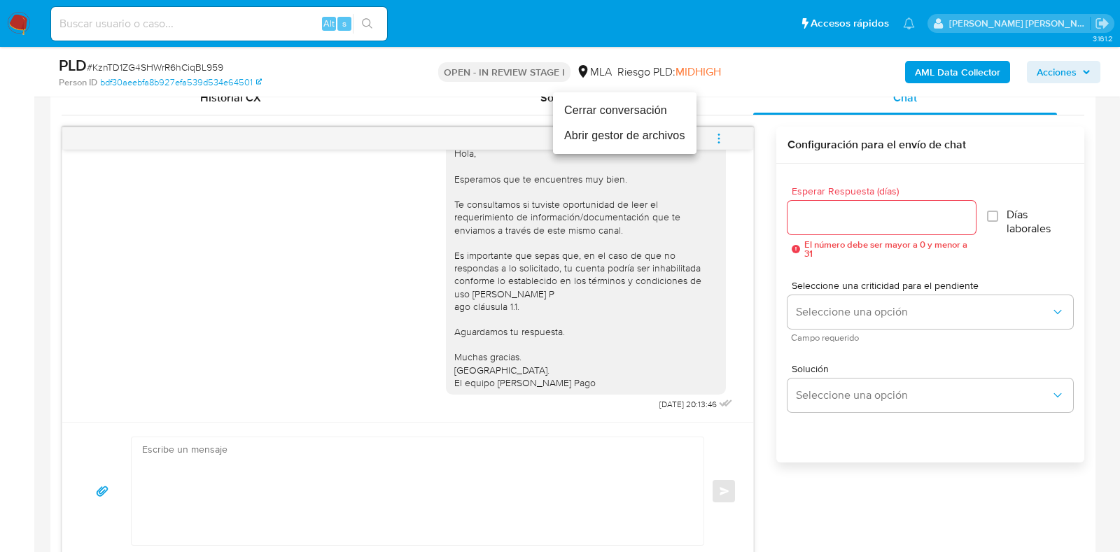
click at [672, 115] on li "Cerrar conversación" at bounding box center [624, 110] width 143 height 25
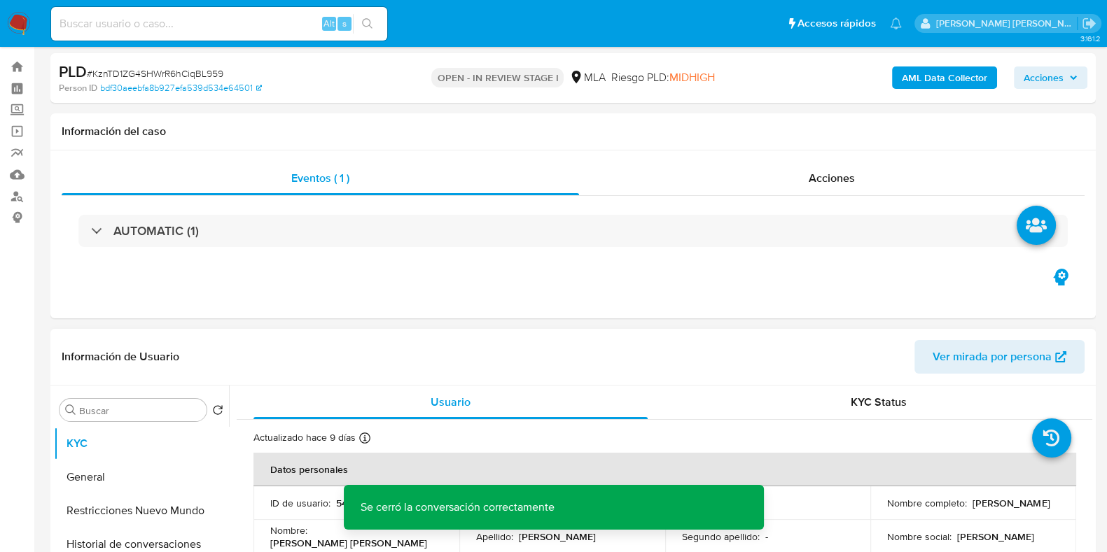
scroll to position [0, 0]
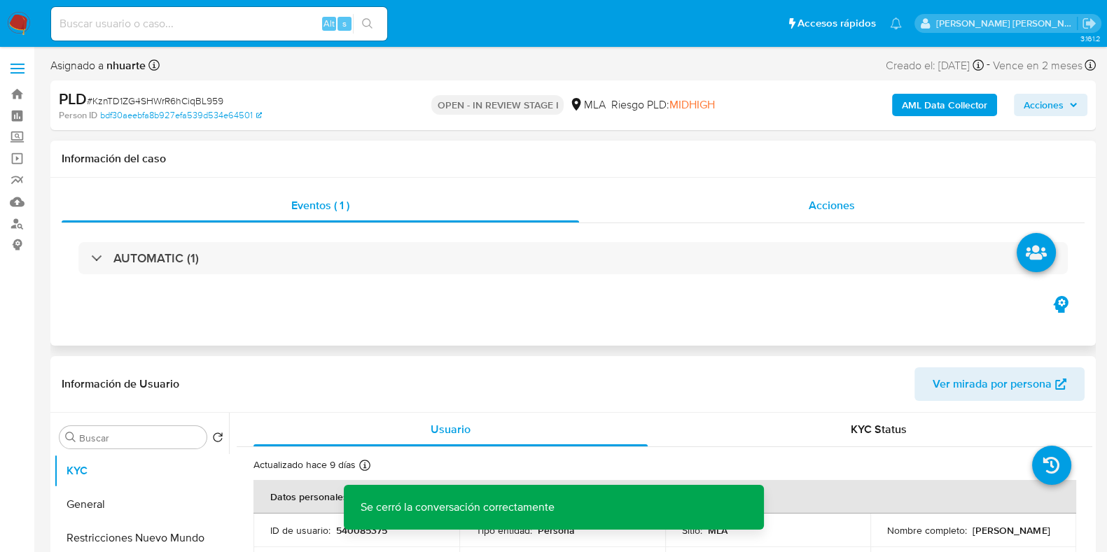
click at [834, 197] on div "Acciones" at bounding box center [831, 206] width 505 height 34
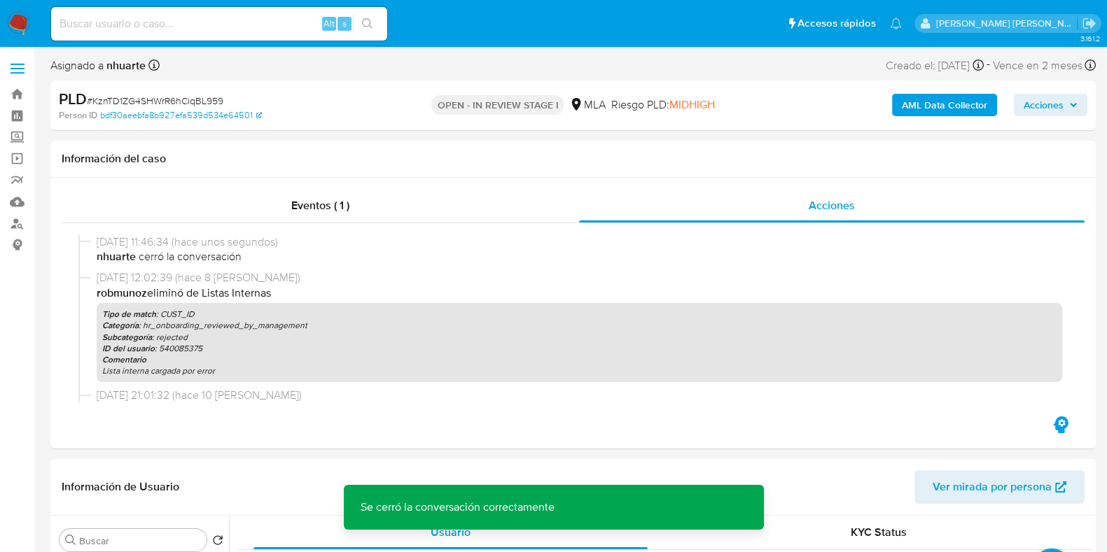
click at [925, 105] on b "AML Data Collector" at bounding box center [943, 105] width 85 height 22
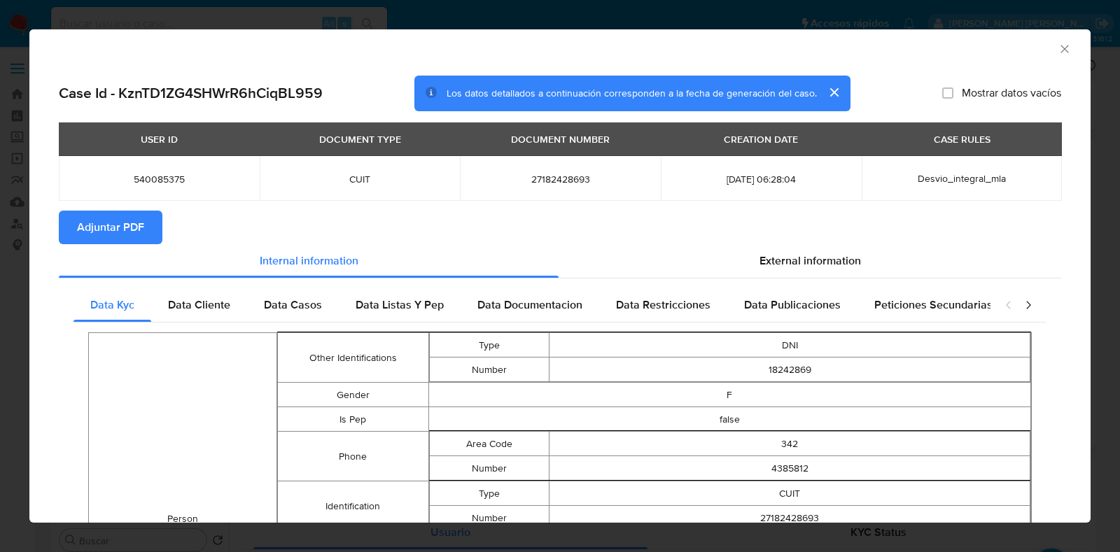
click at [108, 215] on span "Adjuntar PDF" at bounding box center [110, 227] width 67 height 31
click at [1058, 45] on icon "Cerrar ventana" at bounding box center [1065, 49] width 14 height 14
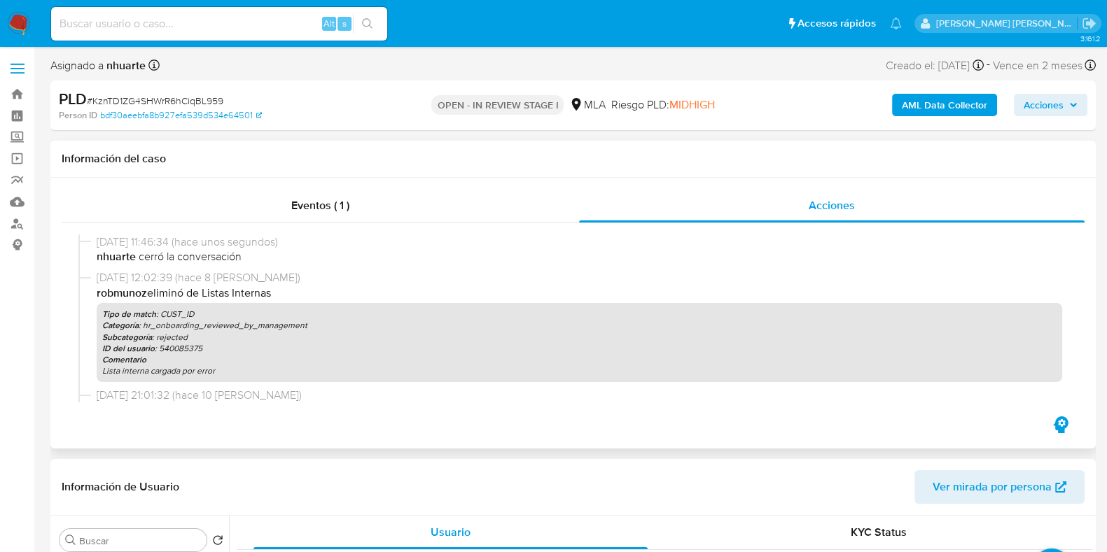
click at [346, 223] on div at bounding box center [573, 318] width 1023 height 190
click at [339, 216] on div "Eventos ( 1 )" at bounding box center [320, 206] width 517 height 34
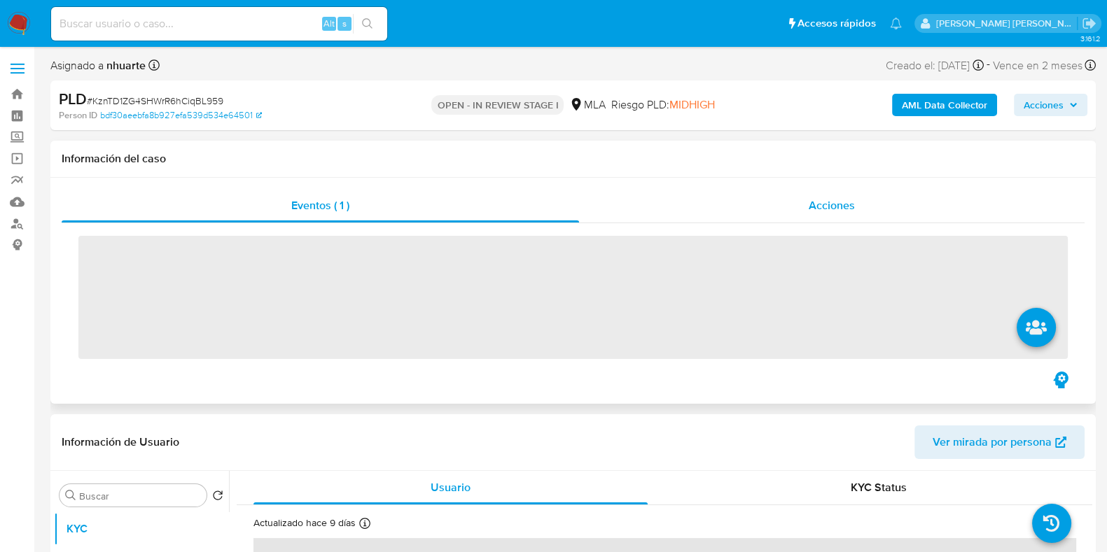
click at [816, 211] on span "Acciones" at bounding box center [831, 205] width 46 height 16
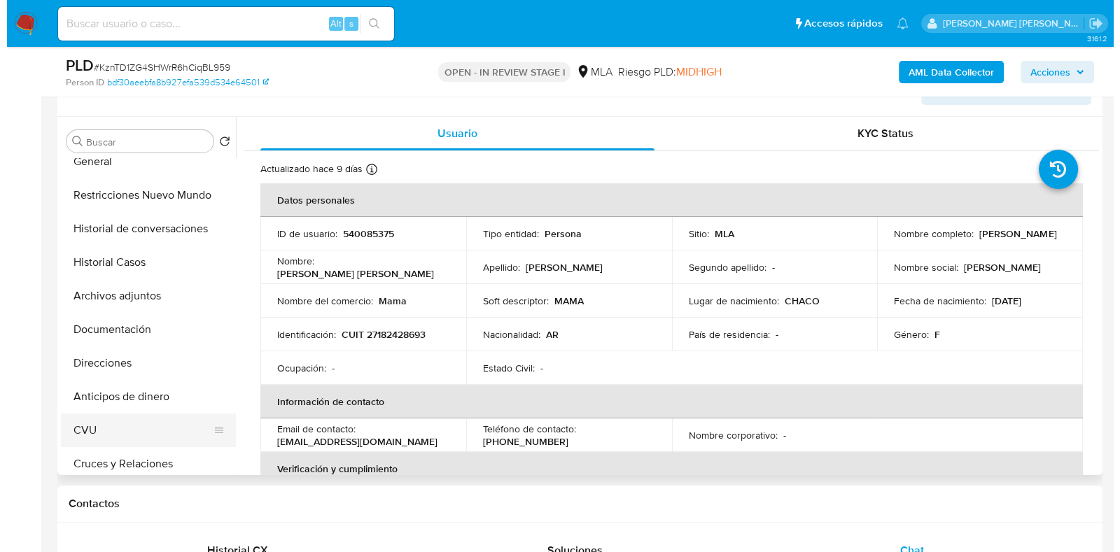
scroll to position [87, 0]
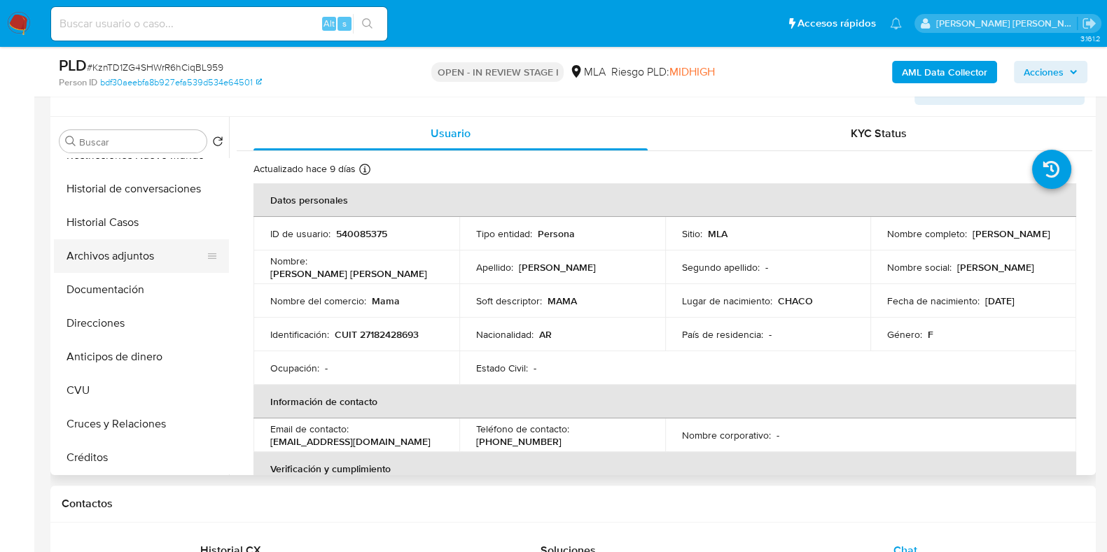
click at [161, 264] on button "Archivos adjuntos" at bounding box center [136, 256] width 164 height 34
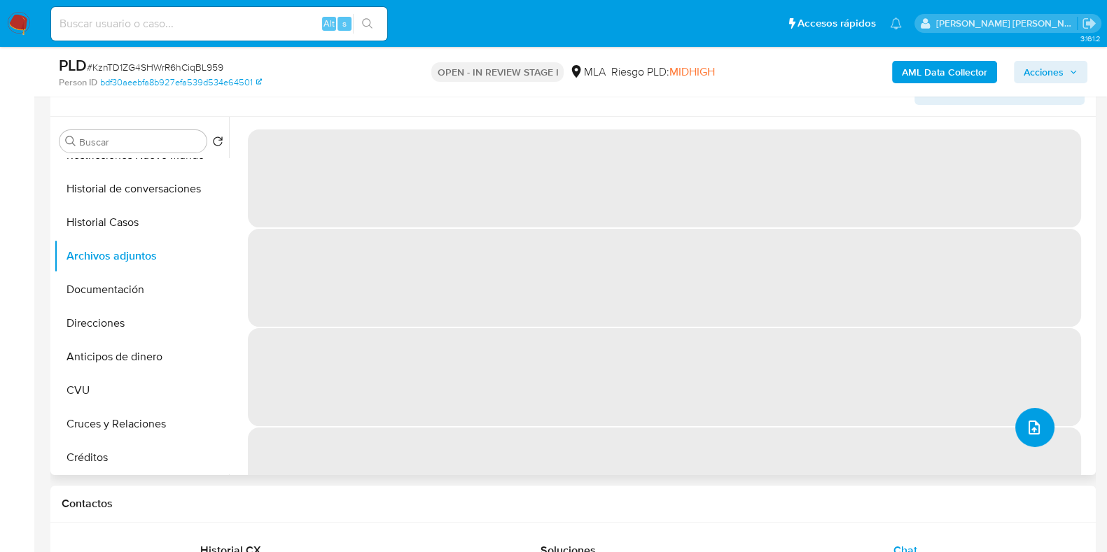
click at [1027, 432] on icon "upload-file" at bounding box center [1033, 427] width 17 height 17
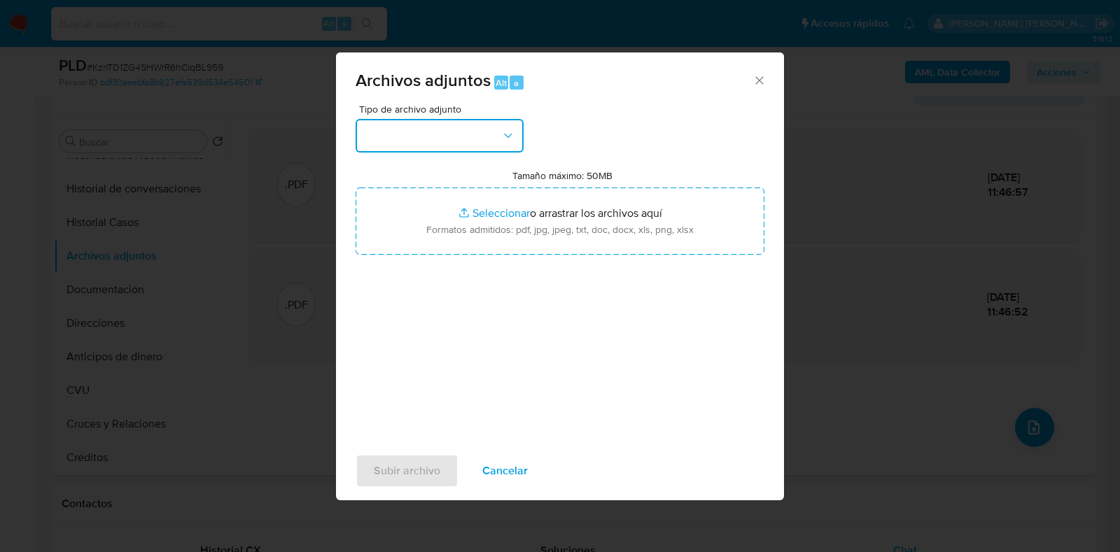
click at [515, 144] on button "button" at bounding box center [440, 136] width 168 height 34
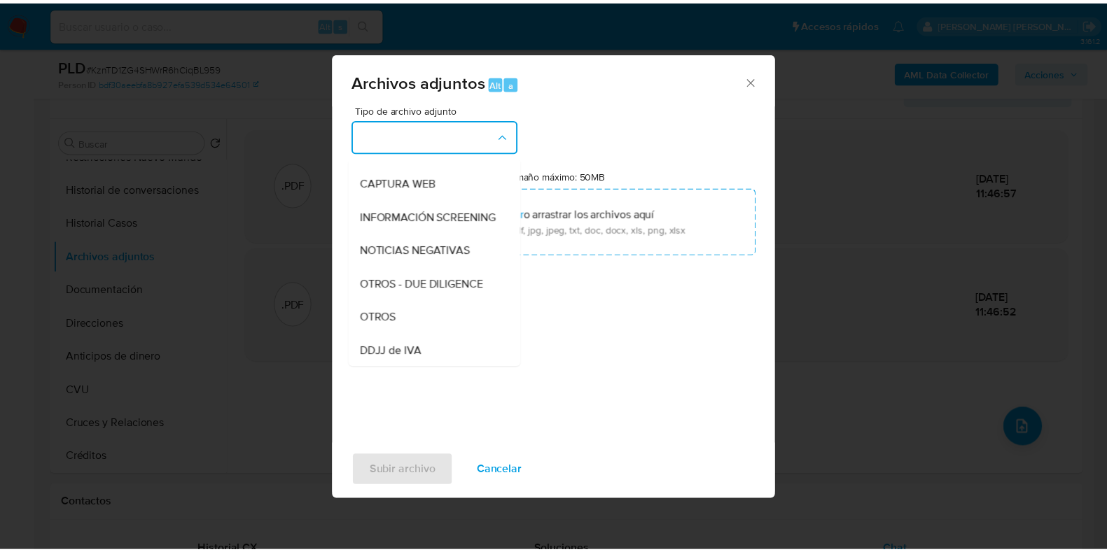
scroll to position [160, 0]
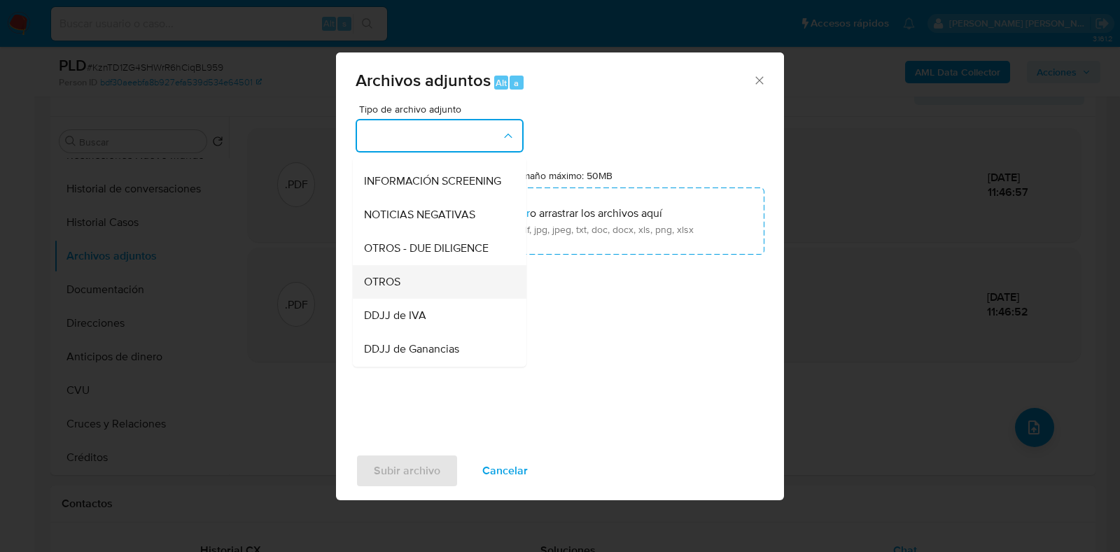
click at [437, 289] on div "OTROS" at bounding box center [435, 282] width 143 height 34
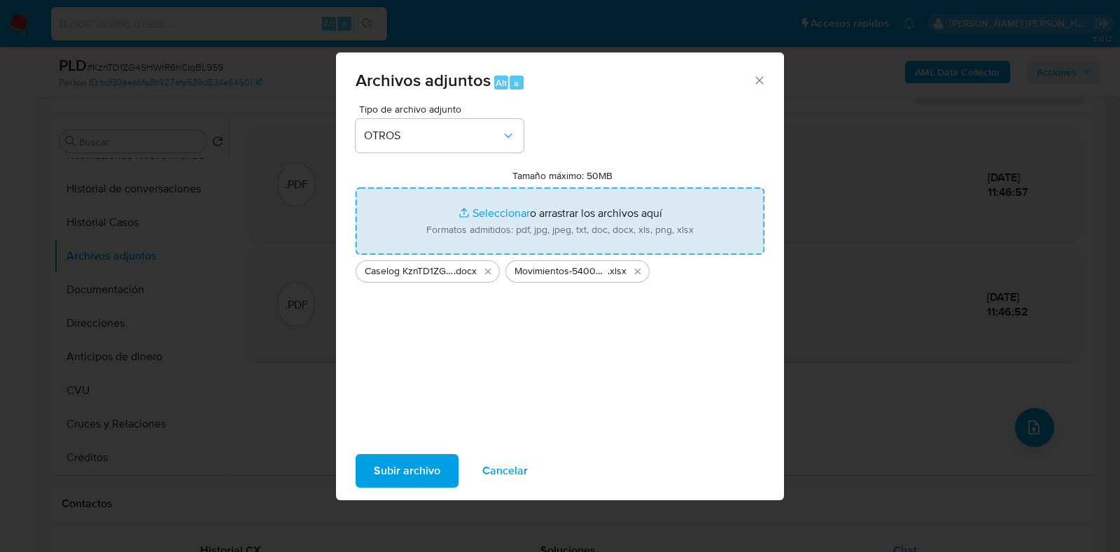
click at [412, 475] on span "Subir archivo" at bounding box center [407, 471] width 66 height 31
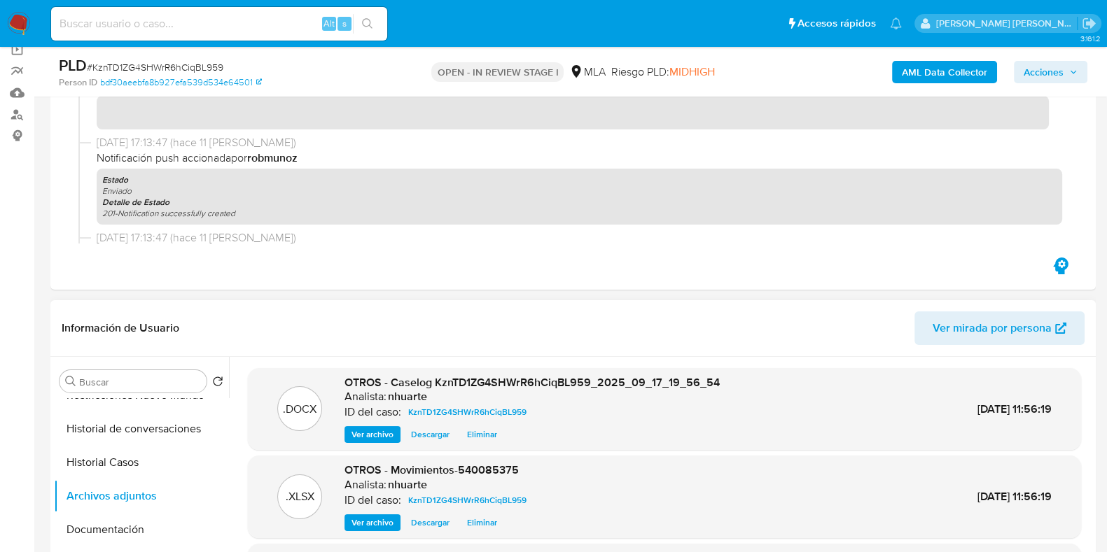
scroll to position [0, 0]
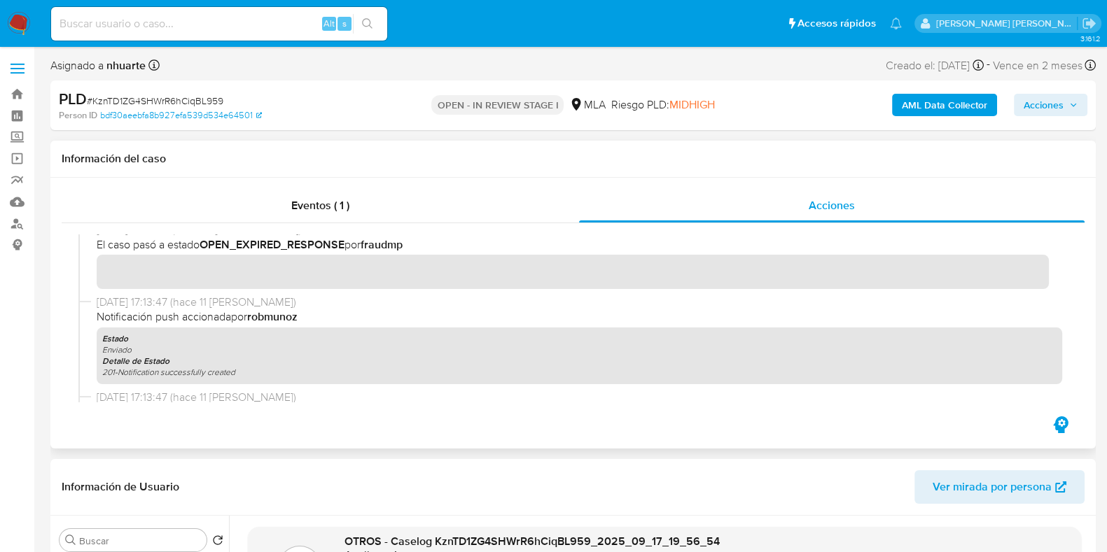
click at [352, 225] on div at bounding box center [573, 318] width 1023 height 190
click at [351, 197] on div "Eventos ( 1 )" at bounding box center [320, 206] width 517 height 34
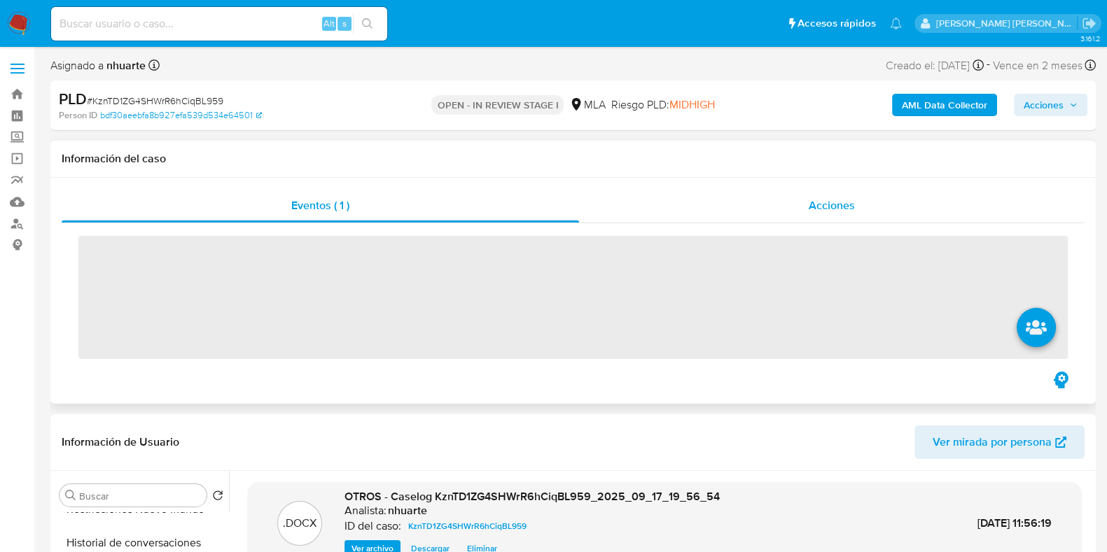
click at [846, 206] on span "Acciones" at bounding box center [831, 205] width 46 height 16
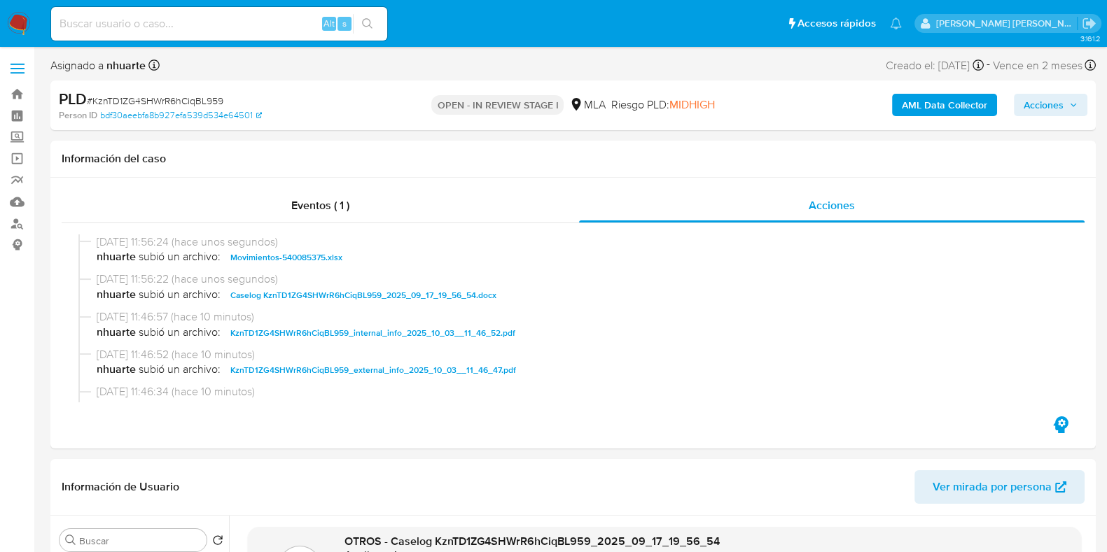
click at [1032, 101] on span "Acciones" at bounding box center [1043, 105] width 40 height 22
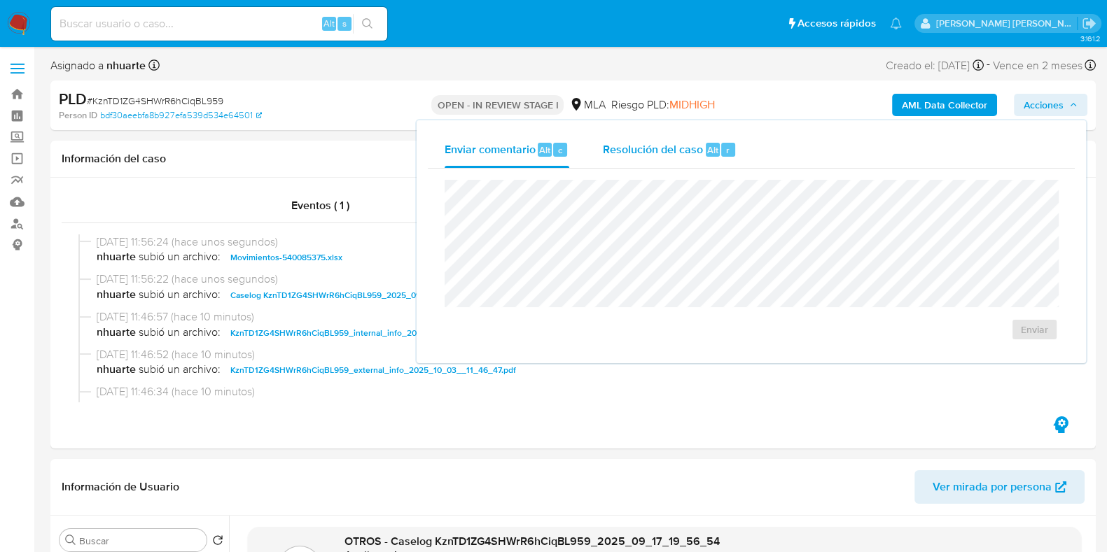
click at [742, 149] on button "Resolución del caso Alt r" at bounding box center [669, 150] width 167 height 36
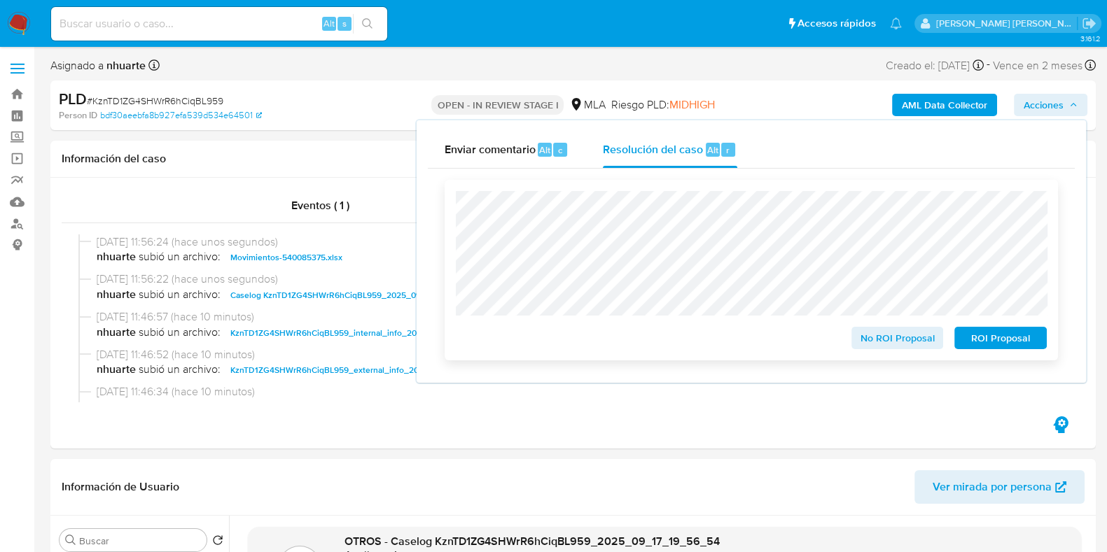
click at [924, 335] on span "No ROI Proposal" at bounding box center [897, 338] width 73 height 20
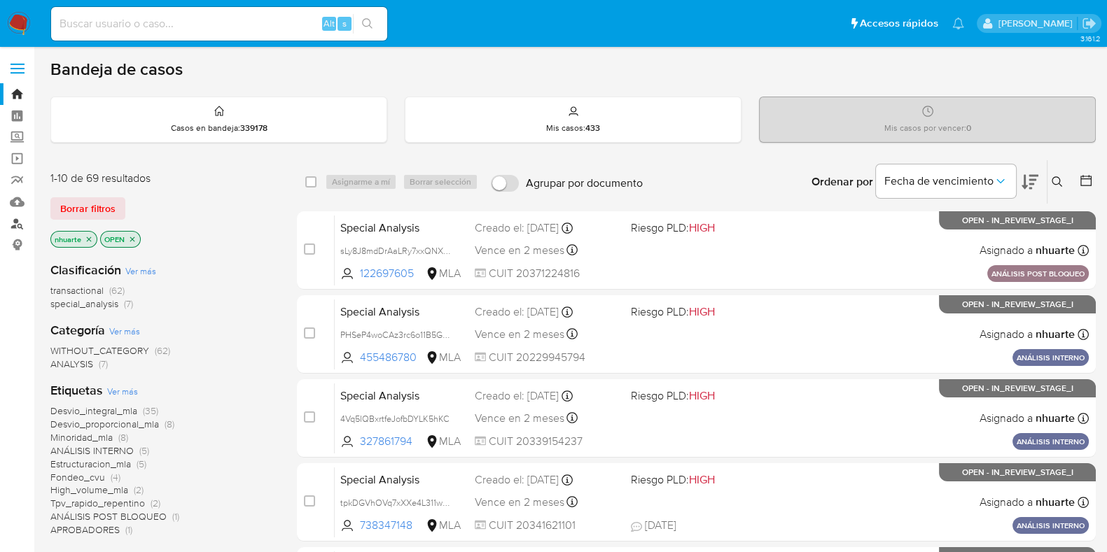
click at [14, 220] on link "Buscador de personas" at bounding box center [83, 224] width 167 height 22
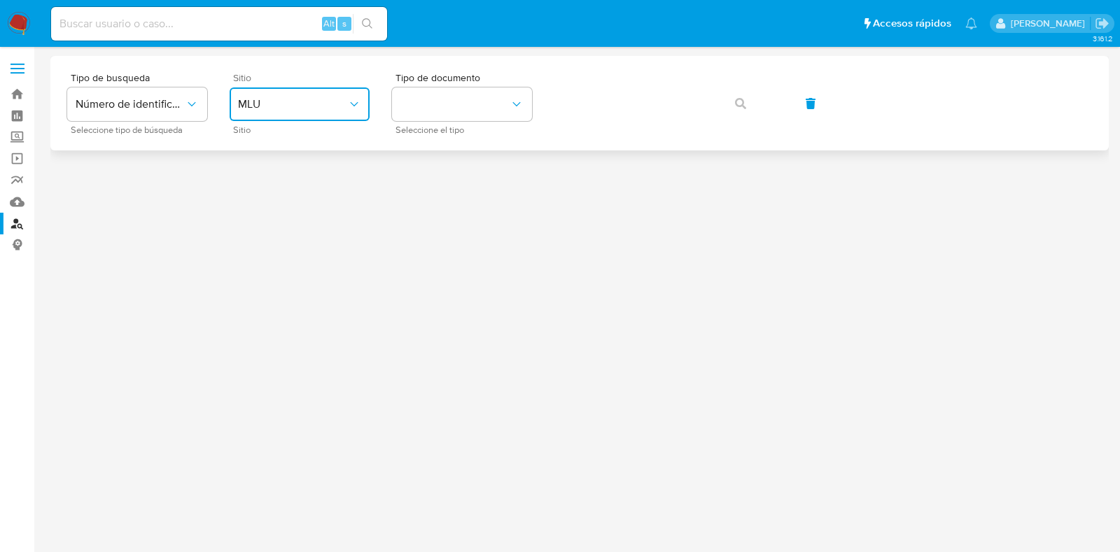
click at [265, 92] on button "MLU" at bounding box center [300, 104] width 140 height 34
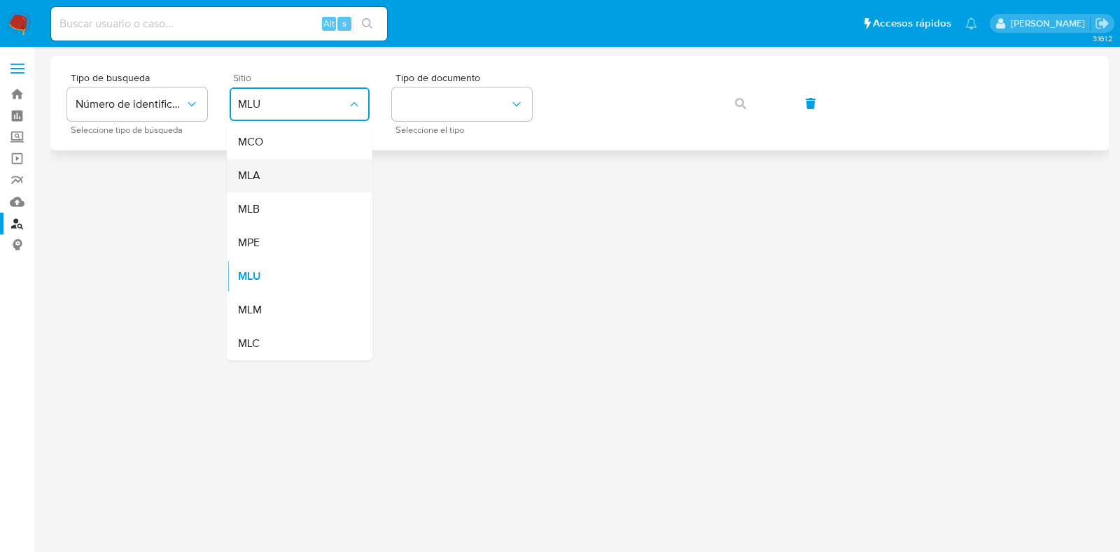
click at [258, 185] on div "MLA" at bounding box center [295, 176] width 115 height 34
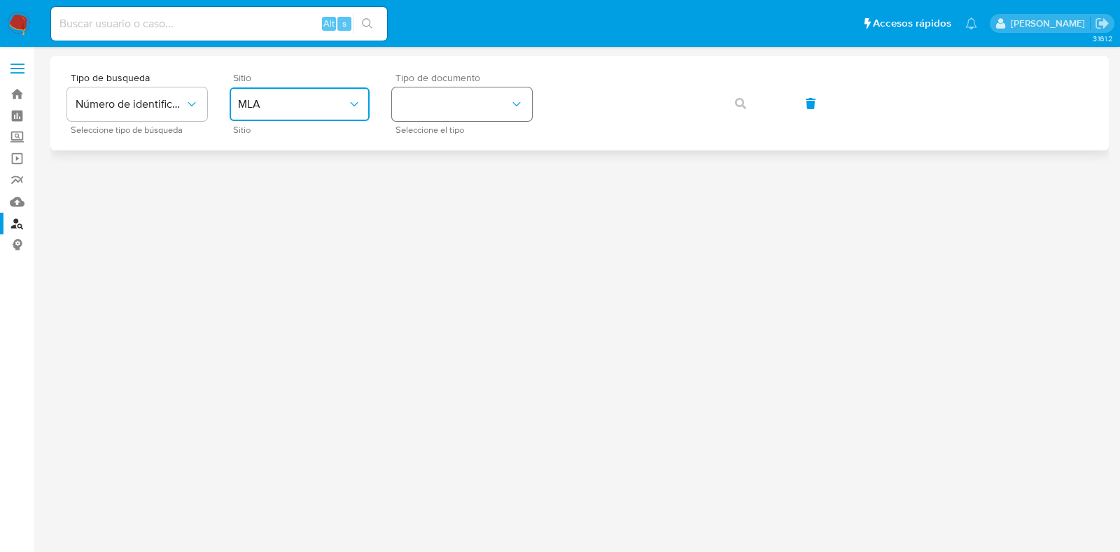
click at [451, 120] on button "identificationType" at bounding box center [462, 104] width 140 height 34
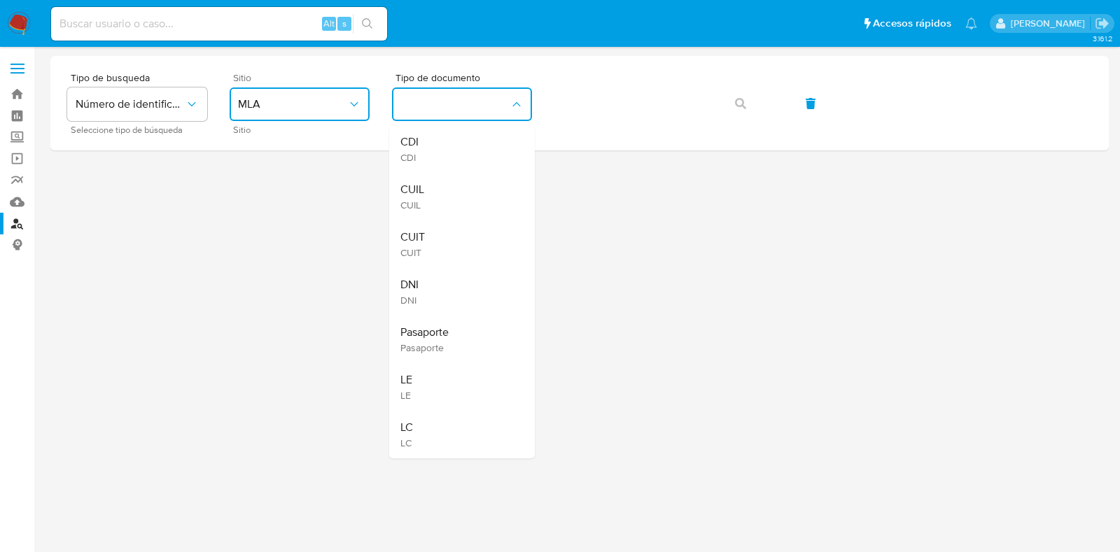
click at [438, 176] on div "CUIL CUIL" at bounding box center [457, 197] width 115 height 48
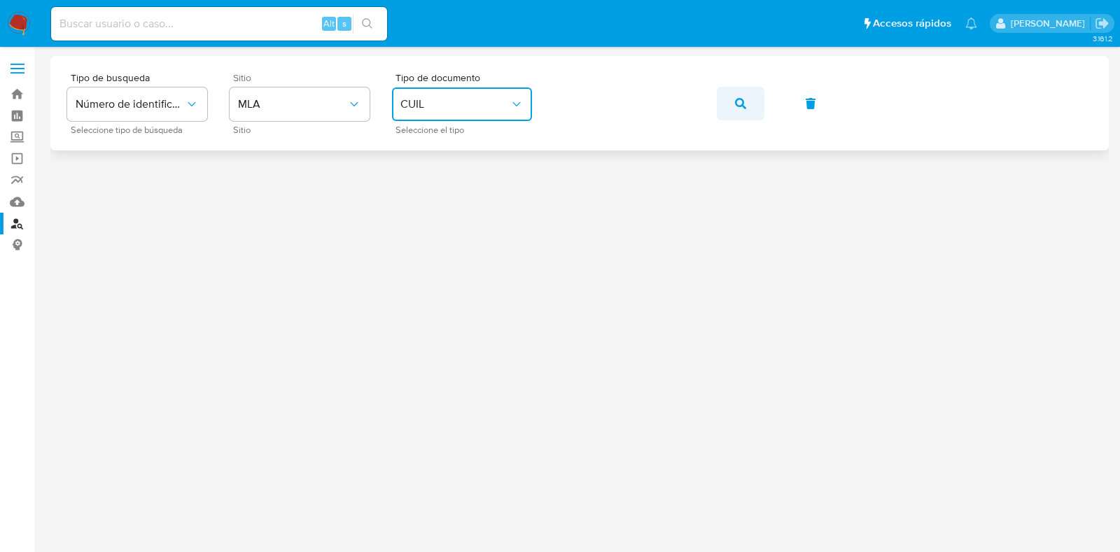
click at [729, 99] on button "button" at bounding box center [741, 104] width 48 height 34
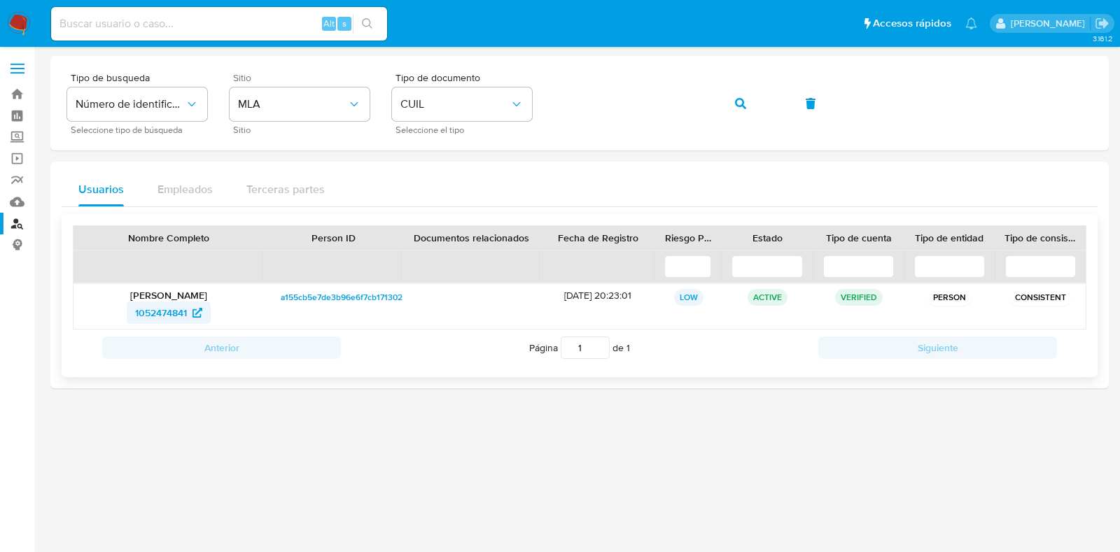
click at [186, 308] on span "1052474841" at bounding box center [161, 313] width 52 height 22
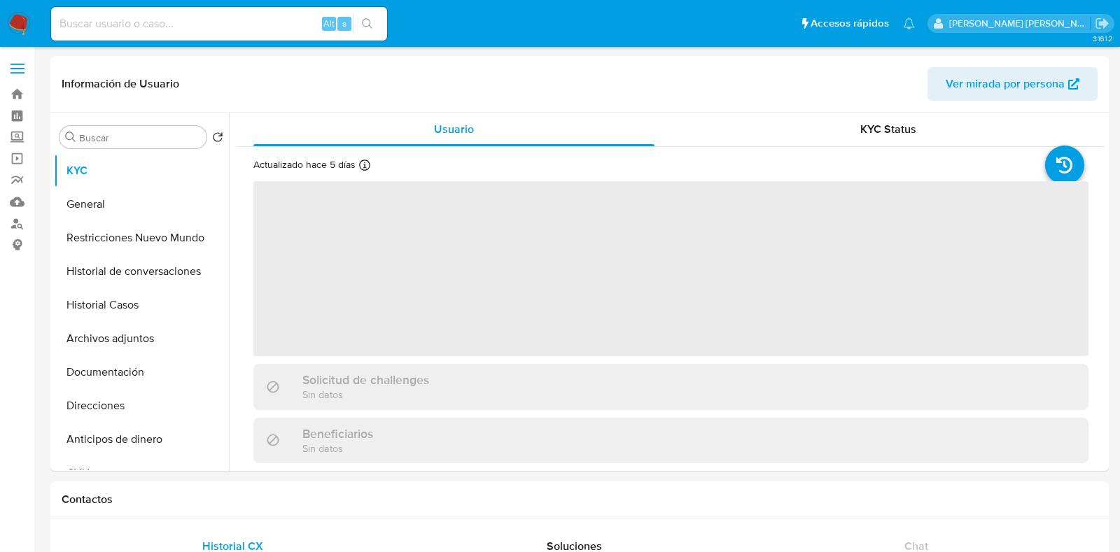
select select "10"
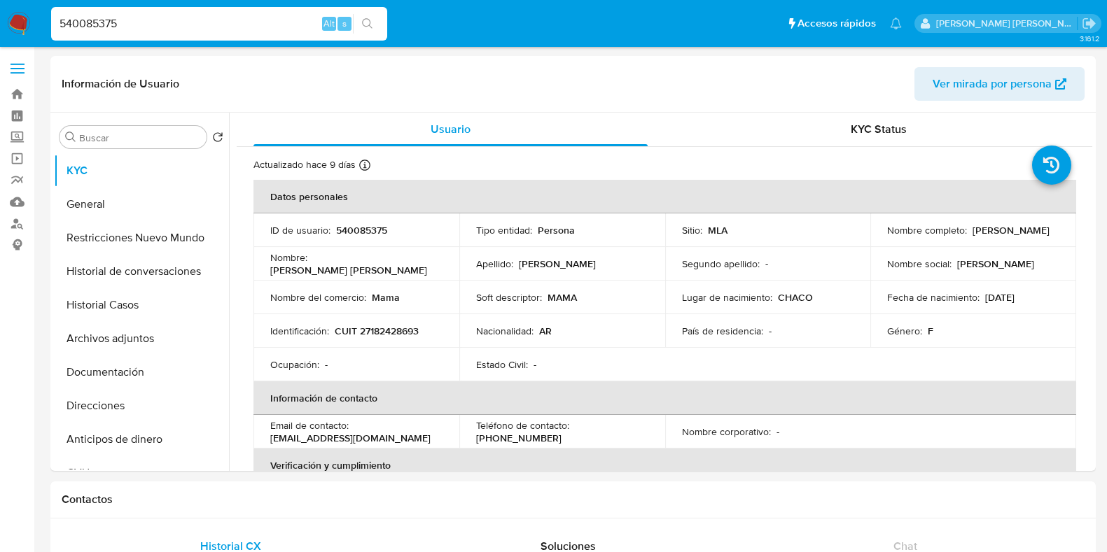
select select "10"
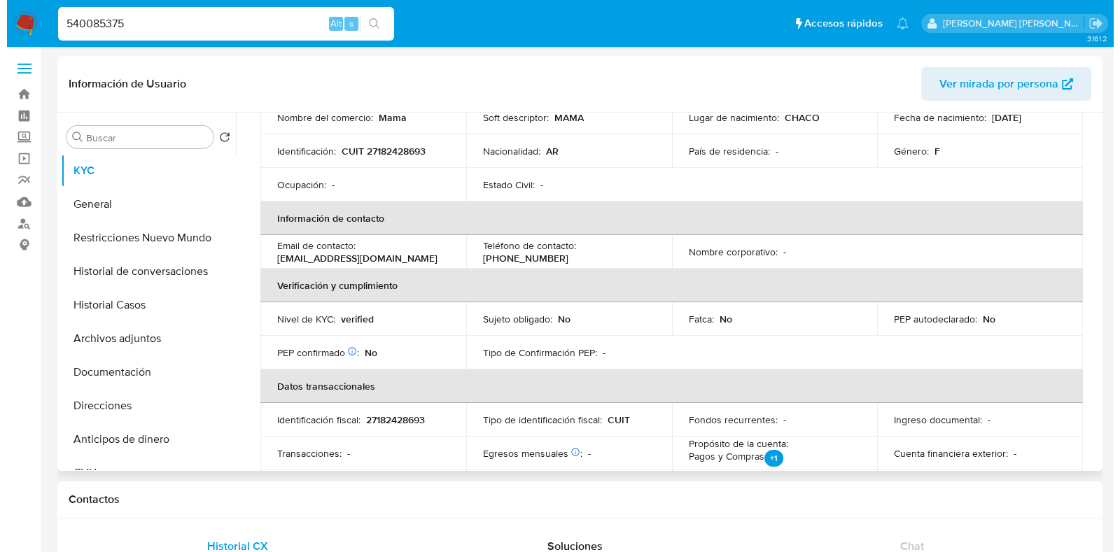
scroll to position [49, 0]
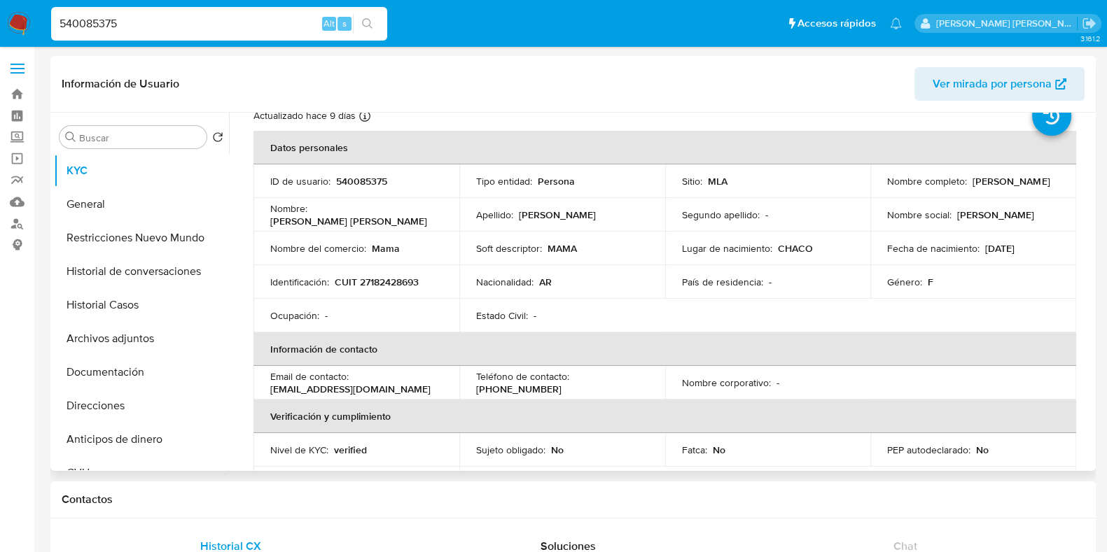
click at [353, 176] on p "540085375" at bounding box center [361, 181] width 51 height 13
copy p "540085375"
drag, startPoint x: 123, startPoint y: 24, endPoint x: 31, endPoint y: 8, distance: 93.0
click at [31, 8] on nav "Pausado Ver notificaciones 540085375 Alt s Accesos rápidos Presiona las siguien…" at bounding box center [553, 23] width 1107 height 47
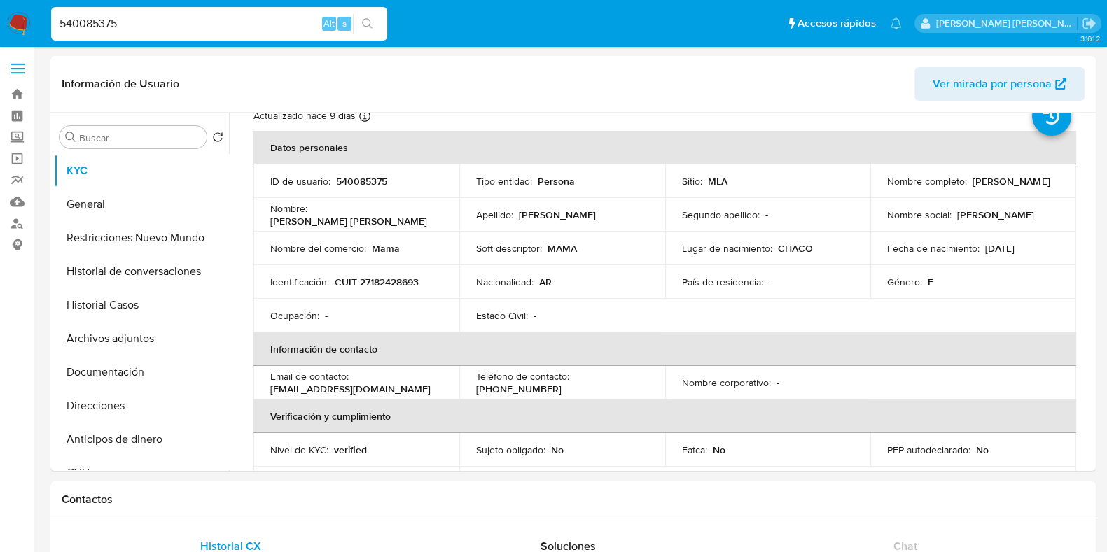
paste input "1901184068"
type input "1901184068"
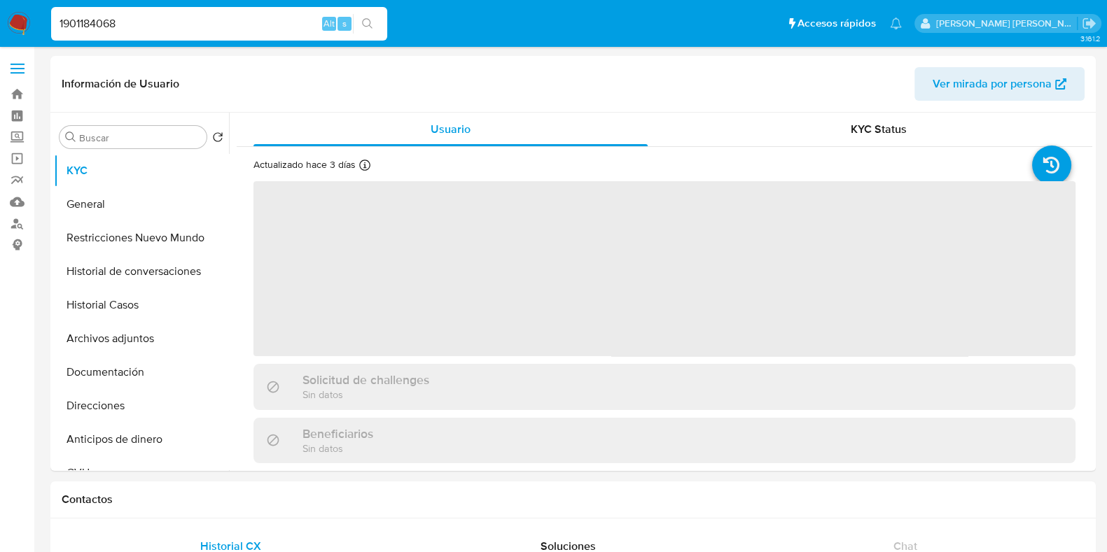
select select "10"
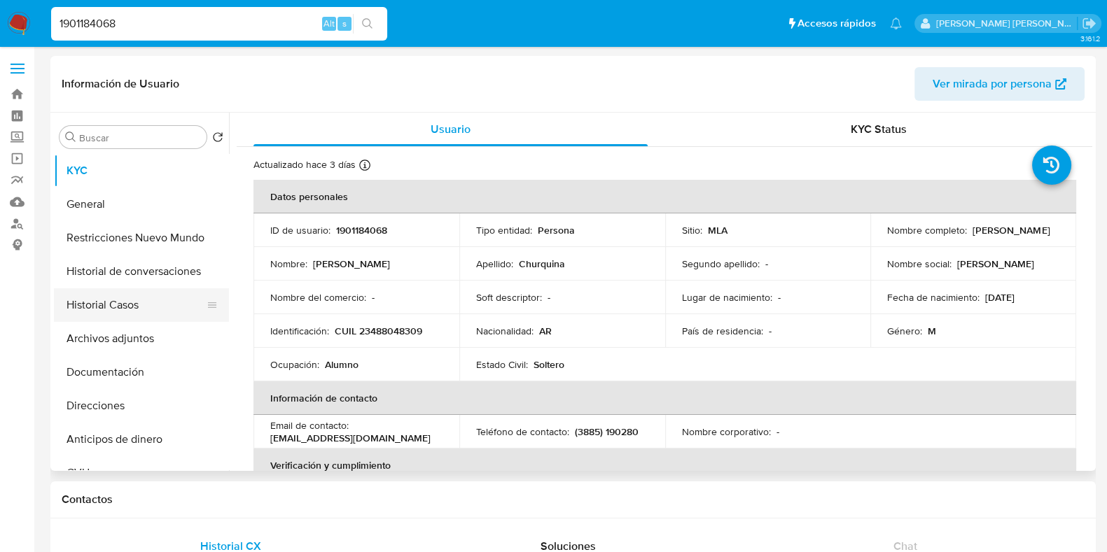
click at [135, 302] on button "Historial Casos" at bounding box center [136, 305] width 164 height 34
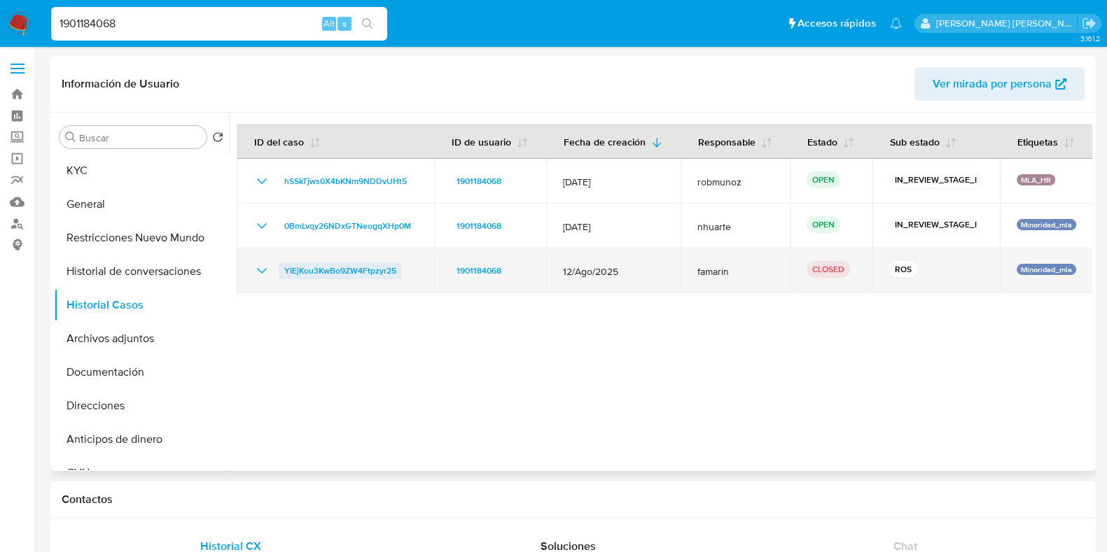
click at [350, 269] on span "YIEjKou3KwBo9ZW4Ftpzyr25" at bounding box center [340, 270] width 112 height 17
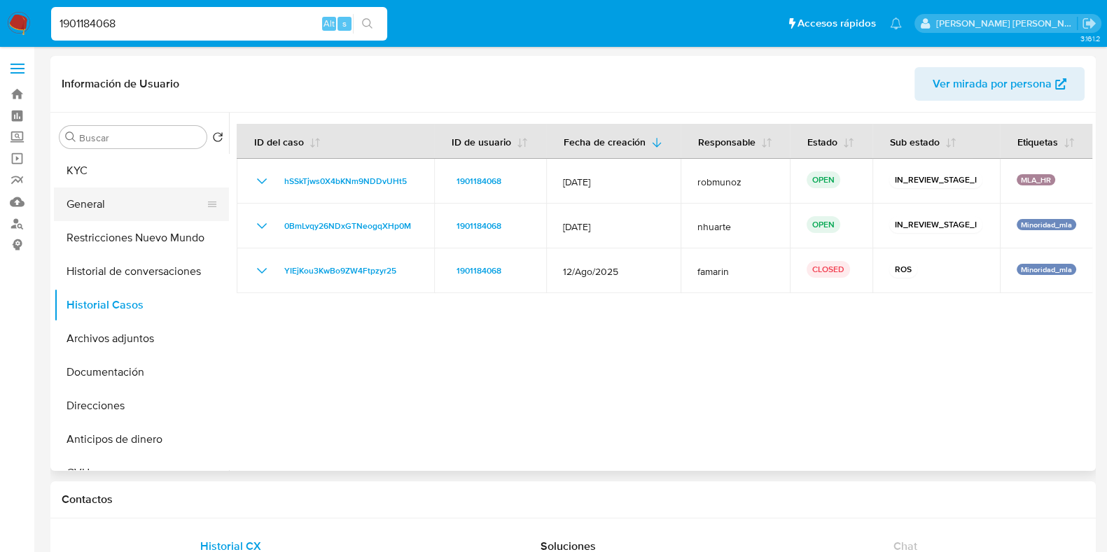
click at [143, 206] on button "General" at bounding box center [136, 205] width 164 height 34
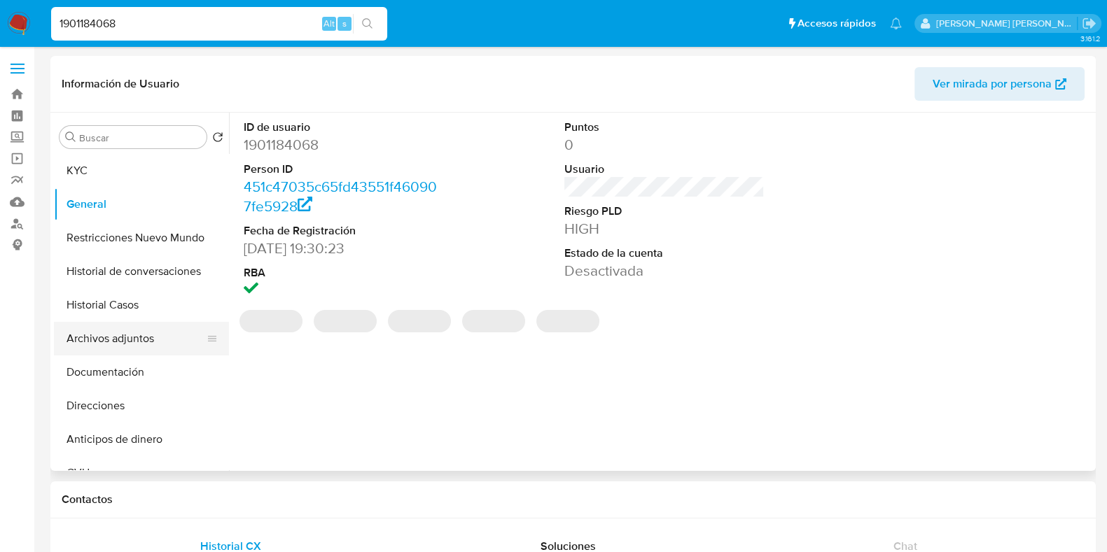
click at [150, 342] on button "Archivos adjuntos" at bounding box center [136, 339] width 164 height 34
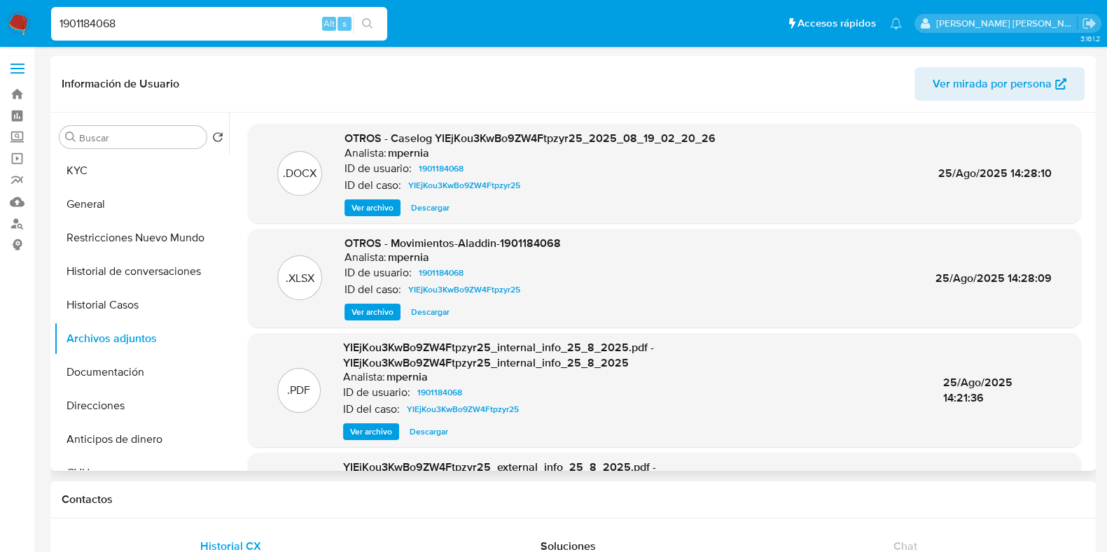
click at [383, 208] on span "Ver archivo" at bounding box center [372, 208] width 42 height 14
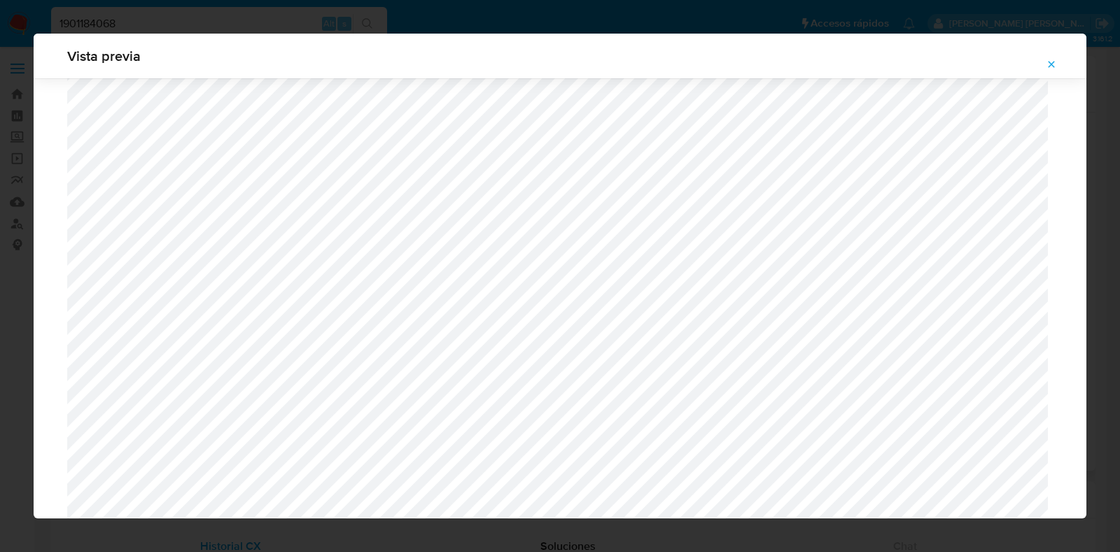
scroll to position [1109, 0]
click at [1045, 59] on button "Attachment preview" at bounding box center [1051, 64] width 31 height 22
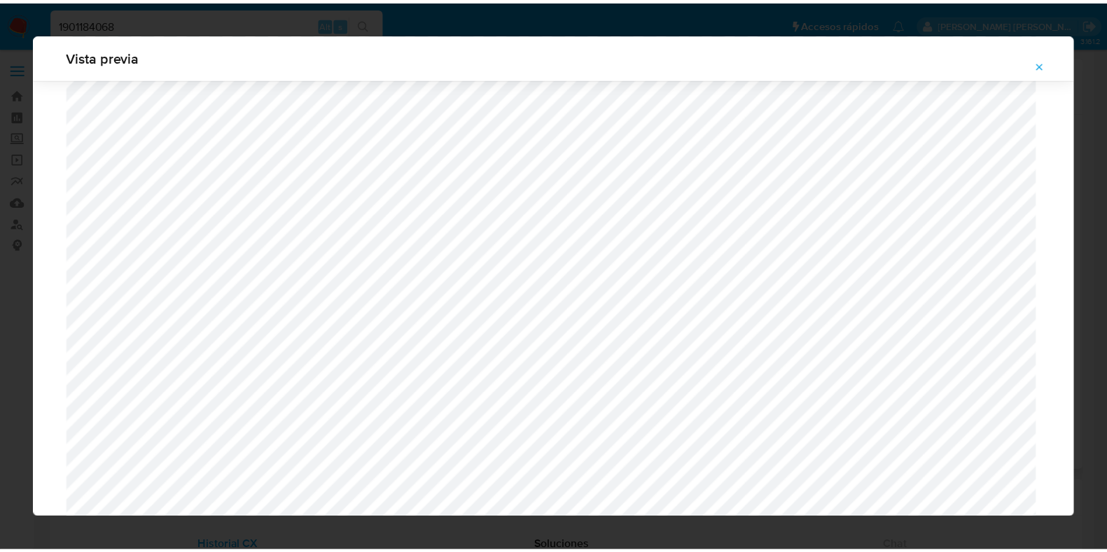
scroll to position [35, 0]
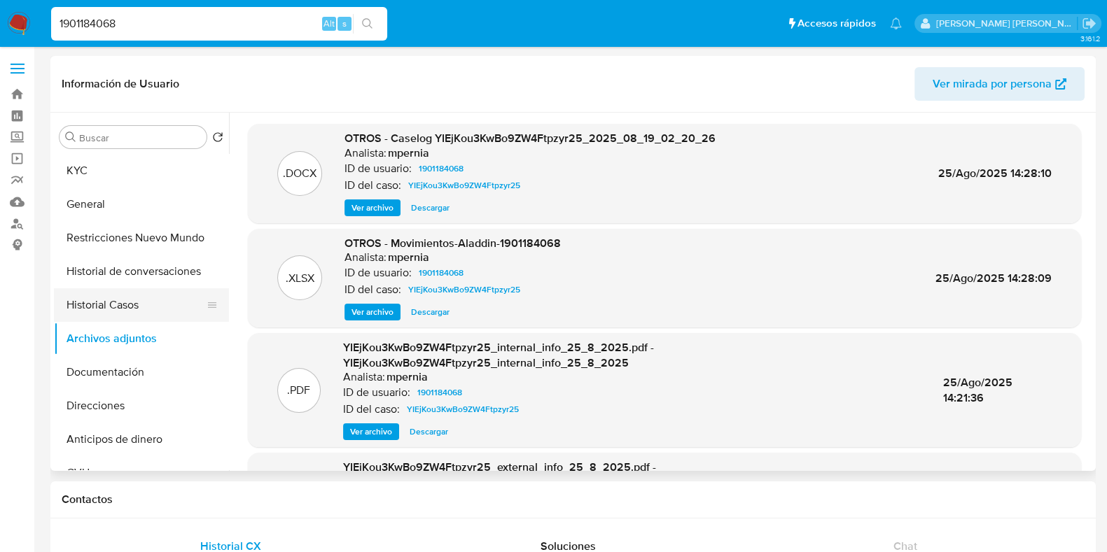
click at [157, 309] on button "Historial Casos" at bounding box center [136, 305] width 164 height 34
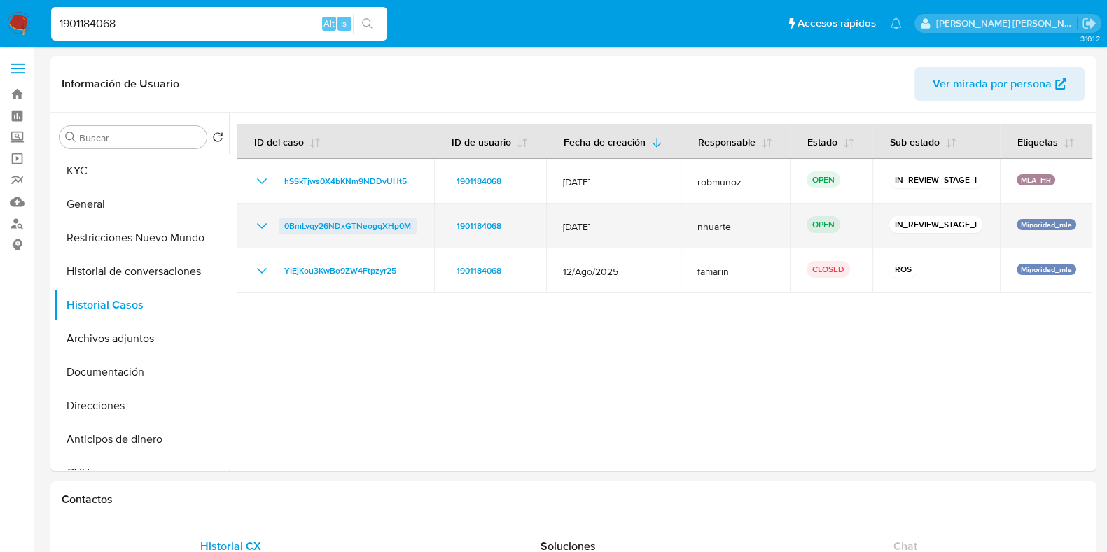
click at [371, 218] on span "0BmLvqy26NDxGTNeogqXHp0M" at bounding box center [347, 226] width 127 height 17
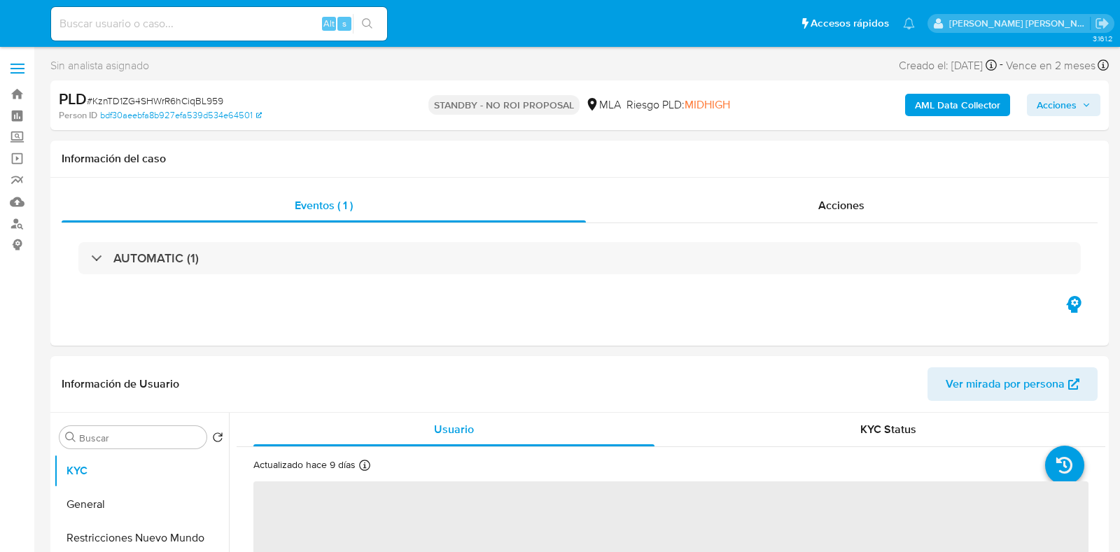
select select "10"
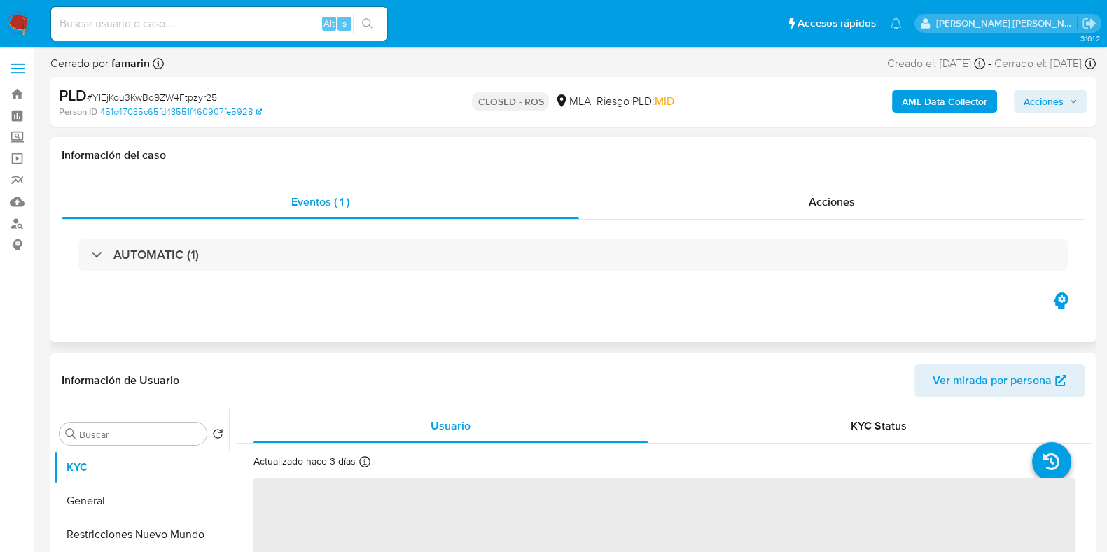
select select "10"
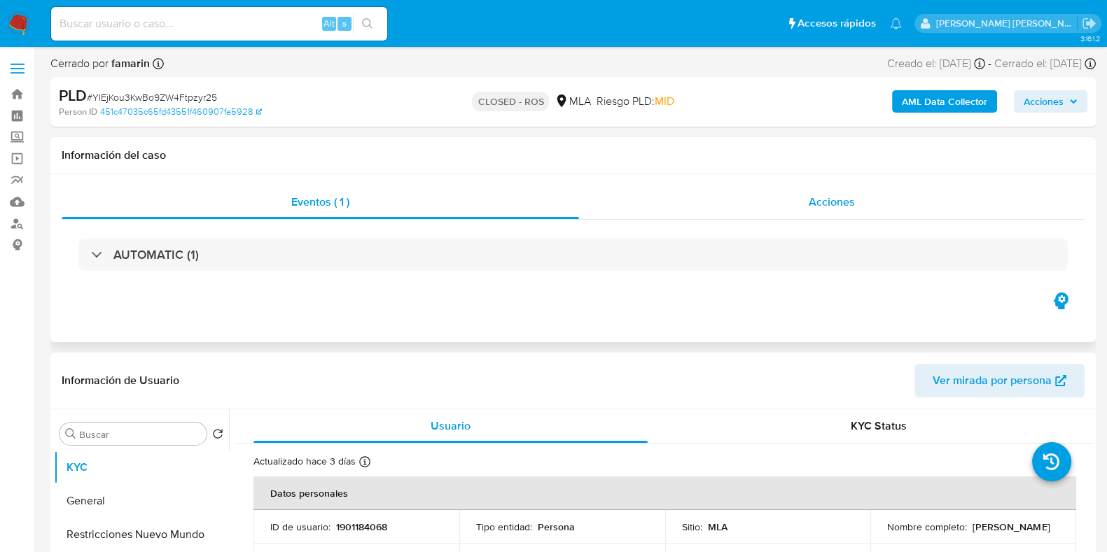
click at [840, 208] on span "Acciones" at bounding box center [831, 202] width 46 height 16
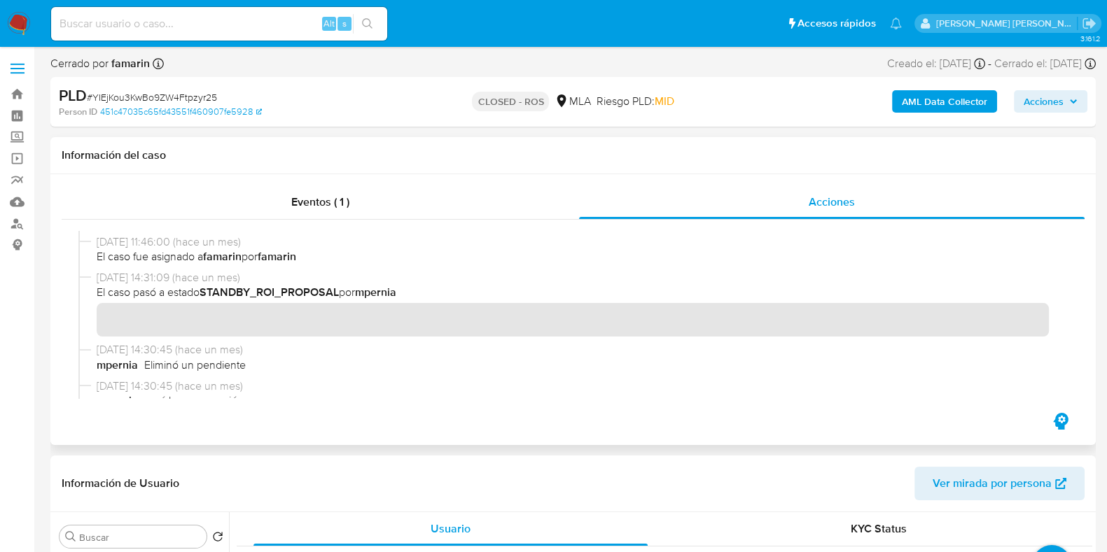
scroll to position [437, 0]
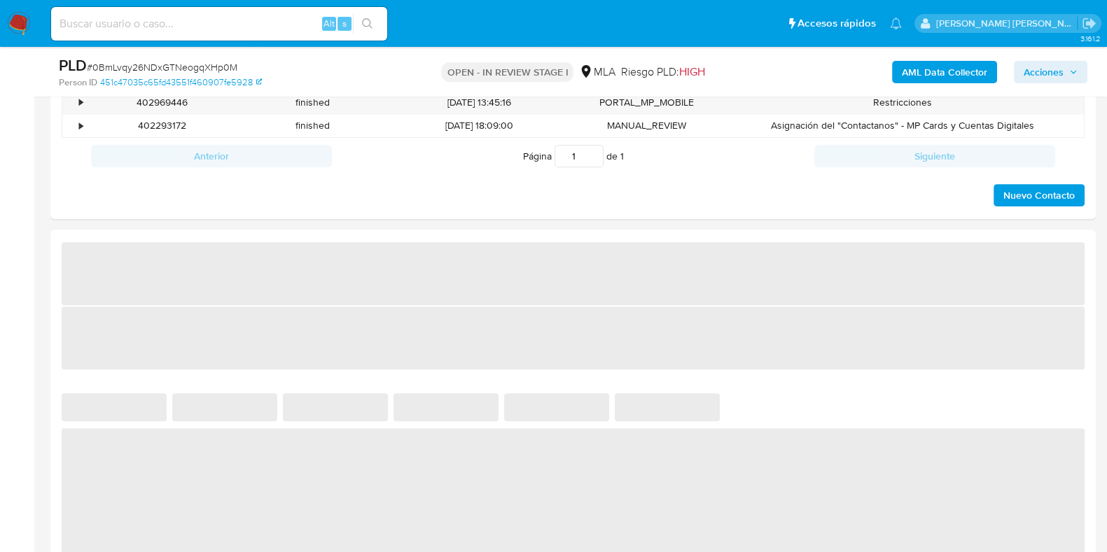
select select "10"
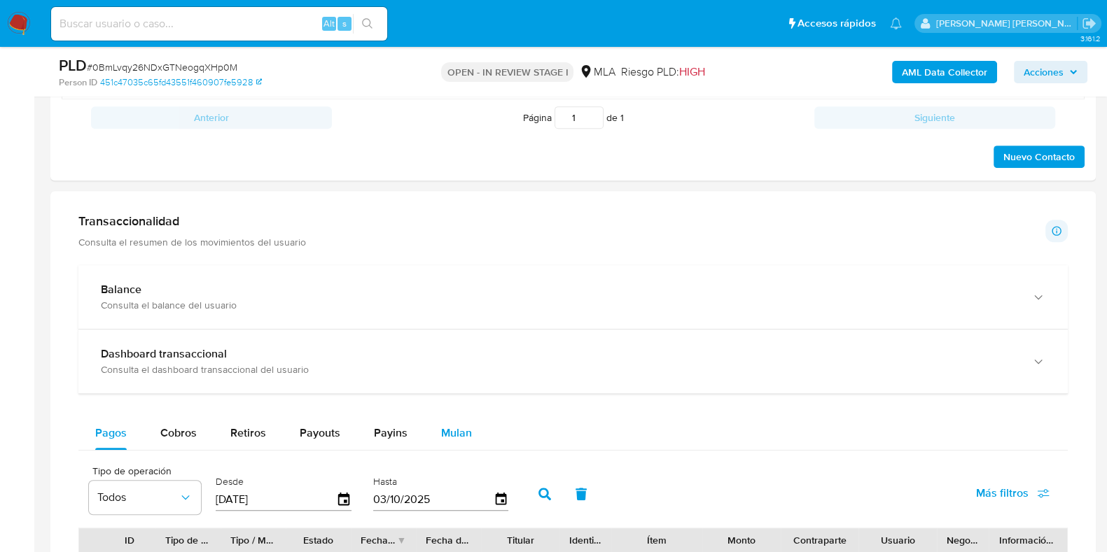
scroll to position [962, 0]
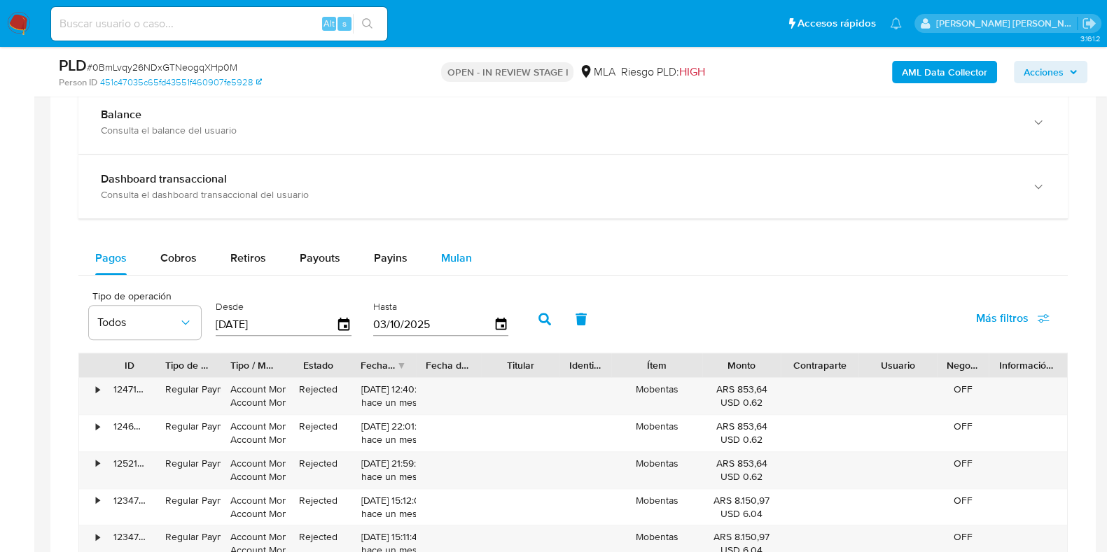
click at [463, 259] on span "Mulan" at bounding box center [456, 258] width 31 height 16
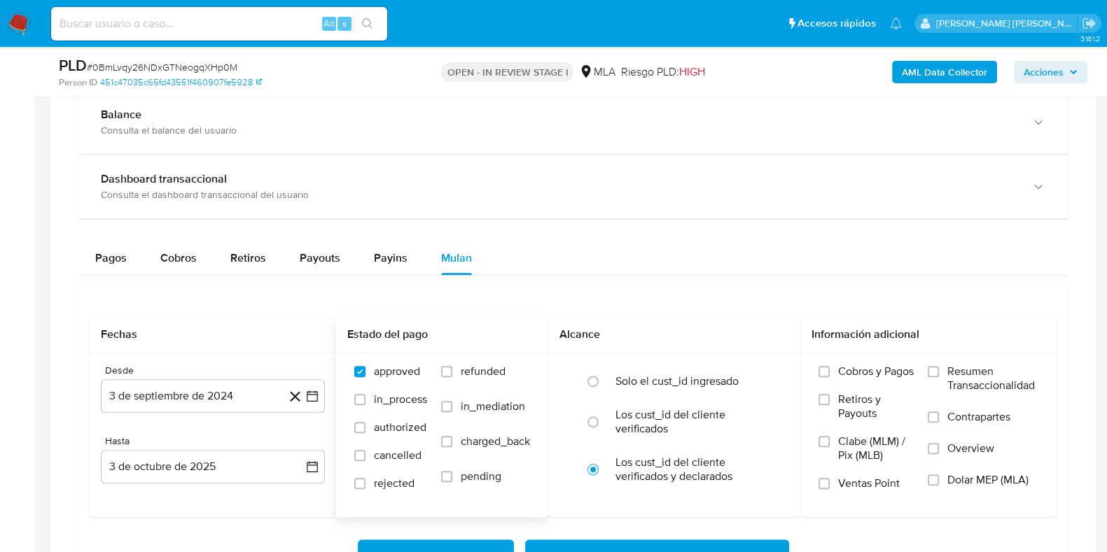
scroll to position [1137, 0]
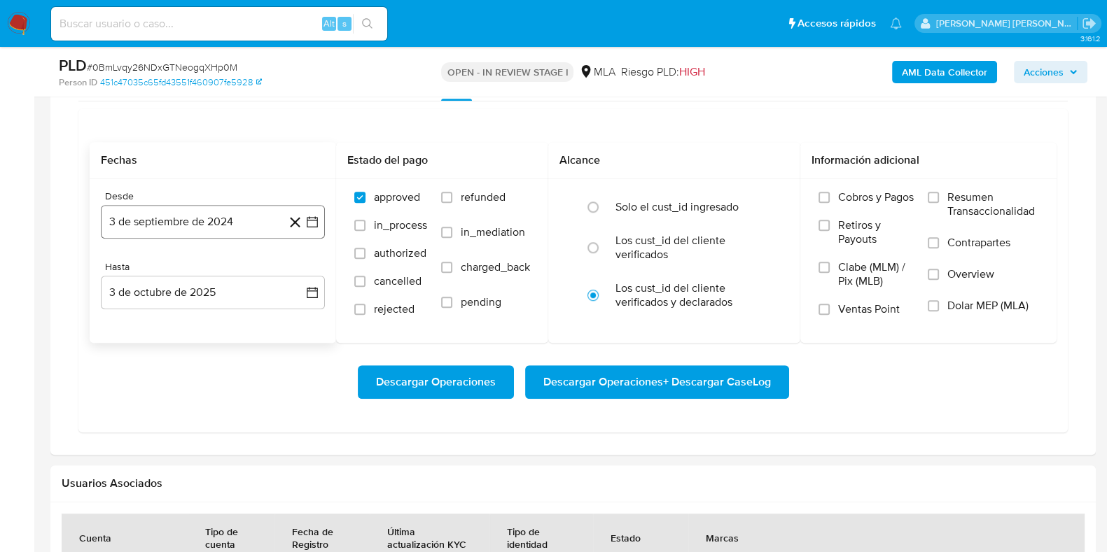
click at [211, 231] on button "3 de septiembre de 2024" at bounding box center [213, 222] width 224 height 34
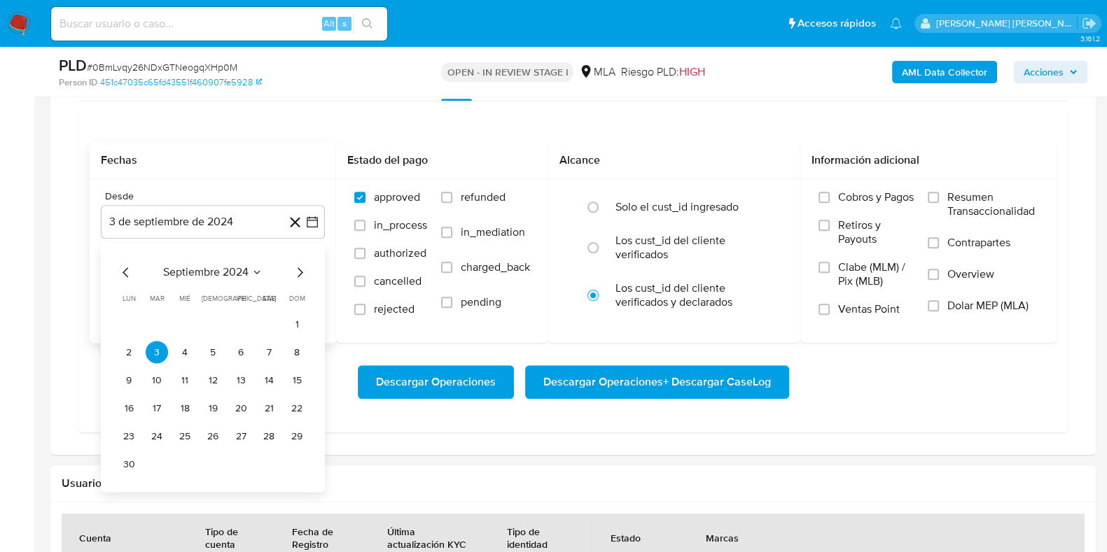
click at [301, 267] on icon "Mes siguiente" at bounding box center [299, 272] width 17 height 17
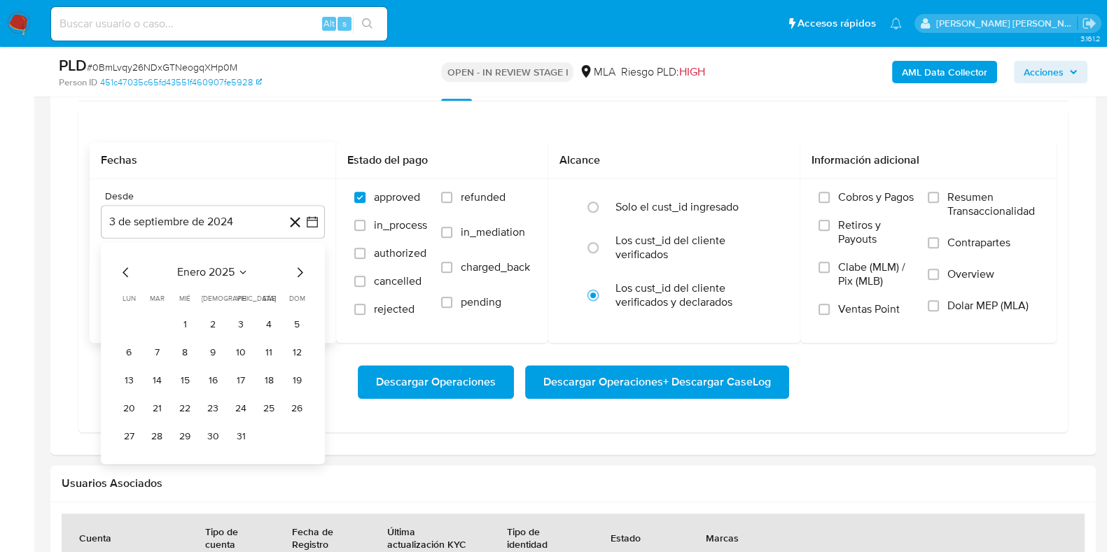
click at [301, 267] on icon "Mes siguiente" at bounding box center [299, 272] width 17 height 17
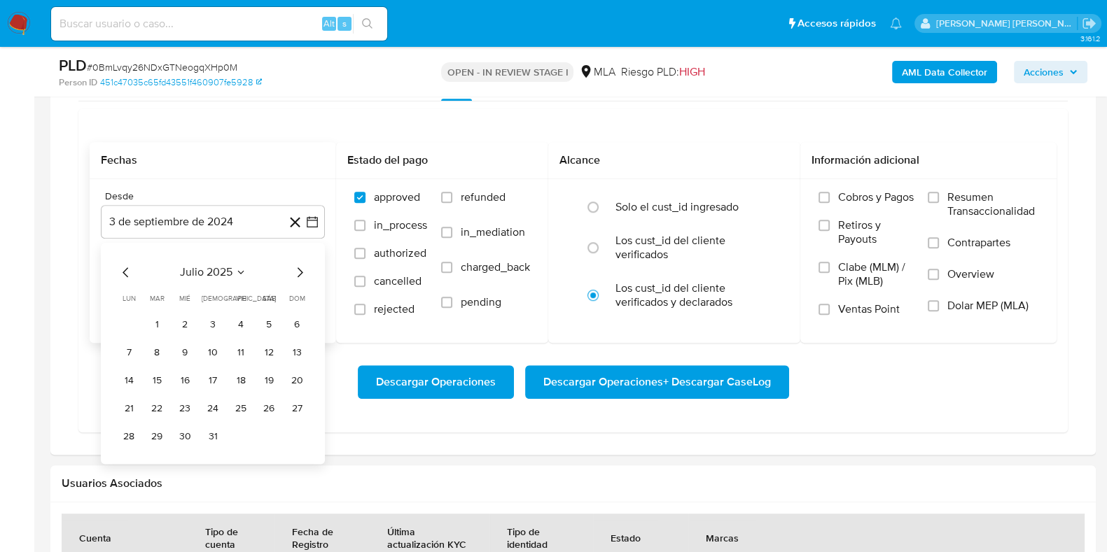
click at [301, 267] on icon "Mes siguiente" at bounding box center [299, 272] width 17 height 17
click at [241, 318] on button "1" at bounding box center [241, 324] width 22 height 22
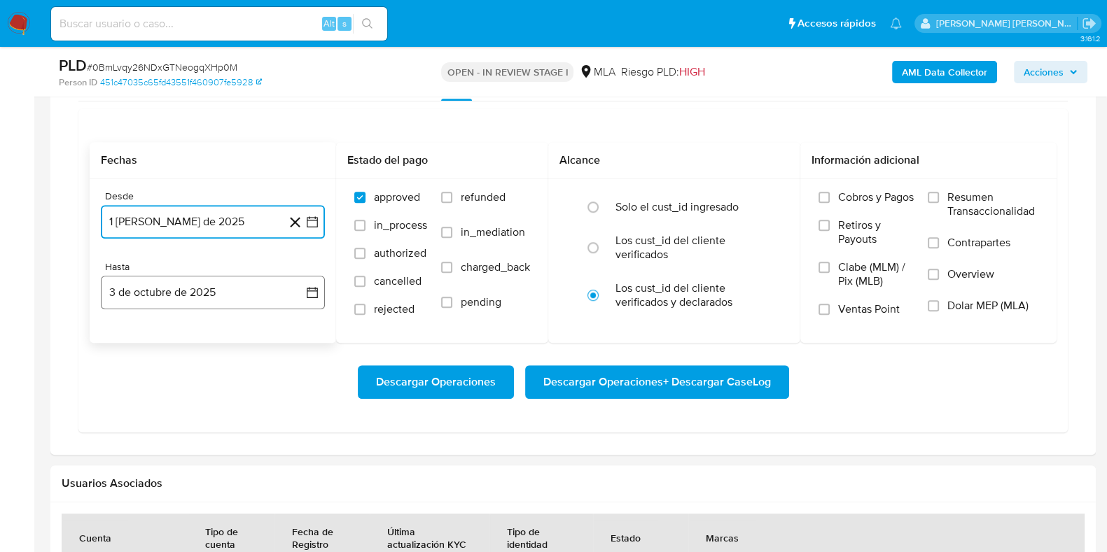
click at [239, 304] on button "3 de octubre de 2025" at bounding box center [213, 293] width 224 height 34
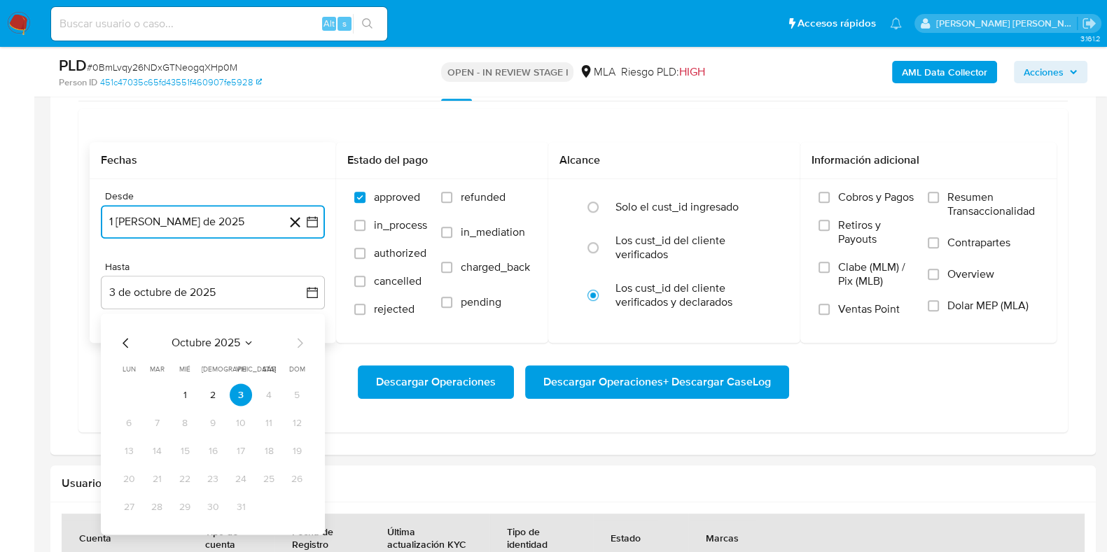
click at [126, 341] on icon "Mes anterior" at bounding box center [126, 343] width 17 height 17
drag, startPoint x: 296, startPoint y: 498, endPoint x: 279, endPoint y: 433, distance: 67.2
click at [295, 498] on button "31" at bounding box center [297, 507] width 22 height 22
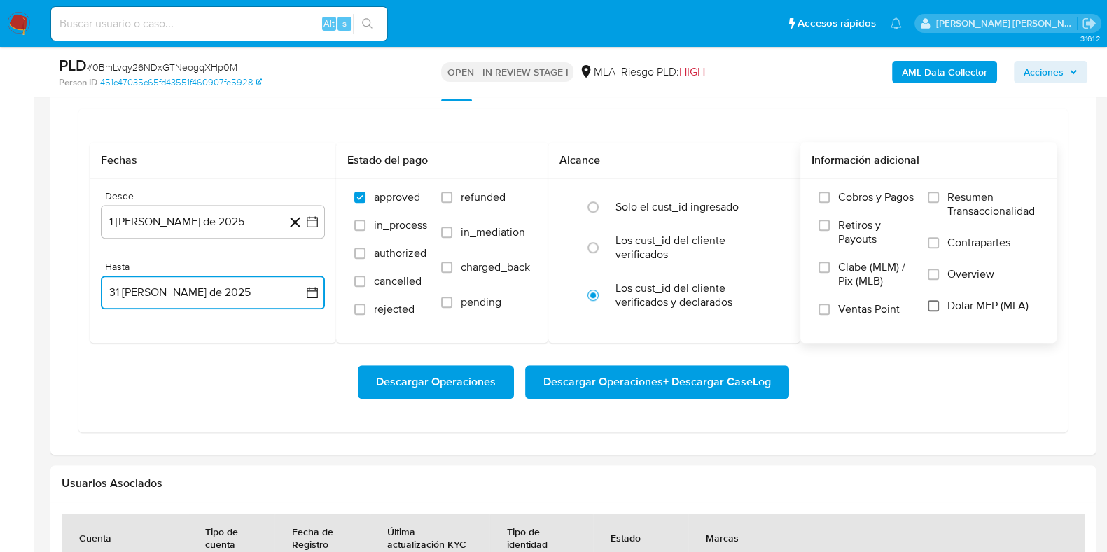
click at [936, 307] on input "Dolar MEP (MLA)" at bounding box center [932, 305] width 11 height 11
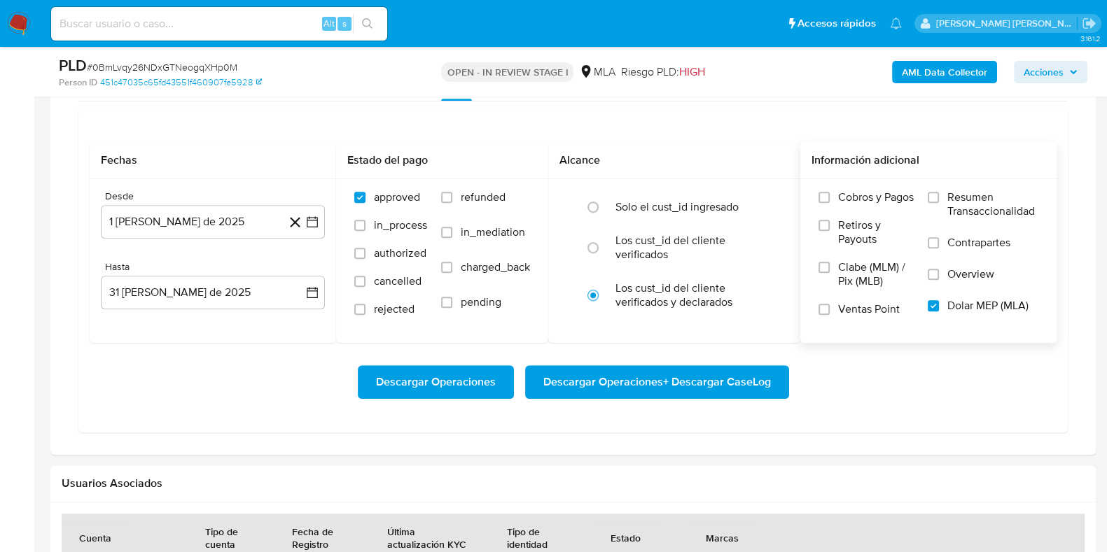
click at [636, 384] on span "Descargar Operaciones + Descargar CaseLog" at bounding box center [656, 382] width 227 height 31
